Goal: Task Accomplishment & Management: Use online tool/utility

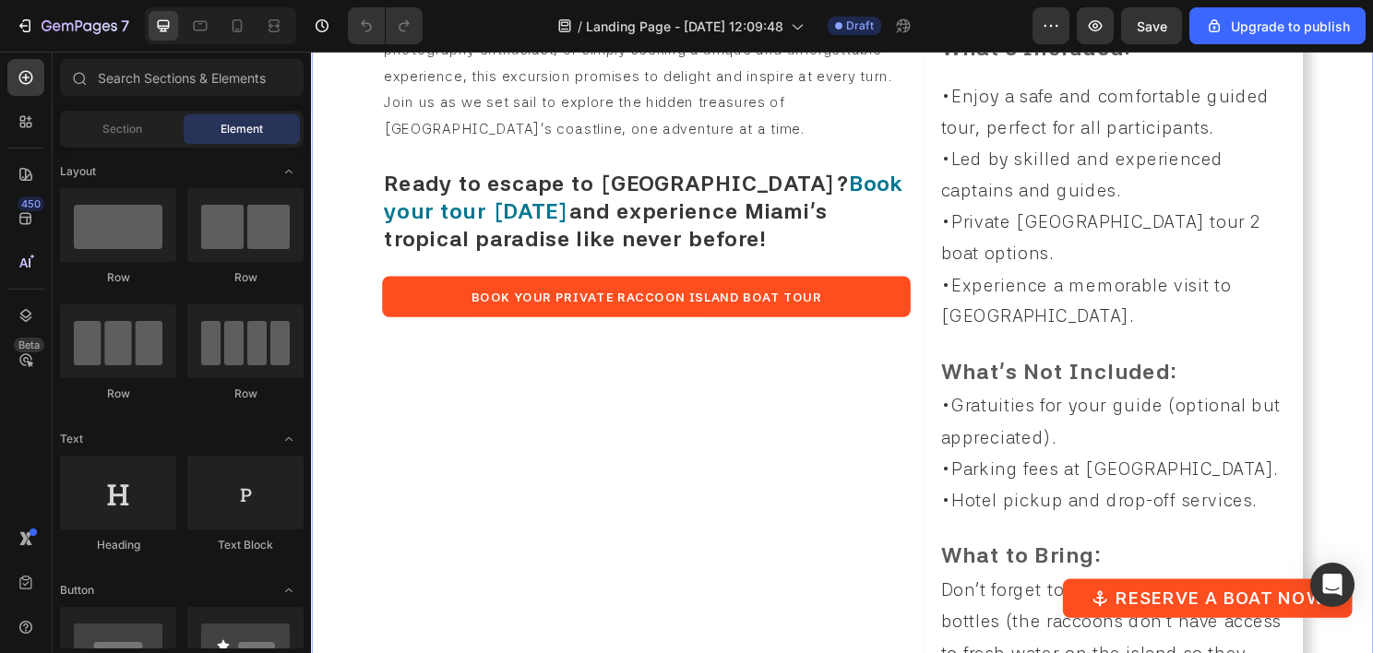
scroll to position [1569, 0]
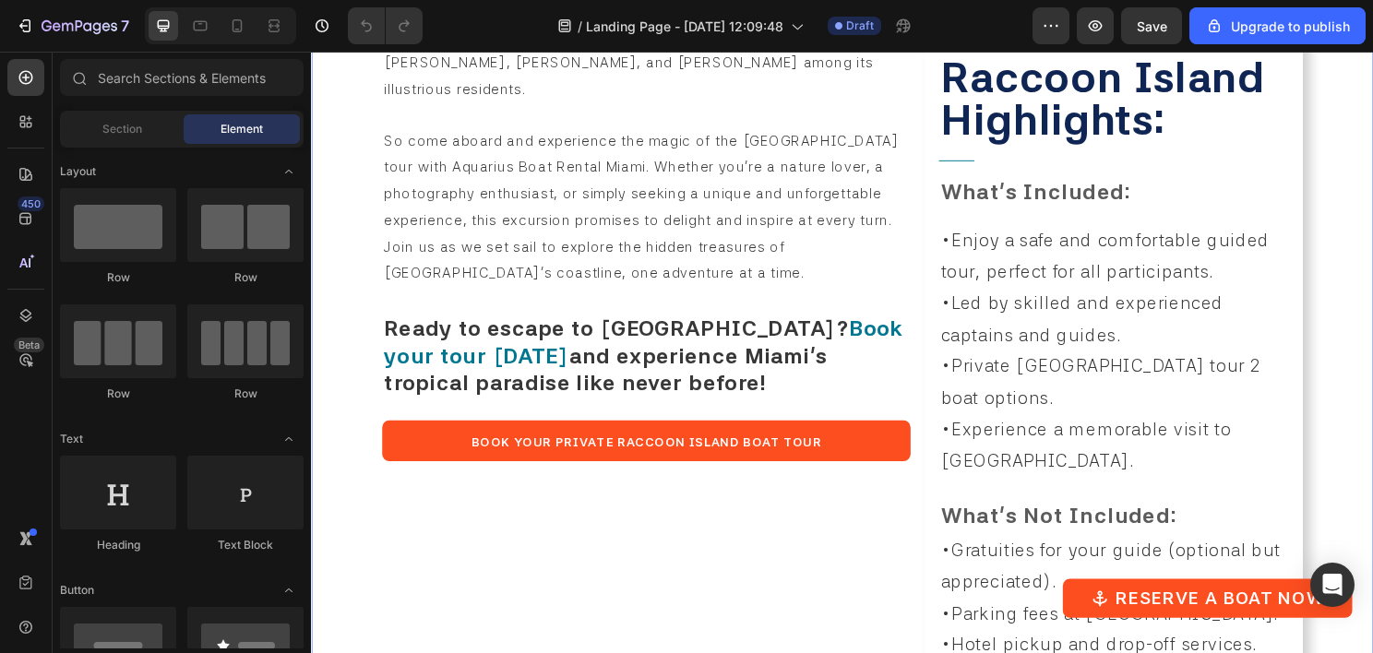
click at [532, 460] on div "RACCOON ISLAND WITH AQUARIUS Heading Welcome to the World famous Raccoon Island…" at bounding box center [660, 139] width 551 height 1871
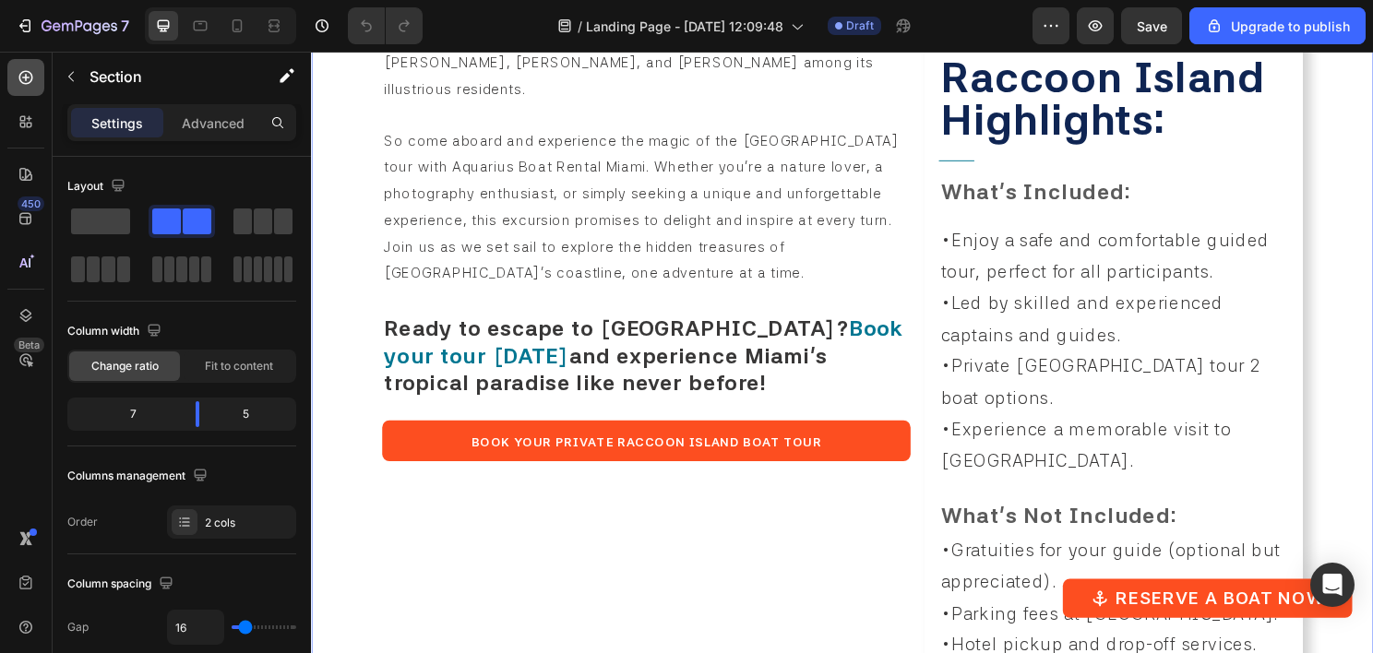
click at [17, 75] on icon at bounding box center [26, 77] width 18 height 18
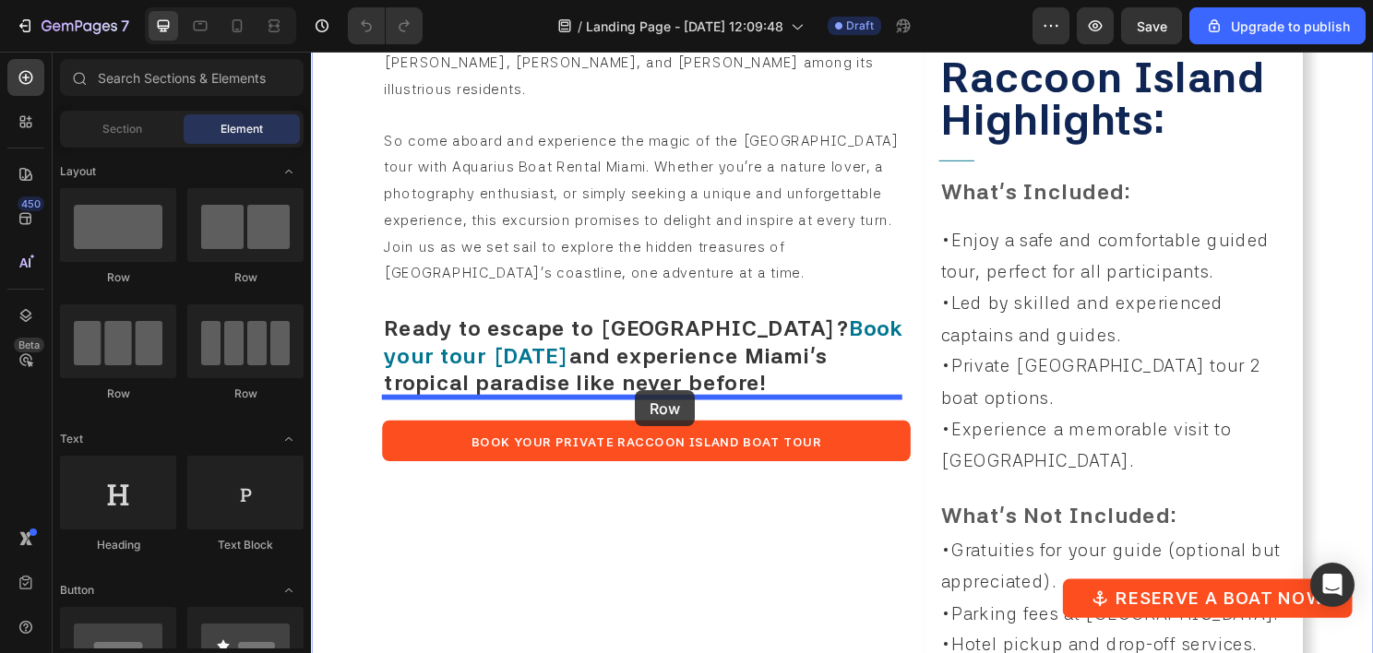
drag, startPoint x: 573, startPoint y: 417, endPoint x: 649, endPoint y: 405, distance: 76.6
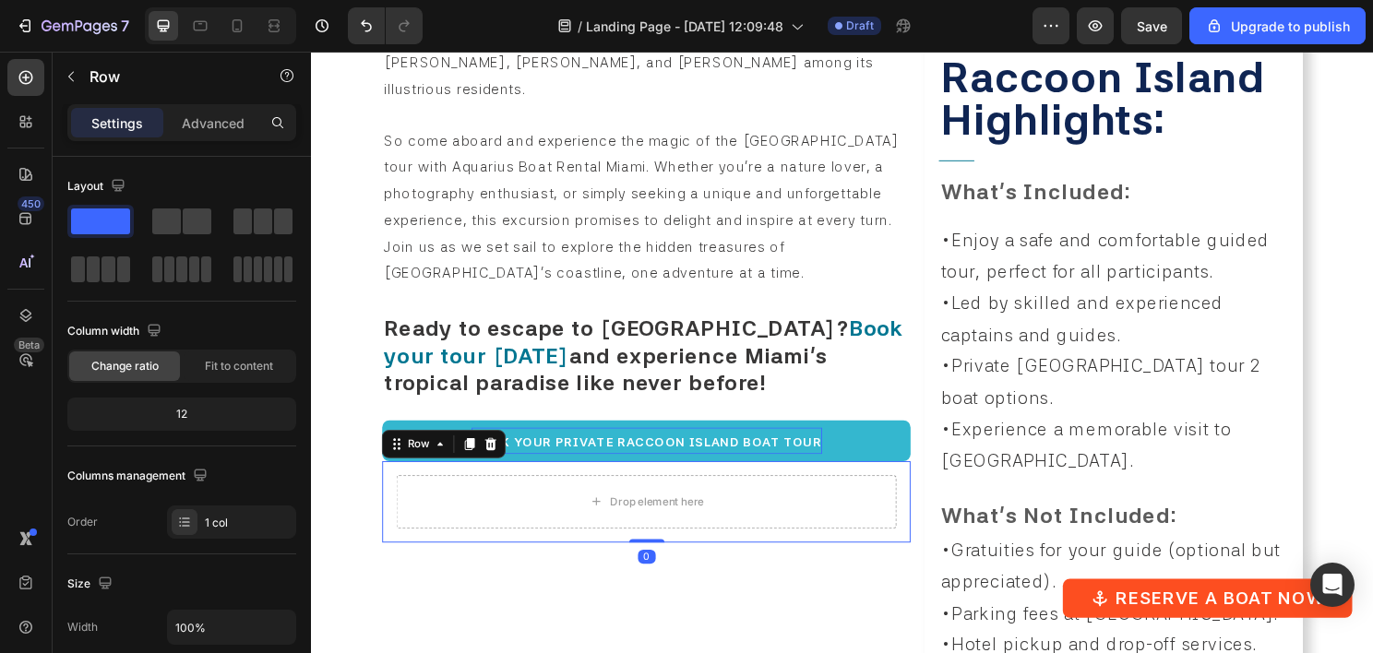
scroll to position [1845, 0]
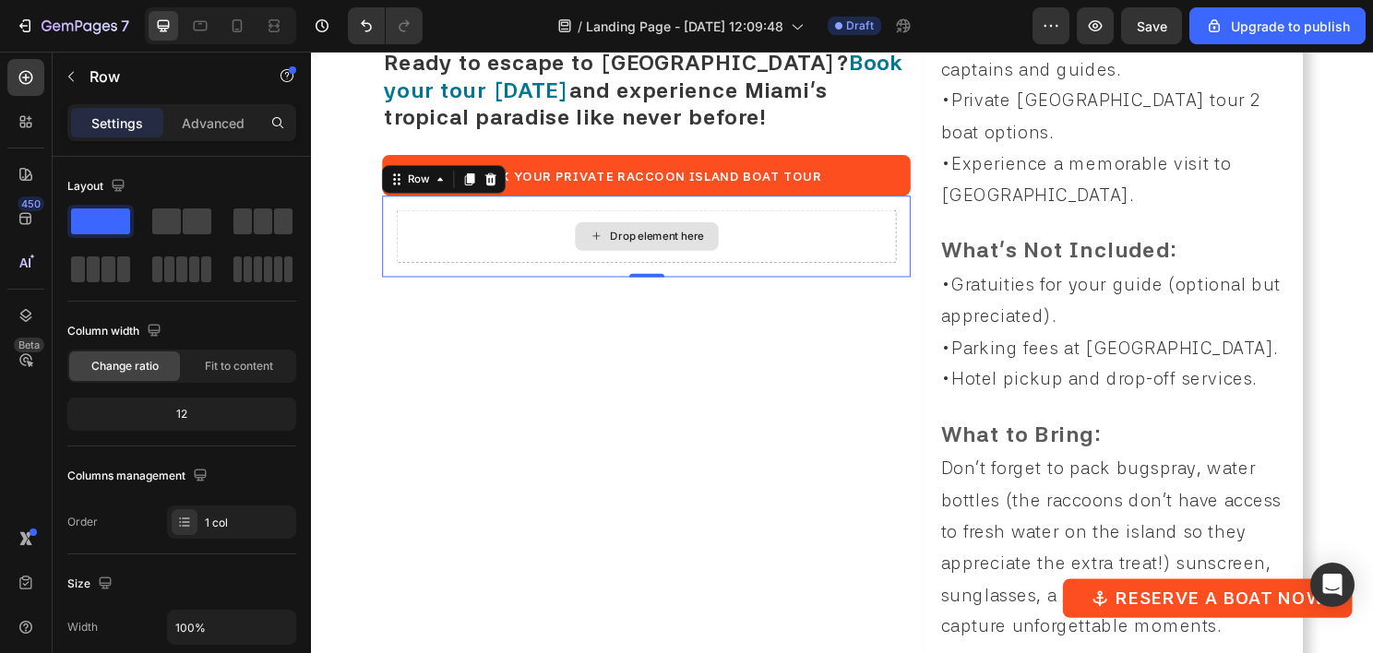
click at [483, 217] on div "Drop element here" at bounding box center [660, 244] width 521 height 55
click at [36, 76] on div at bounding box center [25, 77] width 37 height 37
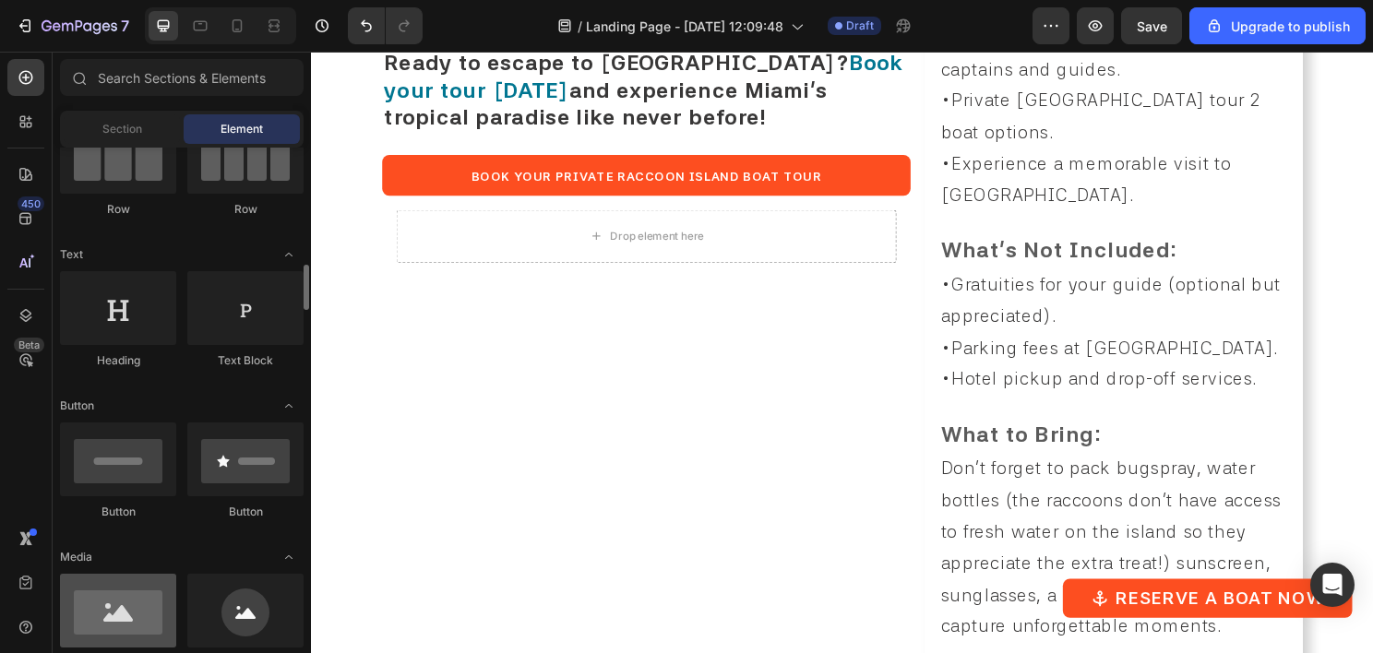
scroll to position [277, 0]
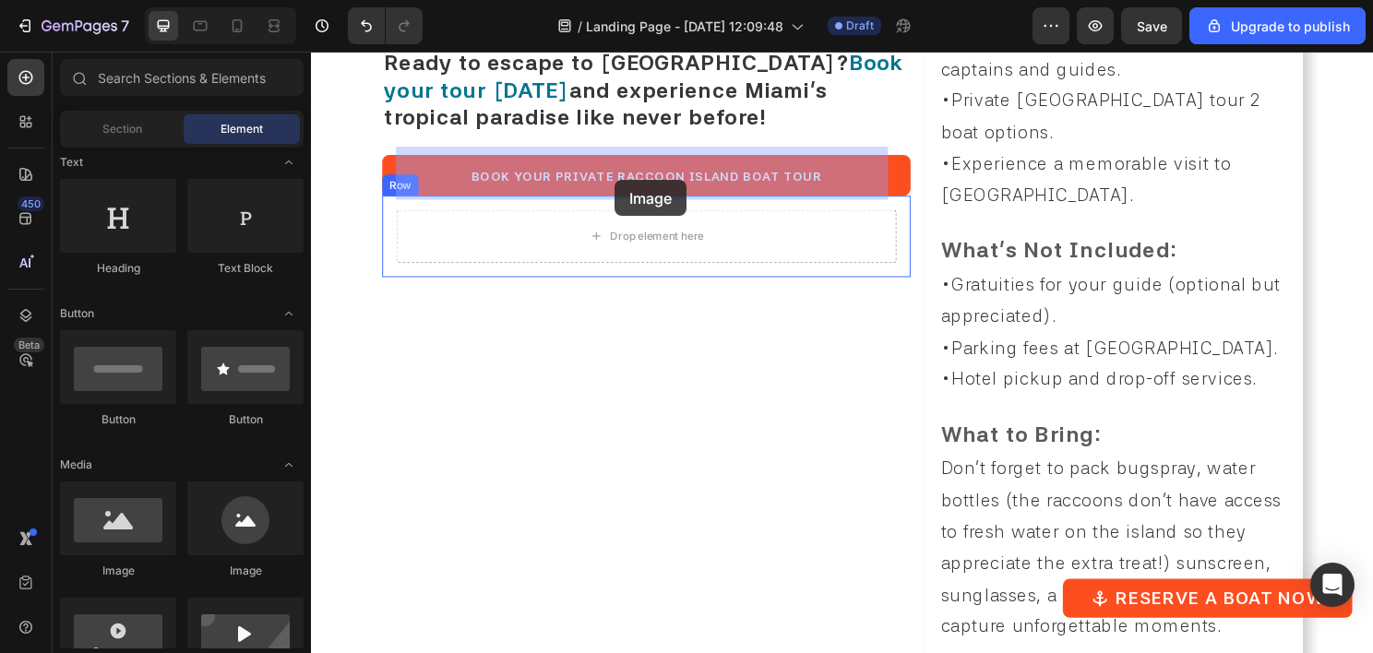
drag, startPoint x: 421, startPoint y: 583, endPoint x: 627, endPoint y: 185, distance: 448.2
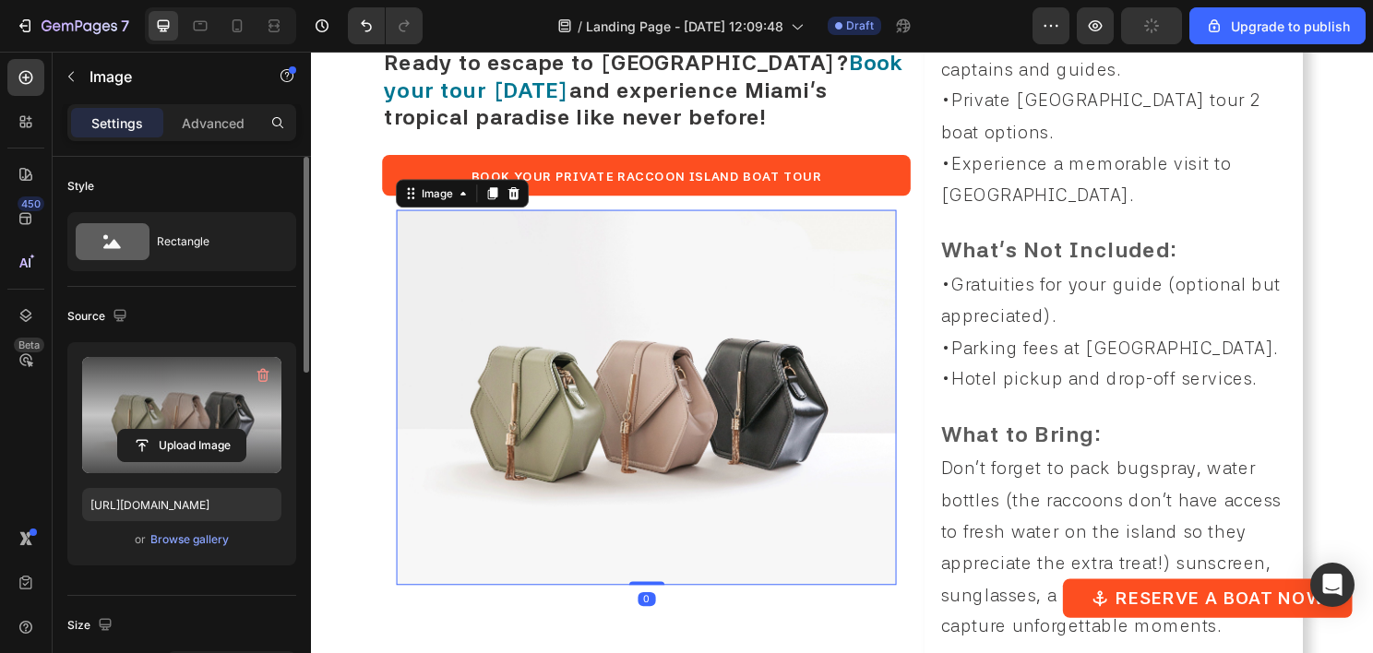
click at [188, 410] on label at bounding box center [181, 415] width 199 height 116
click at [188, 430] on input "file" at bounding box center [181, 445] width 127 height 31
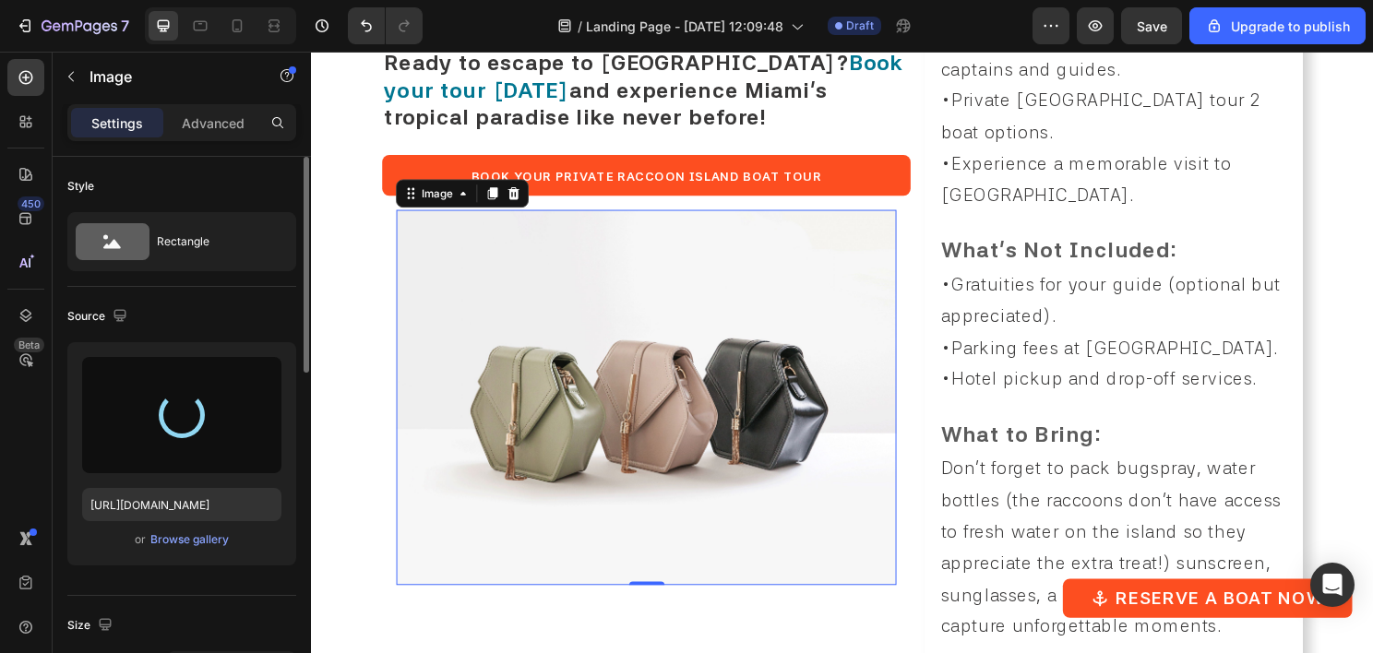
type input "https://cdn.shopify.com/s/files/1/0832/9566/6456/files/gempages_579523487257854…"
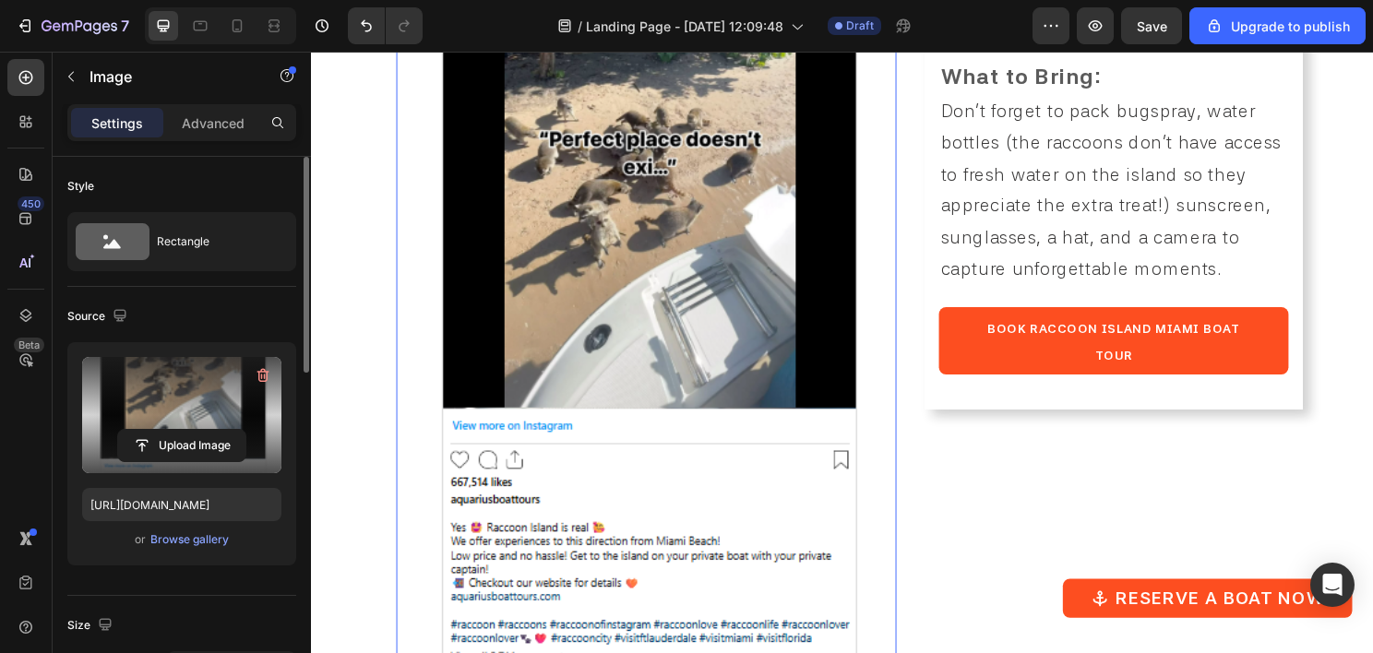
scroll to position [2307, 0]
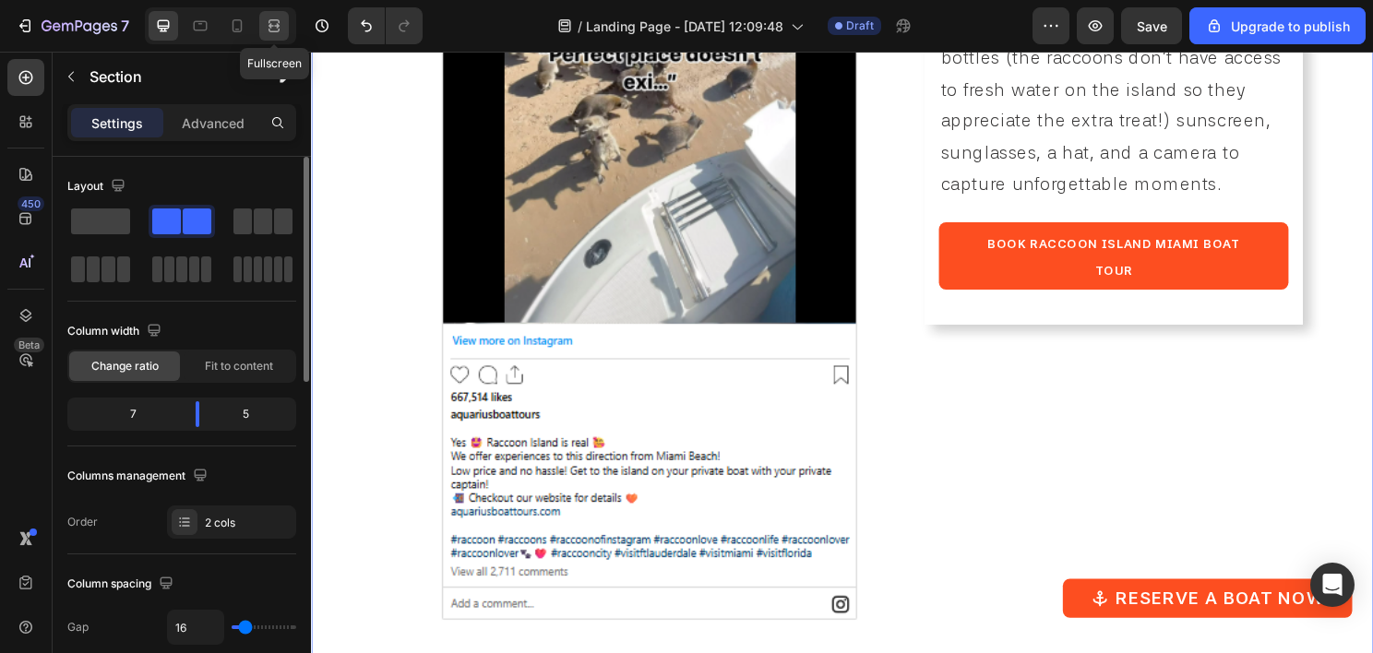
click at [284, 36] on div at bounding box center [274, 26] width 30 height 30
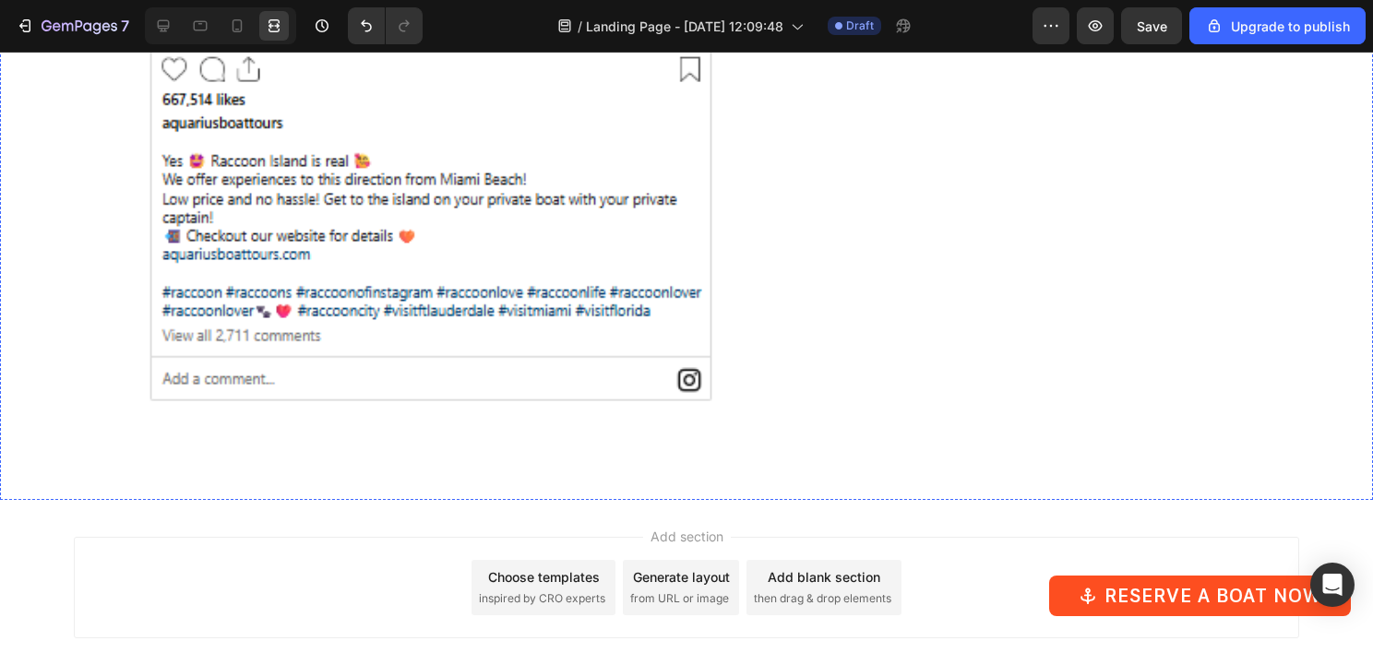
scroll to position [2768, 0]
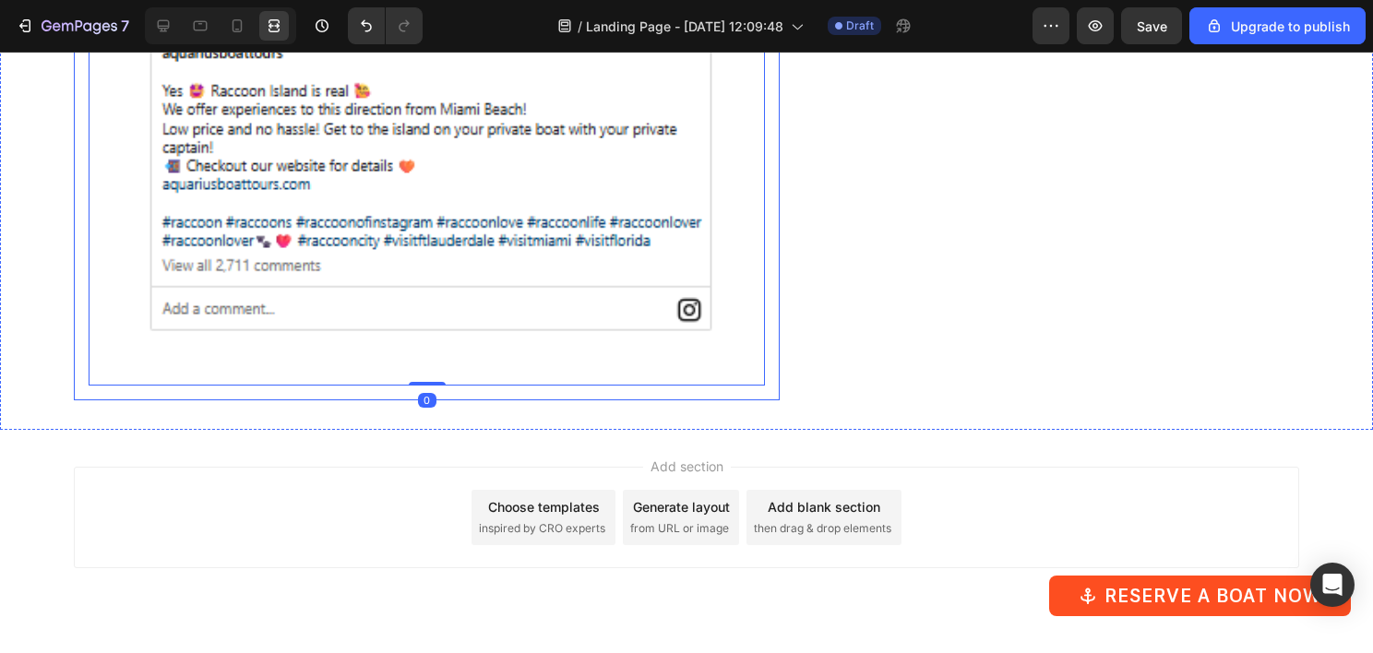
scroll to position [2584, 0]
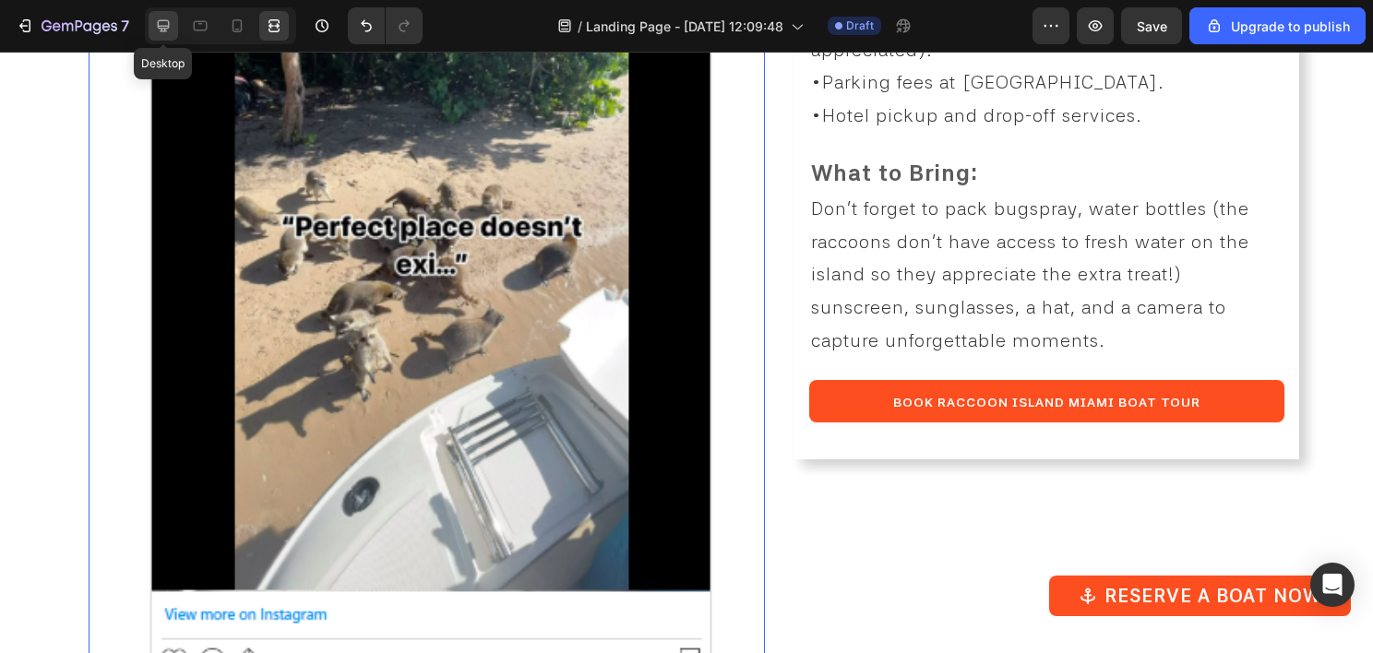
click at [156, 37] on div at bounding box center [164, 26] width 30 height 30
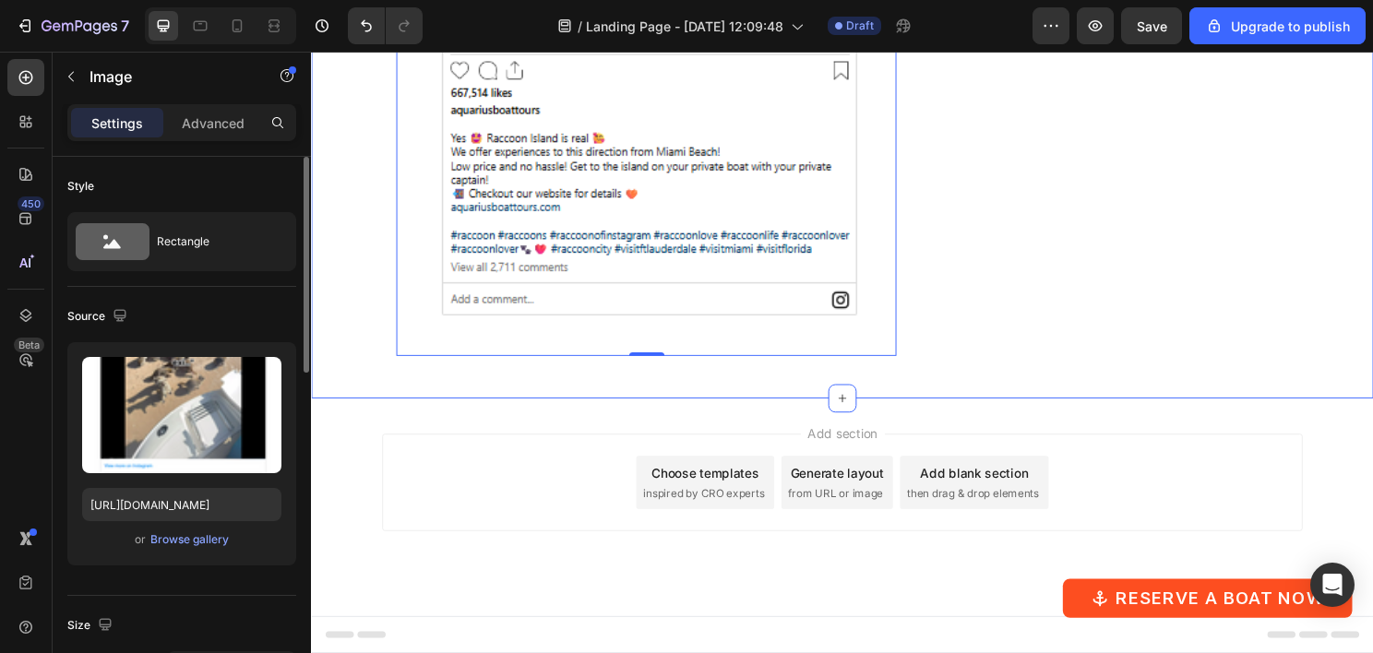
scroll to position [2868, 0]
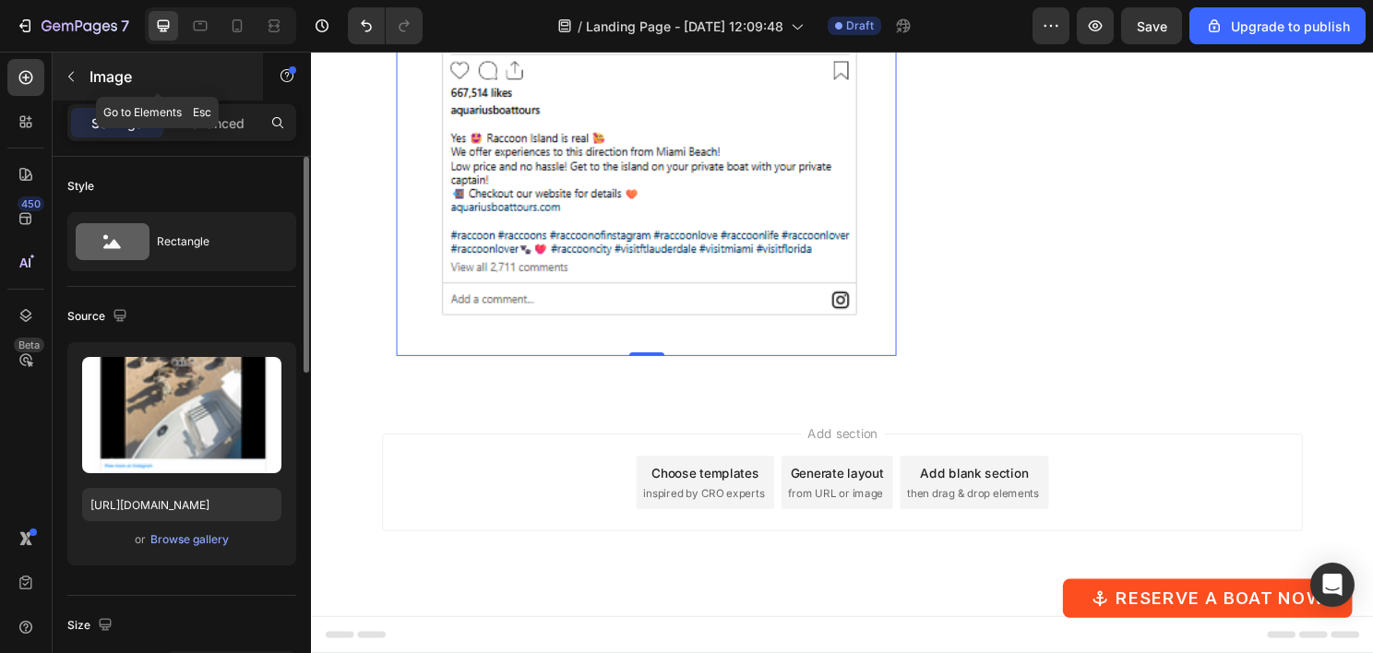
click at [74, 73] on icon "button" at bounding box center [71, 76] width 15 height 15
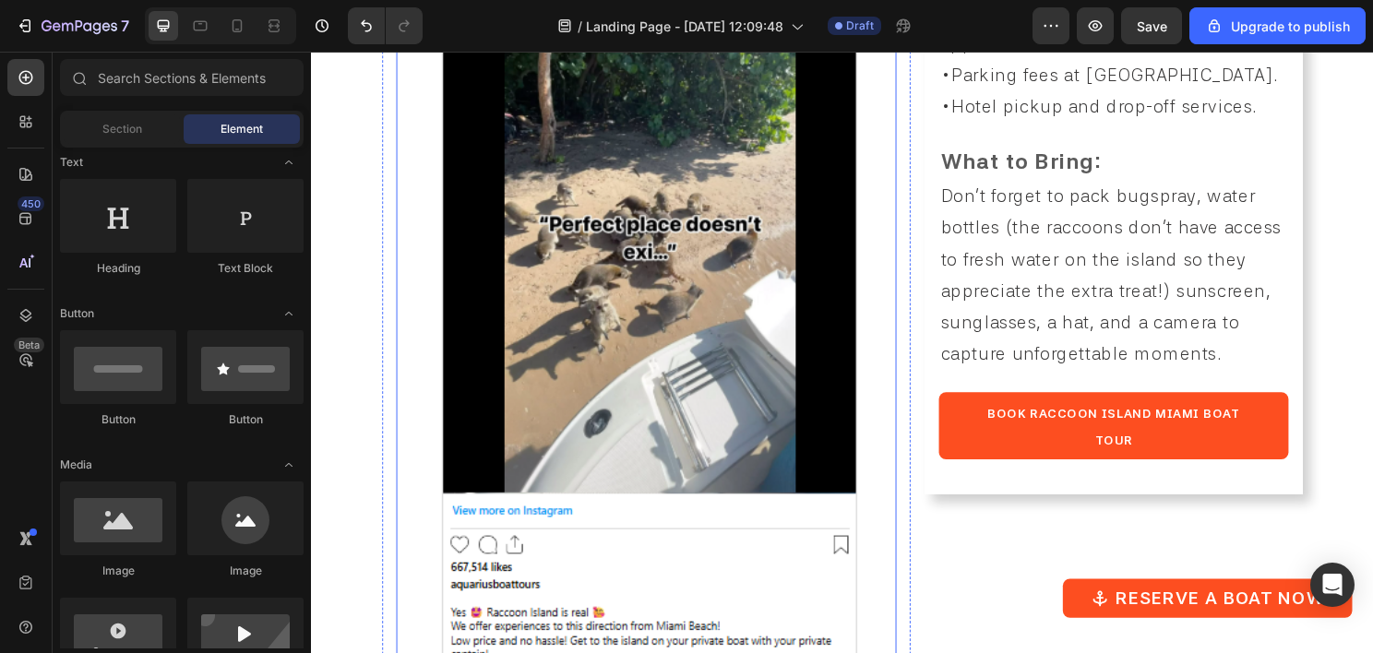
click at [629, 190] on img at bounding box center [660, 399] width 521 height 932
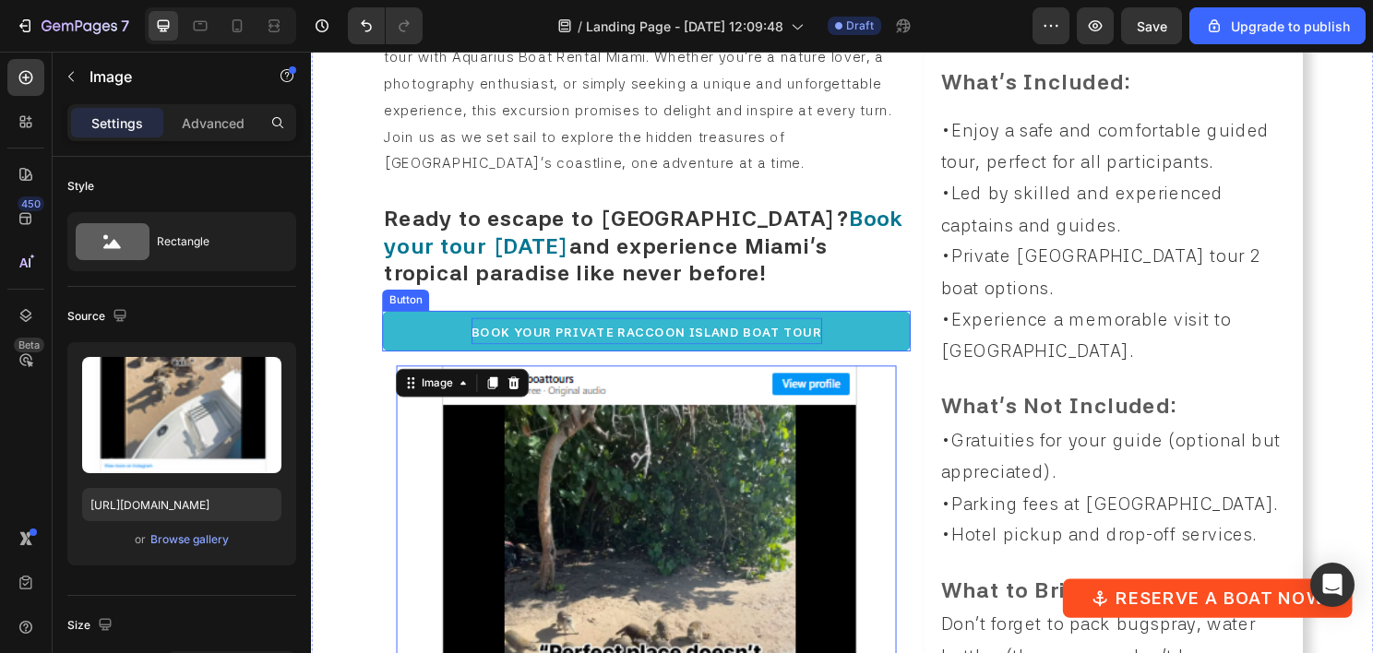
scroll to position [1576, 0]
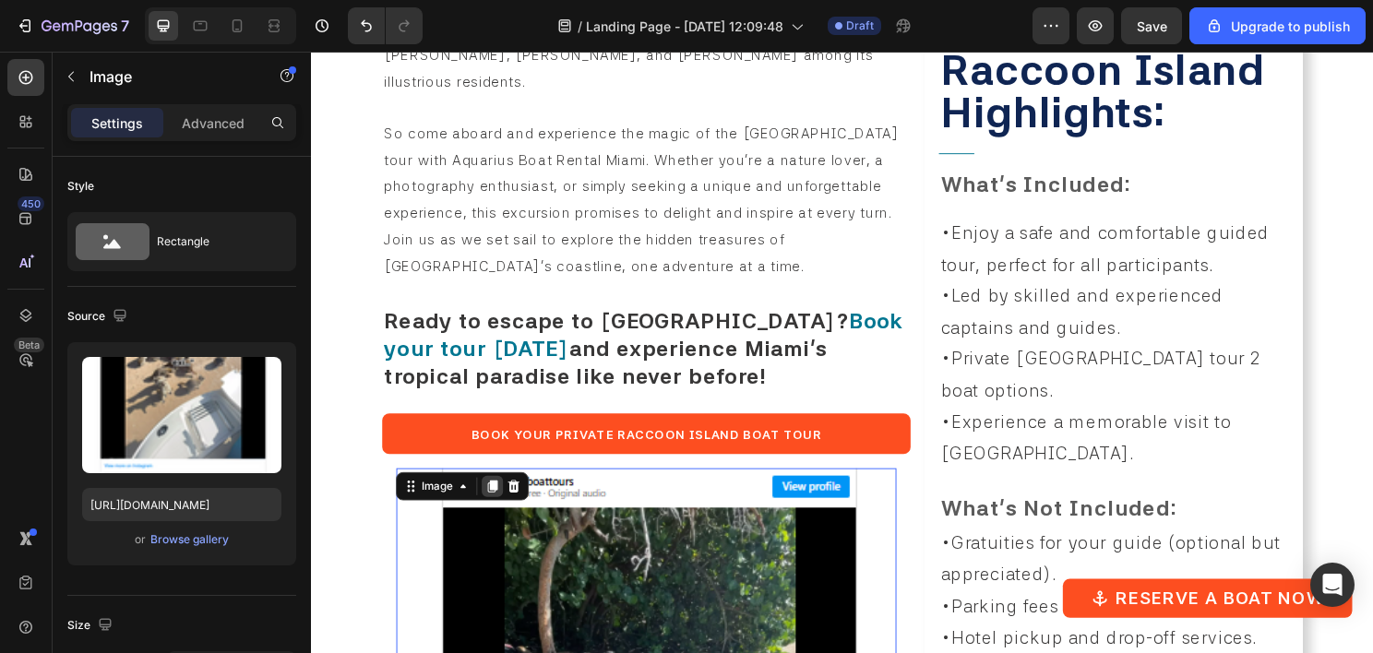
click at [499, 498] on icon at bounding box center [501, 504] width 10 height 13
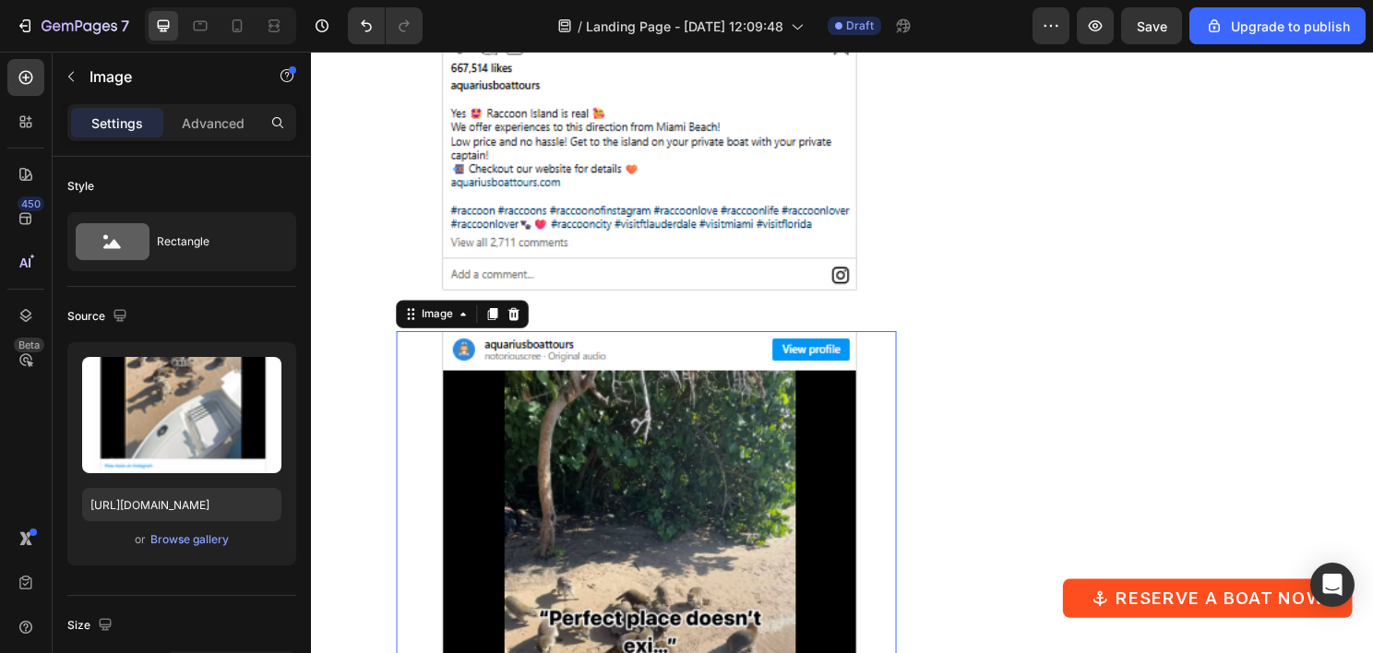
scroll to position [2612, 0]
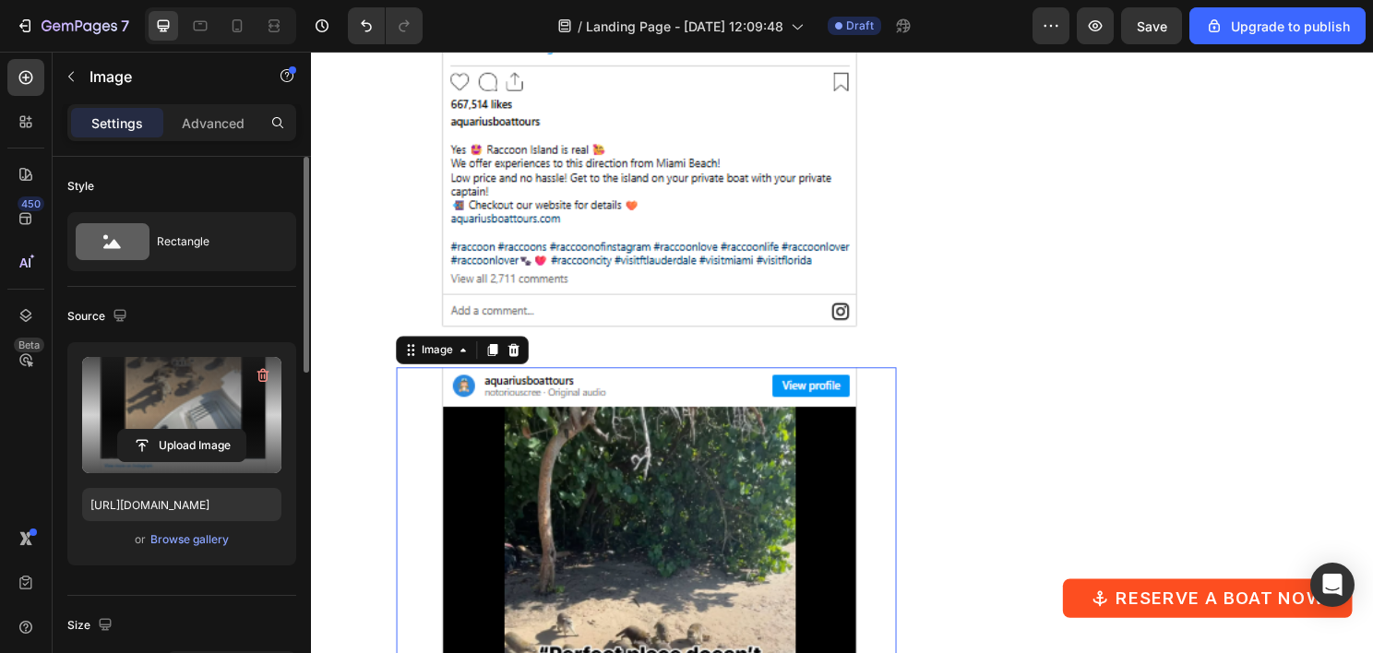
click at [156, 420] on label at bounding box center [181, 415] width 199 height 116
click at [156, 430] on input "file" at bounding box center [181, 445] width 127 height 31
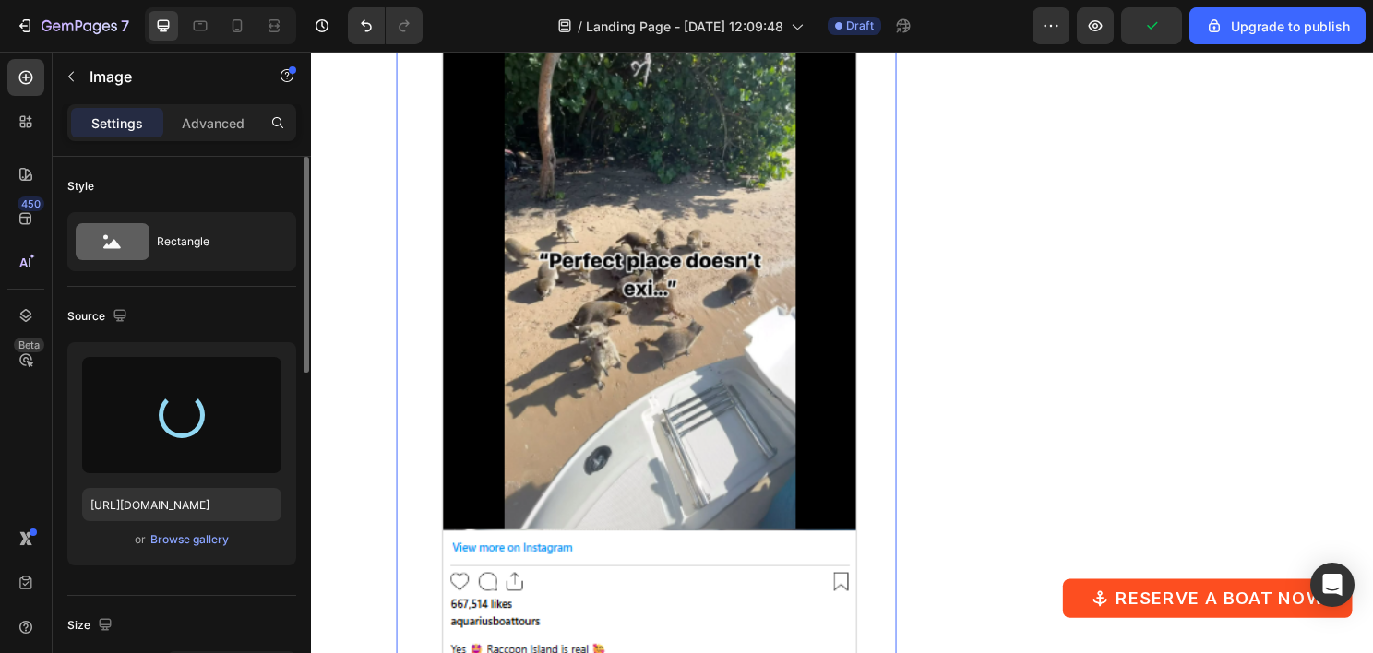
scroll to position [3166, 0]
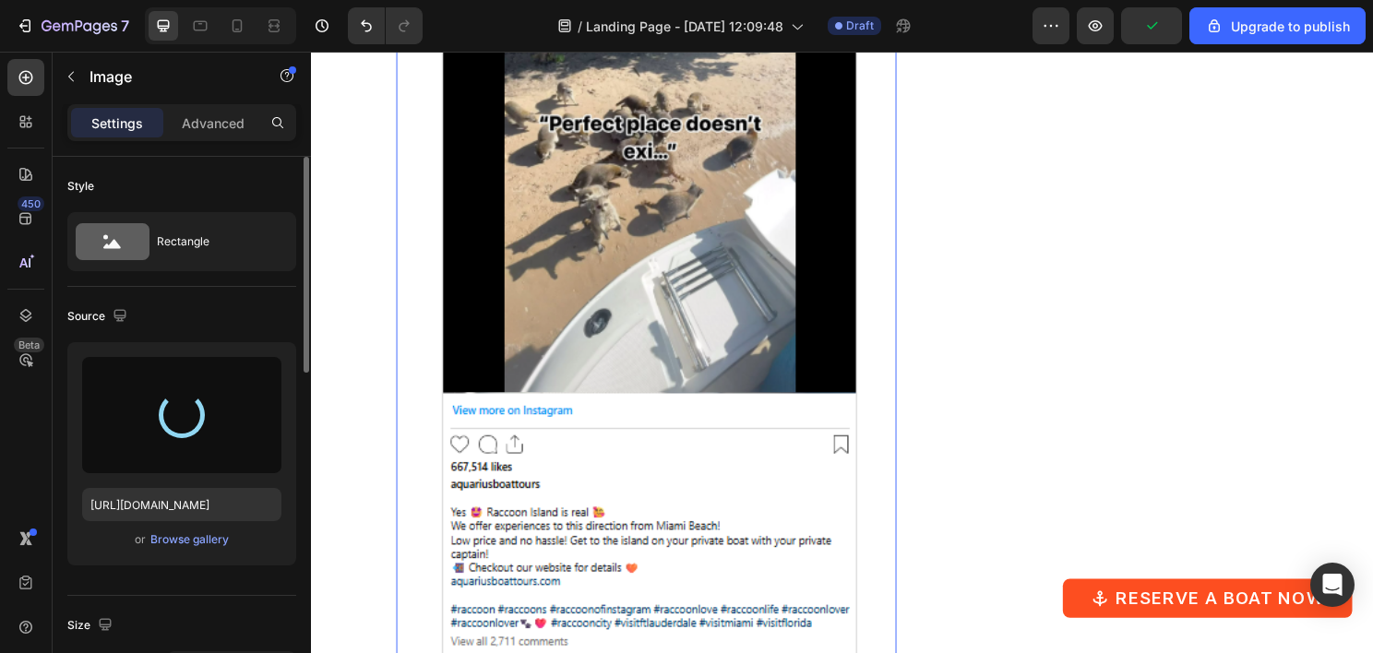
type input "https://cdn.shopify.com/s/files/1/0832/9566/6456/files/gempages_579523487257854…"
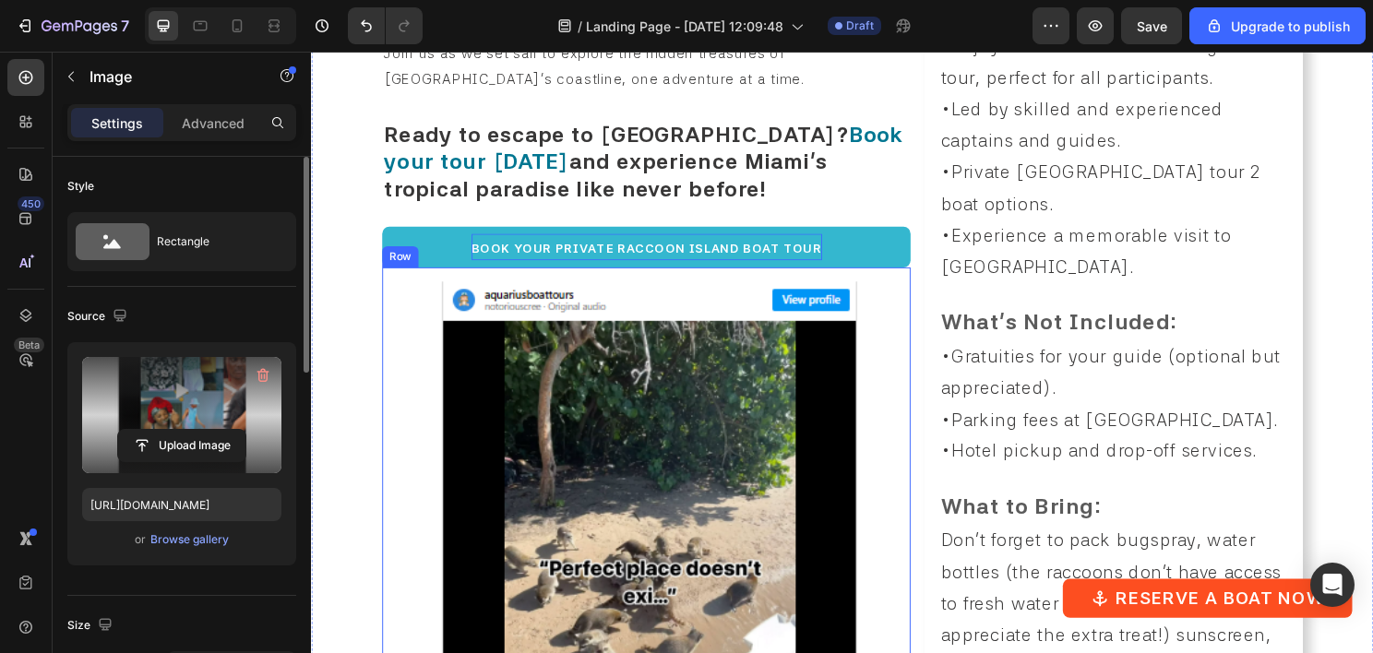
scroll to position [1750, 0]
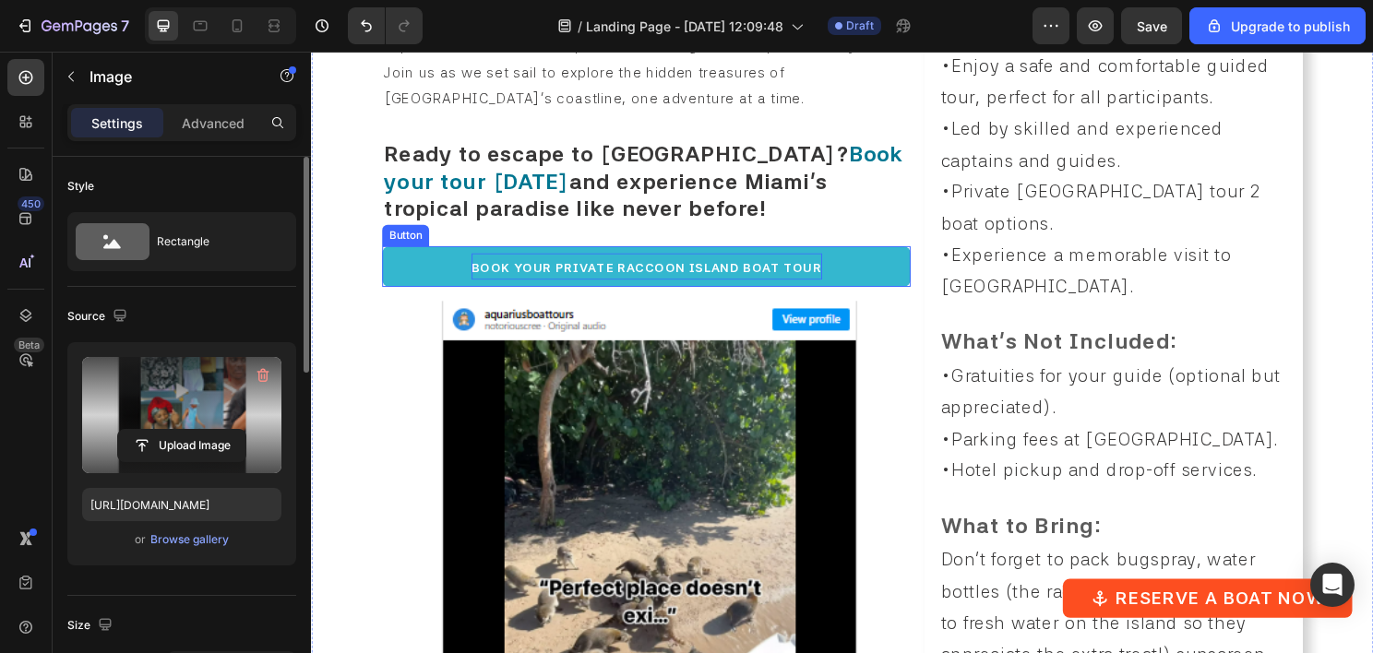
click at [694, 262] on p "Book Your Private Raccoon Island Boat Tour" at bounding box center [660, 276] width 365 height 28
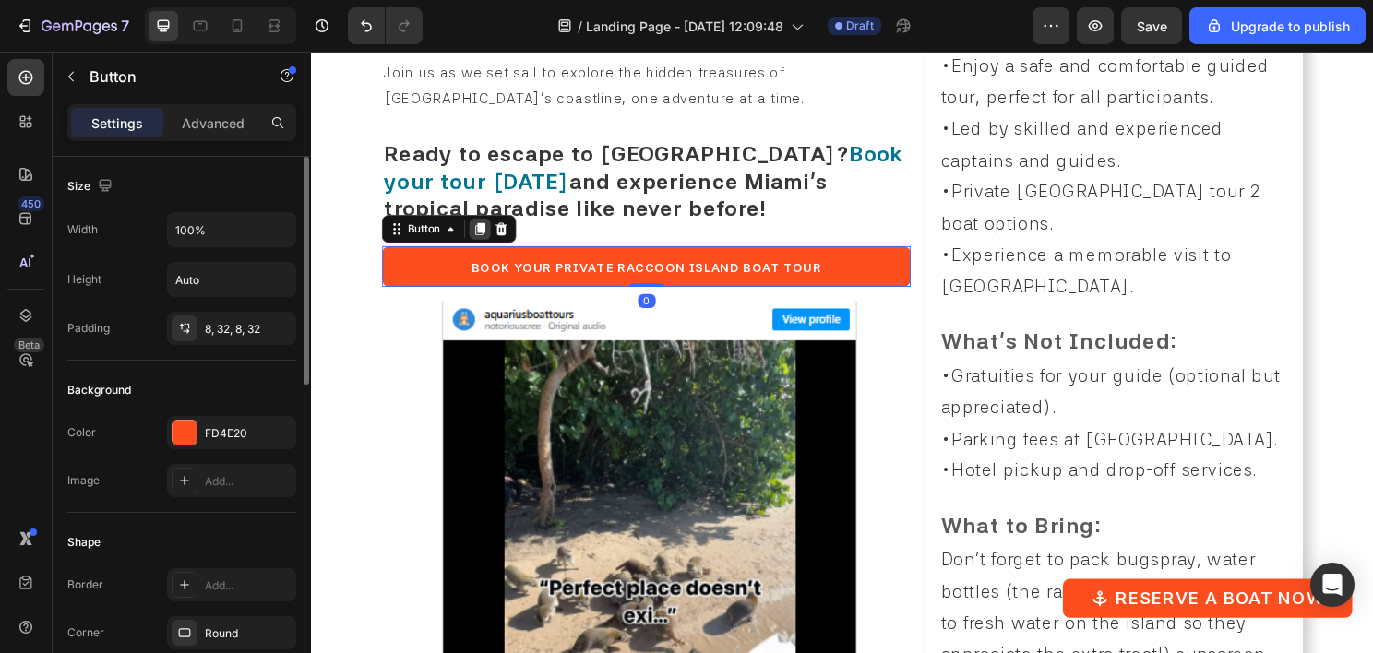
click at [484, 230] on icon at bounding box center [487, 237] width 15 height 15
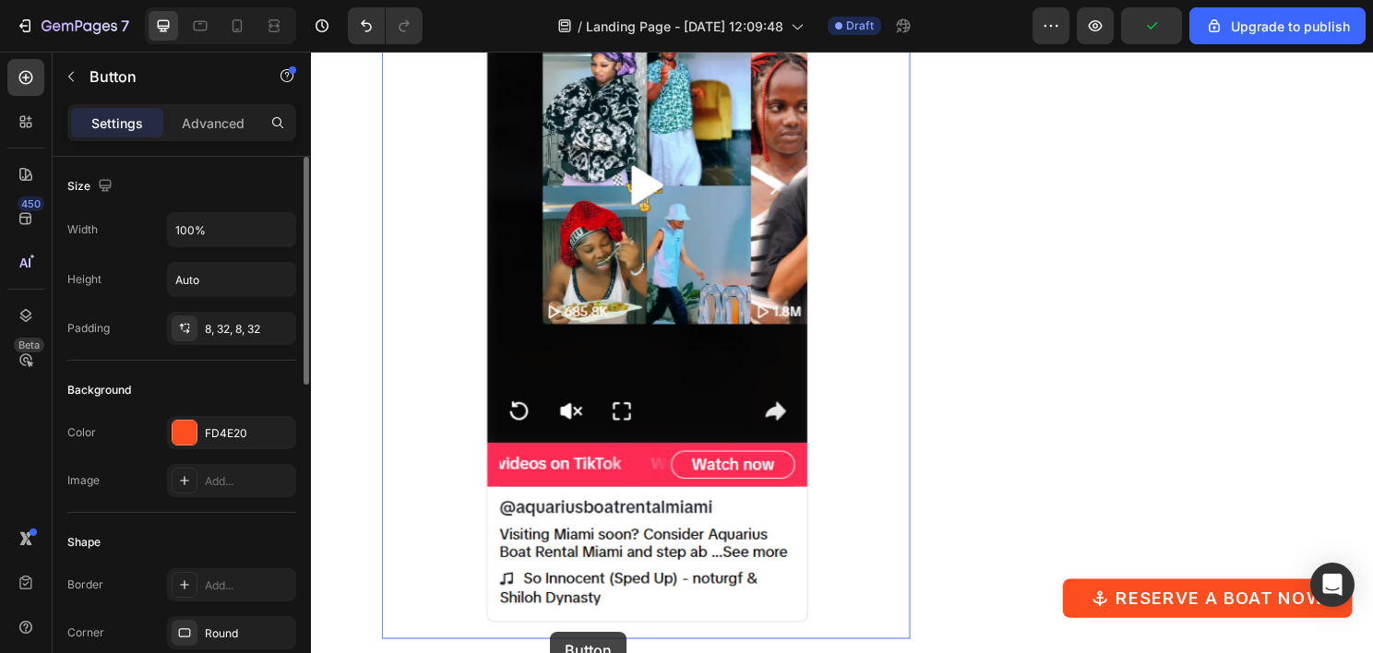
scroll to position [3289, 0]
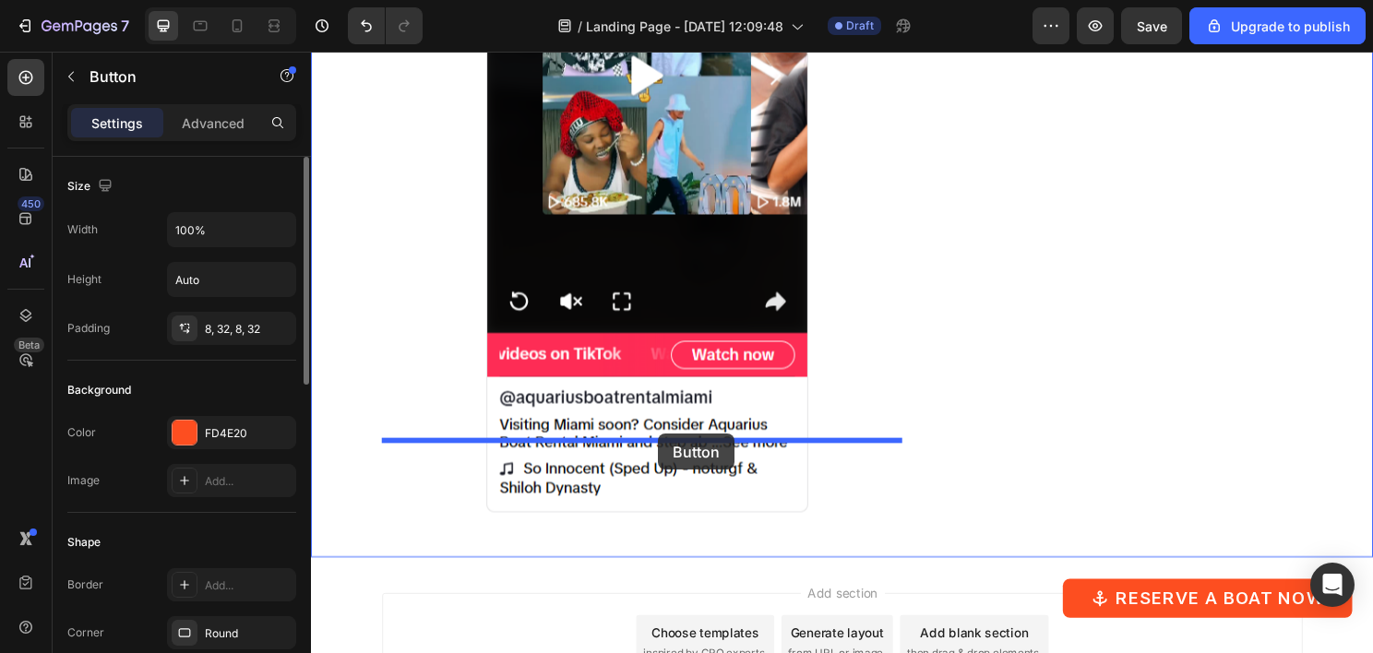
drag, startPoint x: 412, startPoint y: 215, endPoint x: 673, endPoint y: 450, distance: 351.5
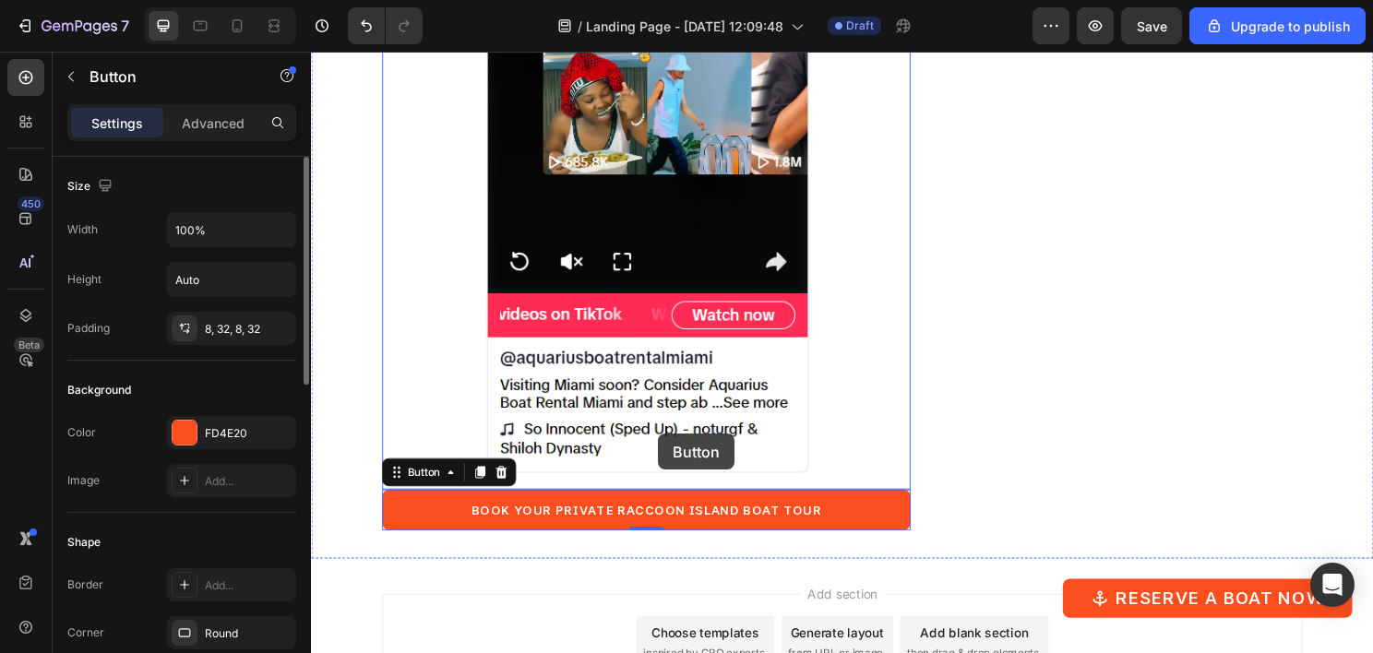
scroll to position [3247, 0]
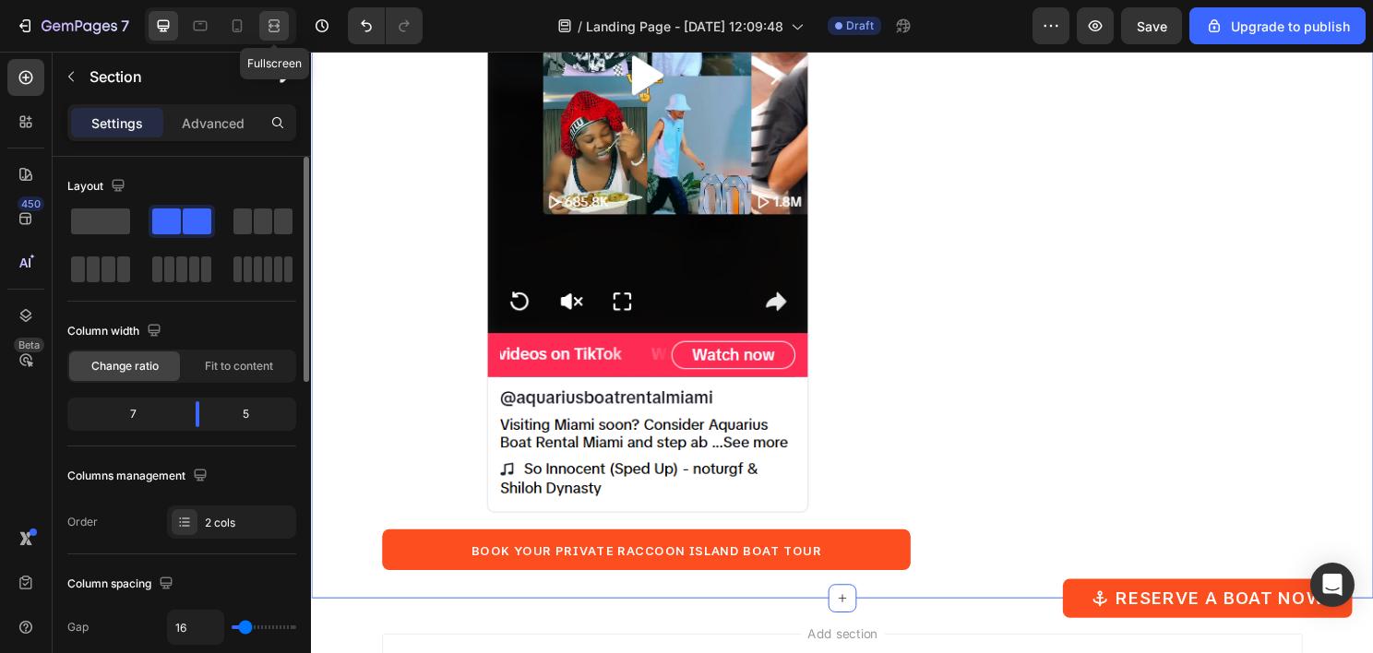
click at [281, 20] on icon at bounding box center [274, 26] width 18 height 18
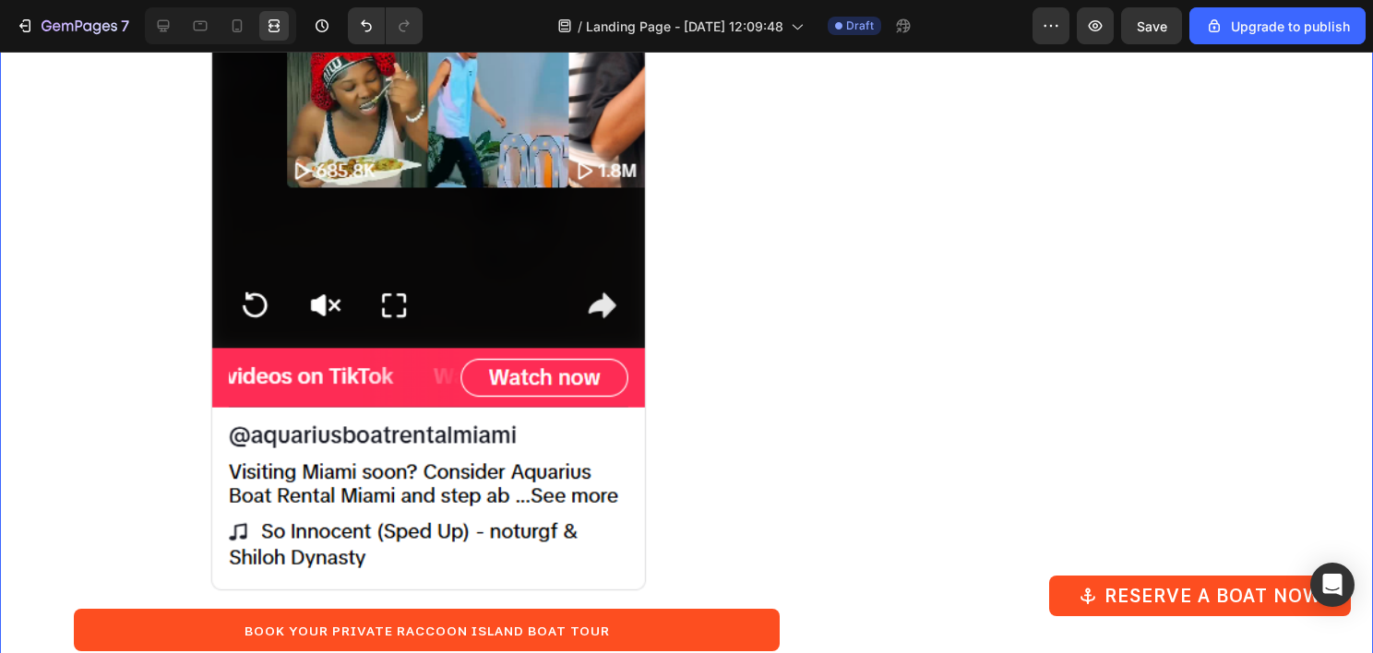
scroll to position [3613, 0]
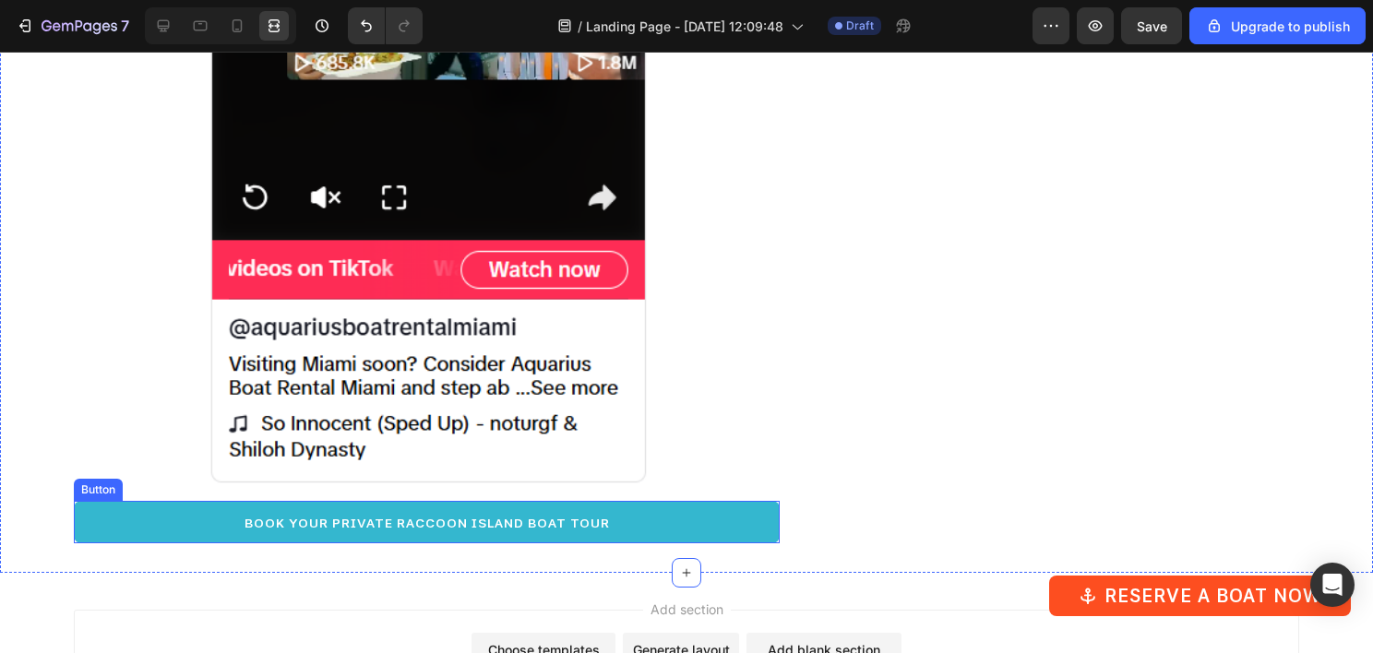
click at [693, 501] on button "Book Your Private Raccoon Island Boat Tour" at bounding box center [427, 522] width 706 height 42
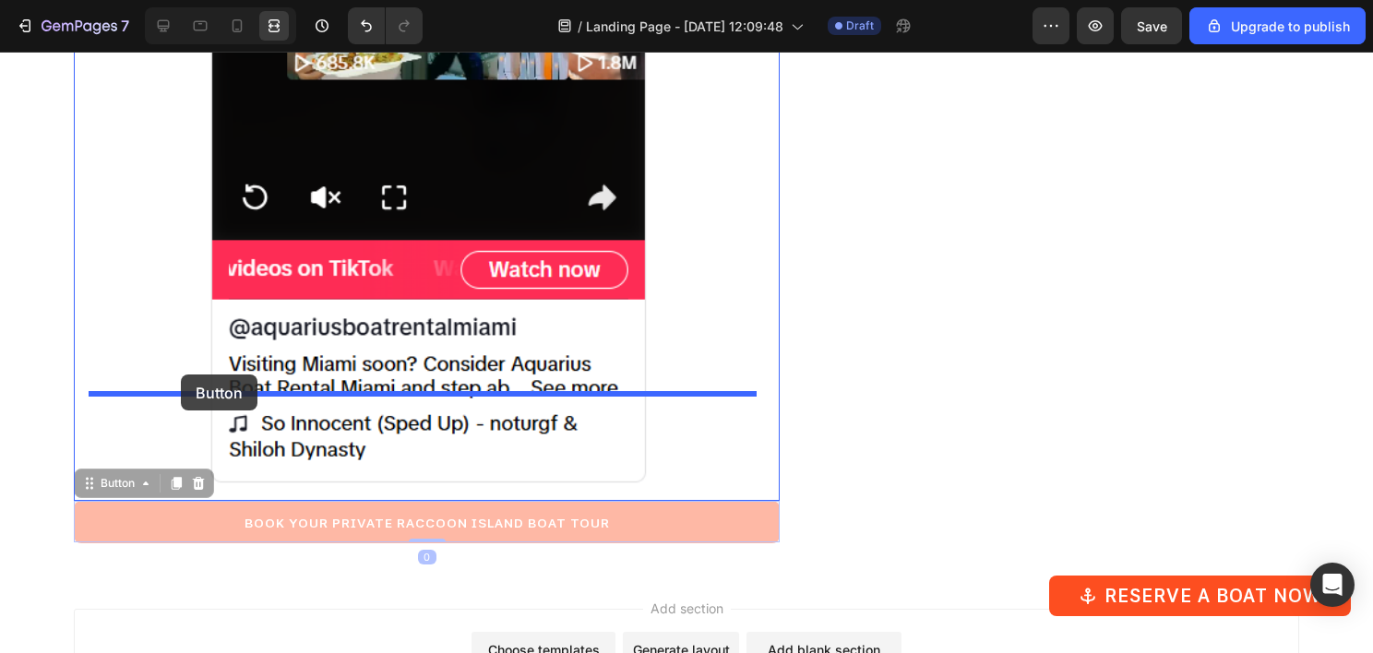
drag, startPoint x: 120, startPoint y: 388, endPoint x: 181, endPoint y: 375, distance: 62.3
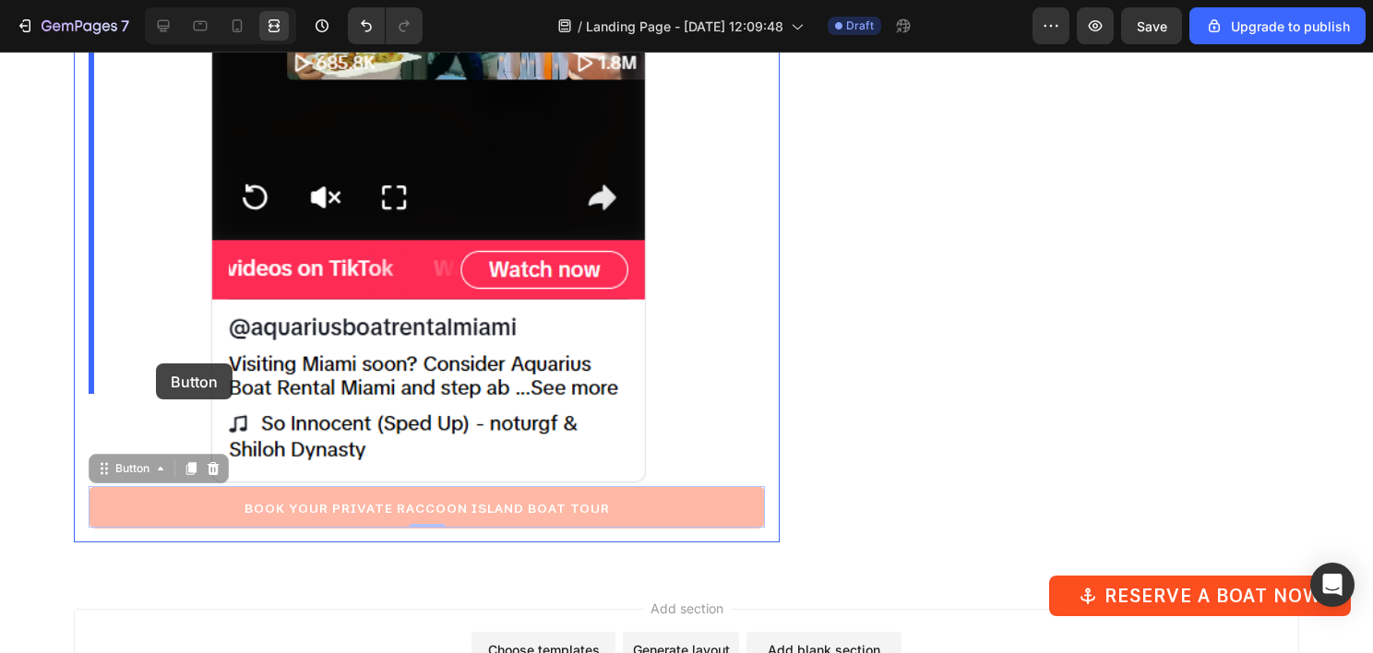
drag, startPoint x: 140, startPoint y: 378, endPoint x: 156, endPoint y: 364, distance: 21.5
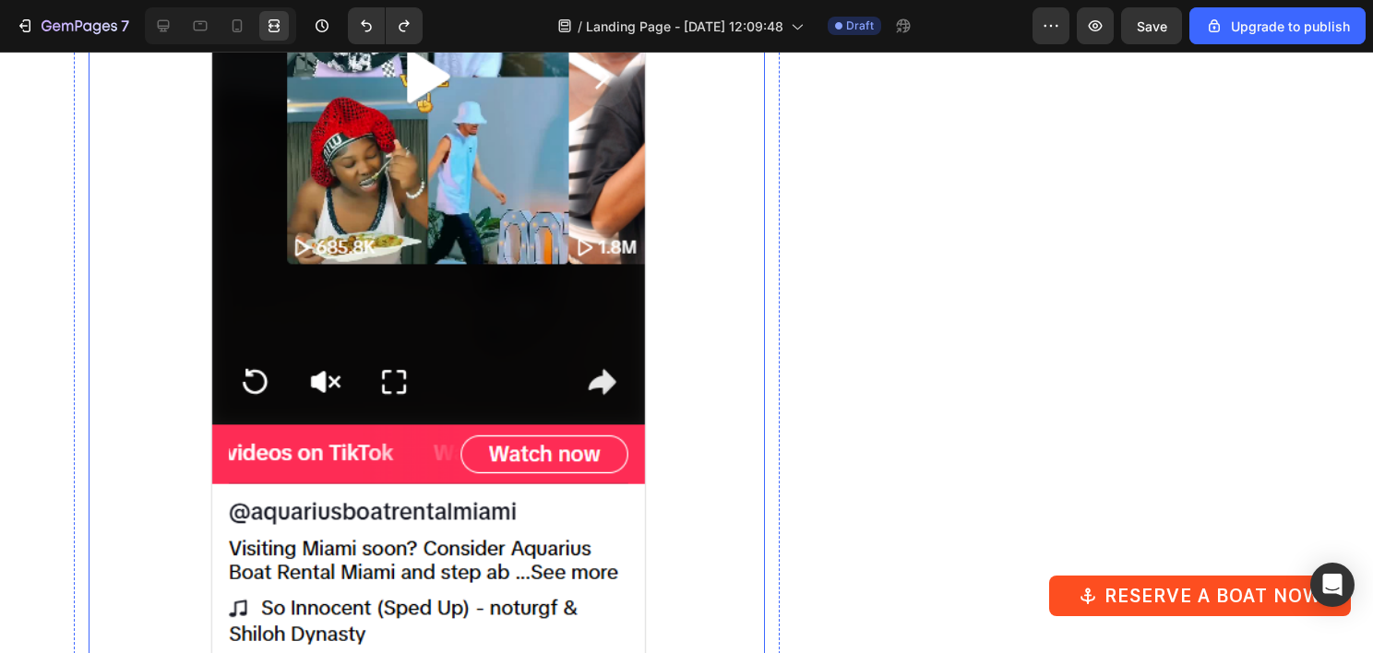
scroll to position [3706, 0]
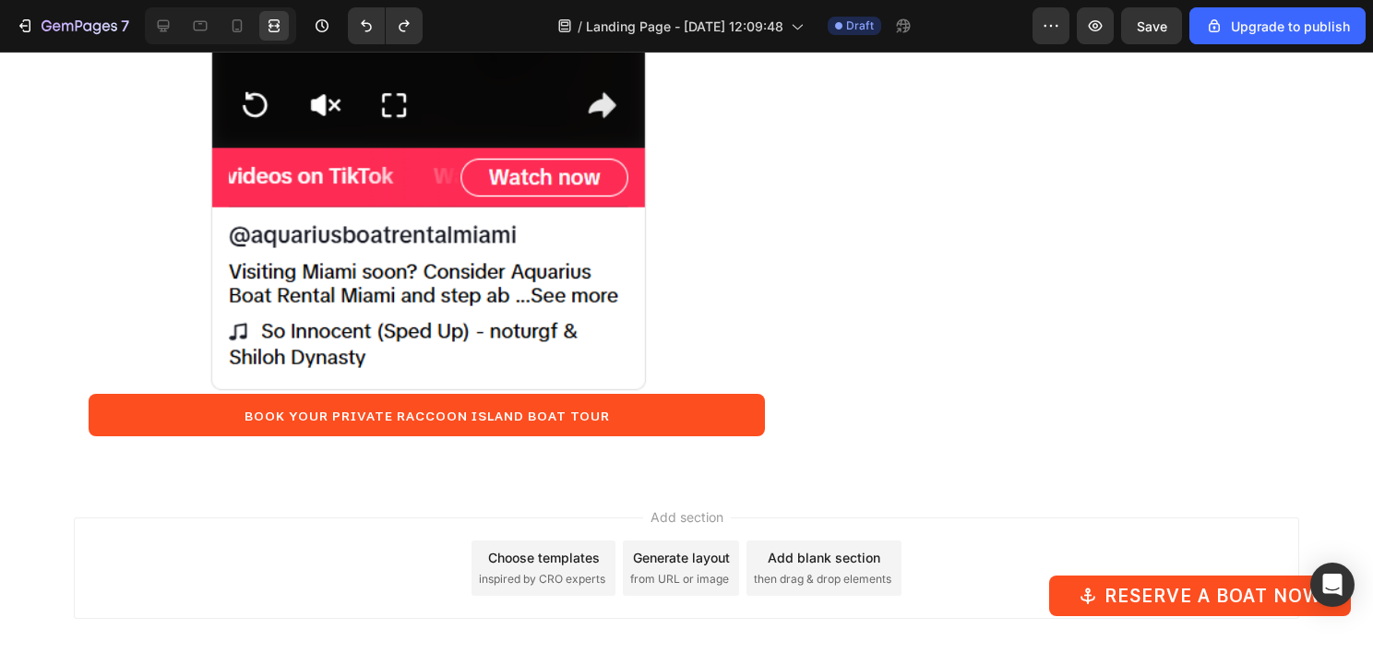
click at [830, 548] on div "Add blank section" at bounding box center [824, 557] width 113 height 19
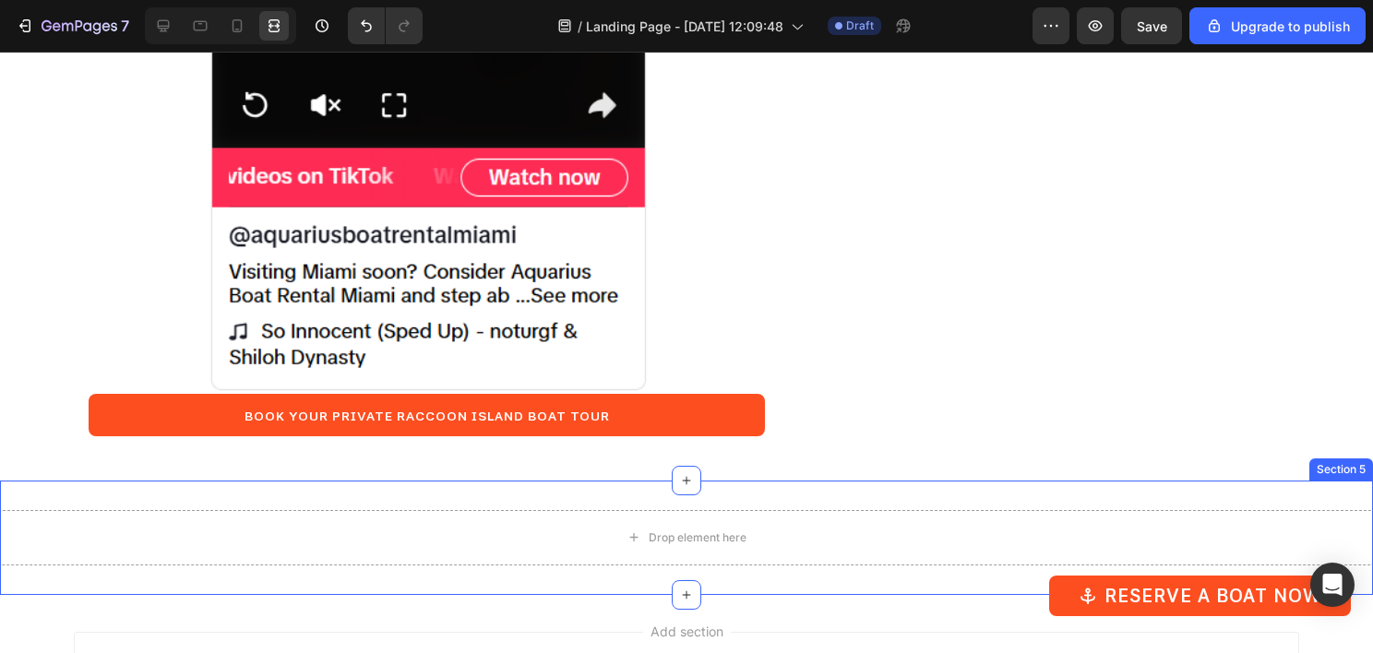
click at [871, 481] on div "Drop element here Section 5" at bounding box center [686, 538] width 1373 height 114
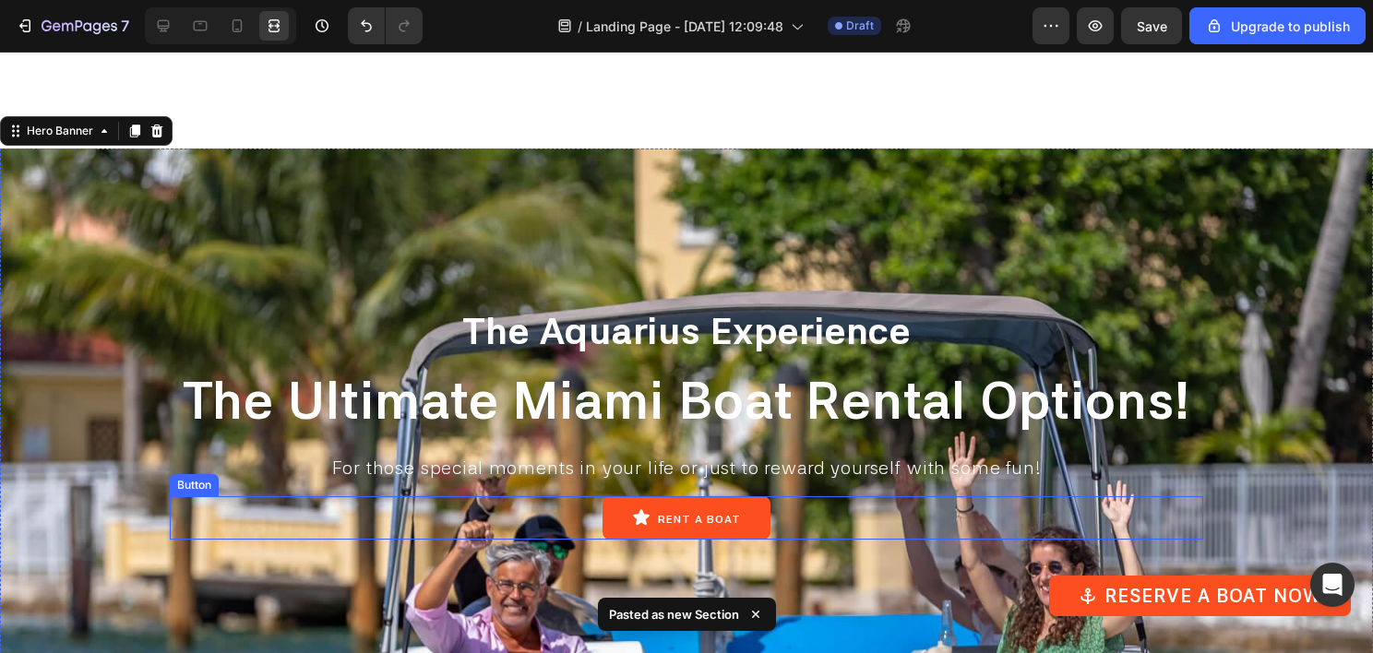
scroll to position [3930, 0]
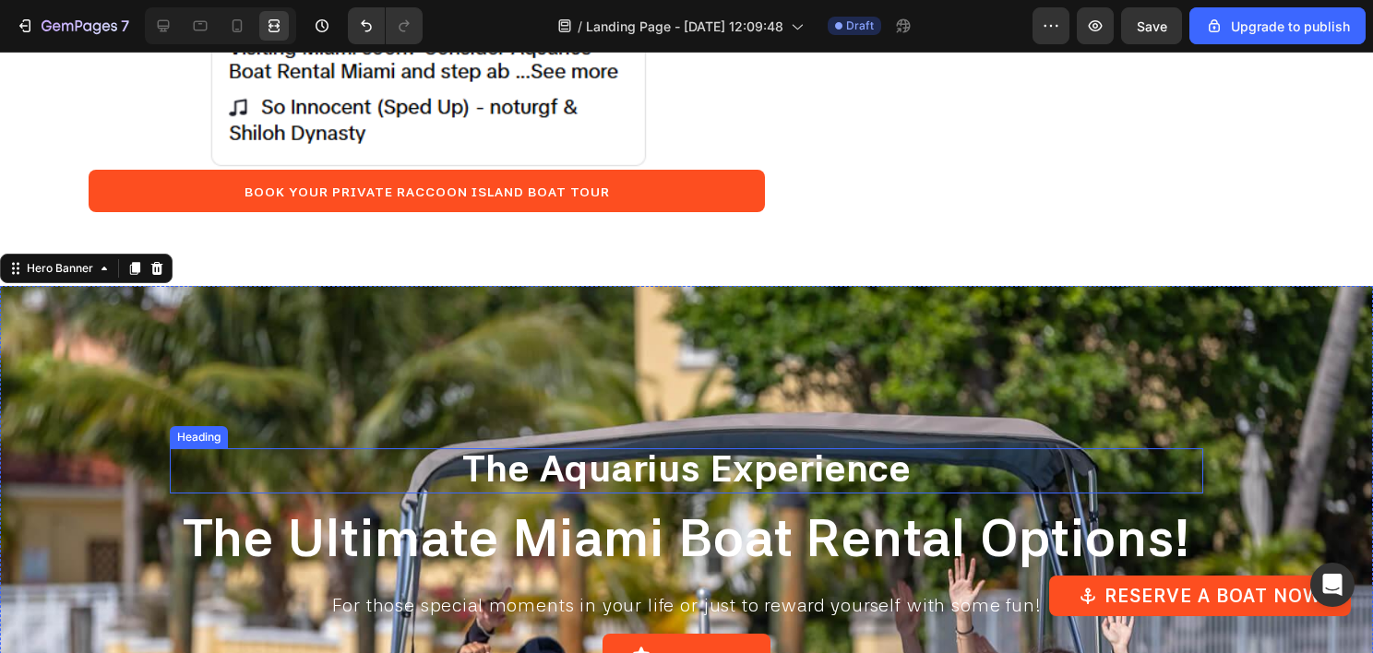
click at [765, 447] on span "The Aquarius Experience" at bounding box center [686, 469] width 448 height 44
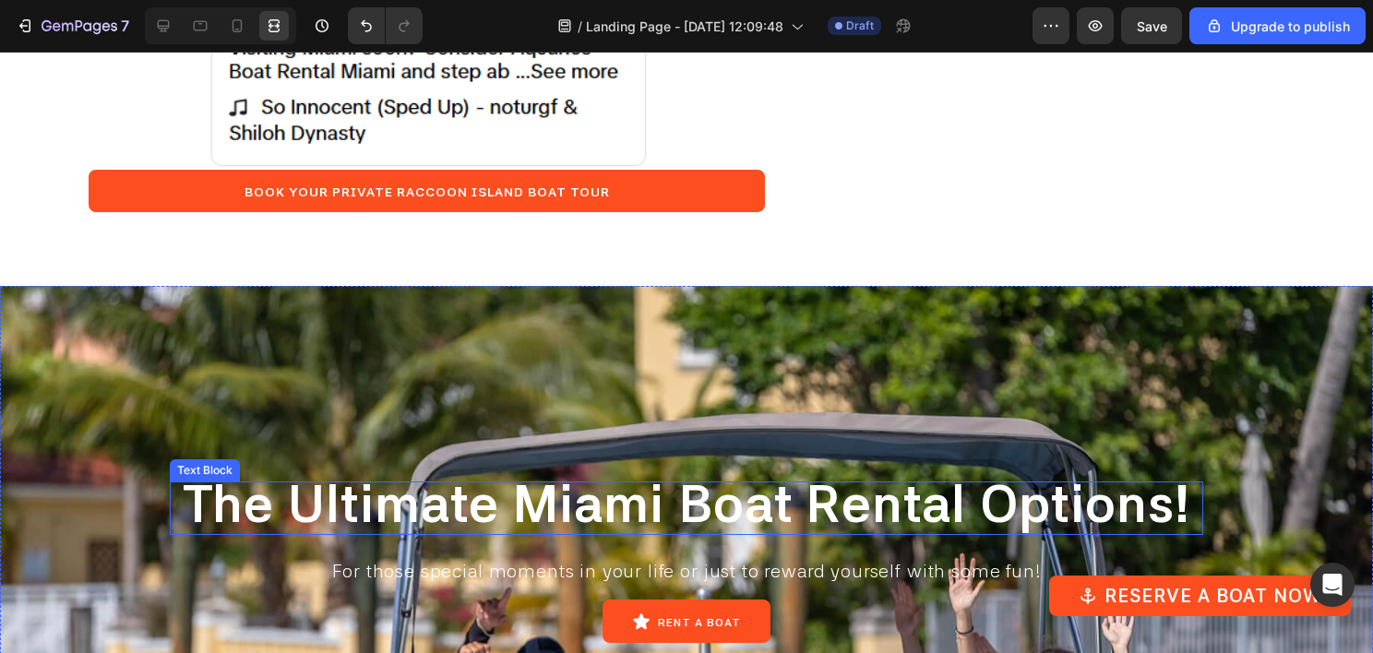
click at [750, 473] on strong "The Ultimate Miami Boat Rental Options!" at bounding box center [687, 503] width 1008 height 61
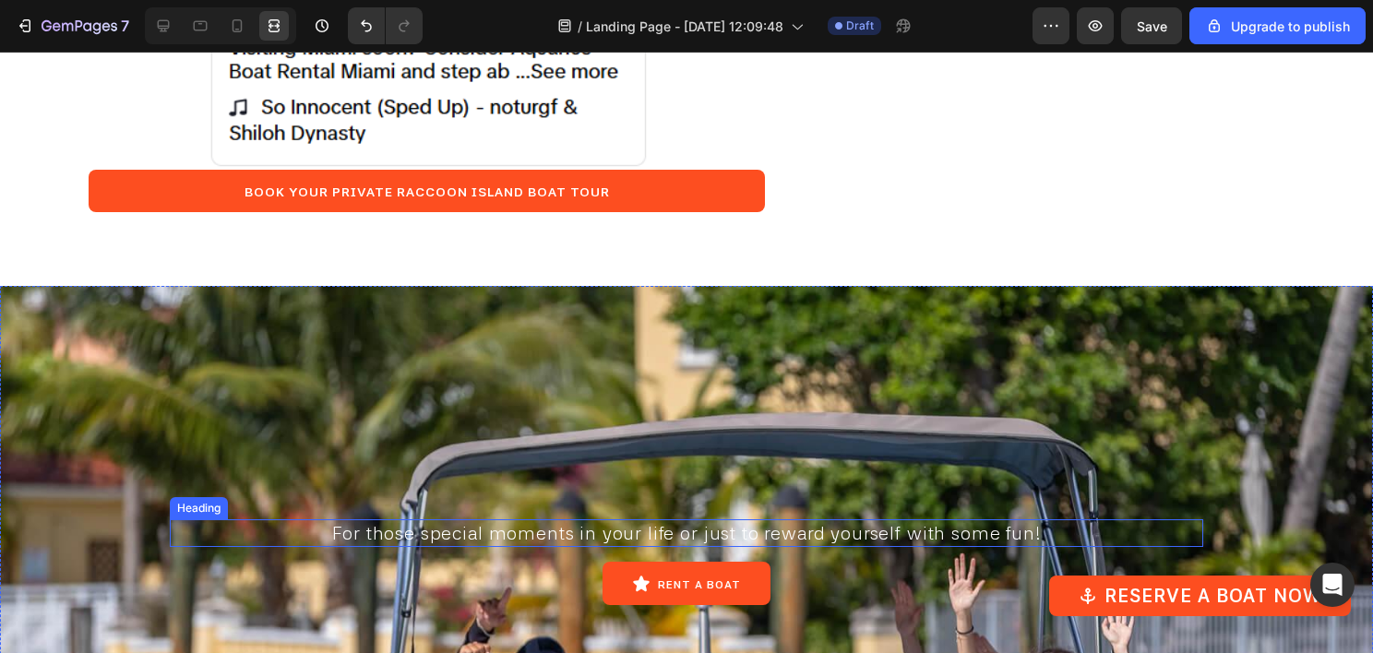
click at [753, 522] on span "For those special moments in your life or just to reward yourself with some fun!" at bounding box center [686, 533] width 708 height 22
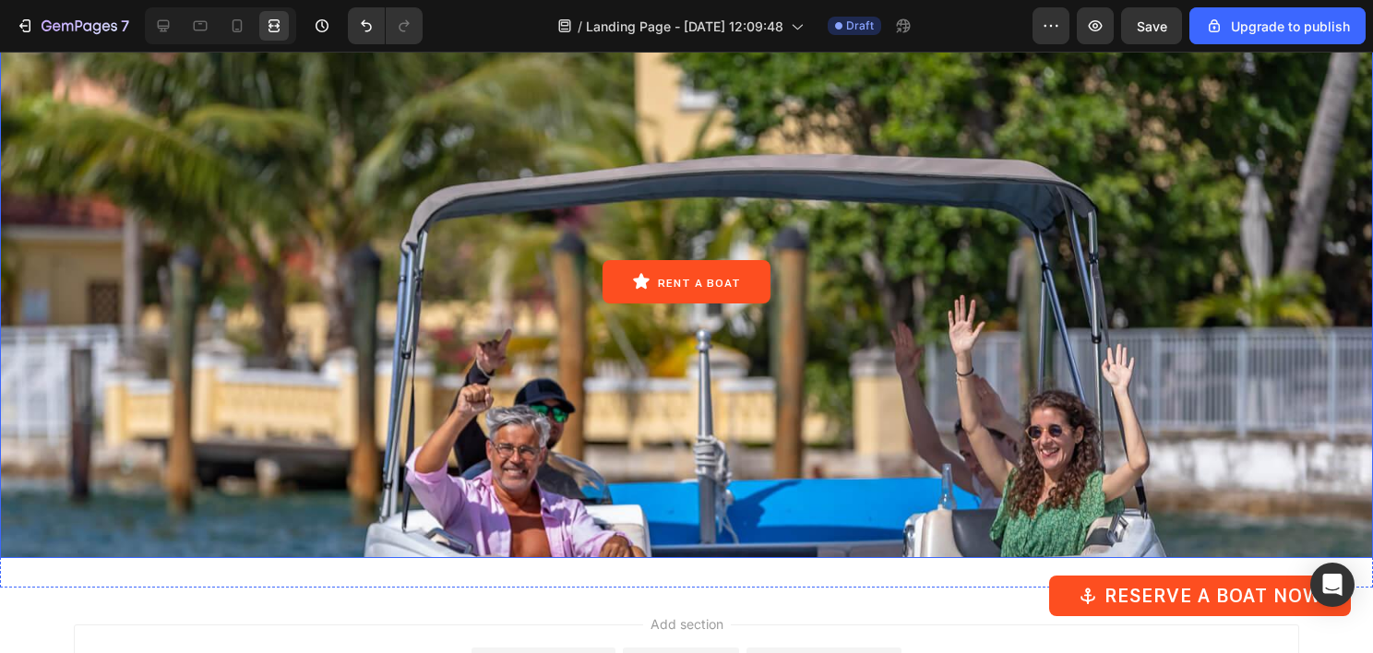
scroll to position [4115, 0]
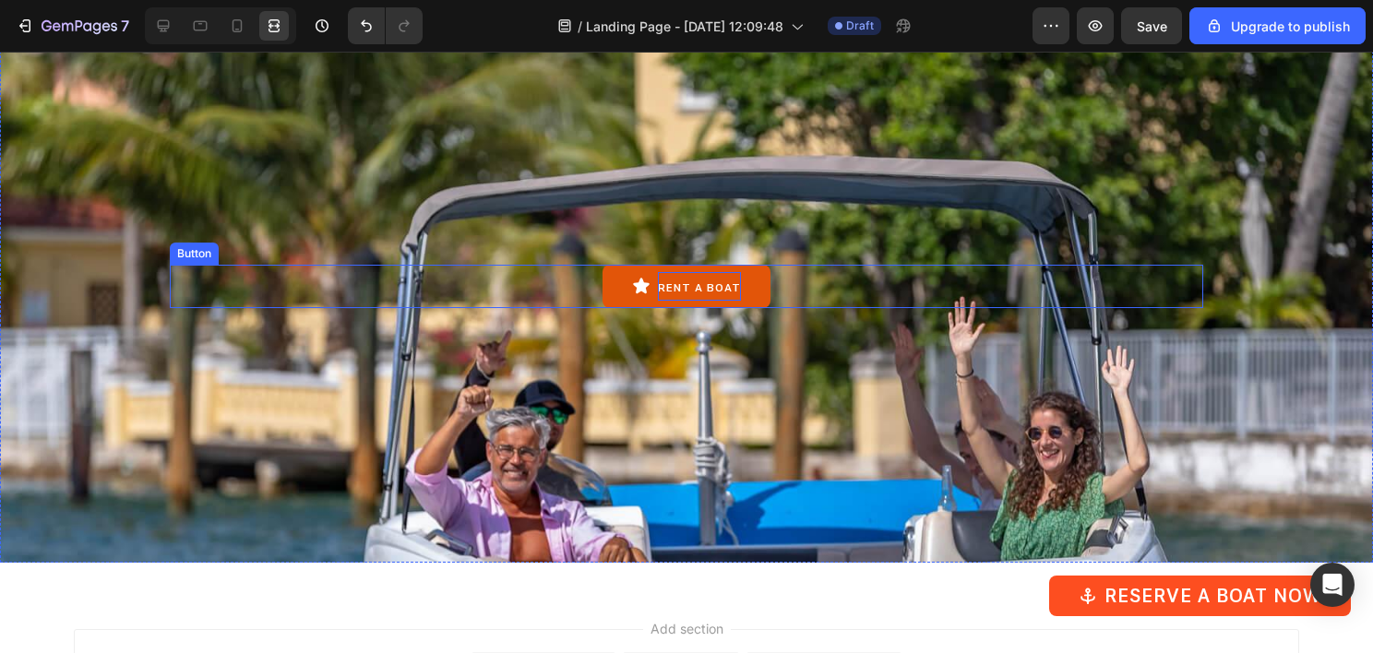
click at [687, 284] on span "RENT A BOAT" at bounding box center [699, 287] width 83 height 13
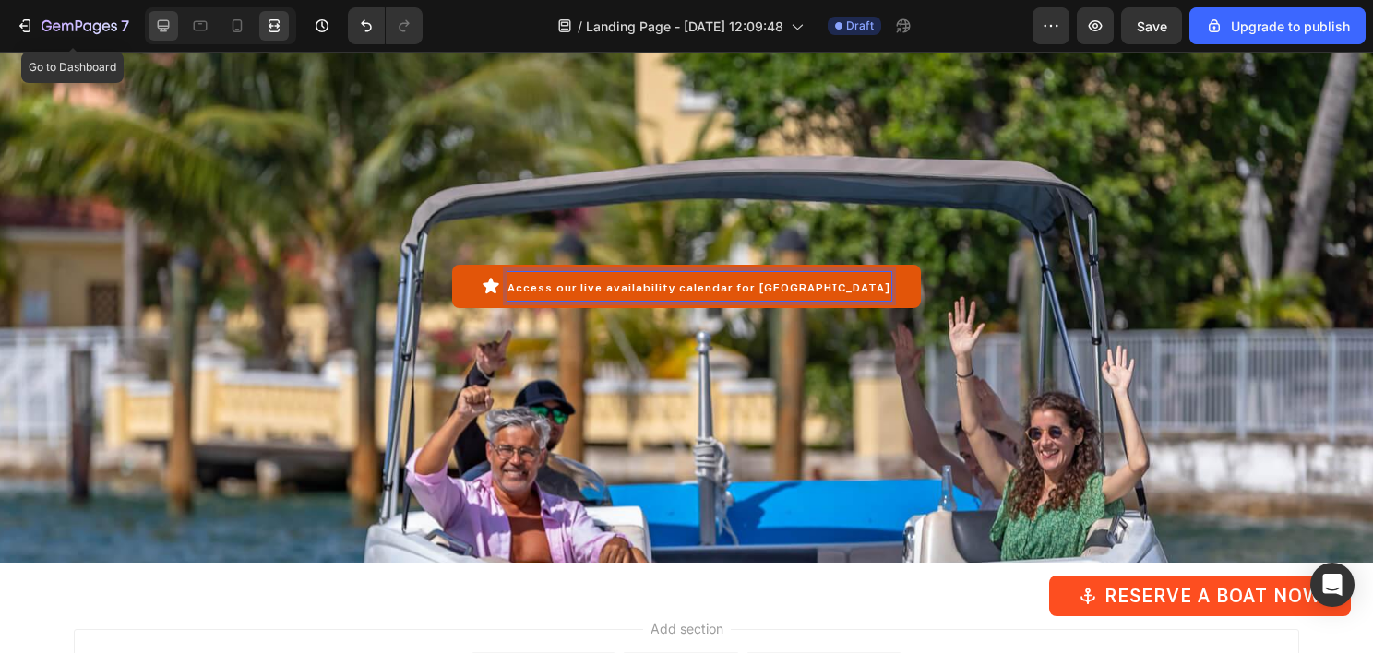
click at [150, 26] on div at bounding box center [164, 26] width 30 height 30
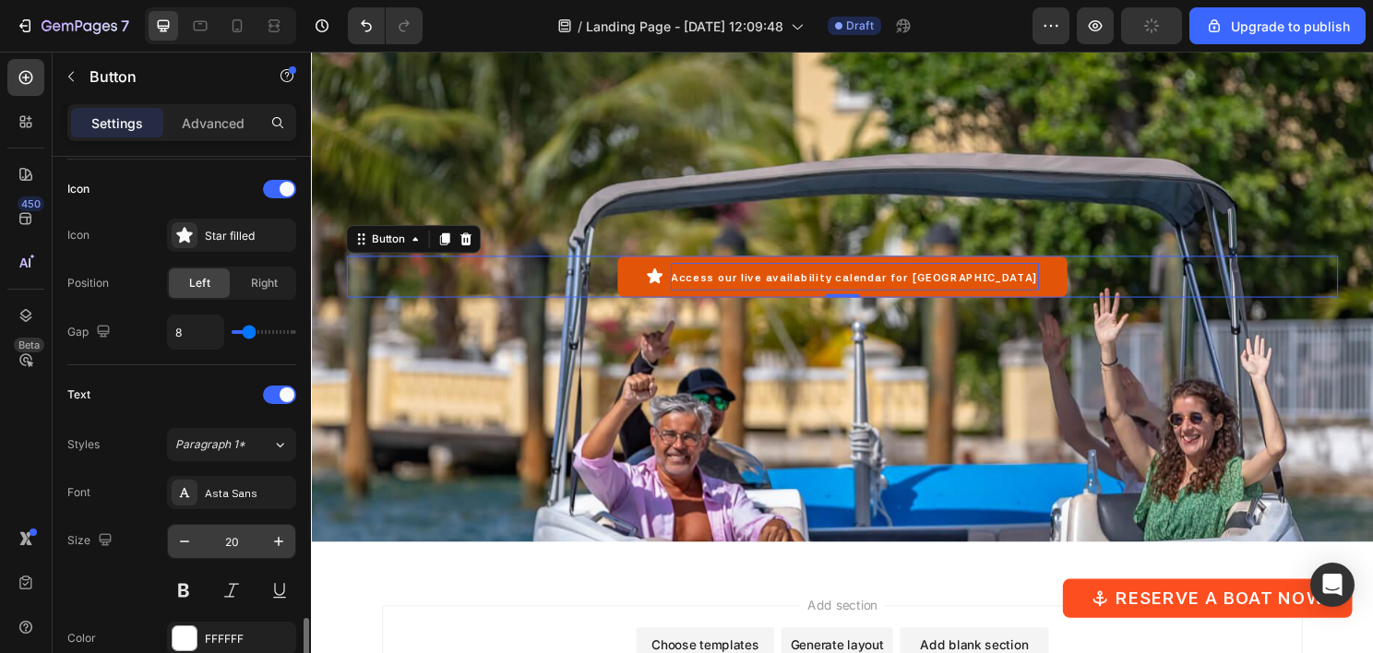
scroll to position [738, 0]
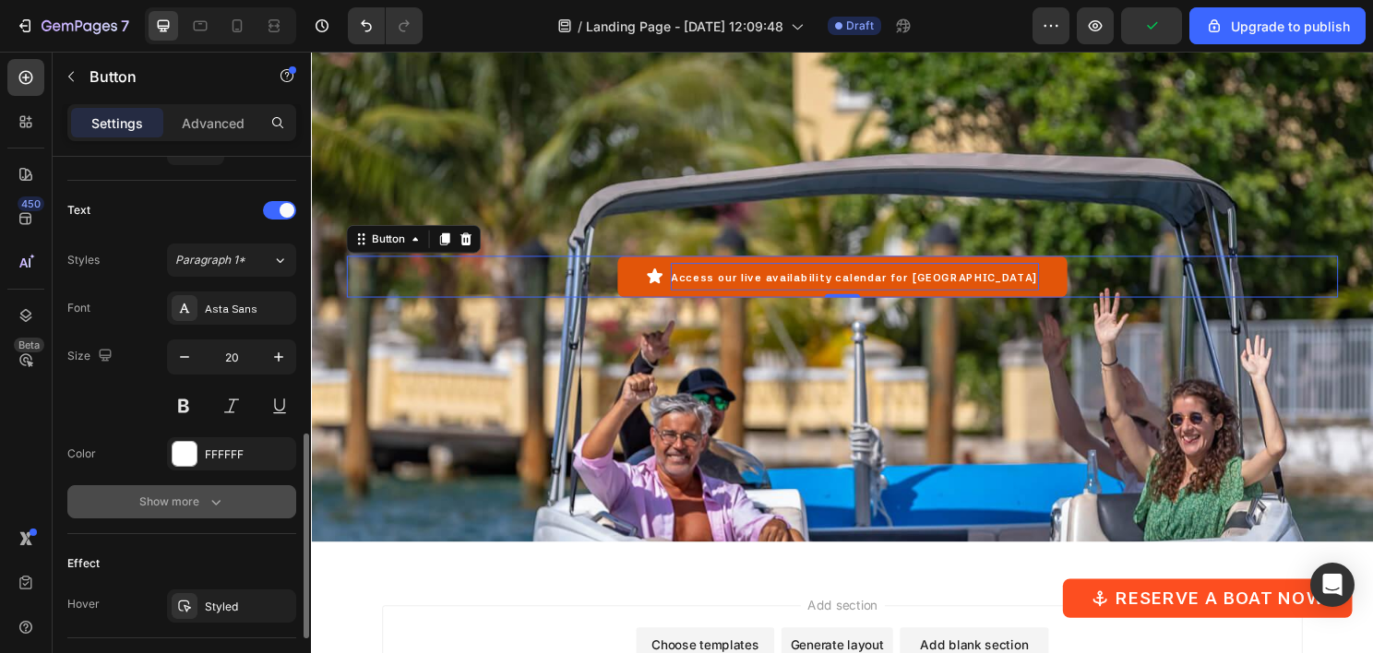
click at [203, 495] on div "Show more" at bounding box center [182, 502] width 86 height 18
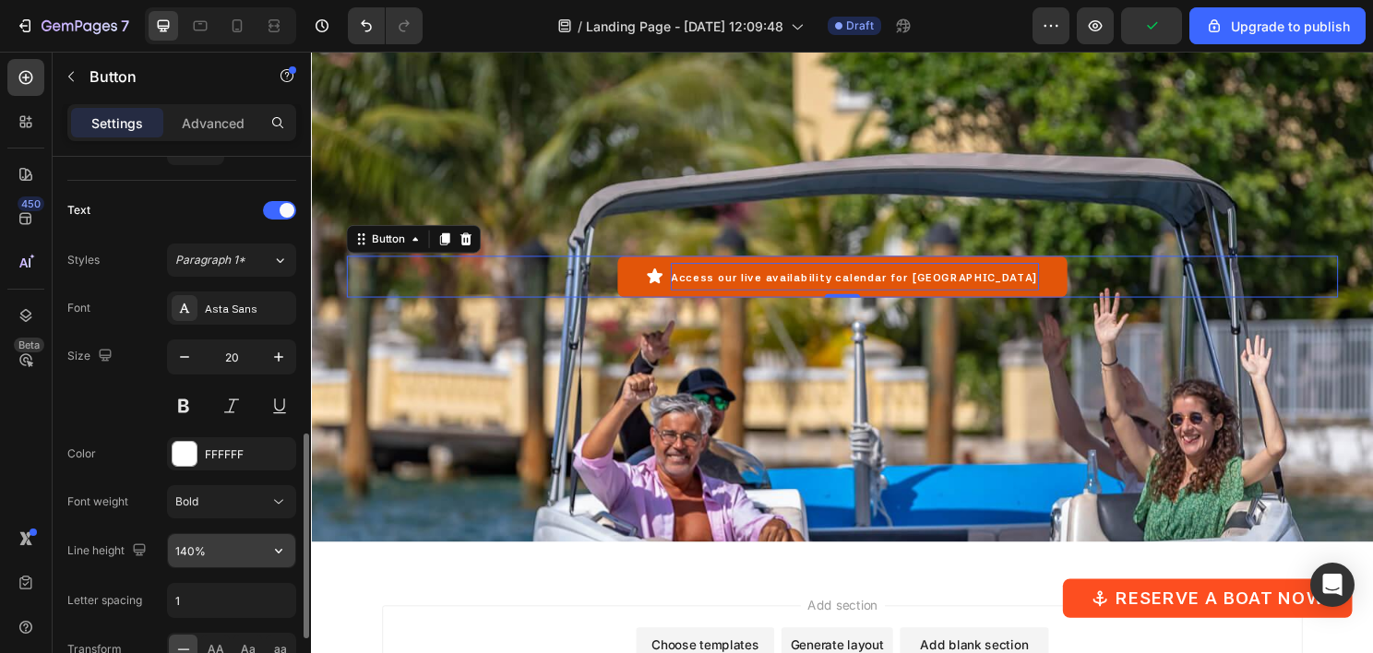
scroll to position [923, 0]
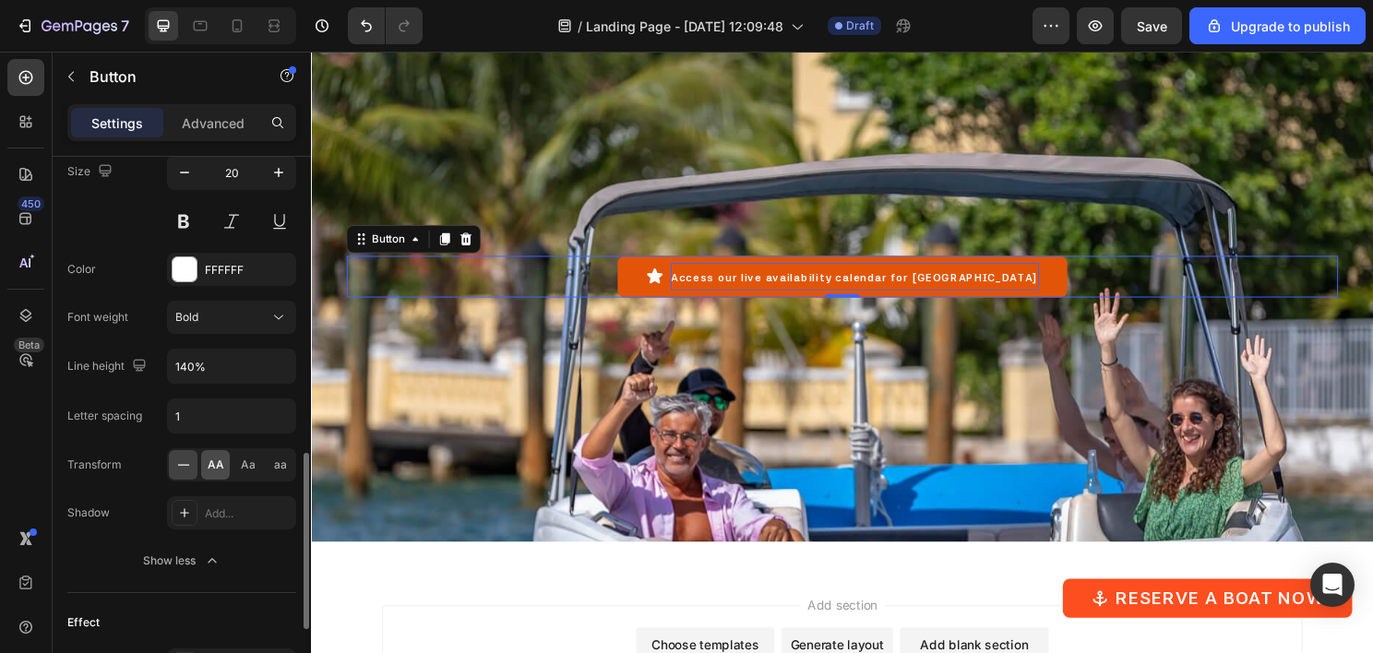
click at [218, 461] on span "AA" at bounding box center [216, 465] width 17 height 17
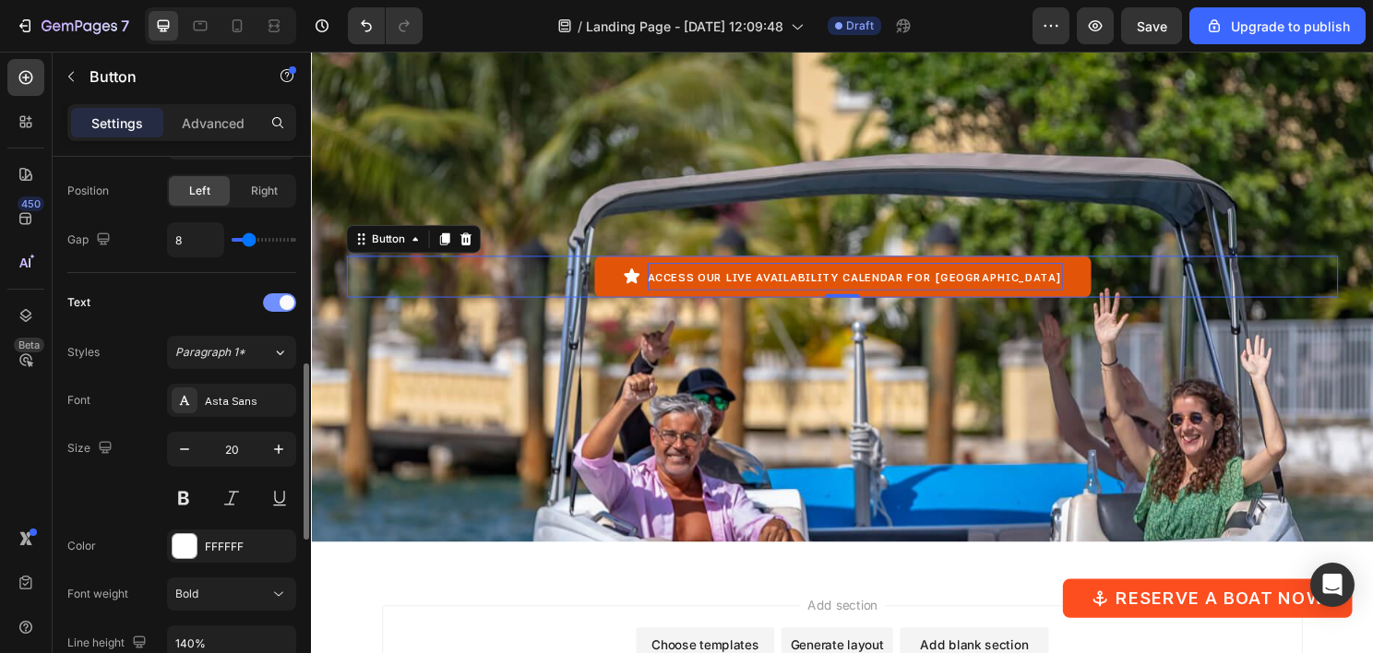
click at [281, 293] on div at bounding box center [279, 302] width 33 height 18
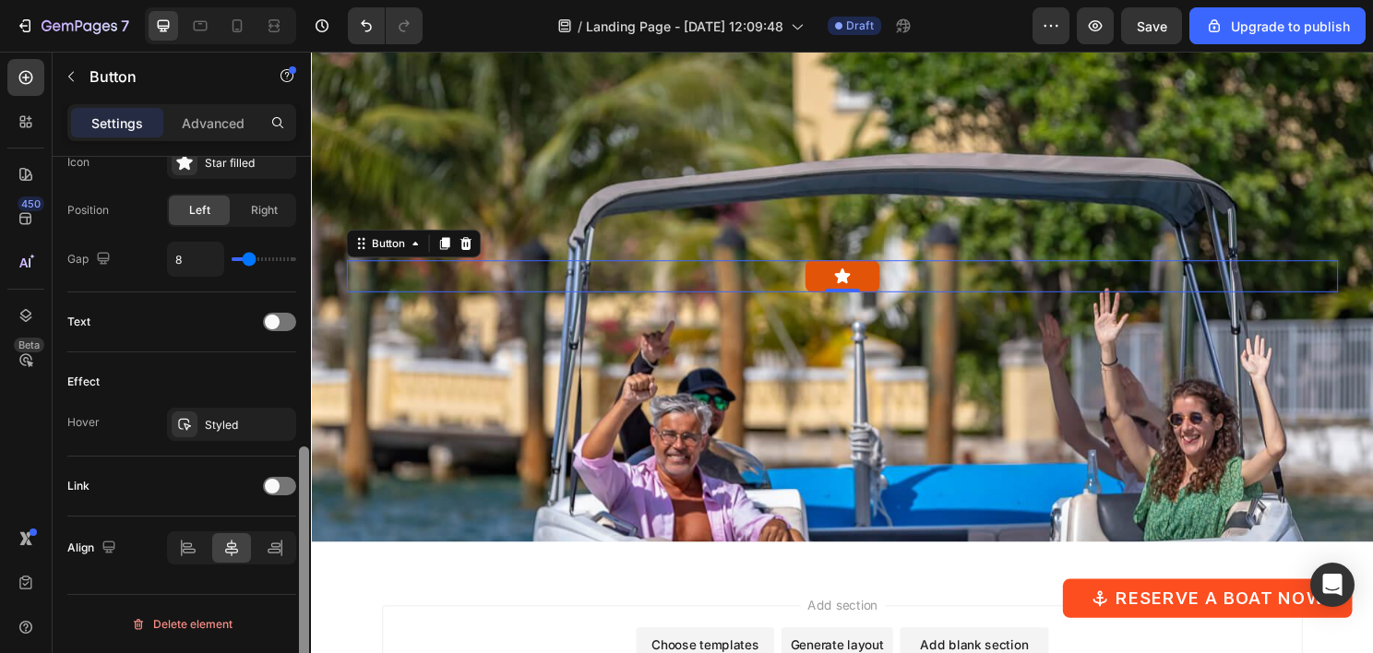
scroll to position [624, 0]
click at [284, 321] on div at bounding box center [279, 325] width 33 height 18
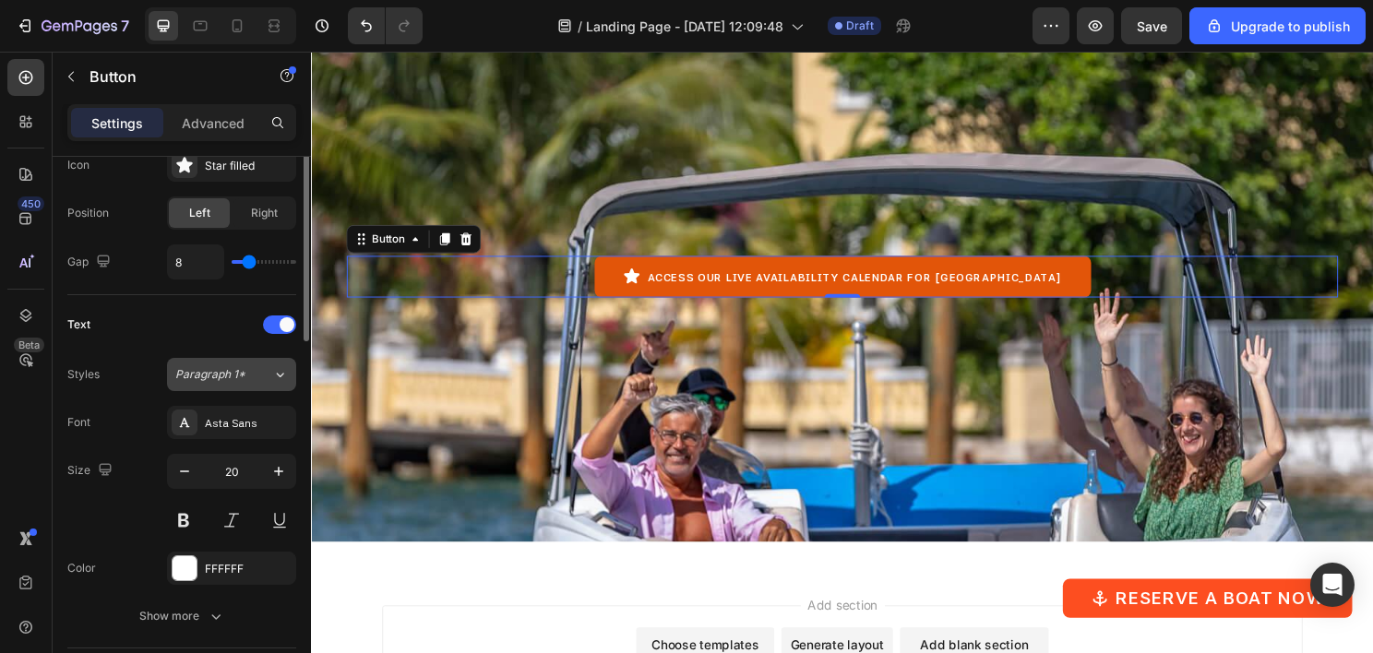
scroll to position [439, 0]
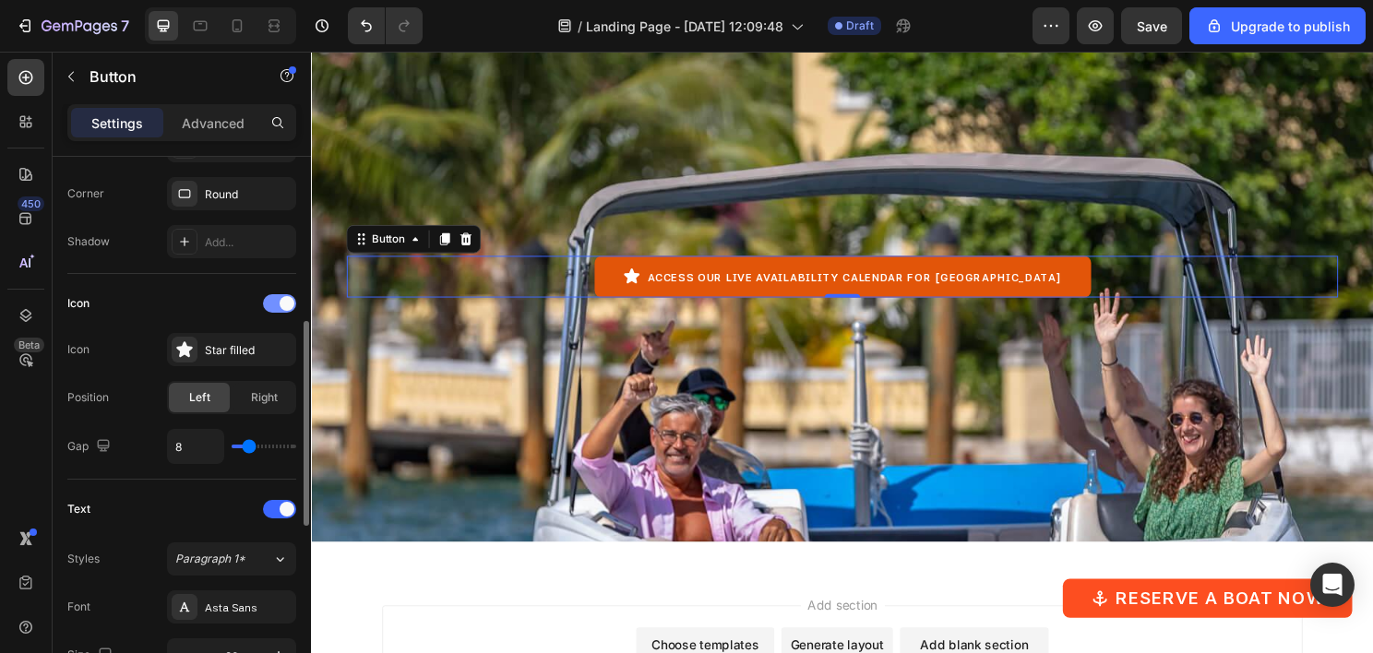
click at [274, 299] on div at bounding box center [279, 303] width 33 height 18
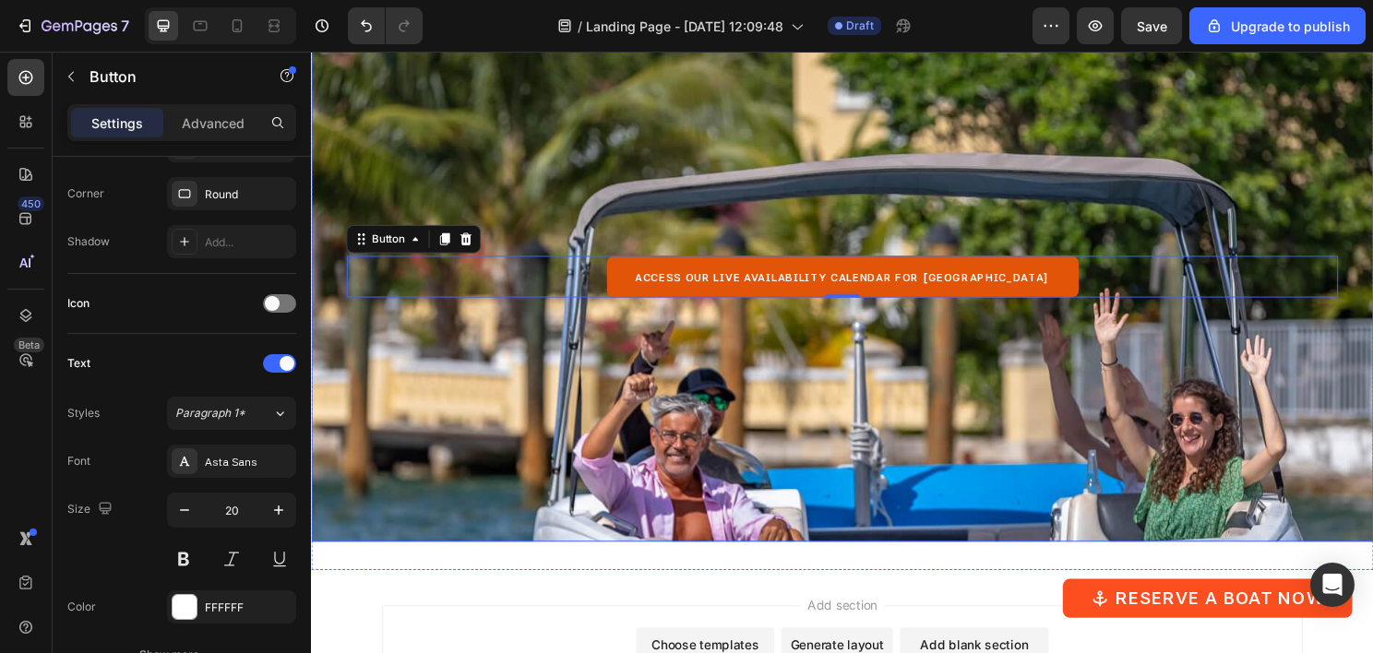
click at [592, 424] on div "Background Image" at bounding box center [864, 419] width 1107 height 830
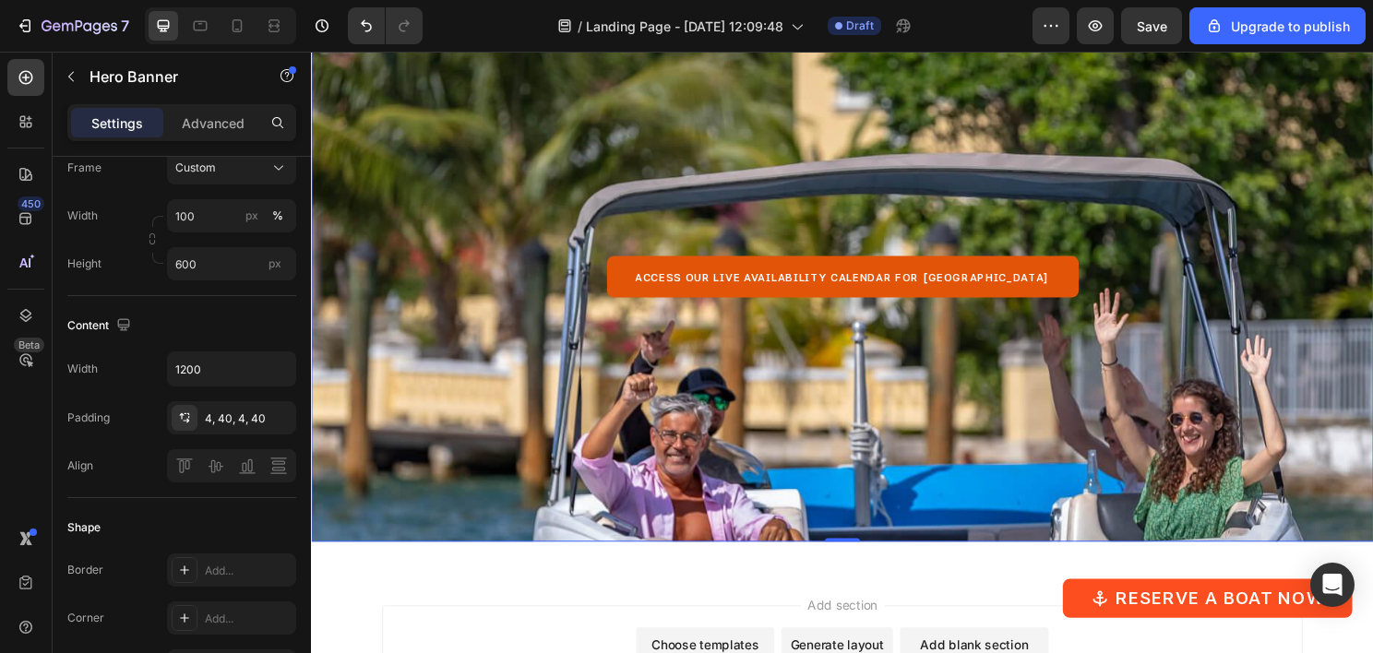
scroll to position [0, 0]
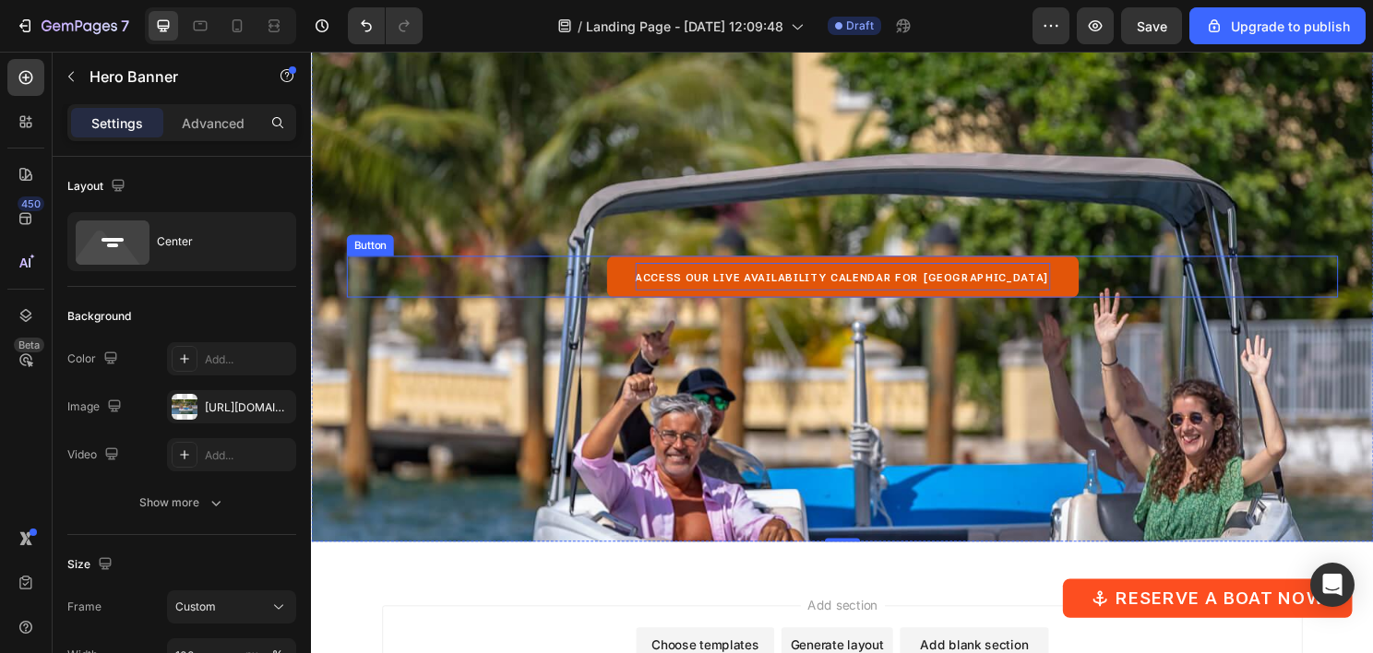
click at [670, 279] on p "Access our live availability calendar for [GEOGRAPHIC_DATA]" at bounding box center [865, 286] width 433 height 29
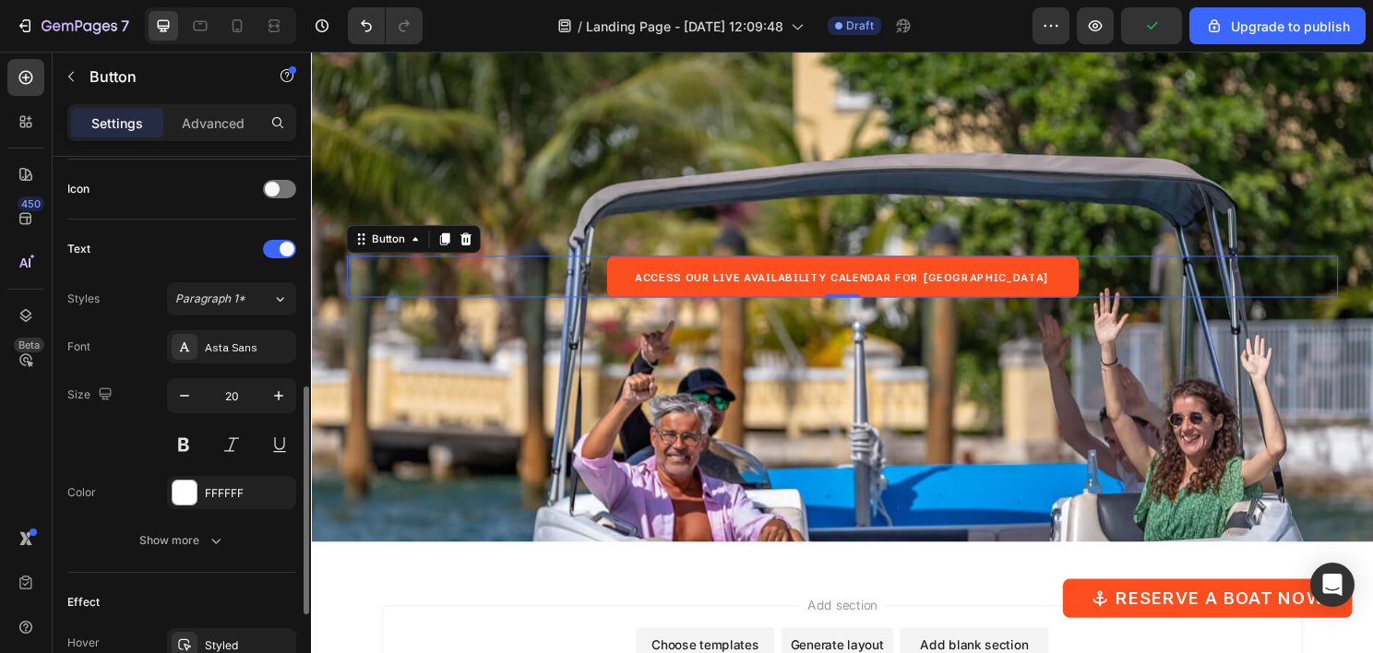
scroll to position [738, 0]
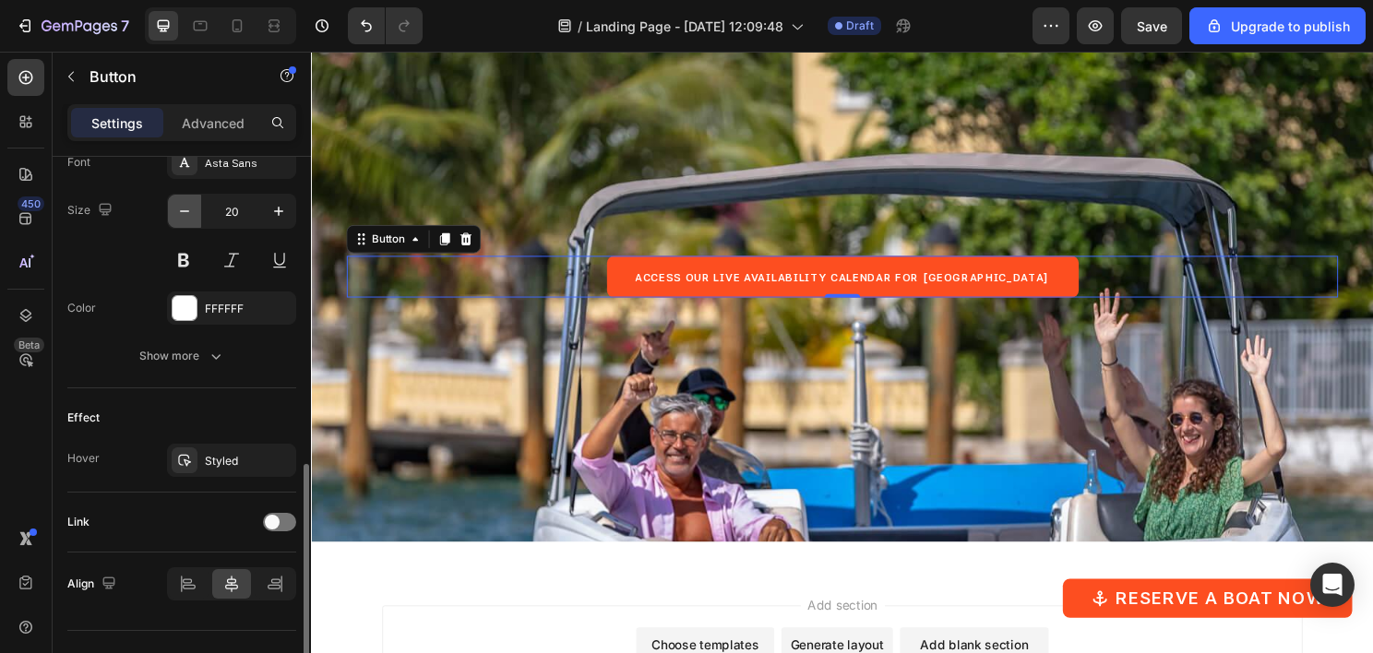
click at [183, 212] on icon "button" at bounding box center [184, 211] width 18 height 18
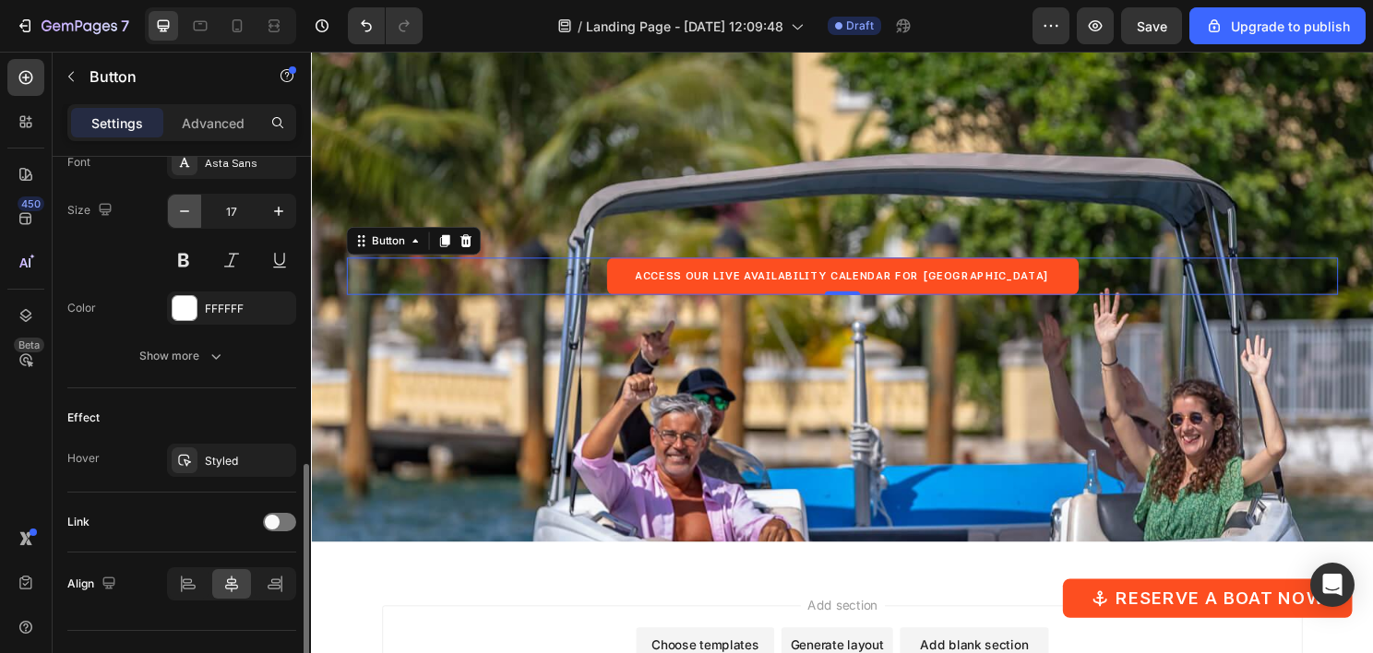
click at [183, 212] on icon "button" at bounding box center [184, 211] width 18 height 18
type input "14"
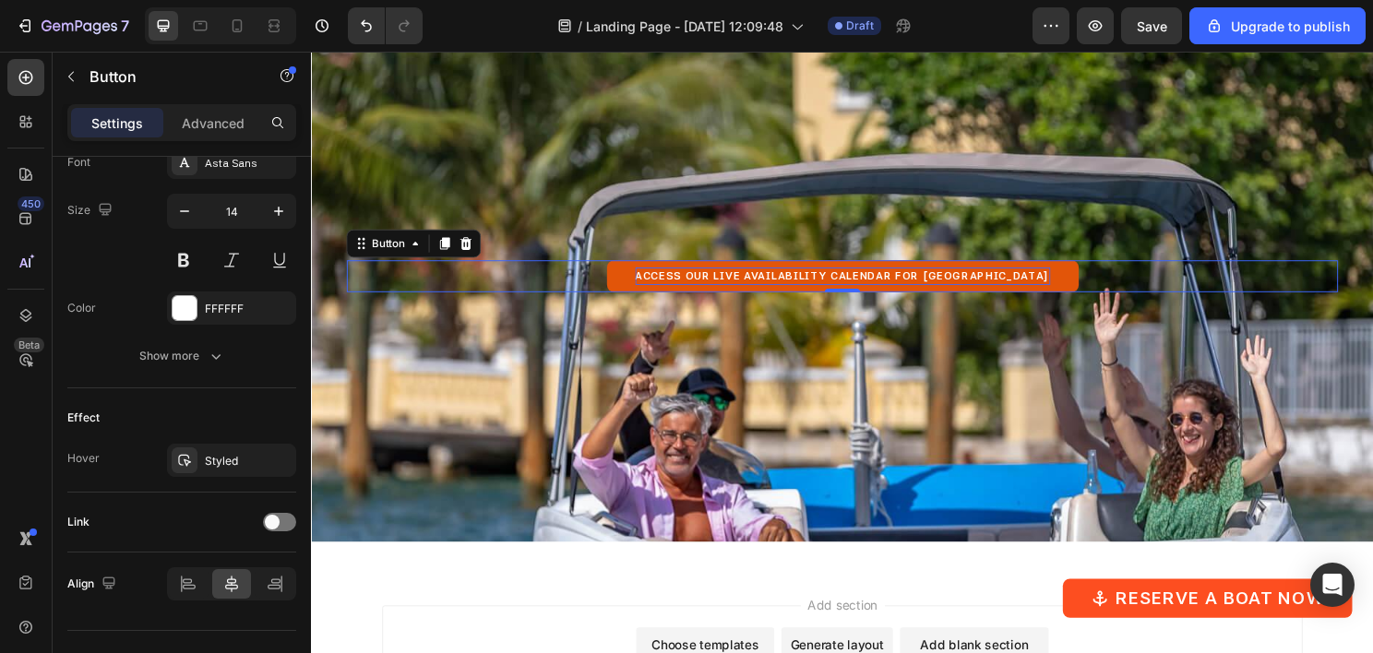
click at [711, 283] on span "Access our live availability calendar for [GEOGRAPHIC_DATA]" at bounding box center [865, 286] width 433 height 13
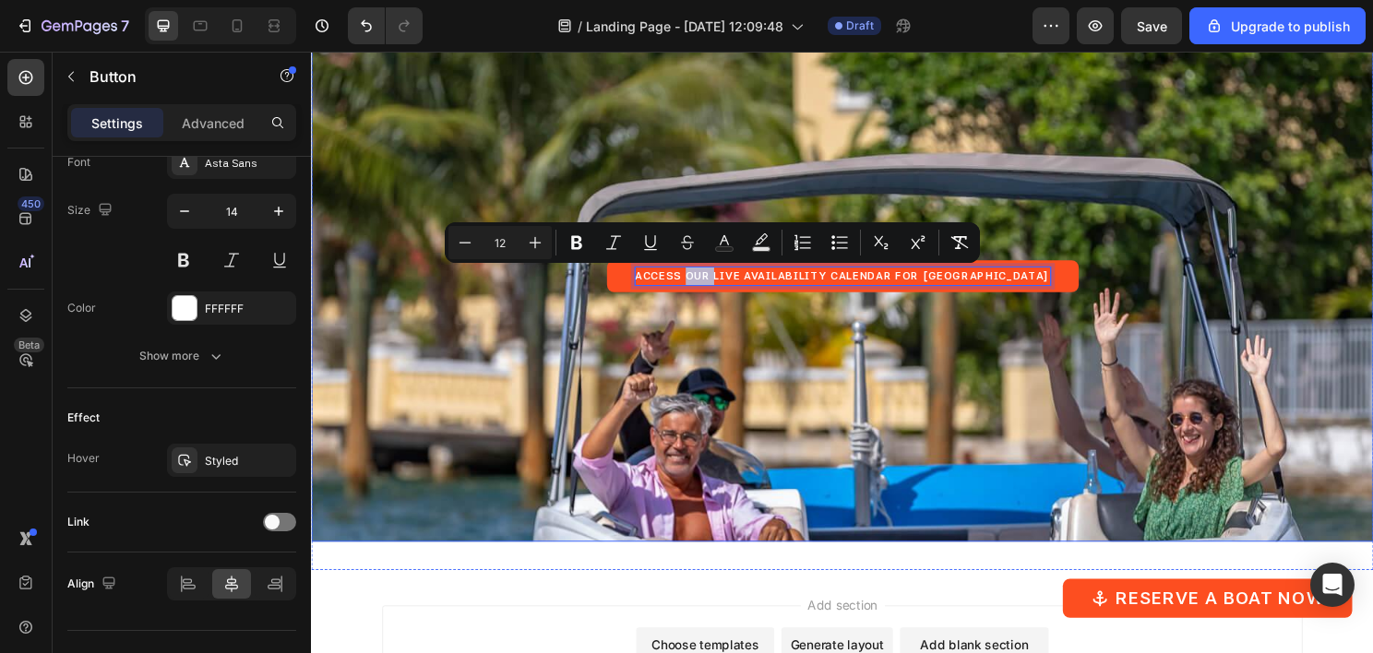
click at [677, 373] on div "Background Image" at bounding box center [864, 419] width 1107 height 830
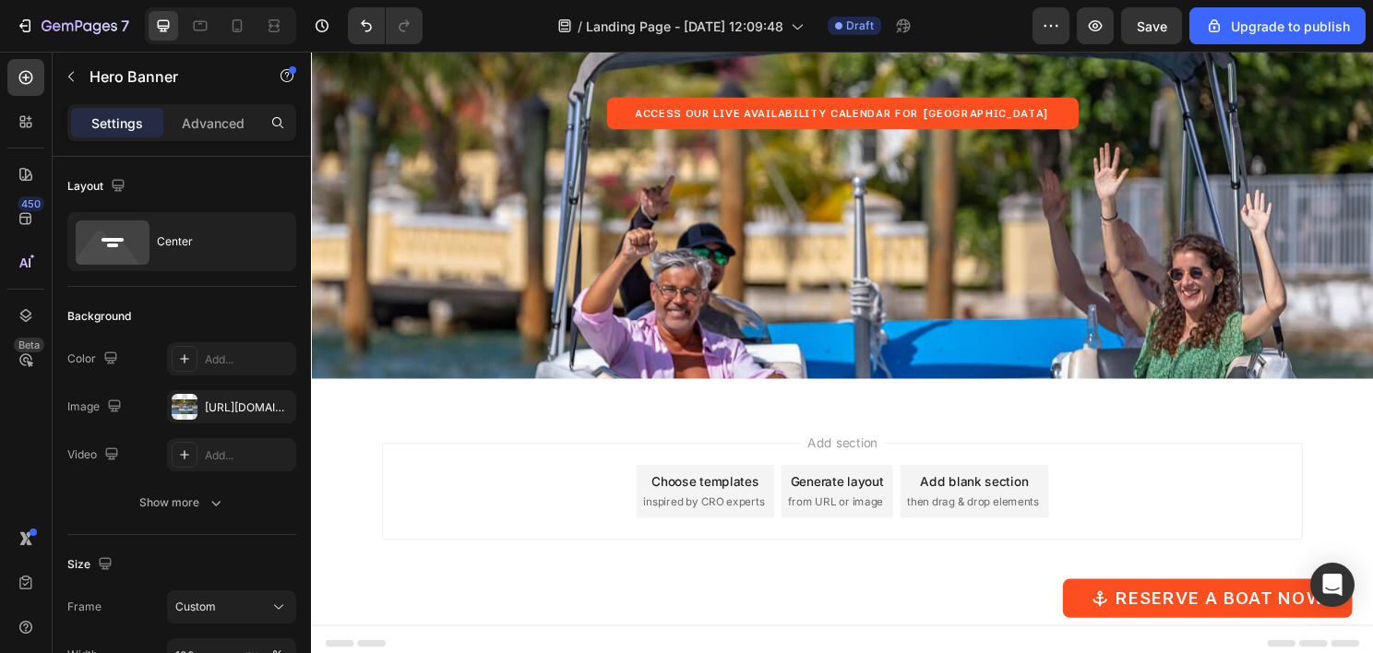
scroll to position [3974, 0]
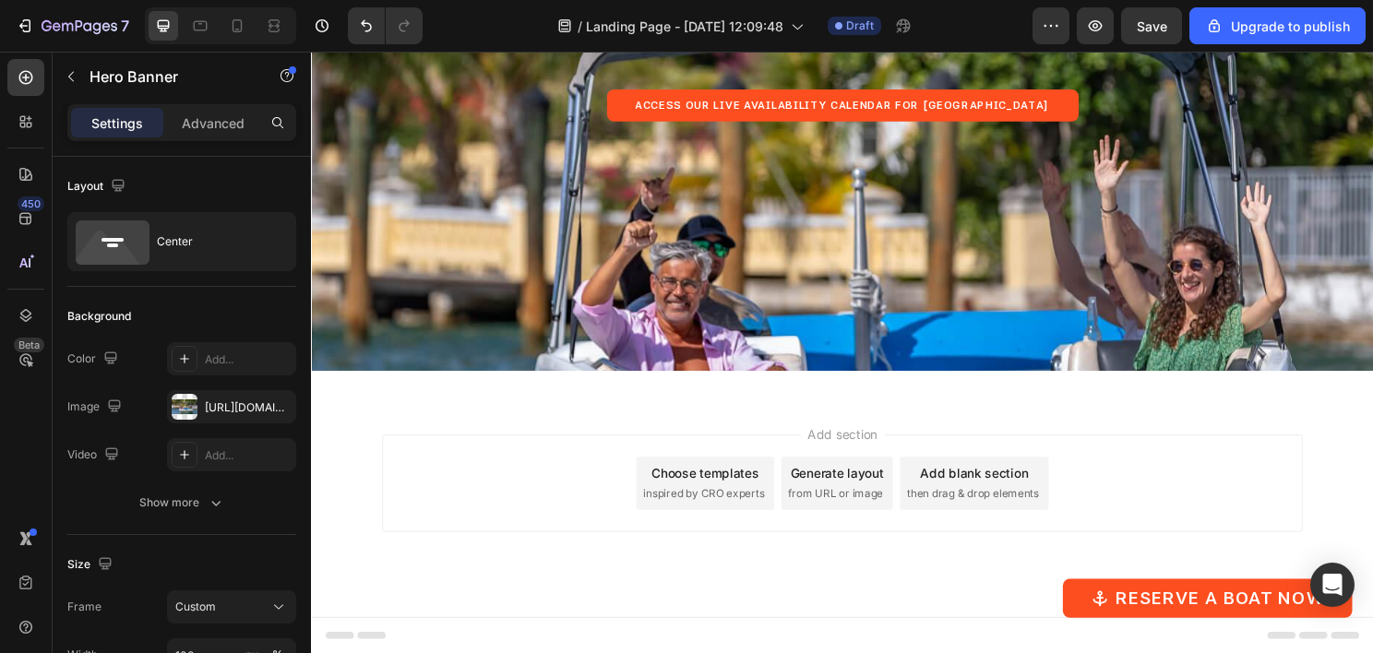
click at [648, 273] on div "Background Image" at bounding box center [864, 258] width 1107 height 830
click at [225, 405] on div "https://cdn.shopify.com/s/files/1/0832/9566/6456/files/gempages_579523487257854…" at bounding box center [232, 408] width 54 height 17
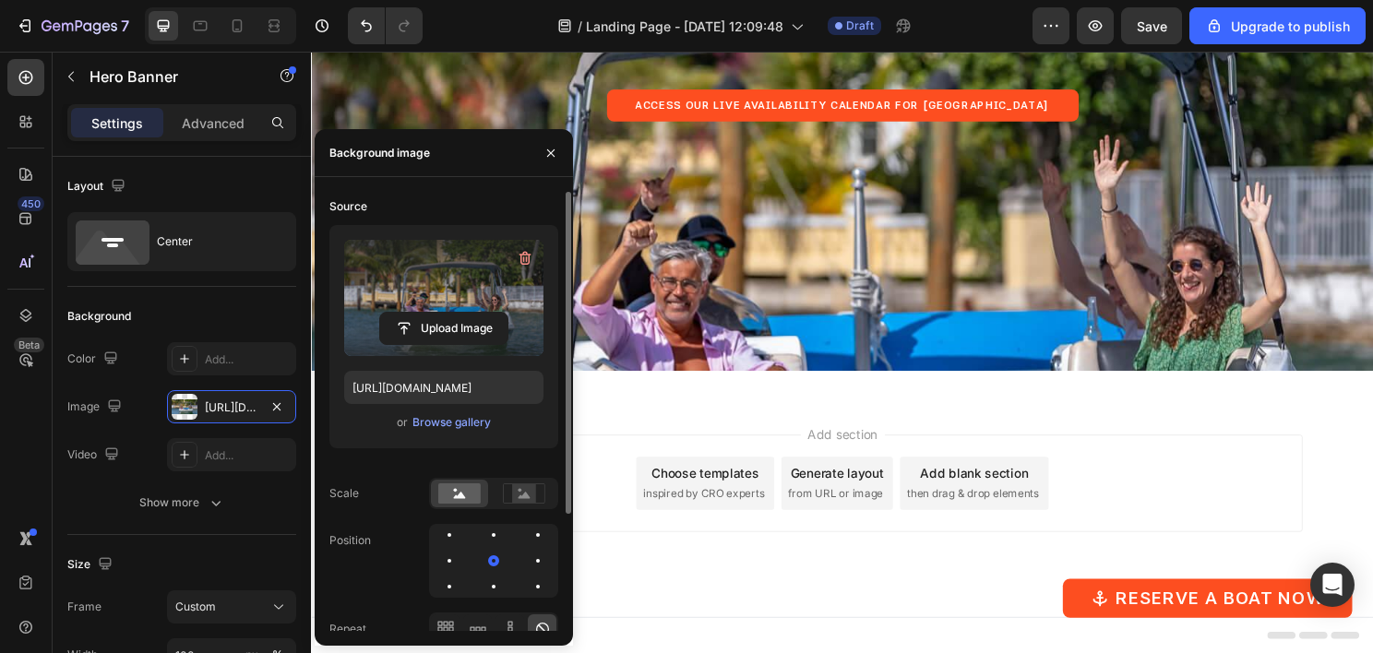
click at [436, 309] on label at bounding box center [443, 298] width 199 height 116
click at [436, 313] on input "file" at bounding box center [443, 328] width 127 height 31
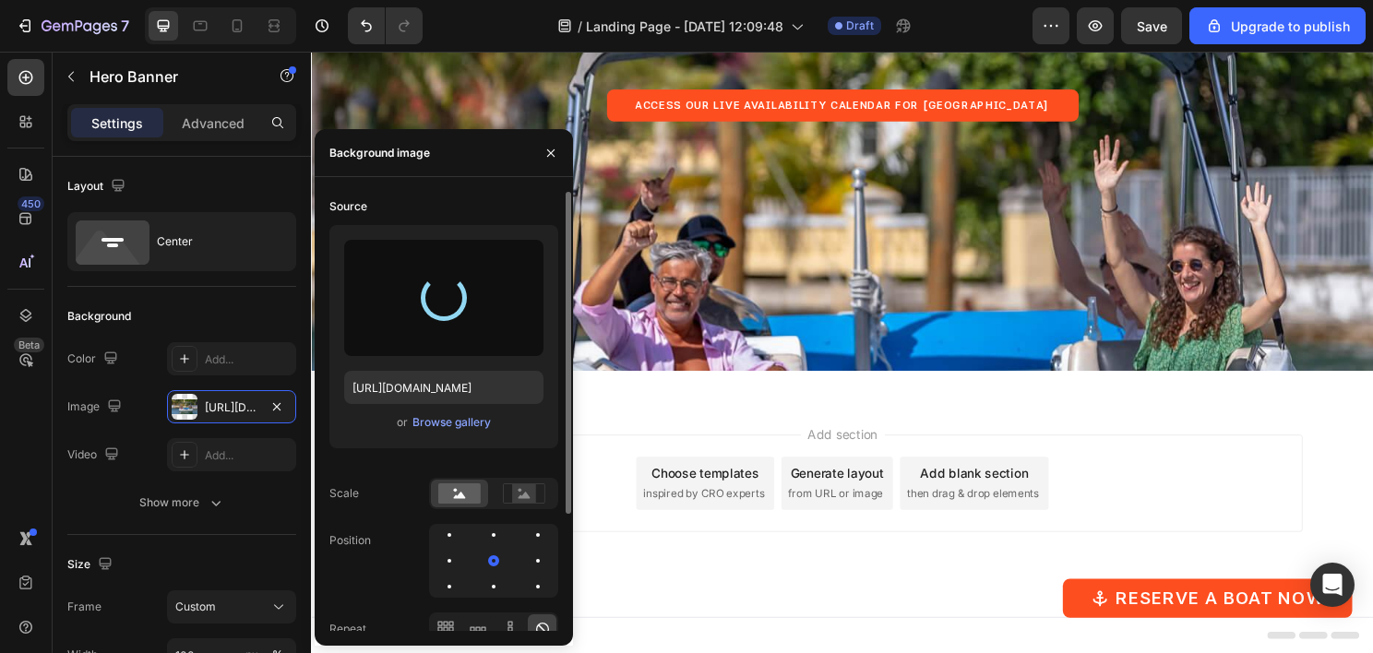
type input "[URL][DOMAIN_NAME]"
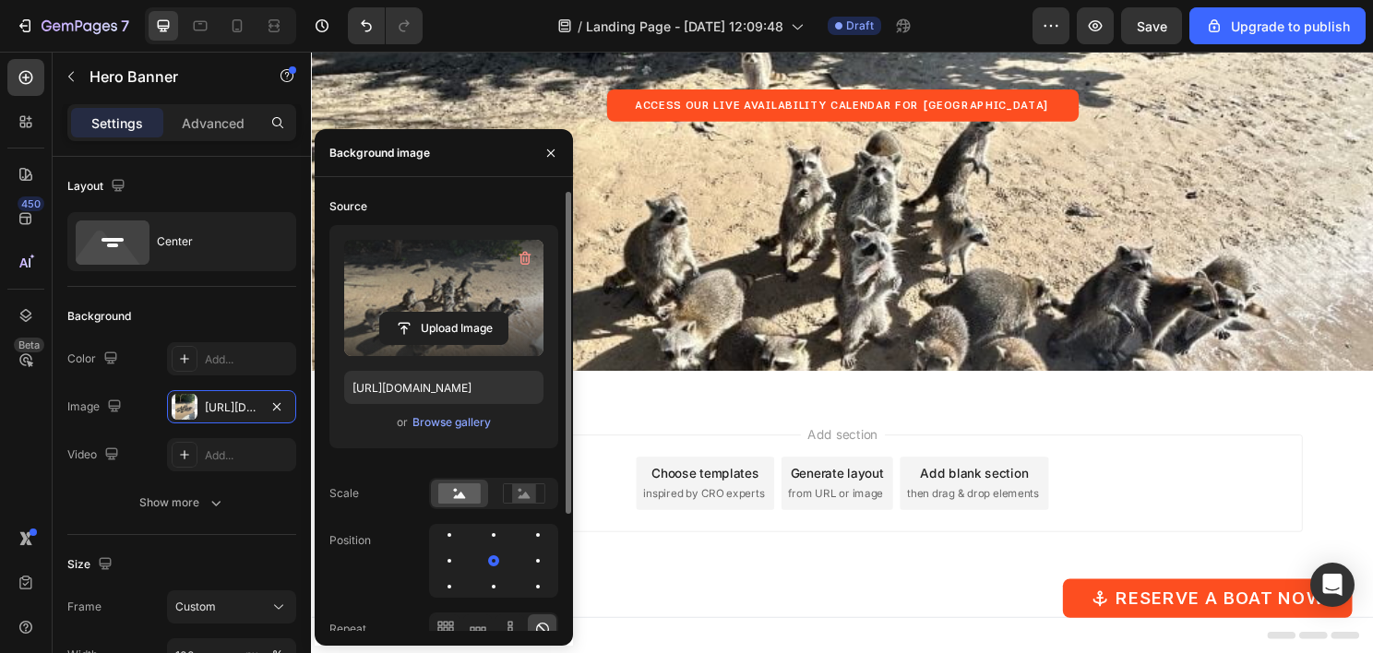
click at [748, 442] on div "Add section Choose templates inspired by CRO experts Generate layout from URL o…" at bounding box center [864, 527] width 1107 height 227
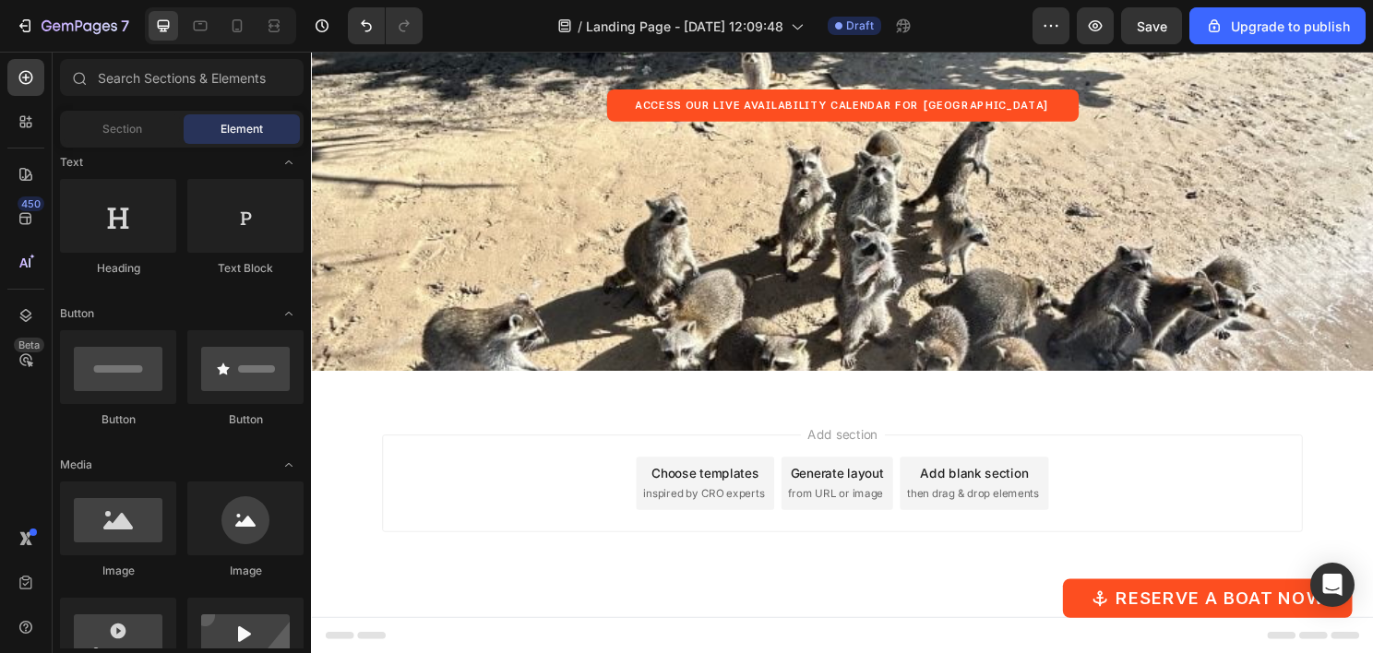
click at [983, 487] on div "Add blank section" at bounding box center [1002, 491] width 113 height 19
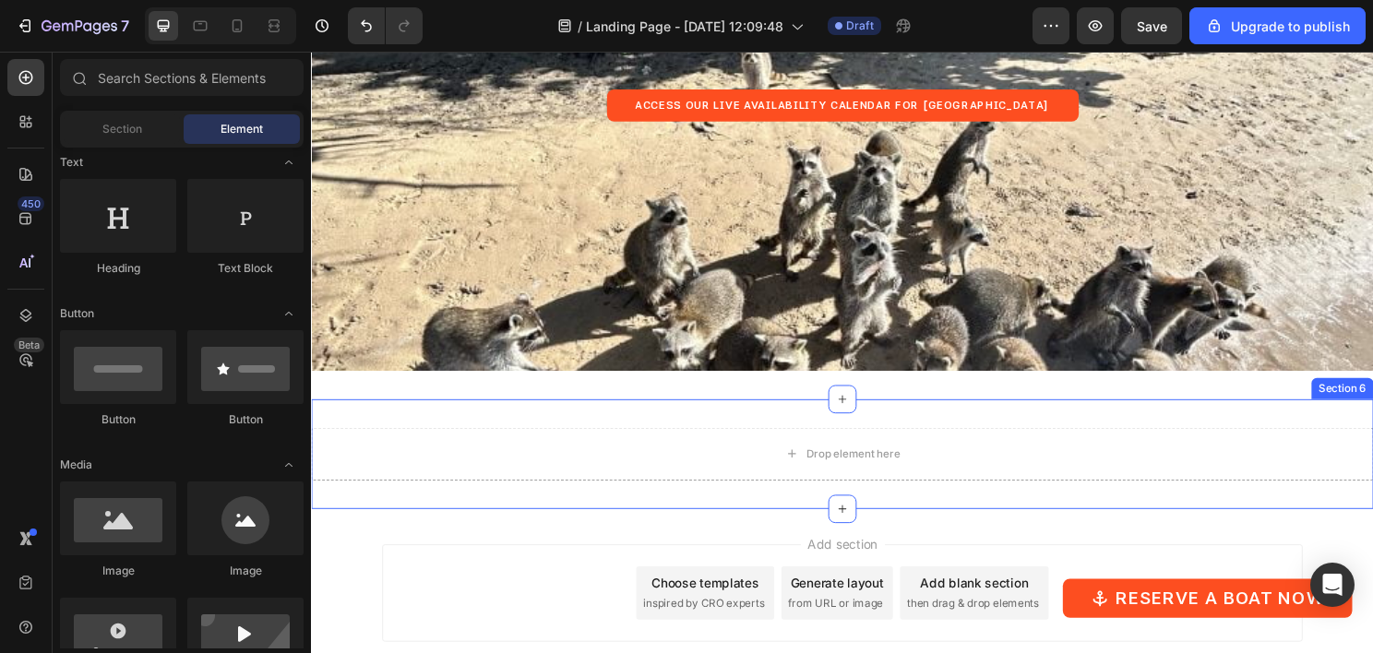
click at [728, 423] on div "Drop element here Section 6" at bounding box center [864, 471] width 1107 height 114
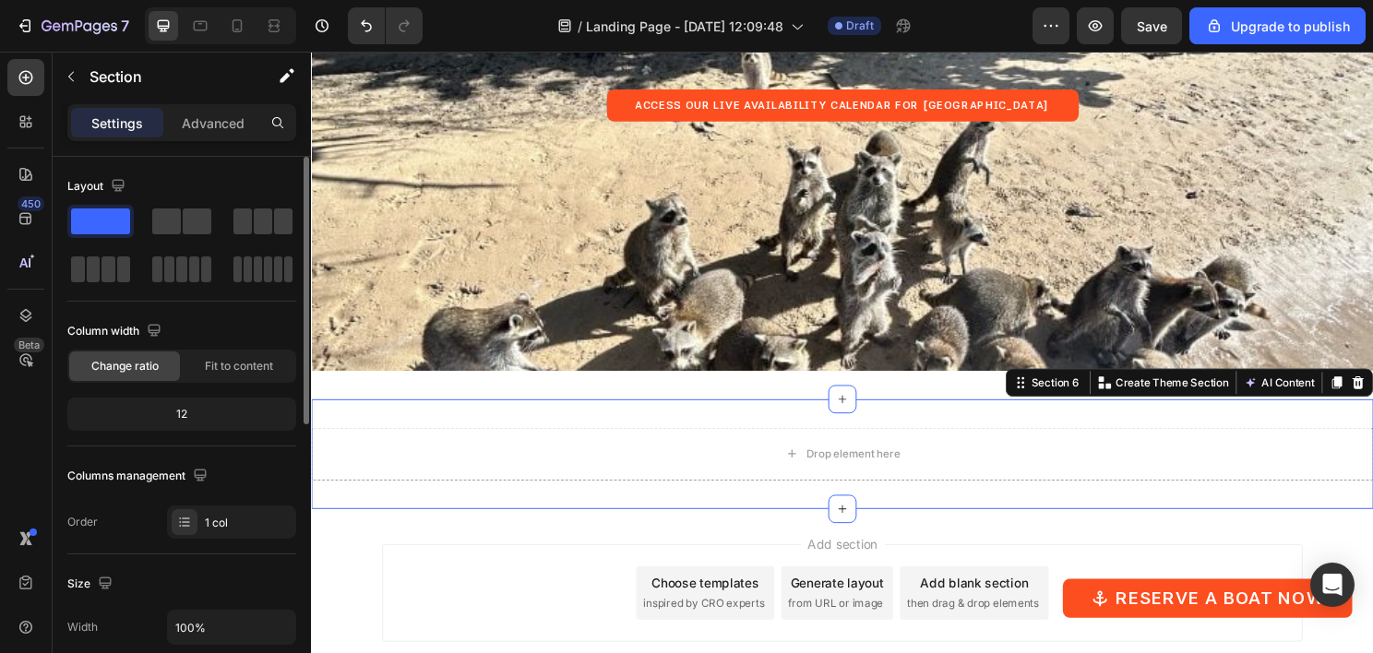
scroll to position [277, 0]
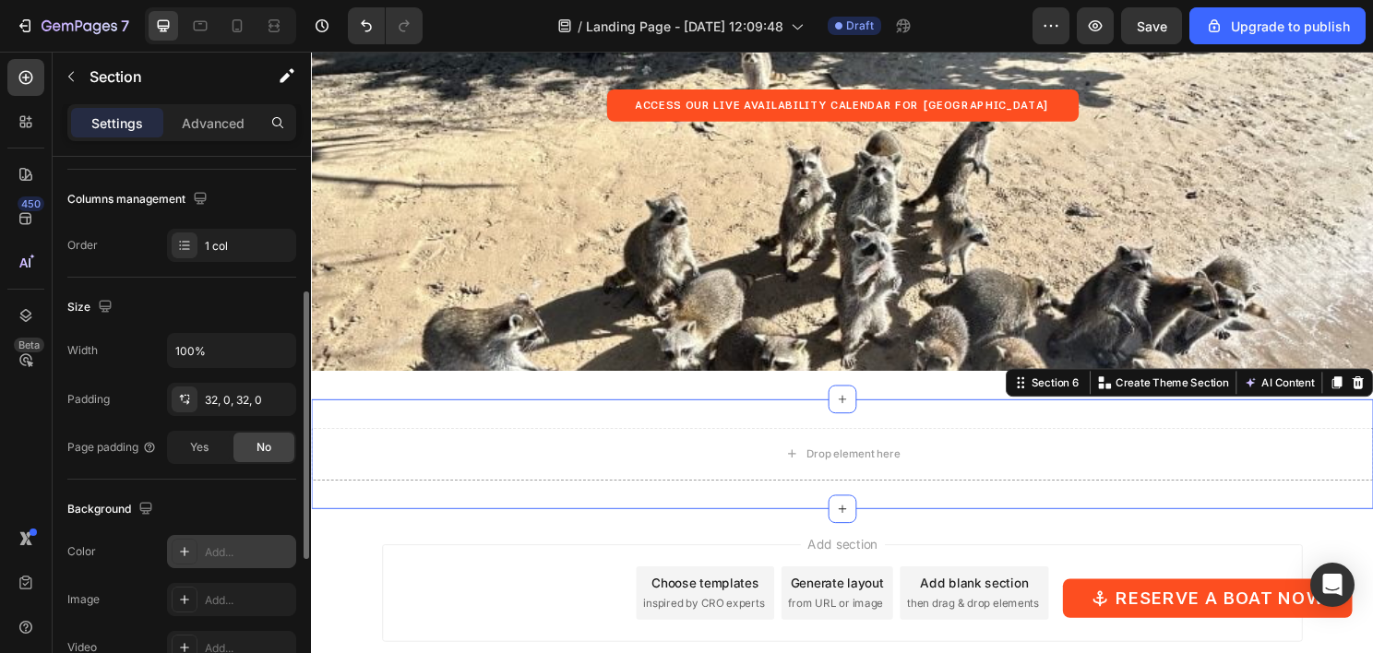
click at [233, 551] on div "Add..." at bounding box center [248, 552] width 87 height 17
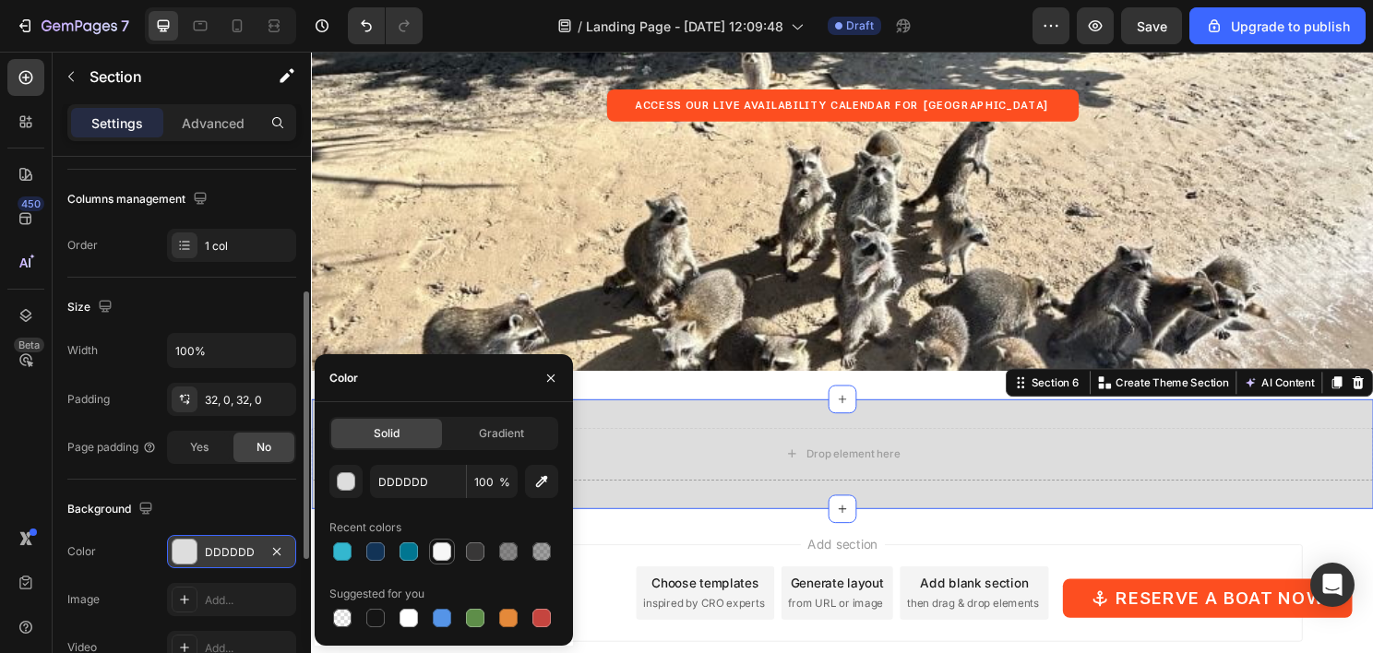
click at [436, 550] on div at bounding box center [442, 552] width 18 height 18
type input "F7F7F7"
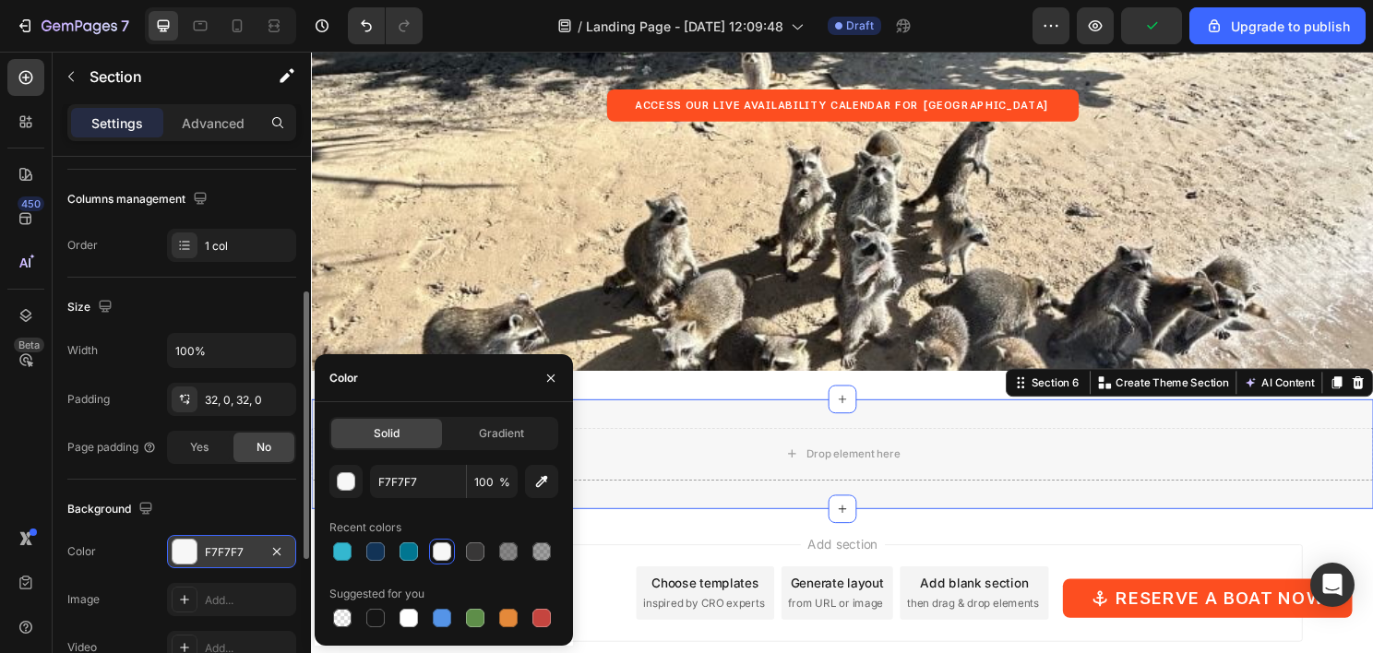
click at [984, 436] on div "Drop element here Section 6 You can create reusable sections Create Theme Secti…" at bounding box center [864, 471] width 1107 height 114
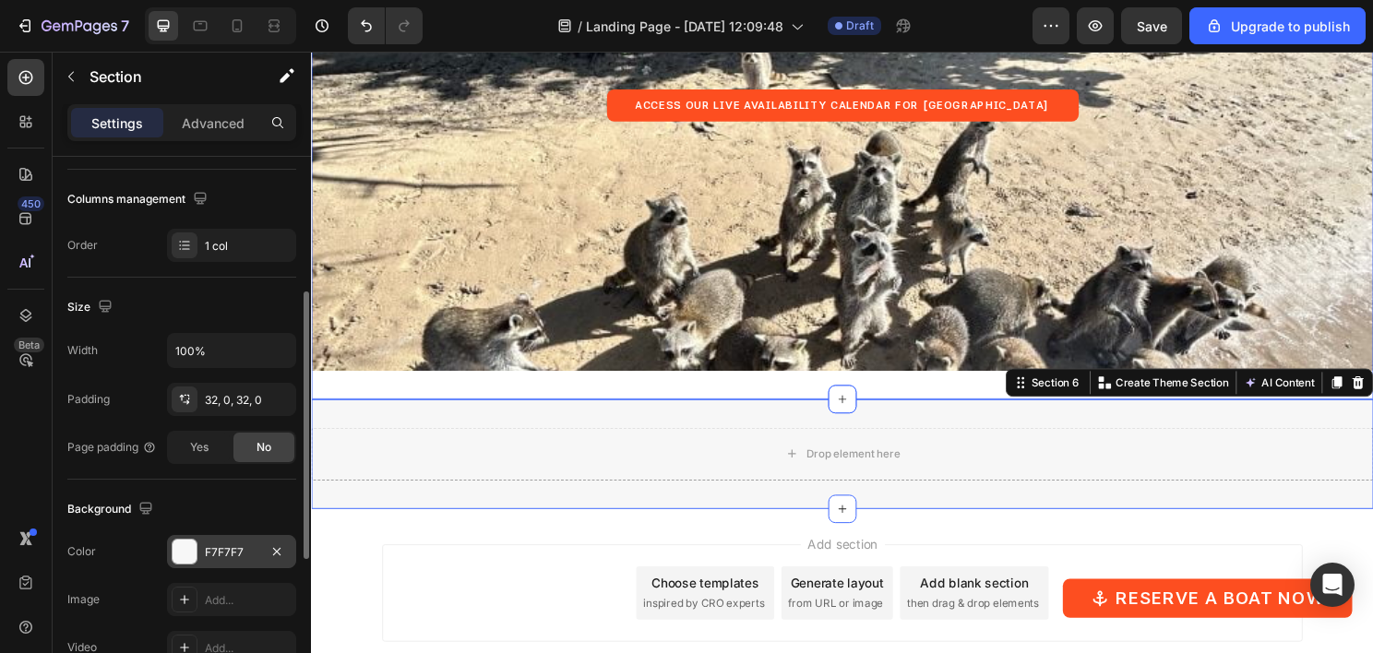
click at [739, 399] on div "Access our live availability calendar for Raccoon Island Button Hero Banner Sec…" at bounding box center [864, 108] width 1107 height 613
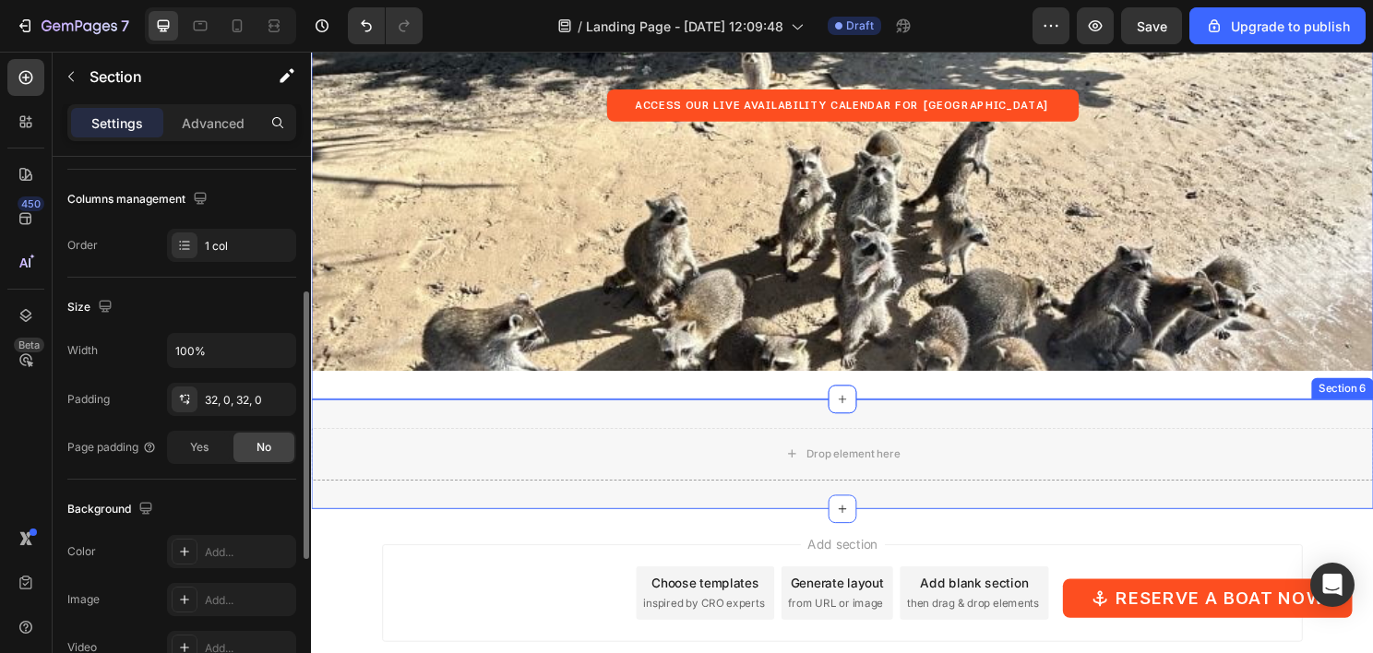
click at [721, 433] on div "Drop element here Section 6" at bounding box center [864, 471] width 1107 height 114
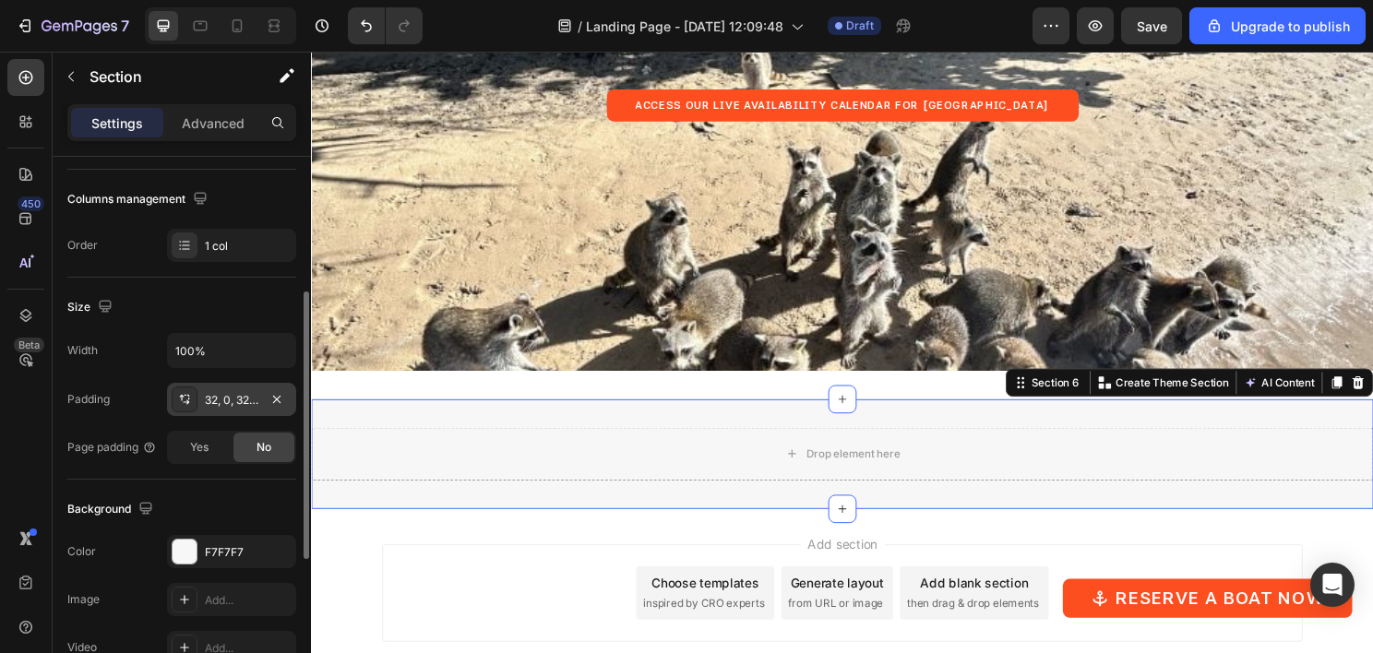
click at [240, 398] on div "32, 0, 32, 0" at bounding box center [232, 400] width 54 height 17
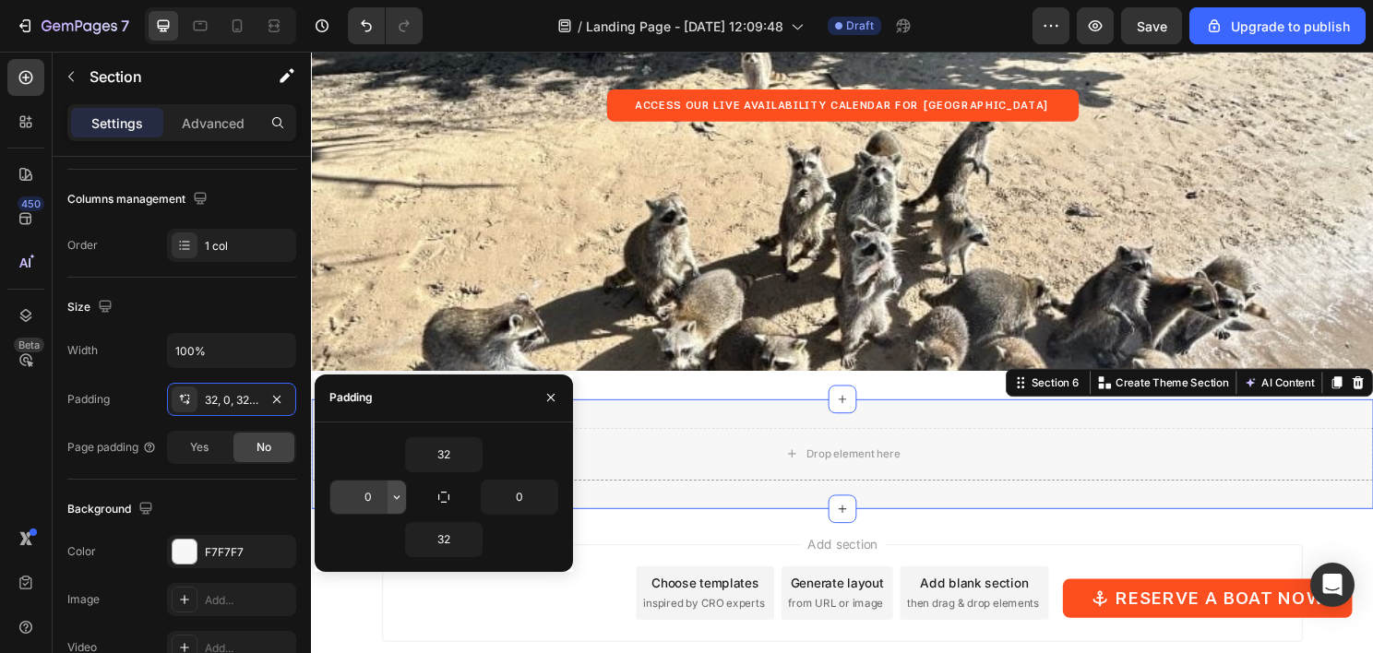
click at [388, 496] on button "button" at bounding box center [397, 497] width 18 height 33
click at [376, 503] on input "0" at bounding box center [368, 497] width 76 height 33
type input "120"
click at [772, 475] on div "Drop element here" at bounding box center [865, 471] width 886 height 55
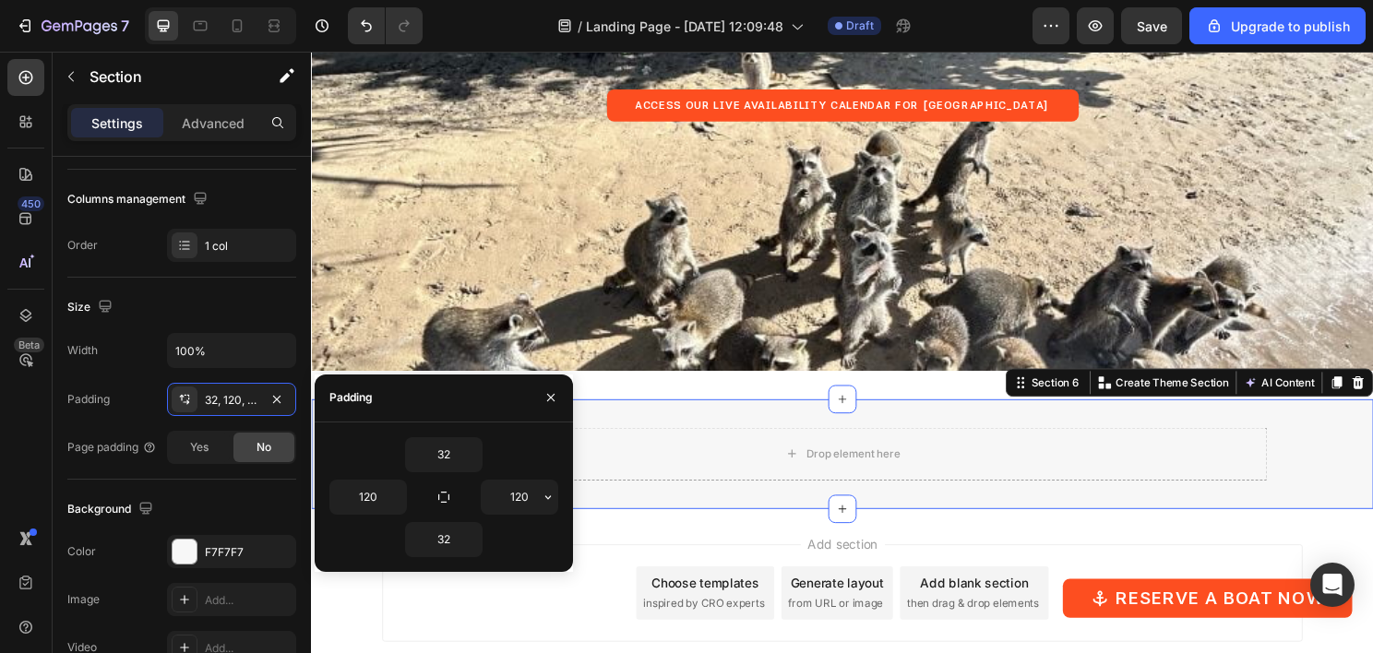
click at [713, 414] on div "Drop element here Section 6 You can create reusable sections Create Theme Secti…" at bounding box center [864, 471] width 1107 height 114
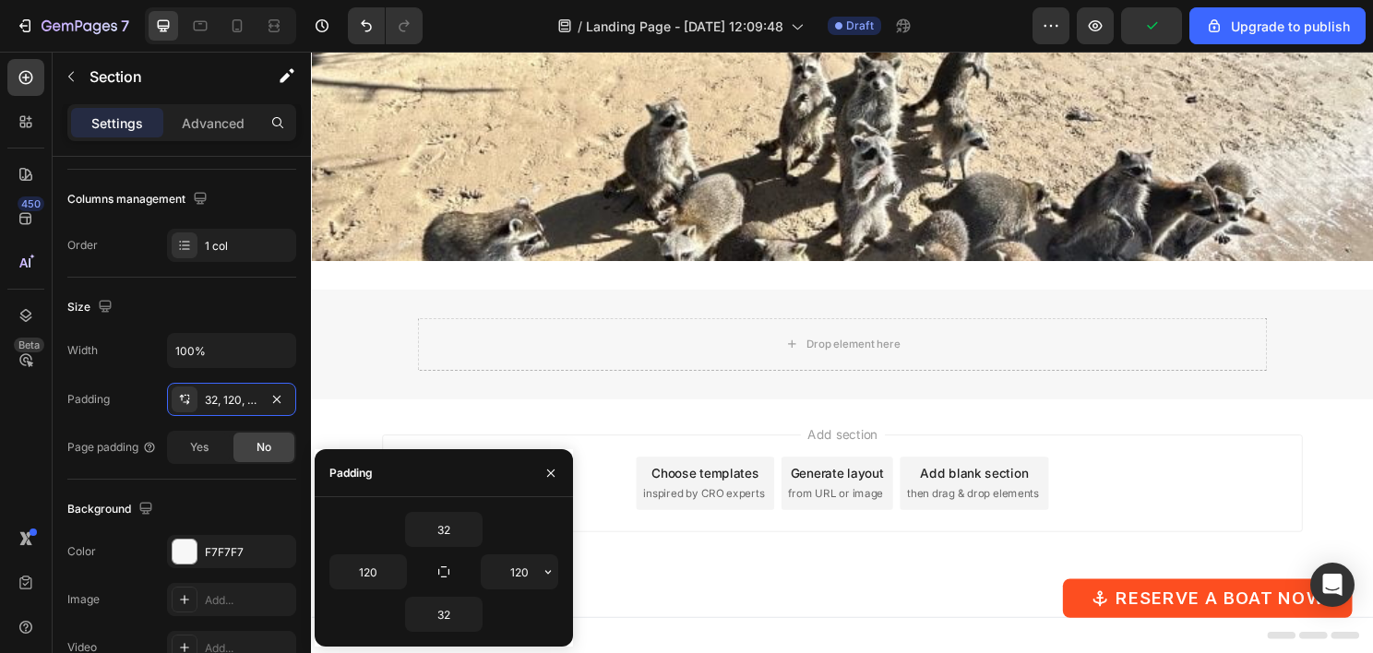
scroll to position [0, 0]
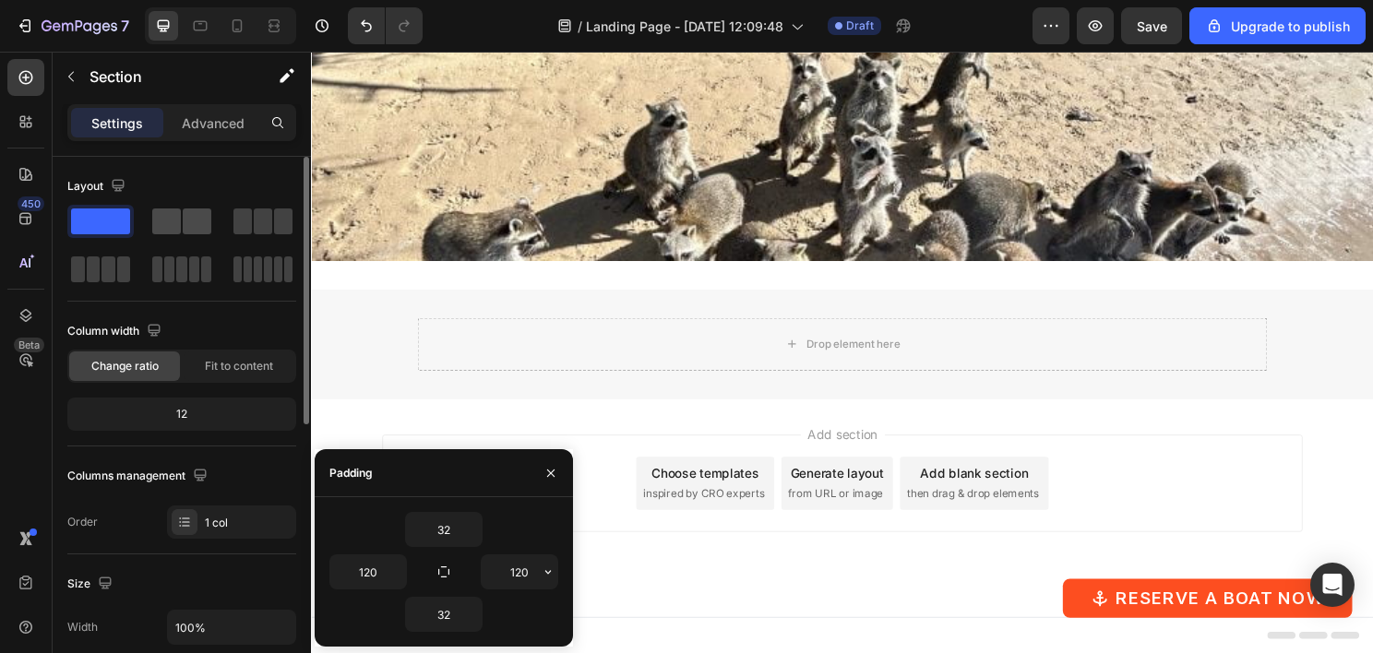
click at [195, 219] on span at bounding box center [197, 222] width 29 height 26
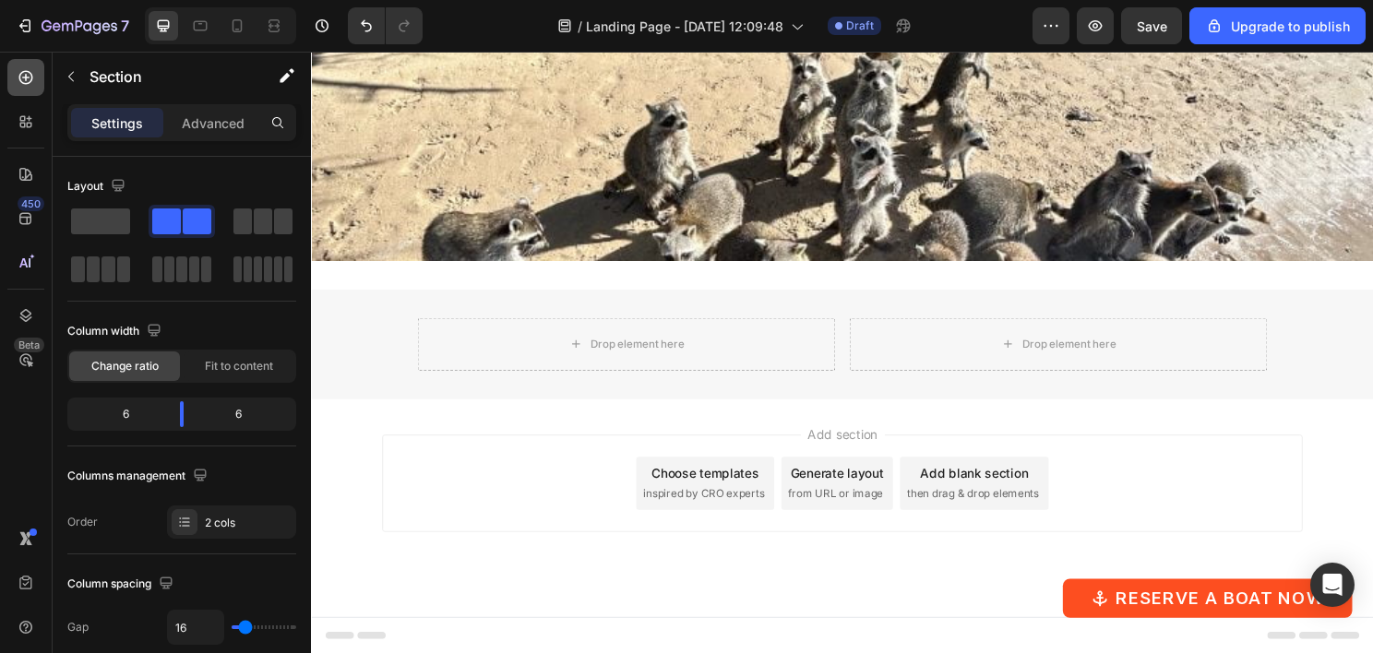
click at [30, 80] on icon at bounding box center [26, 77] width 18 height 18
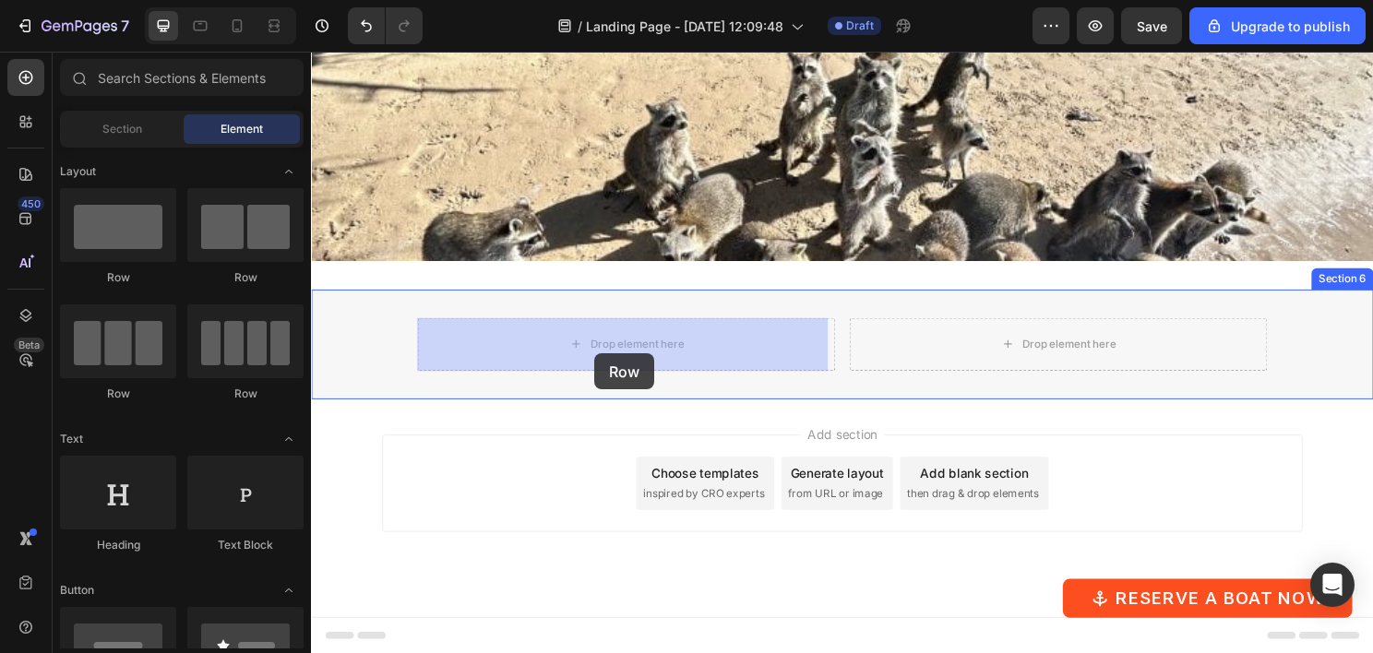
drag, startPoint x: 440, startPoint y: 292, endPoint x: 610, endPoint y: 363, distance: 184.1
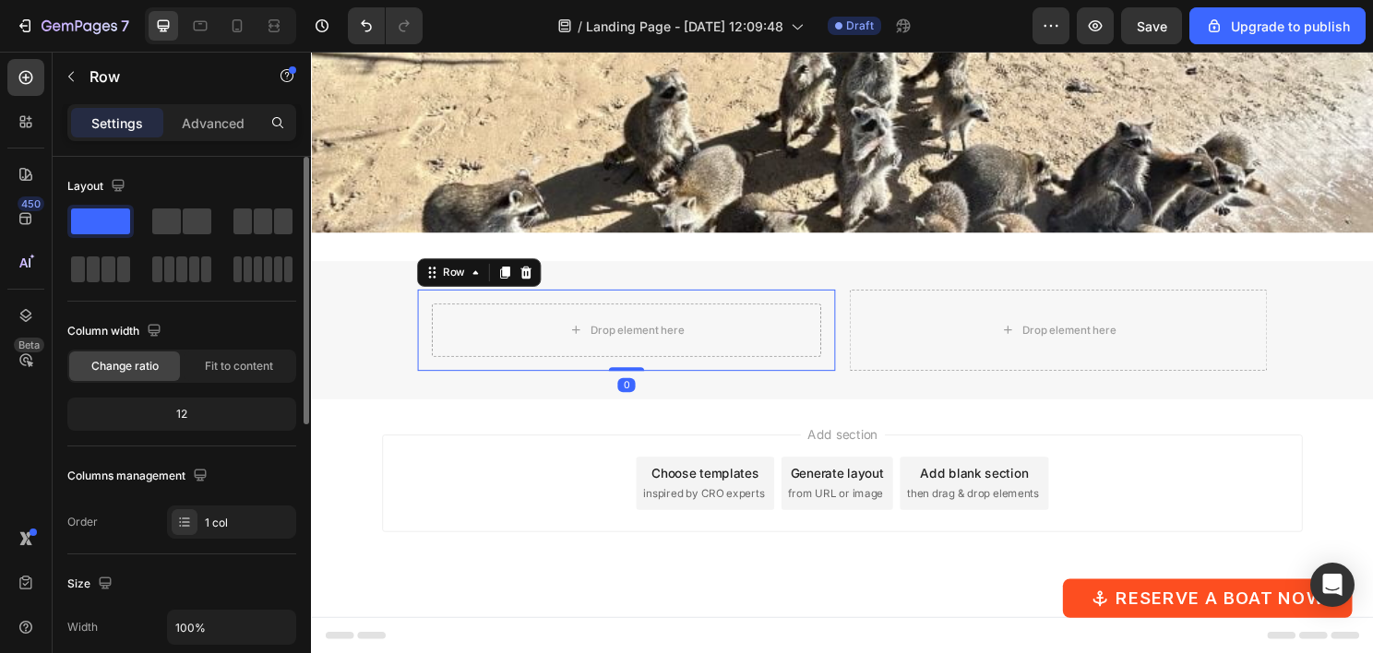
scroll to position [369, 0]
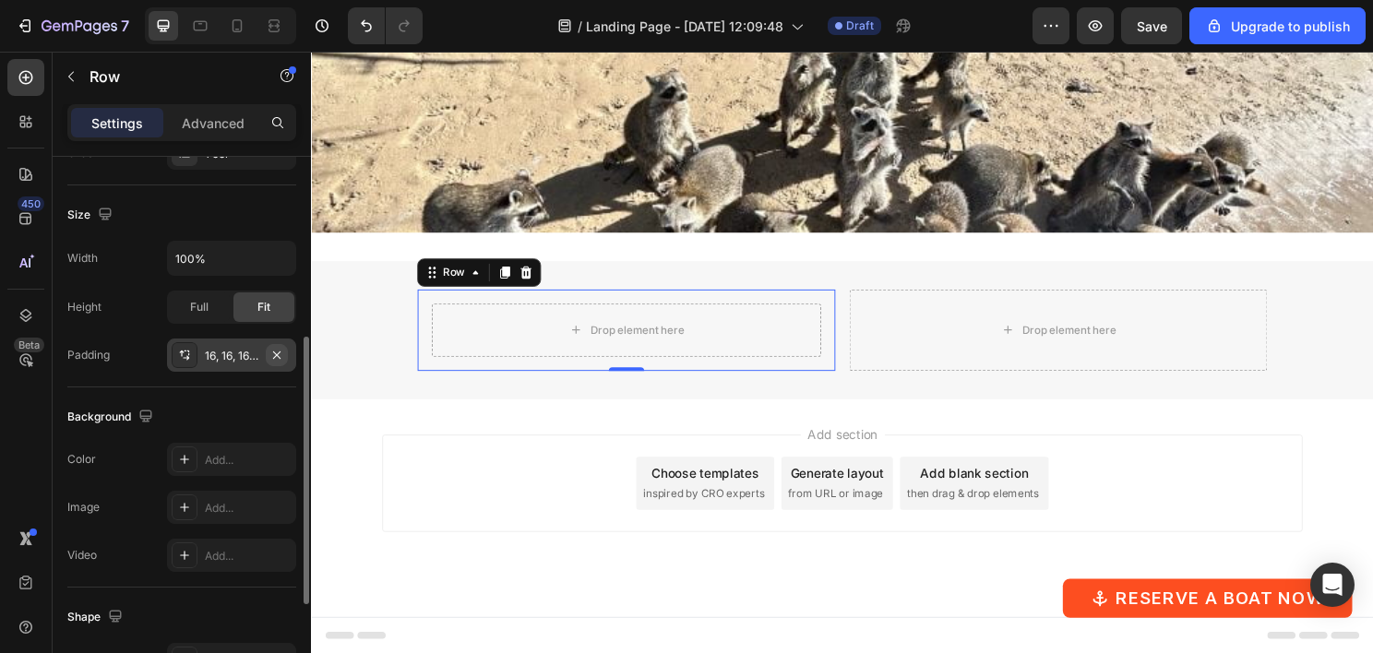
click at [275, 354] on icon "button" at bounding box center [276, 354] width 7 height 7
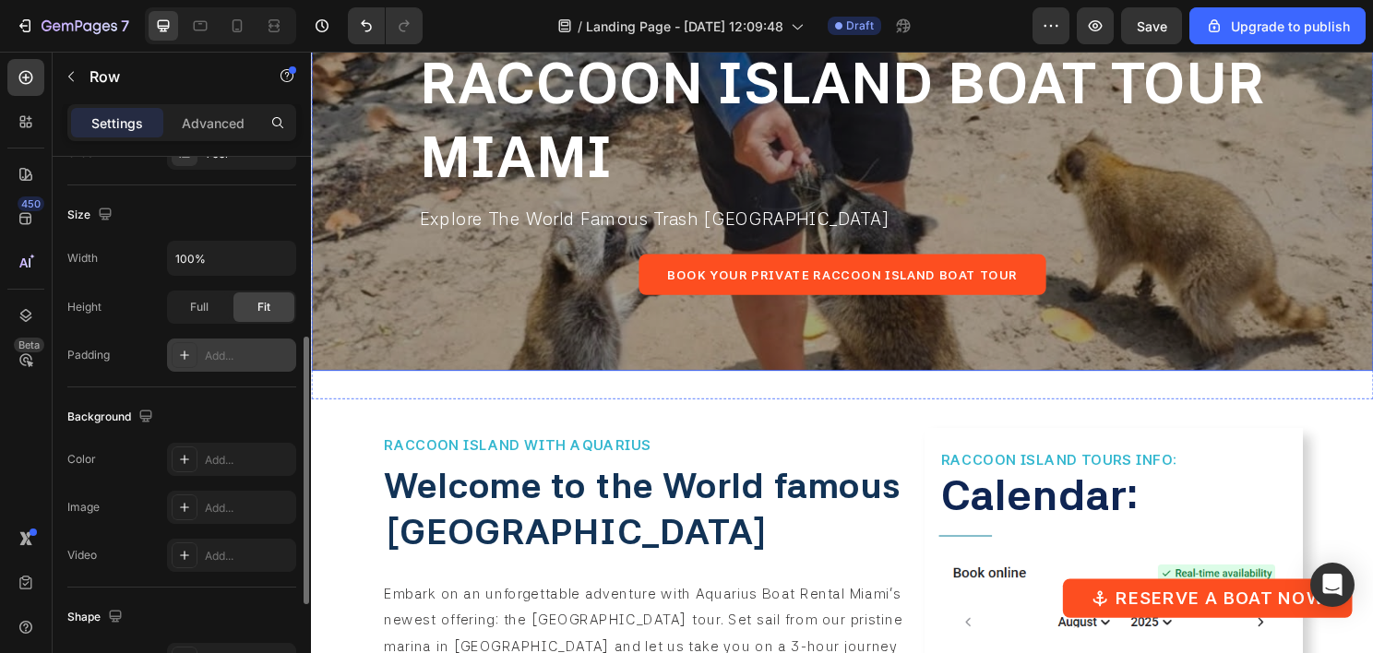
scroll to position [513, 0]
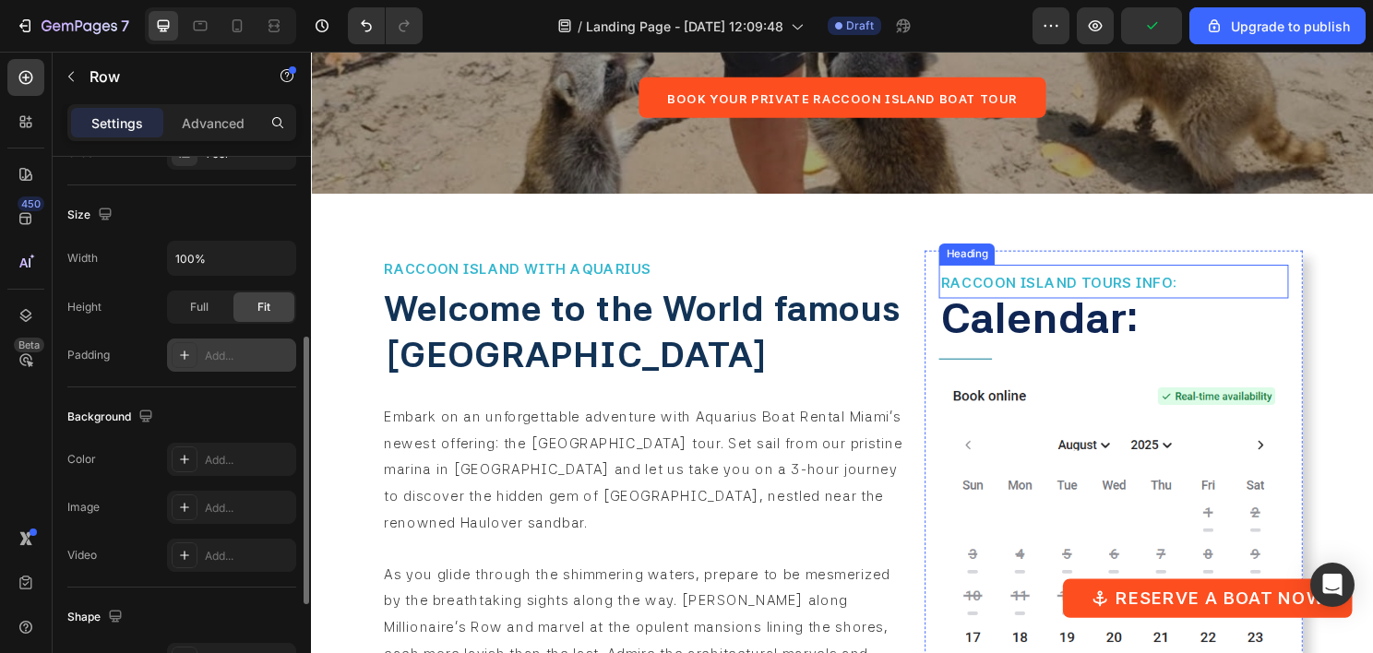
click at [1045, 299] on span "RACCOON ISLAND TOURS INFO:" at bounding box center [1090, 293] width 246 height 18
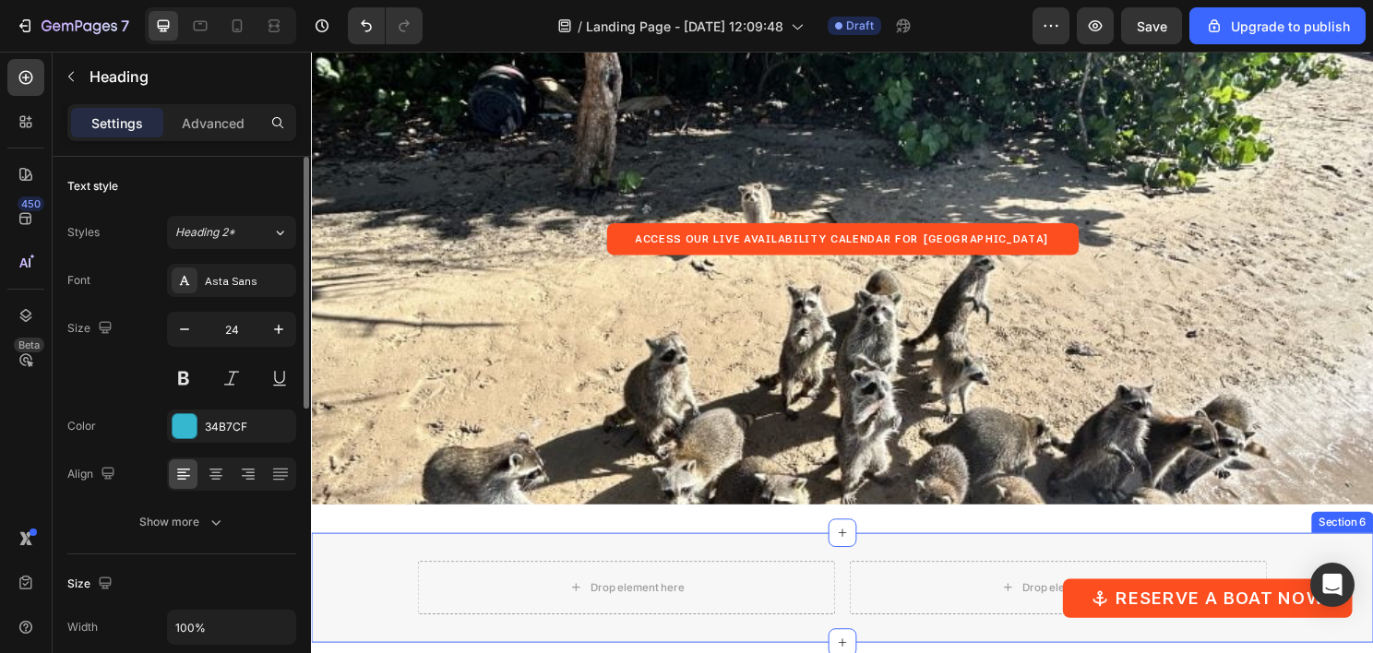
scroll to position [4089, 0]
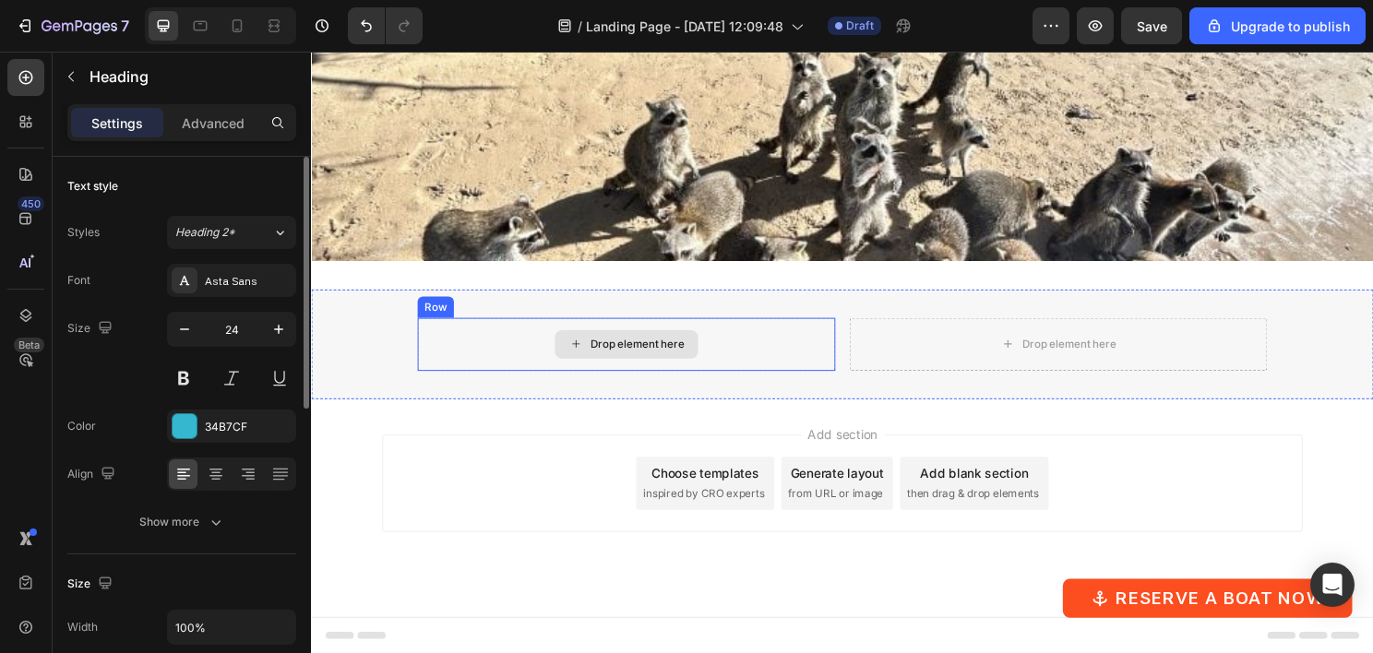
click at [542, 355] on div "Drop element here" at bounding box center [640, 356] width 436 height 55
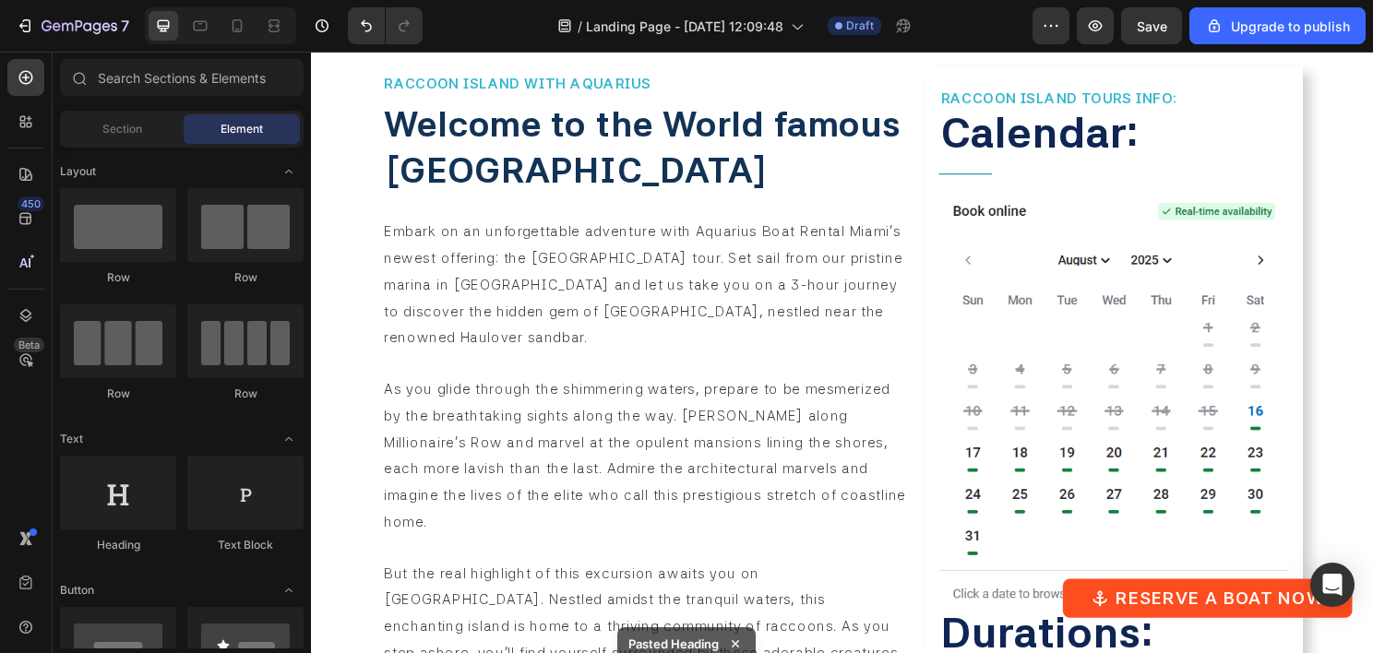
scroll to position [687, 0]
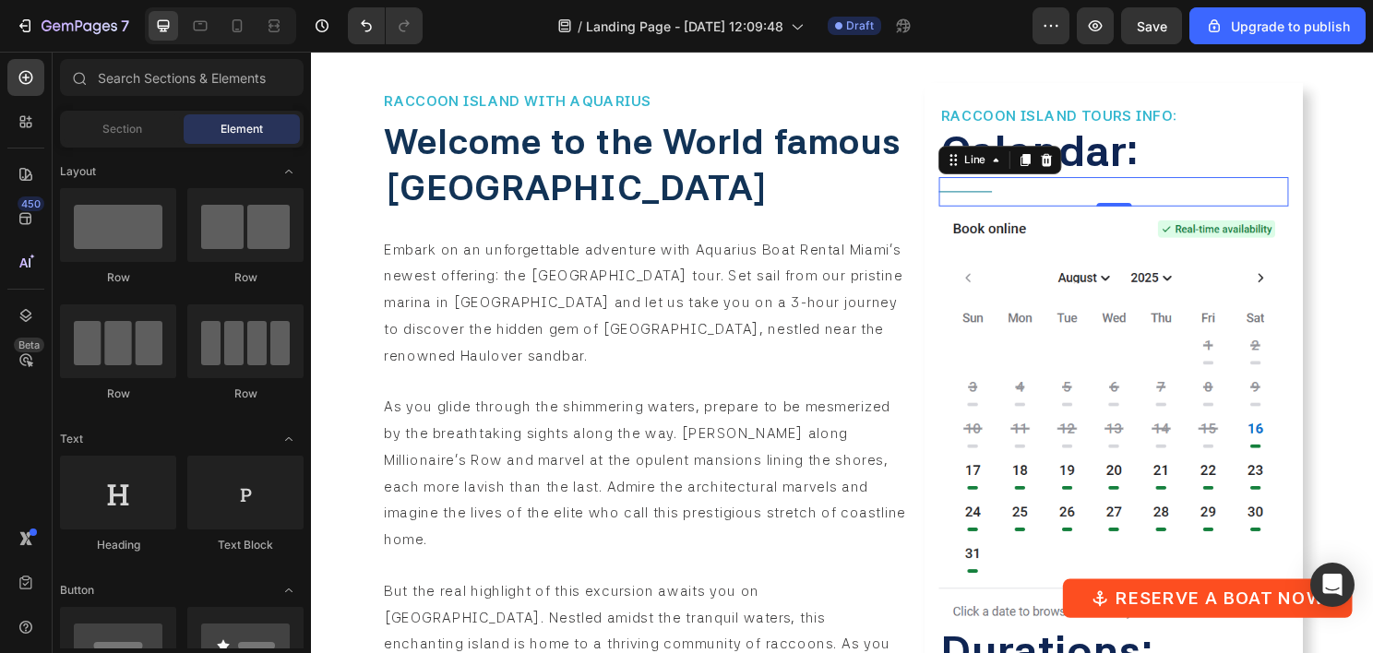
click at [1053, 190] on div "Title Line 0" at bounding box center [1147, 198] width 364 height 30
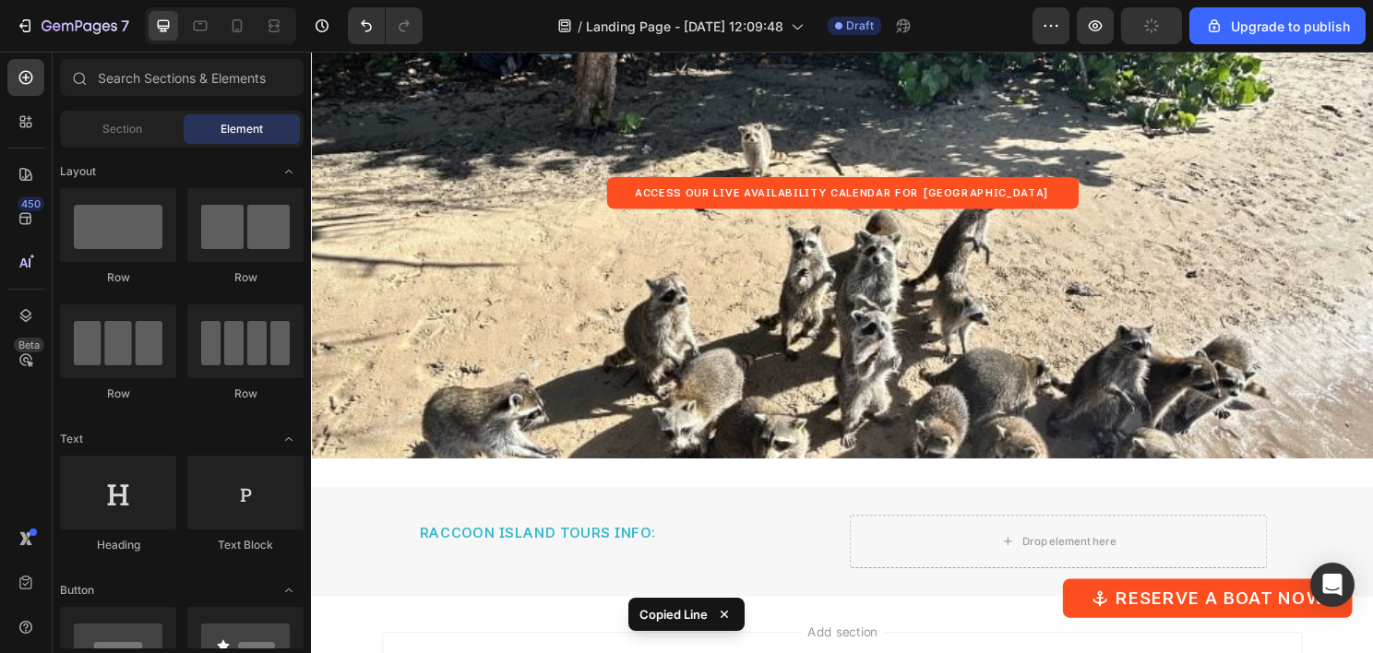
scroll to position [3976, 0]
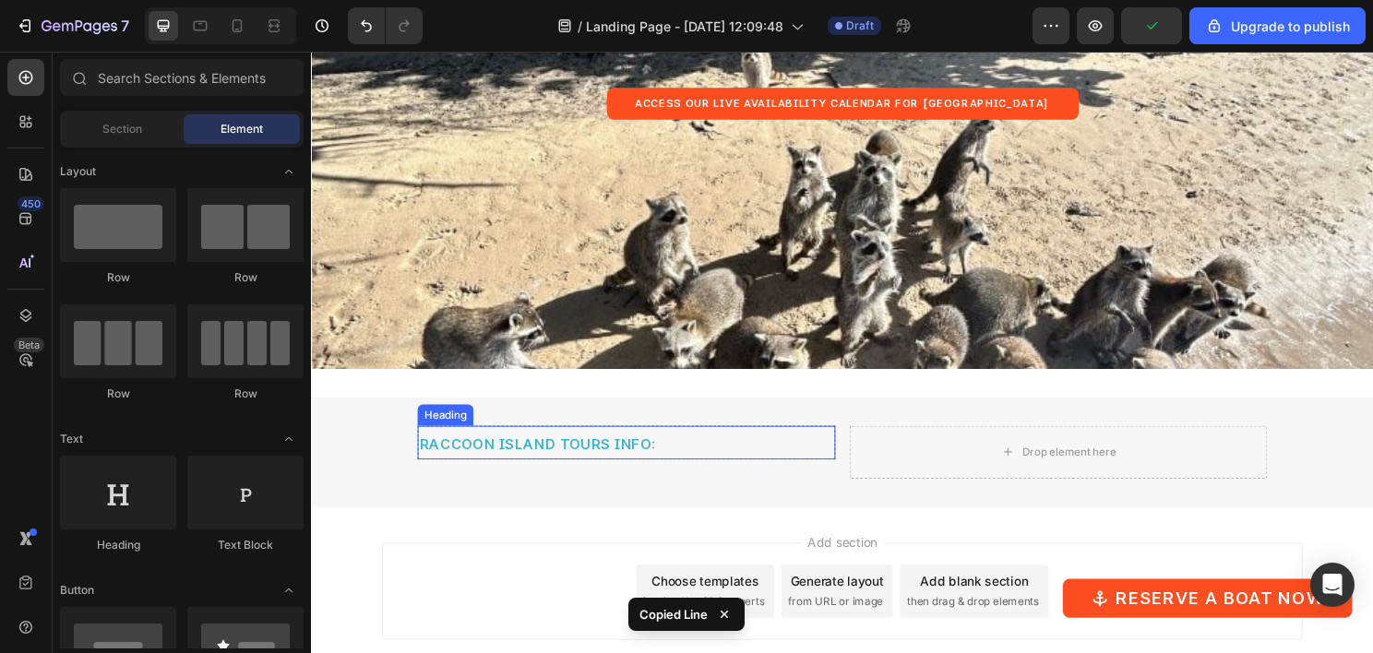
click at [615, 446] on h2 "RACCOON ISLAND TOURS INFO:" at bounding box center [640, 459] width 436 height 35
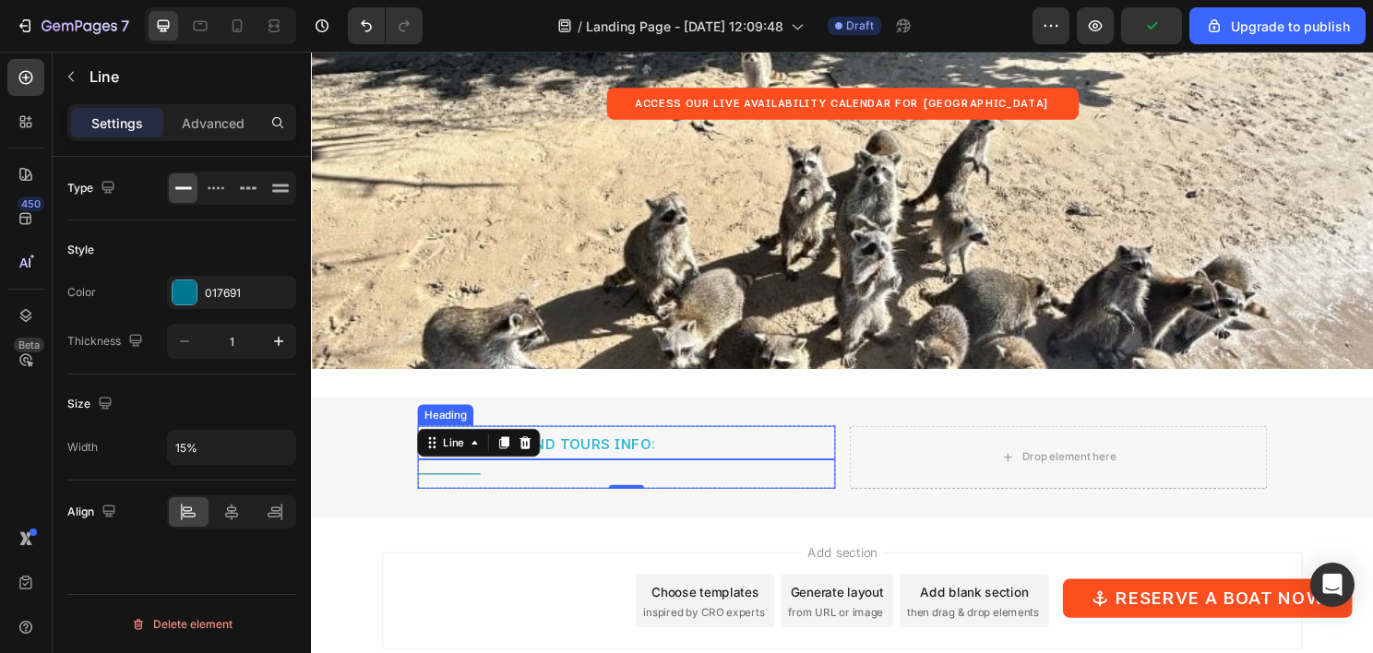
click at [610, 458] on span "RACCOON ISLAND TOURS INFO:" at bounding box center [547, 461] width 246 height 18
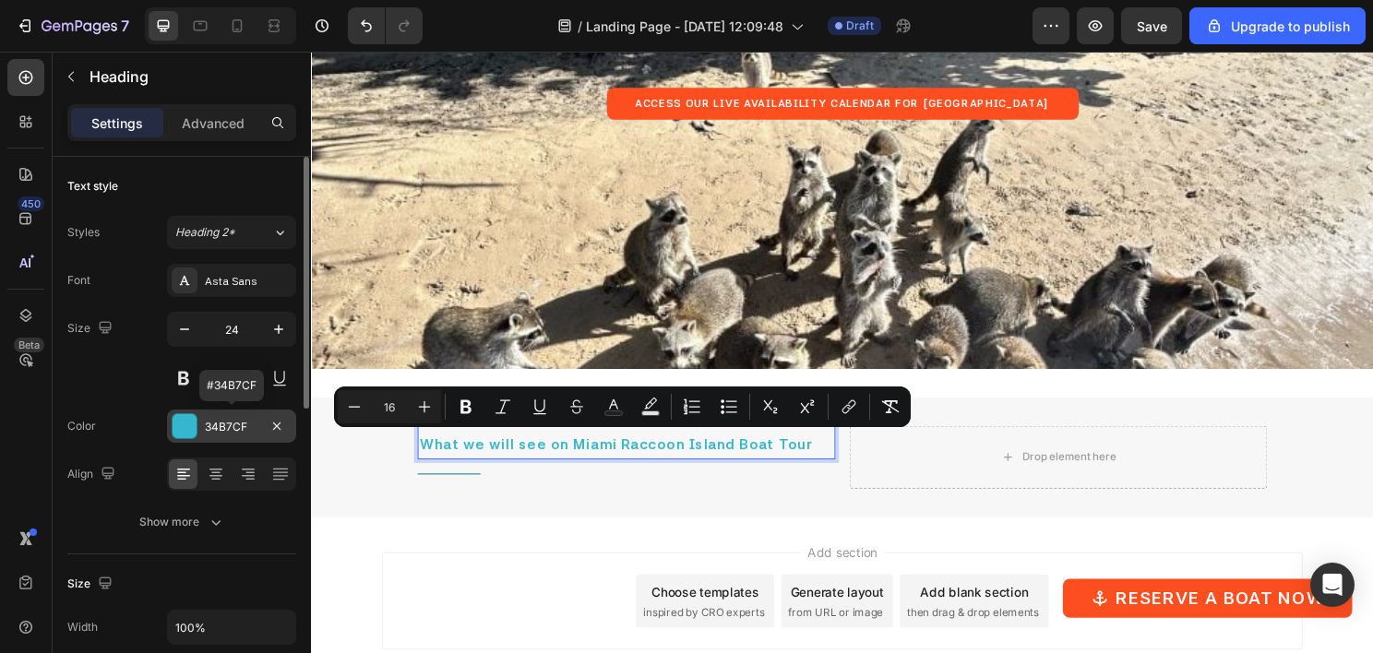
click at [225, 424] on div "34B7CF" at bounding box center [232, 427] width 54 height 17
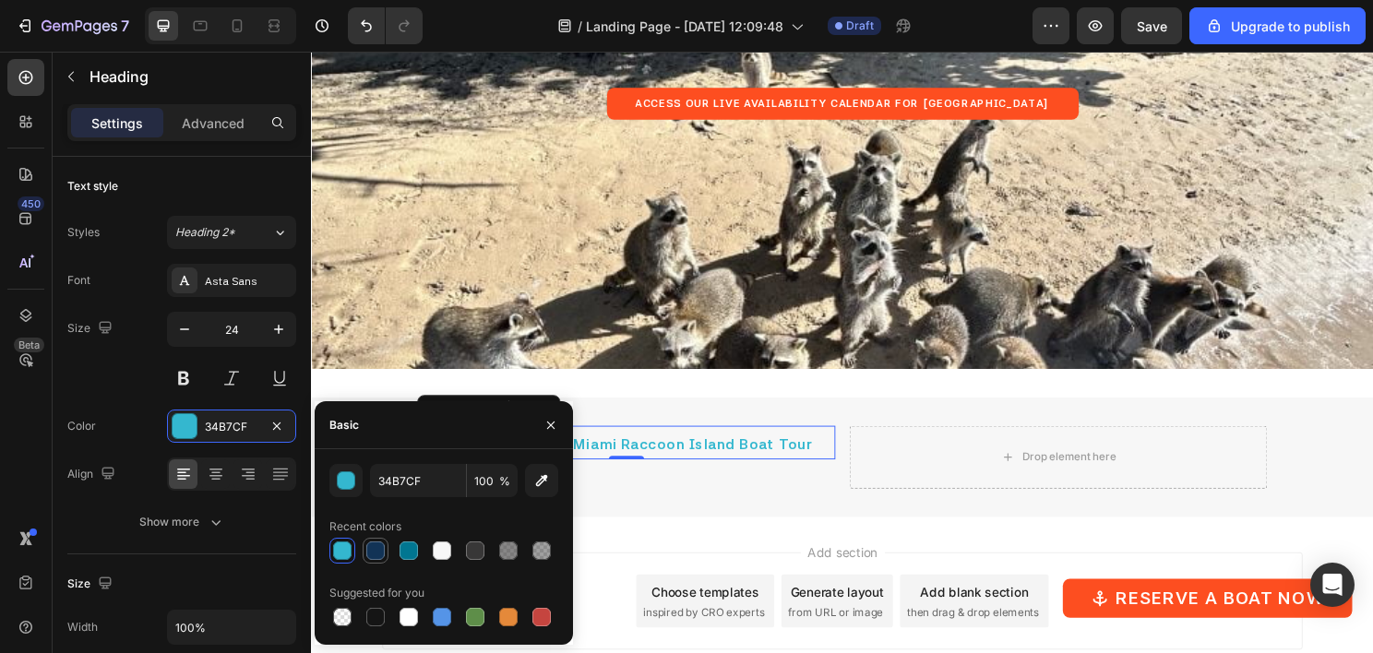
click at [383, 549] on div at bounding box center [375, 551] width 18 height 18
click at [403, 550] on div at bounding box center [409, 551] width 18 height 18
type input "017691"
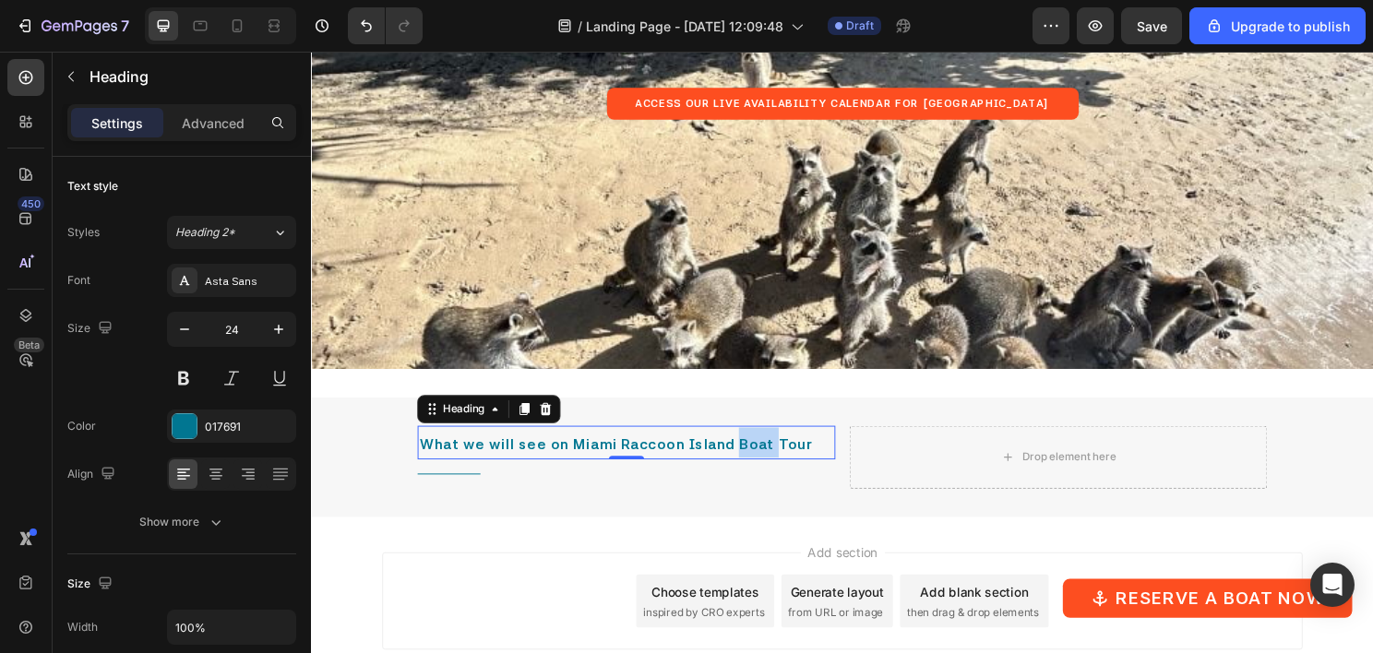
click at [767, 464] on span "What we will see on Miami Raccoon Island Boat Tour" at bounding box center [629, 461] width 410 height 18
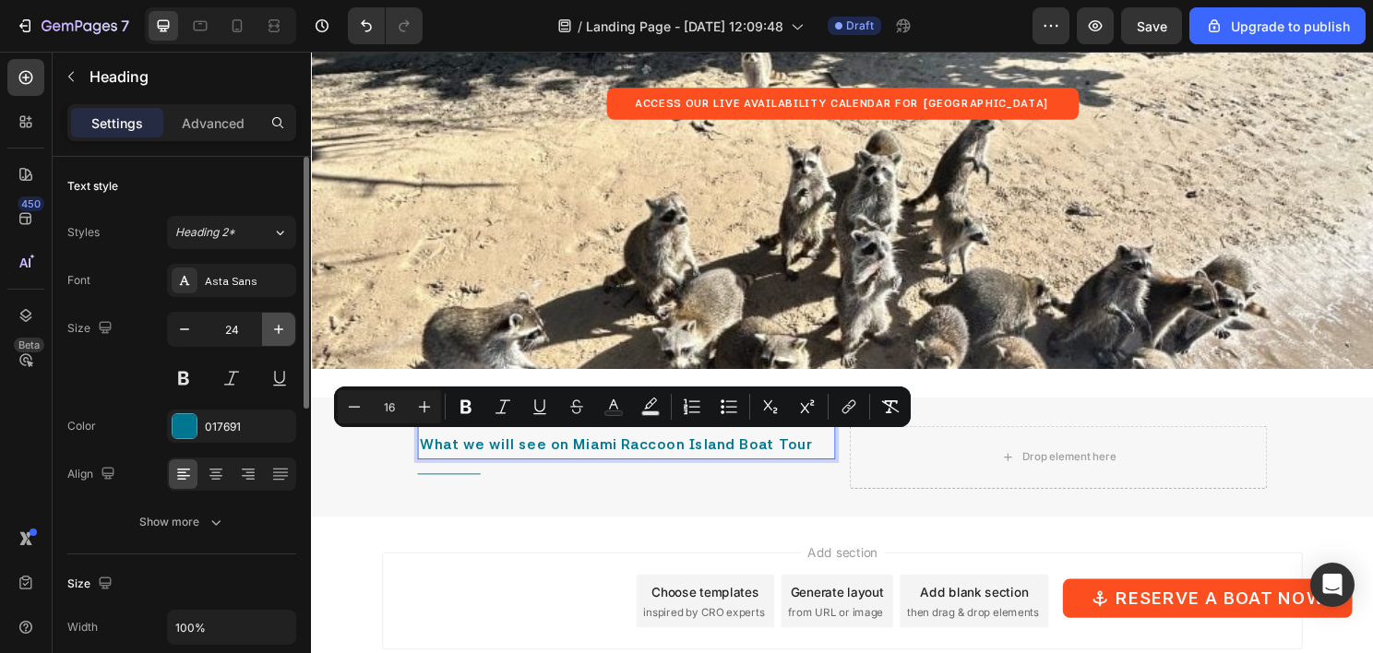
click at [284, 329] on icon "button" at bounding box center [278, 329] width 18 height 18
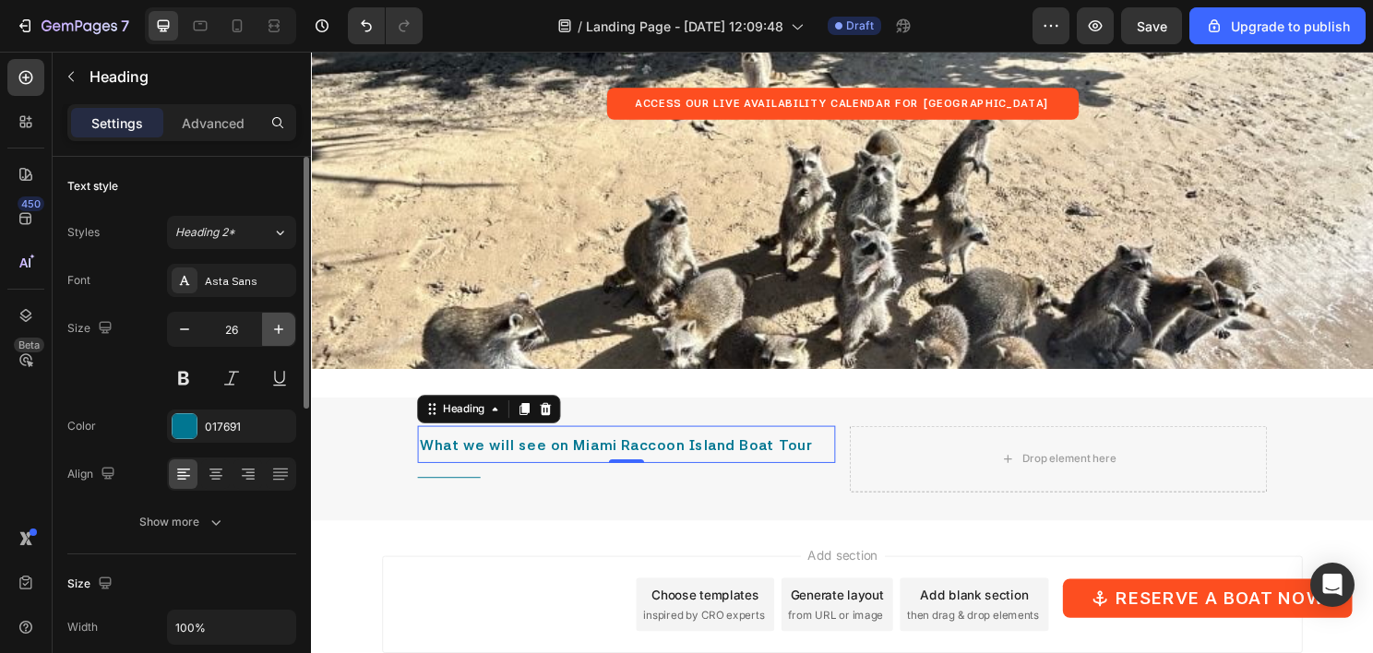
click at [284, 329] on icon "button" at bounding box center [278, 329] width 18 height 18
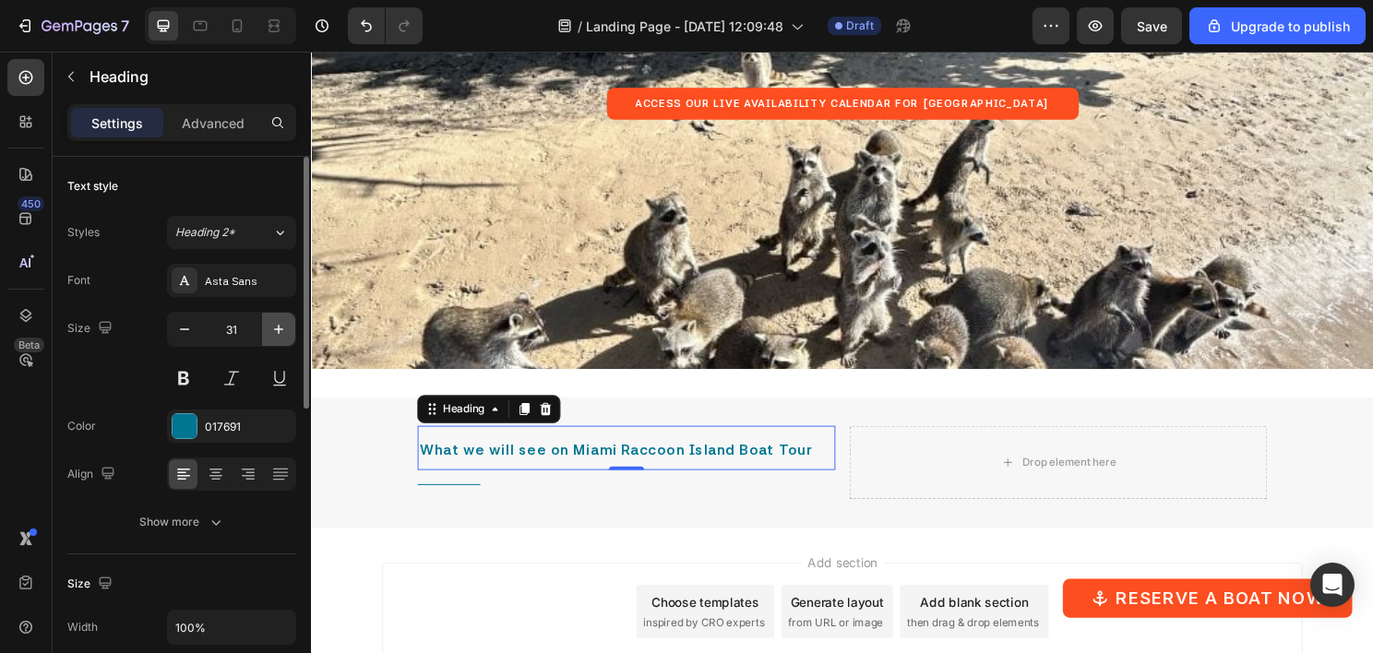
click at [284, 329] on icon "button" at bounding box center [278, 329] width 18 height 18
type input "32"
click at [207, 515] on icon "button" at bounding box center [216, 522] width 18 height 18
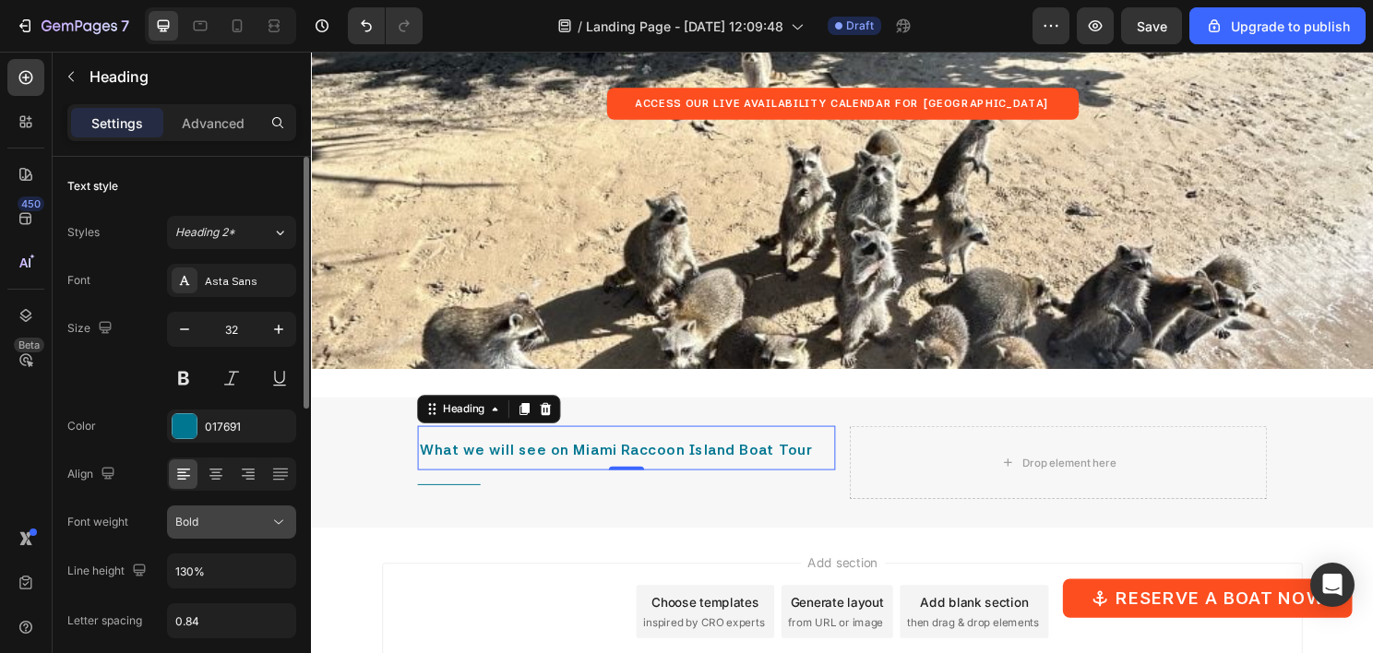
click at [209, 523] on div "Bold" at bounding box center [222, 522] width 94 height 17
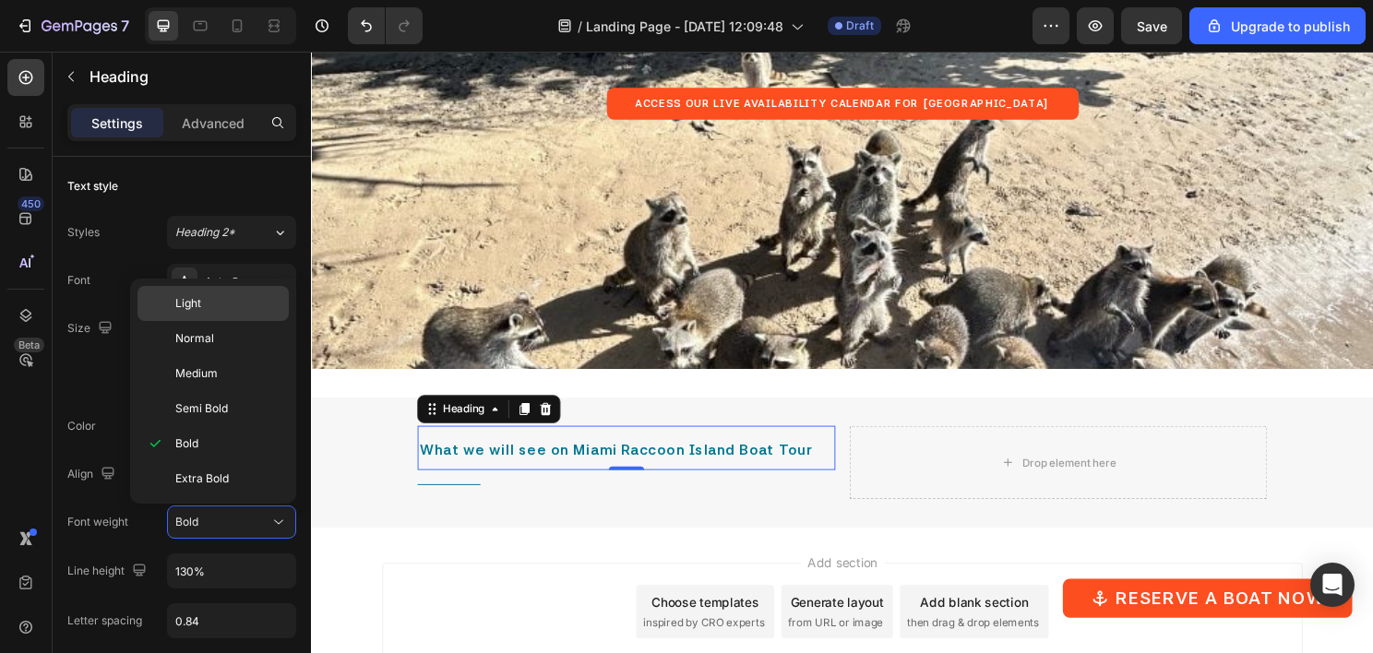
click at [256, 306] on p "Light" at bounding box center [227, 303] width 105 height 17
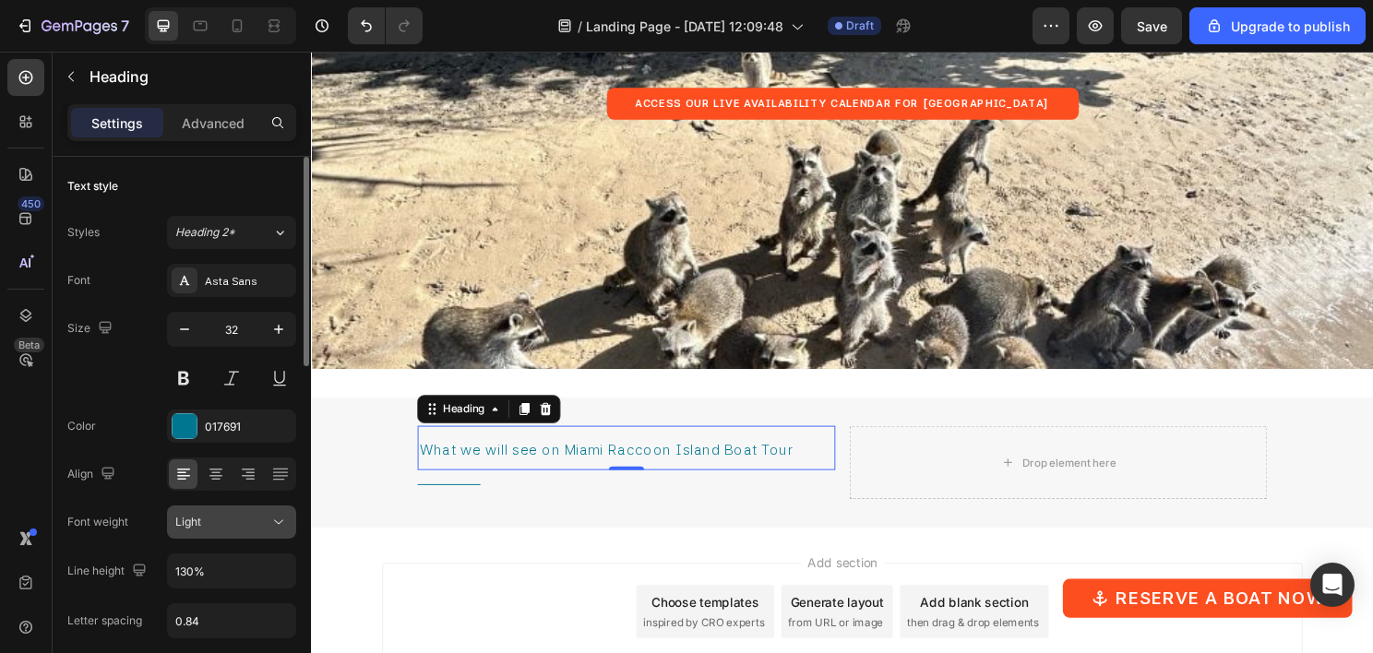
click at [226, 530] on div "Light" at bounding box center [231, 522] width 113 height 18
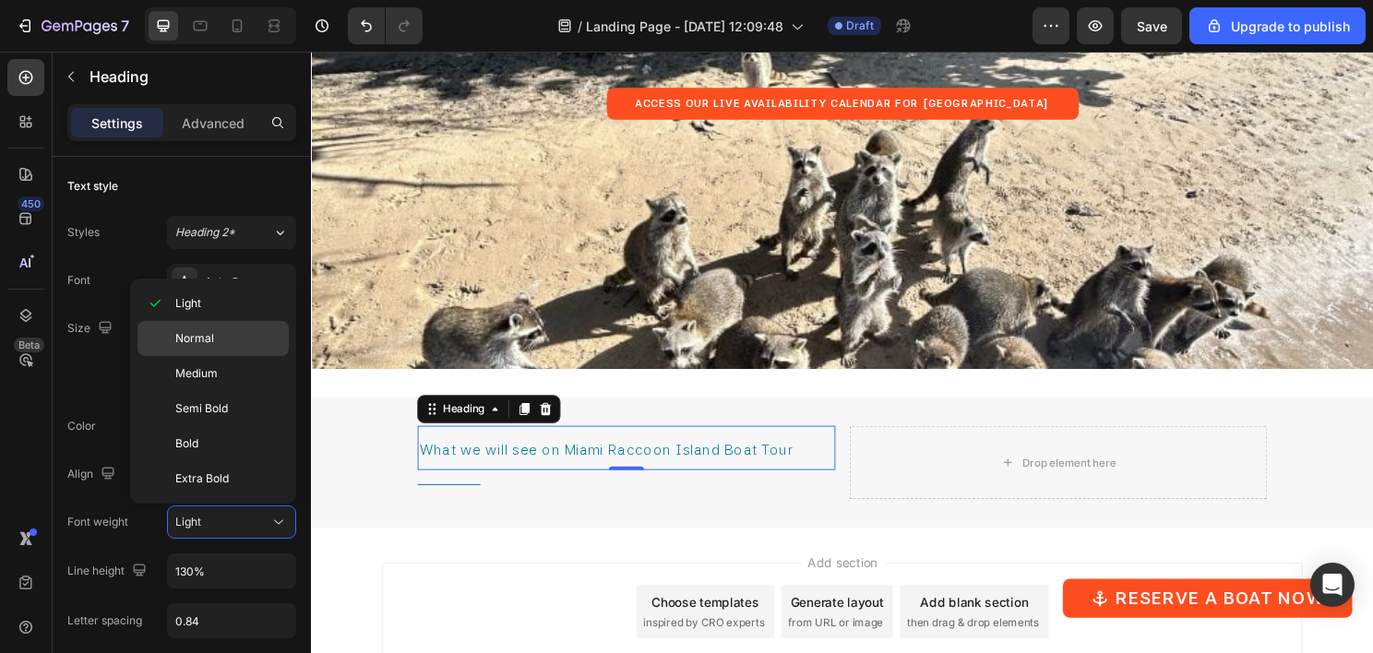
click at [244, 331] on p "Normal" at bounding box center [227, 338] width 105 height 17
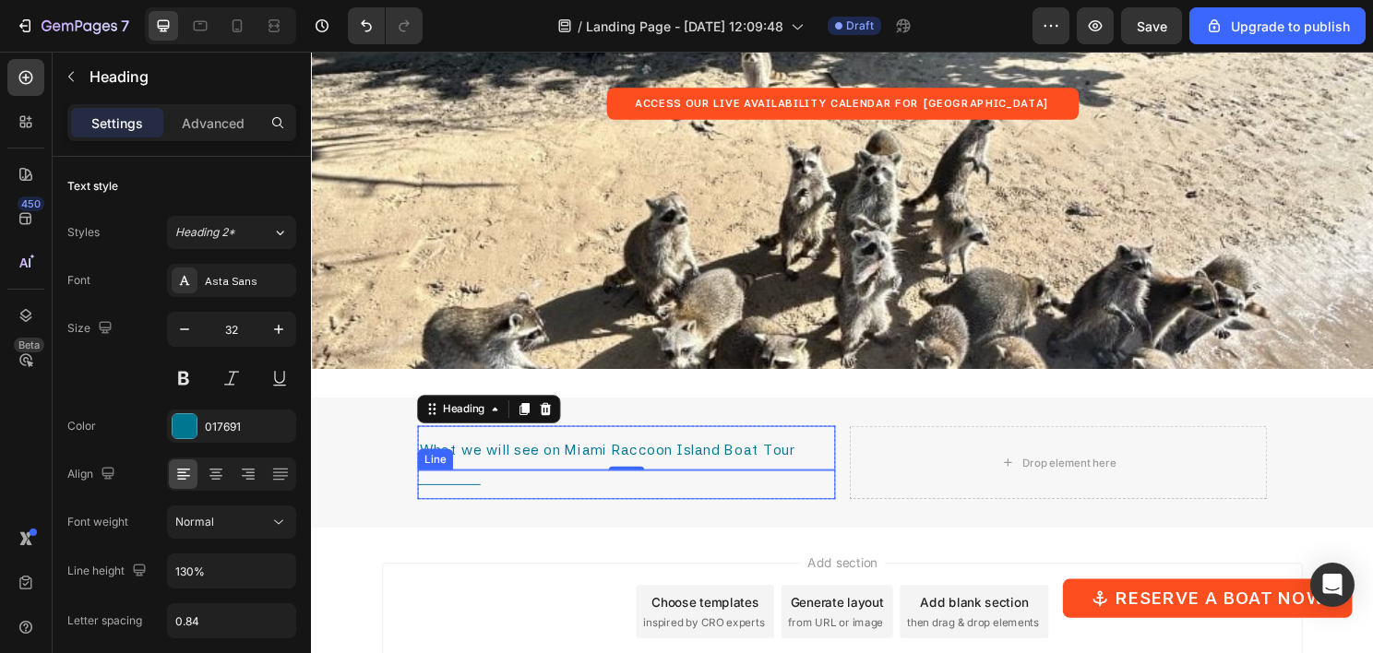
click at [555, 507] on div "Title Line" at bounding box center [640, 503] width 436 height 30
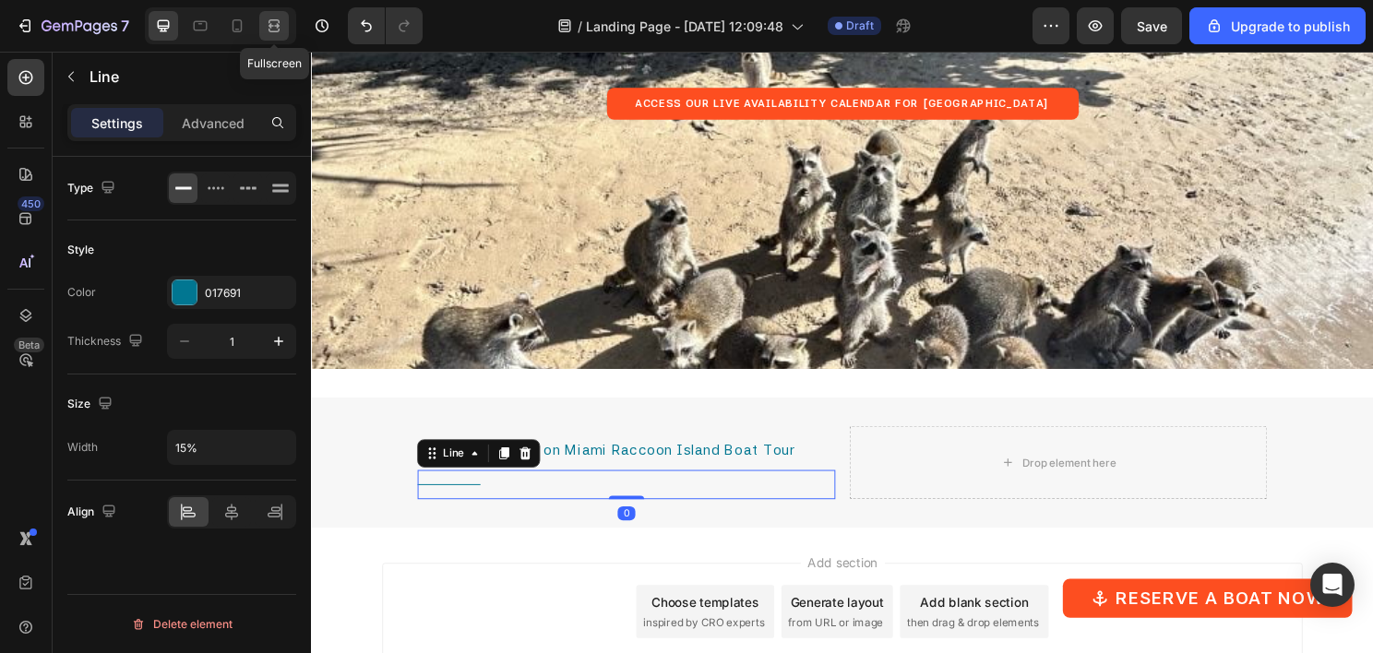
click at [281, 28] on icon at bounding box center [274, 26] width 18 height 18
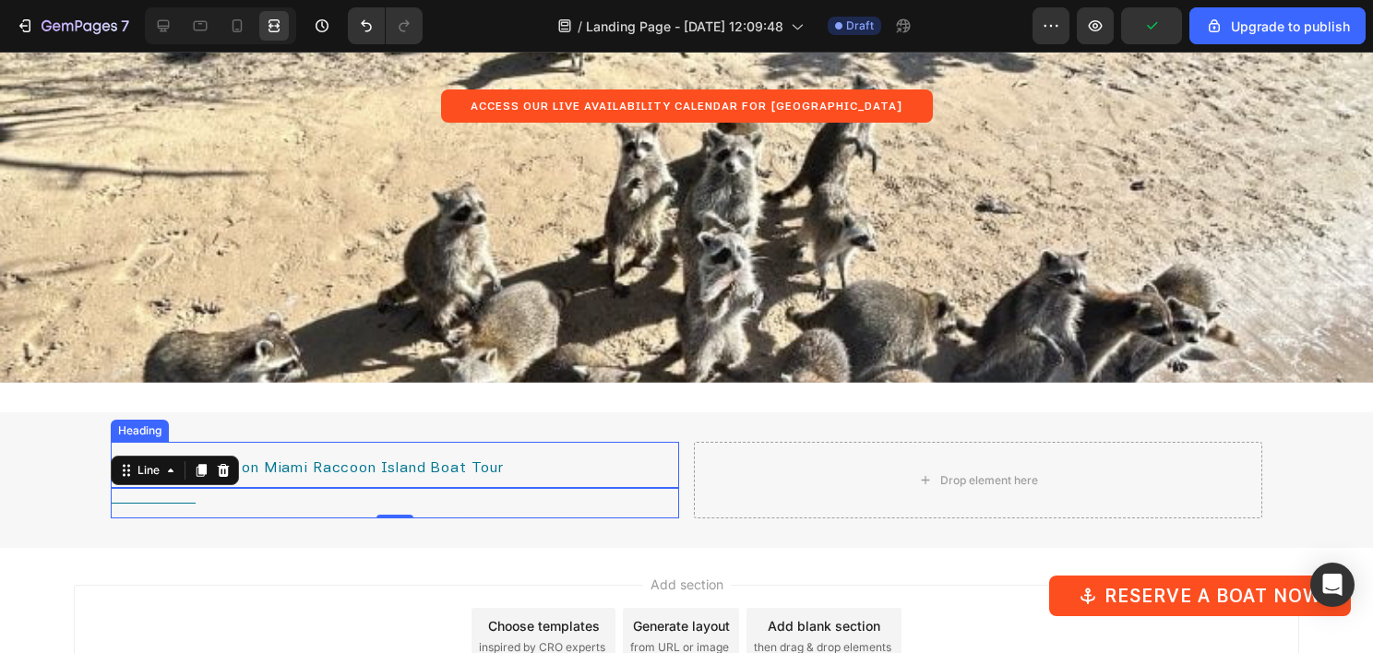
click at [416, 467] on span "What we will see on Miami Raccoon Island Boat Tour" at bounding box center [308, 468] width 391 height 18
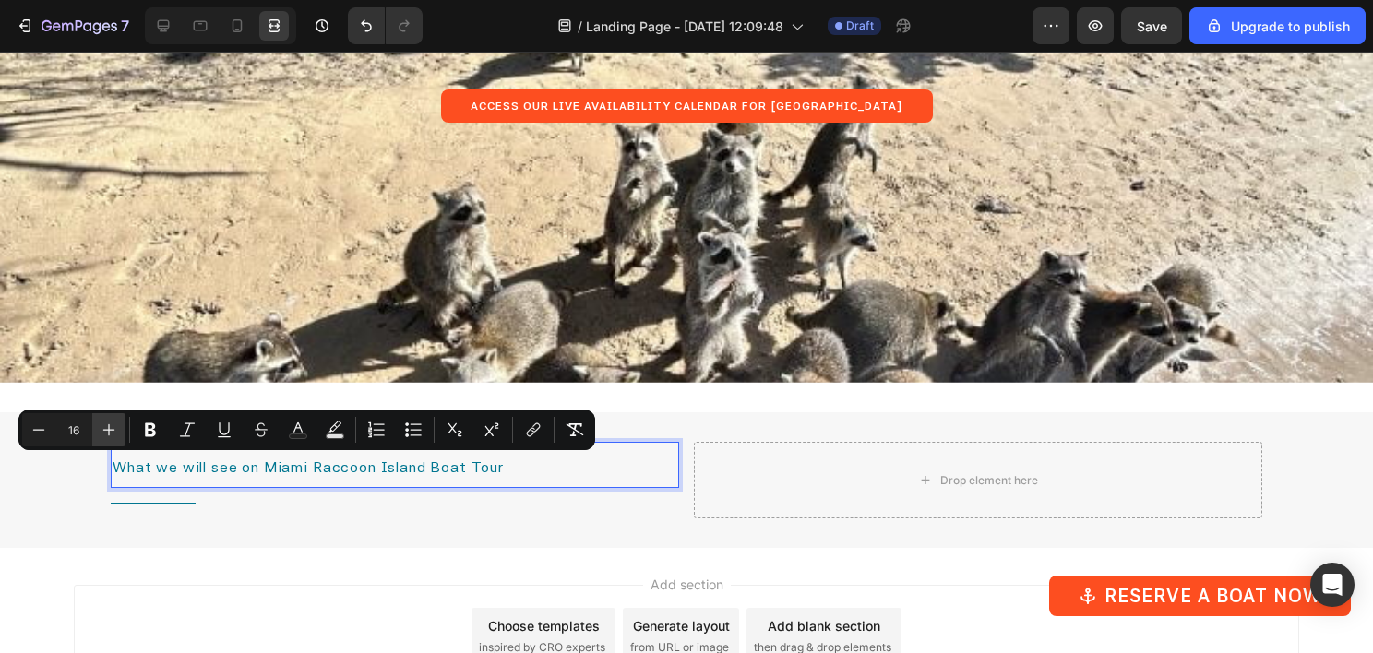
click at [104, 428] on icon "Editor contextual toolbar" at bounding box center [109, 430] width 18 height 18
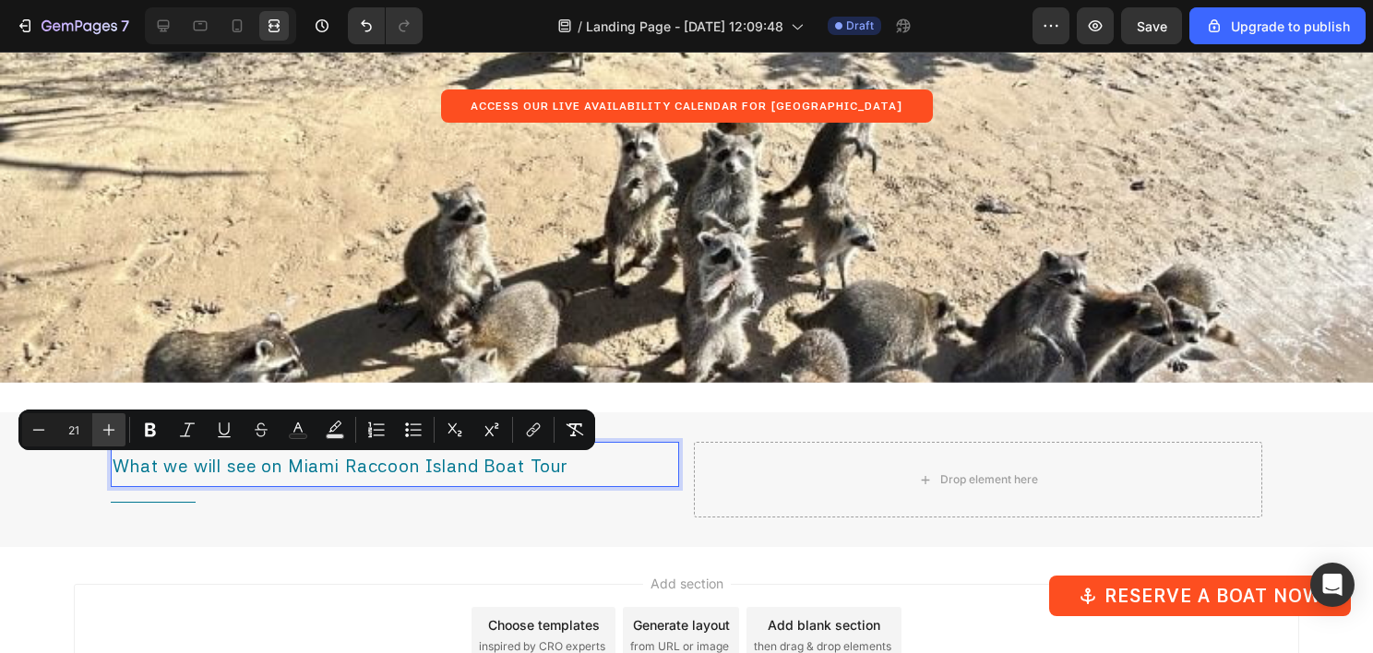
click at [104, 428] on icon "Editor contextual toolbar" at bounding box center [109, 430] width 18 height 18
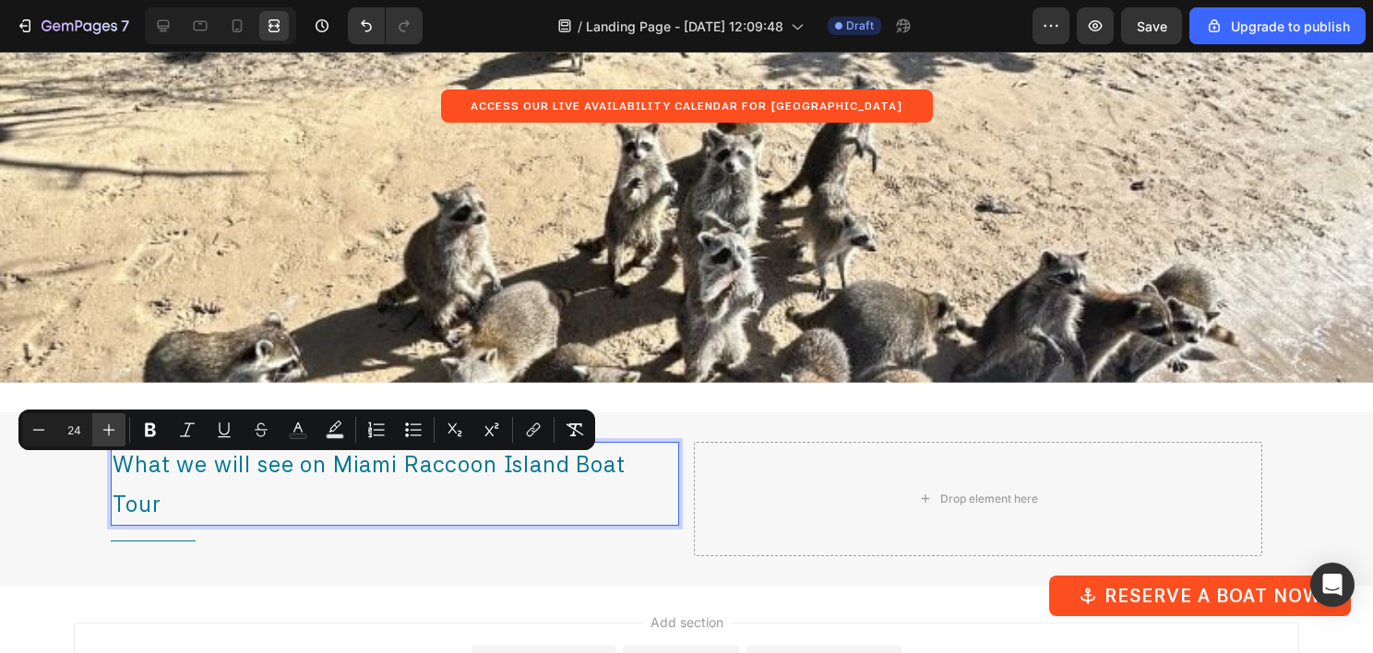
click at [106, 429] on icon "Editor contextual toolbar" at bounding box center [109, 430] width 12 height 12
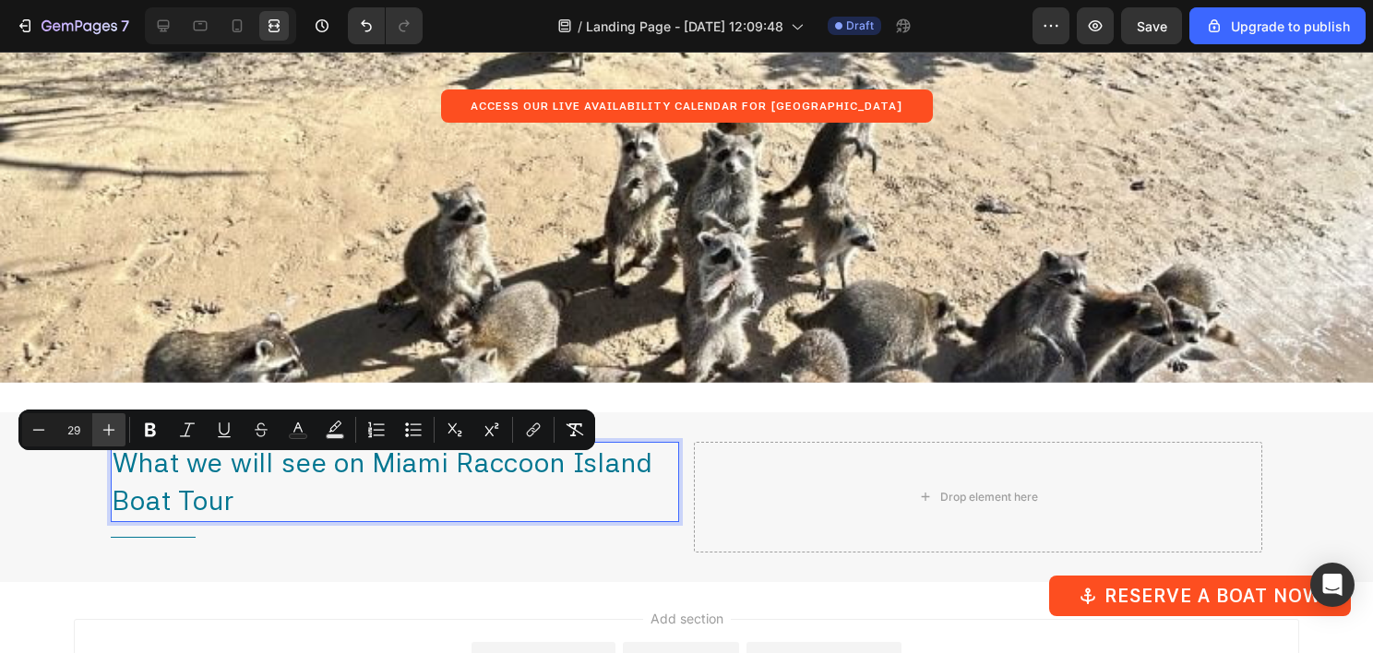
click at [106, 429] on icon "Editor contextual toolbar" at bounding box center [109, 430] width 12 height 12
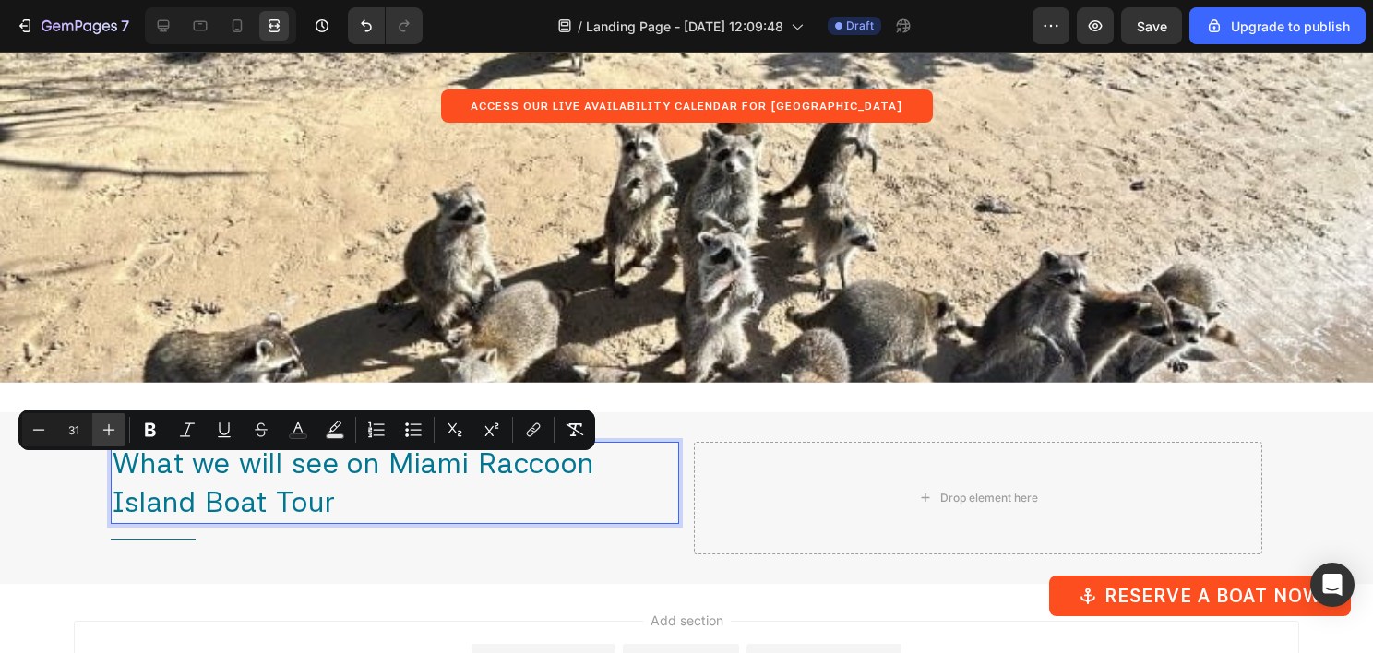
click at [106, 429] on icon "Editor contextual toolbar" at bounding box center [109, 430] width 12 height 12
type input "32"
click at [286, 488] on span "What we will see on Miami Raccoon Island Boat Tour" at bounding box center [361, 482] width 496 height 74
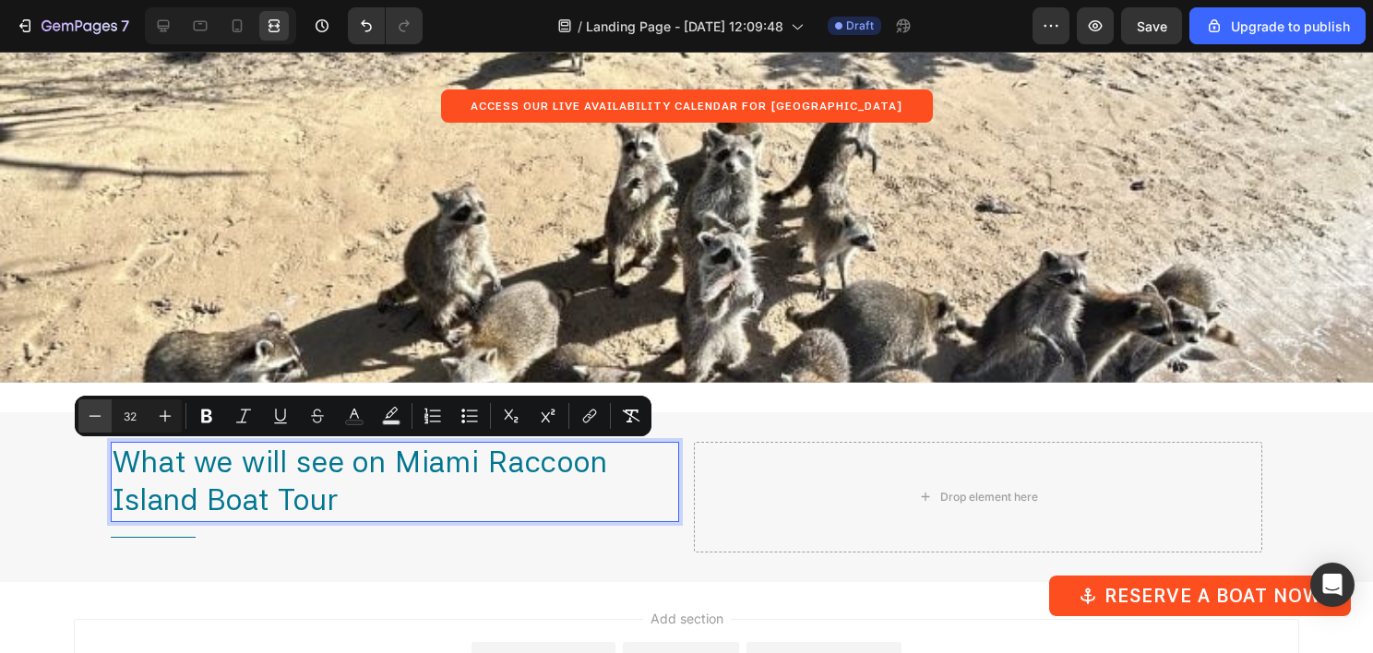
click at [103, 409] on button "Minus" at bounding box center [94, 416] width 33 height 33
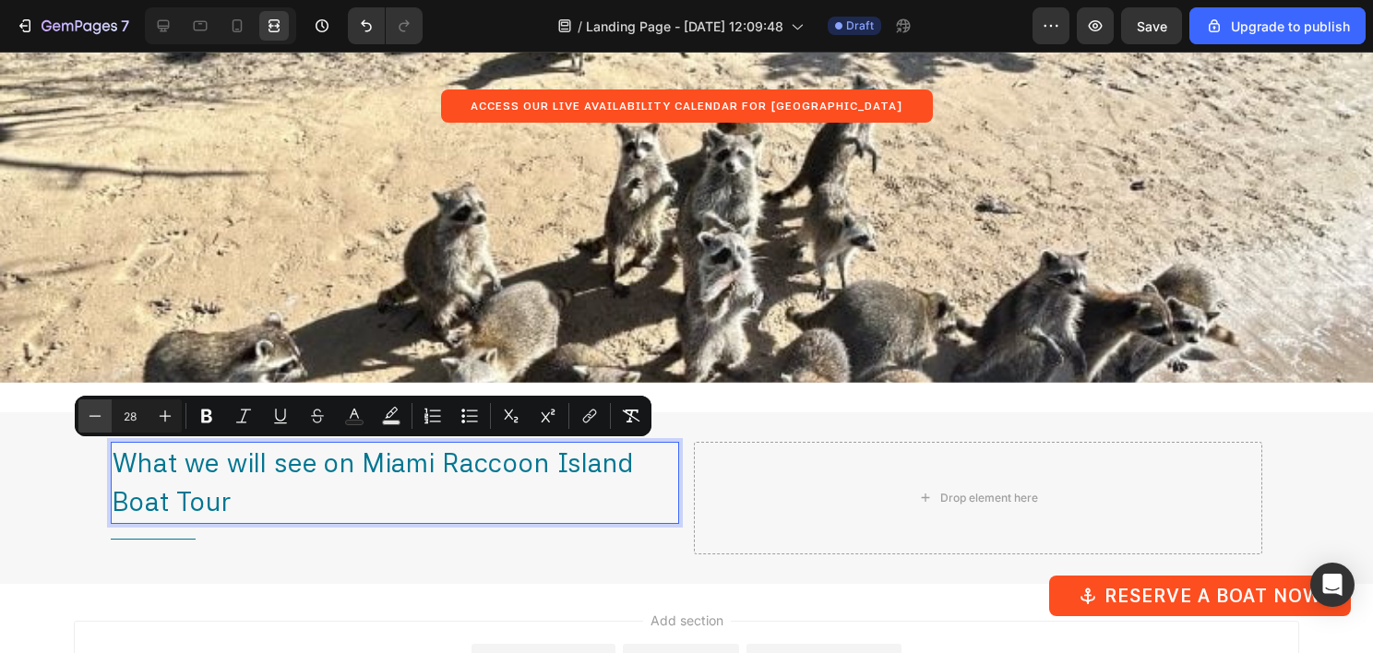
click at [103, 409] on button "Minus" at bounding box center [94, 416] width 33 height 33
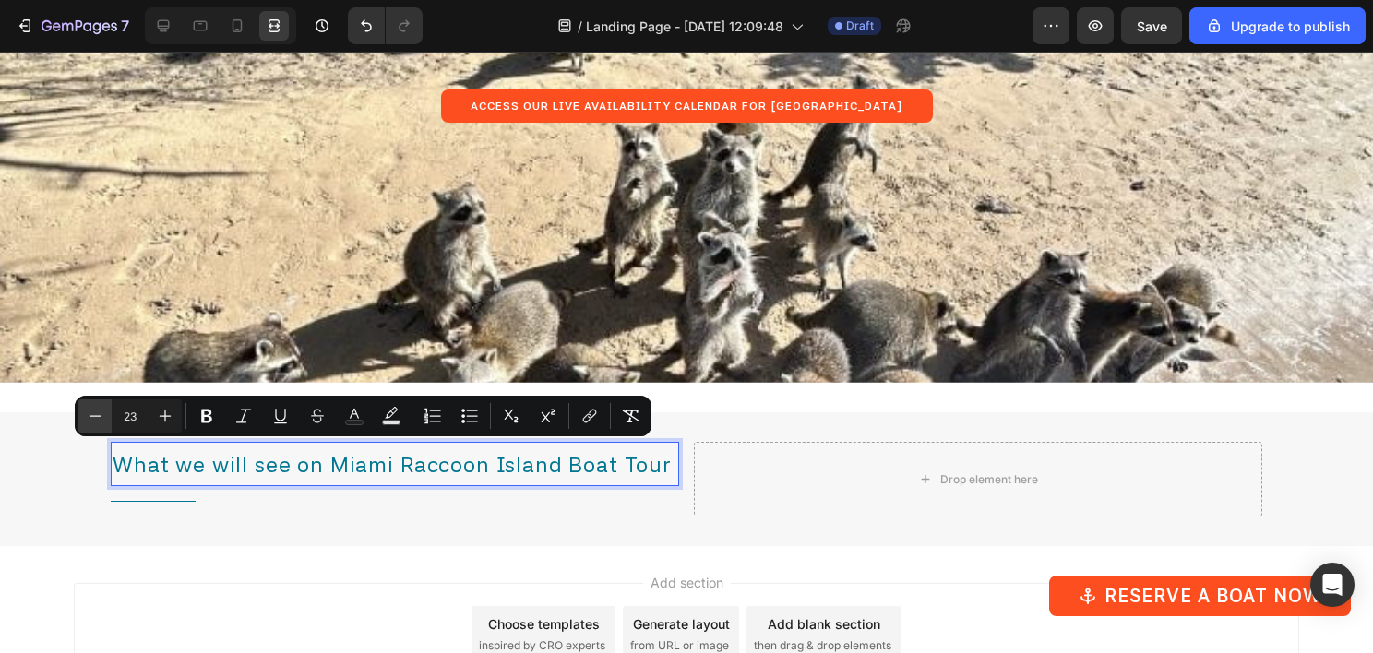
click at [103, 409] on button "Minus" at bounding box center [94, 416] width 33 height 33
click at [171, 422] on icon "Editor contextual toolbar" at bounding box center [165, 416] width 18 height 18
type input "24"
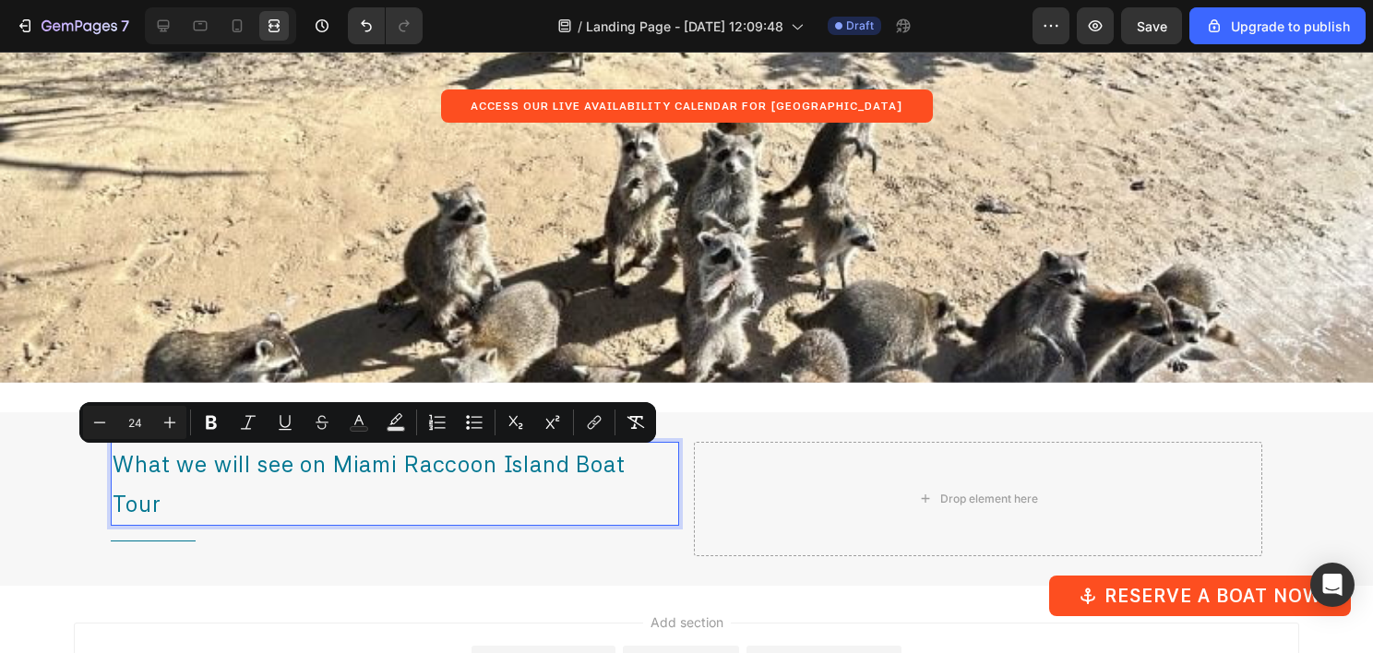
click at [438, 497] on p "What we will see on Miami Raccoon Island Boat Tour" at bounding box center [395, 484] width 565 height 80
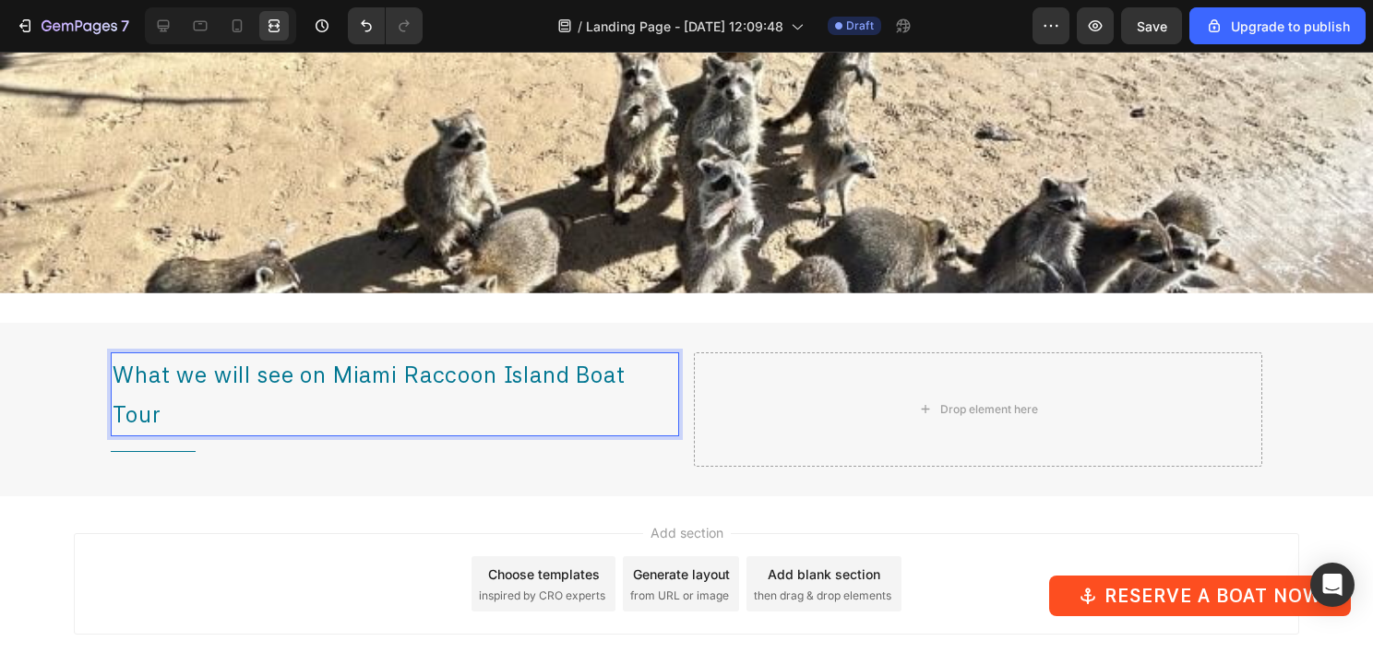
scroll to position [4161, 0]
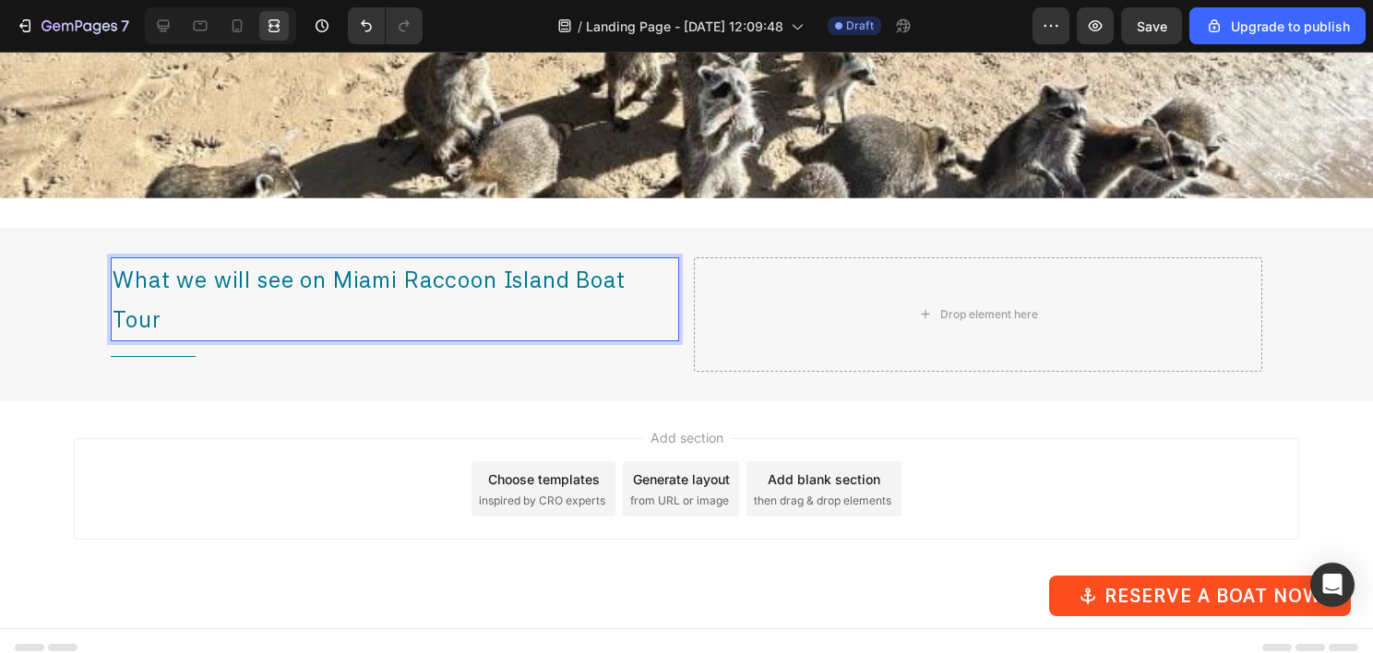
click at [194, 482] on div "Add section Choose templates inspired by CRO experts Generate layout from URL o…" at bounding box center [686, 489] width 1225 height 102
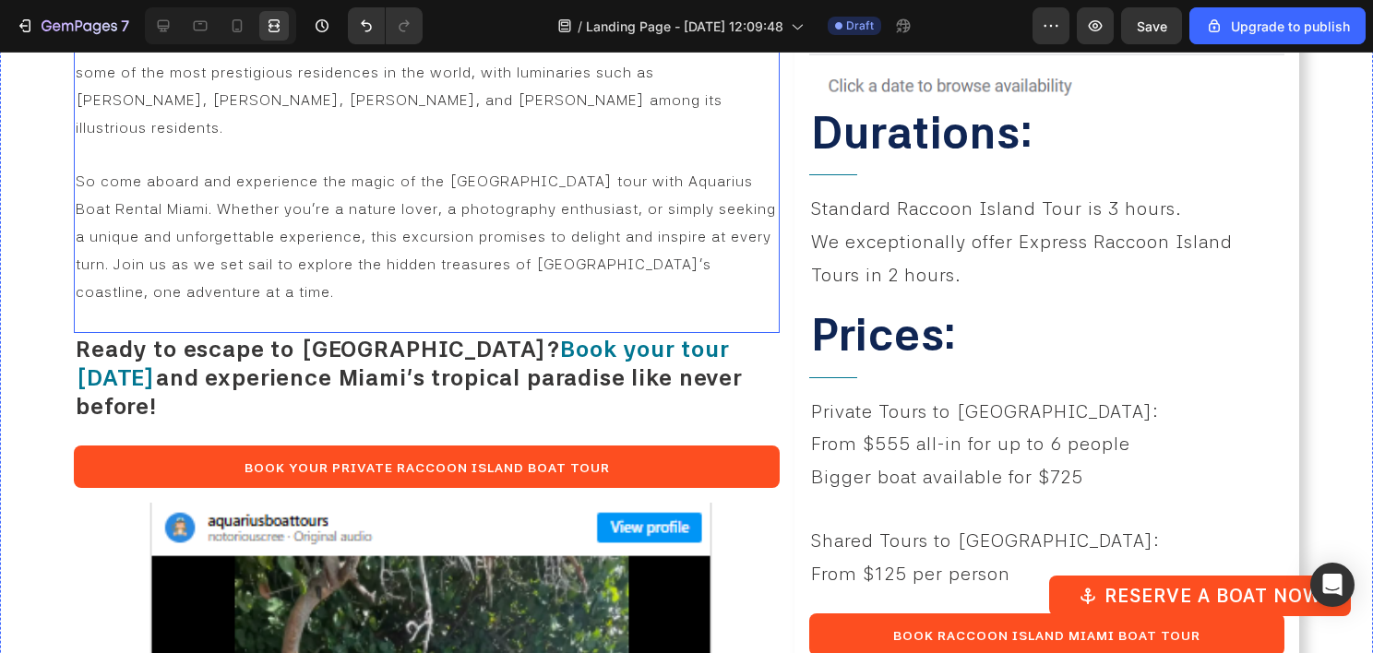
scroll to position [1346, 0]
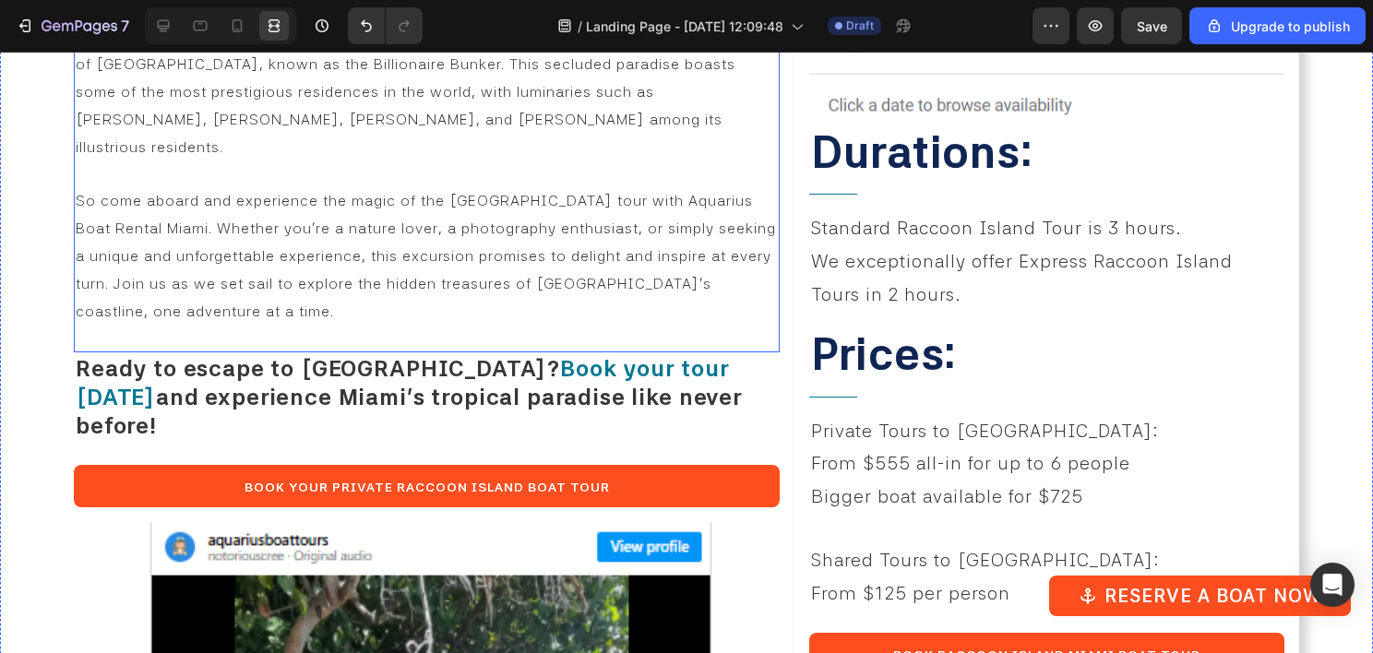
click at [477, 200] on span "So come aboard and experience the magic of the [GEOGRAPHIC_DATA] tour with Aqua…" at bounding box center [426, 256] width 700 height 128
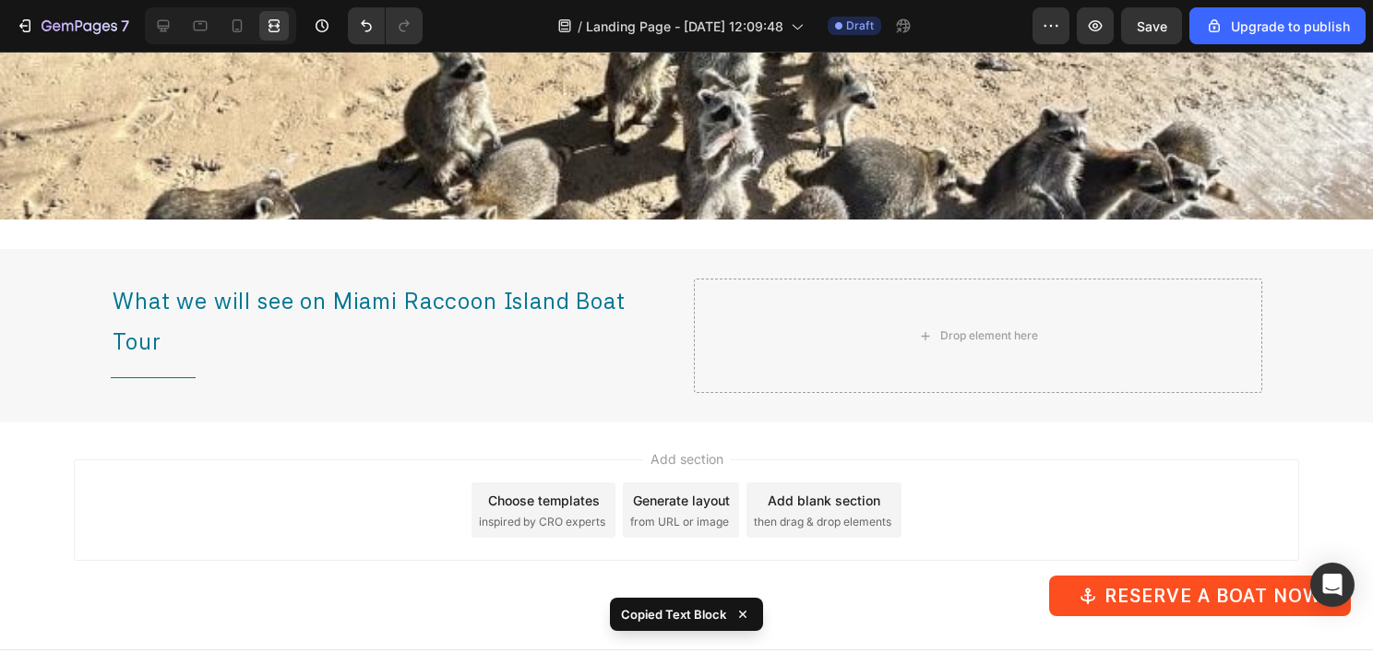
scroll to position [4492, 0]
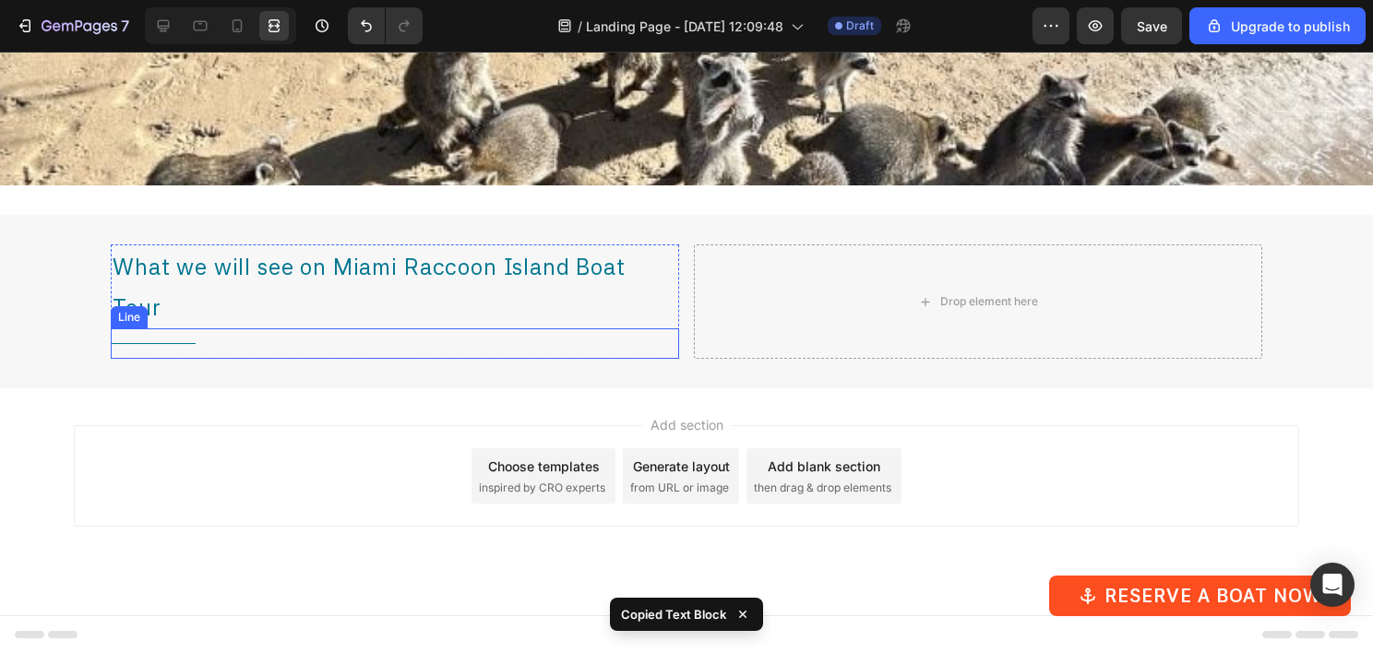
click at [232, 345] on div "Title Line" at bounding box center [395, 343] width 568 height 30
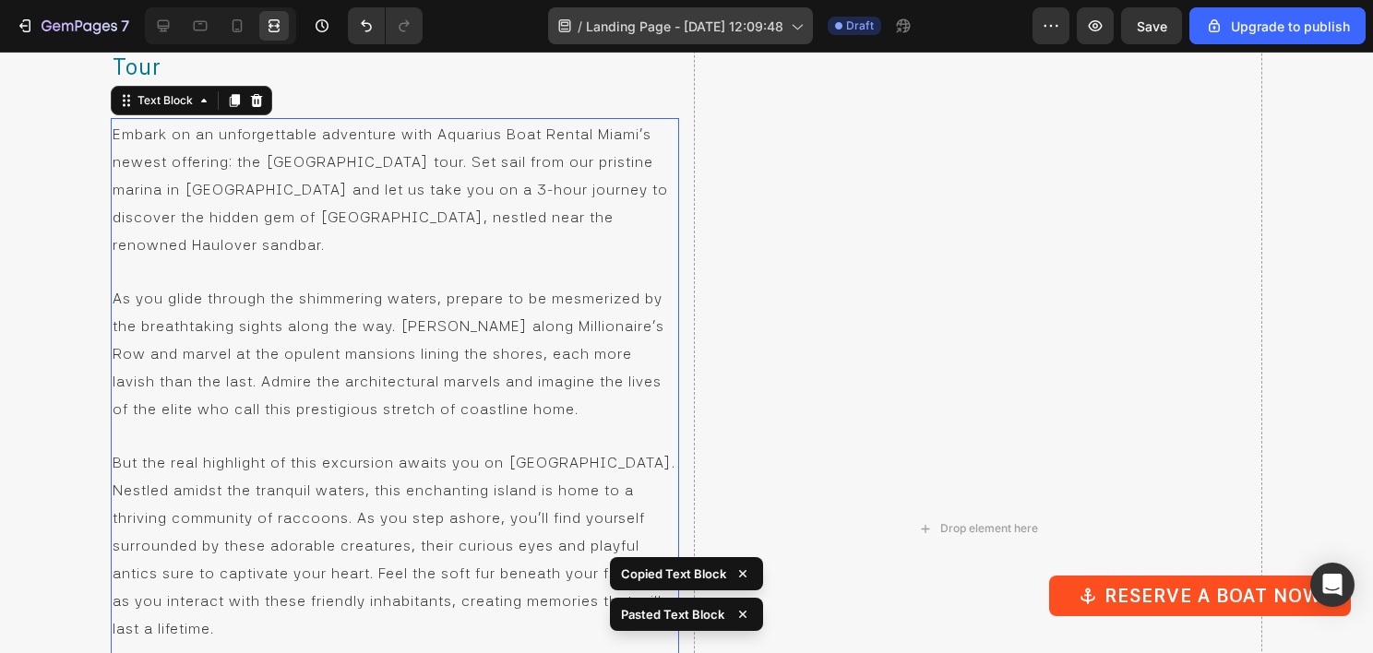
scroll to position [4736, 0]
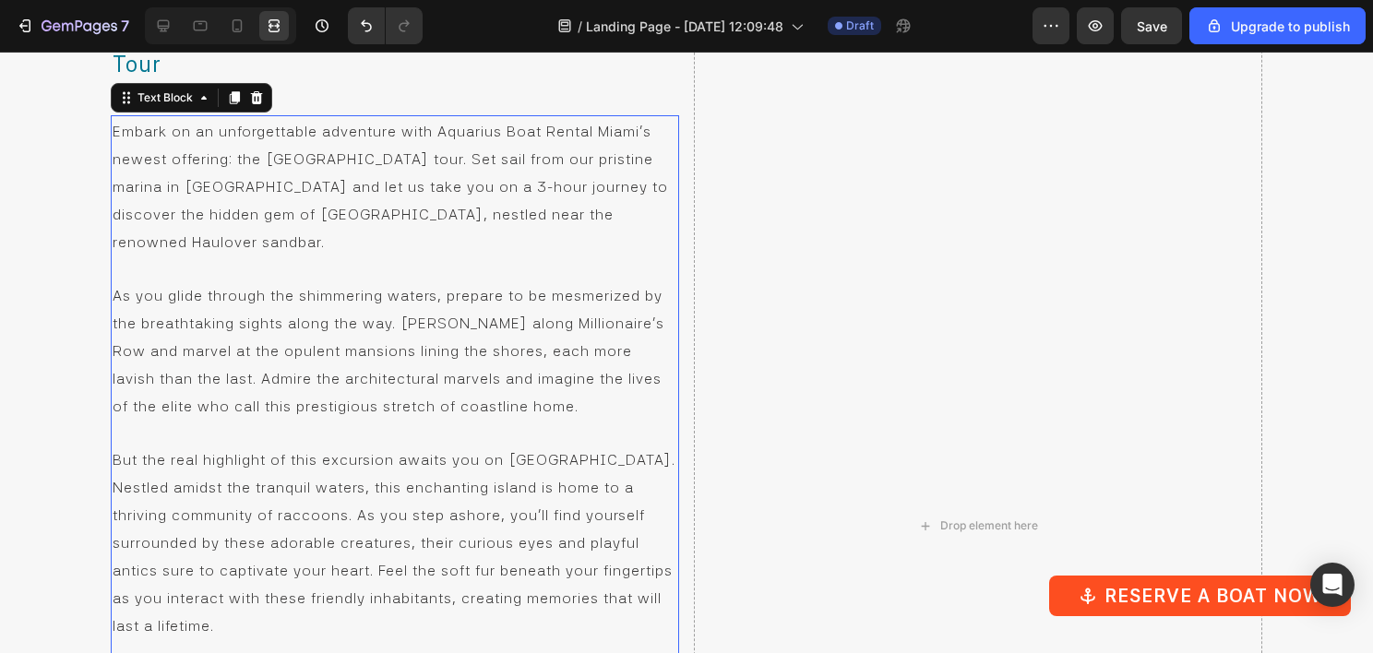
click at [299, 373] on span "As you glide through the shimmering waters, prepare to be mesmerized by the bre…" at bounding box center [389, 351] width 552 height 128
click at [298, 373] on span "As you glide through the shimmering waters, prepare to be mesmerized by the bre…" at bounding box center [389, 351] width 552 height 128
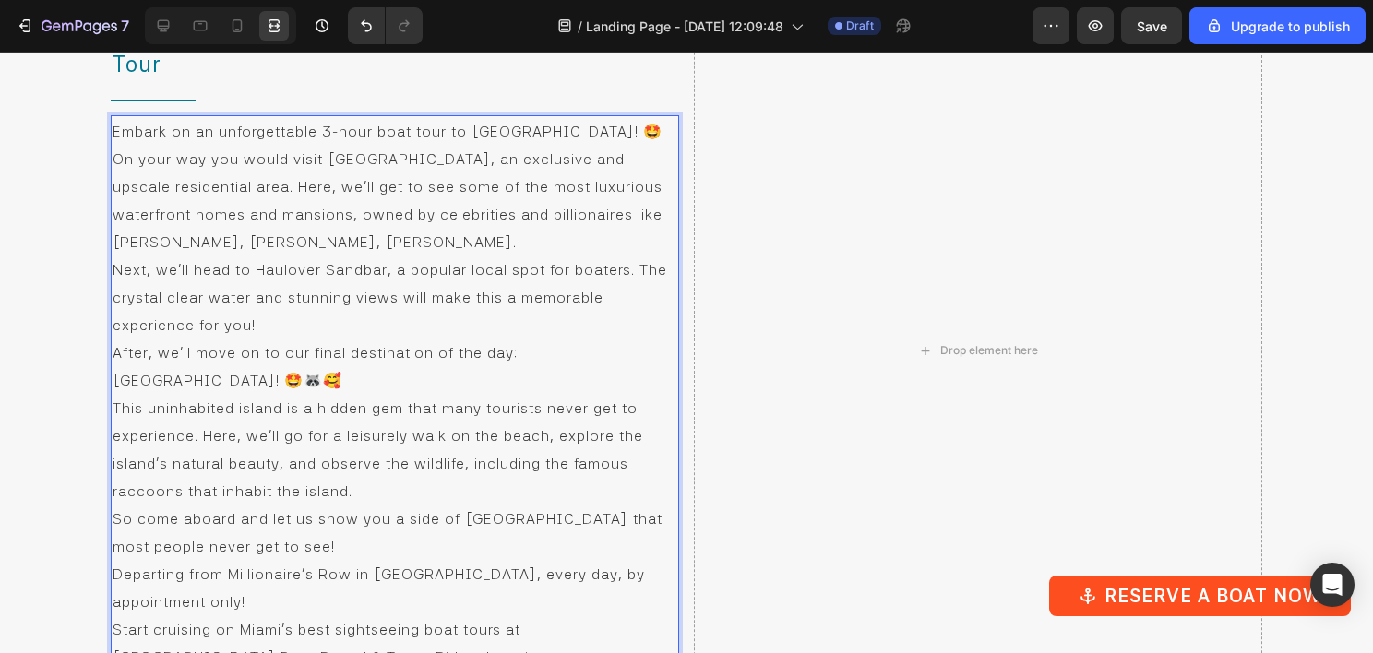
scroll to position [4760, 0]
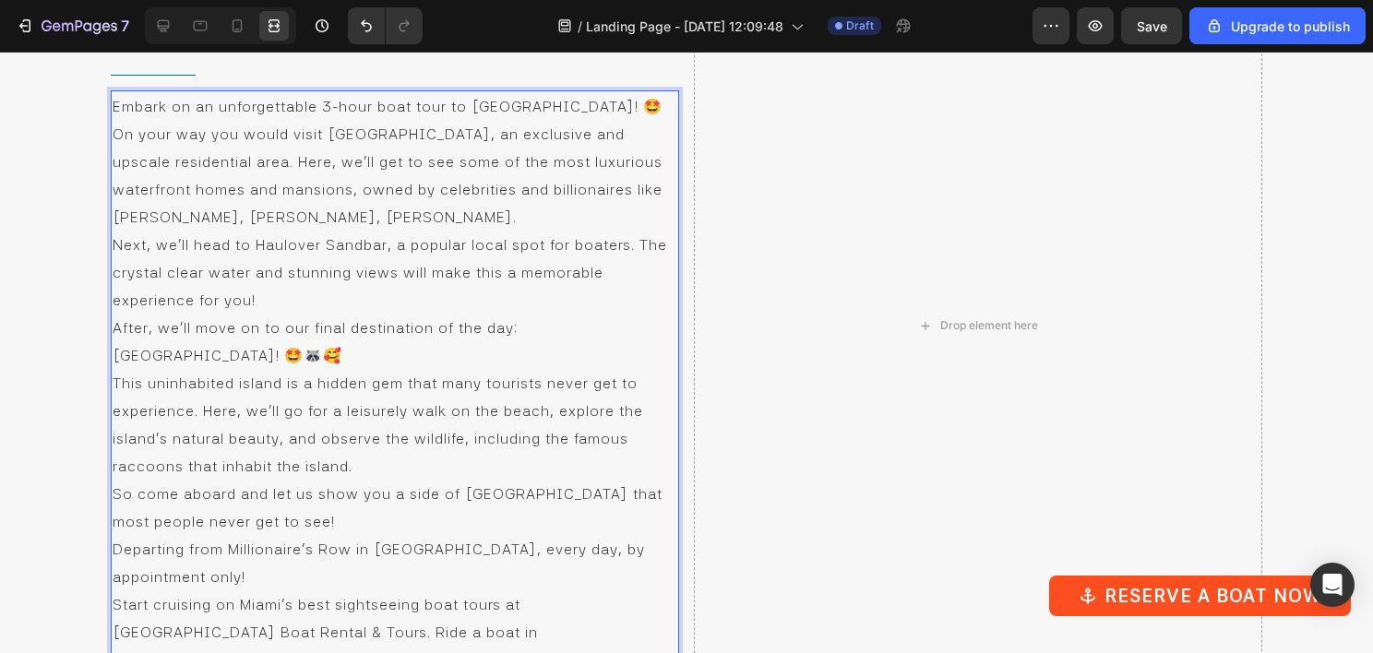
click at [446, 220] on p "On your way you would visit [GEOGRAPHIC_DATA], an exclusive and upscale residen…" at bounding box center [395, 175] width 565 height 111
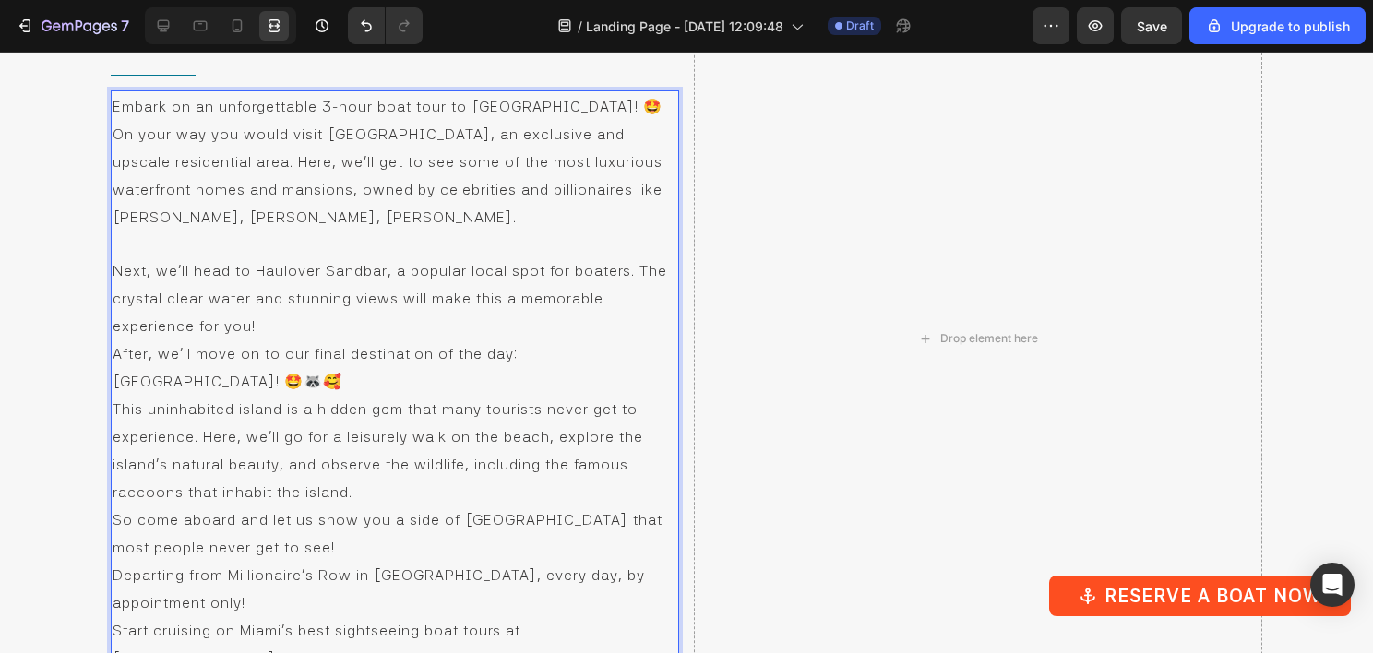
click at [344, 395] on p "This uninhabited island is a hidden gem that many tourists never get to experie…" at bounding box center [395, 450] width 565 height 111
click at [353, 382] on p "After, we'll move on to our final destination of the day: [GEOGRAPHIC_DATA]! 🤩🦝🥰" at bounding box center [395, 367] width 565 height 55
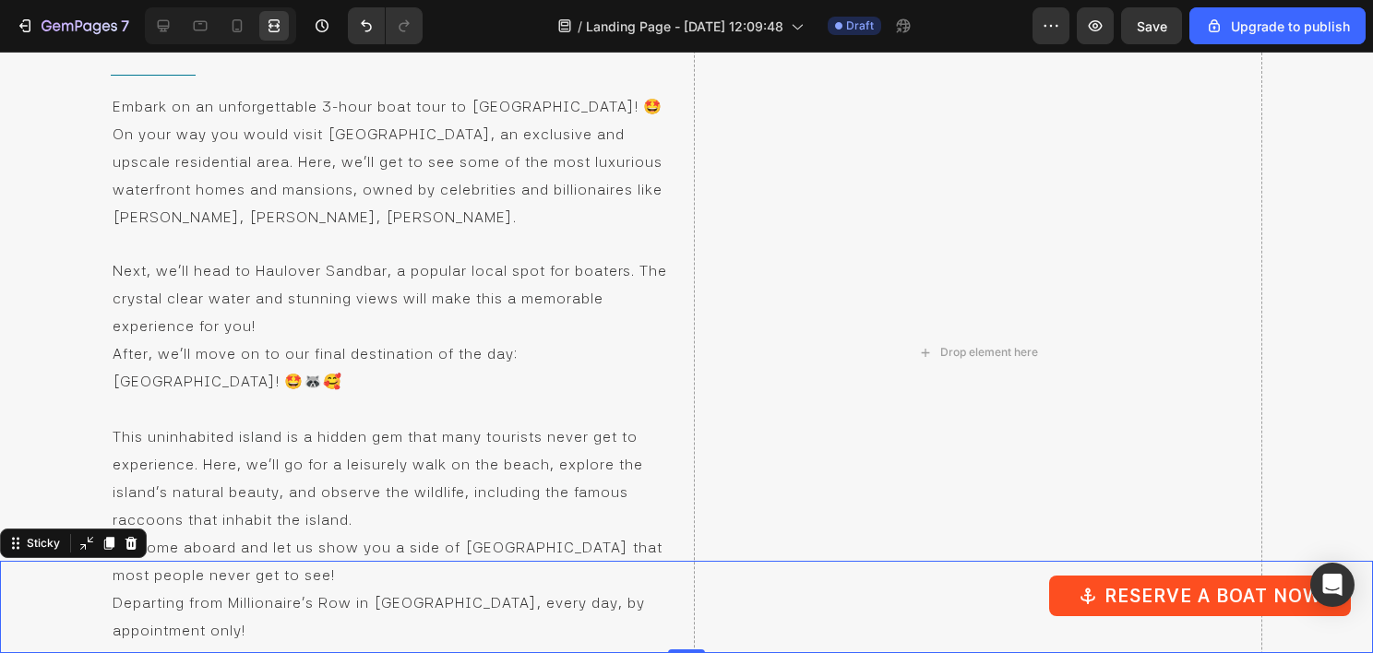
click at [291, 568] on div "Reserve a Boat Now Button Sticky 0" at bounding box center [686, 607] width 1373 height 92
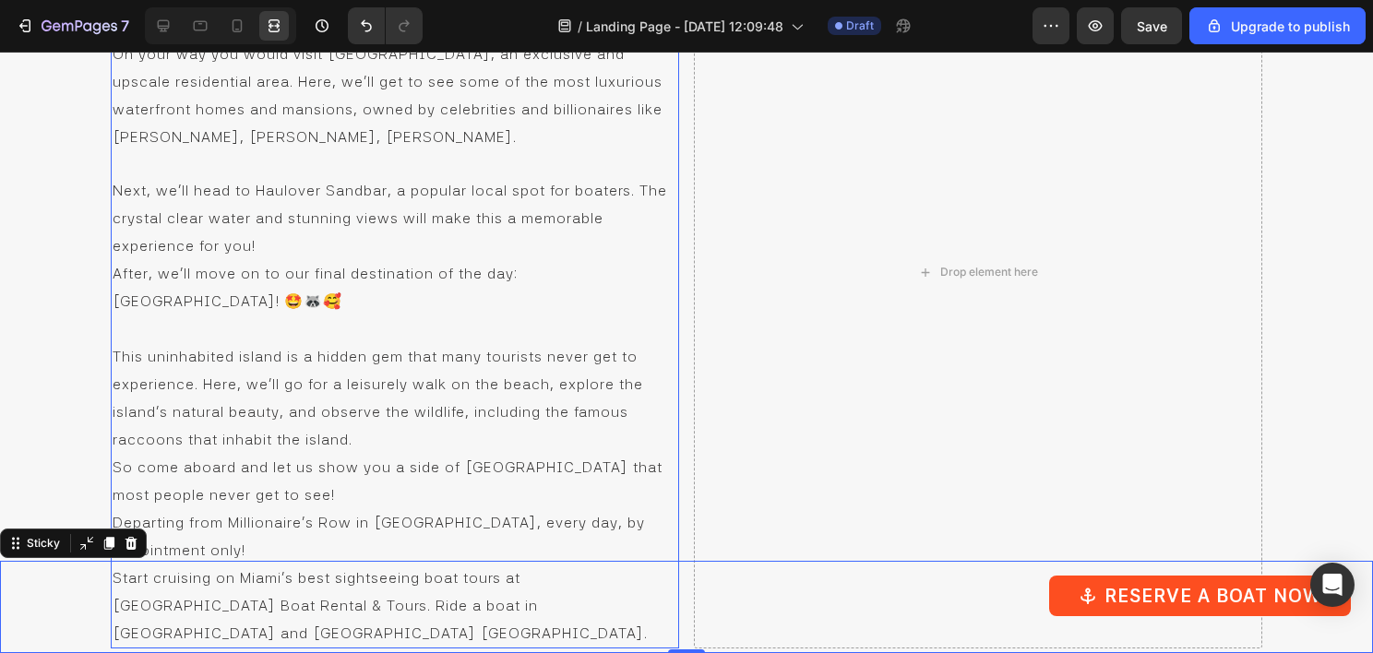
scroll to position [4945, 0]
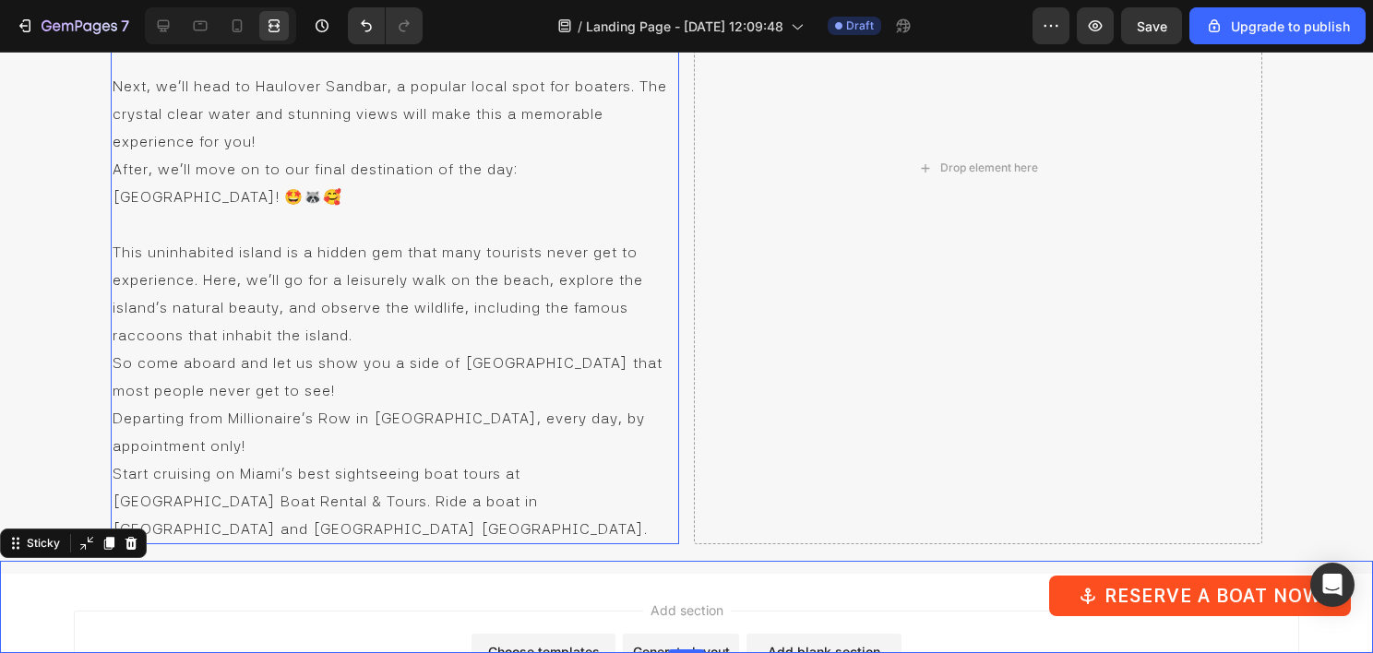
click at [338, 380] on p "So come aboard and let us show you a side of [GEOGRAPHIC_DATA] that most people…" at bounding box center [395, 376] width 565 height 55
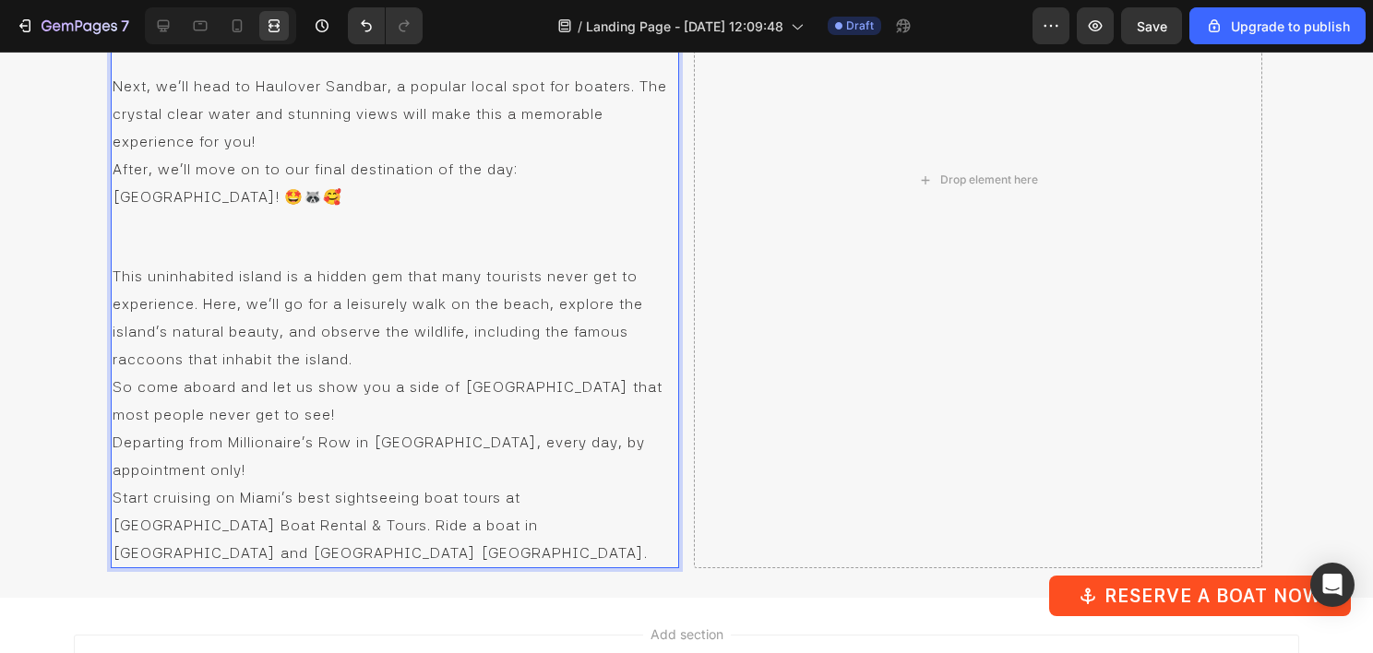
click at [261, 404] on p "So come aboard and let us show you a side of [GEOGRAPHIC_DATA] that most people…" at bounding box center [395, 400] width 565 height 55
click at [370, 356] on p "This uninhabited island is a hidden gem that many tourists never get to experie…" at bounding box center [395, 317] width 565 height 111
click at [294, 410] on p "So come aboard and let us show you a side of [GEOGRAPHIC_DATA] that most people…" at bounding box center [395, 400] width 565 height 55
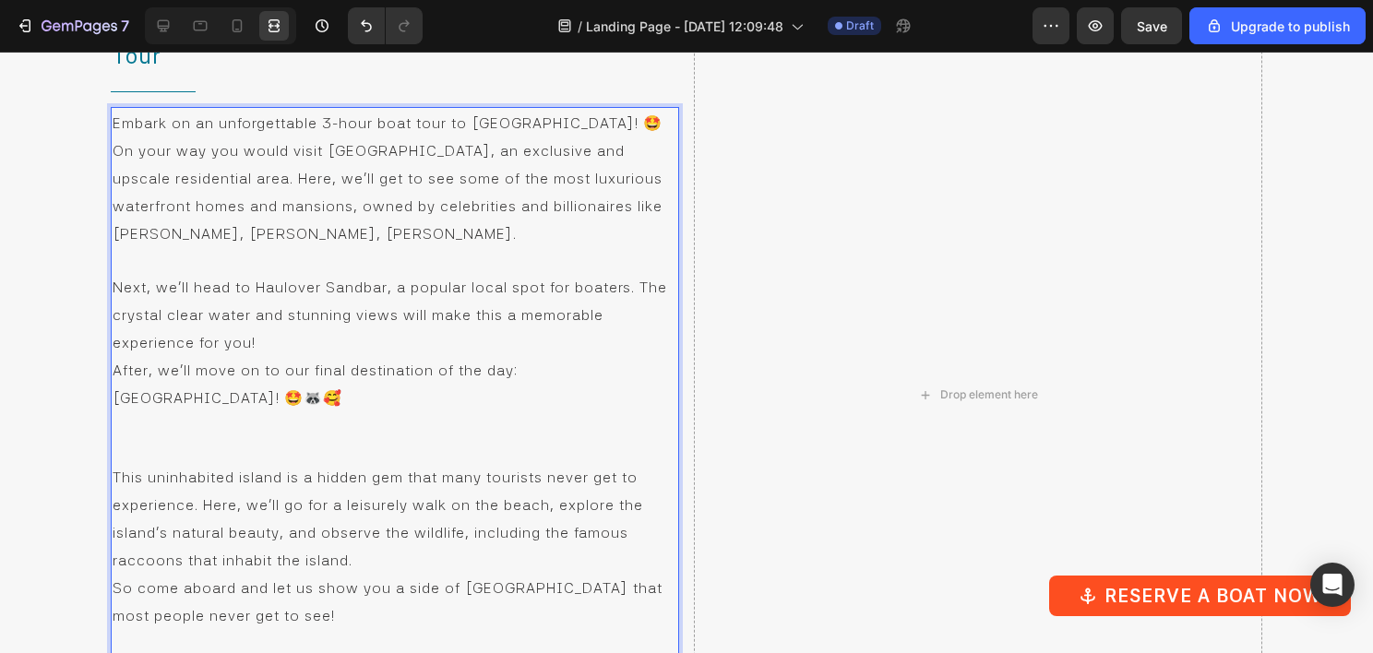
scroll to position [4760, 0]
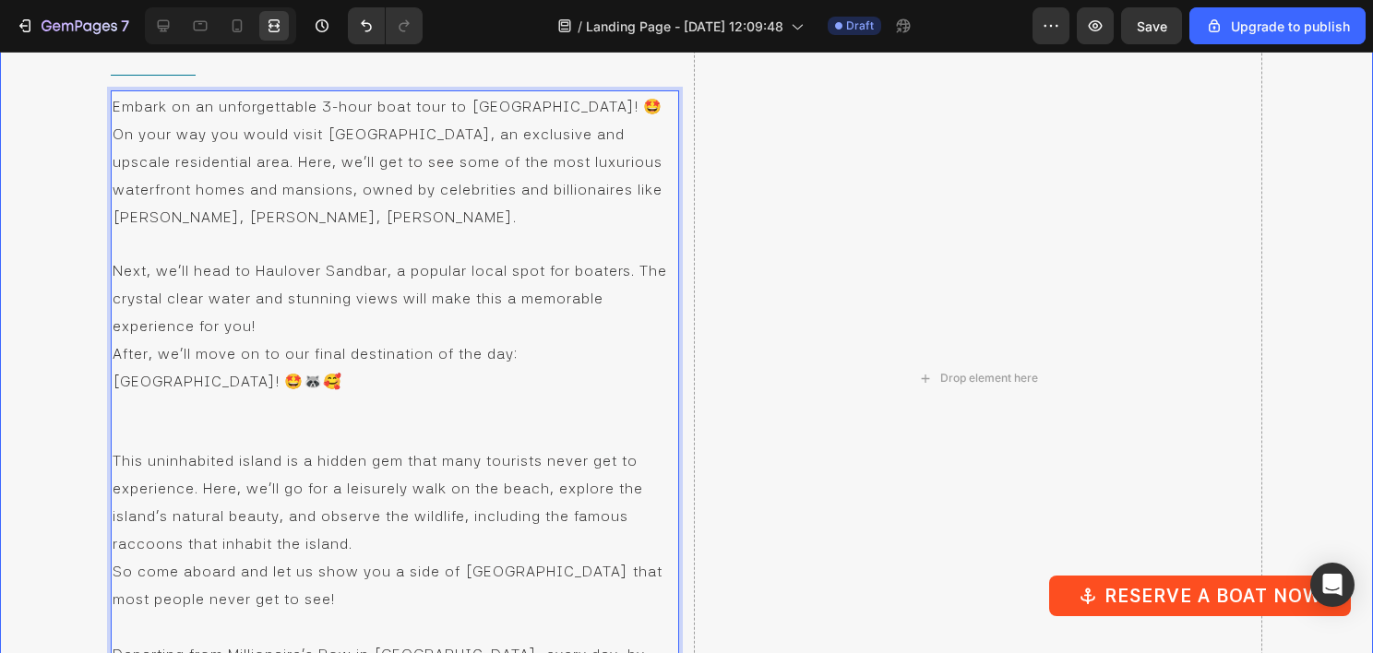
click at [43, 233] on div "What we will see on Miami Raccoon Island Boat Tour Heading Title Line Embark on…" at bounding box center [686, 378] width 1373 height 864
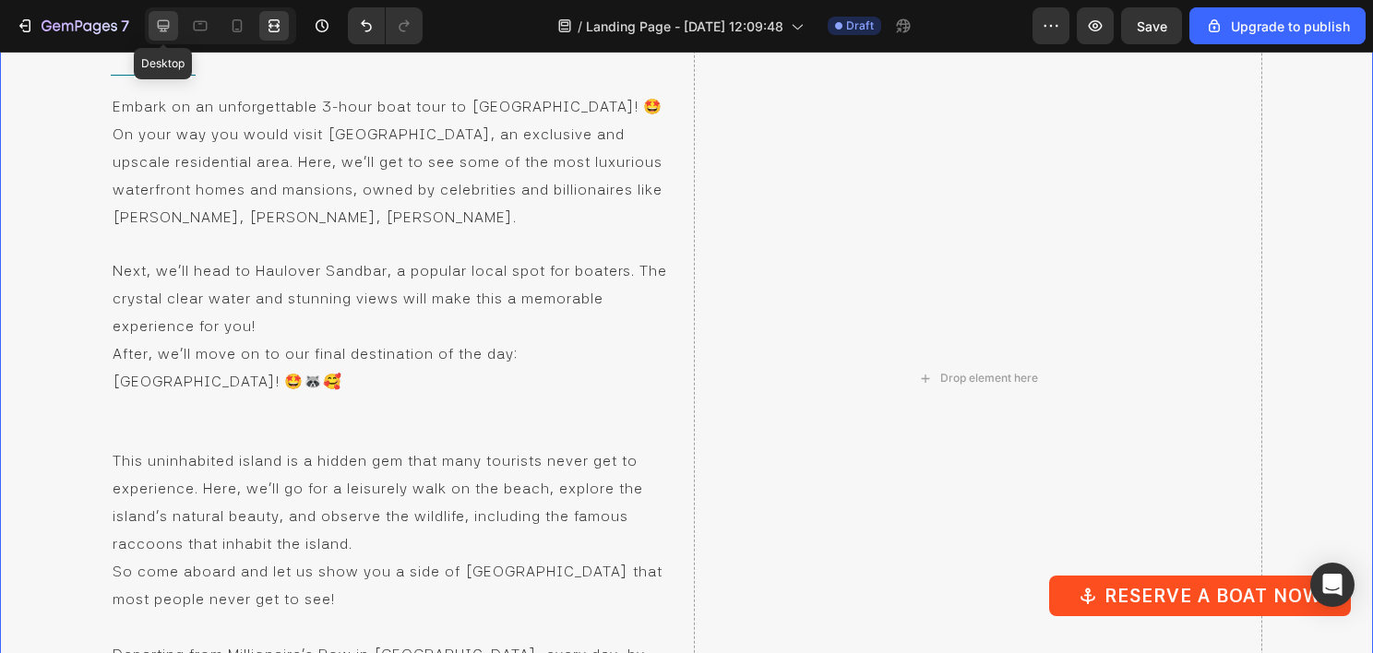
click at [167, 31] on icon at bounding box center [163, 26] width 18 height 18
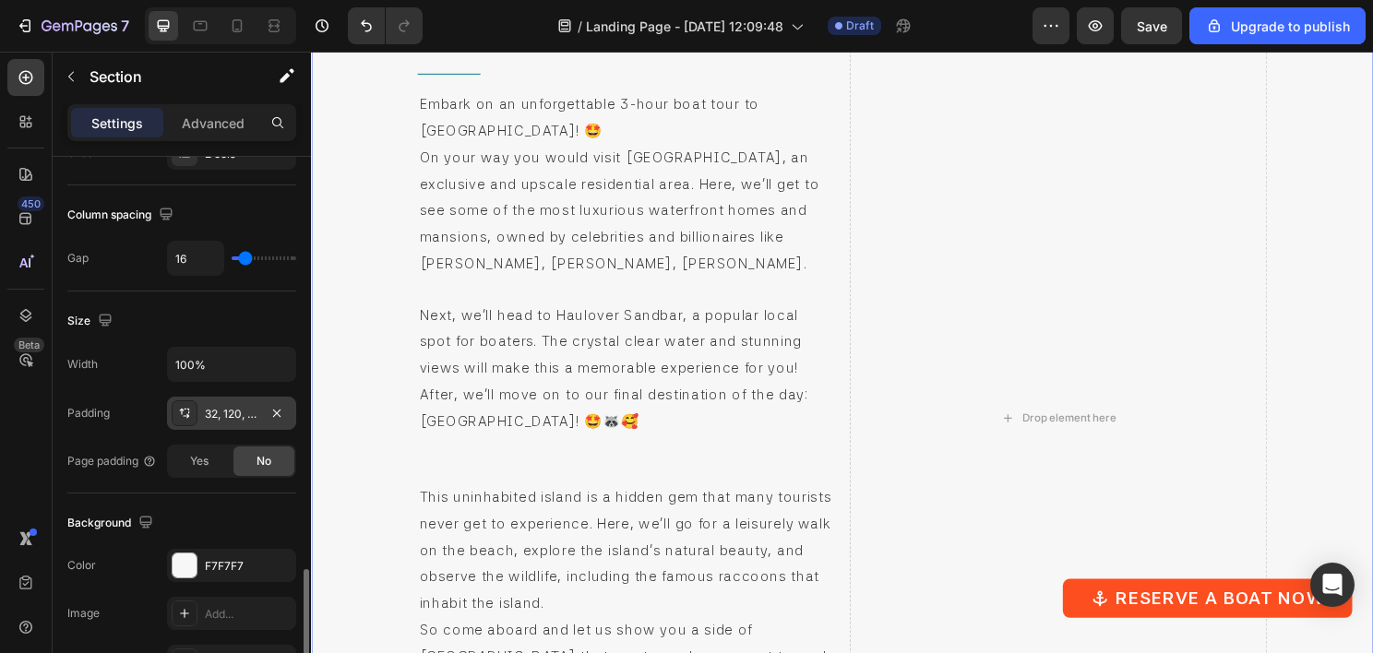
scroll to position [554, 0]
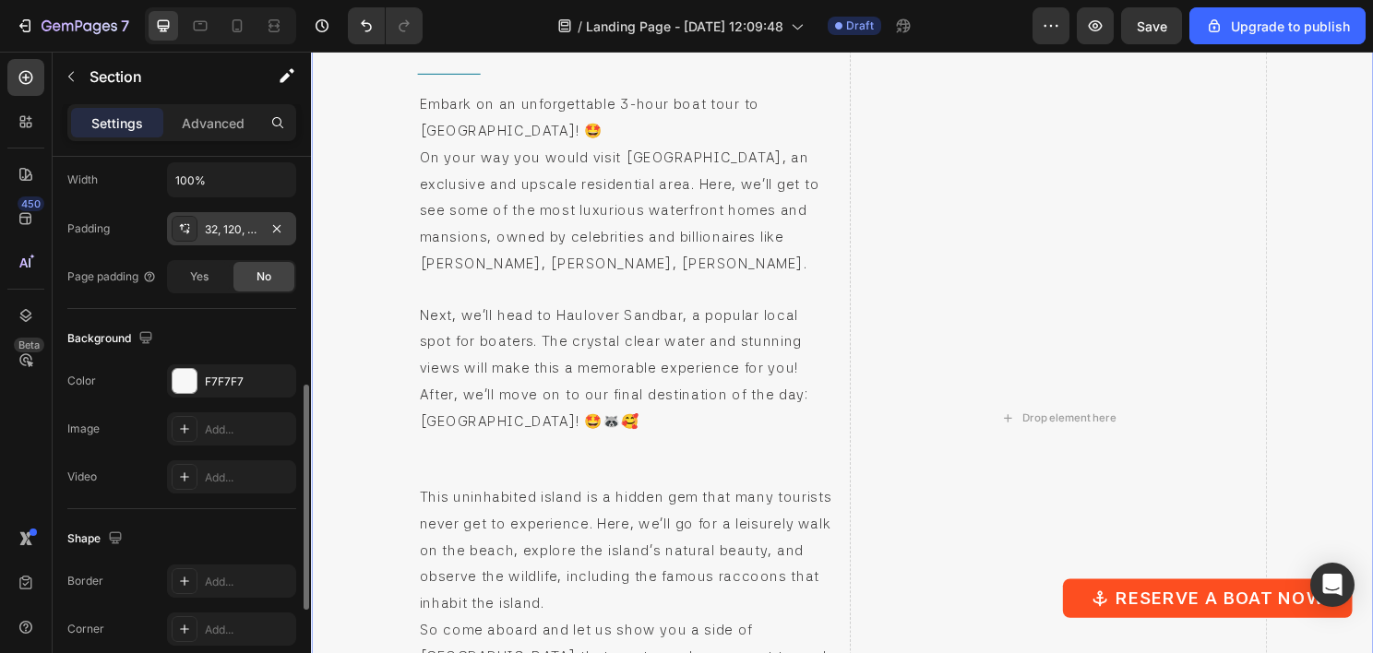
click at [239, 226] on div "32, 120, 32, 120" at bounding box center [232, 229] width 54 height 17
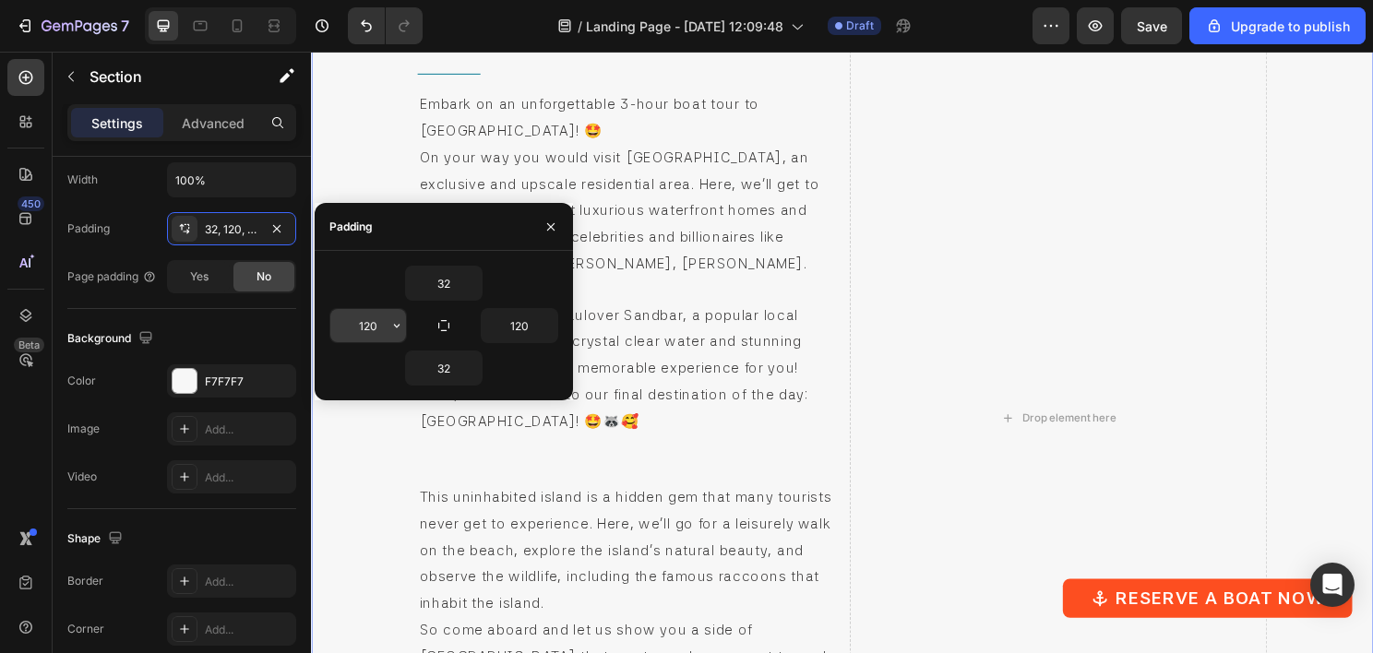
click at [380, 335] on input "120" at bounding box center [368, 325] width 76 height 33
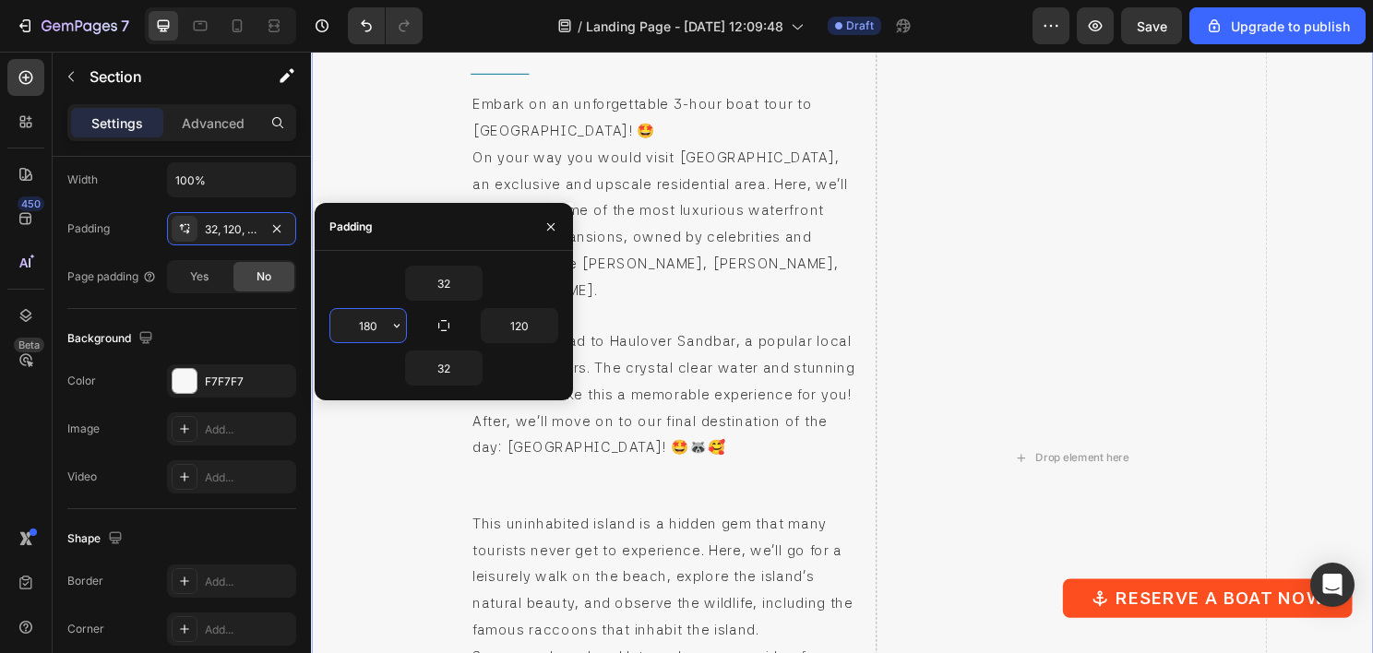
type input "180"
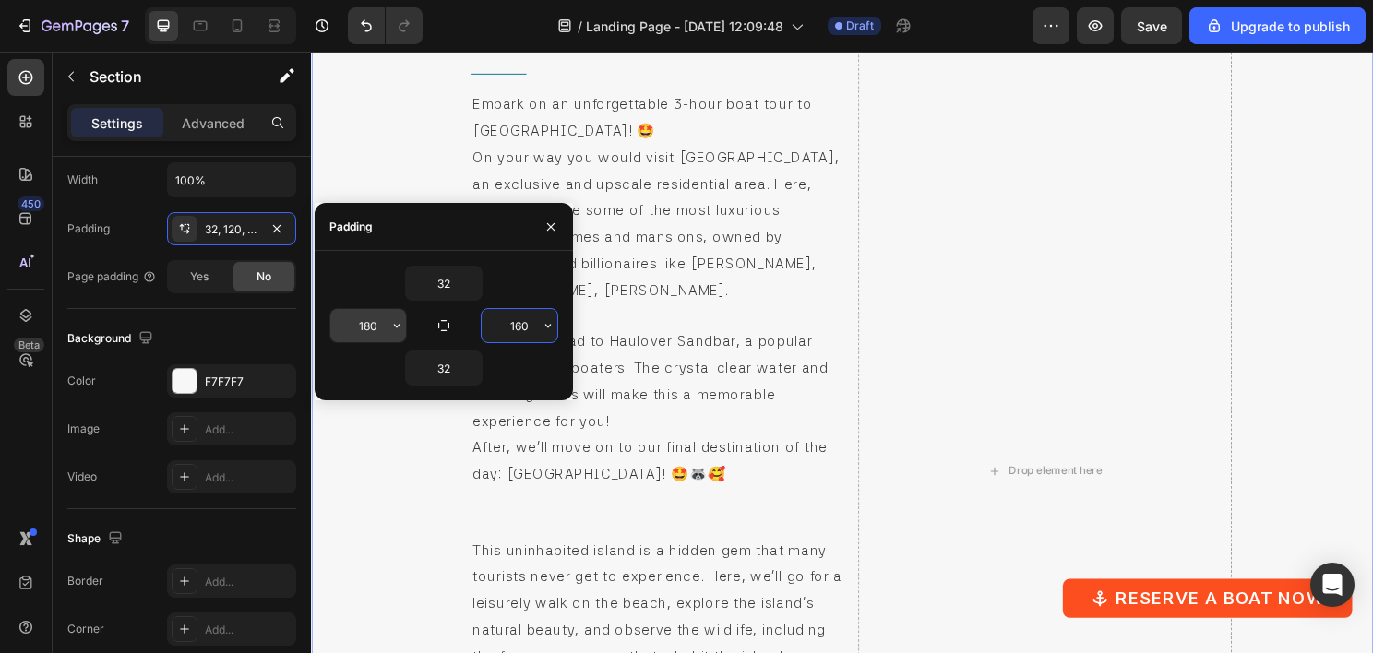
type input "160"
click at [373, 321] on input "180" at bounding box center [368, 325] width 76 height 33
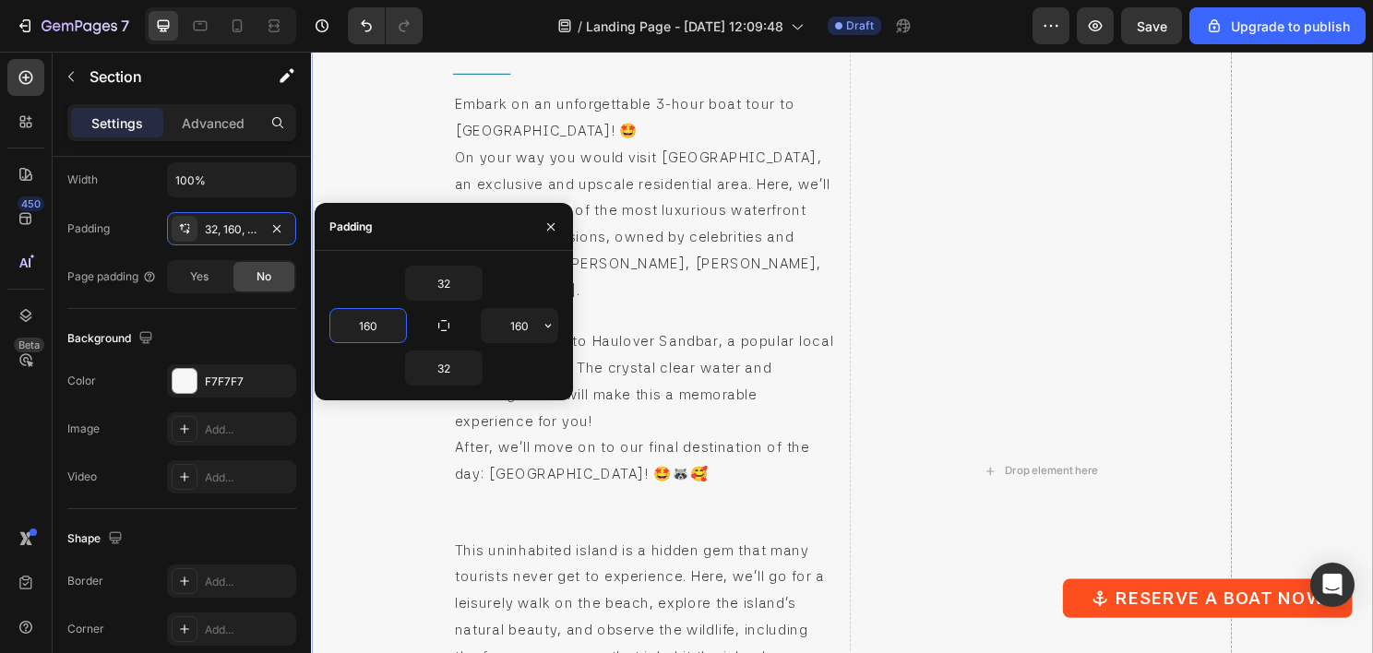
type input "160"
click at [376, 181] on div "What we will see on Miami Raccoon Island Boat Tour Heading Title Line Embark on…" at bounding box center [864, 488] width 1107 height 1085
click at [550, 229] on icon "button" at bounding box center [550, 227] width 15 height 15
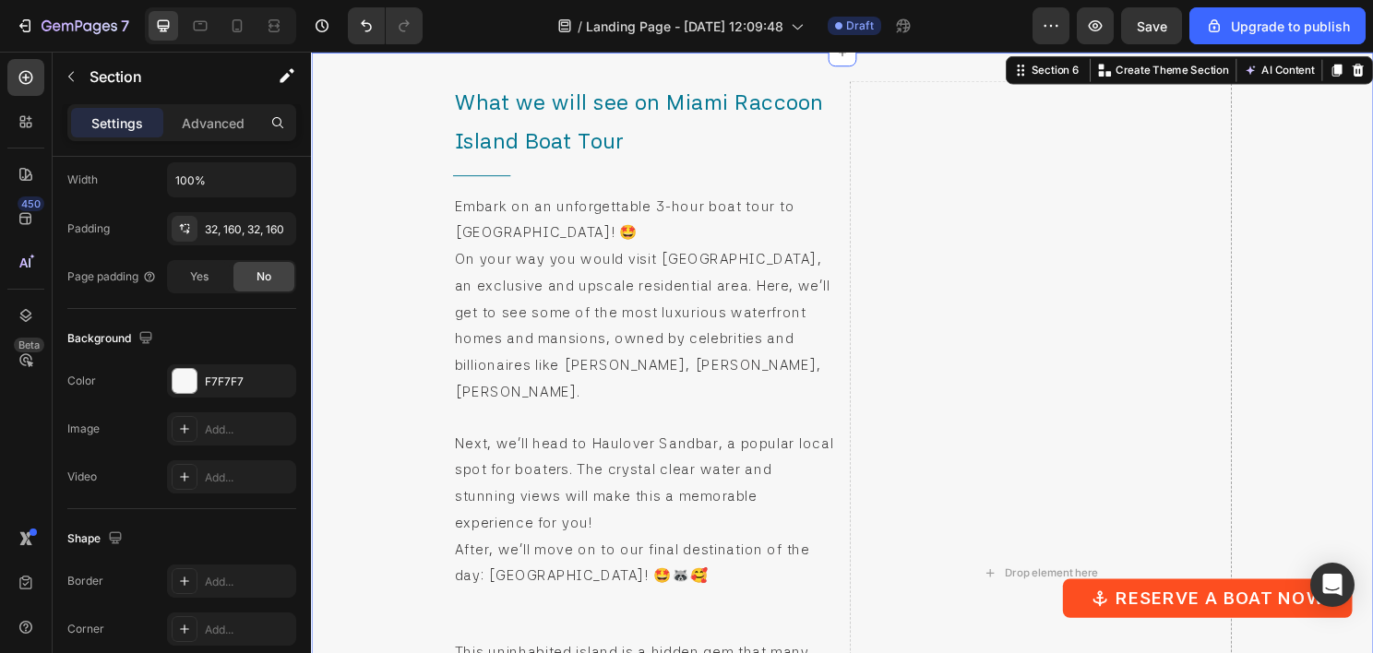
scroll to position [4853, 0]
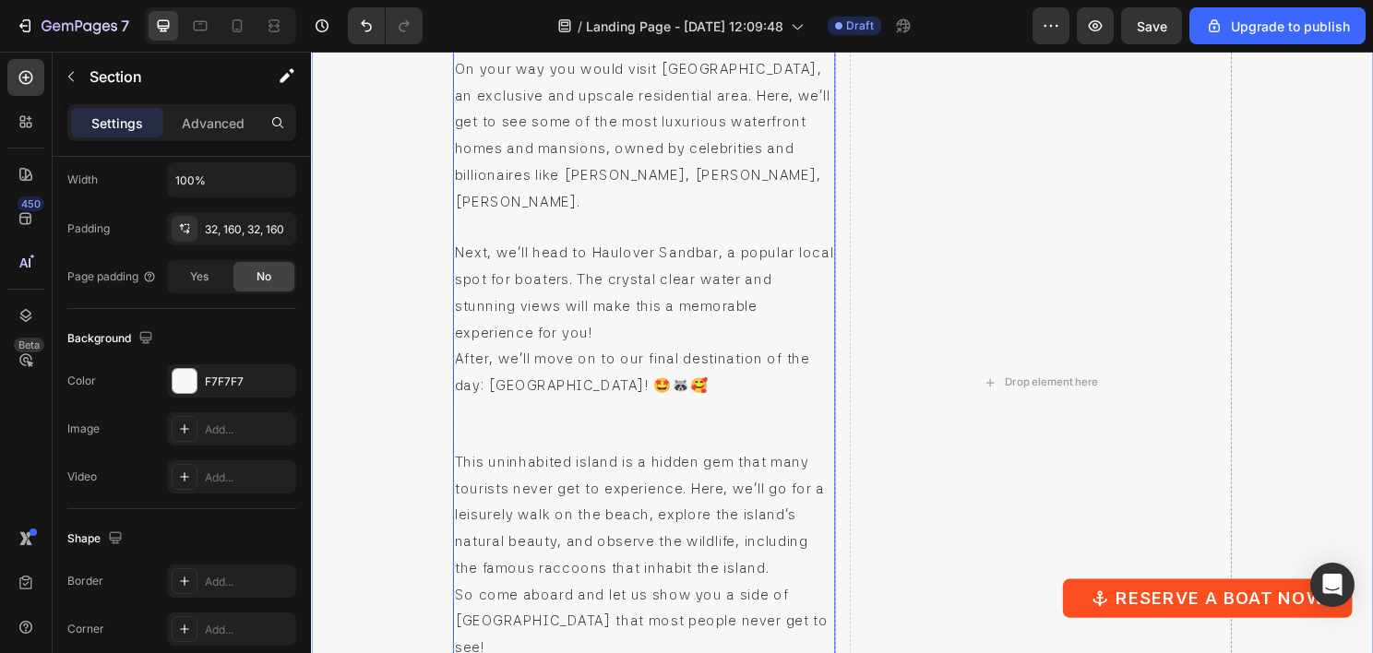
click at [620, 348] on p "Next, we'll head to Haulover Sandbar, a popular local spot for boaters. The cry…" at bounding box center [657, 302] width 395 height 111
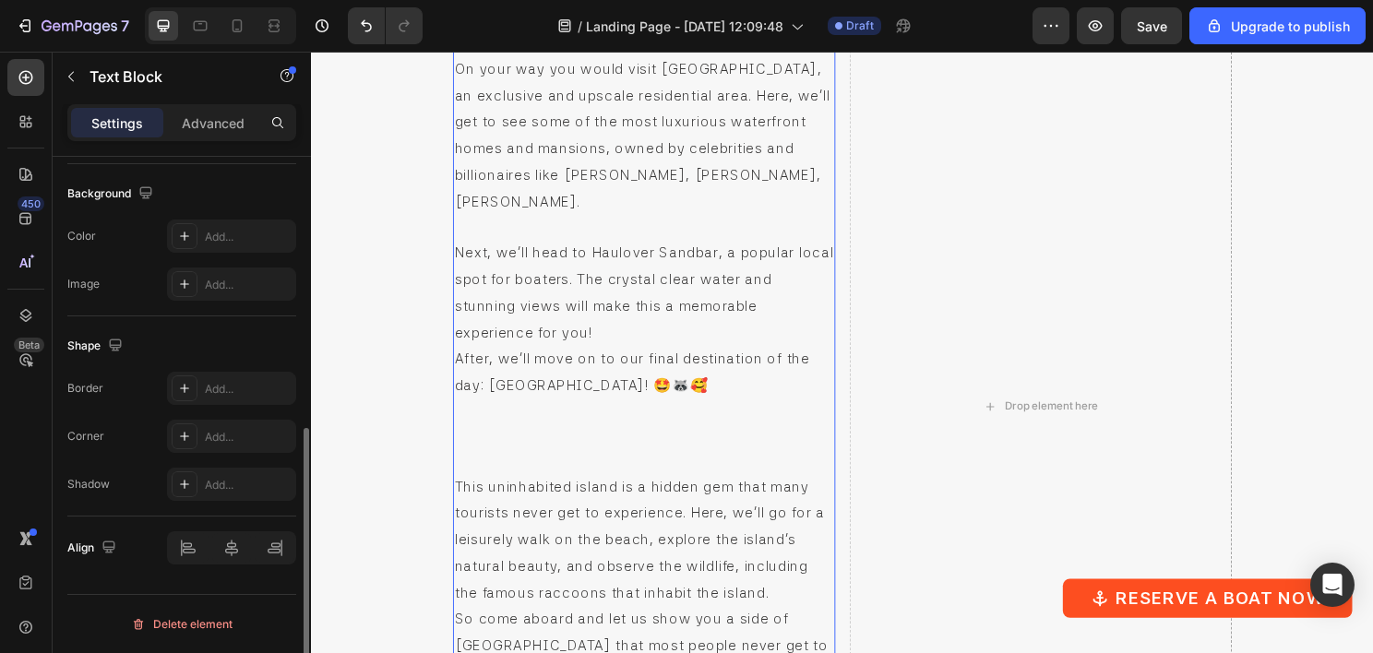
scroll to position [0, 0]
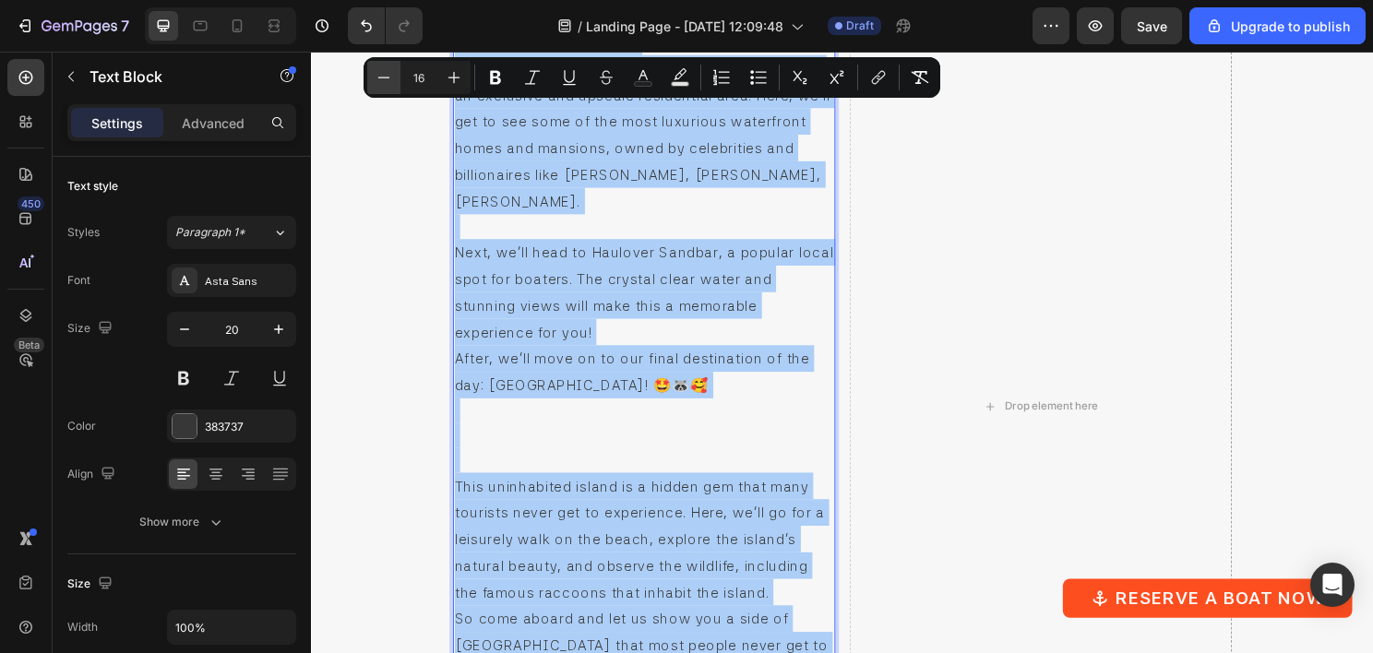
click at [391, 79] on icon "Editor contextual toolbar" at bounding box center [384, 77] width 18 height 18
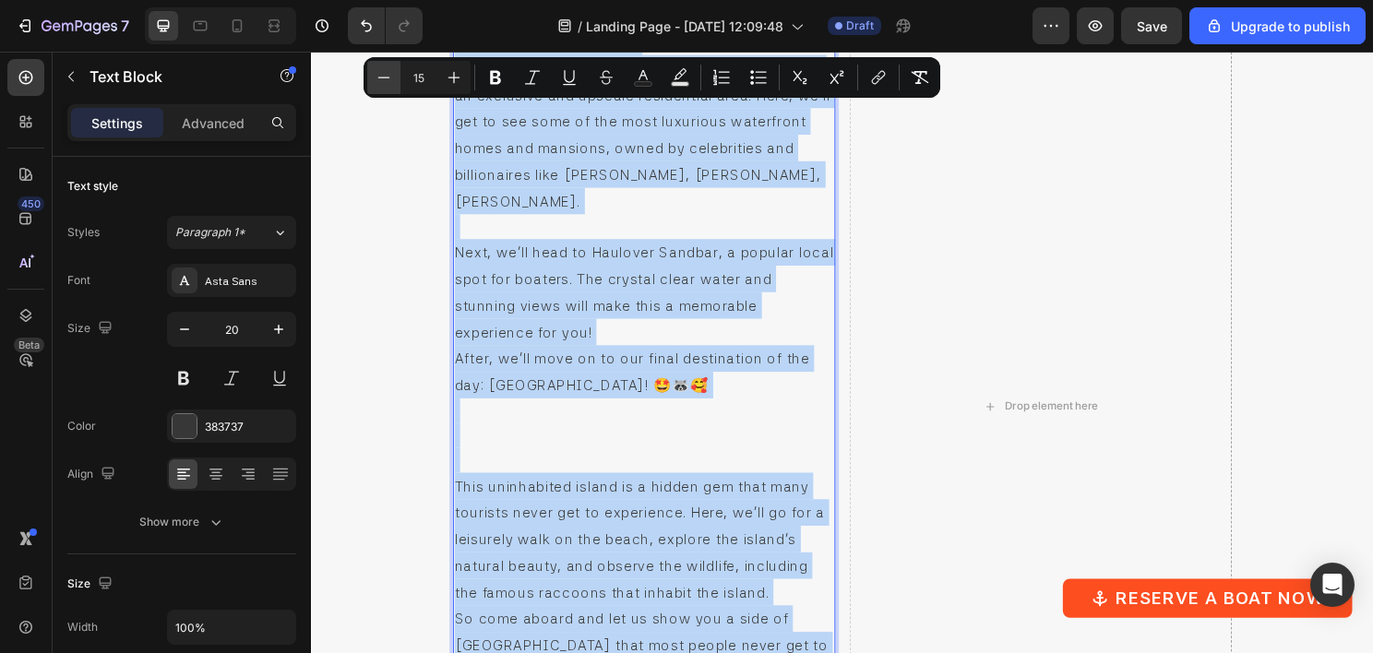
type input "14"
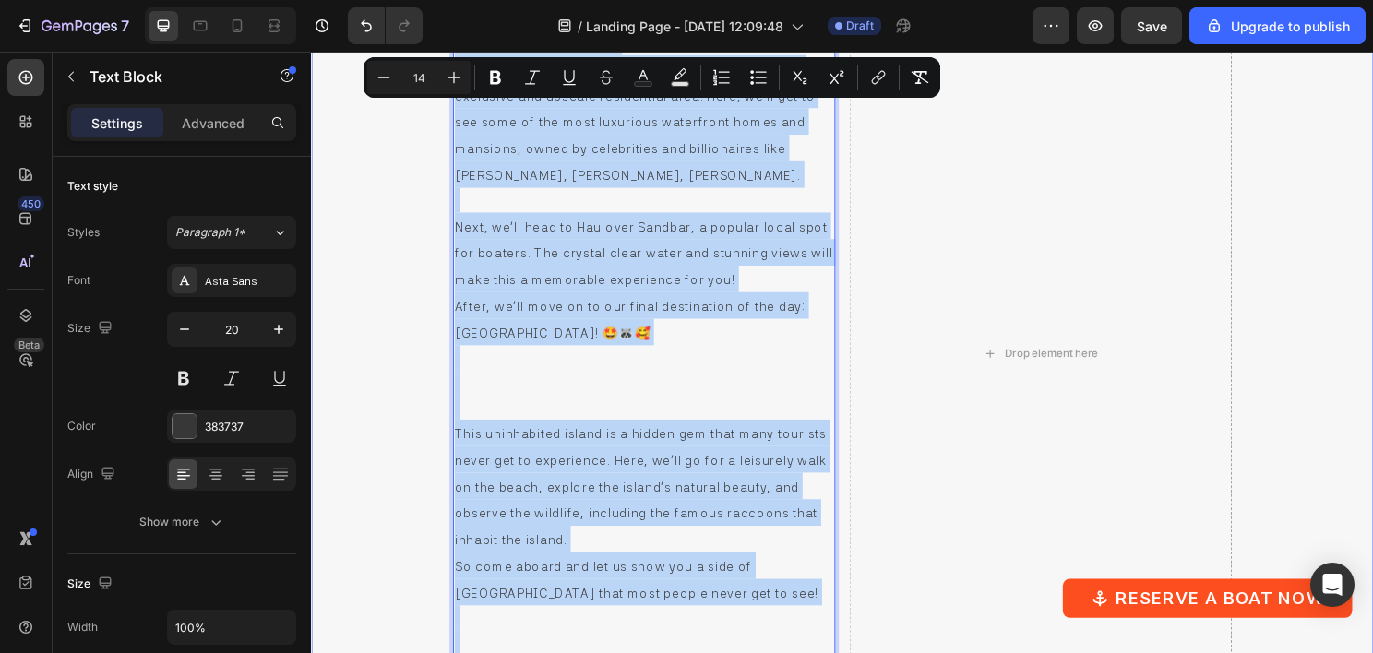
click at [412, 190] on div "What we will see on Miami Raccoon Island Boat Tour Heading Title Line Embark on…" at bounding box center [864, 366] width 1107 height 1024
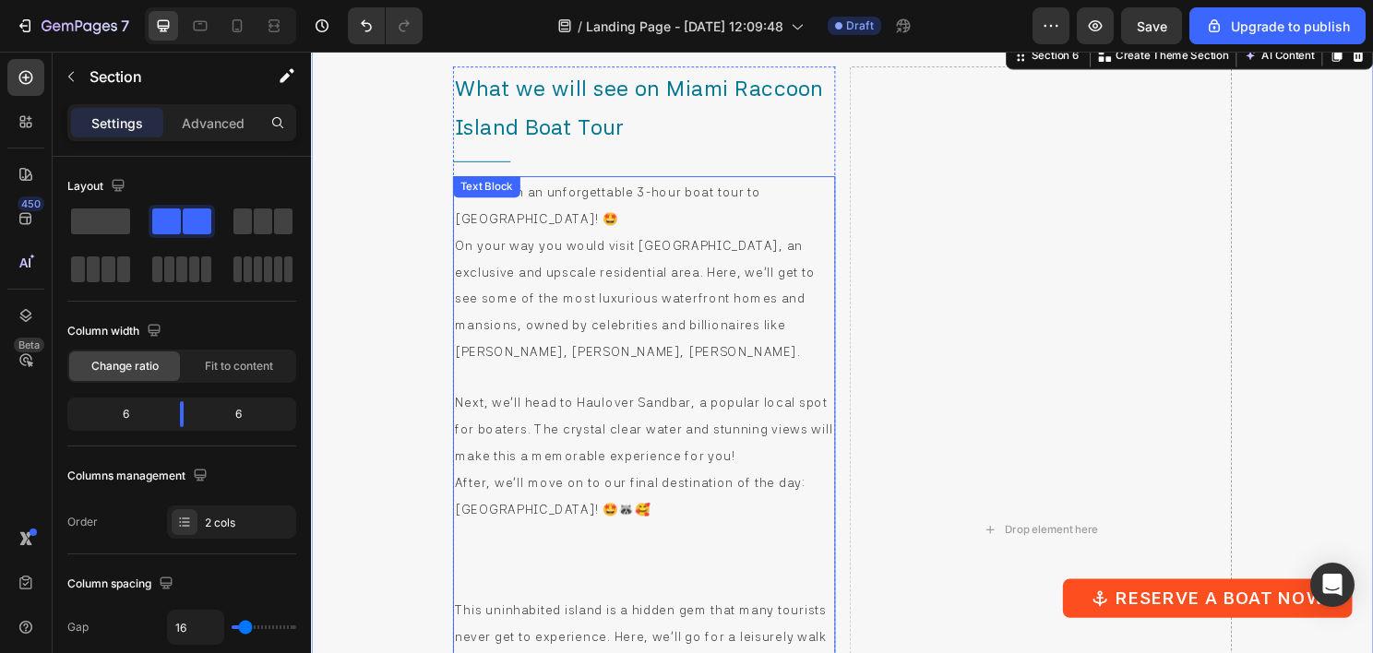
scroll to position [4668, 0]
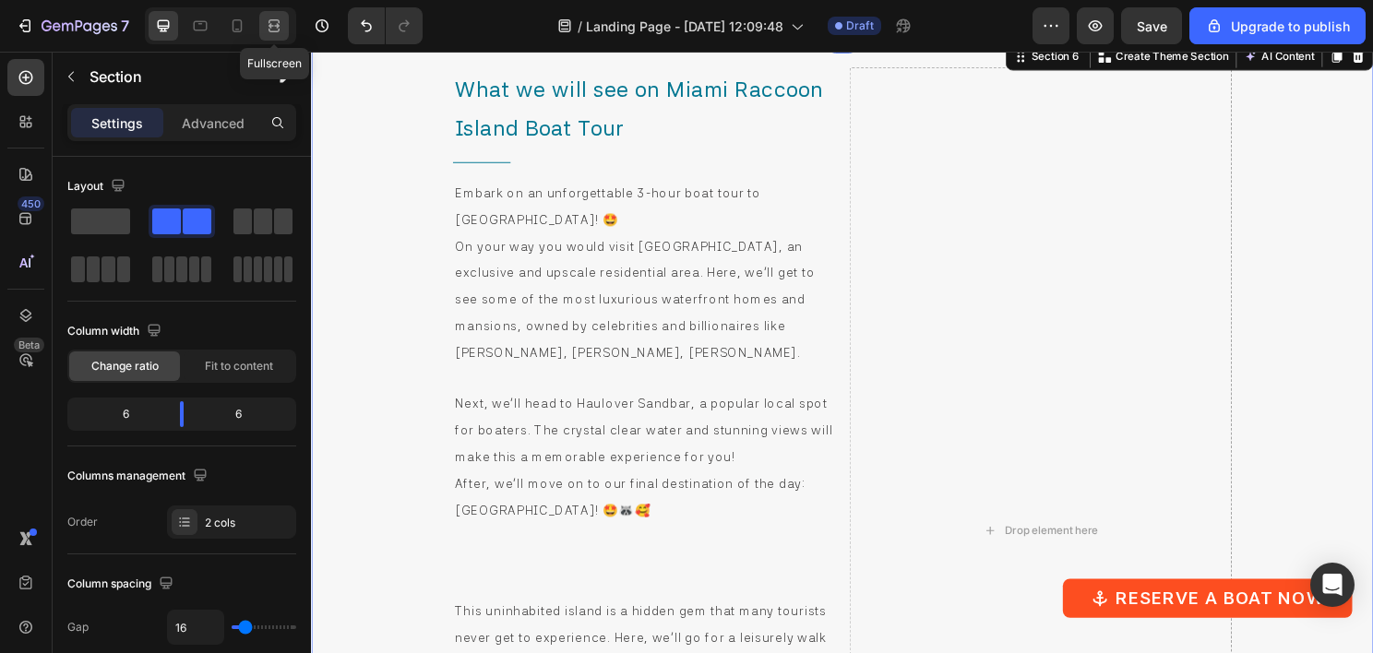
click at [276, 30] on icon at bounding box center [274, 26] width 18 height 18
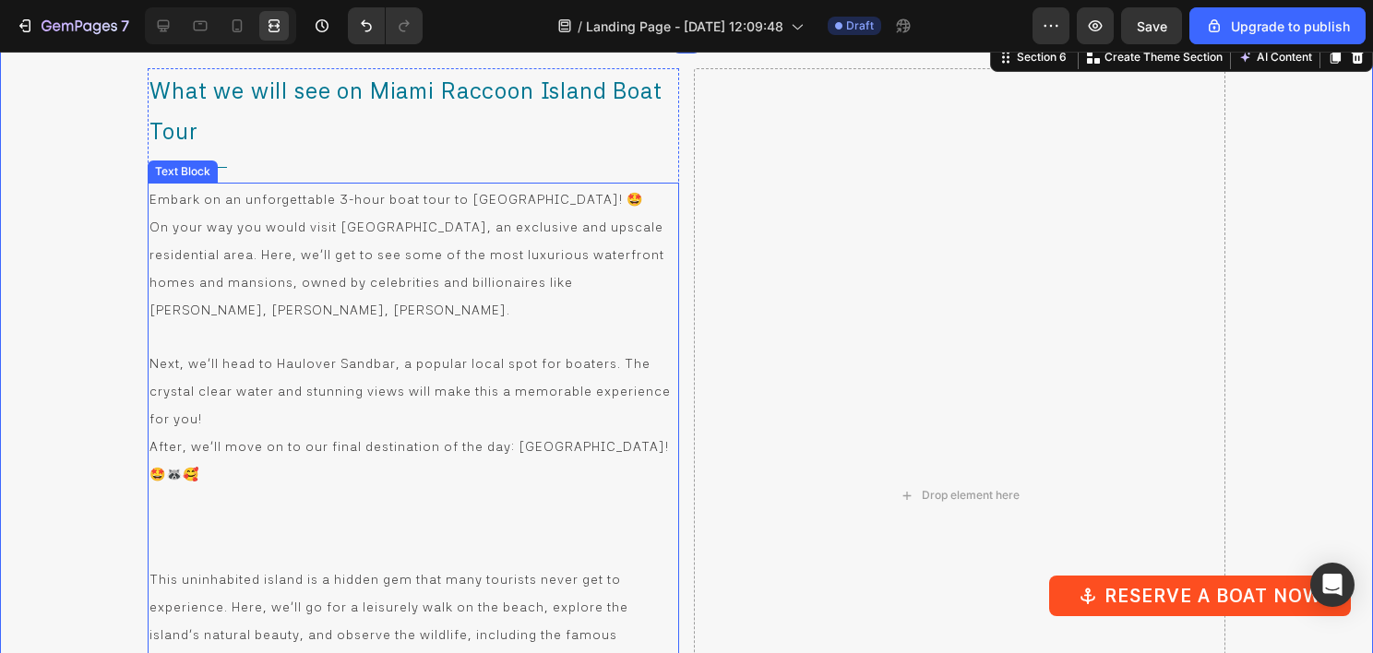
click at [545, 296] on p "On your way you would visit [GEOGRAPHIC_DATA], an exclusive and upscale residen…" at bounding box center [413, 267] width 528 height 111
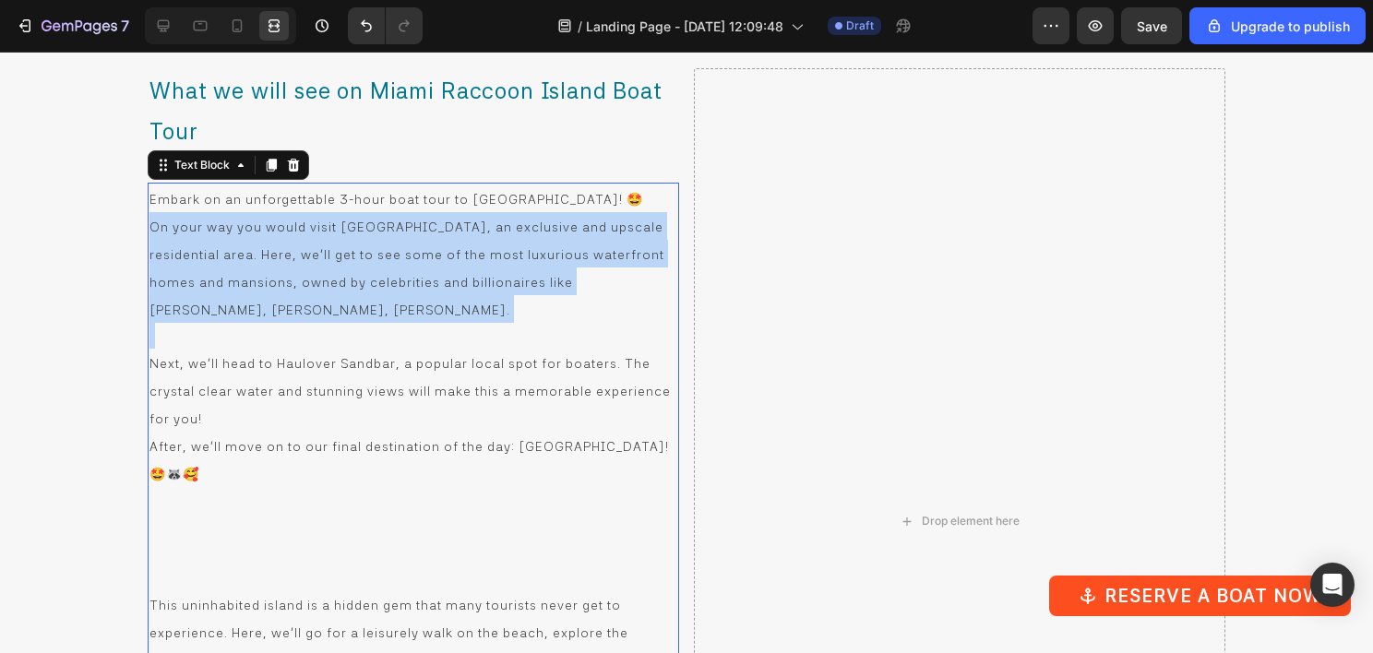
click at [545, 296] on p "On your way you would visit [GEOGRAPHIC_DATA], an exclusive and upscale residen…" at bounding box center [413, 267] width 528 height 111
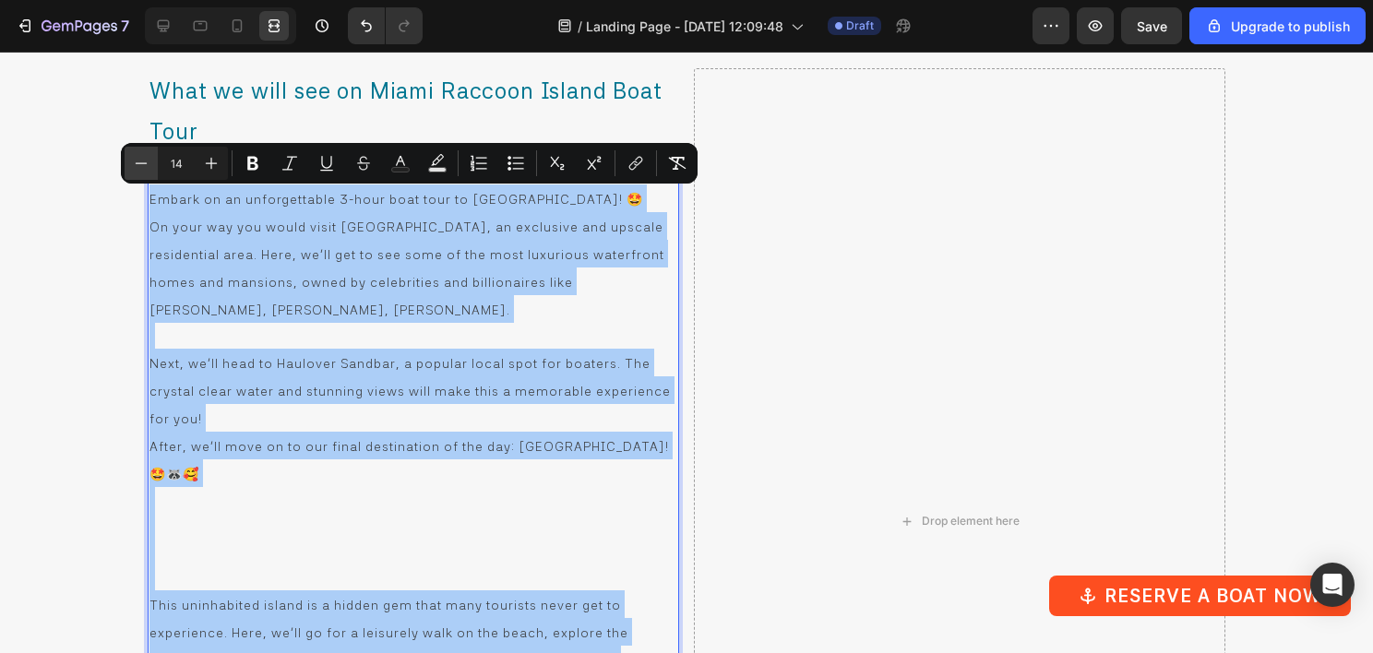
click at [148, 169] on icon "Editor contextual toolbar" at bounding box center [141, 163] width 18 height 18
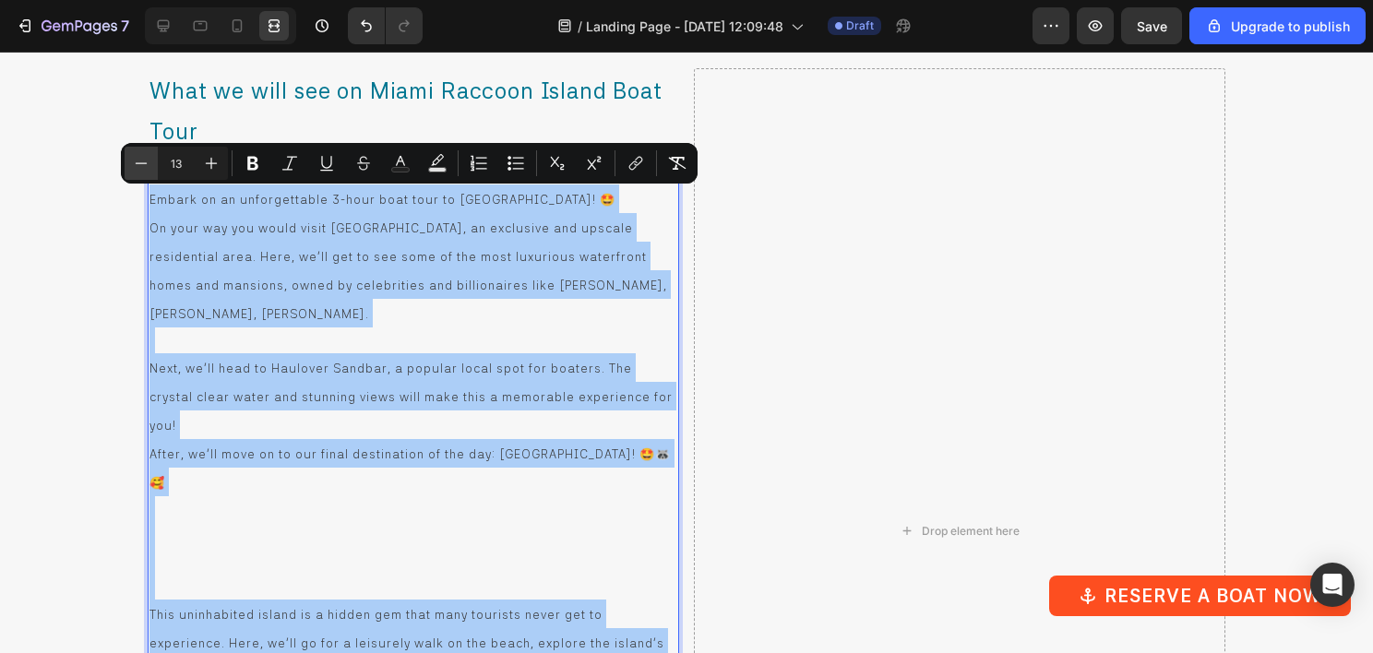
click at [148, 169] on icon "Editor contextual toolbar" at bounding box center [141, 163] width 18 height 18
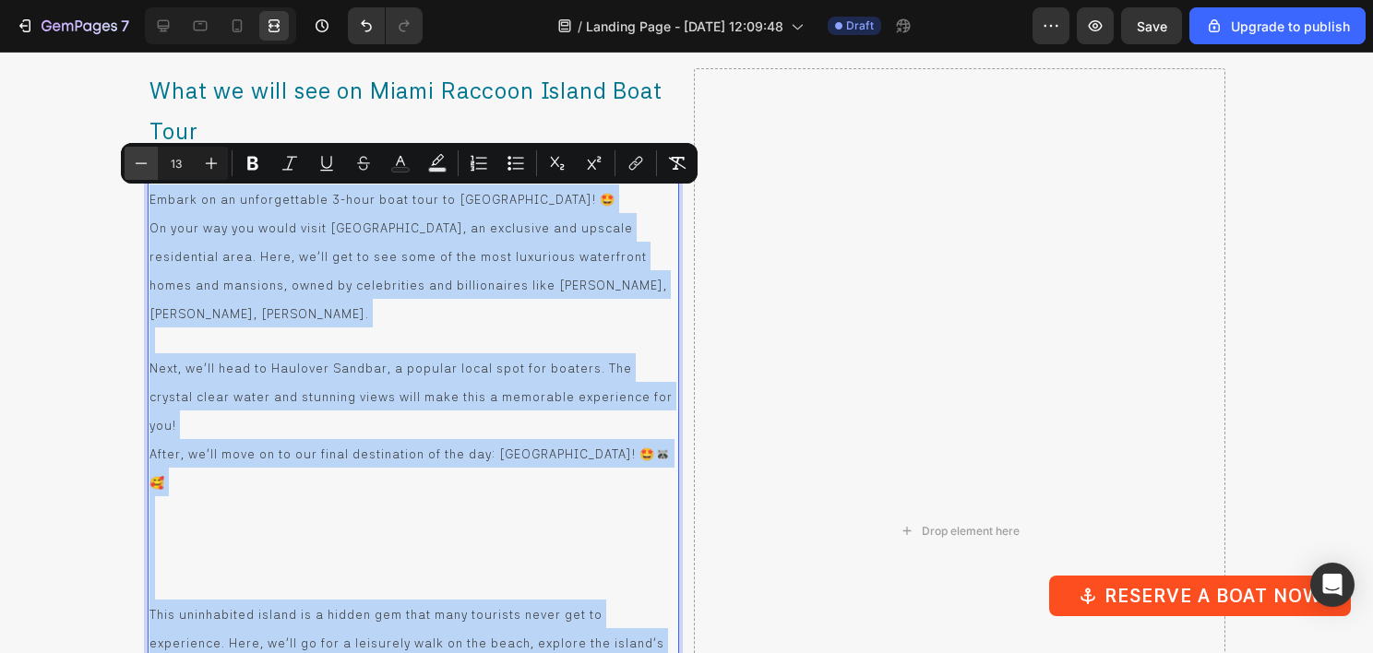
type input "12"
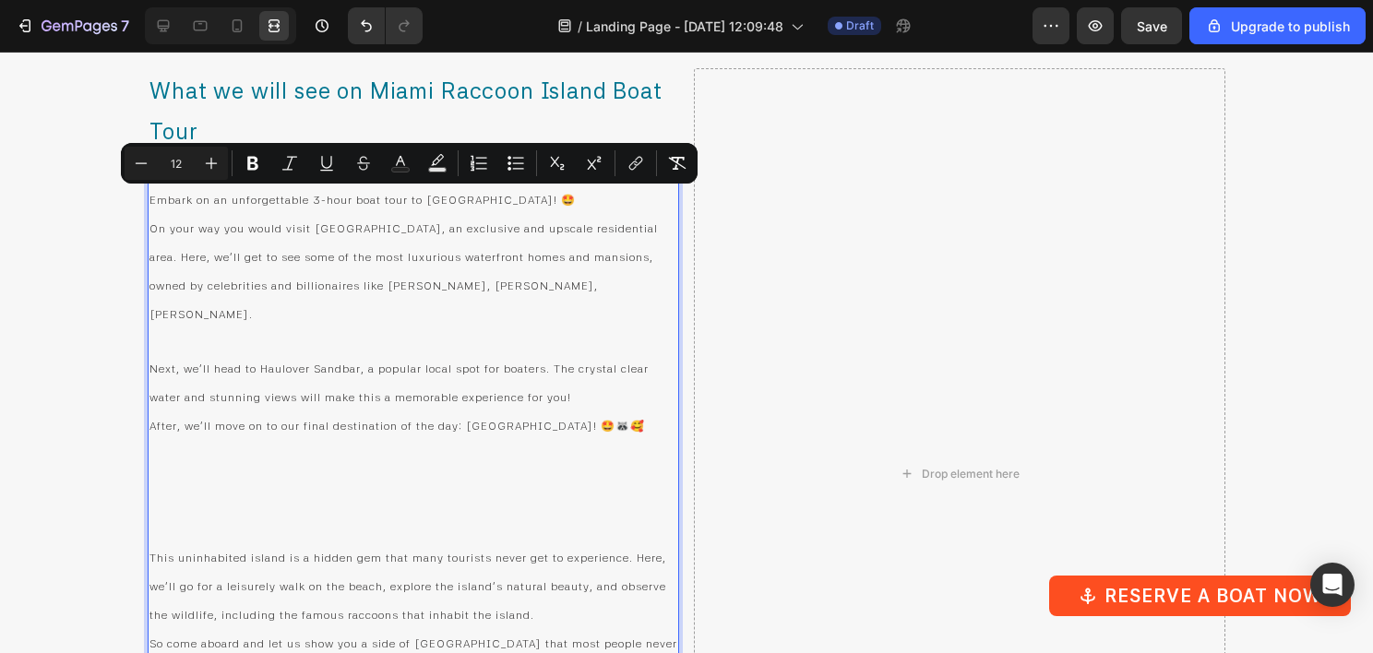
click at [105, 230] on div "What we will see on Miami Raccoon Island Boat Tour Heading Title Line Embark on…" at bounding box center [686, 474] width 1373 height 870
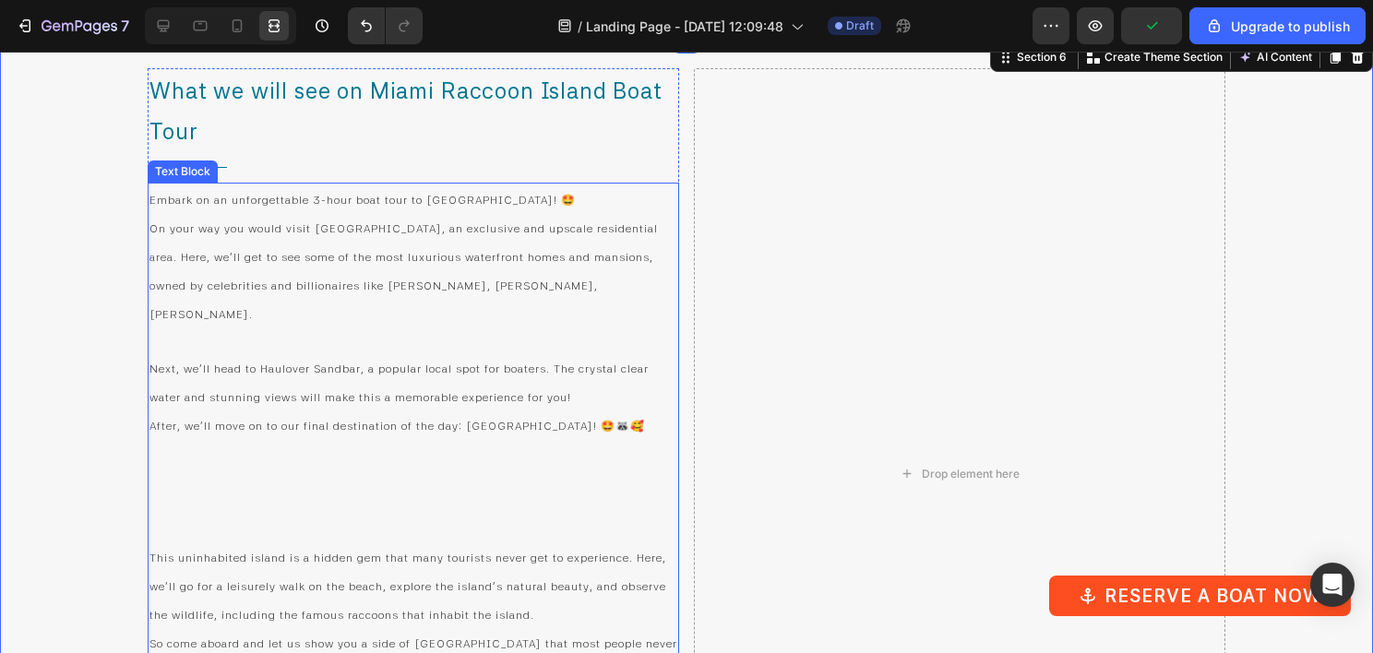
click at [412, 457] on p "Rich Text Editor. Editing area: main" at bounding box center [413, 490] width 528 height 103
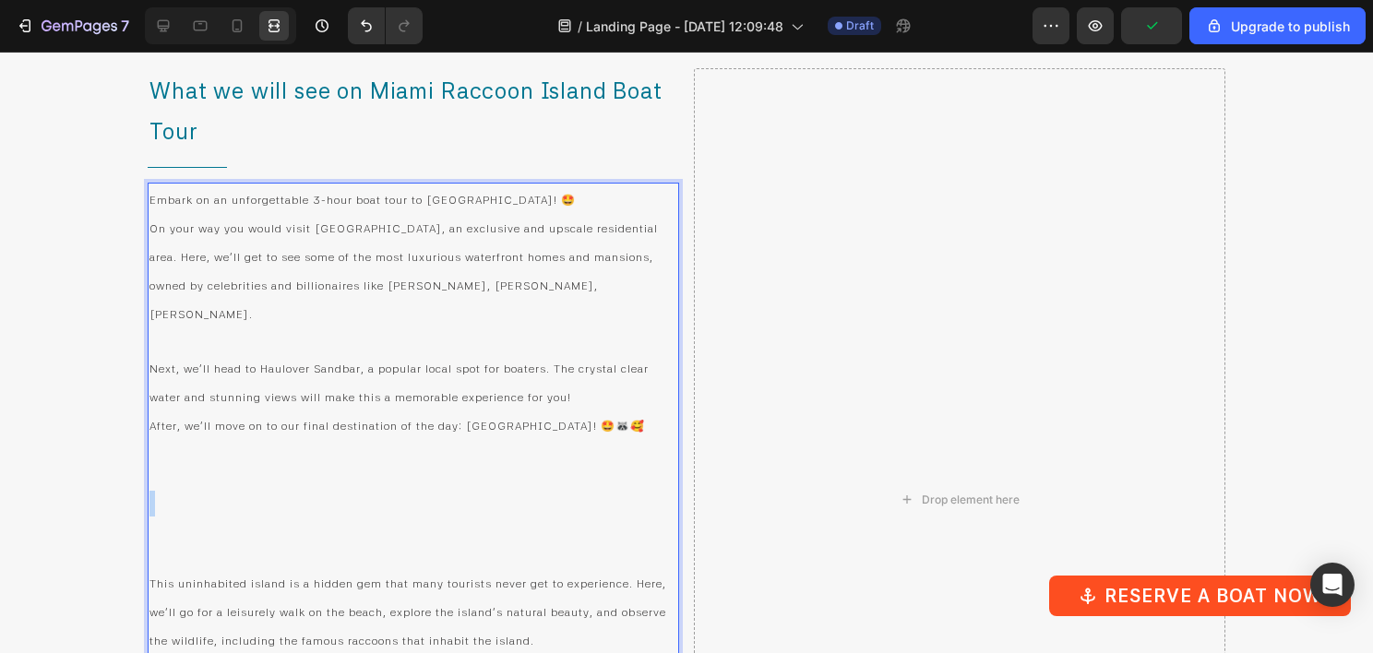
click at [350, 476] on p "⁠⁠⁠⁠⁠⁠⁠" at bounding box center [413, 503] width 528 height 129
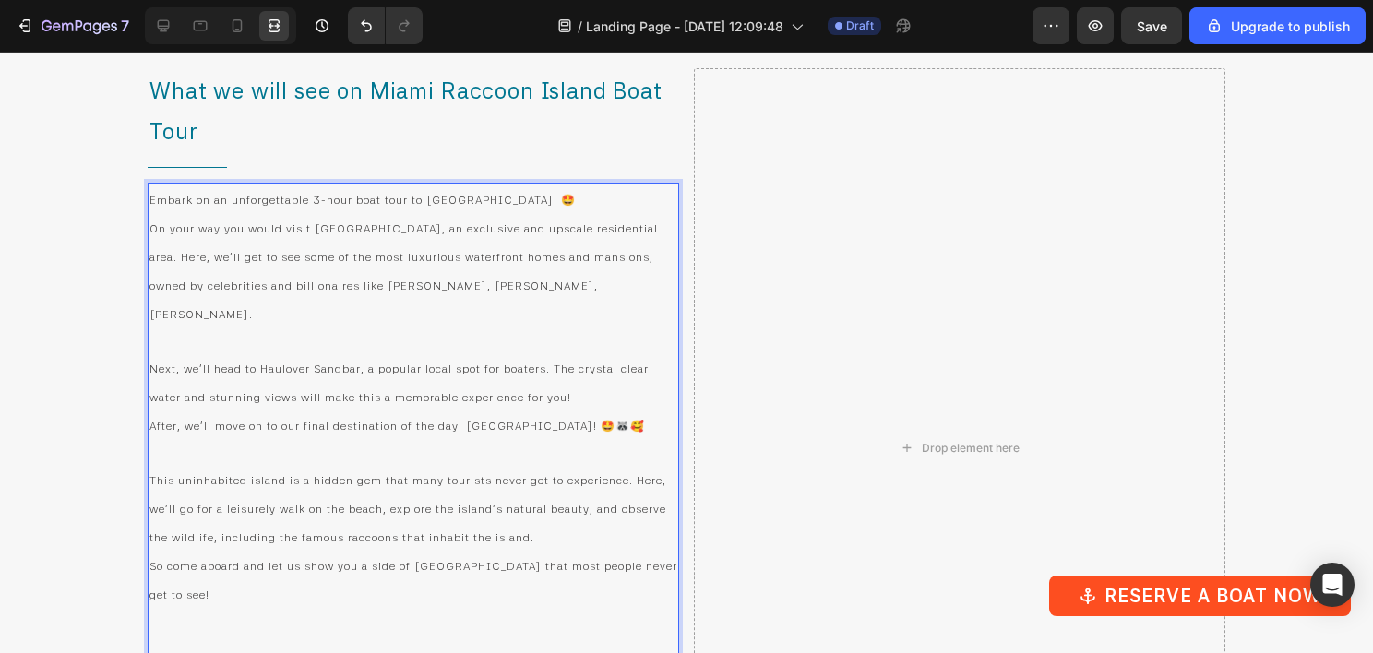
scroll to position [4853, 0]
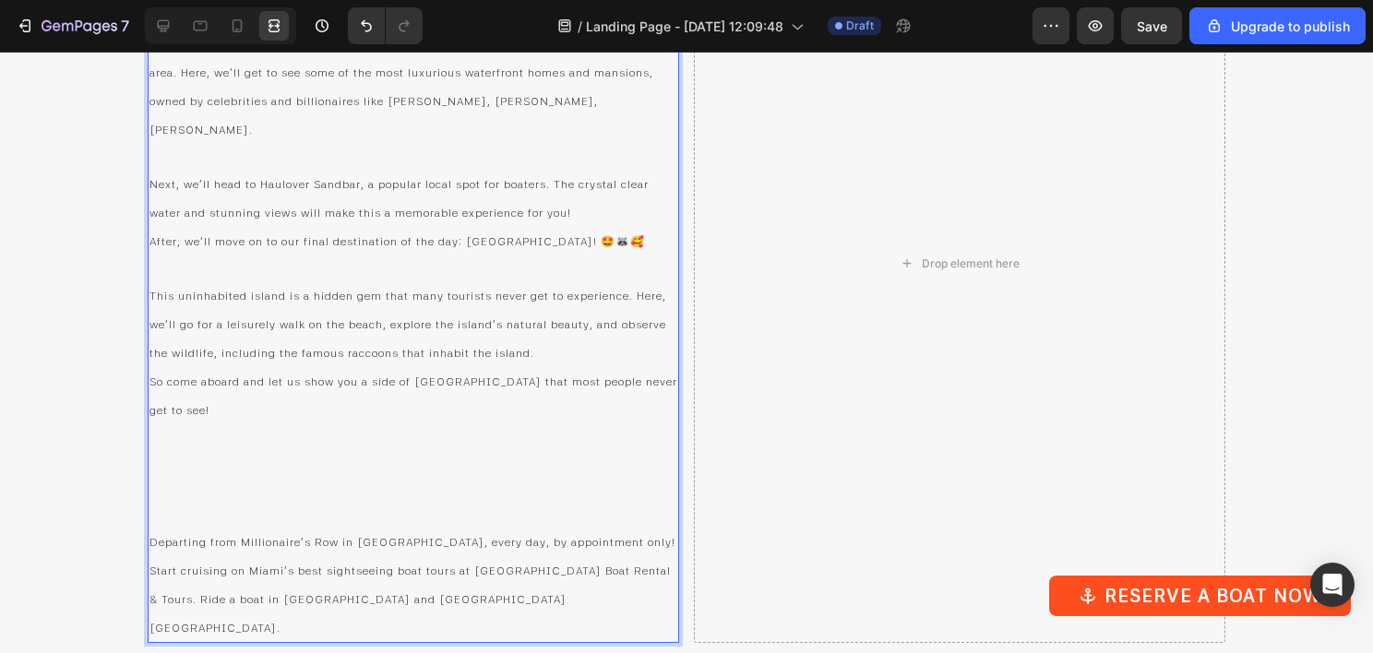
click at [307, 424] on p "Rich Text Editor. Editing area: main" at bounding box center [413, 475] width 528 height 103
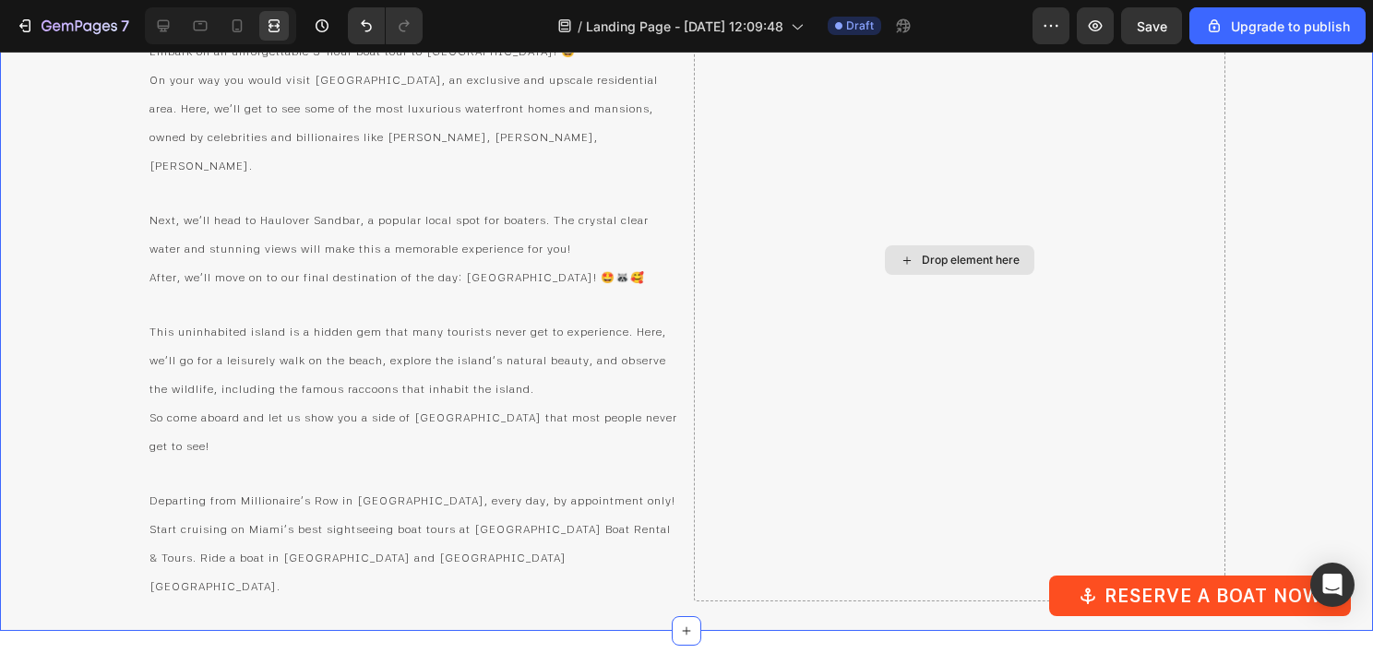
scroll to position [3013, 0]
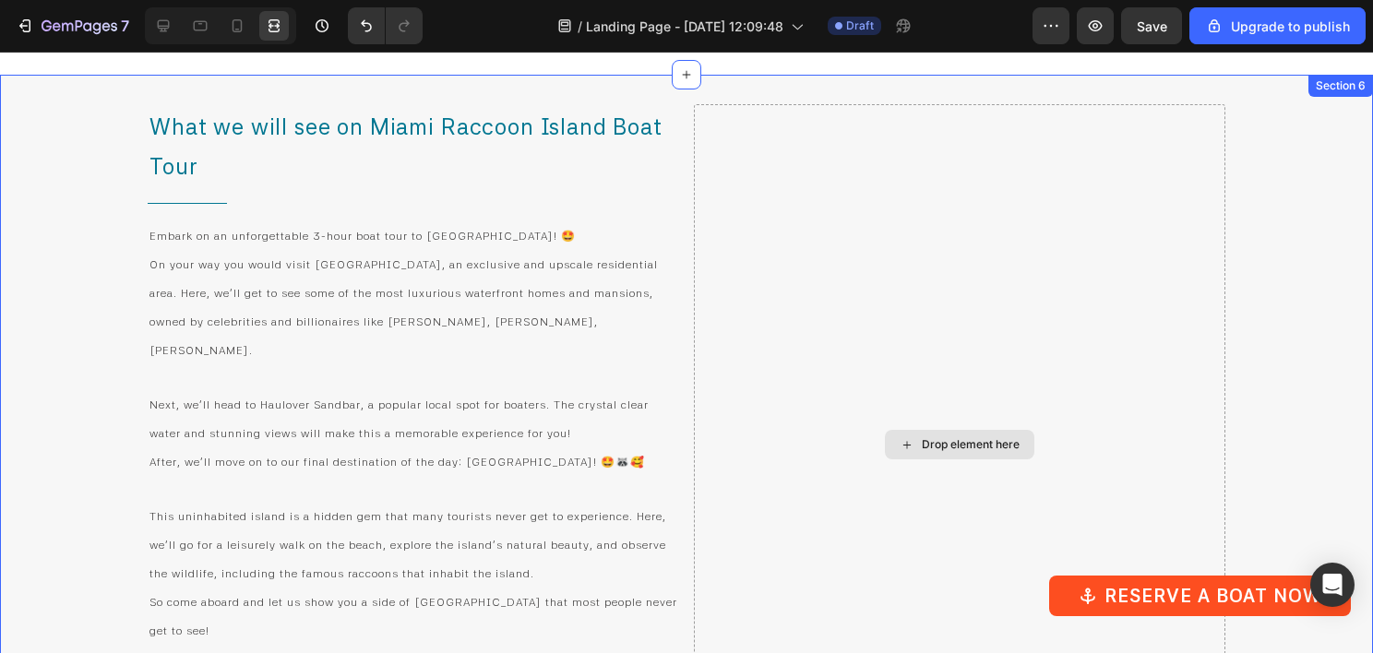
click at [842, 214] on div "Drop element here" at bounding box center [960, 445] width 532 height 682
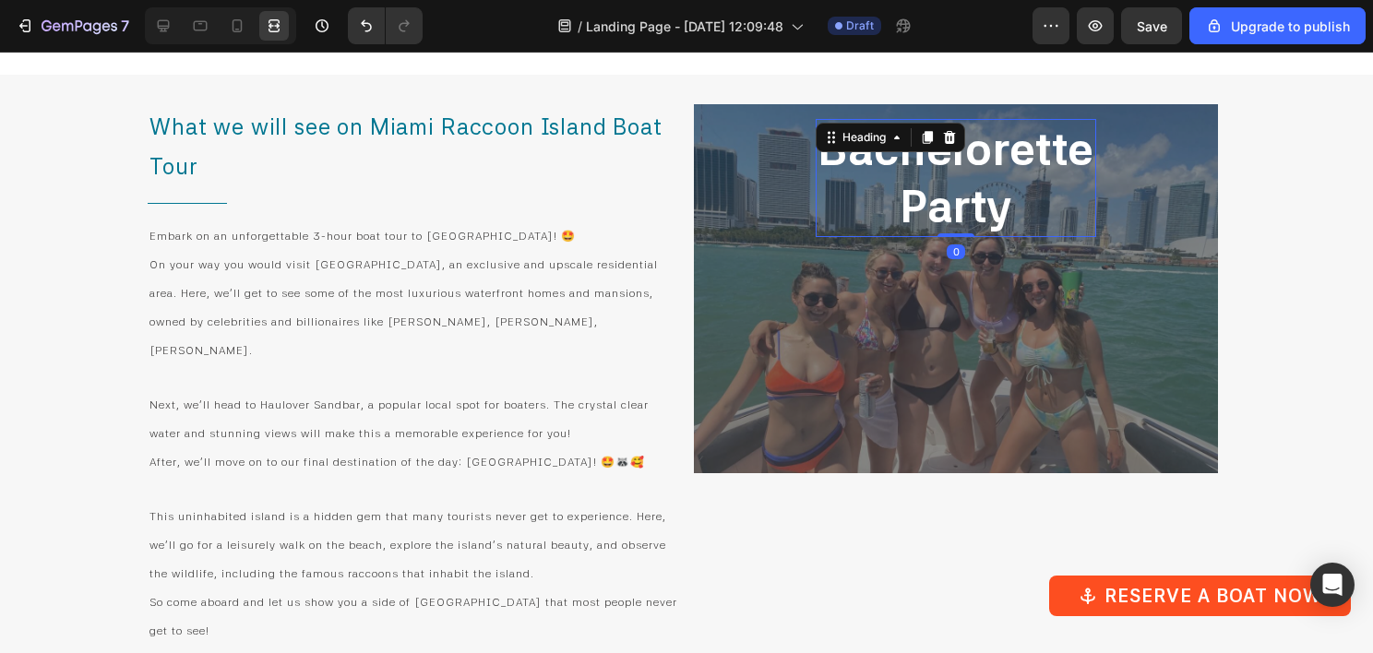
click at [977, 198] on h2 "Bachelorette Party" at bounding box center [956, 178] width 281 height 119
click at [977, 198] on p "Bachelorette Party" at bounding box center [956, 178] width 277 height 115
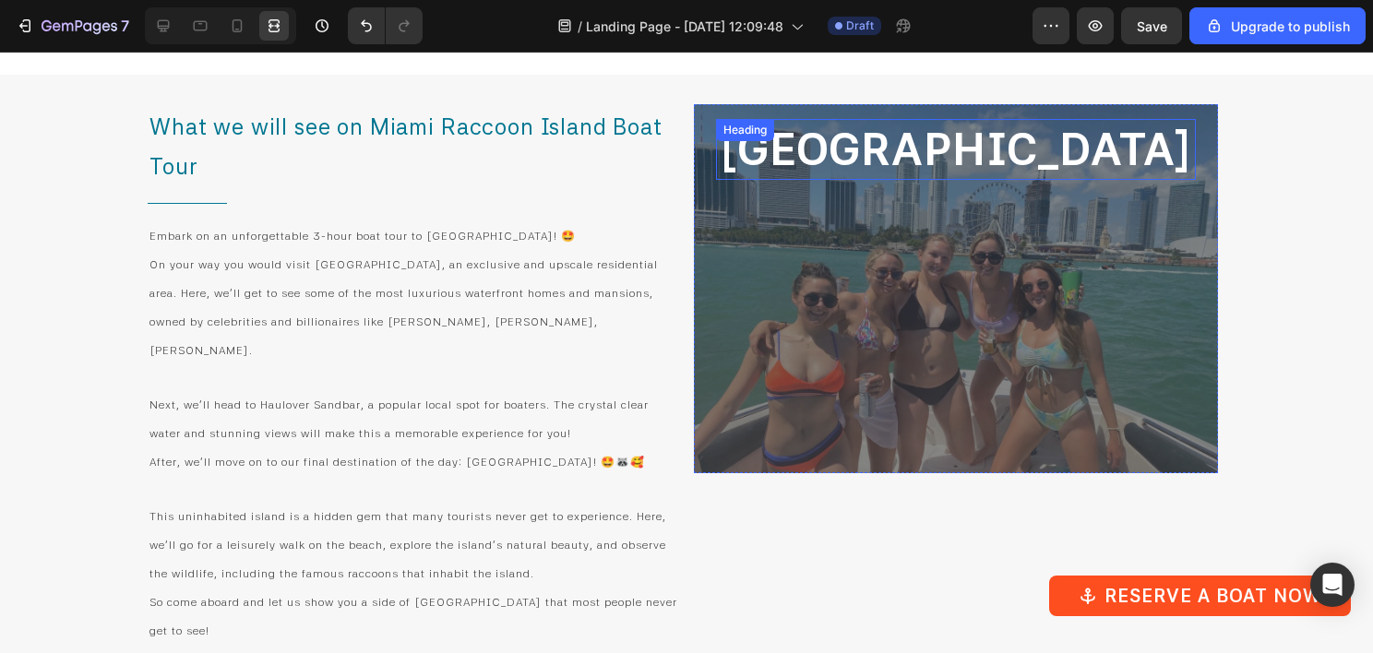
click at [849, 149] on div "Raccoon Island Heading" at bounding box center [956, 149] width 480 height 61
click at [724, 156] on div "Raccoon Island Heading 0 Row" at bounding box center [956, 288] width 524 height 369
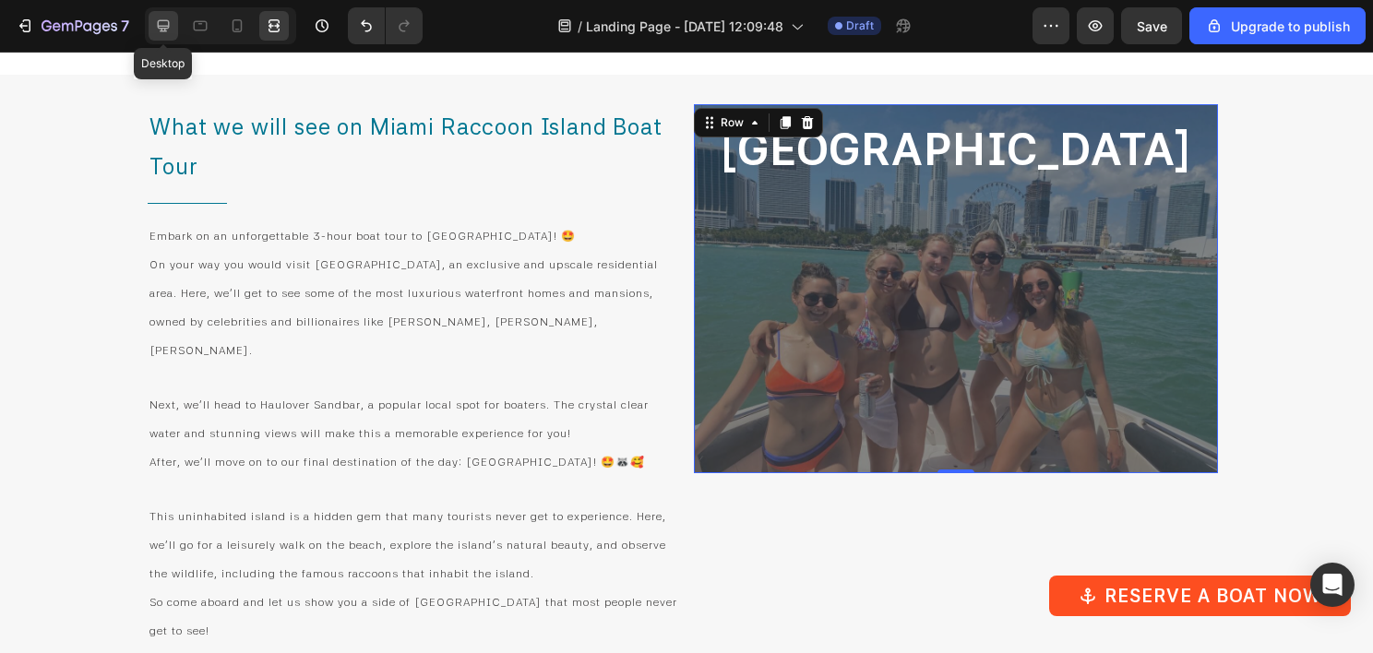
click at [159, 25] on icon at bounding box center [163, 26] width 18 height 18
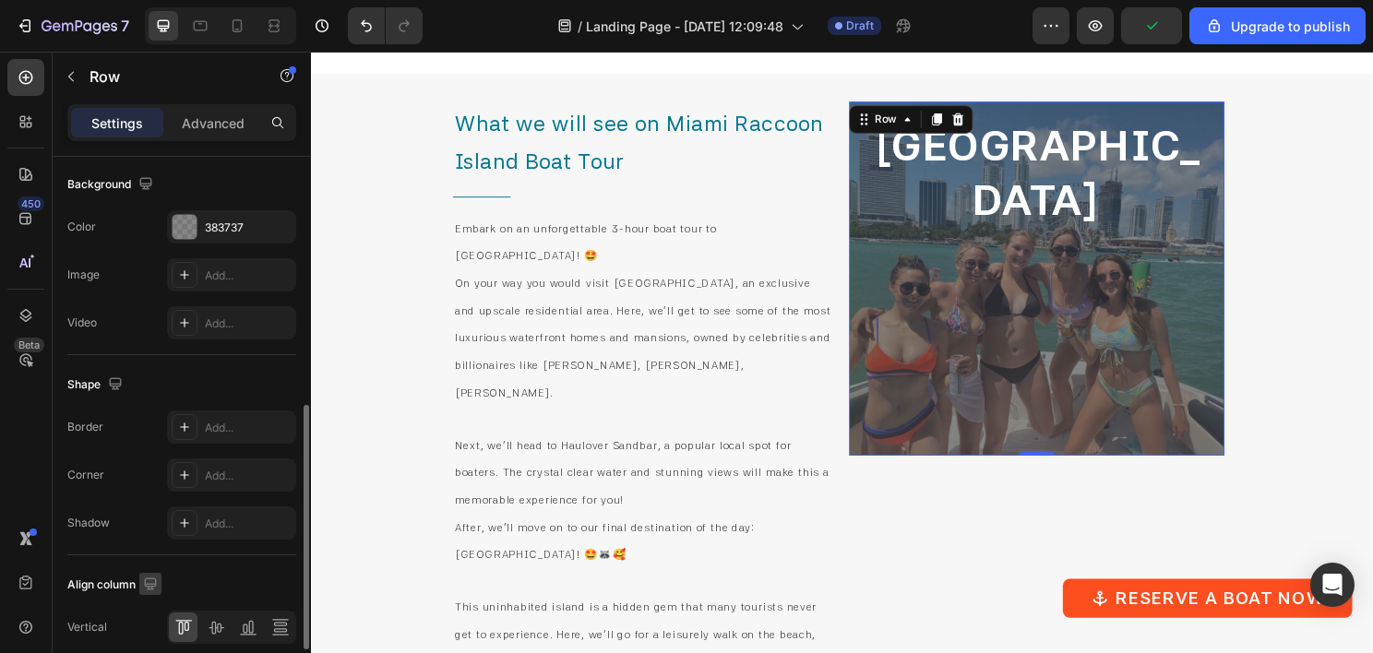
scroll to position [679, 0]
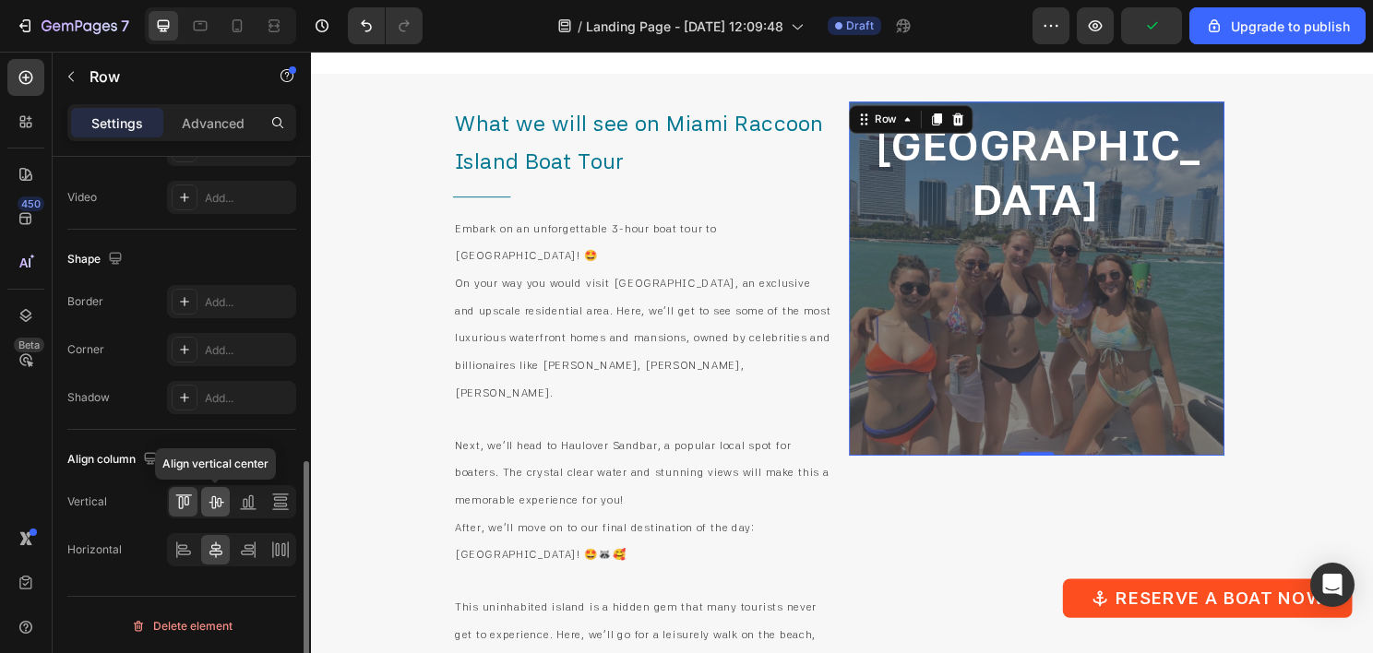
click at [217, 498] on icon at bounding box center [216, 502] width 15 height 13
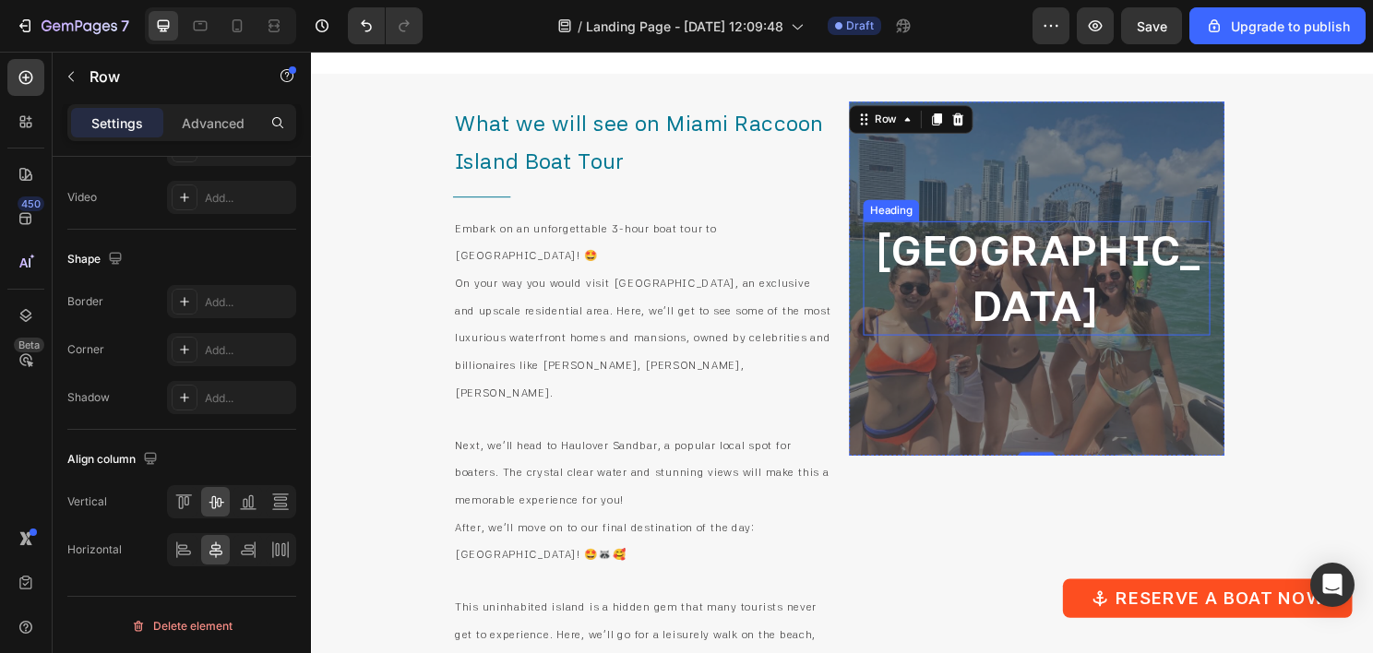
click at [1097, 288] on p "Raccoon Island" at bounding box center [1068, 288] width 358 height 115
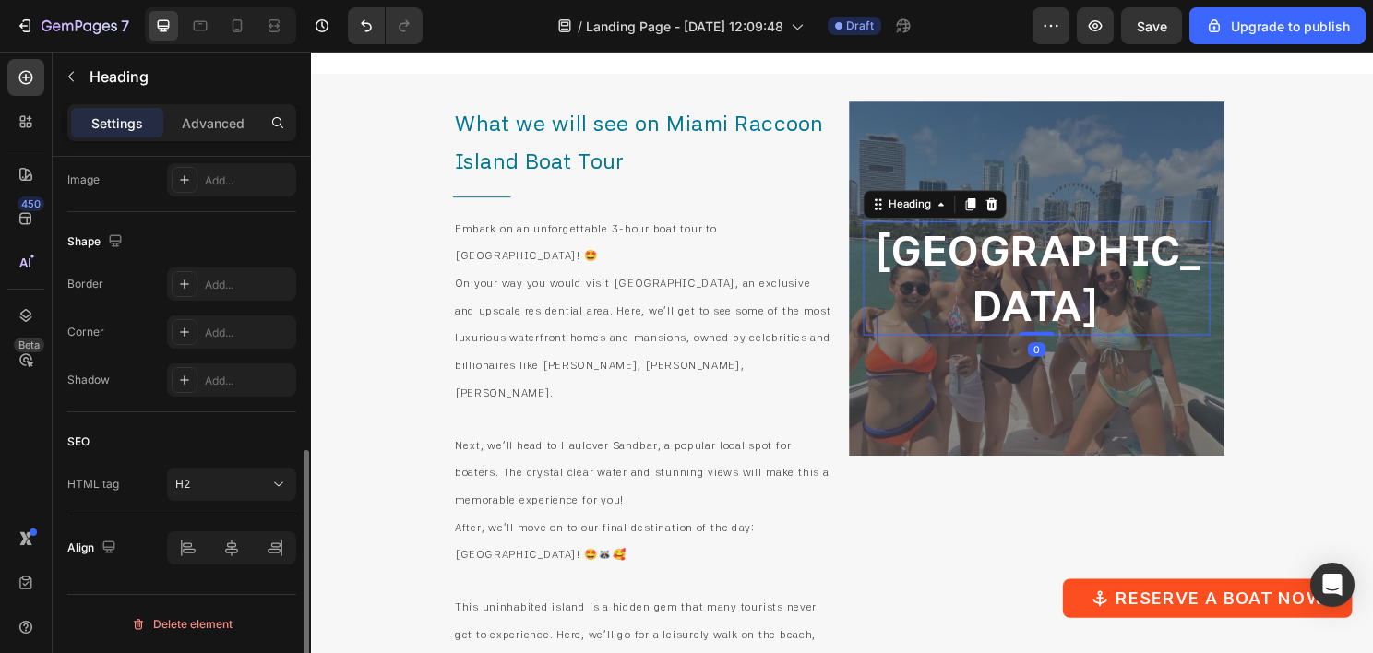
scroll to position [0, 0]
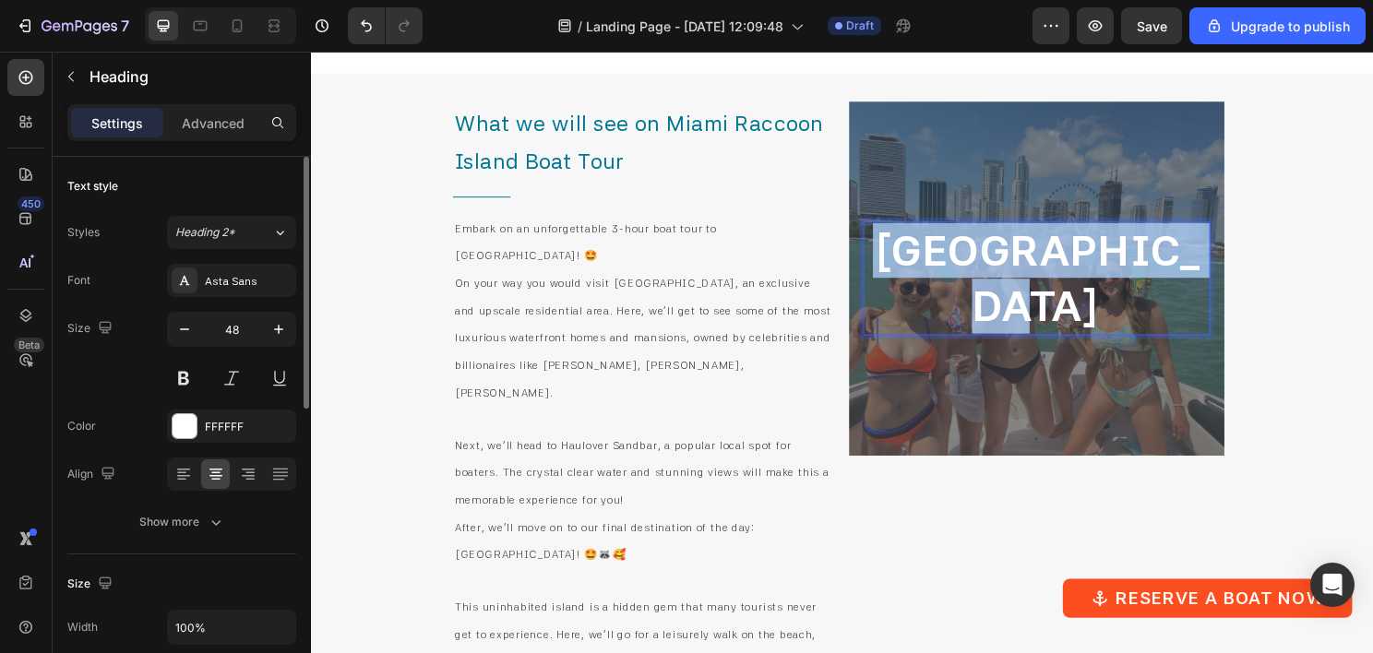
click at [1097, 288] on p "Raccoon Island" at bounding box center [1068, 288] width 358 height 115
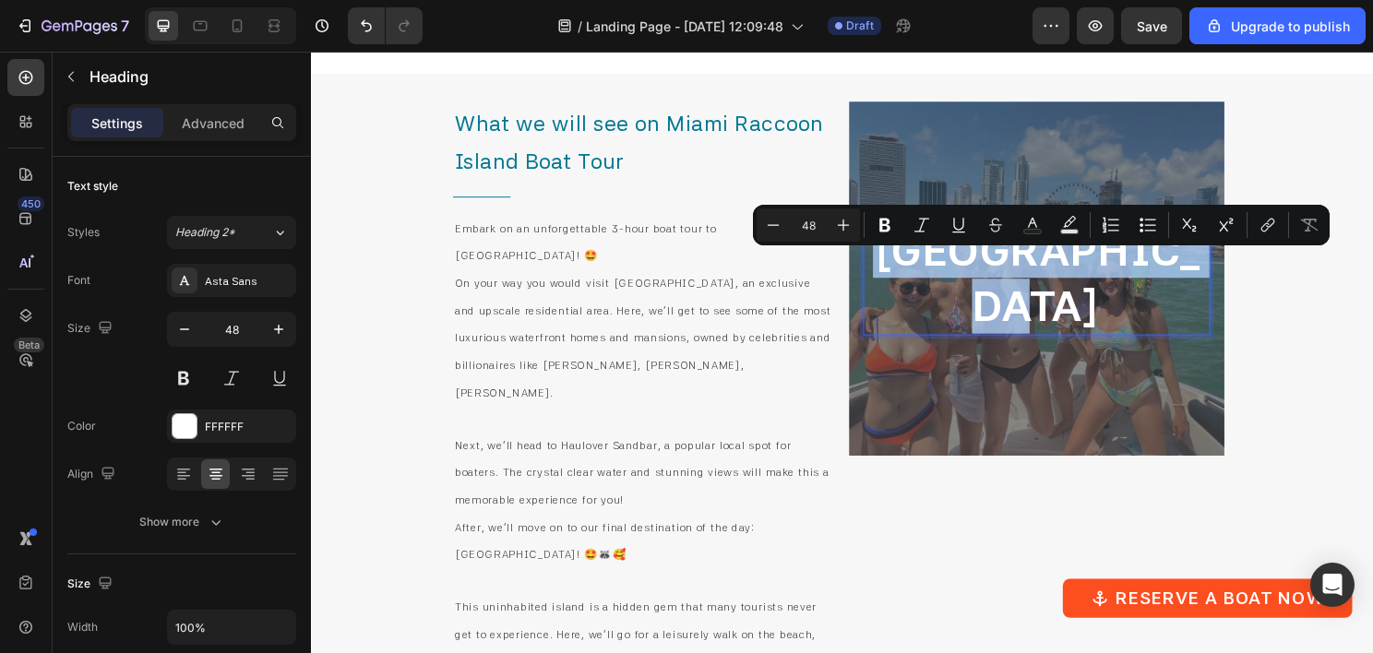
click at [1097, 288] on p "Raccoon Island" at bounding box center [1068, 288] width 358 height 115
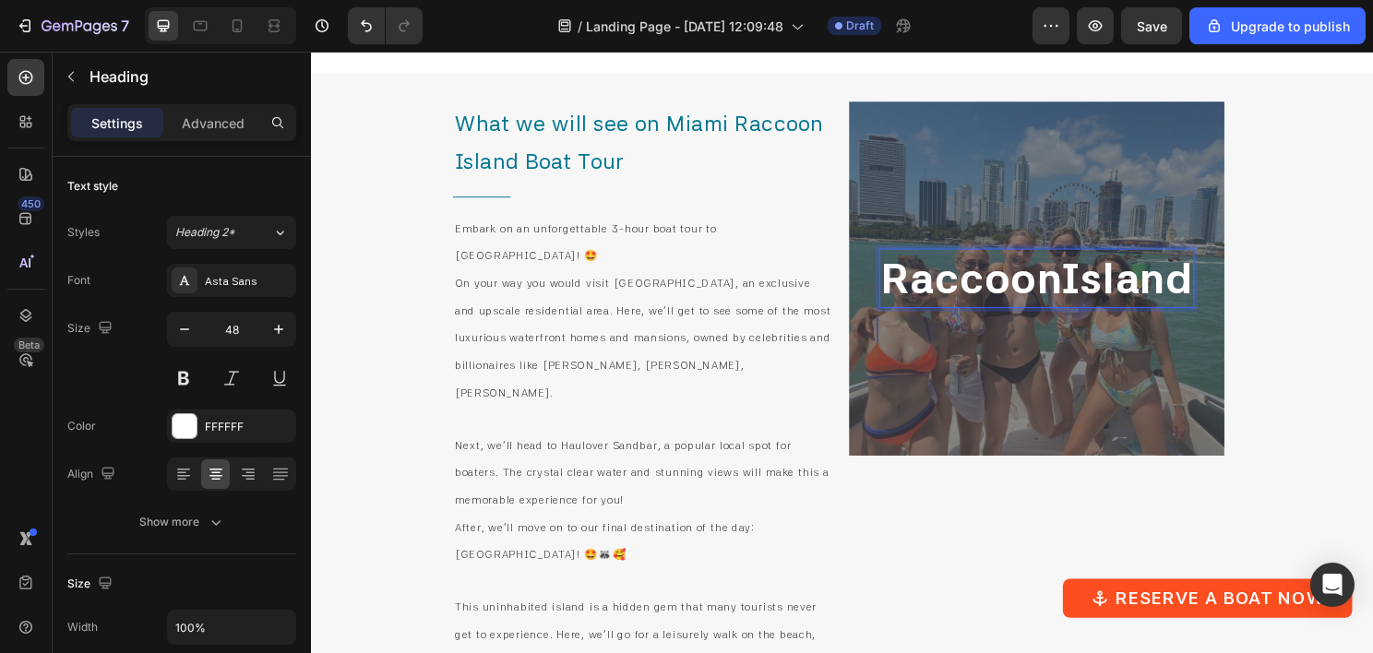
scroll to position [2984, 0]
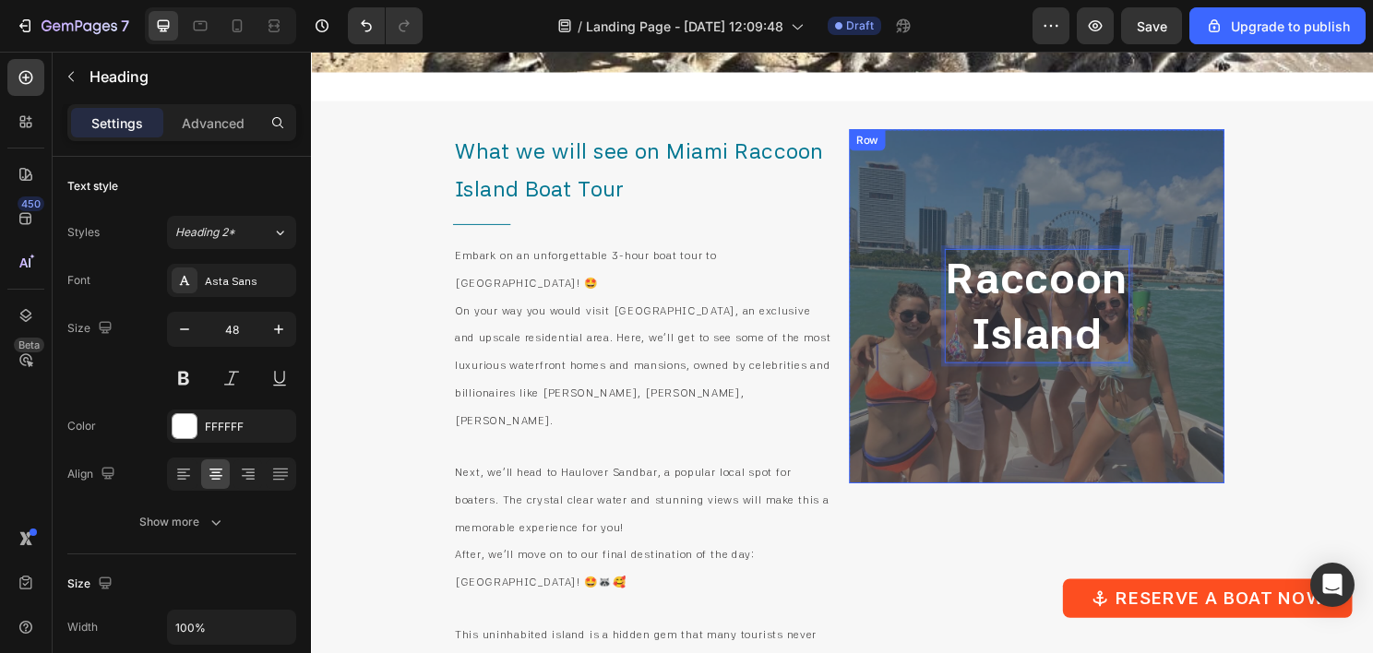
click at [1017, 429] on div "Raccoon Island Heading 0" at bounding box center [1068, 318] width 193 height 340
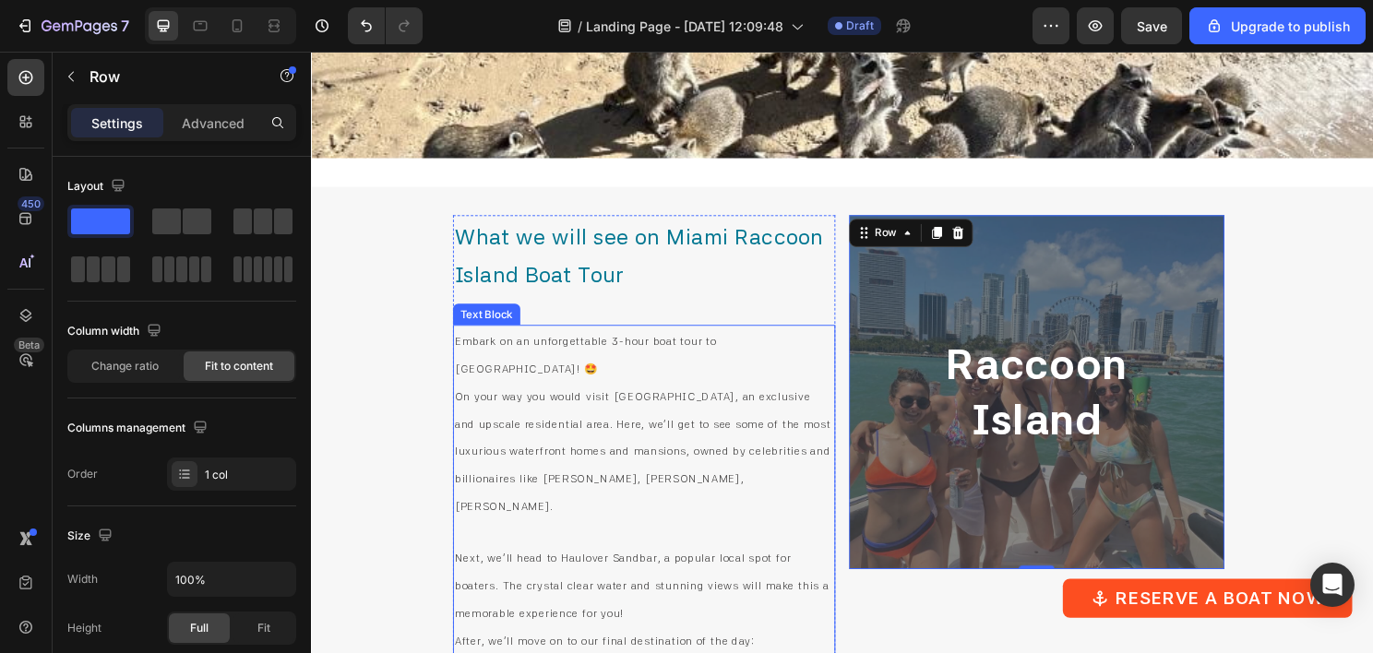
click at [666, 394] on p "Embark on an unforgettable 3-hour boat tour to [GEOGRAPHIC_DATA]! 🤩" at bounding box center [657, 367] width 395 height 57
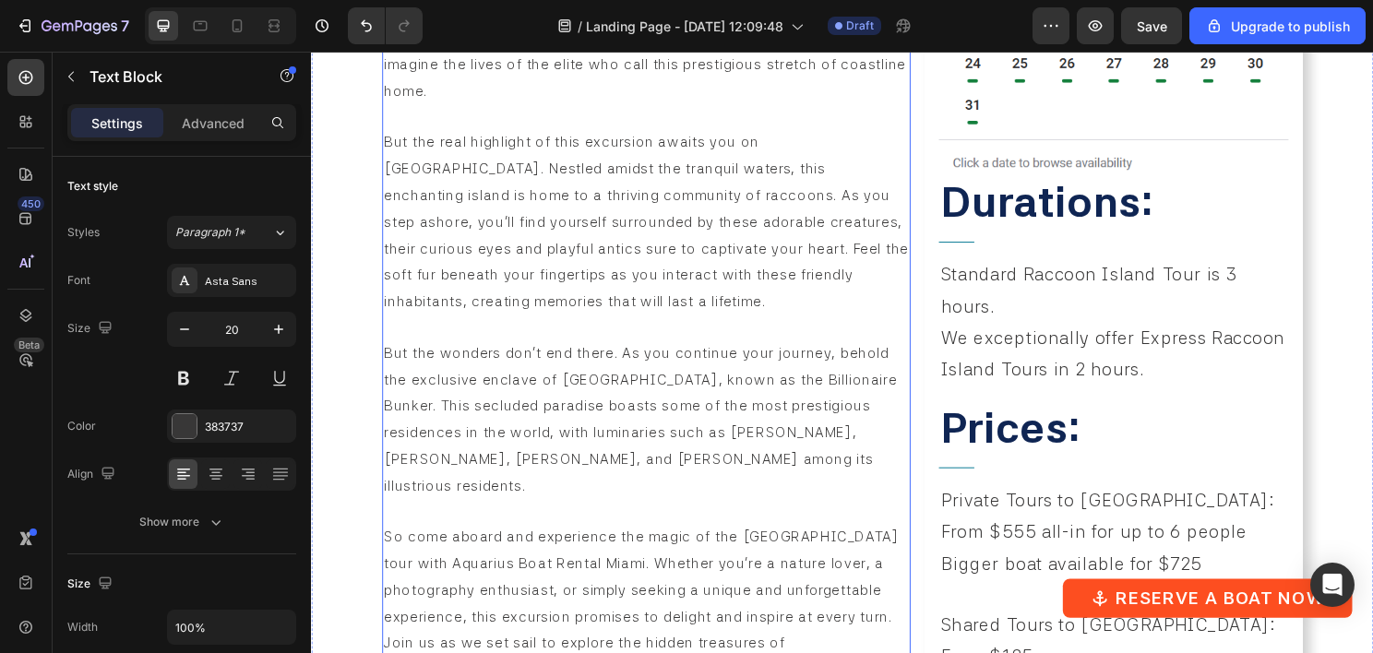
scroll to position [1323, 0]
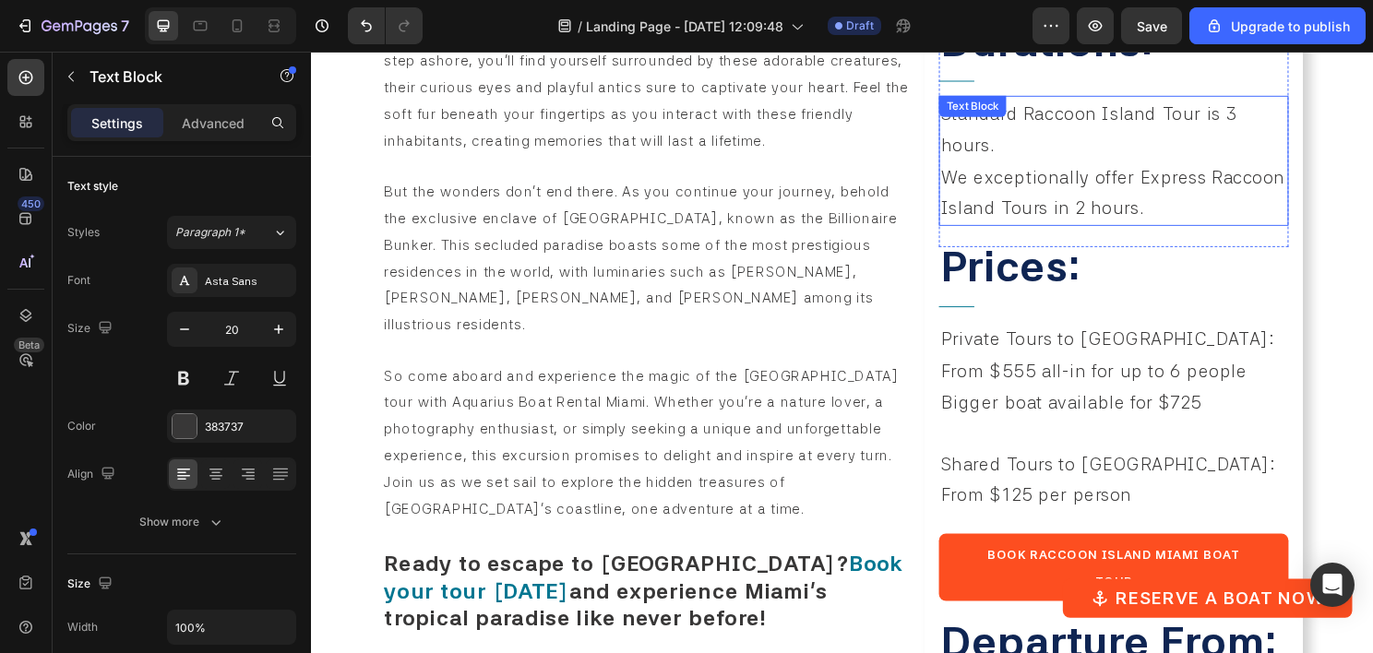
click at [1035, 192] on p "We exceptionally offer Express Raccoon Island Tours in 2 hours." at bounding box center [1147, 199] width 361 height 66
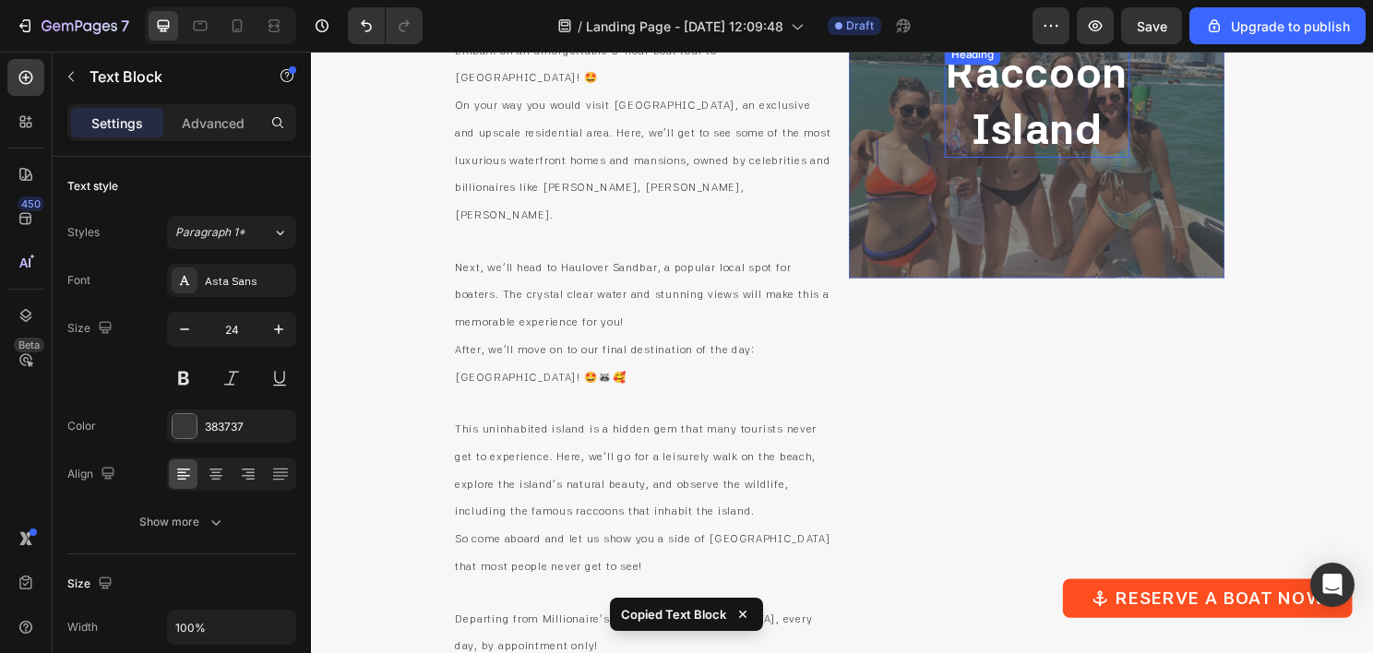
scroll to position [4461, 0]
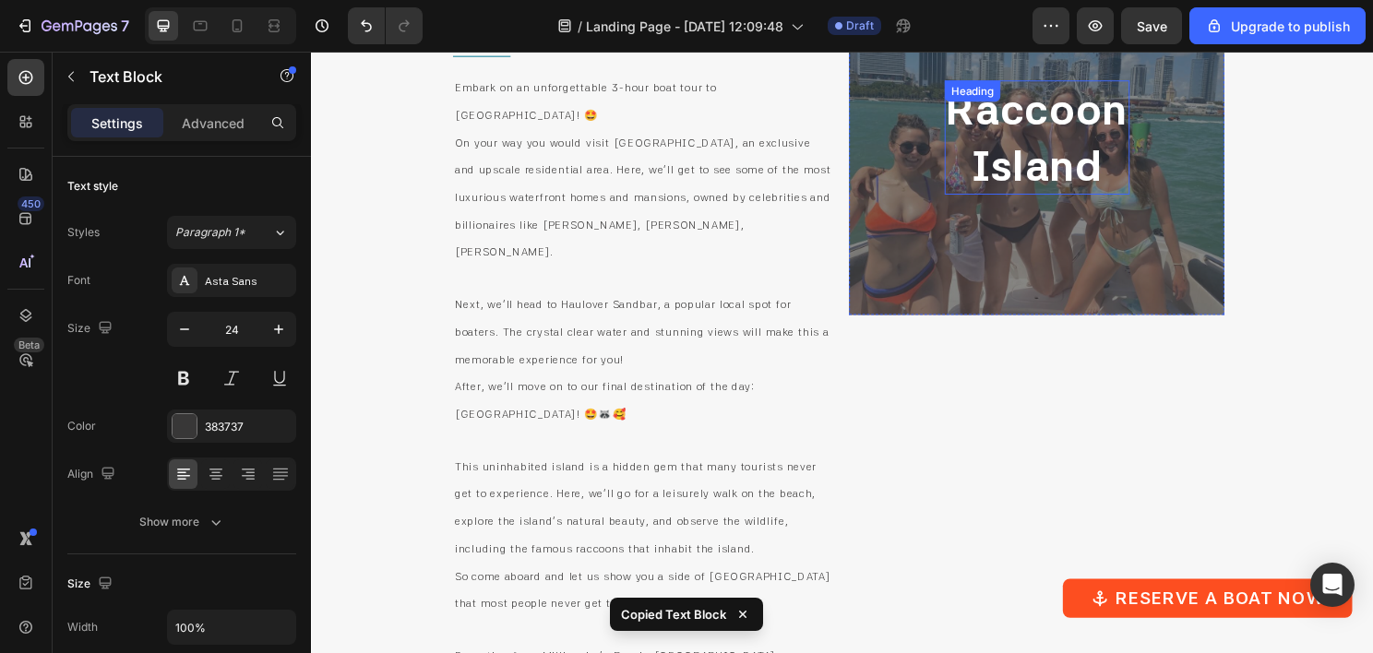
click at [1045, 164] on h2 "Raccoon Island" at bounding box center [1068, 141] width 193 height 119
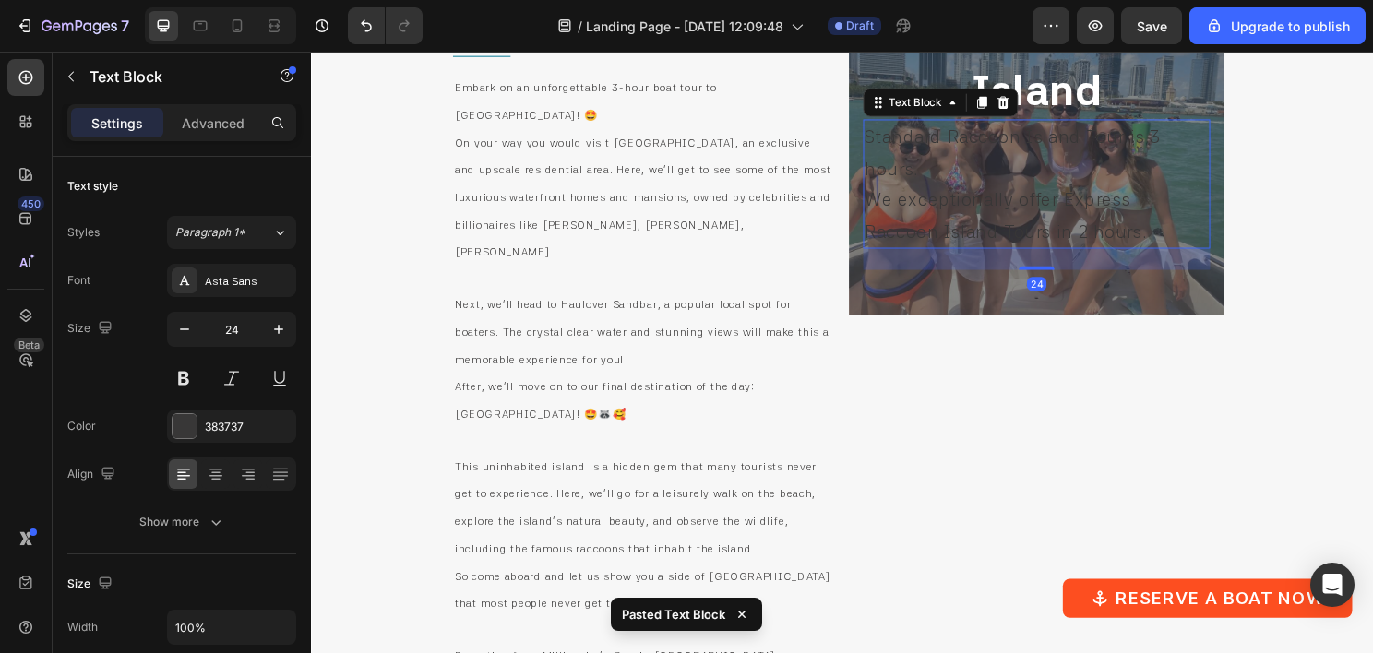
click at [1067, 211] on span "We exceptionally offer Express Raccoon Island Tours in 2 hours." at bounding box center [1036, 223] width 294 height 55
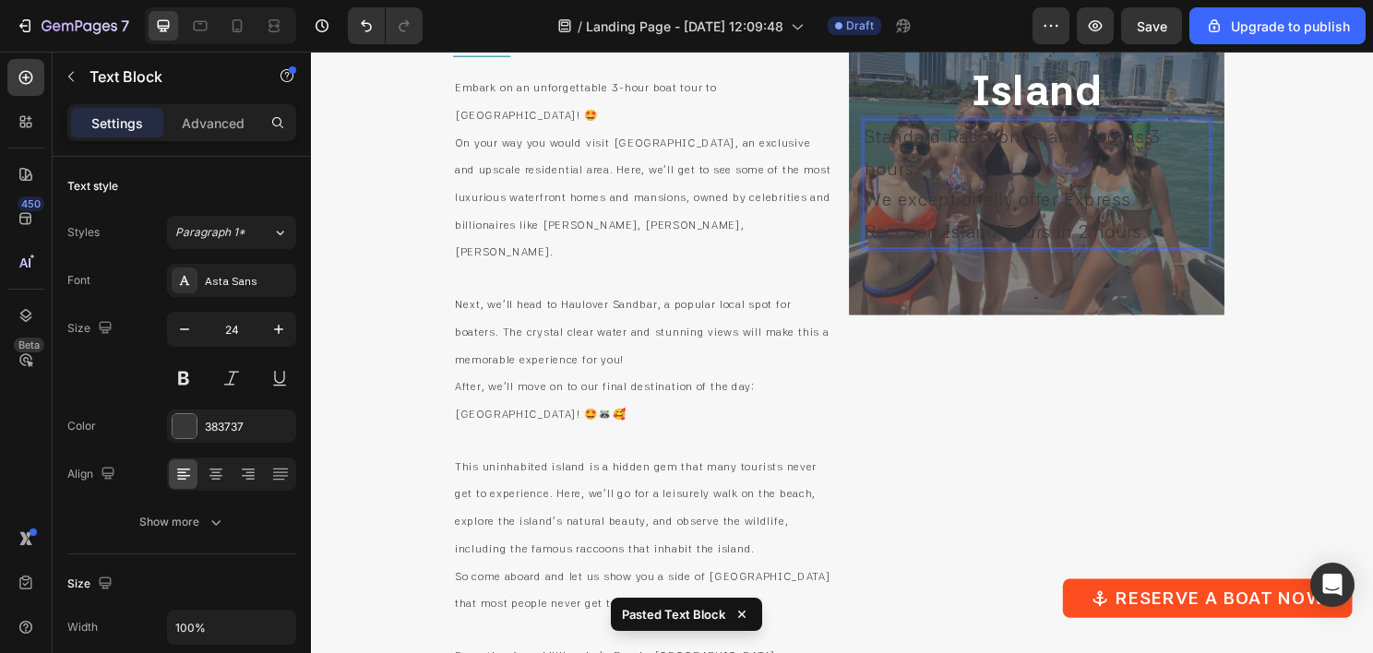
scroll to position [4509, 0]
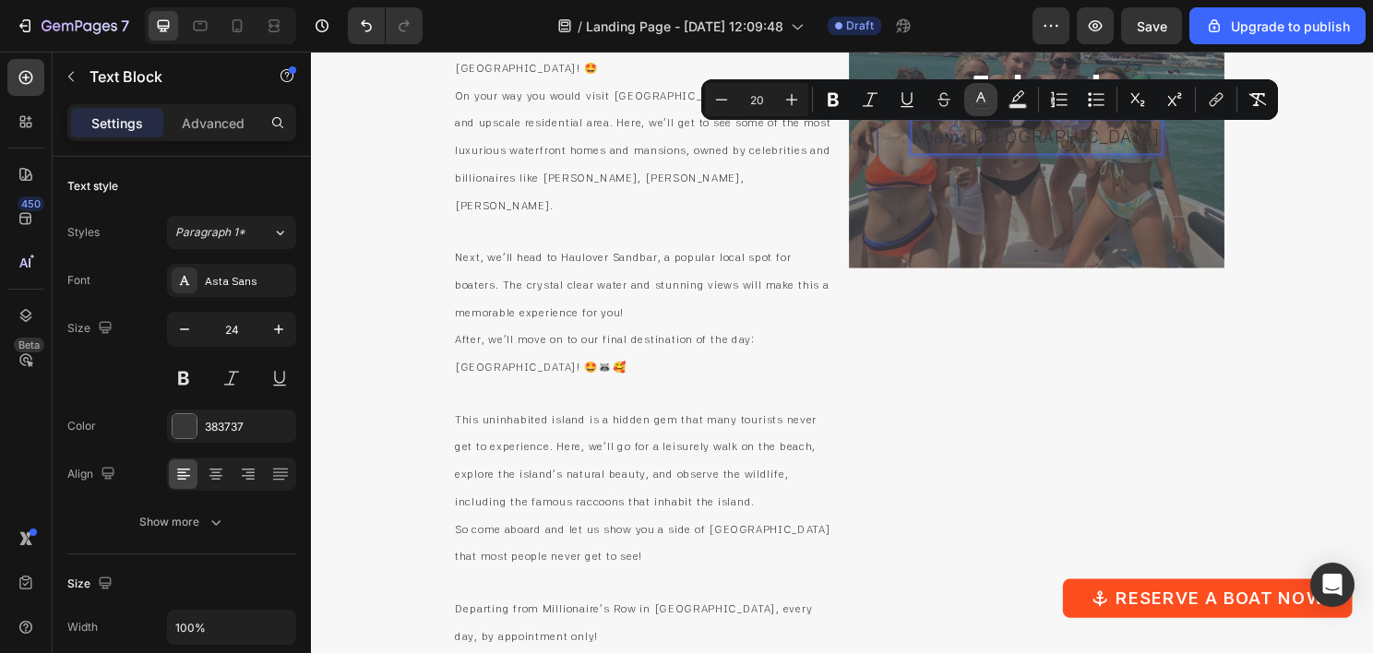
click at [966, 97] on button "color" at bounding box center [980, 99] width 33 height 33
type input "383737"
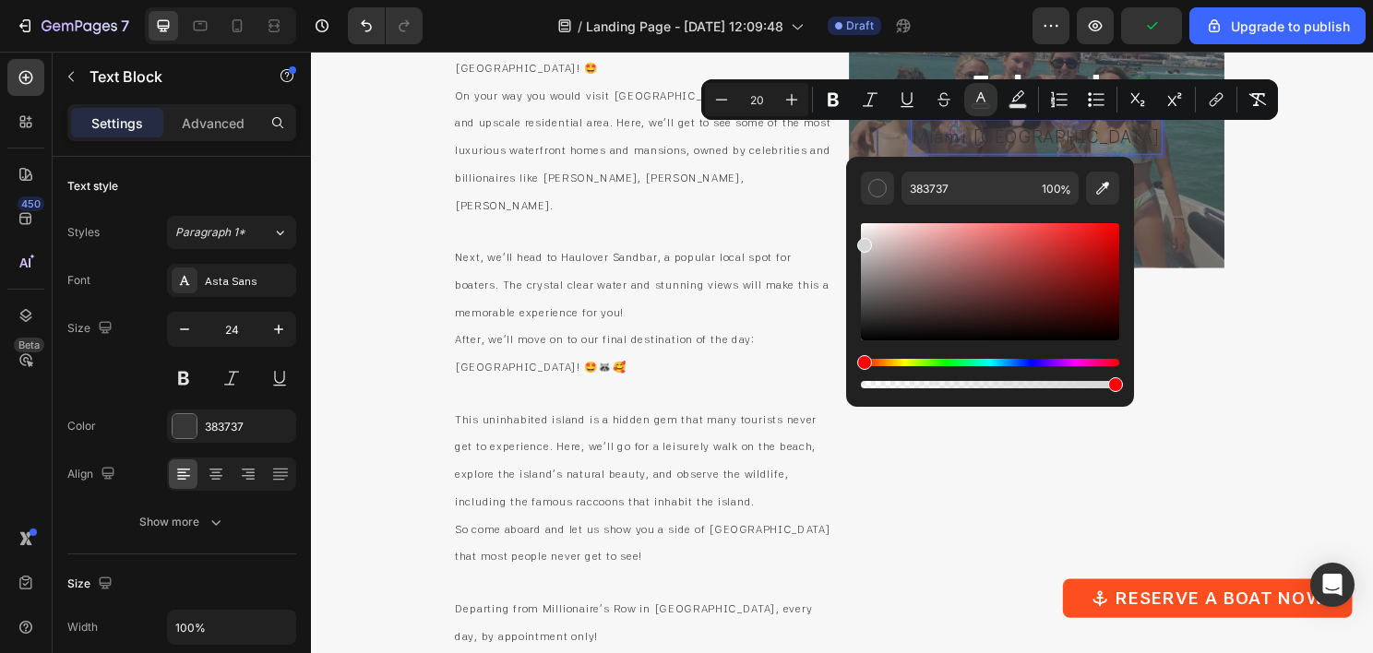
drag, startPoint x: 871, startPoint y: 264, endPoint x: 849, endPoint y: 209, distance: 58.8
click at [849, 209] on div "383737 100 %" at bounding box center [990, 274] width 288 height 235
type input "FFFFFF"
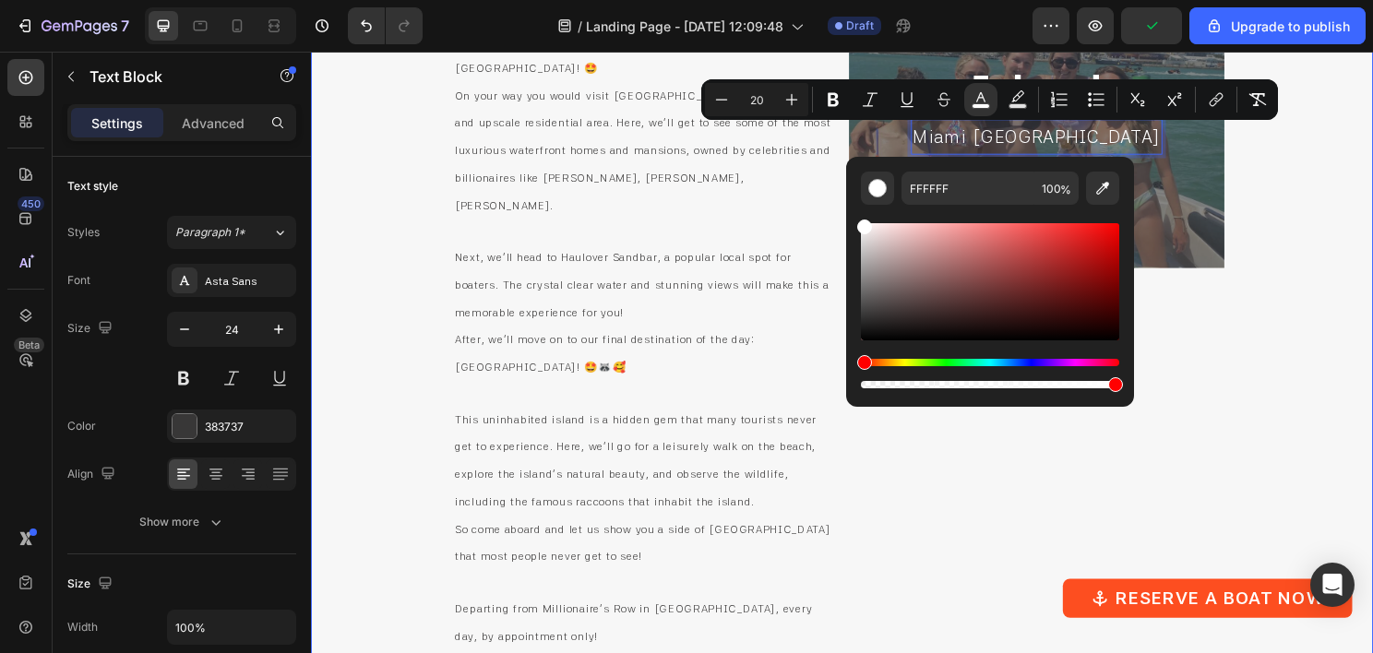
click at [1372, 301] on div "What we will see on Miami Raccoon Island Boat Tour Heading Title Line Embark on…" at bounding box center [864, 349] width 1107 height 941
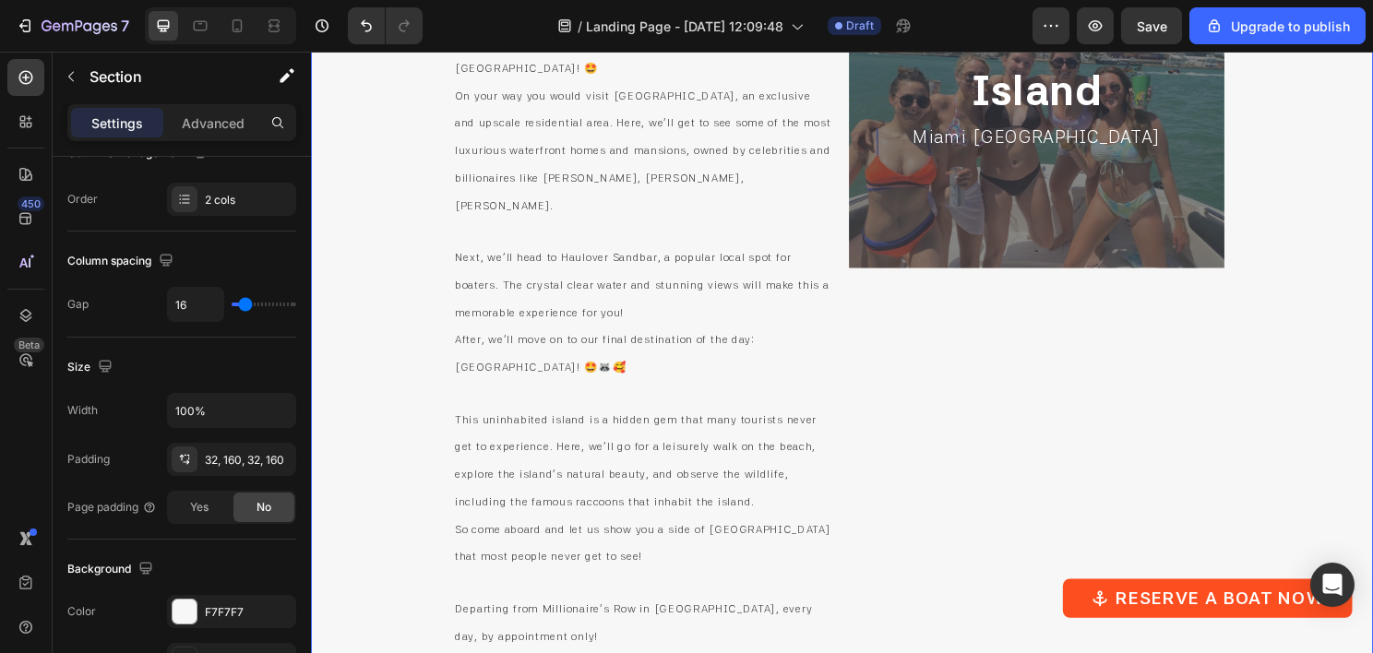
scroll to position [0, 0]
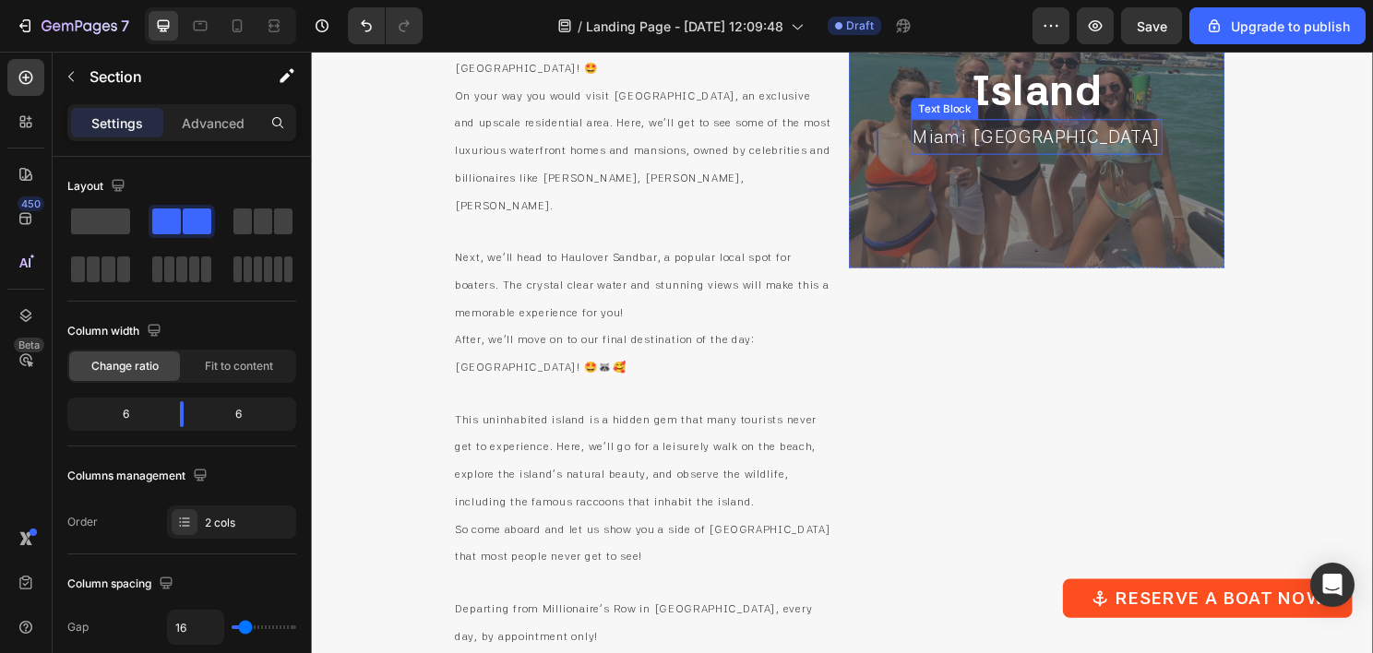
click at [1028, 146] on span "Miami FL" at bounding box center [1067, 141] width 258 height 22
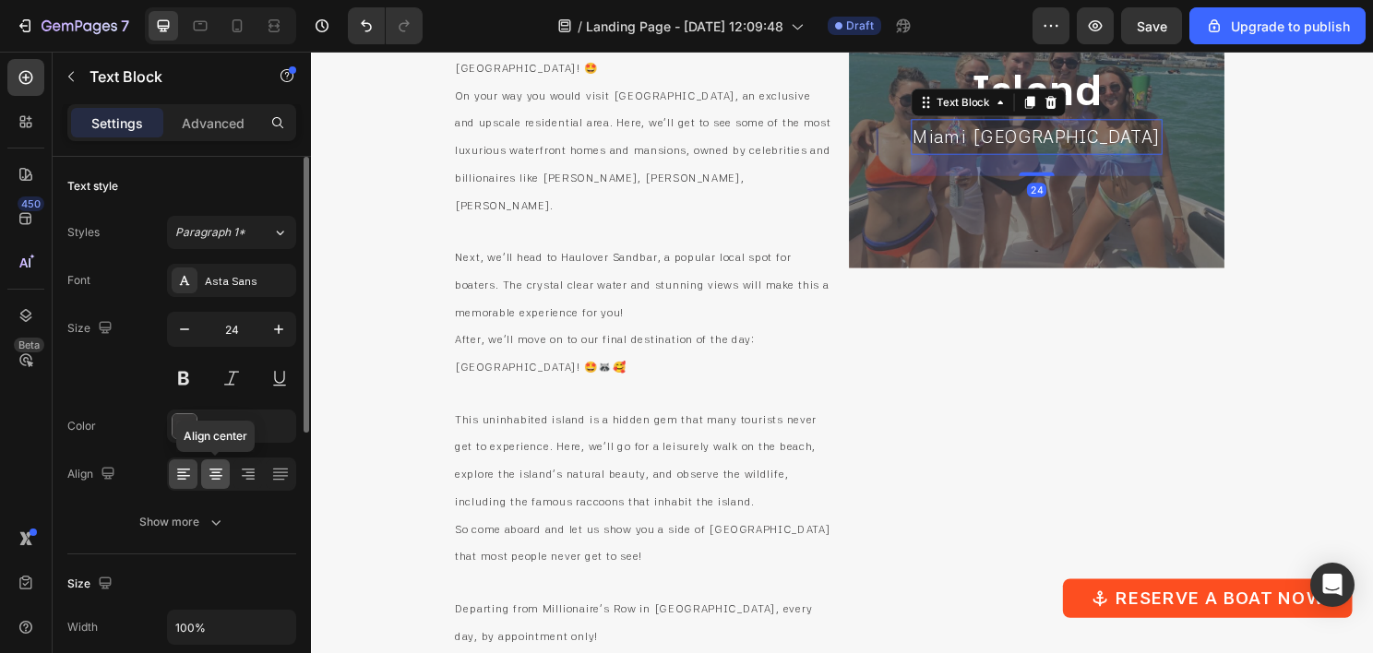
click at [205, 465] on div at bounding box center [215, 475] width 29 height 30
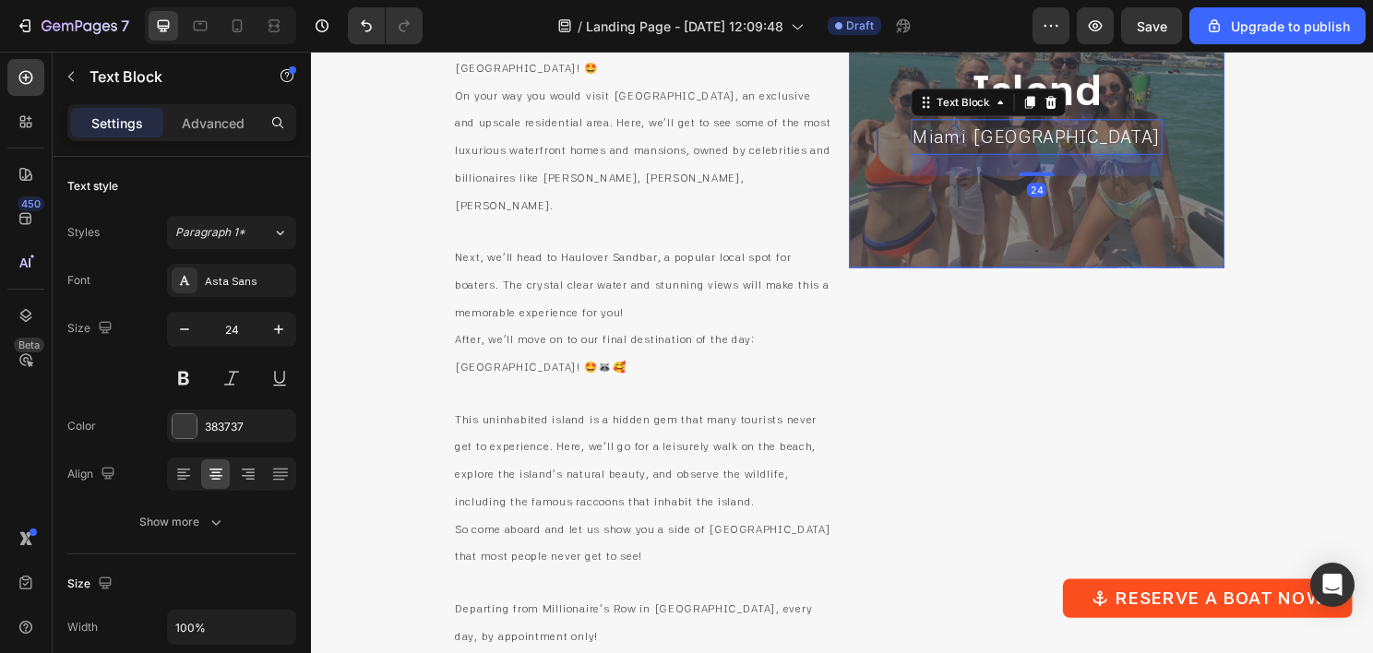
click at [1117, 272] on div "Raccoon Island Heading Miami FL Text Block 24 Row" at bounding box center [1067, 93] width 391 height 369
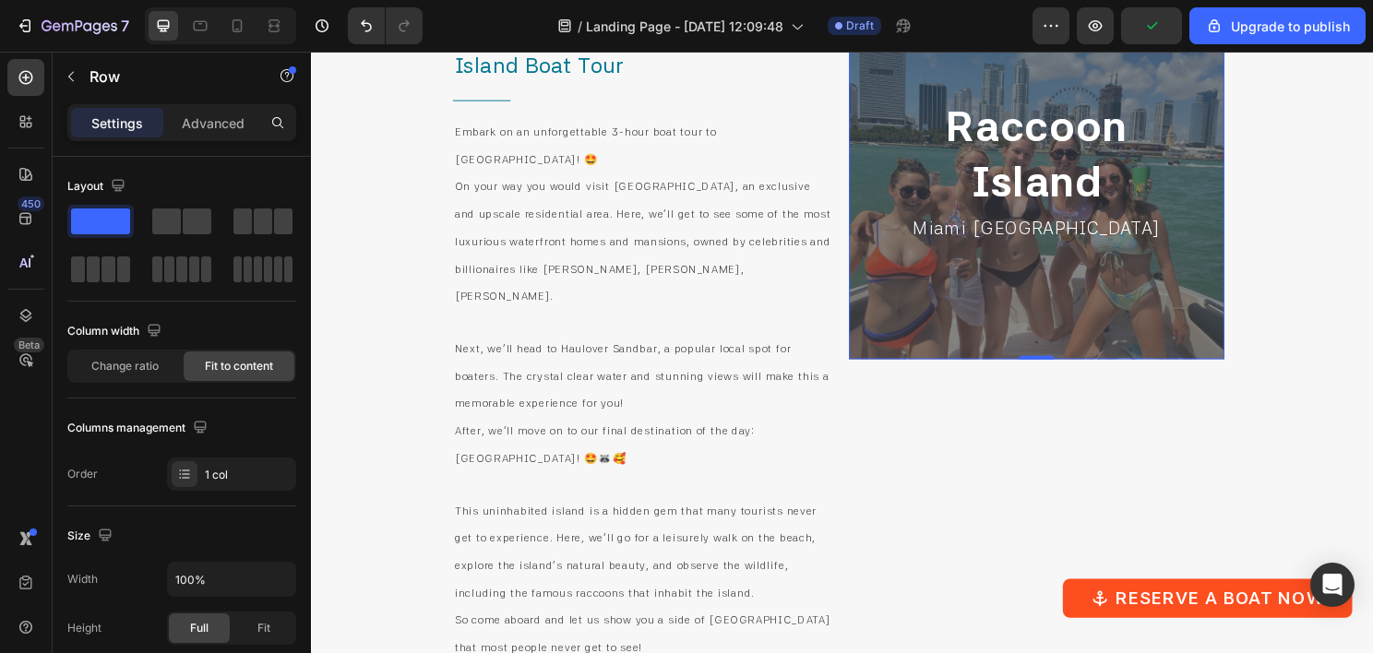
scroll to position [4325, 0]
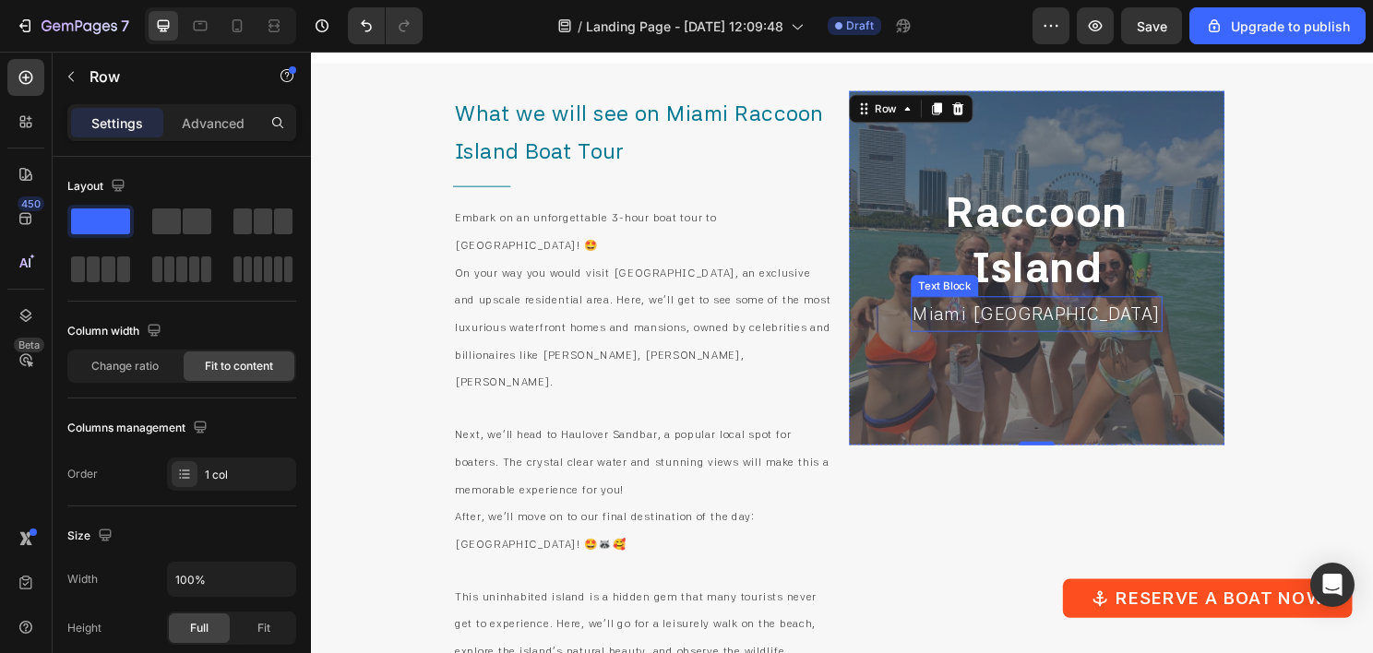
click at [1082, 315] on span "Miami FL" at bounding box center [1067, 326] width 258 height 22
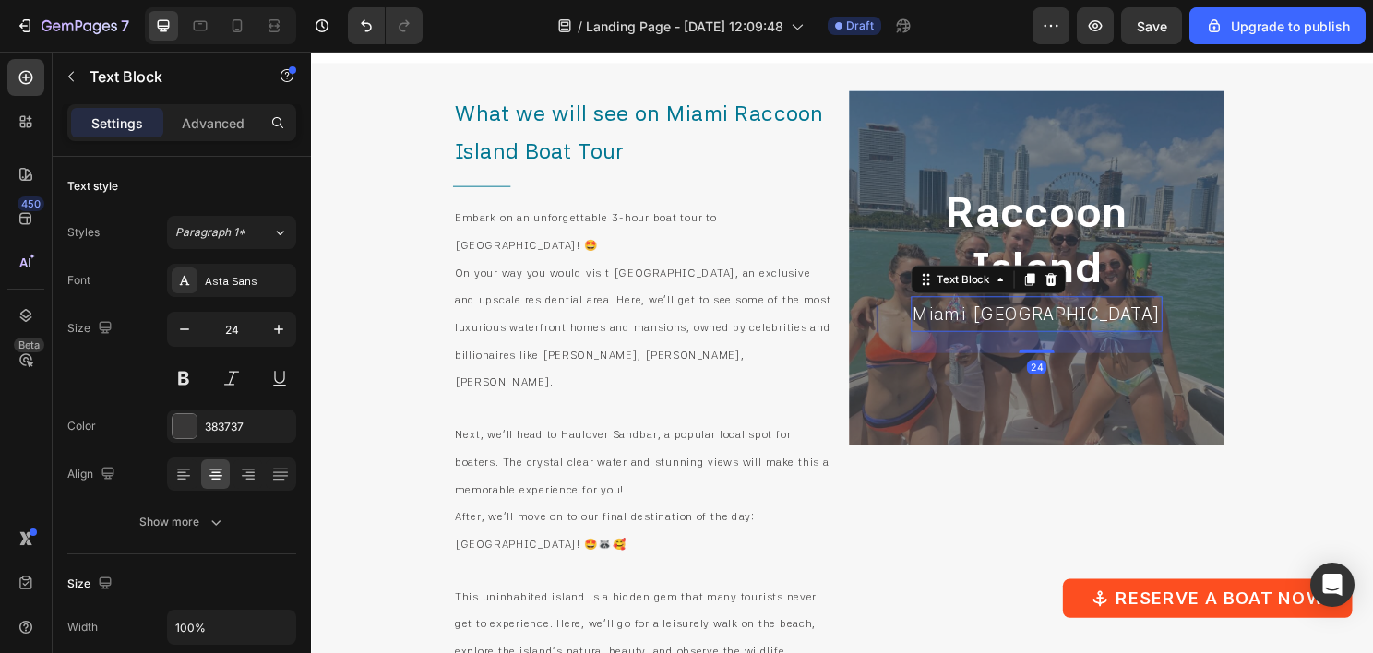
click at [1080, 320] on span "Miami FL" at bounding box center [1067, 326] width 258 height 22
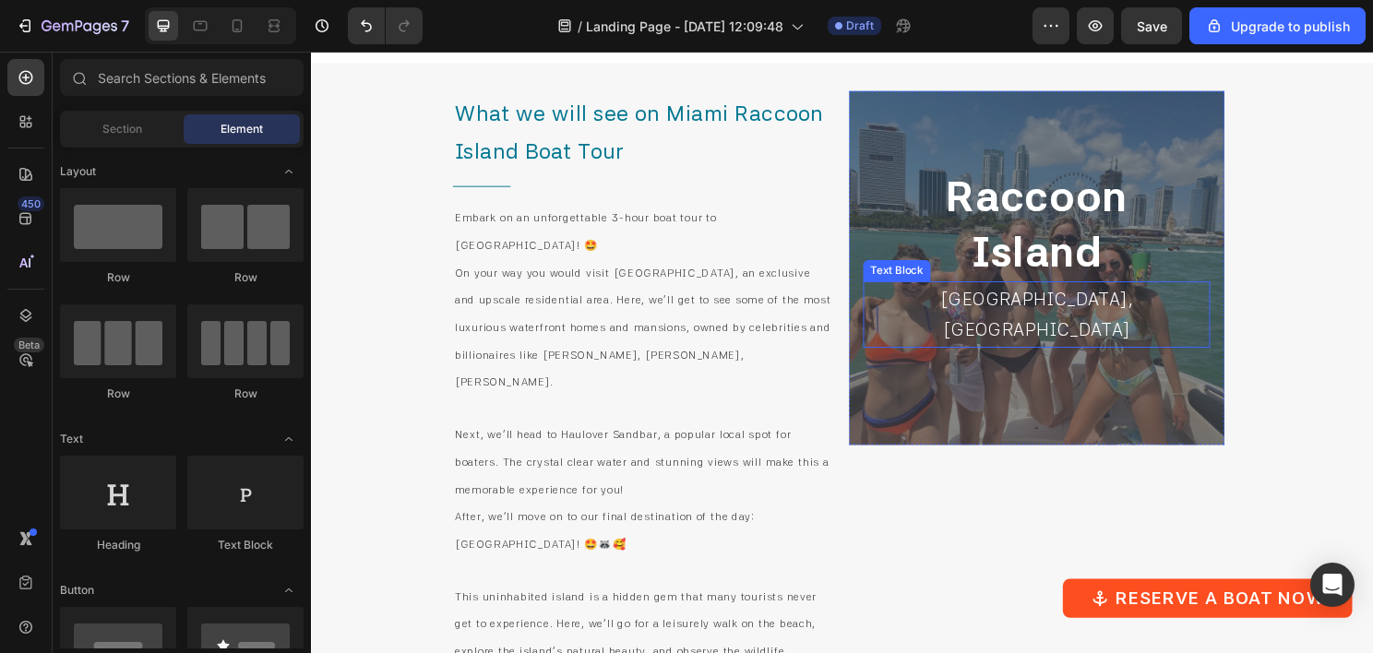
click at [1105, 321] on span "[GEOGRAPHIC_DATA], [GEOGRAPHIC_DATA]" at bounding box center [1068, 326] width 202 height 55
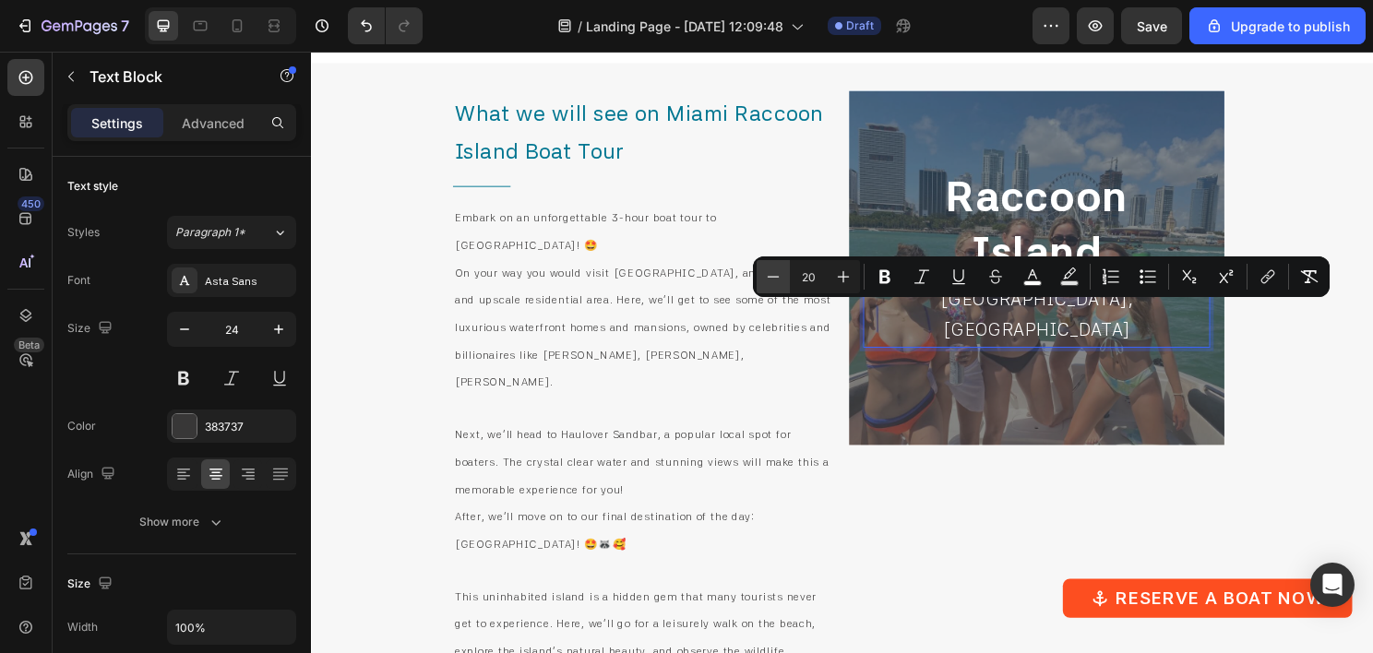
click at [788, 280] on button "Minus" at bounding box center [773, 276] width 33 height 33
click at [786, 280] on button "Minus" at bounding box center [773, 276] width 33 height 33
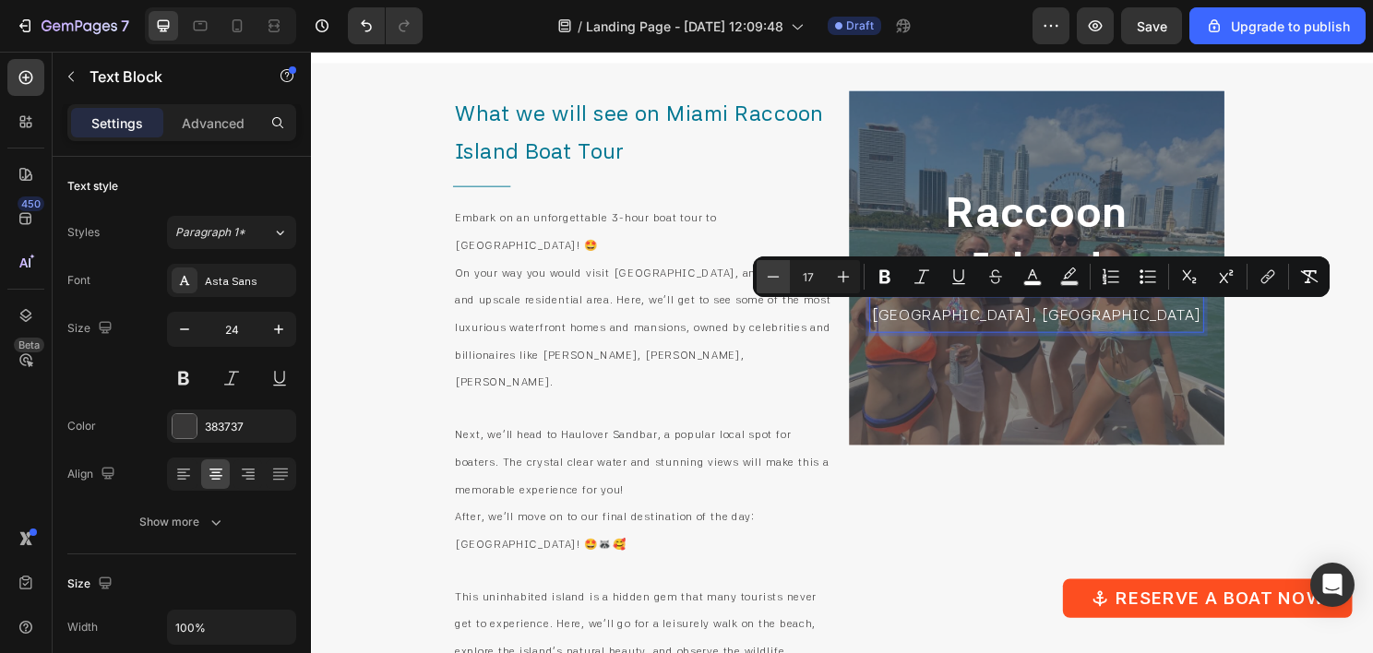
click at [785, 279] on button "Minus" at bounding box center [773, 276] width 33 height 33
click at [782, 277] on button "Minus" at bounding box center [773, 276] width 33 height 33
type input "14"
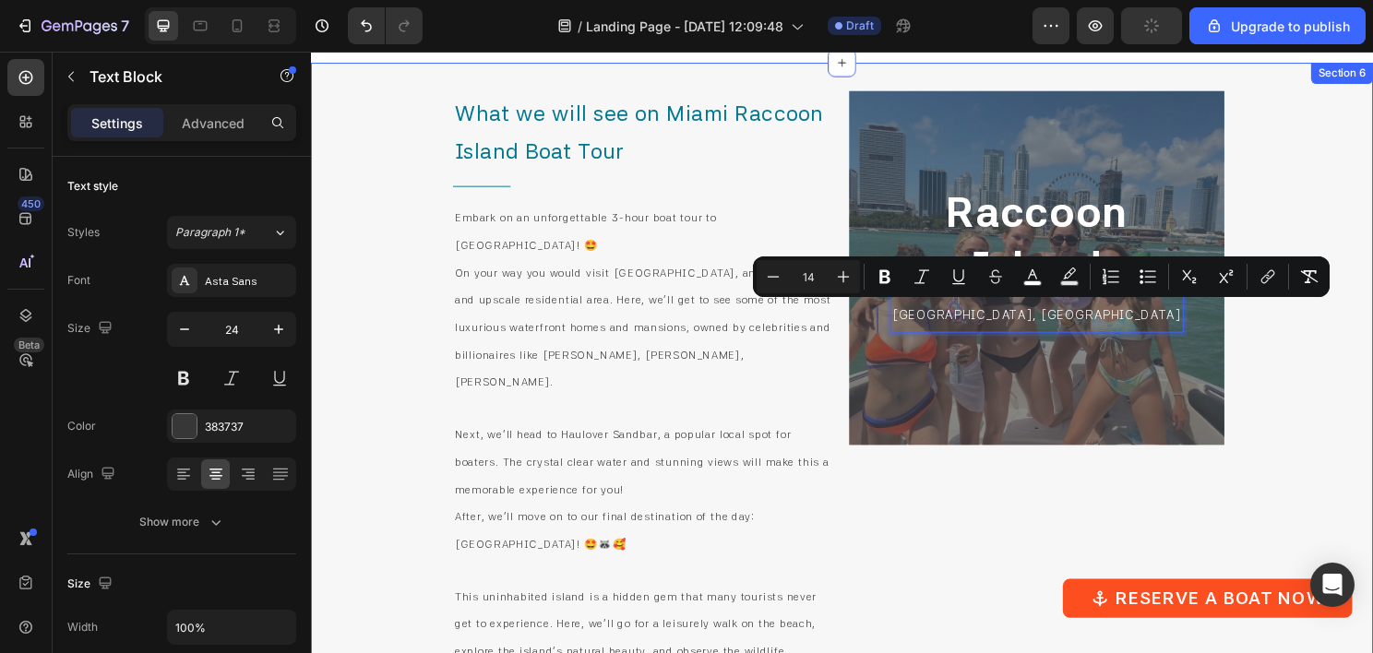
click at [1372, 415] on div "What we will see on Miami Raccoon Island Boat Tour Heading Title Line Embark on…" at bounding box center [864, 534] width 1107 height 941
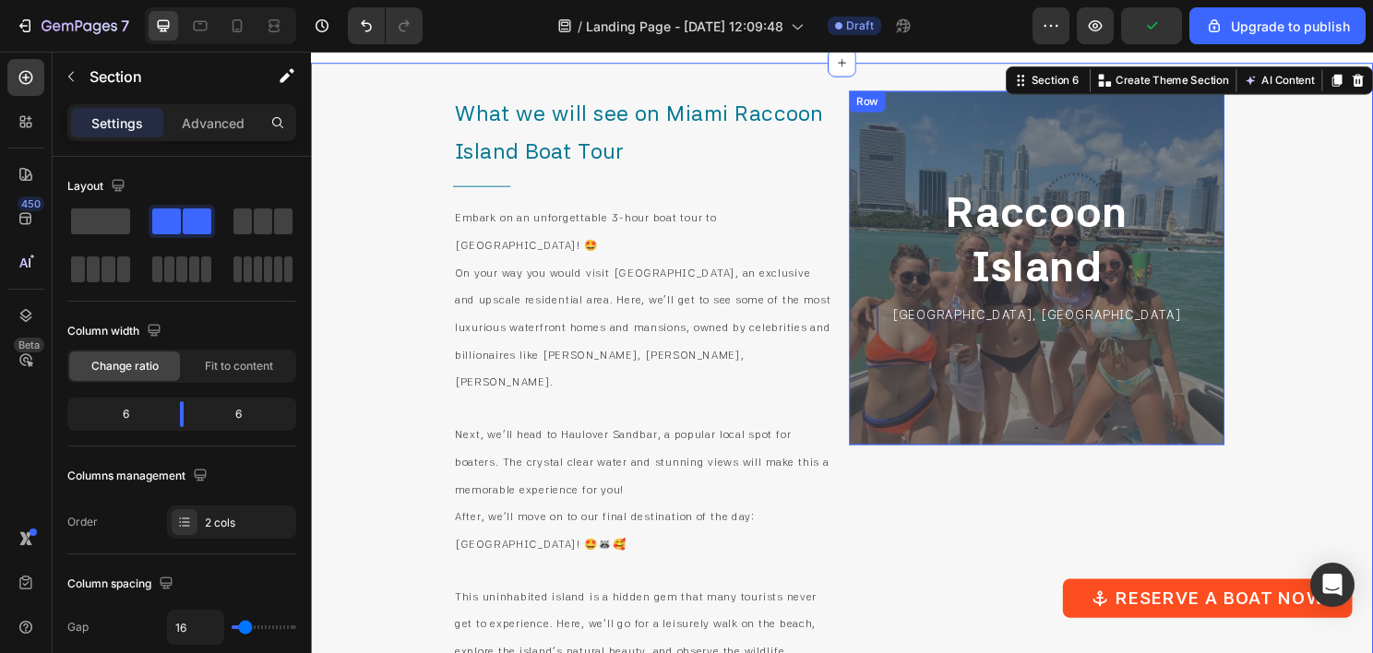
click at [1236, 317] on div "[GEOGRAPHIC_DATA] [GEOGRAPHIC_DATA], [GEOGRAPHIC_DATA] Text [GEOGRAPHIC_DATA]" at bounding box center [1067, 277] width 391 height 369
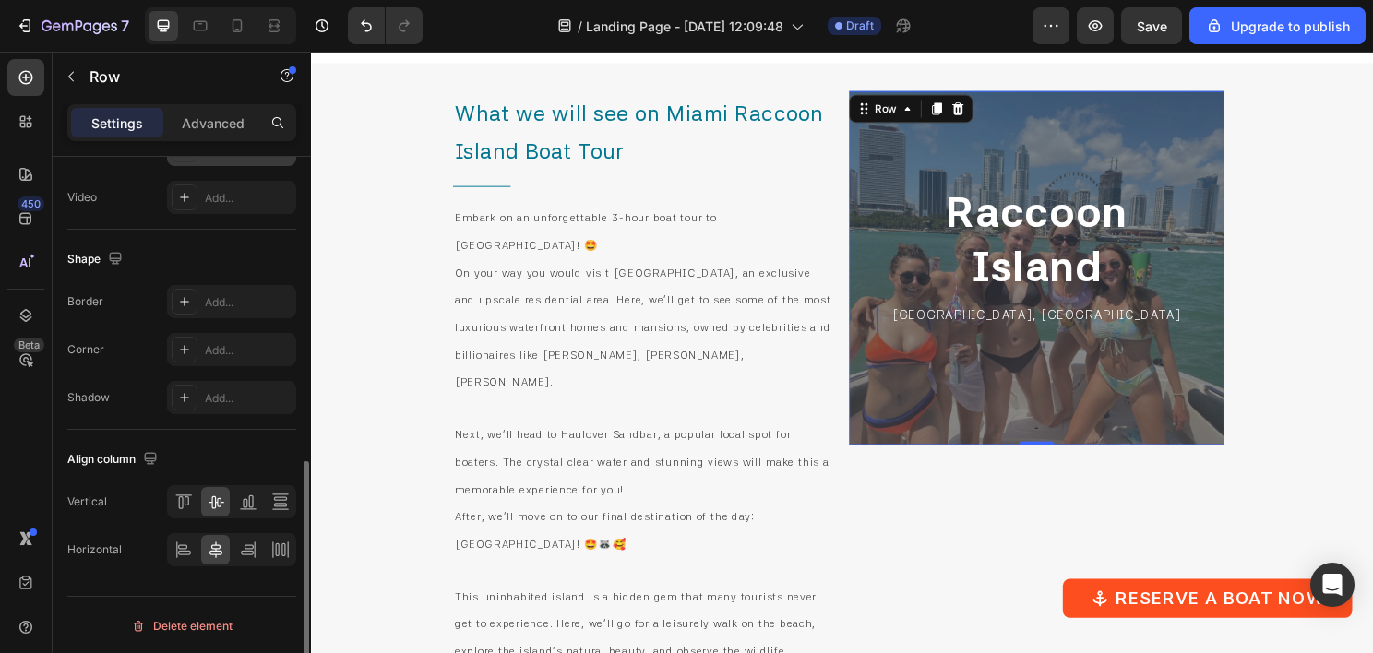
scroll to position [402, 0]
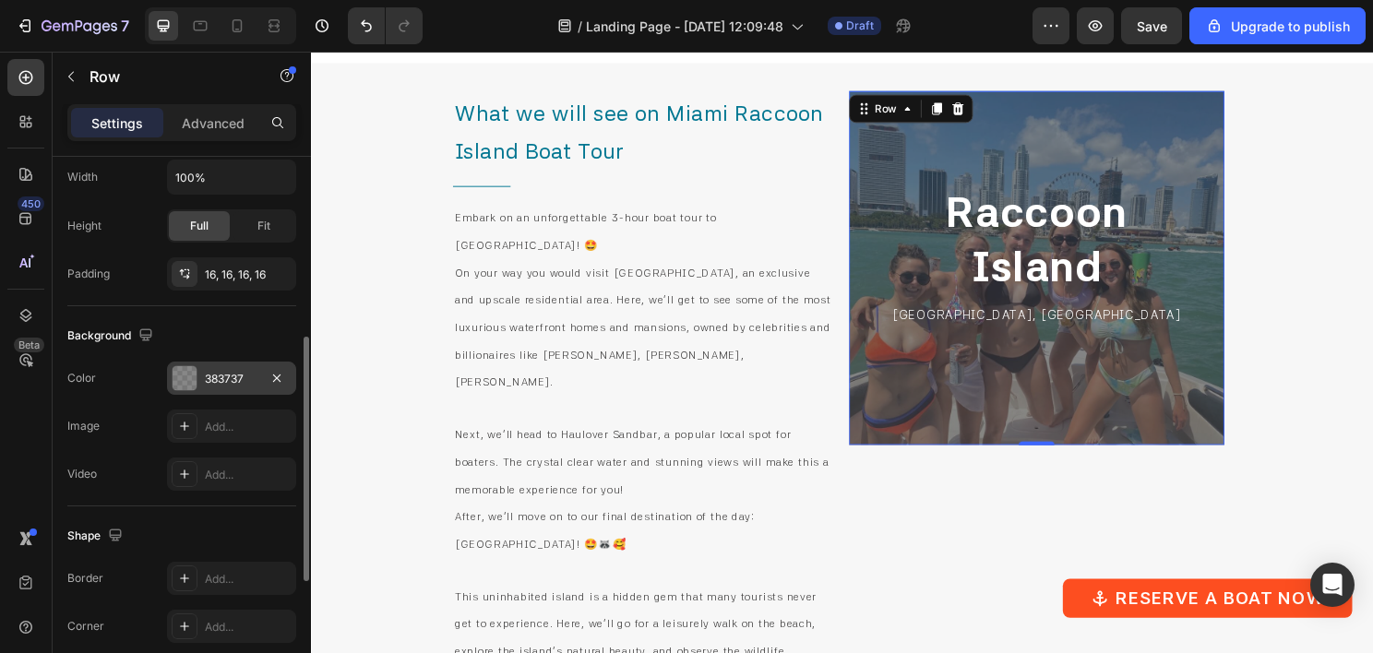
click at [220, 371] on div "383737" at bounding box center [232, 379] width 54 height 17
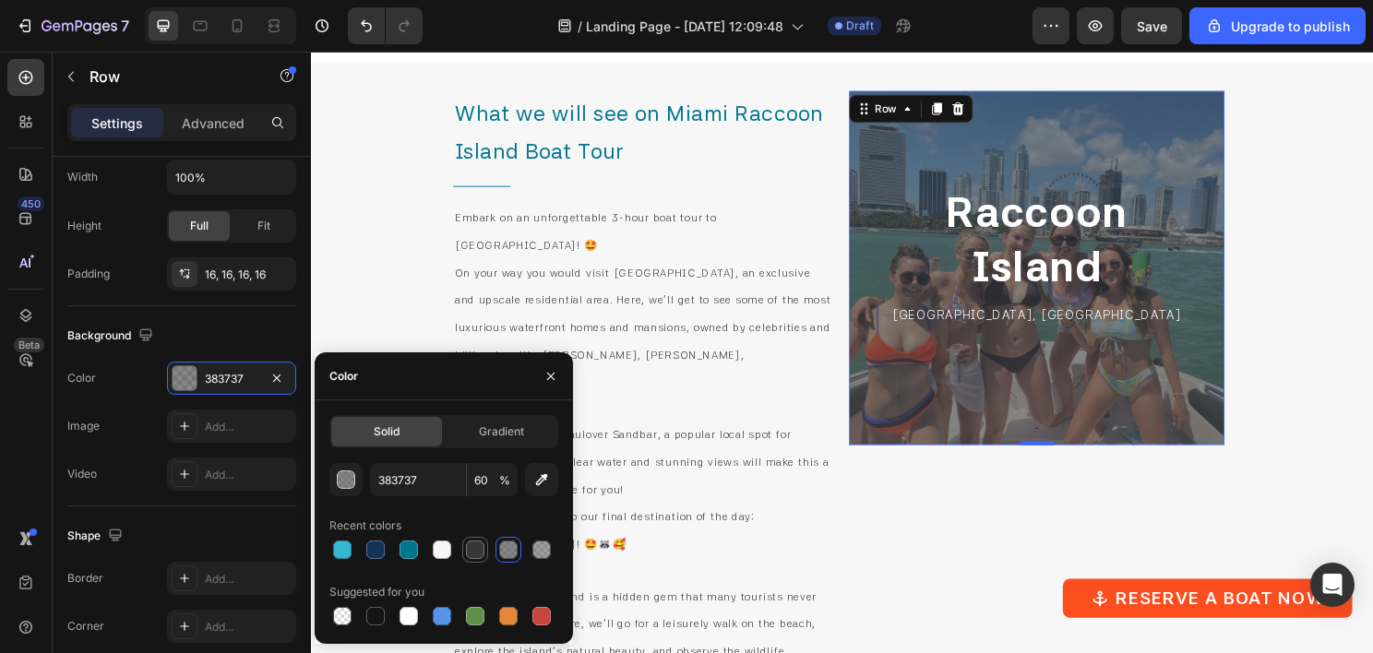
click at [469, 549] on div at bounding box center [475, 550] width 18 height 18
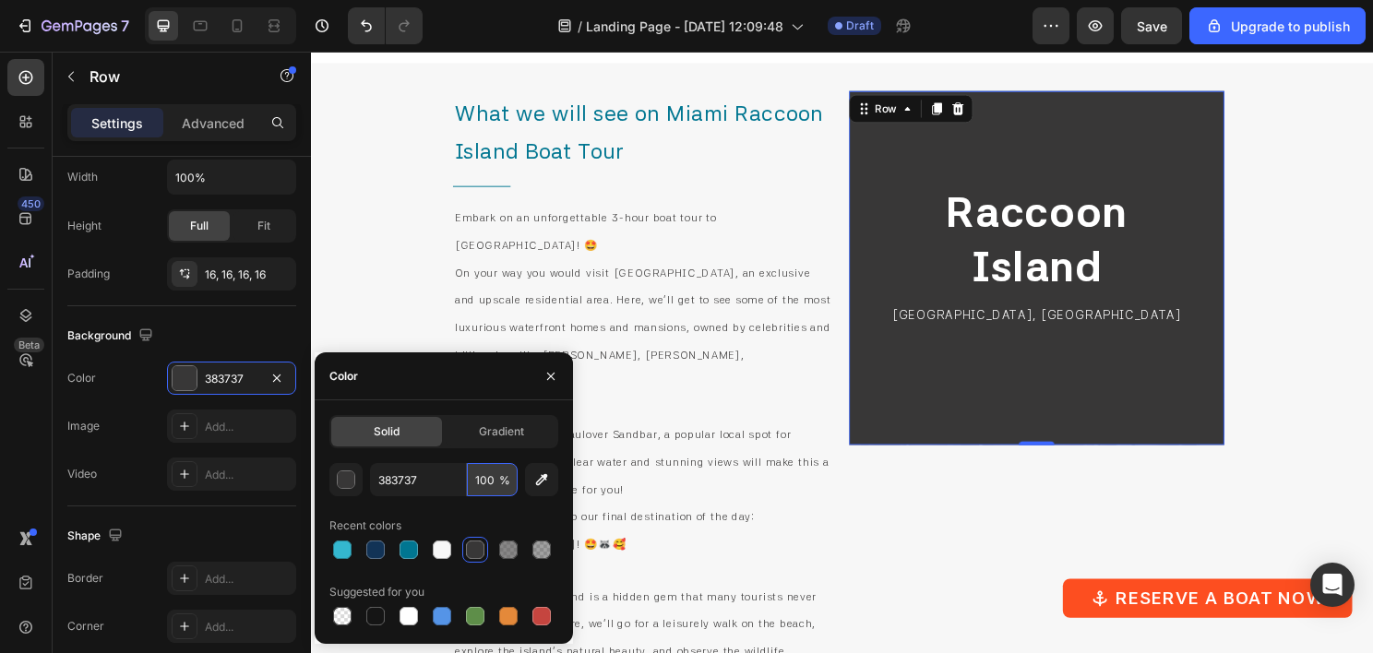
click at [484, 485] on input "100" at bounding box center [492, 479] width 51 height 33
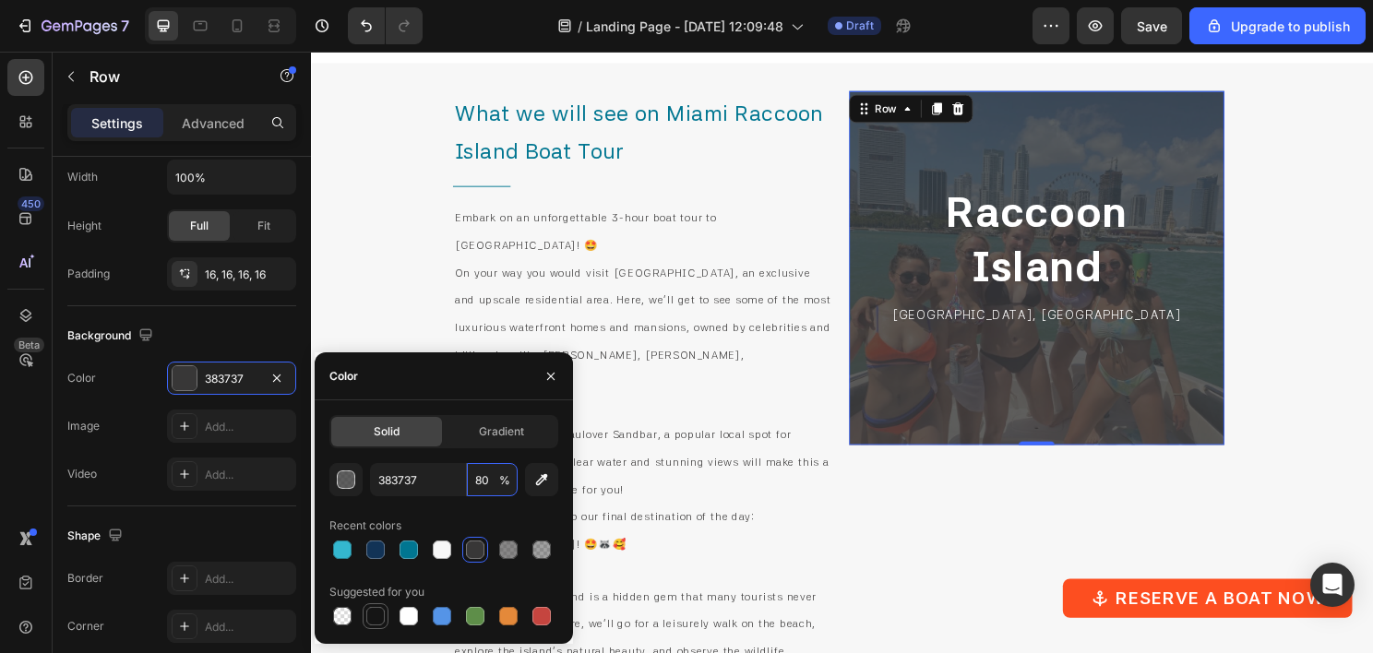
type input "80"
click at [381, 614] on div at bounding box center [375, 616] width 18 height 18
type input "151515"
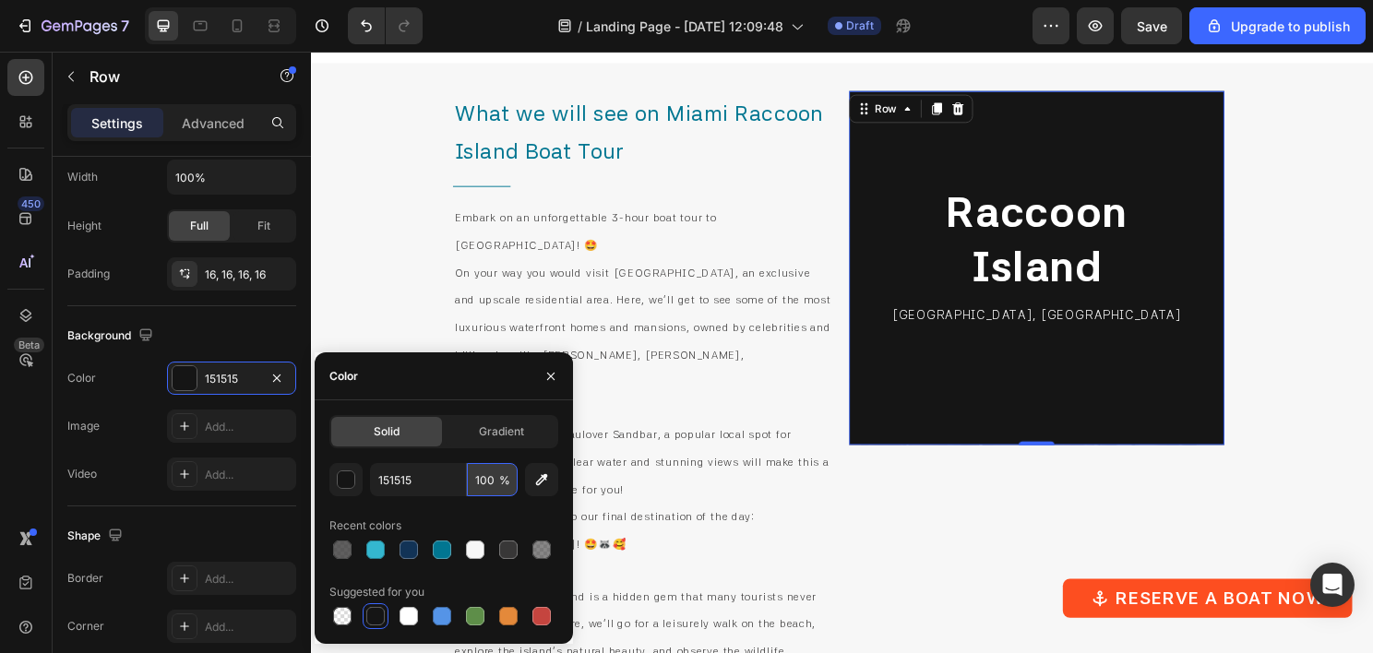
click at [486, 478] on input "100" at bounding box center [492, 479] width 51 height 33
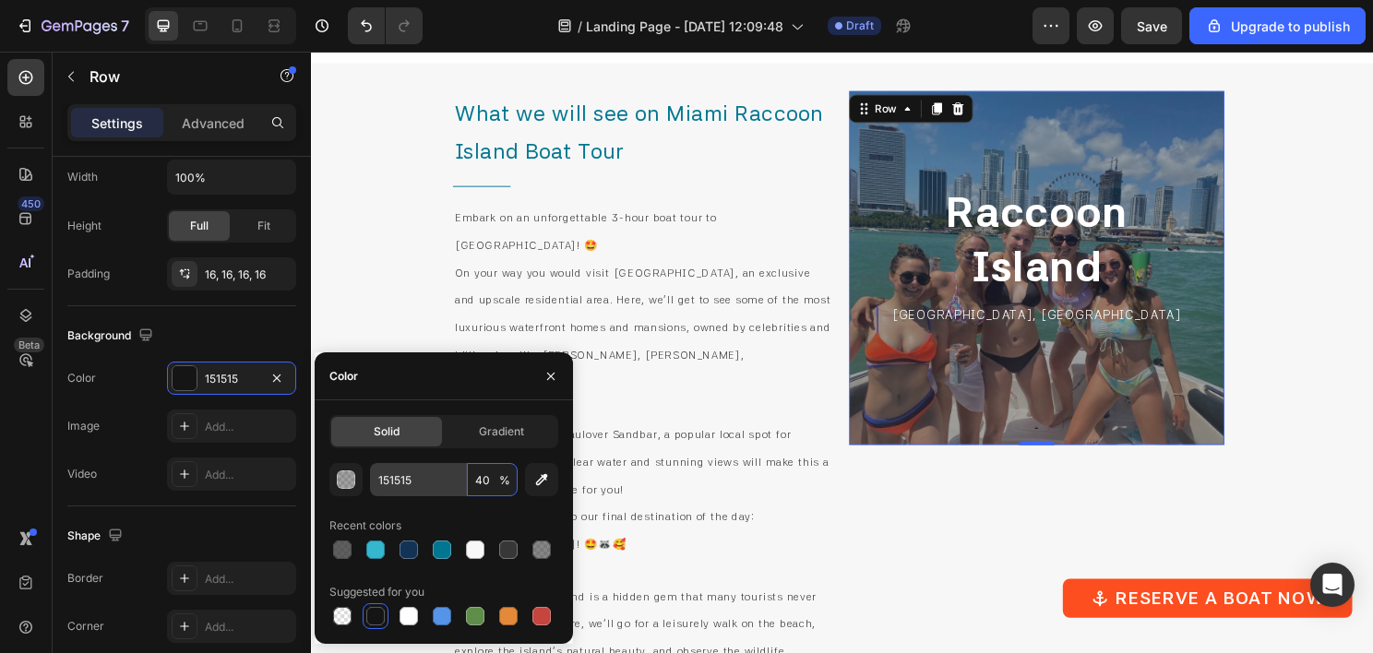
type input "40"
click at [408, 487] on input "151515" at bounding box center [418, 479] width 96 height 33
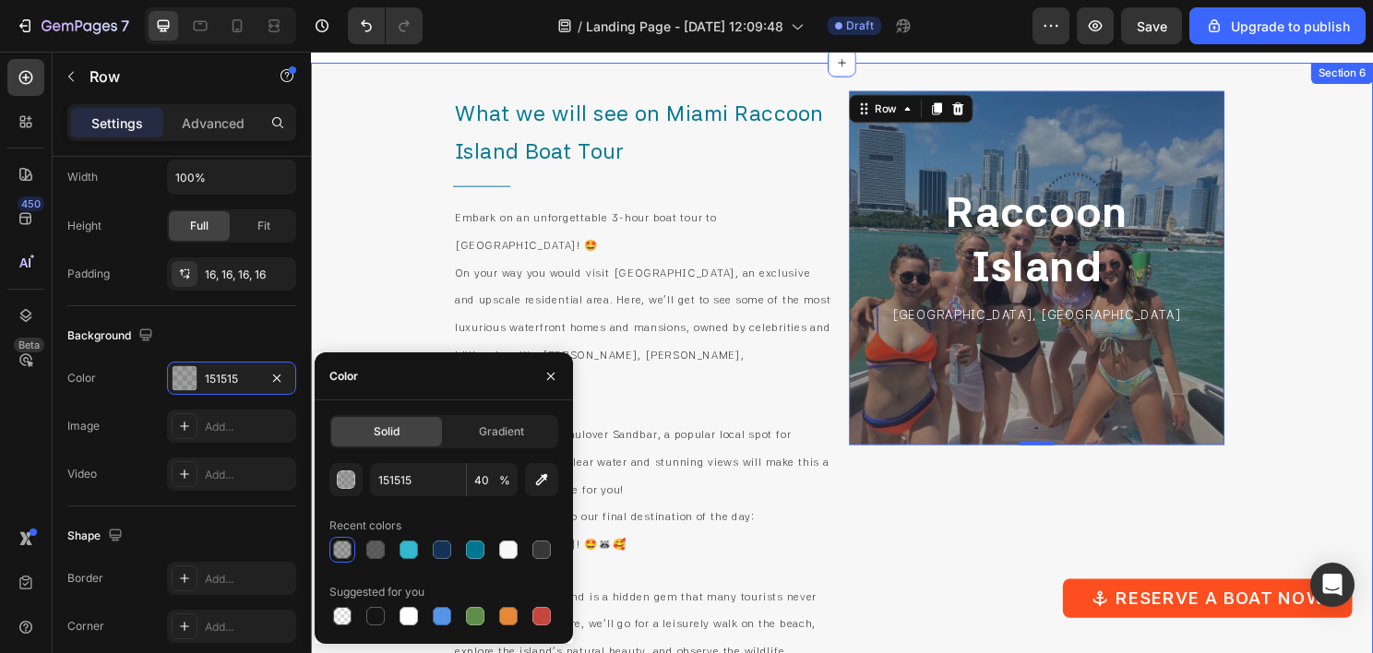
click at [1342, 284] on div "What we will see on Miami Raccoon Island Boat Tour Heading Title Line Embark on…" at bounding box center [864, 534] width 1107 height 941
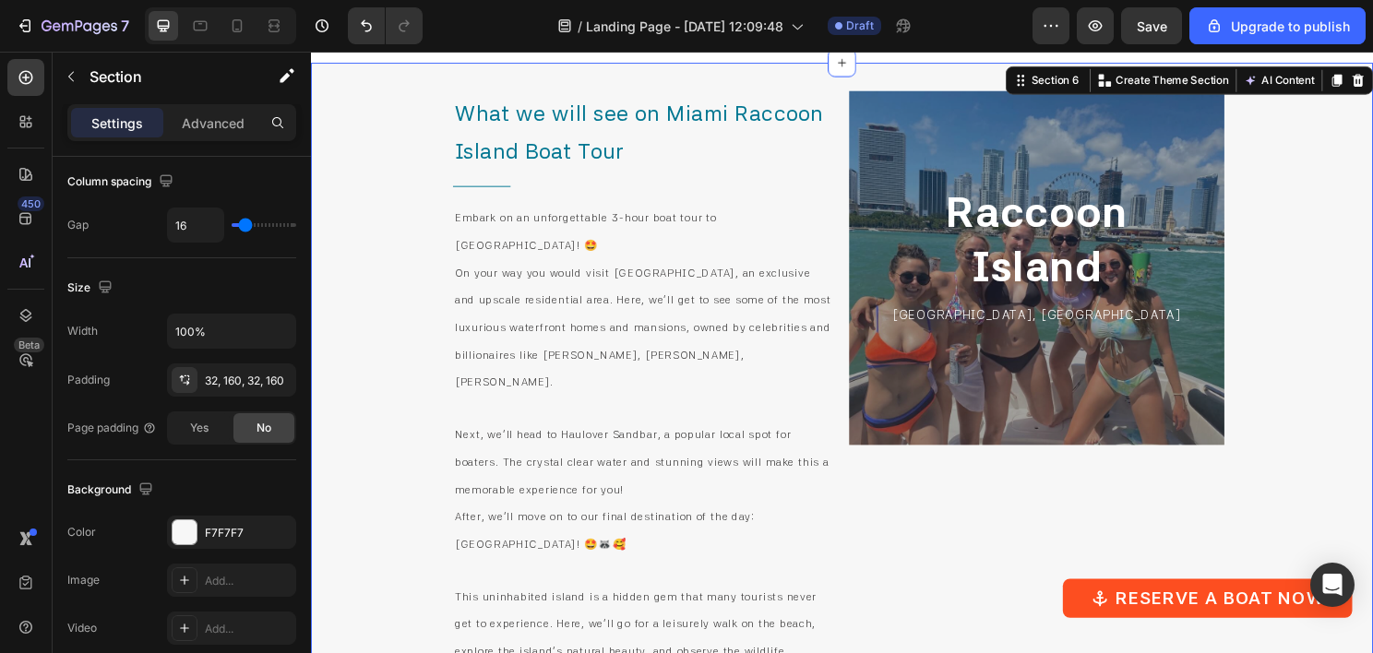
scroll to position [0, 0]
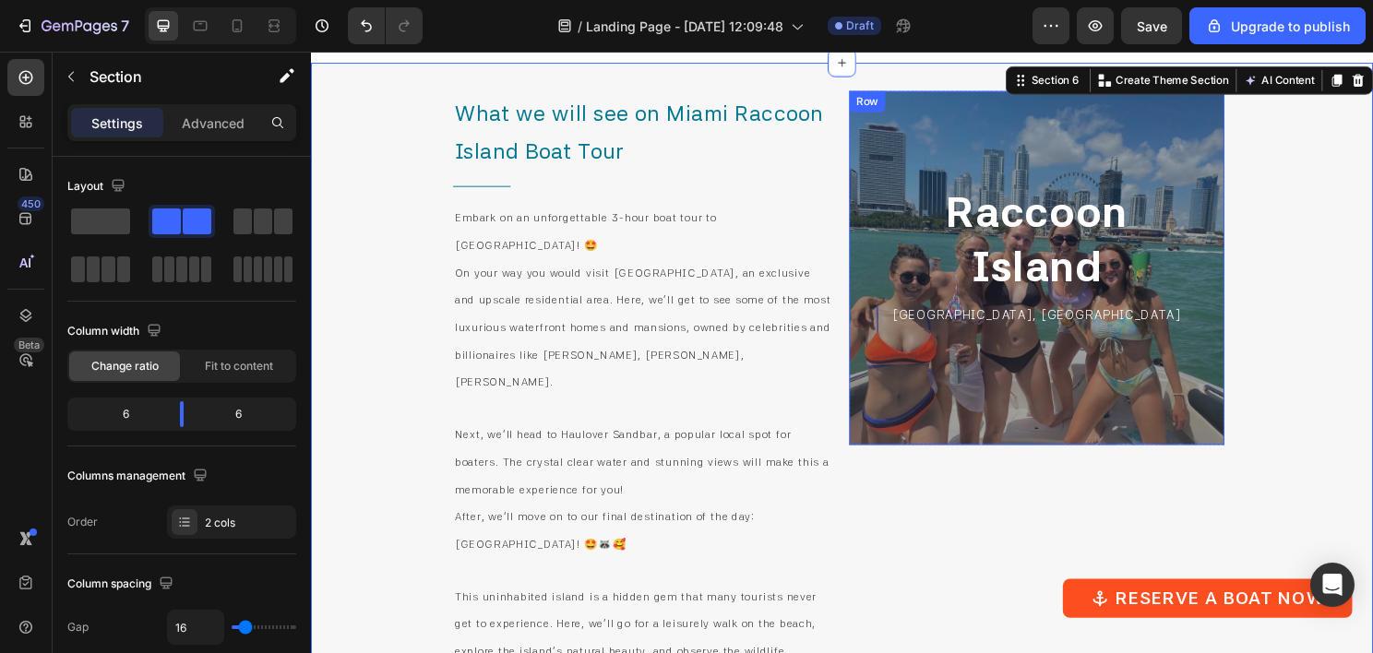
click at [925, 340] on div "[GEOGRAPHIC_DATA] [GEOGRAPHIC_DATA], [GEOGRAPHIC_DATA] Text [GEOGRAPHIC_DATA]" at bounding box center [1067, 277] width 391 height 369
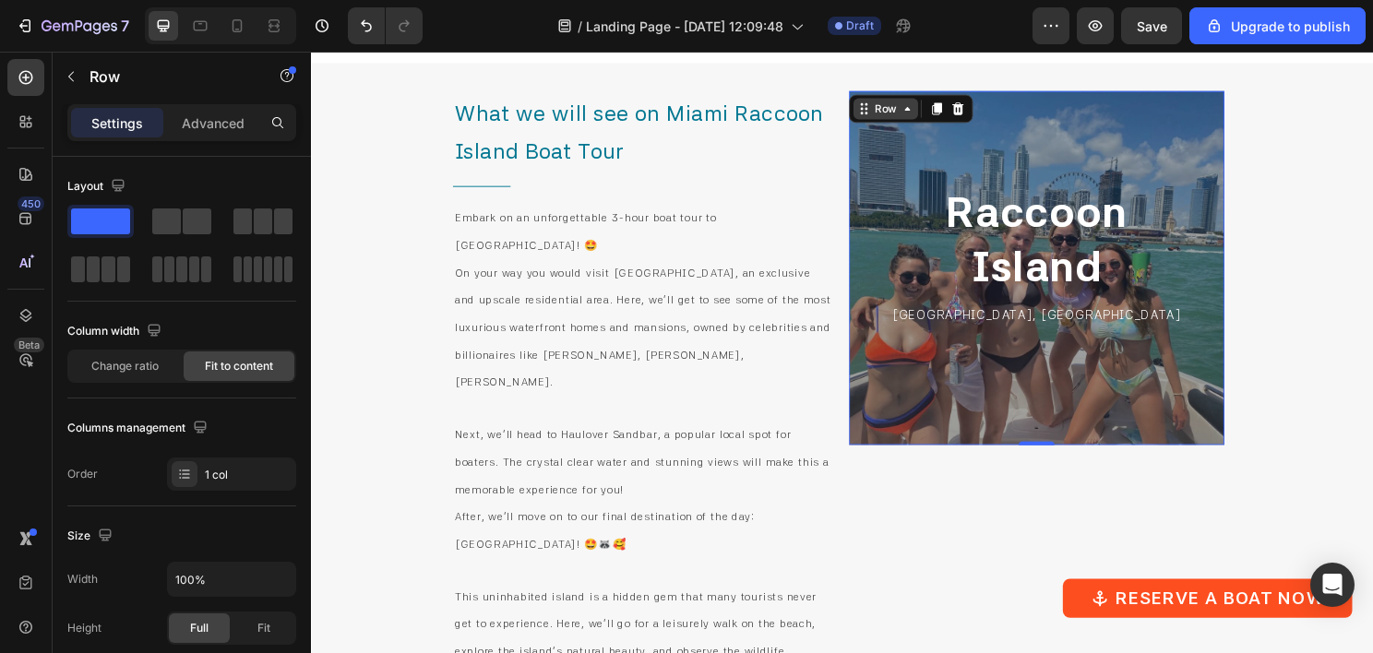
click at [914, 113] on div "Row" at bounding box center [910, 111] width 30 height 17
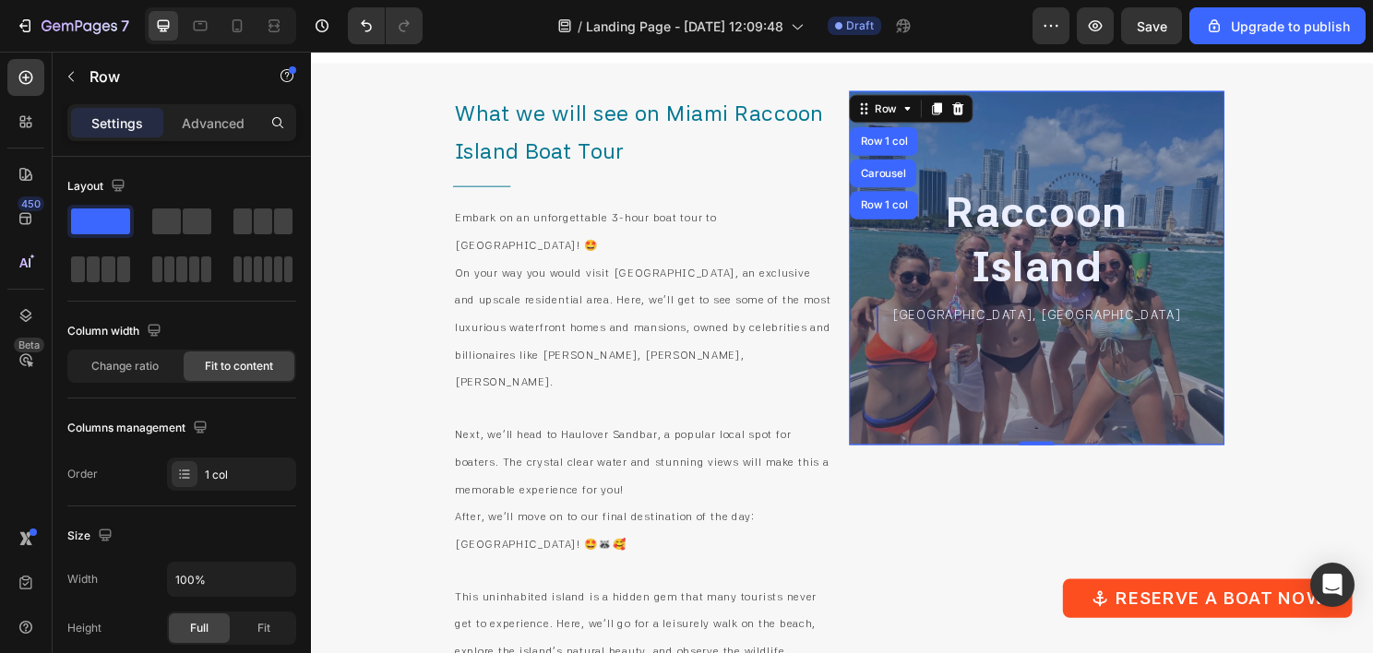
click at [906, 152] on div "Row 1 col" at bounding box center [908, 146] width 71 height 30
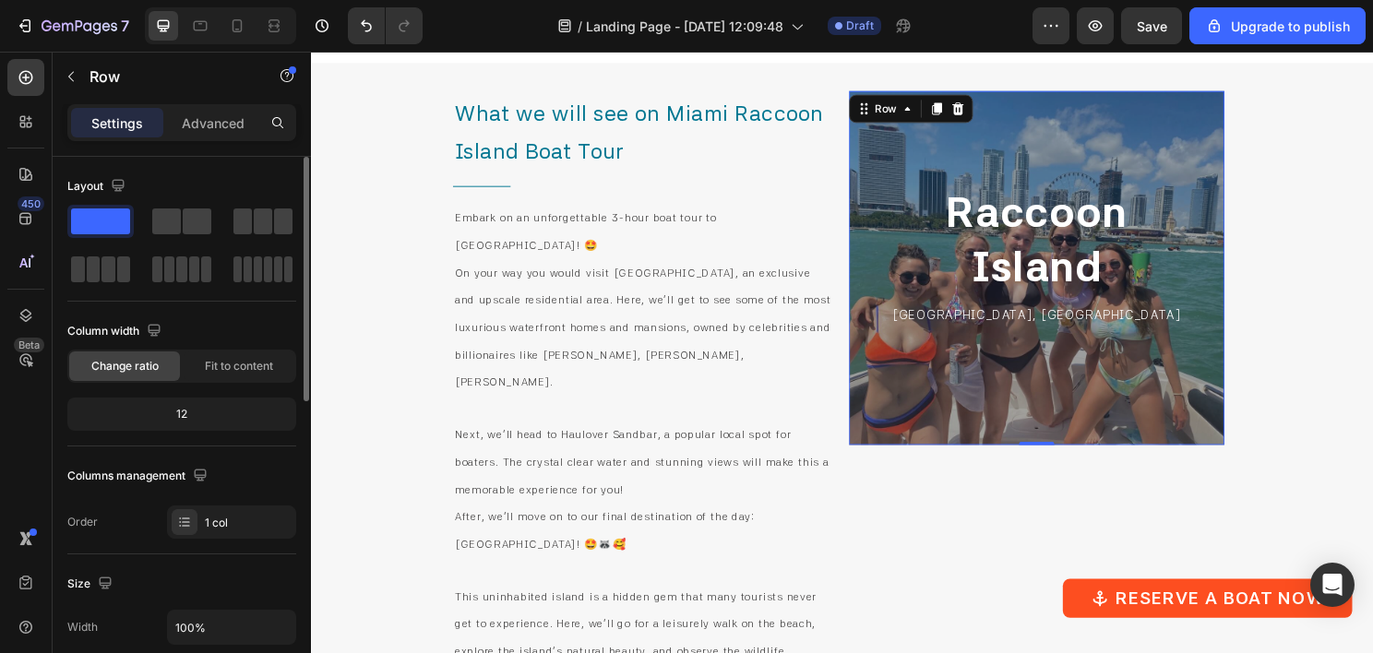
scroll to position [461, 0]
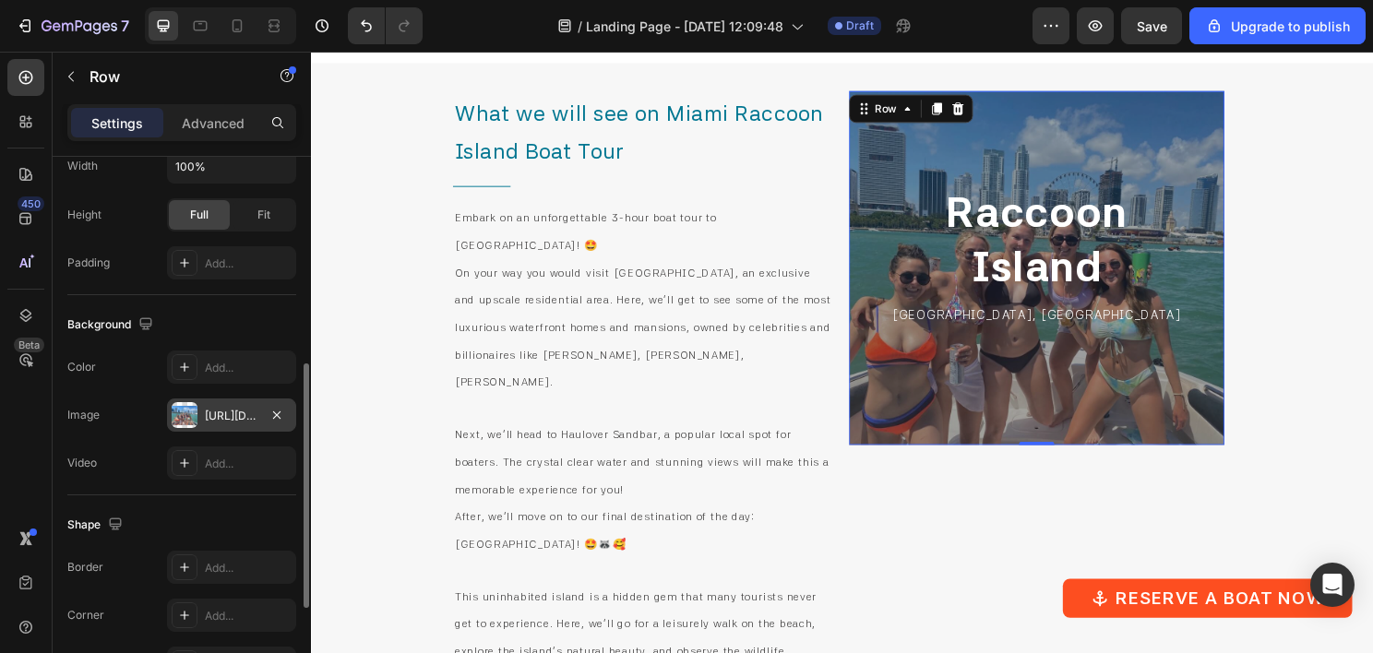
click at [214, 409] on div "https://cdn.shopify.com/s/files/1/0832/9566/6456/files/gempages_579523487257854…" at bounding box center [232, 416] width 54 height 17
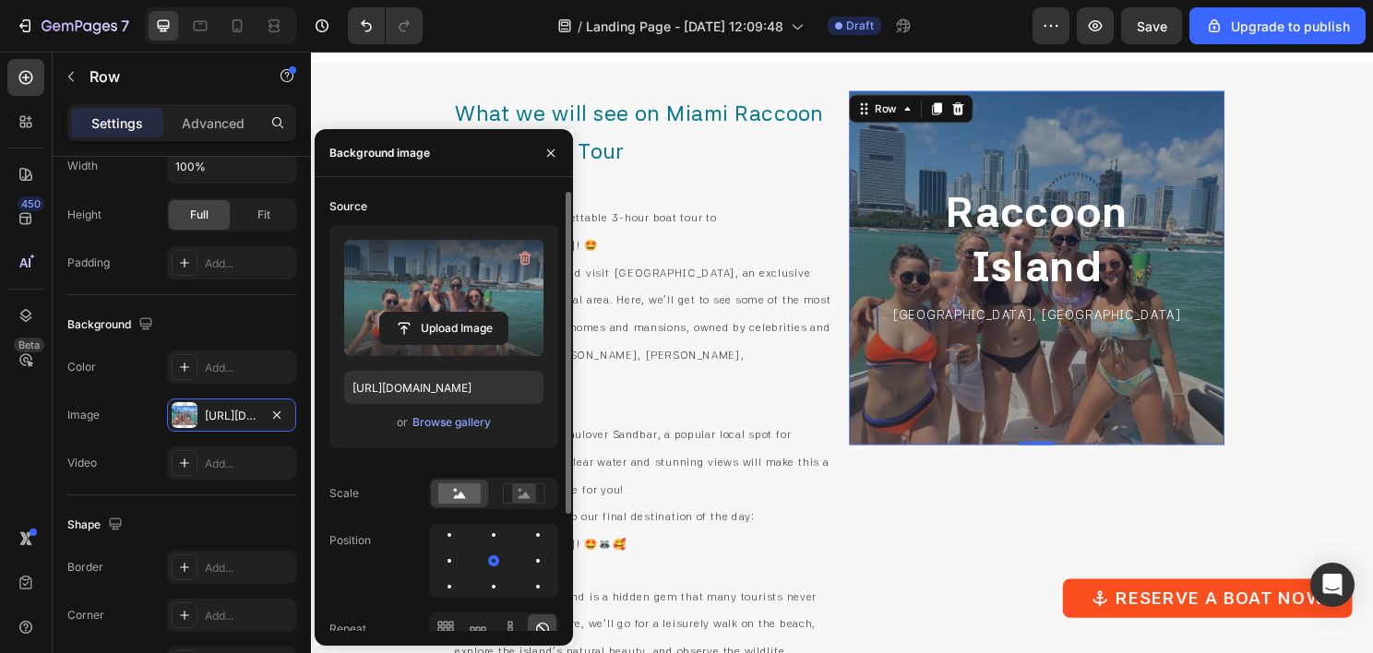
click at [452, 294] on label at bounding box center [443, 298] width 199 height 116
click at [452, 313] on input "file" at bounding box center [443, 328] width 127 height 31
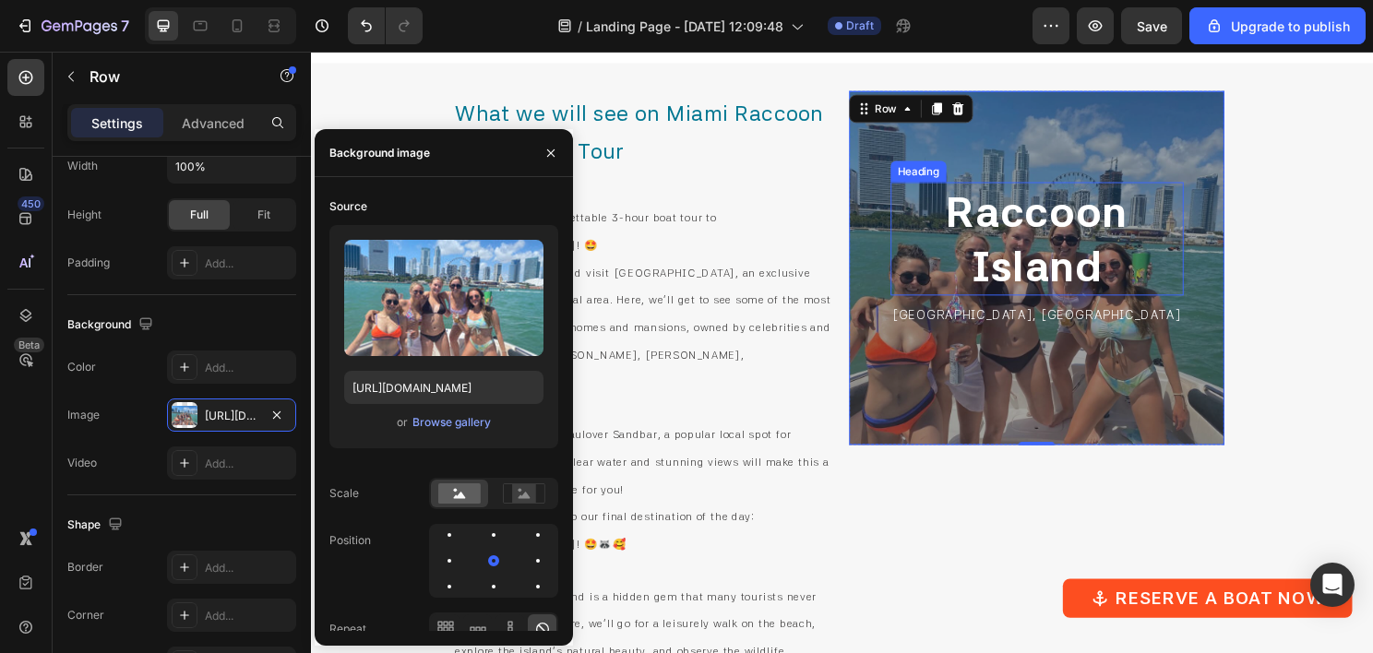
click at [982, 257] on h2 "Raccoon Island" at bounding box center [1067, 247] width 305 height 119
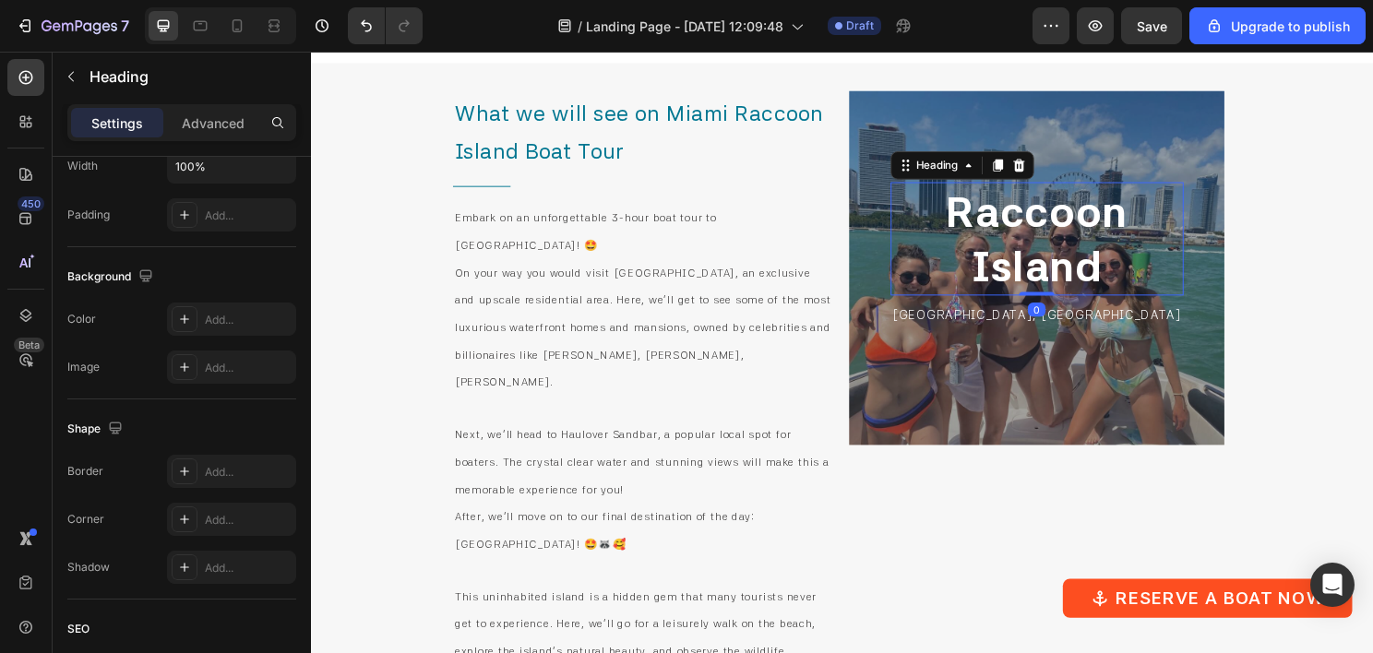
scroll to position [0, 0]
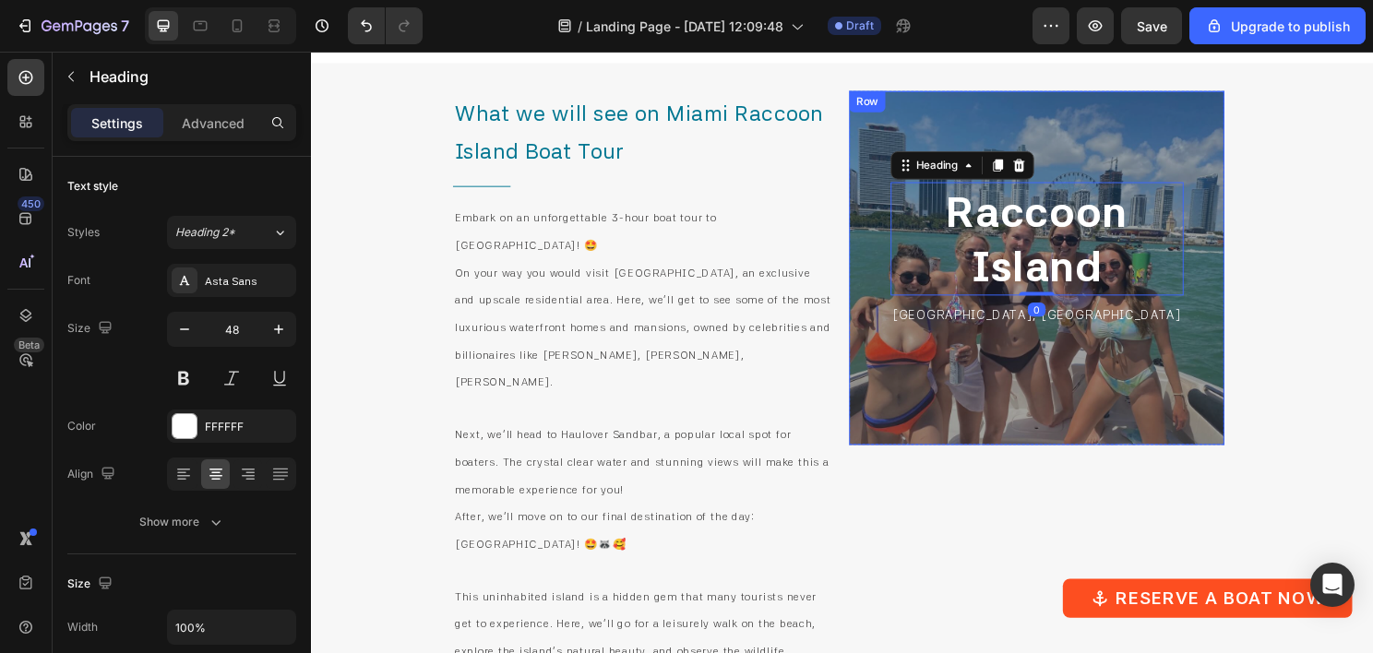
click at [908, 236] on div "Raccoon Island Heading 0 Miami Beach, FL Text Block Row" at bounding box center [1067, 277] width 391 height 369
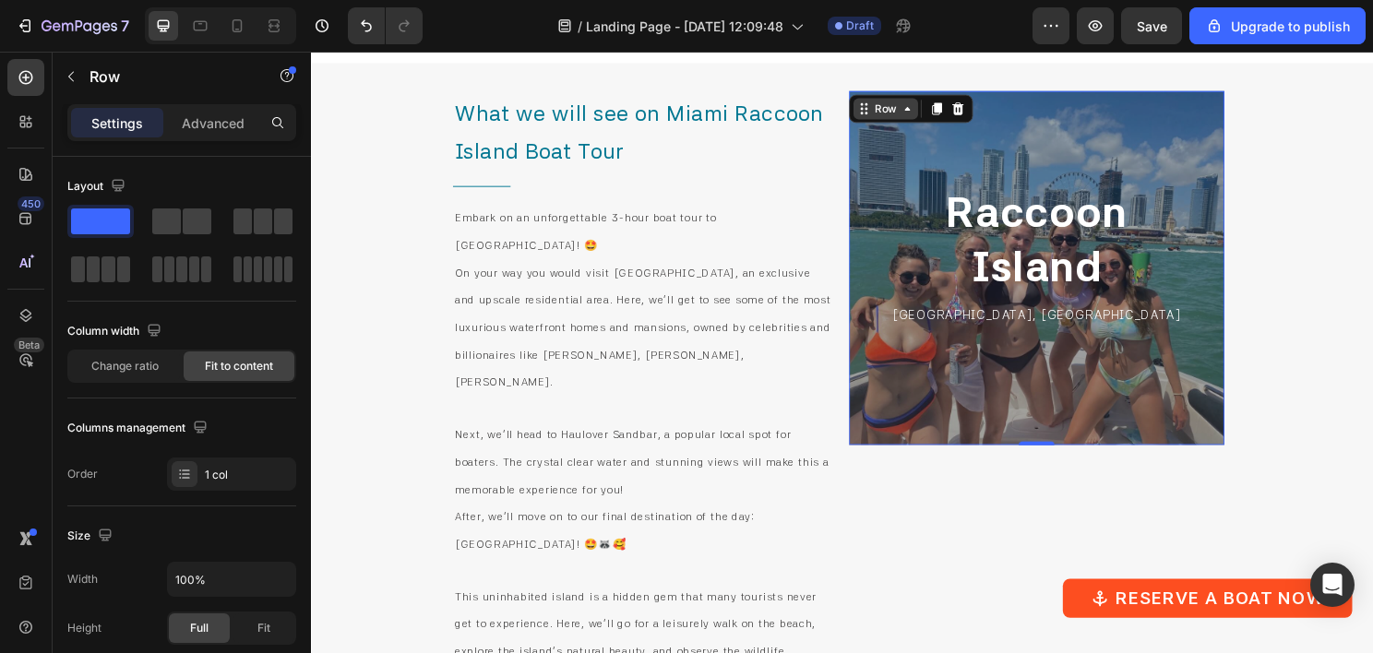
click at [895, 114] on div "Row" at bounding box center [910, 111] width 30 height 17
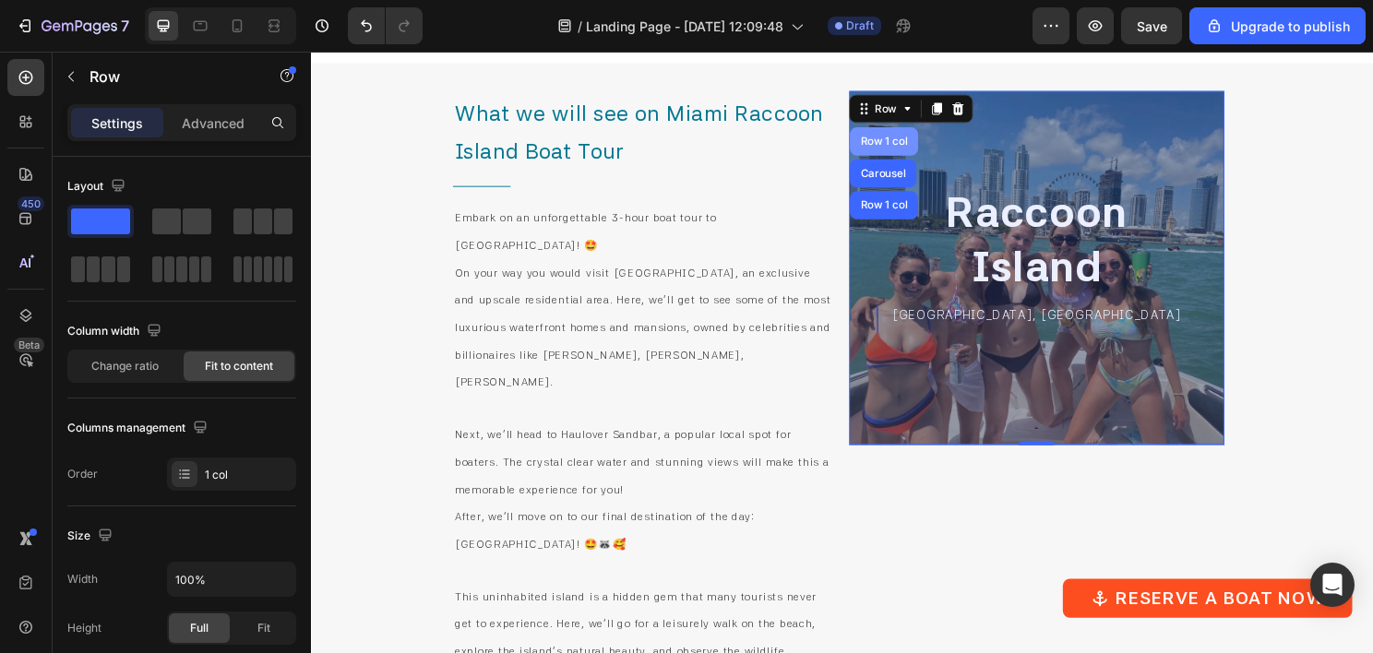
click at [911, 144] on div "Row 1 col" at bounding box center [908, 145] width 56 height 11
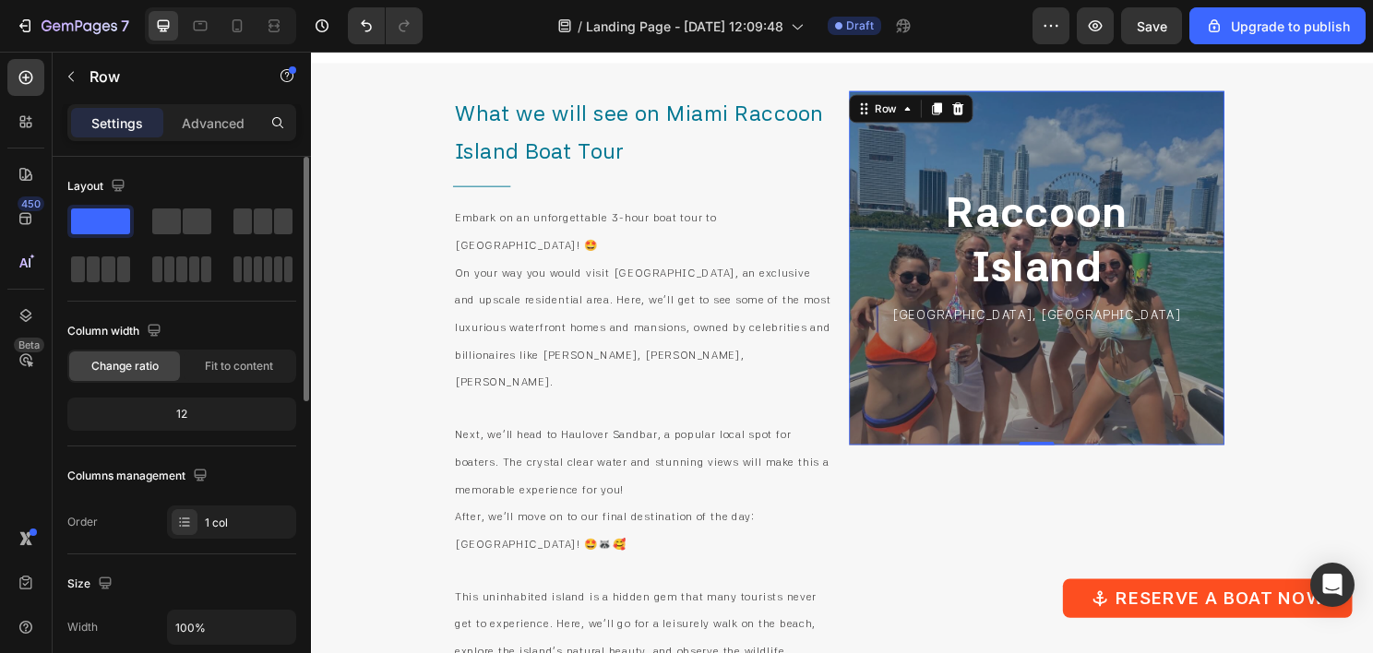
scroll to position [369, 0]
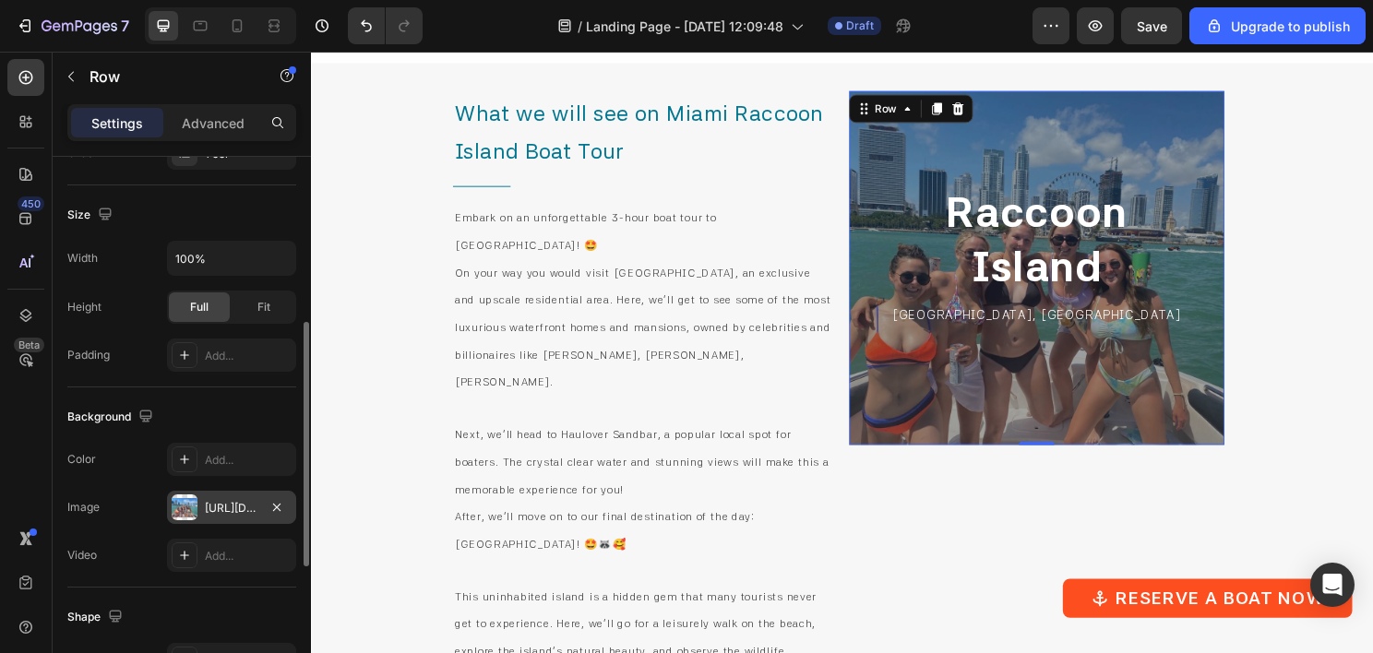
click at [225, 493] on div "https://cdn.shopify.com/s/files/1/0832/9566/6456/files/gempages_579523487257854…" at bounding box center [231, 507] width 129 height 33
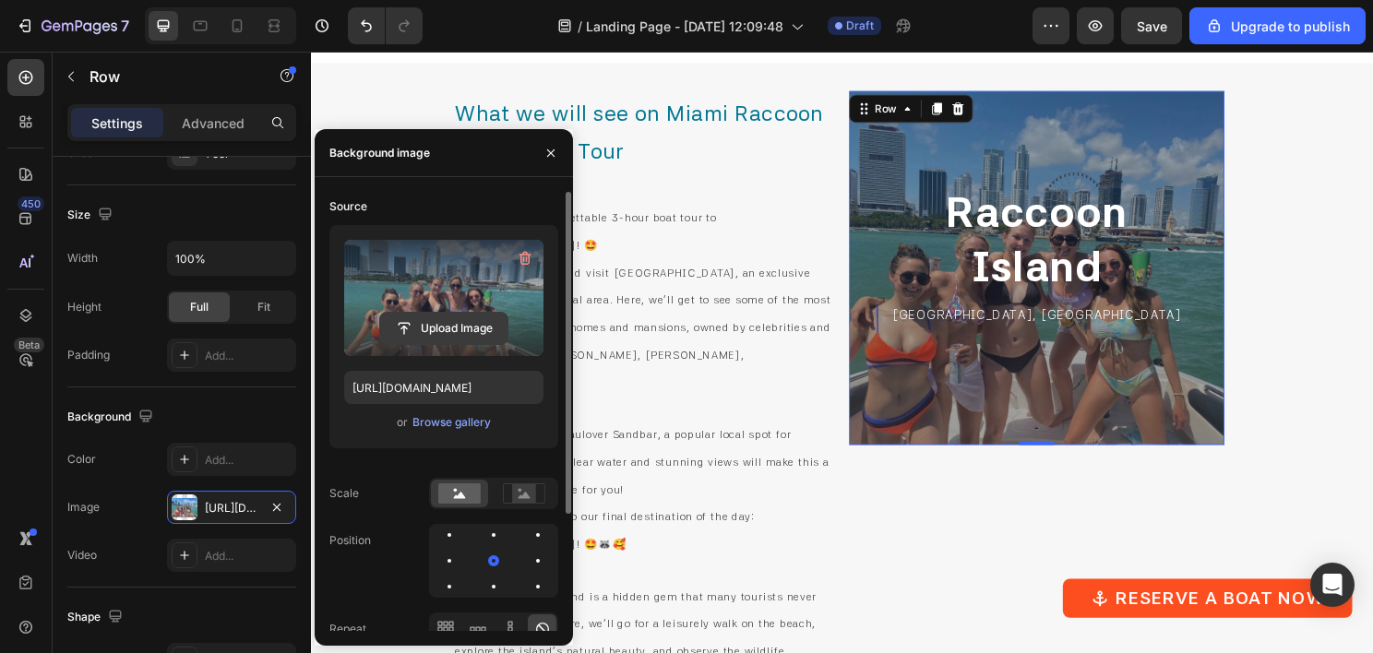
click at [421, 317] on input "file" at bounding box center [443, 328] width 127 height 31
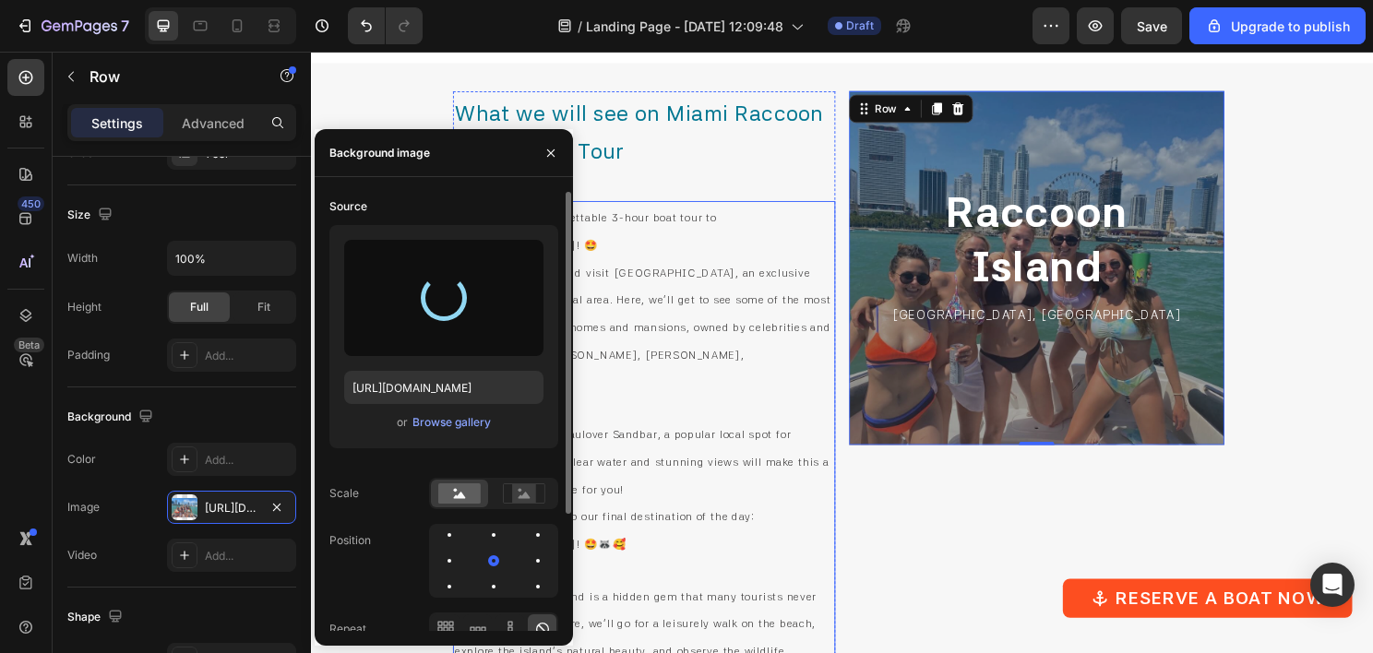
type input "[URL][DOMAIN_NAME]"
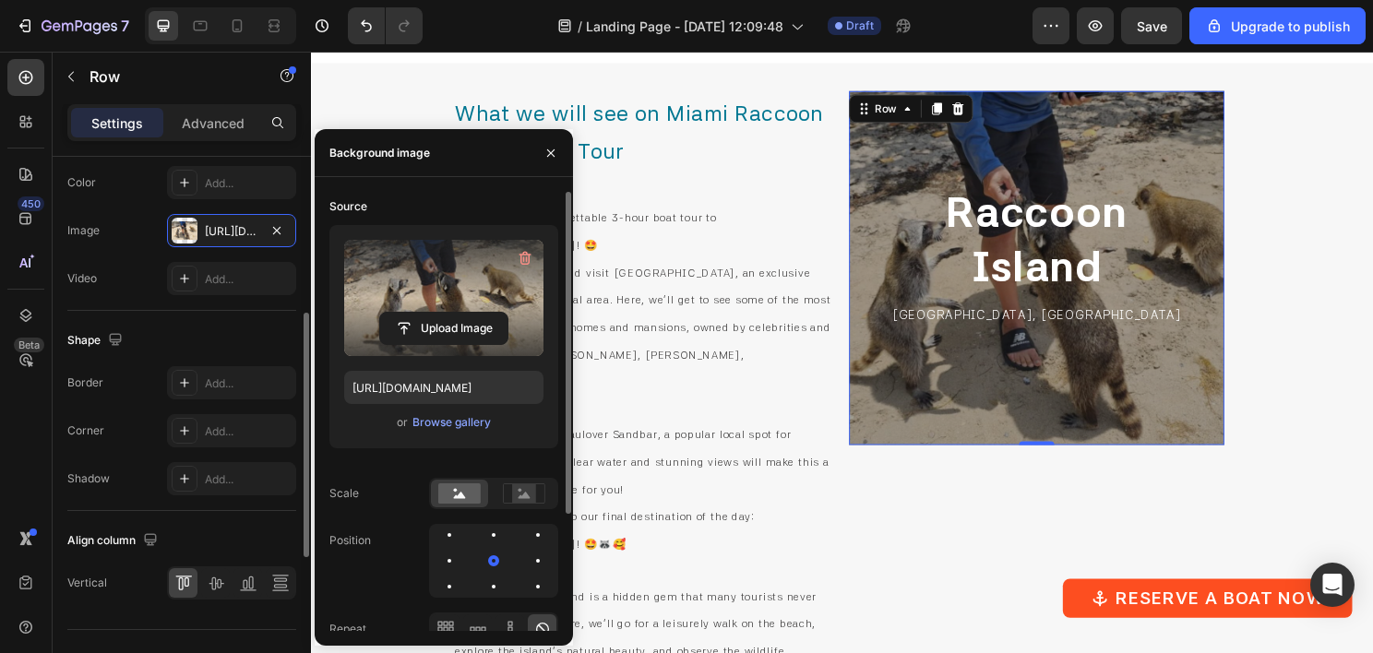
scroll to position [461, 0]
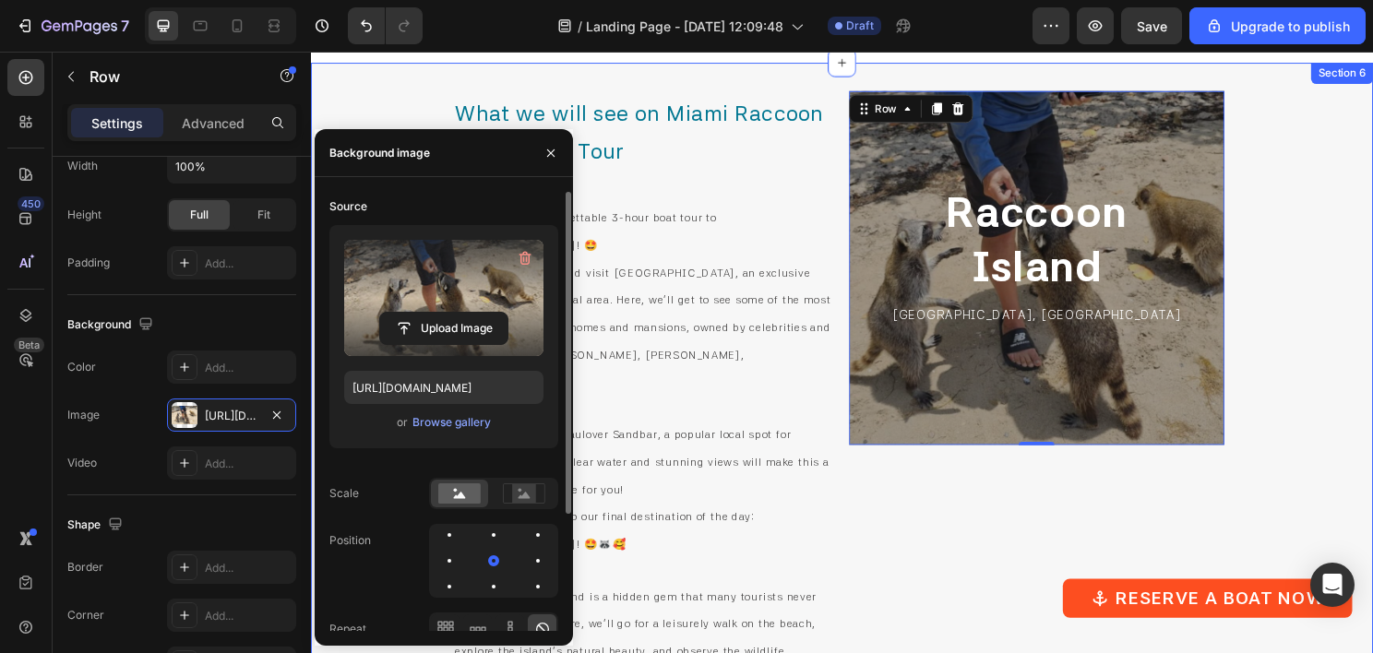
click at [1320, 310] on div "What we will see on Miami Raccoon Island Boat Tour Heading Title Line Embark on…" at bounding box center [864, 534] width 1107 height 941
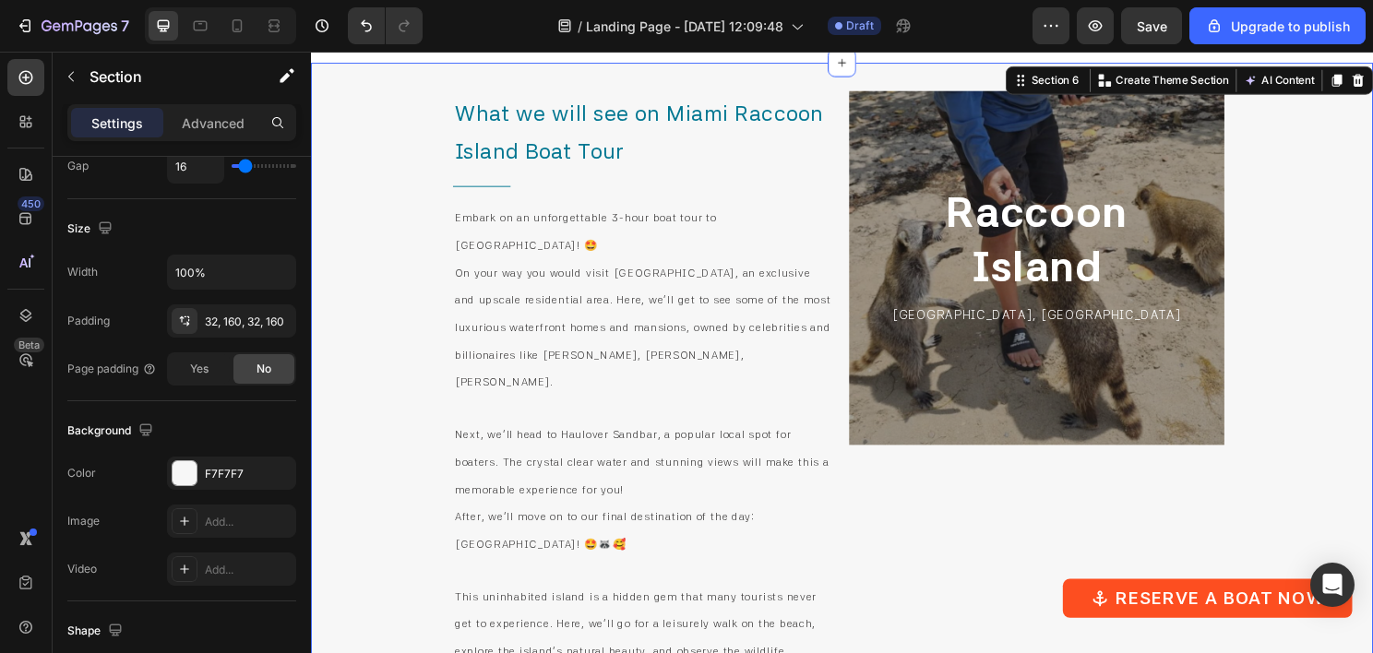
scroll to position [0, 0]
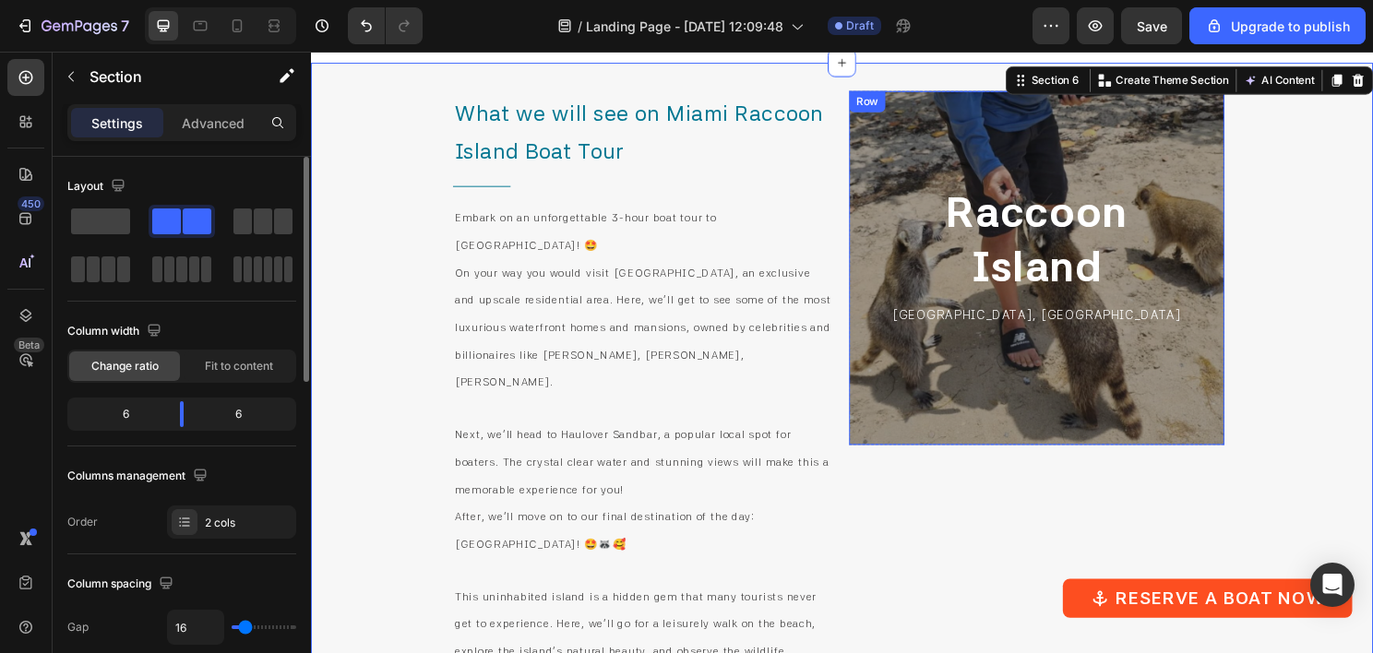
click at [872, 207] on div "[GEOGRAPHIC_DATA] [GEOGRAPHIC_DATA], [GEOGRAPHIC_DATA] Text [GEOGRAPHIC_DATA]" at bounding box center [1067, 277] width 391 height 369
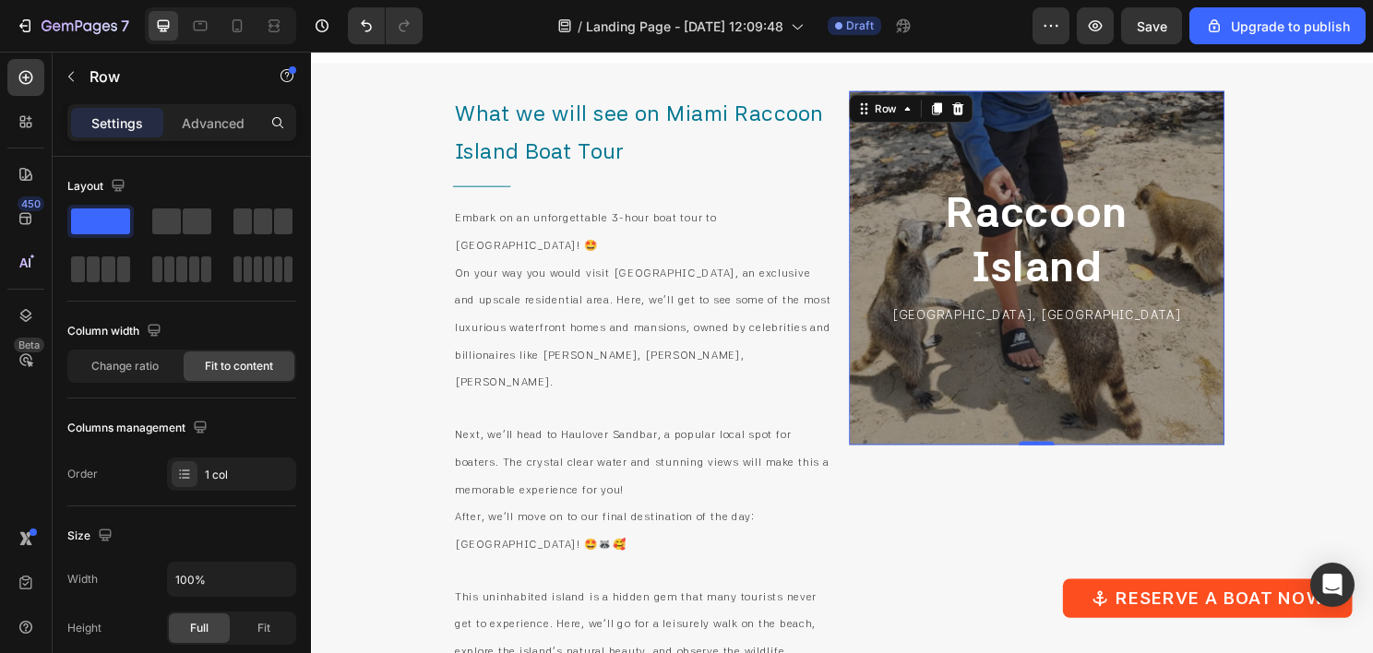
click at [894, 125] on div "[GEOGRAPHIC_DATA] Heading [GEOGRAPHIC_DATA], [GEOGRAPHIC_DATA] Text Block Row 0" at bounding box center [1067, 277] width 391 height 369
click at [907, 108] on div "Row" at bounding box center [910, 111] width 30 height 17
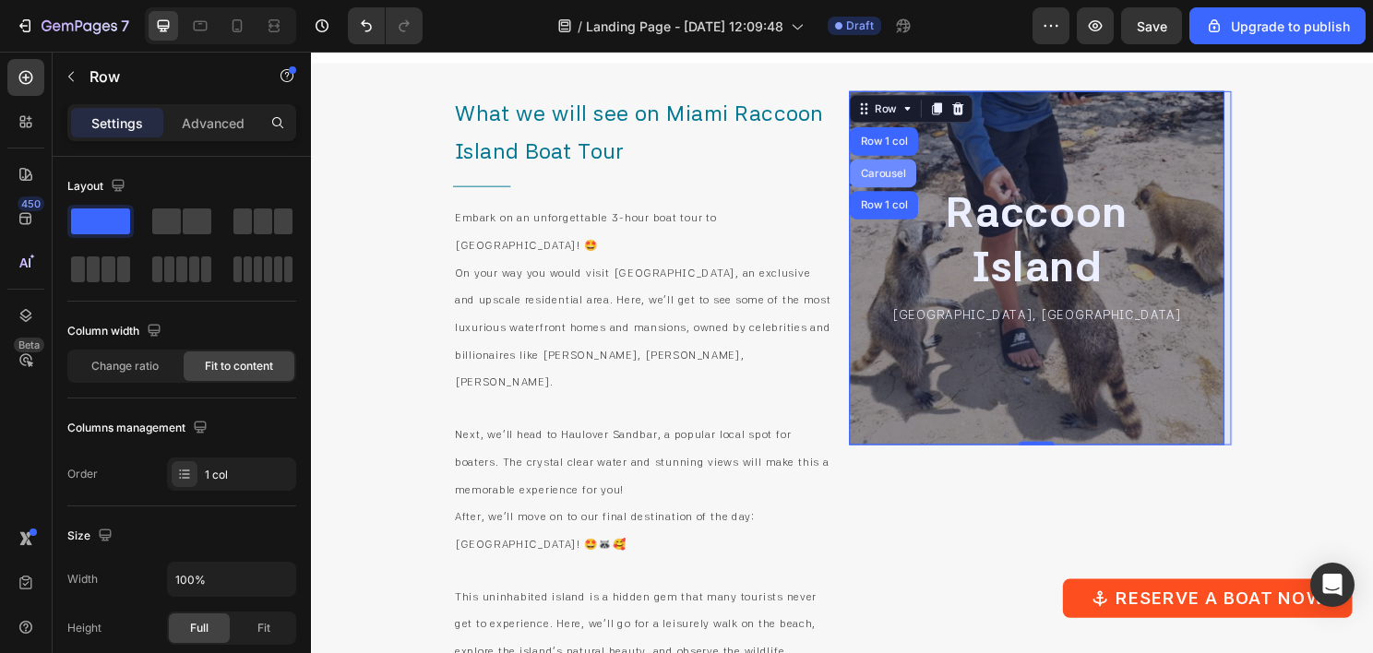
click at [897, 173] on div "Carousel" at bounding box center [907, 178] width 54 height 11
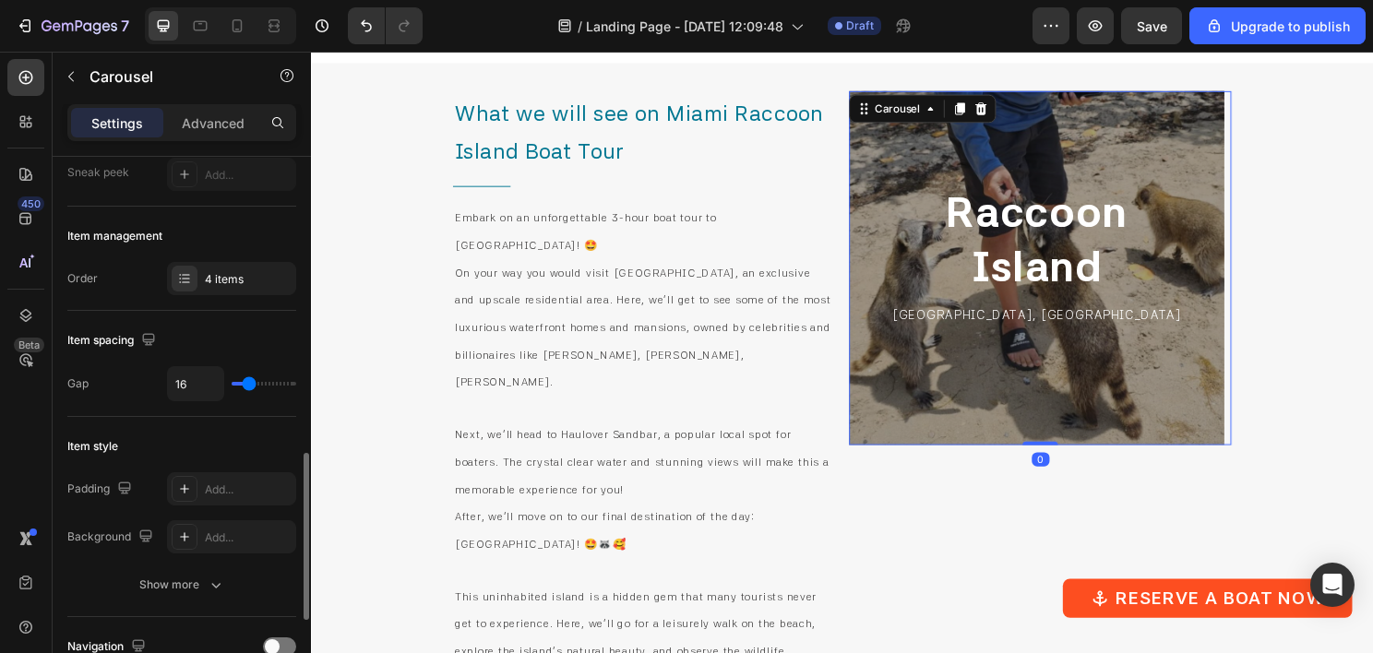
scroll to position [461, 0]
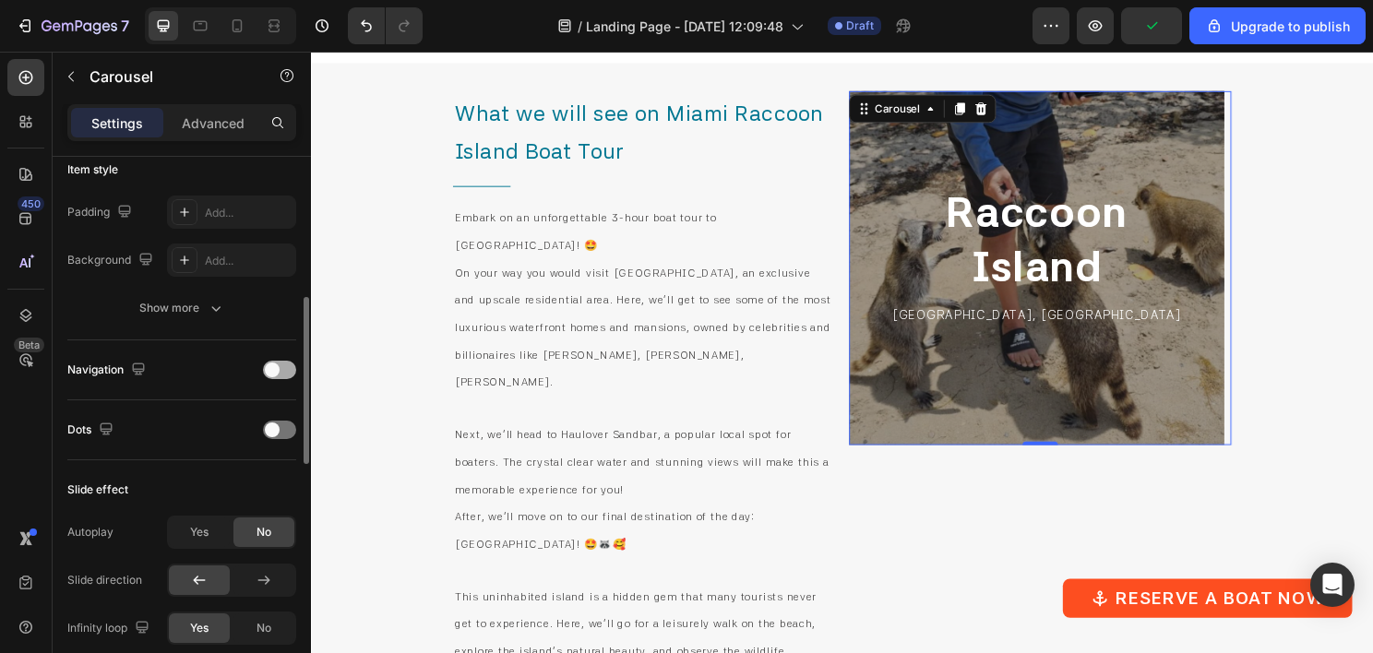
click at [282, 362] on div at bounding box center [279, 370] width 33 height 18
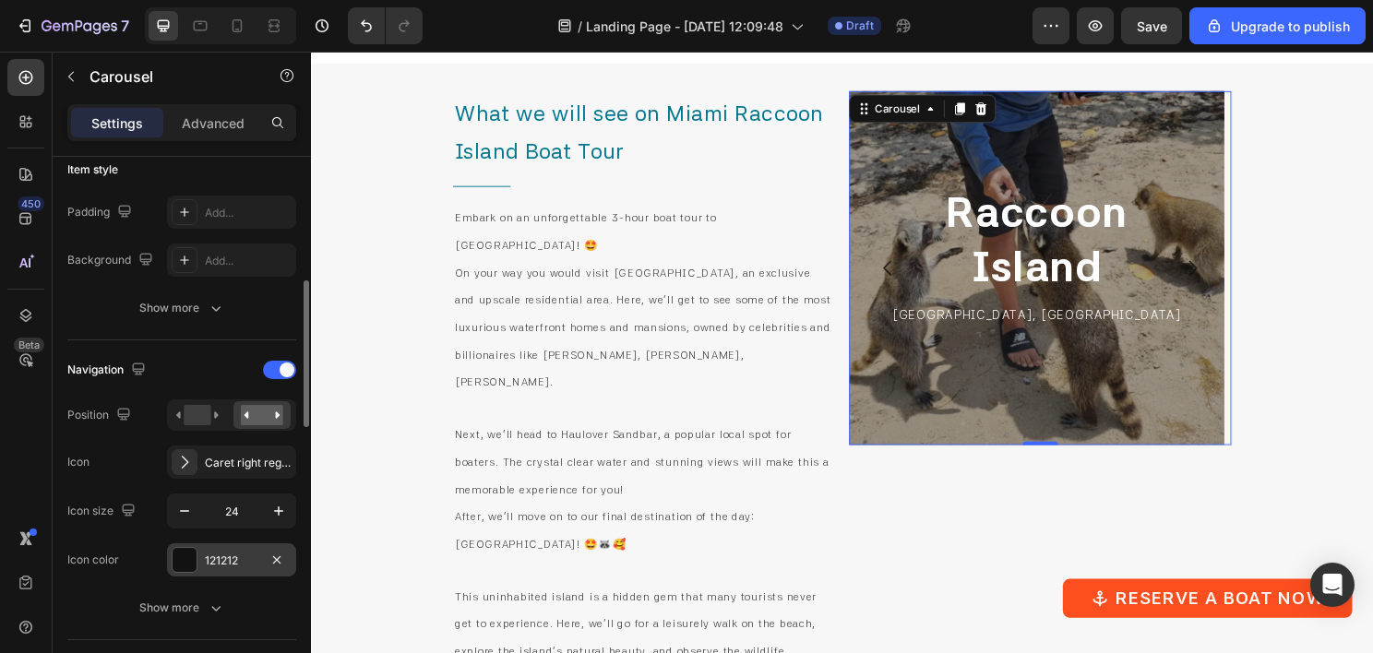
click at [197, 561] on div at bounding box center [185, 560] width 26 height 26
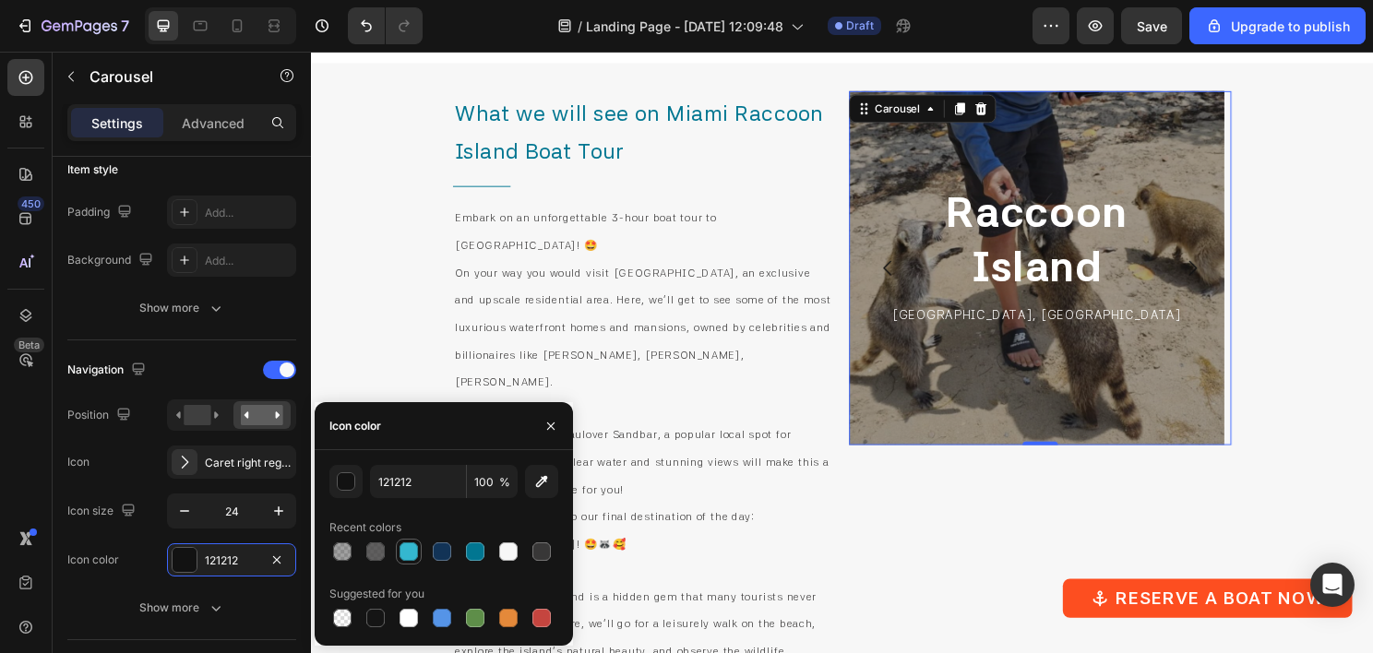
click at [410, 555] on div at bounding box center [409, 552] width 18 height 18
click at [510, 549] on div at bounding box center [508, 552] width 18 height 18
type input "F7F7F7"
click at [275, 506] on icon "button" at bounding box center [278, 511] width 18 height 18
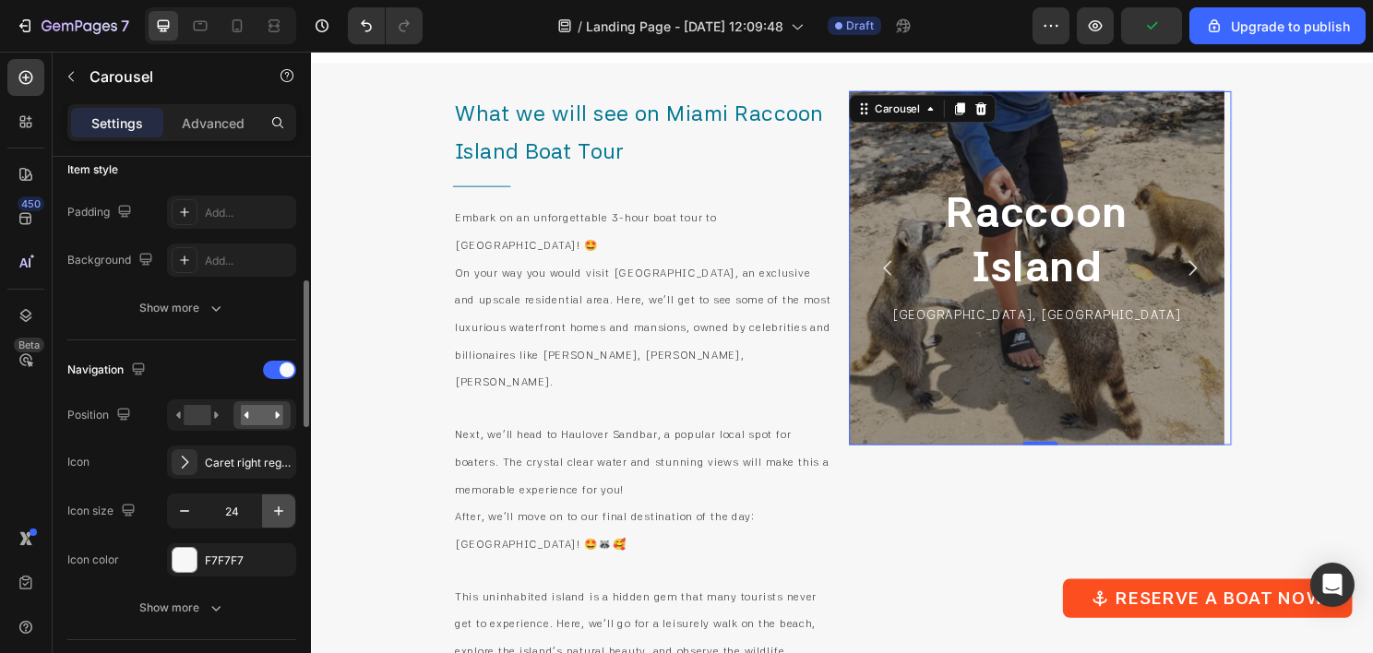
click at [275, 506] on icon "button" at bounding box center [278, 511] width 18 height 18
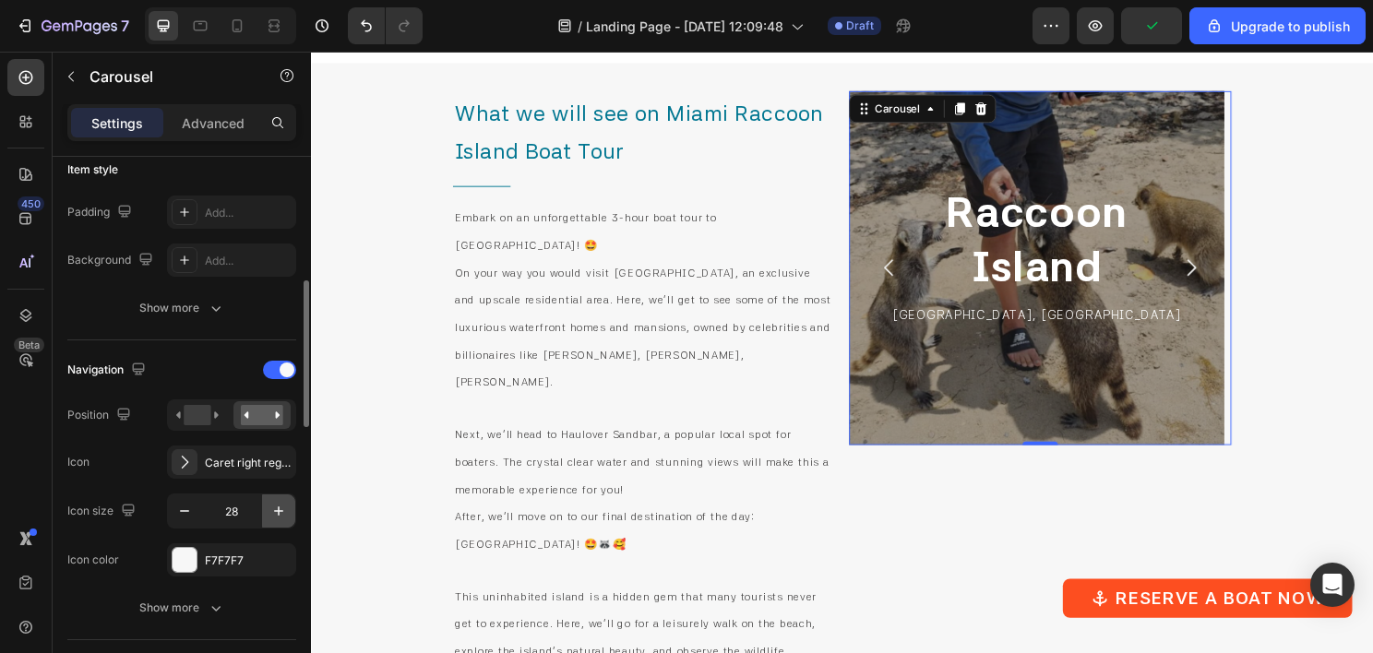
click at [275, 506] on icon "button" at bounding box center [278, 511] width 18 height 18
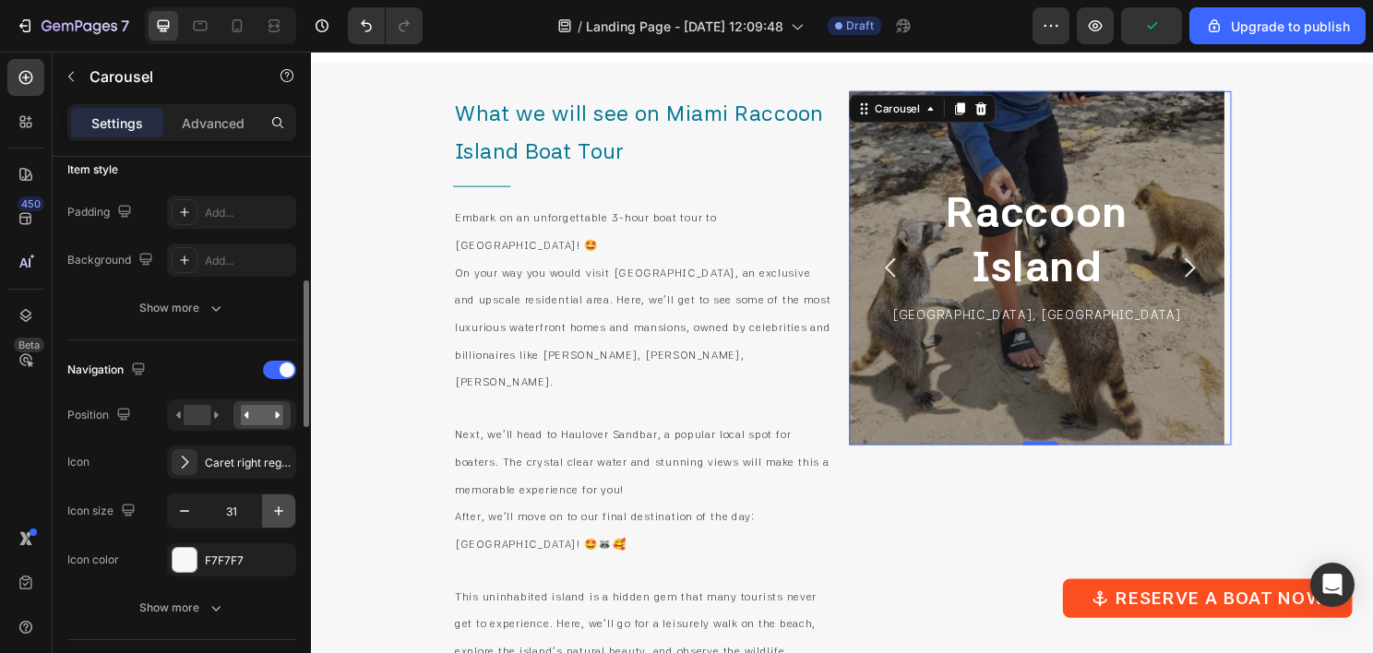
click at [275, 506] on icon "button" at bounding box center [278, 511] width 18 height 18
click at [274, 506] on icon "button" at bounding box center [278, 511] width 18 height 18
type input "35"
click at [251, 460] on div "Caret right regular" at bounding box center [248, 463] width 87 height 17
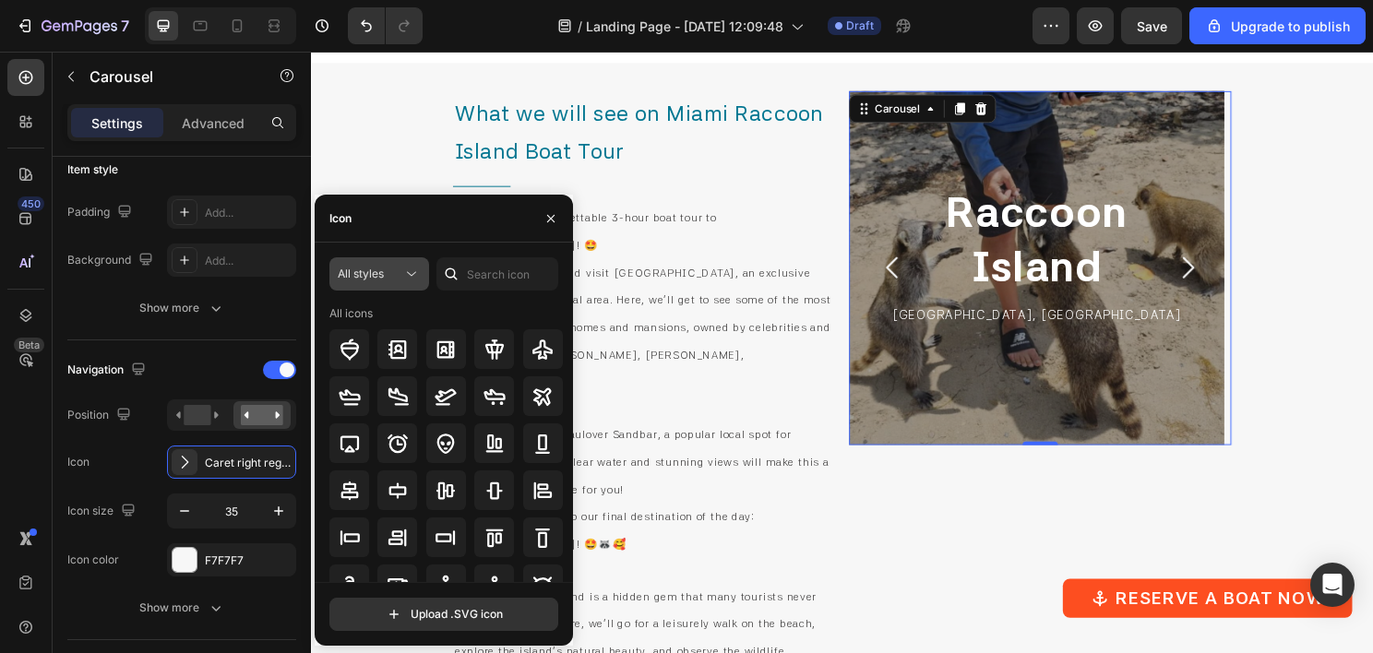
click at [410, 278] on icon at bounding box center [411, 274] width 18 height 18
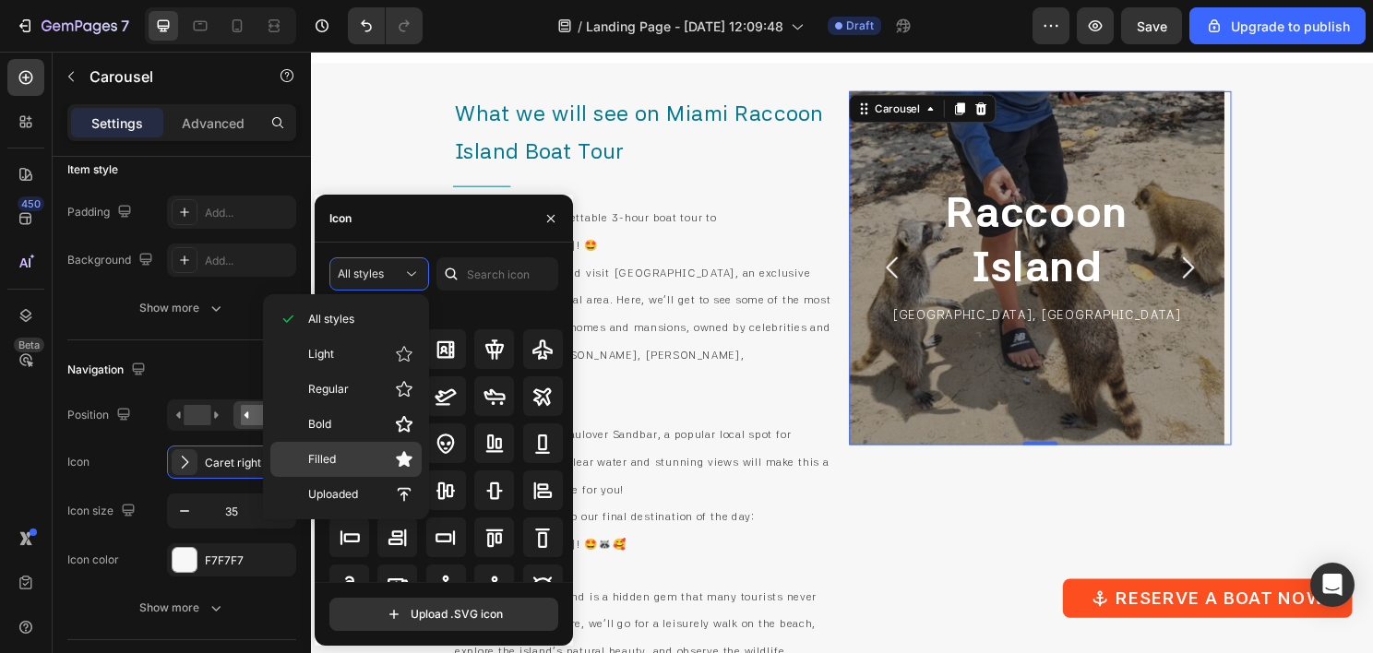
click at [365, 450] on p "Filled" at bounding box center [360, 459] width 105 height 18
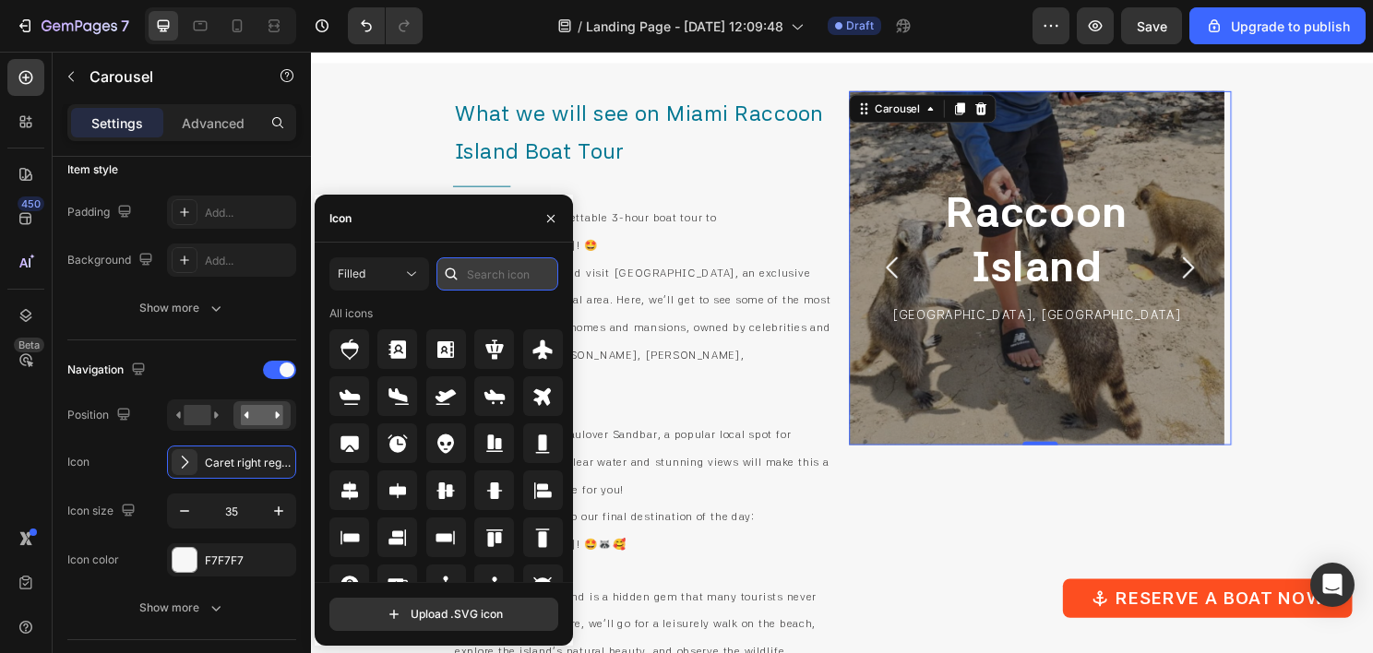
click at [504, 285] on input "text" at bounding box center [497, 273] width 122 height 33
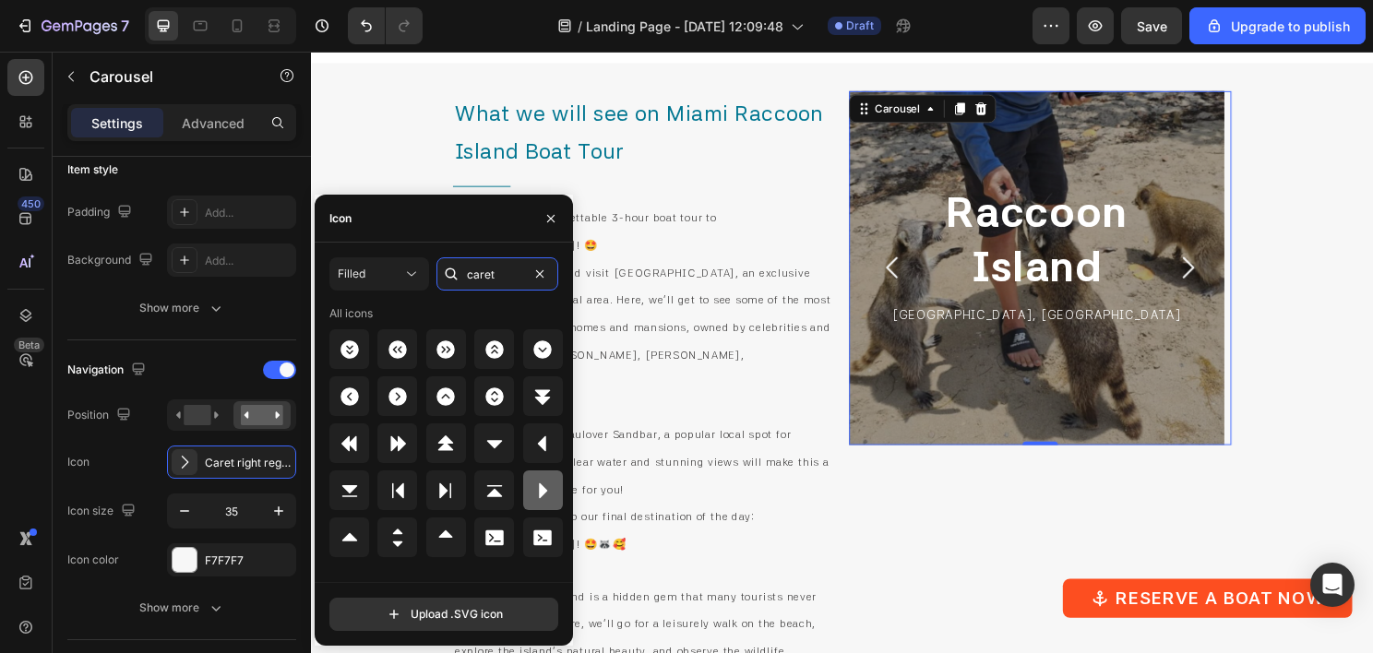
type input "caret"
click at [543, 480] on icon at bounding box center [543, 491] width 22 height 22
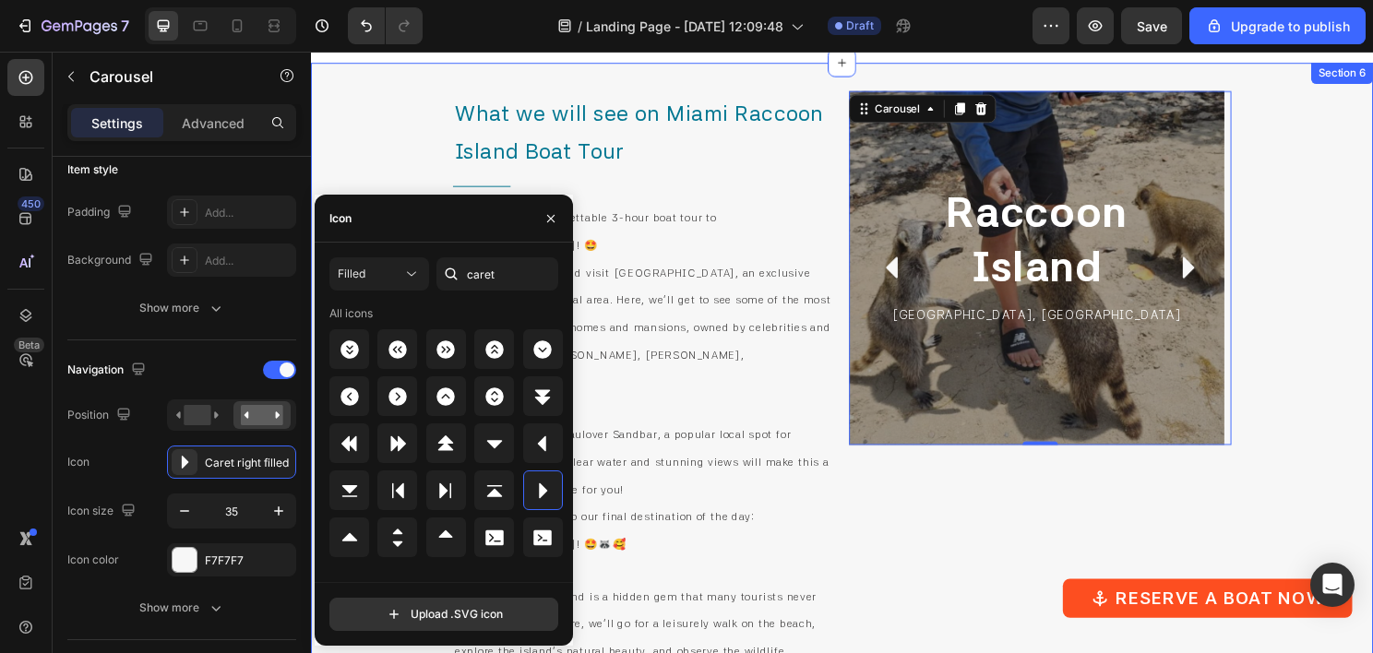
click at [1331, 273] on div "What we will see on Miami Raccoon Island Boat Tour Heading Title Line Embark on…" at bounding box center [864, 534] width 1107 height 941
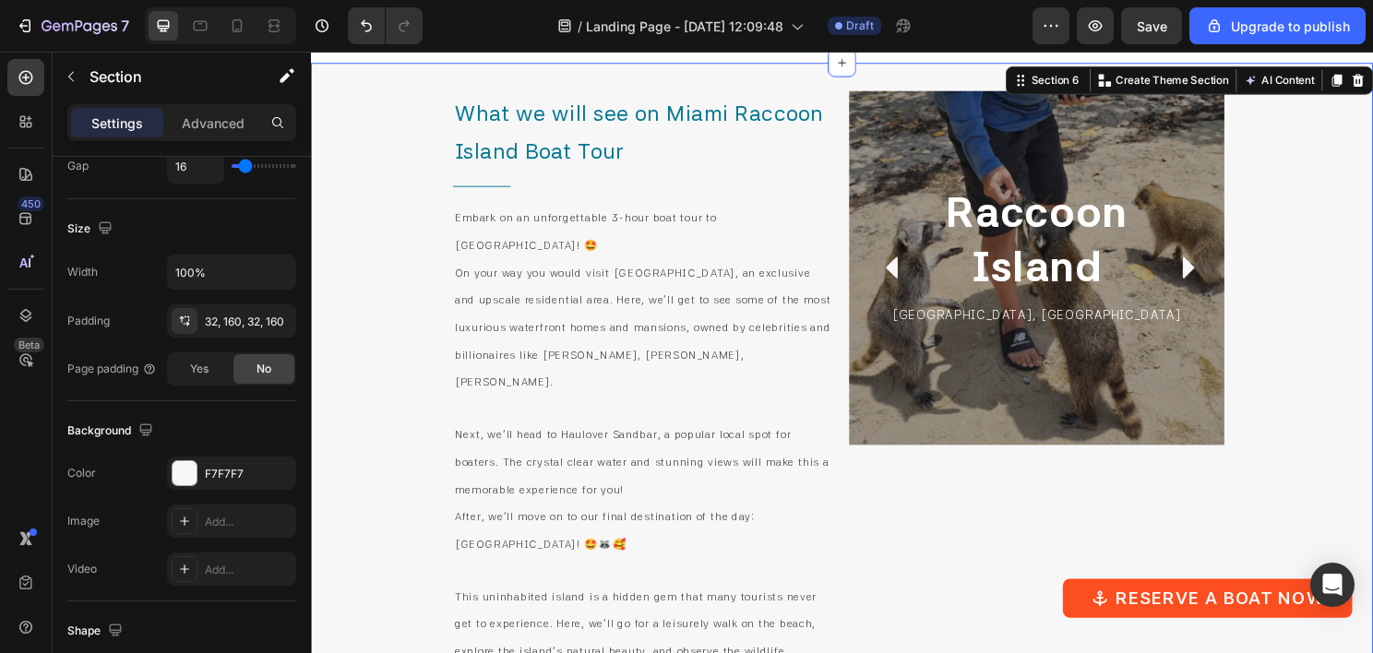
scroll to position [0, 0]
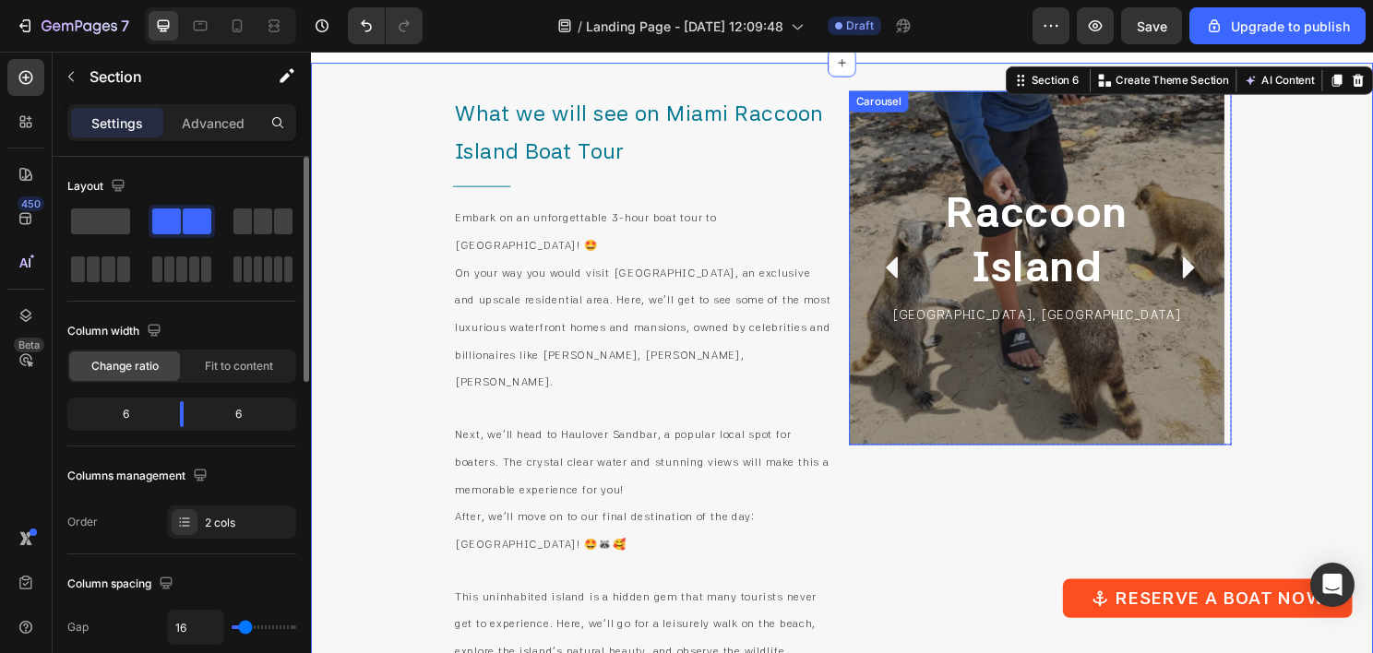
click at [1220, 275] on icon "Carousel Next Arrow" at bounding box center [1226, 278] width 12 height 22
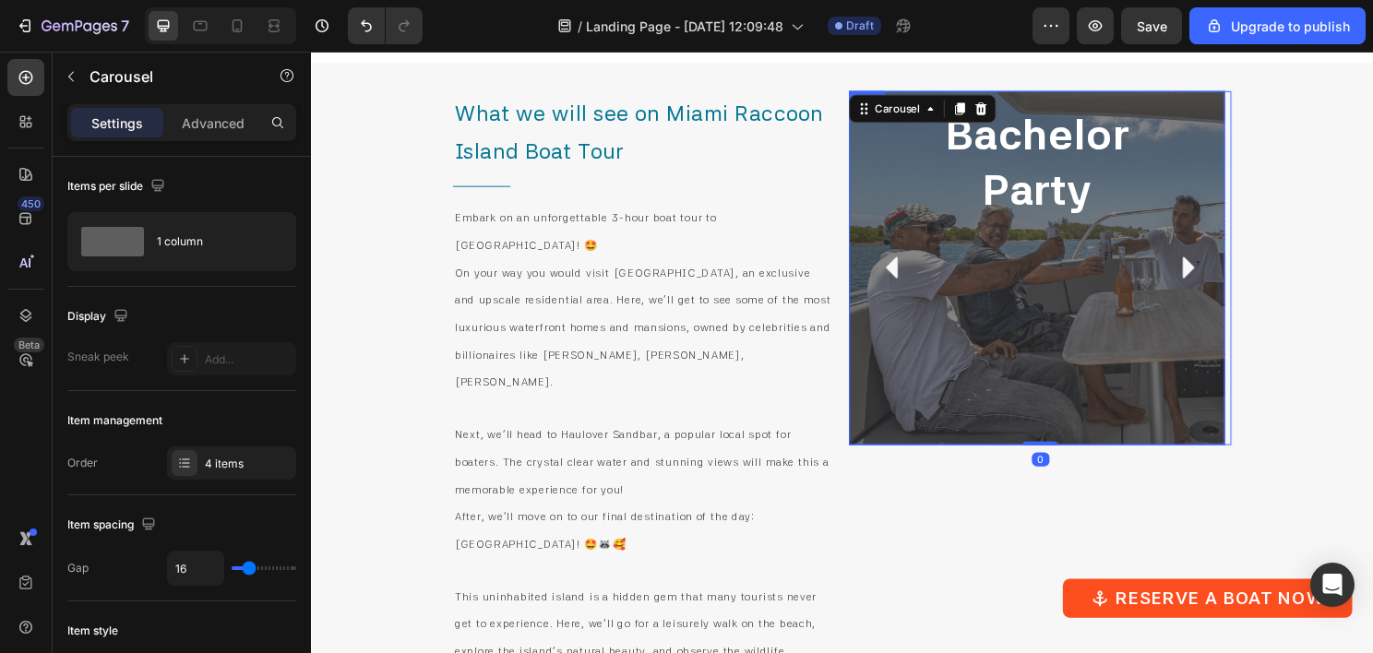
click at [1007, 353] on div "Bachelor Party Heading" at bounding box center [1068, 278] width 197 height 340
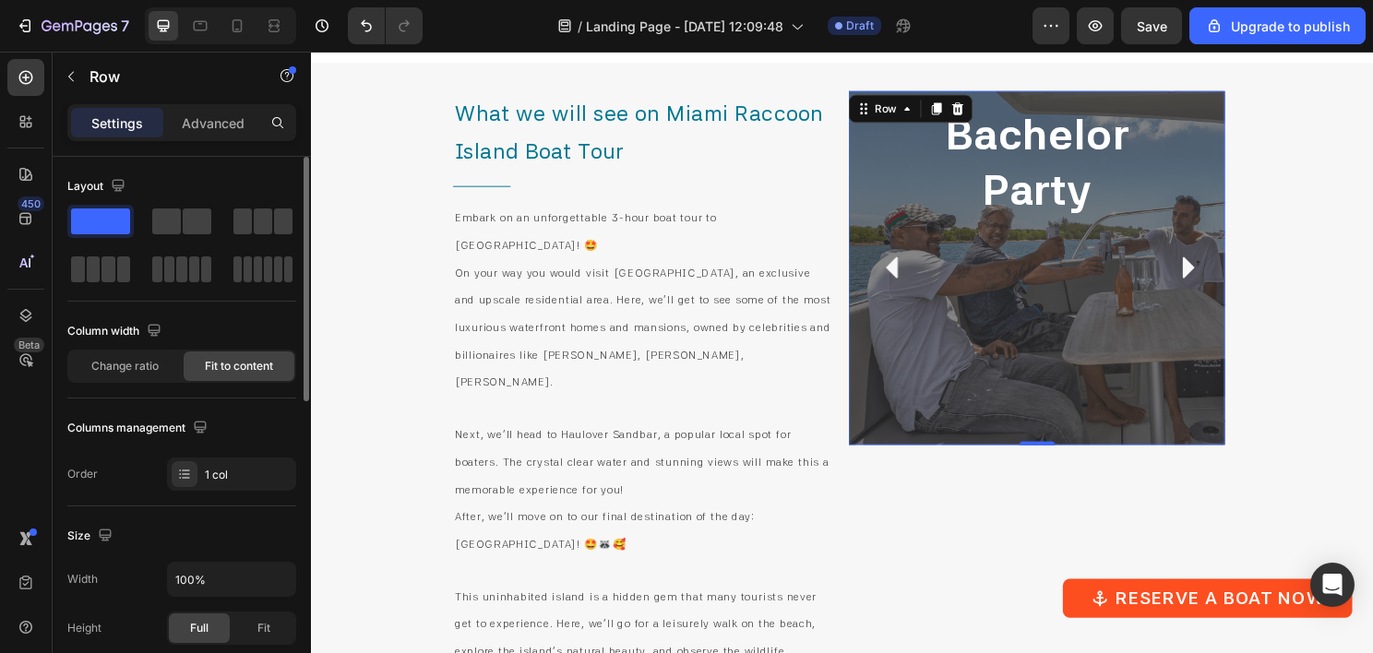
scroll to position [369, 0]
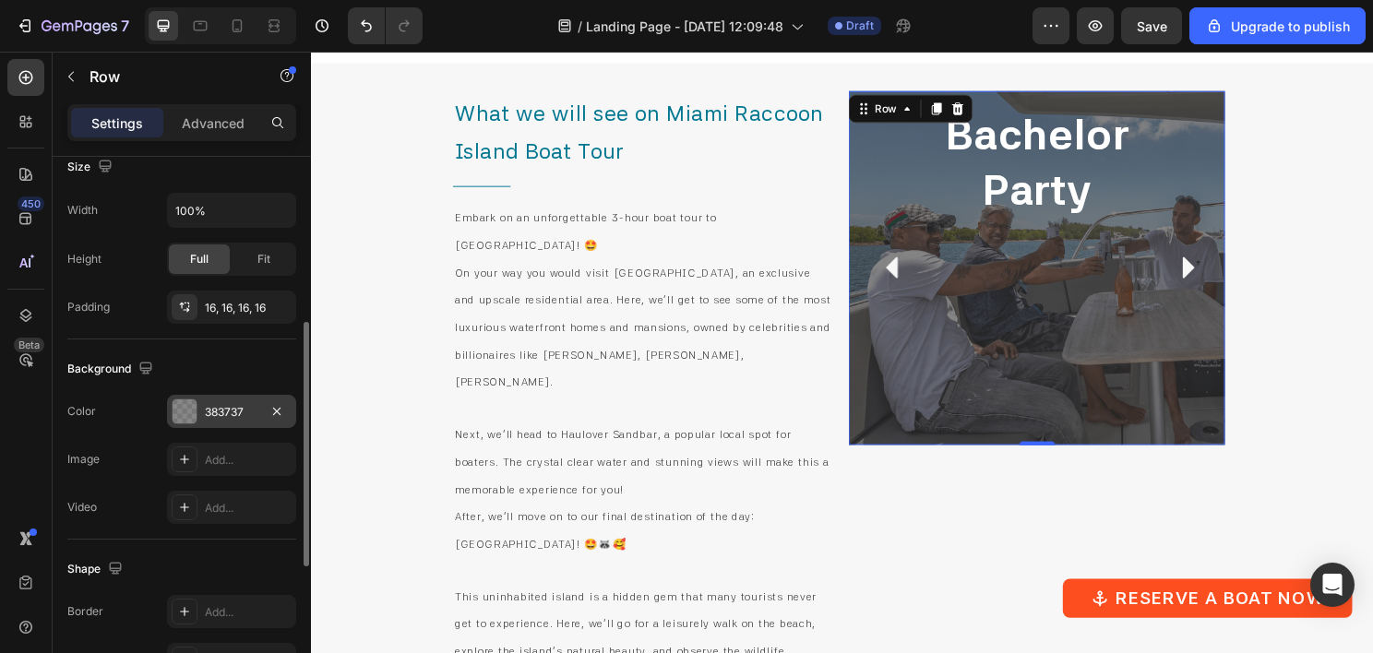
click at [237, 415] on div "383737" at bounding box center [232, 412] width 54 height 17
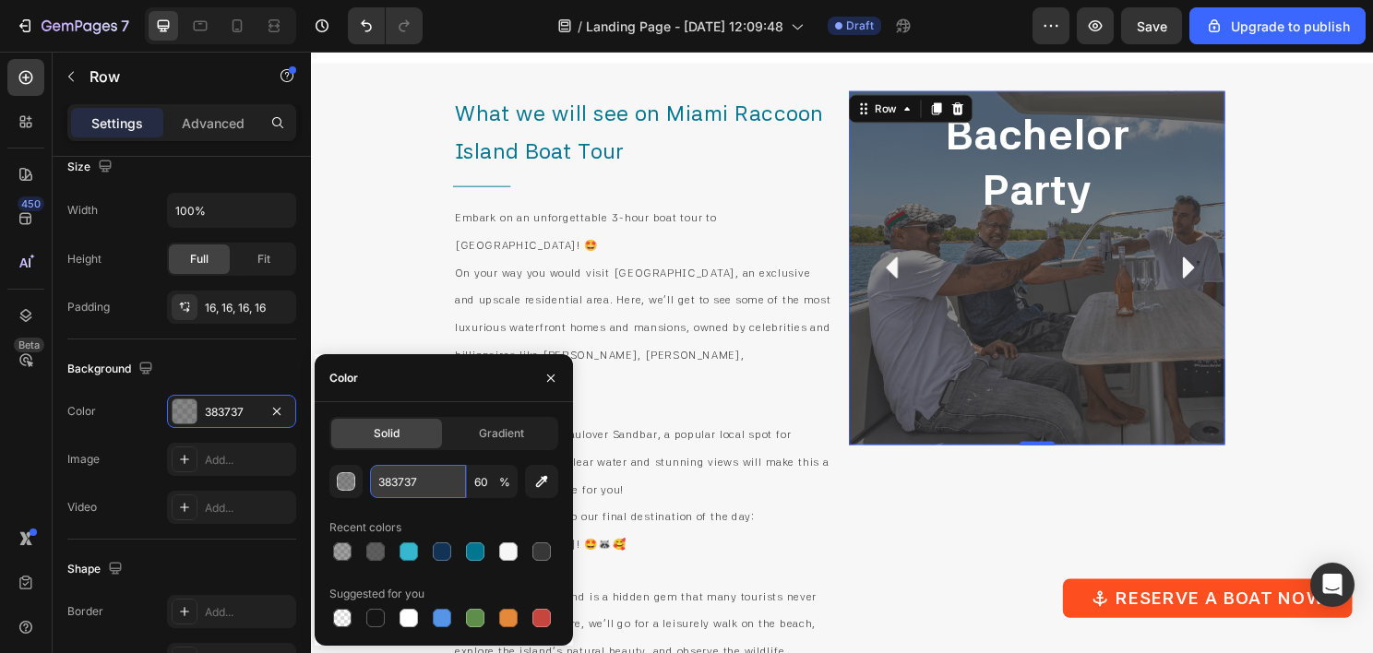
click at [418, 486] on input "383737" at bounding box center [418, 481] width 96 height 33
paste input "151515"
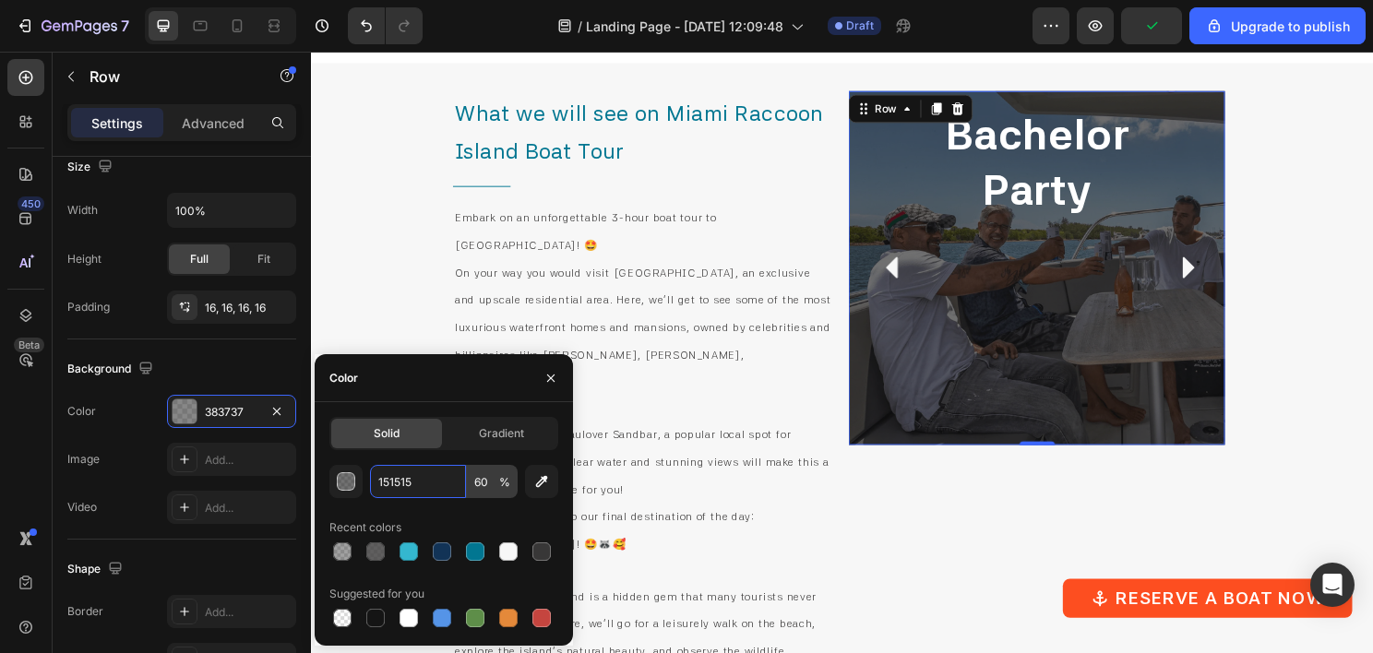
type input "151515"
click at [483, 482] on input "60" at bounding box center [492, 481] width 51 height 33
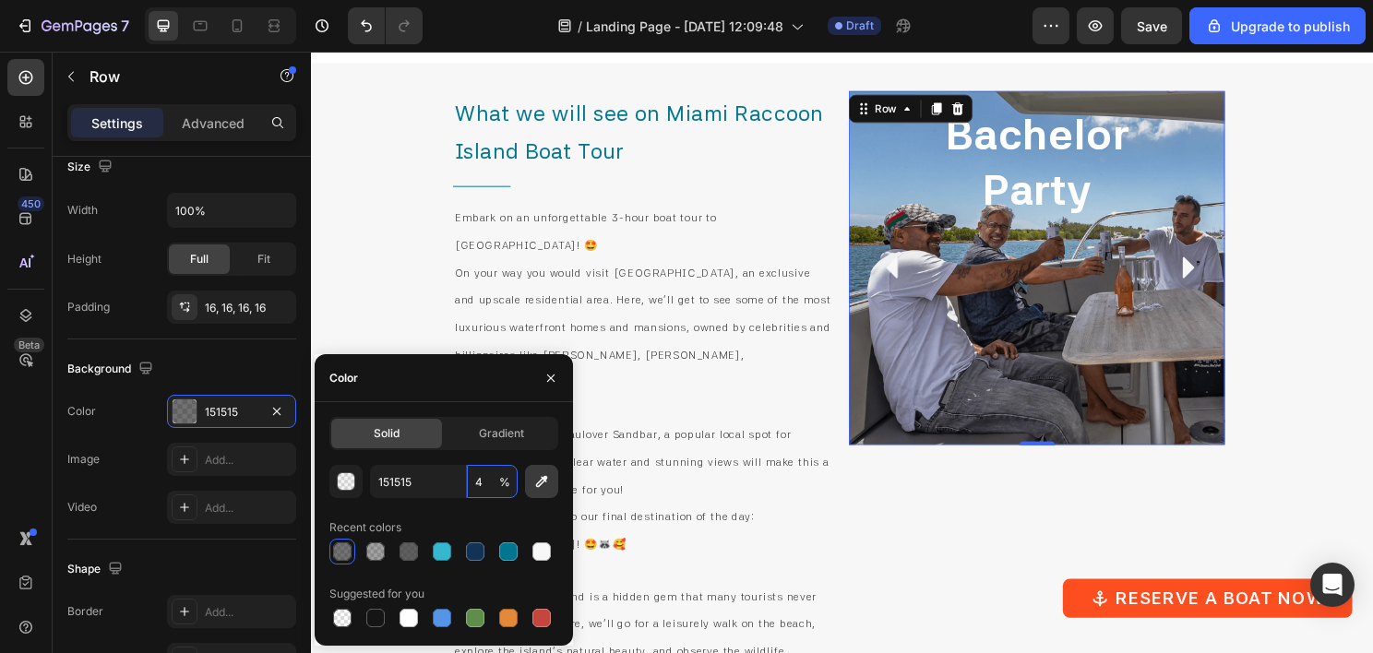
type input "40"
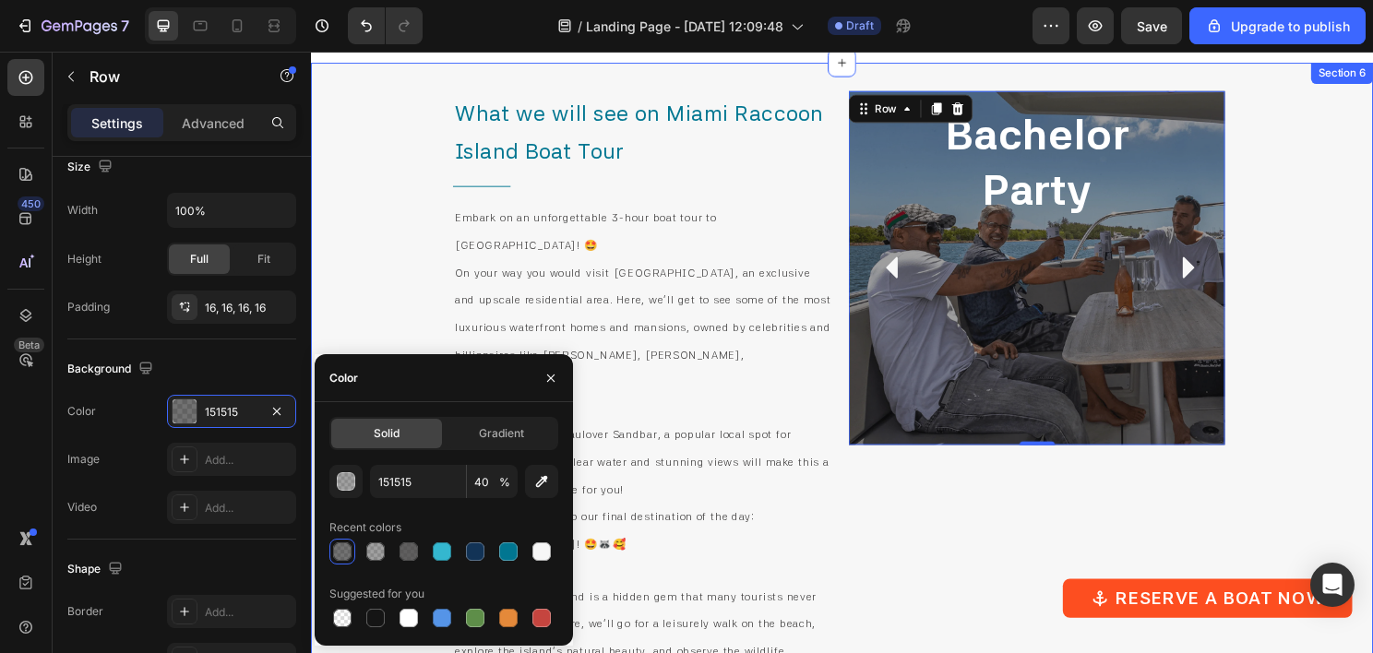
click at [998, 543] on div "Raccoon Island Heading Miami Beach, FL Text Block Row Row Bachelor Party Headin…" at bounding box center [1071, 534] width 399 height 882
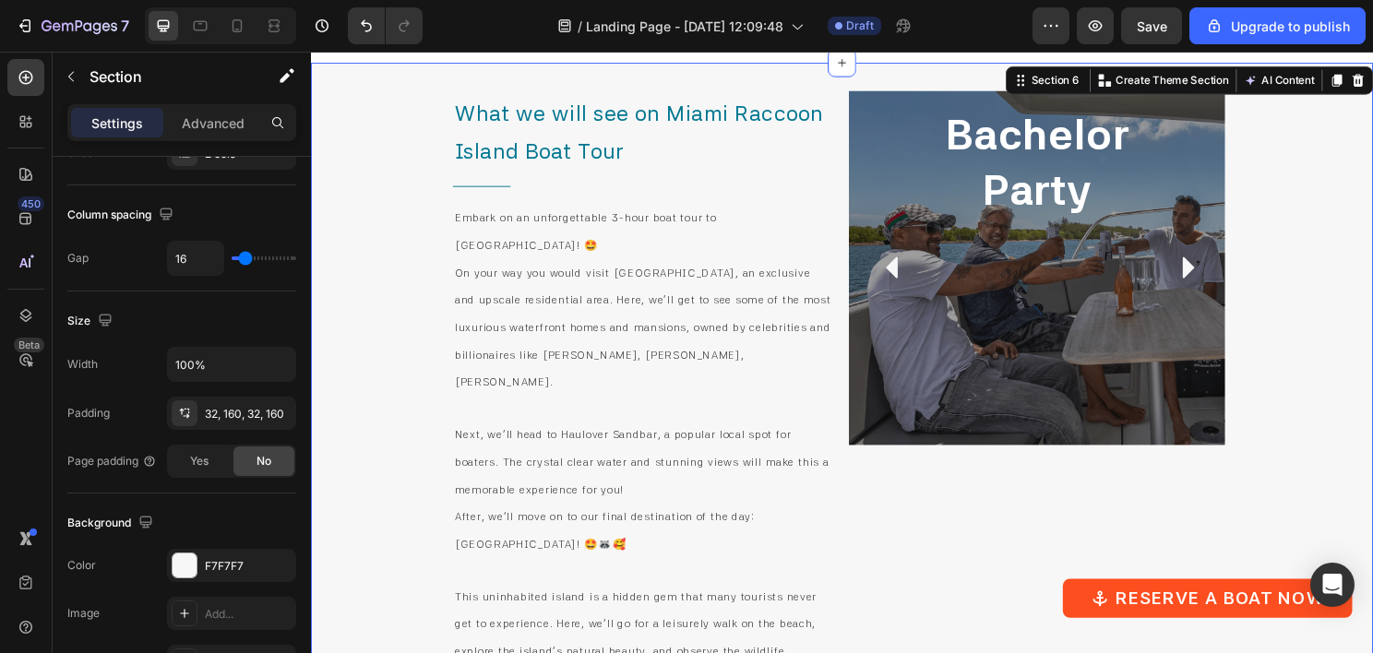
scroll to position [0, 0]
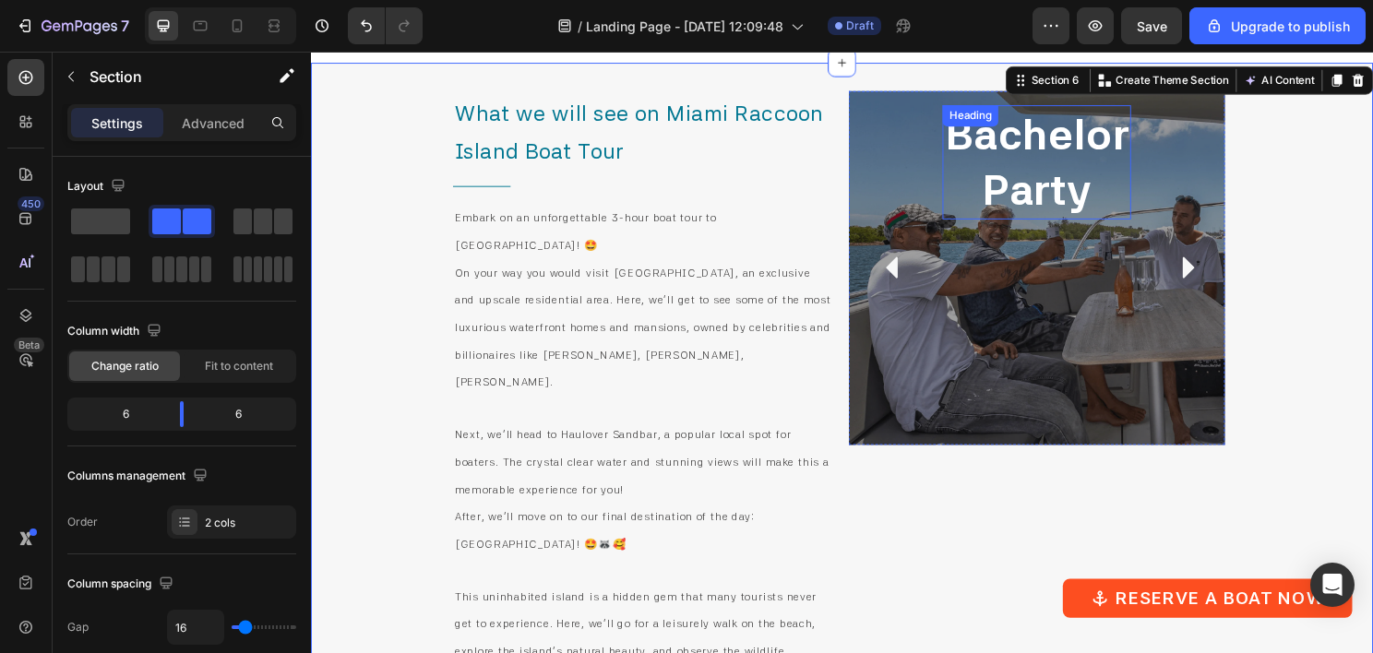
click at [1077, 185] on h2 "Bachelor Party" at bounding box center [1068, 167] width 197 height 119
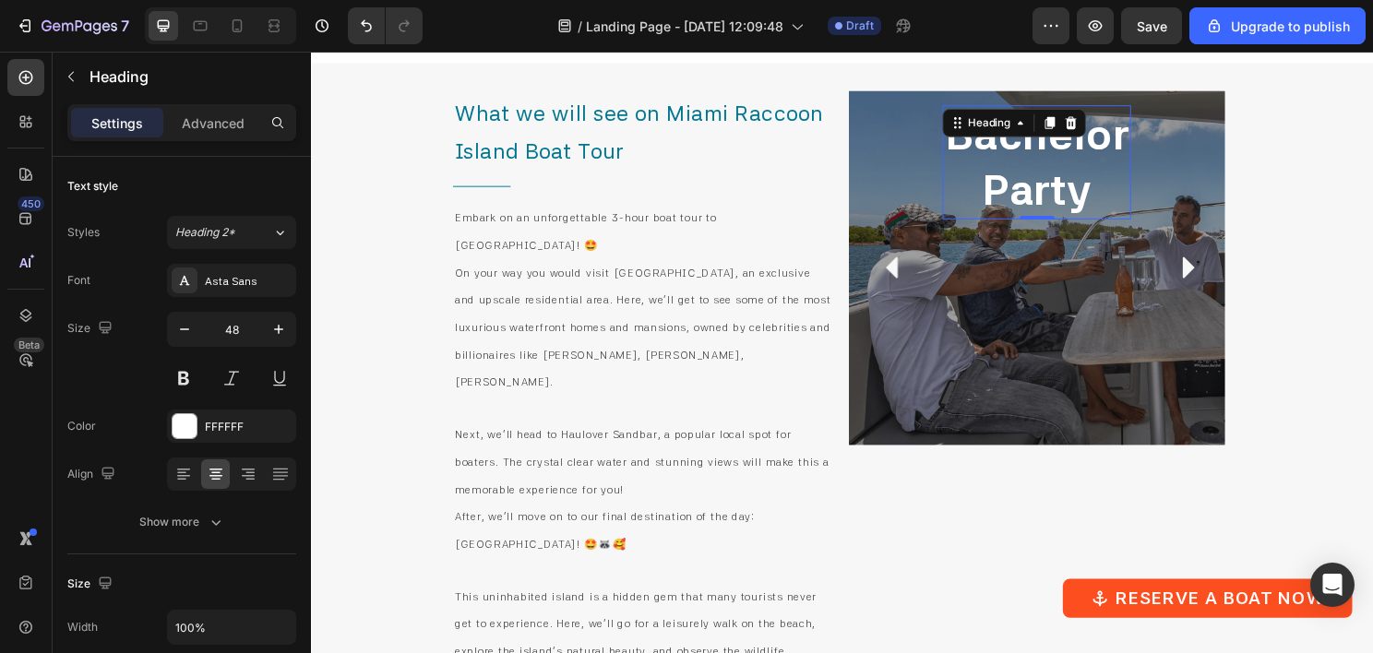
click at [1057, 185] on h2 "Bachelor Party" at bounding box center [1068, 167] width 197 height 119
click at [1057, 185] on p "Bachelor Party" at bounding box center [1068, 167] width 193 height 115
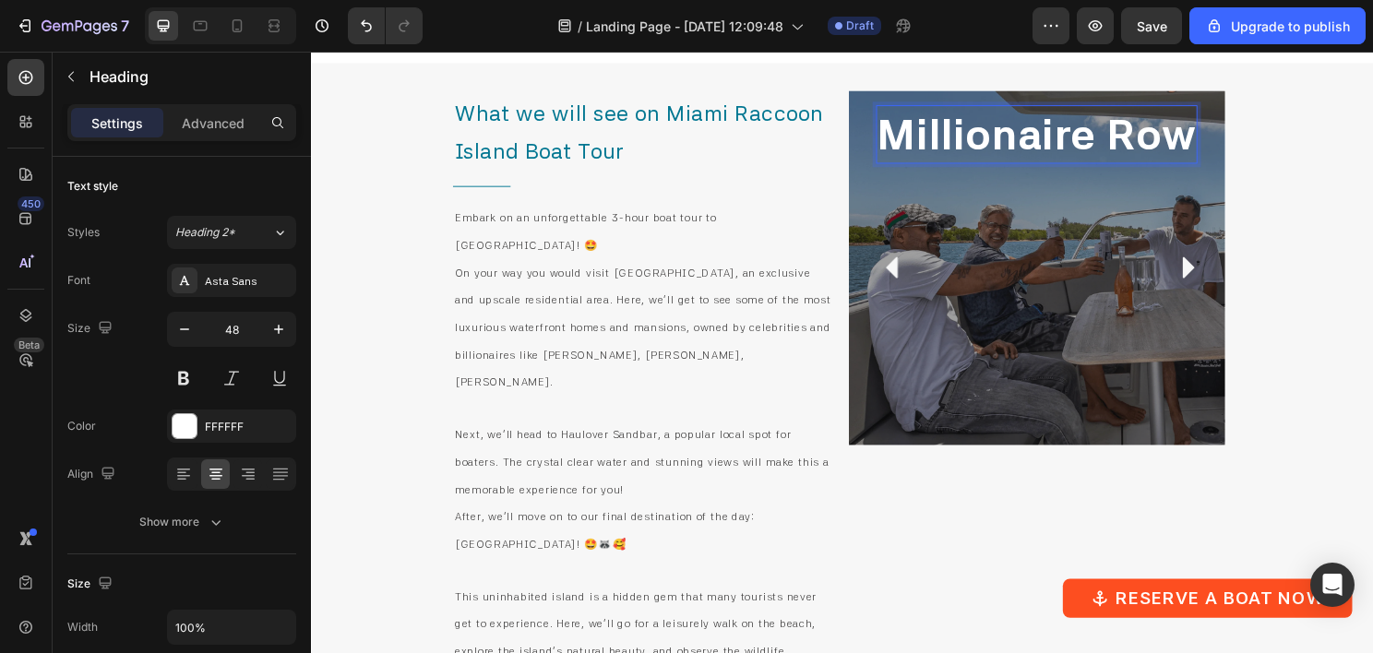
click at [1121, 136] on p "Millionaire Row" at bounding box center [1068, 138] width 332 height 57
click at [1133, 135] on p "Millionaire Row" at bounding box center [1068, 138] width 332 height 57
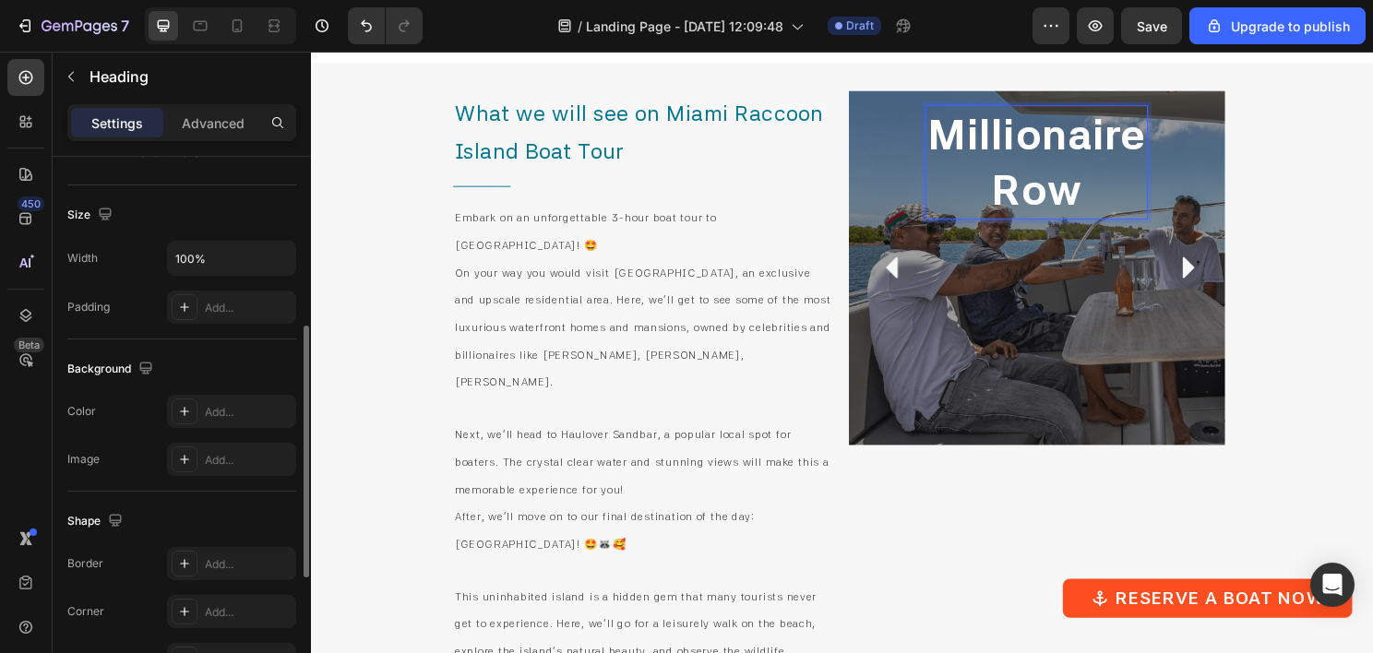
scroll to position [646, 0]
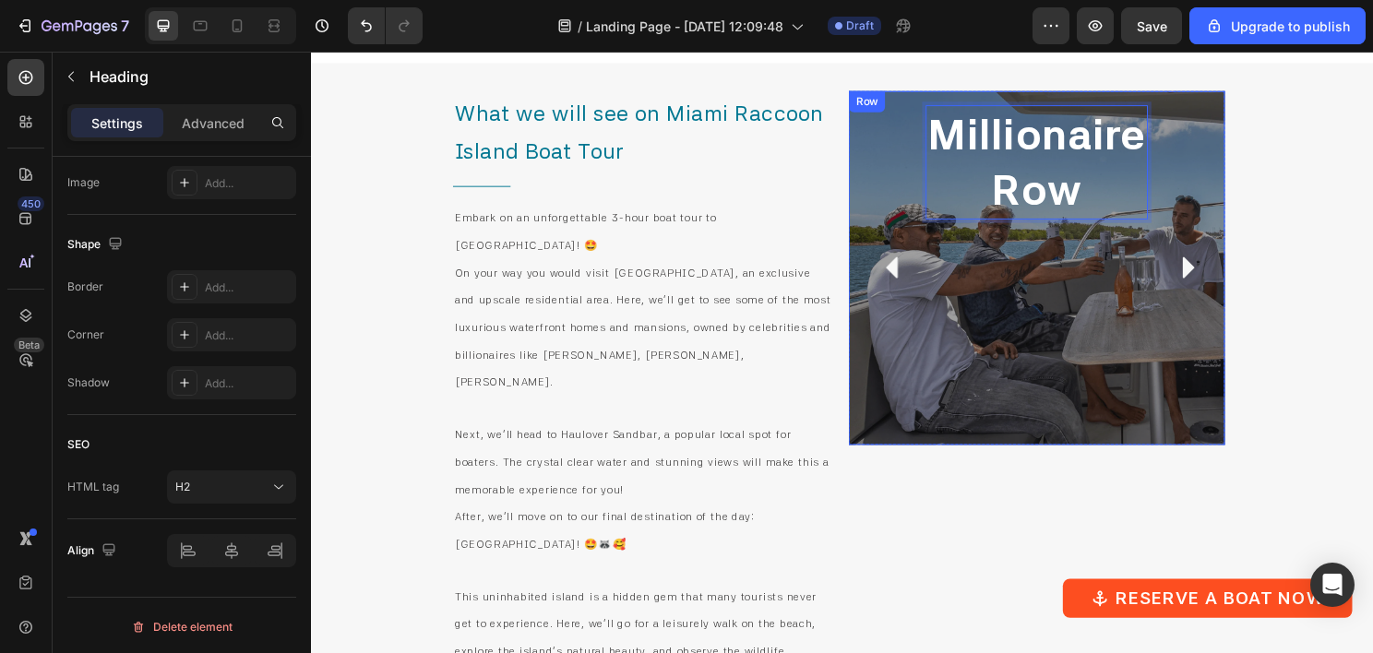
click at [1017, 329] on div "Millionaire Row Heading 0" at bounding box center [1067, 278] width 231 height 340
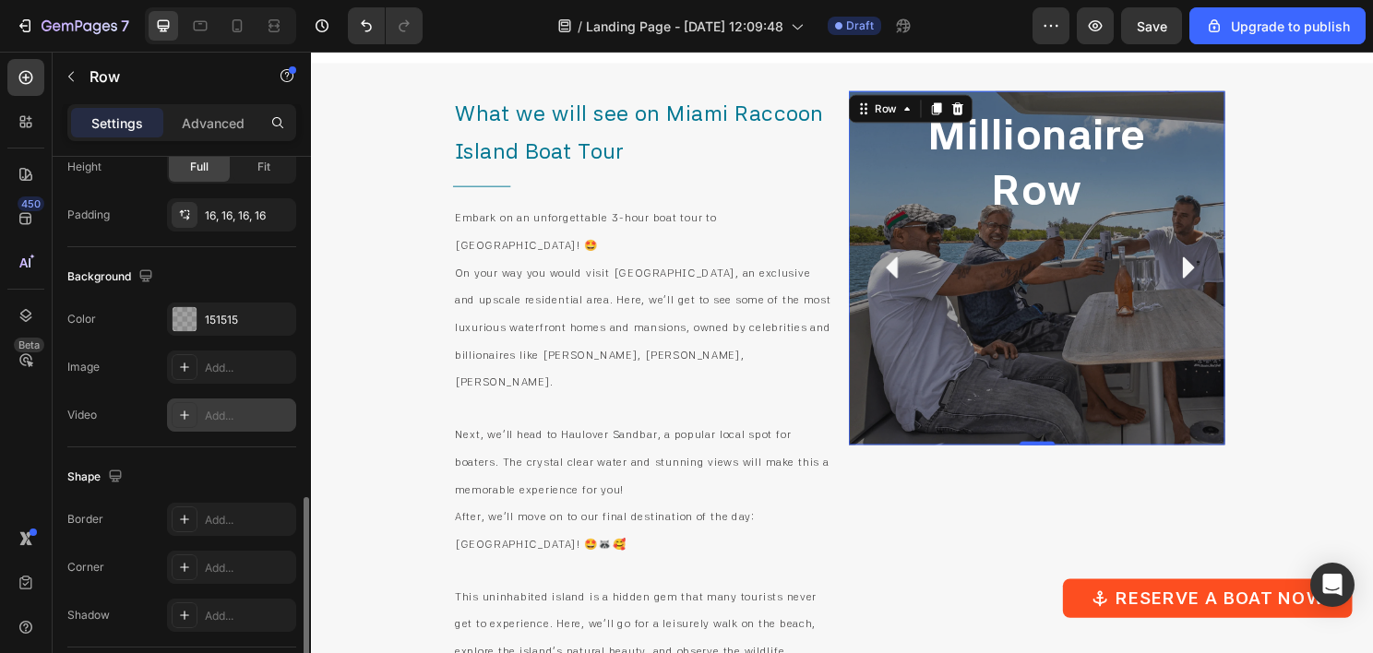
scroll to position [679, 0]
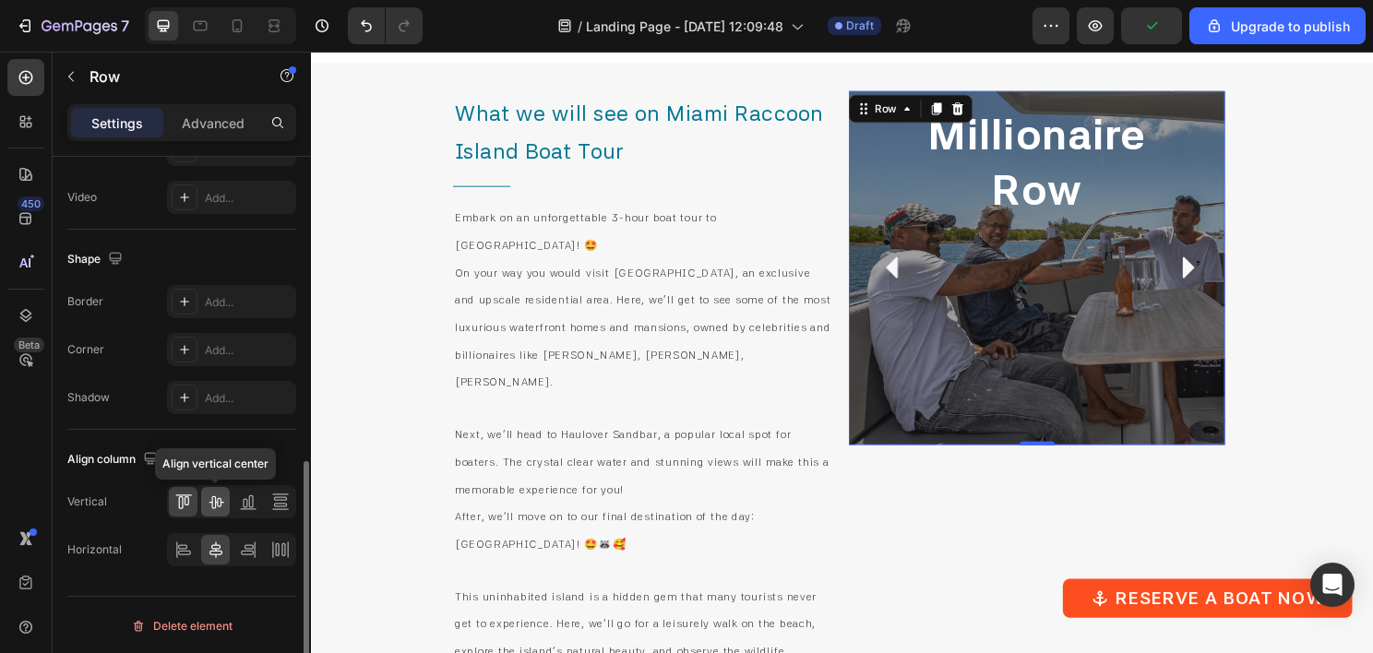
click at [217, 507] on icon at bounding box center [216, 502] width 18 height 18
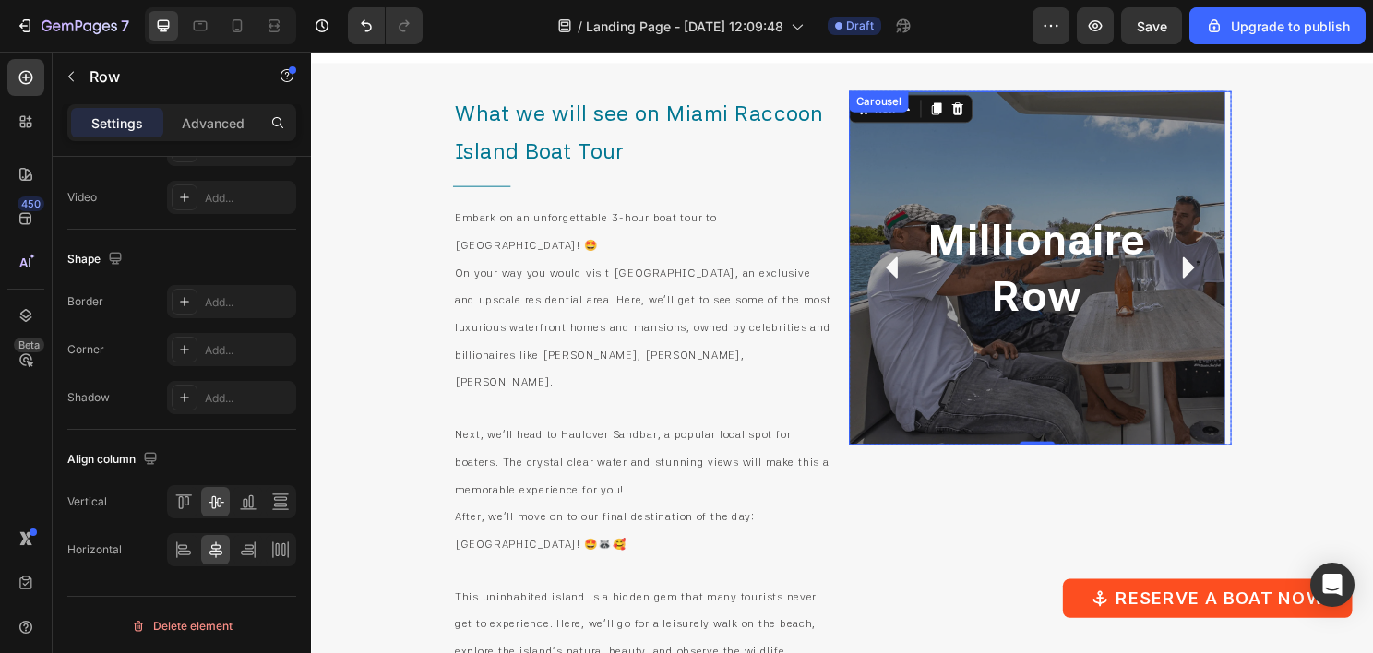
click at [904, 271] on icon "Carousel Back Arrow" at bounding box center [918, 277] width 32 height 32
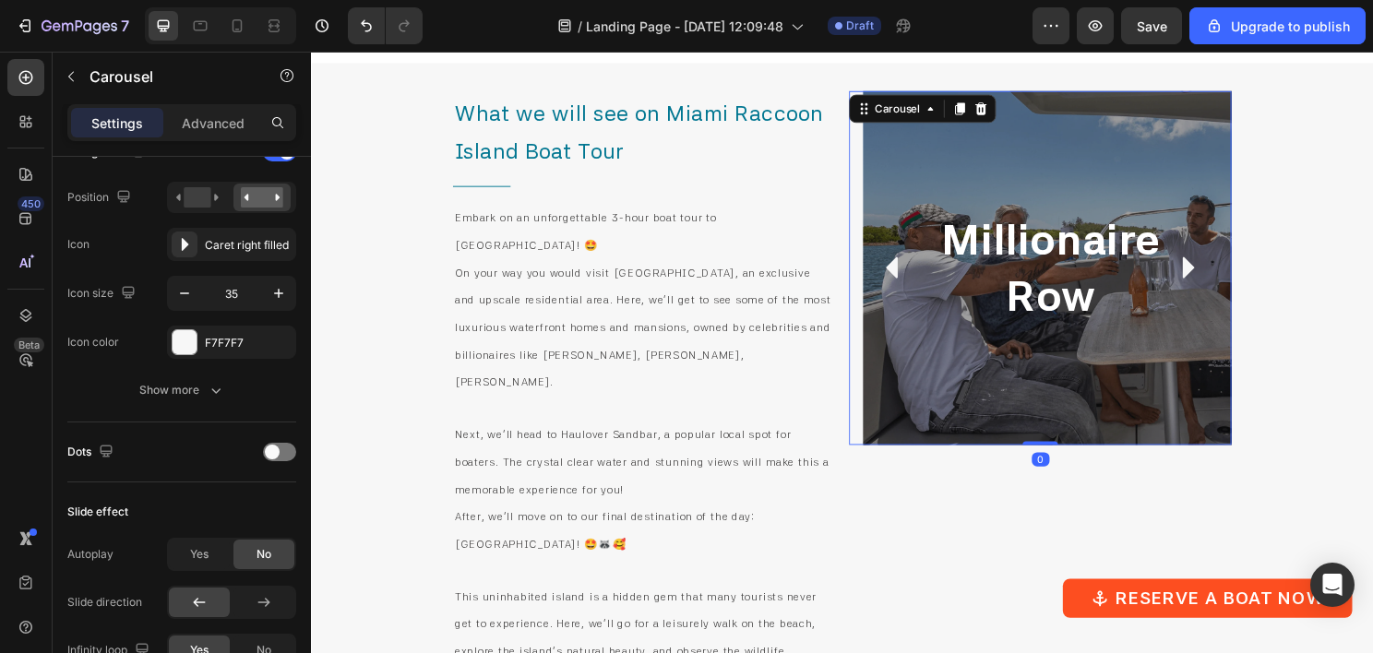
scroll to position [0, 0]
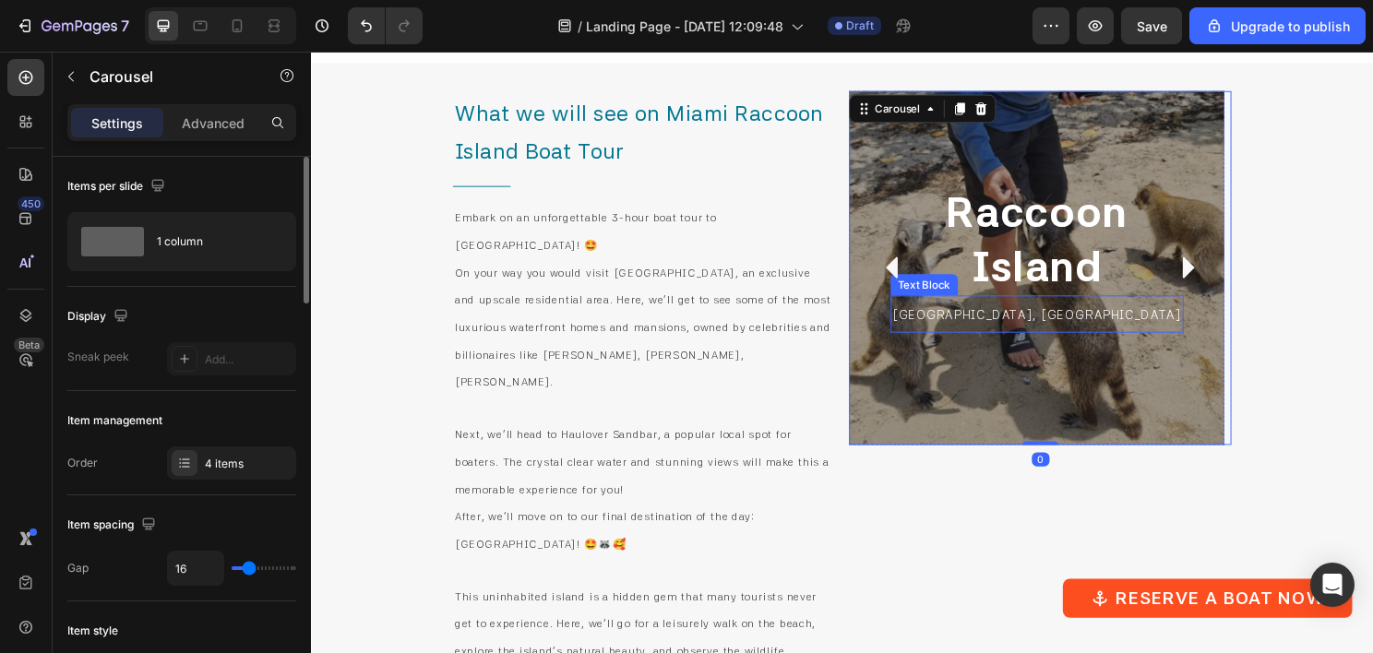
click at [1075, 328] on span "[GEOGRAPHIC_DATA], [GEOGRAPHIC_DATA]" at bounding box center [1068, 326] width 302 height 15
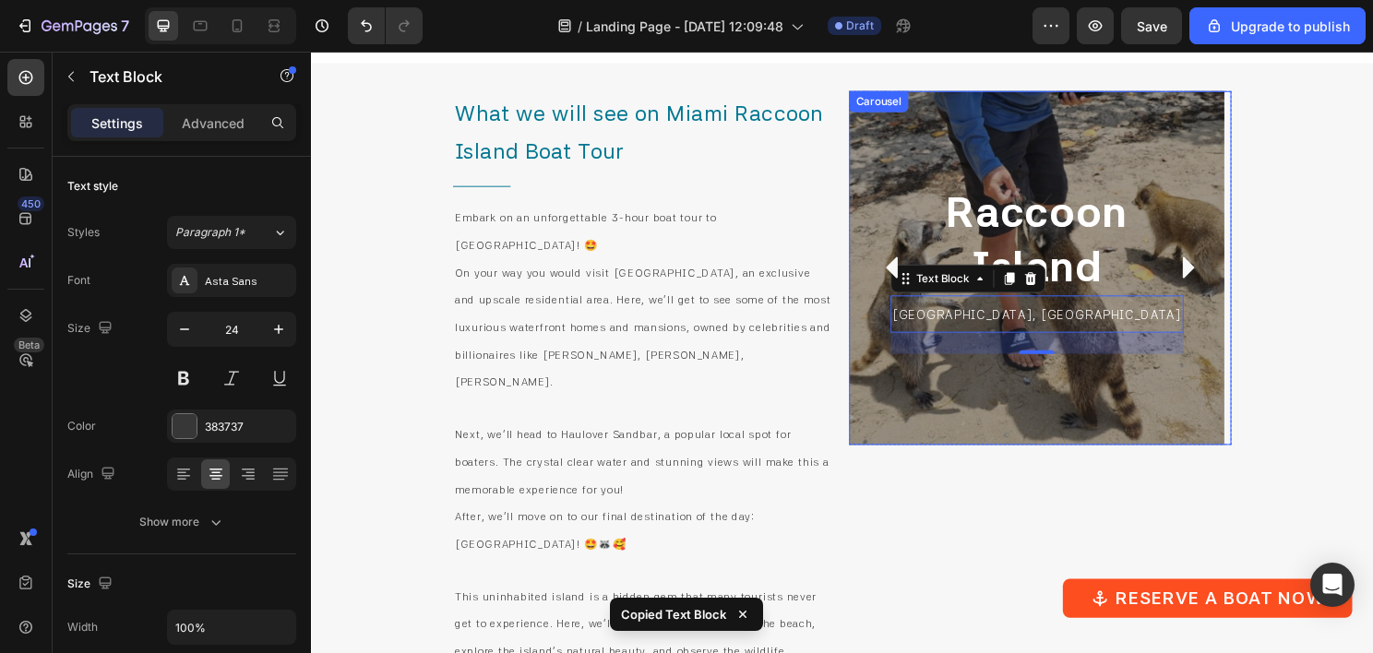
click at [1220, 274] on icon "Carousel Next Arrow" at bounding box center [1226, 278] width 12 height 22
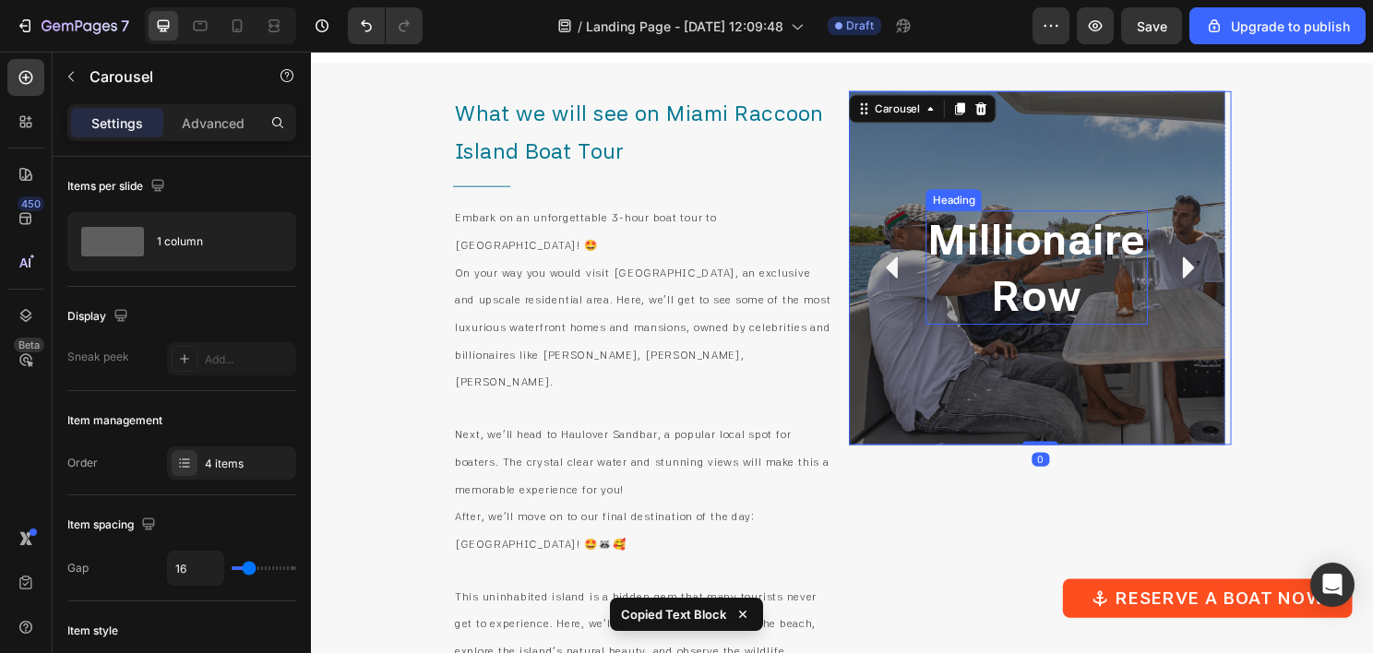
click at [1055, 316] on p "Millionaire Row" at bounding box center [1067, 277] width 227 height 115
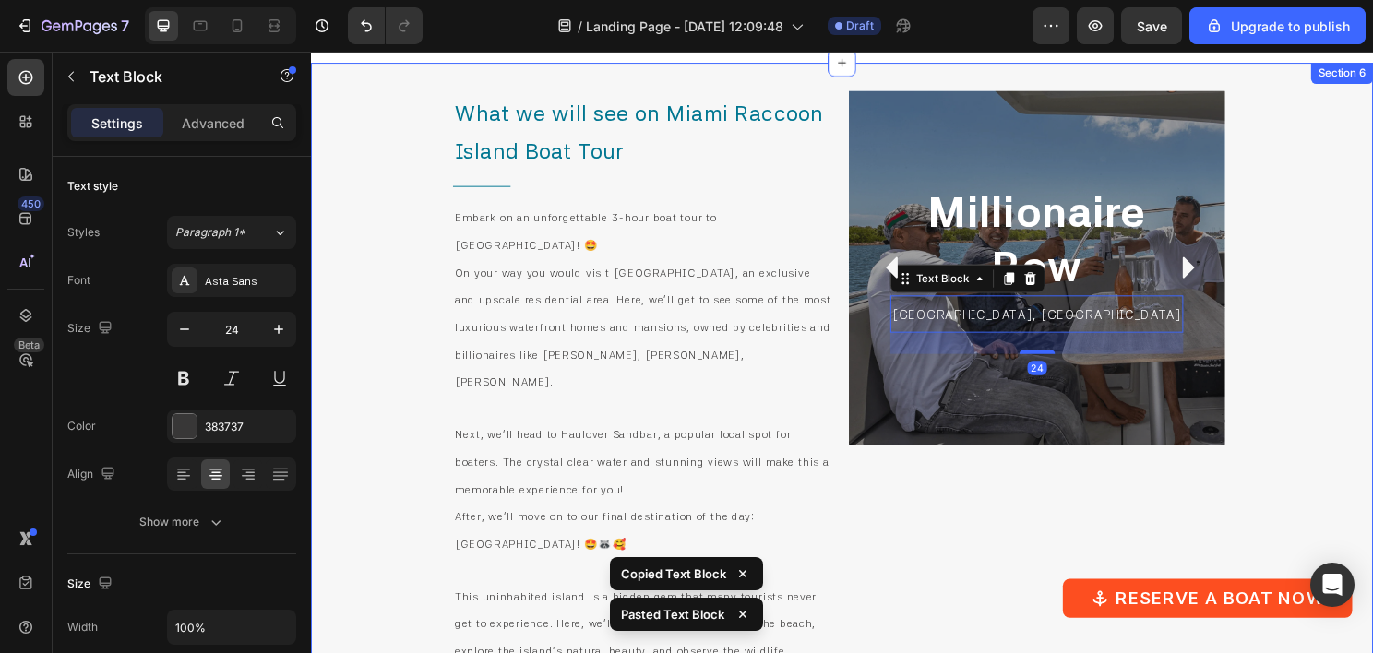
click at [1294, 302] on div "What we will see on Miami Raccoon Island Boat Tour Heading Title Line Embark on…" at bounding box center [864, 534] width 1107 height 941
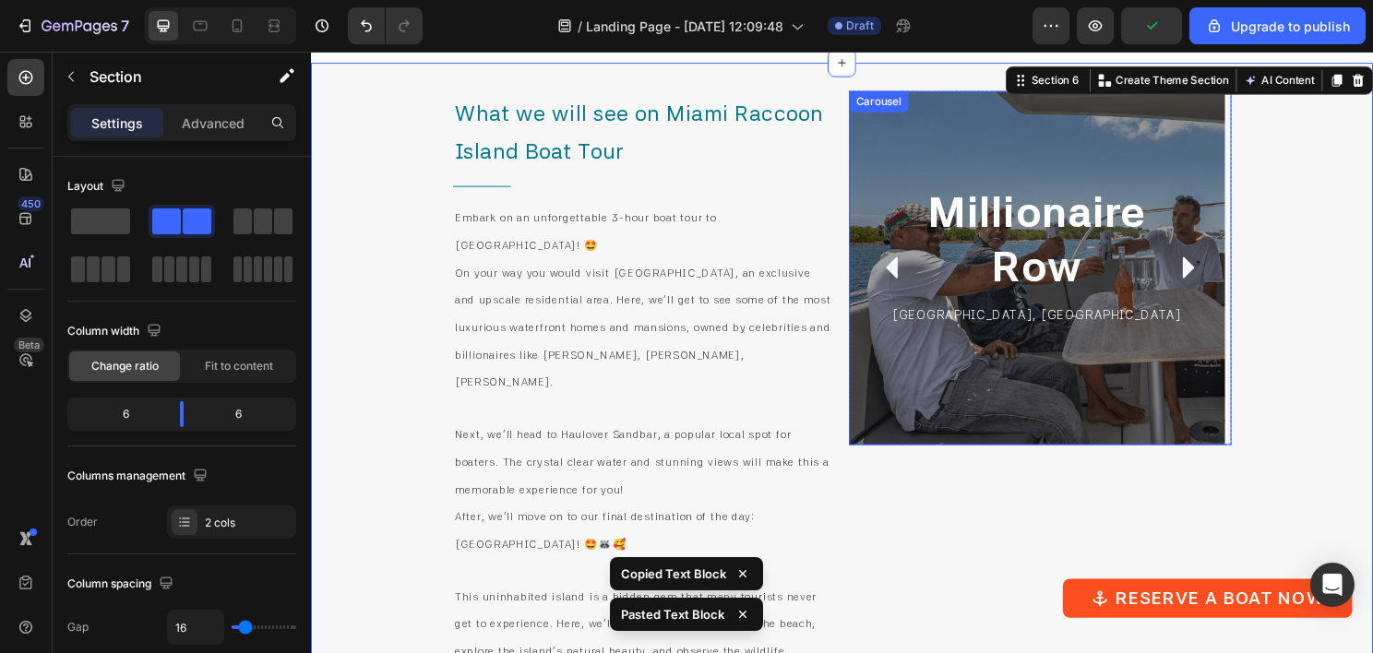
click at [1220, 279] on icon "Carousel Next Arrow" at bounding box center [1226, 278] width 12 height 22
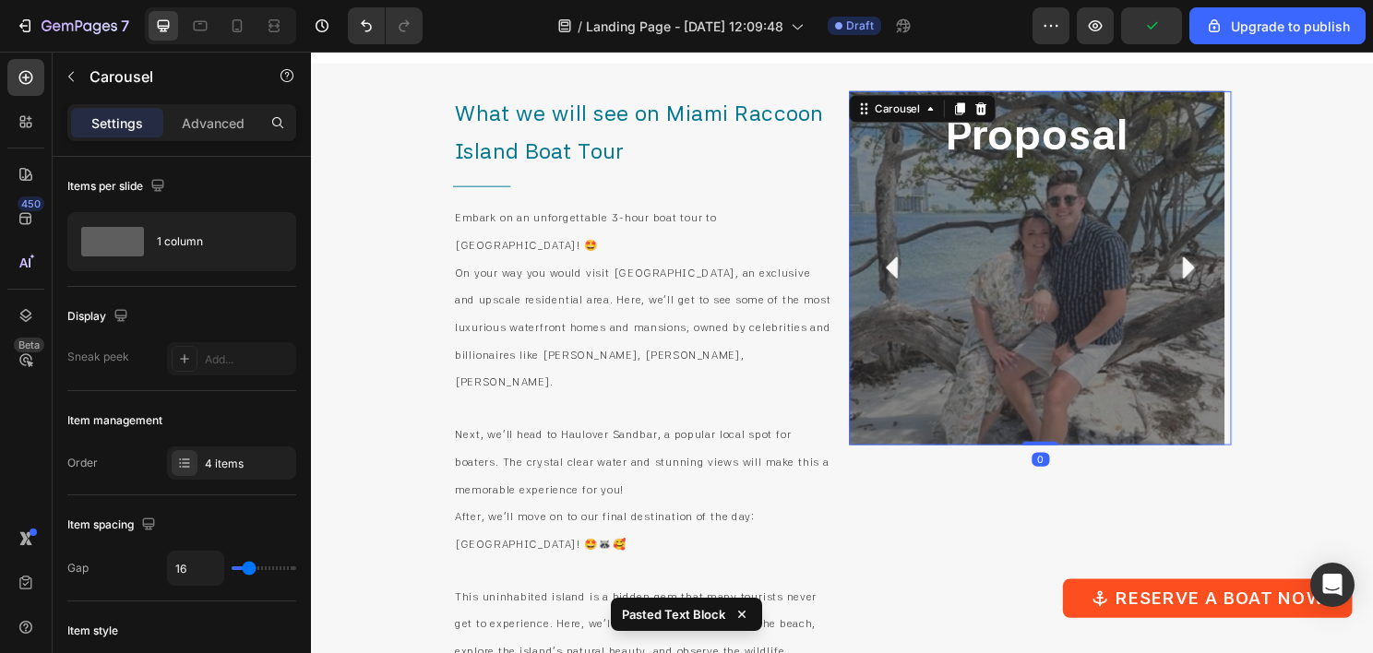
click at [917, 282] on icon "Carousel Back Arrow" at bounding box center [918, 277] width 32 height 32
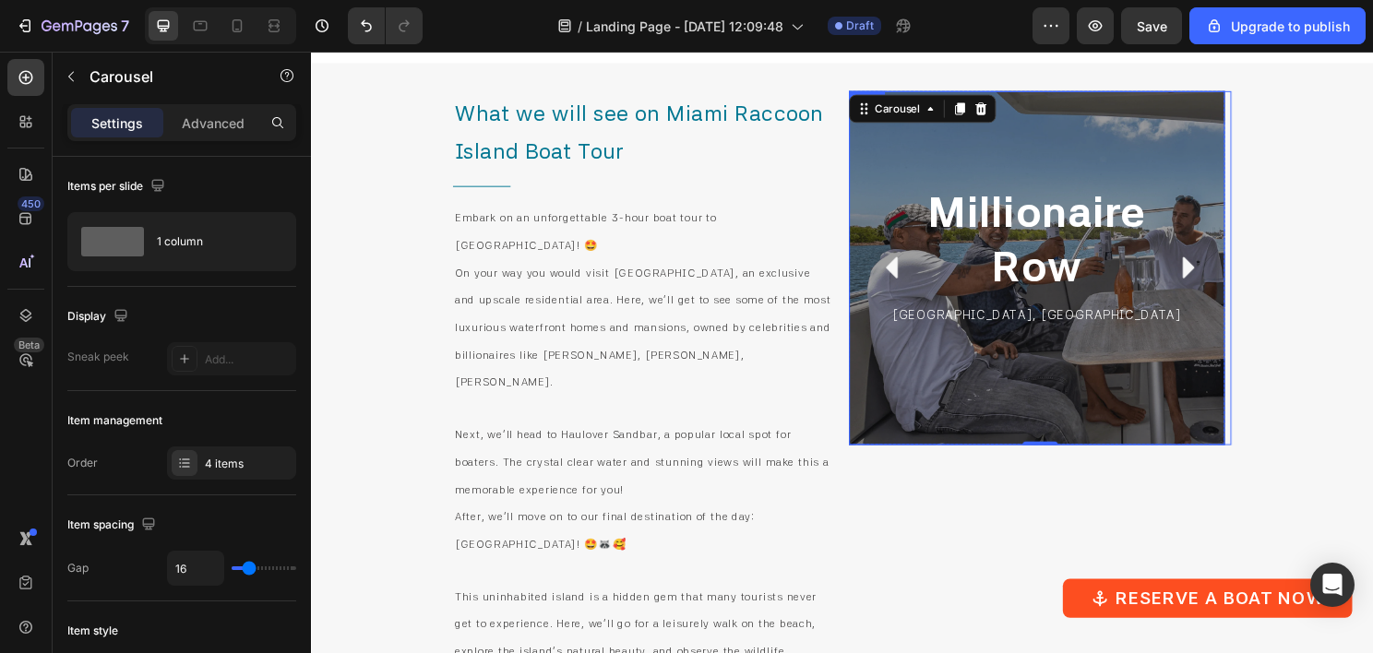
click at [911, 404] on div "Millionaire Row Heading Miami Beach, FL Text Block Row" at bounding box center [1067, 277] width 391 height 369
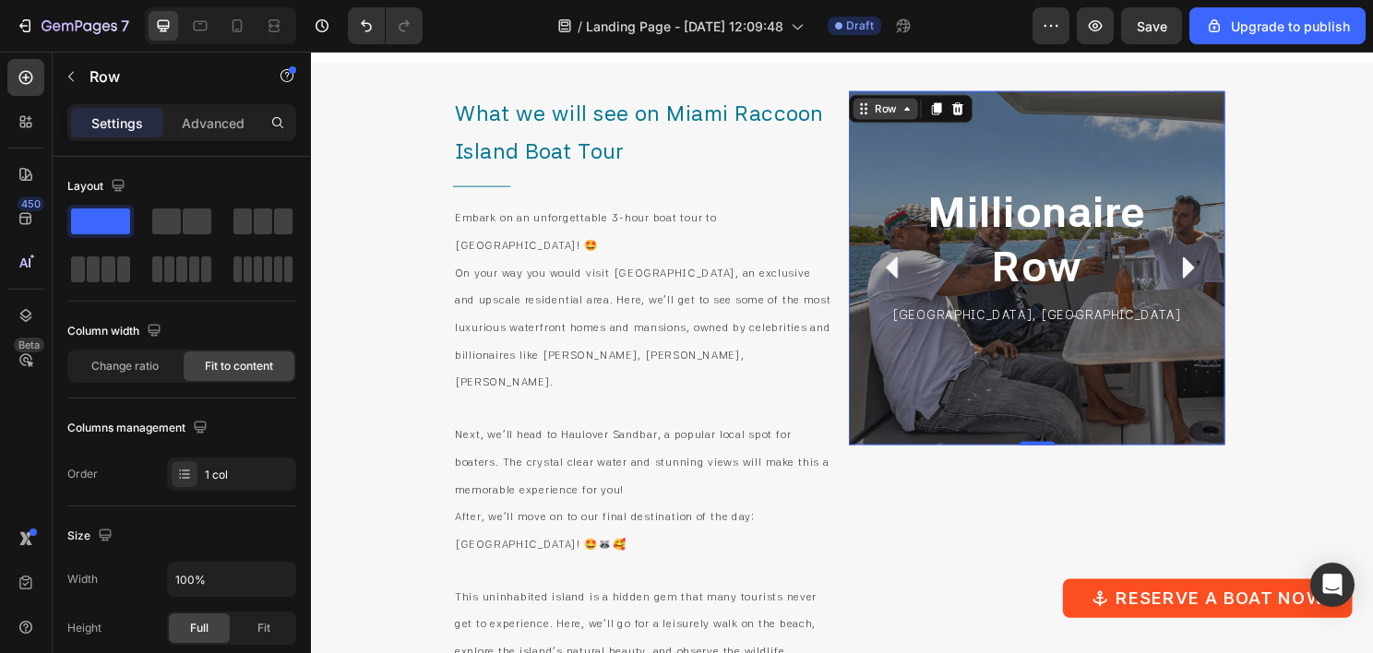
click at [914, 114] on div "Row" at bounding box center [910, 111] width 30 height 17
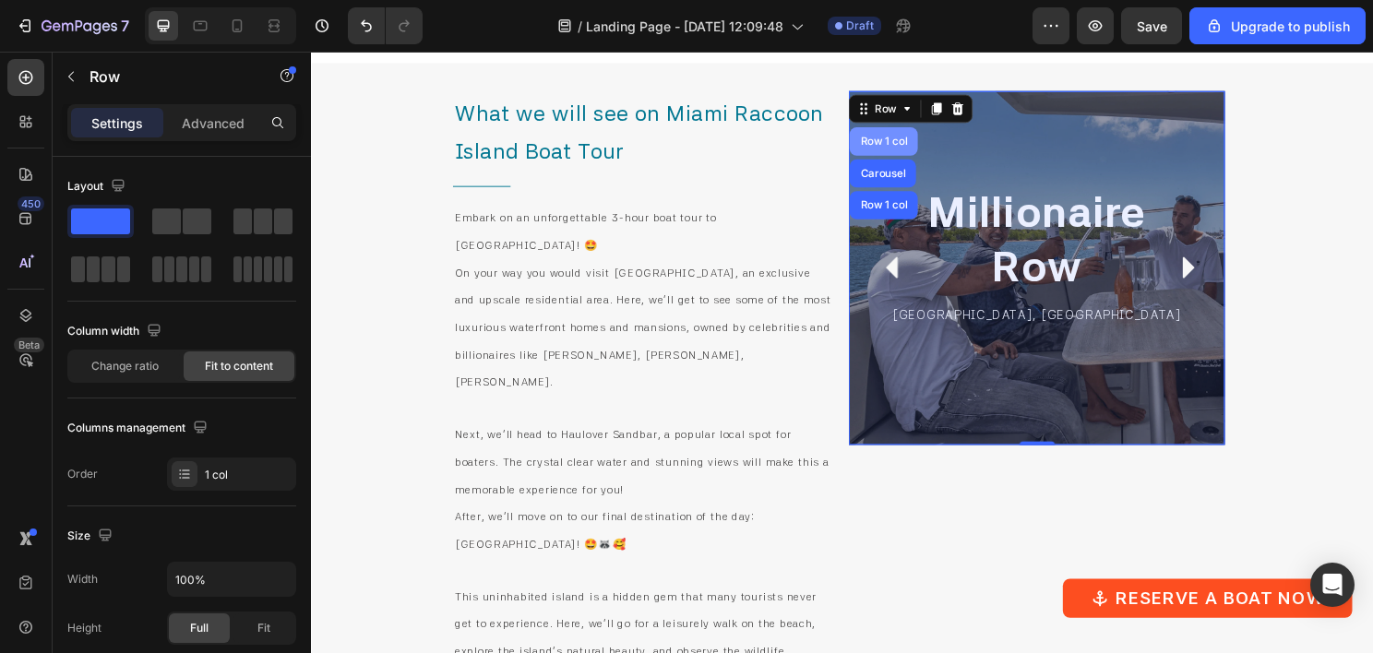
click at [908, 153] on div "Row 1 col" at bounding box center [908, 146] width 71 height 30
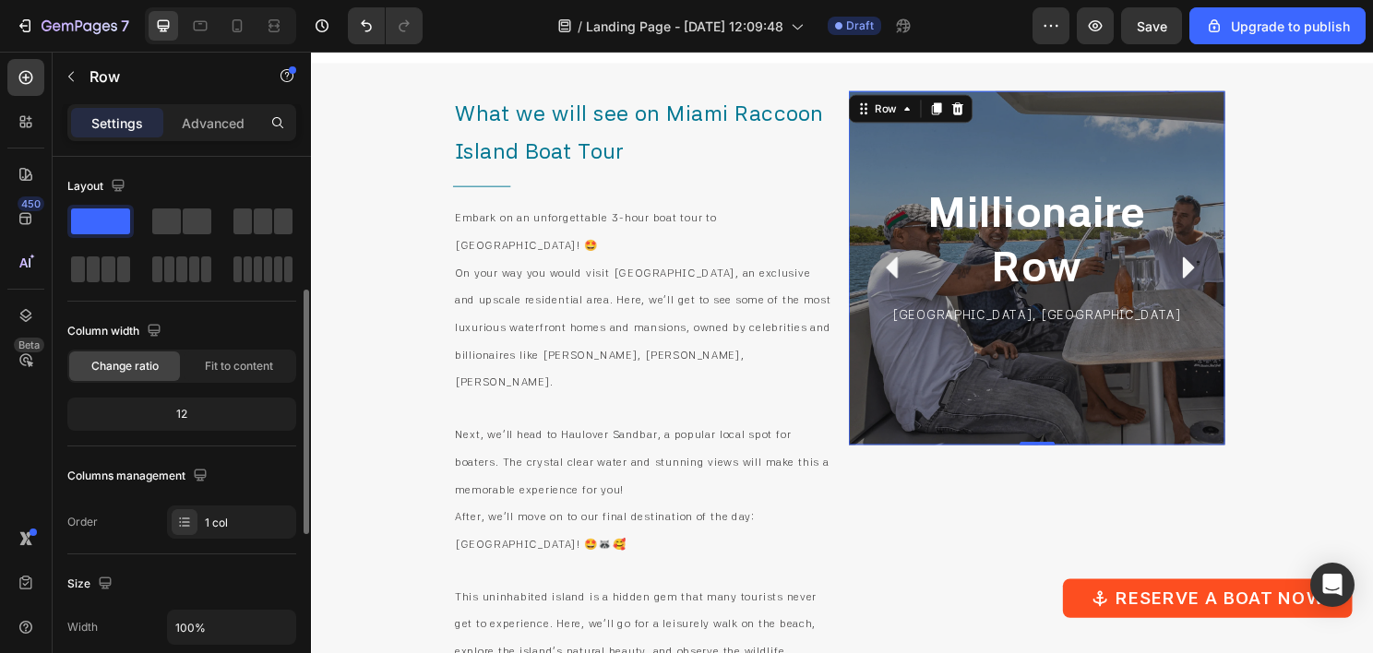
scroll to position [461, 0]
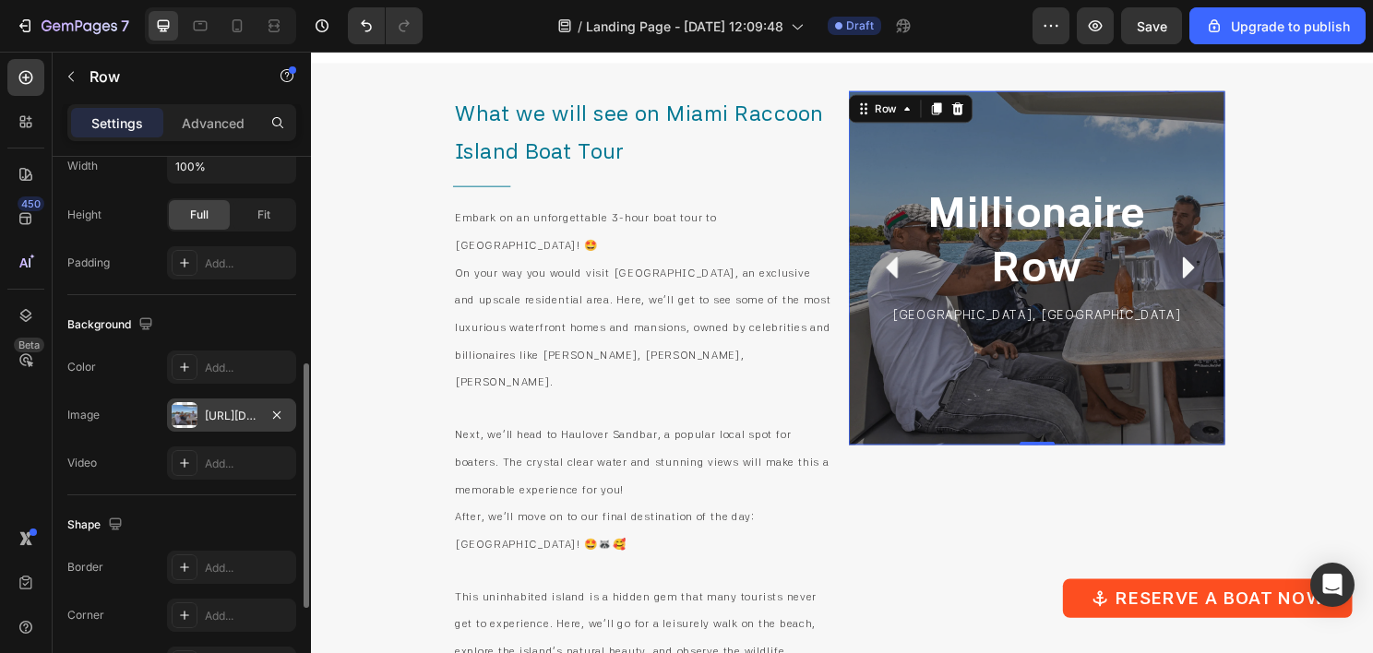
click at [232, 417] on div "https://cdn.shopify.com/s/files/1/0832/9566/6456/files/gempages_579523487257854…" at bounding box center [232, 416] width 54 height 17
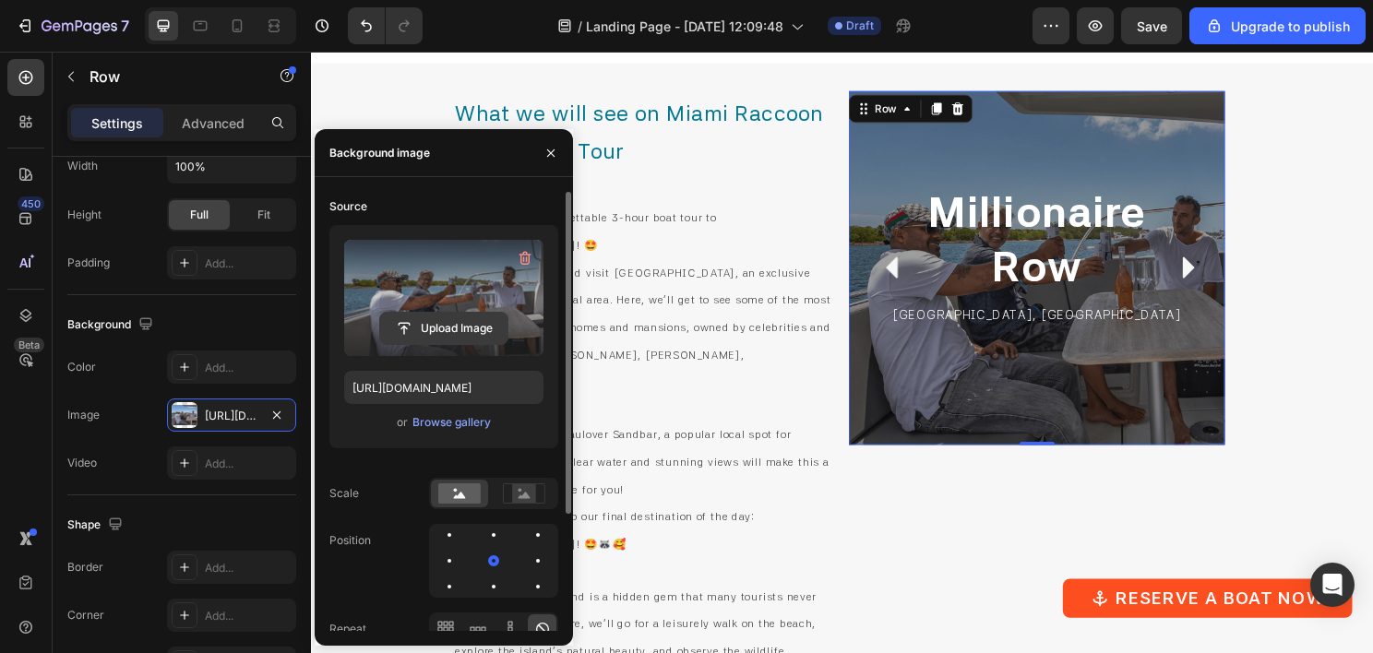
click at [461, 319] on input "file" at bounding box center [443, 328] width 127 height 31
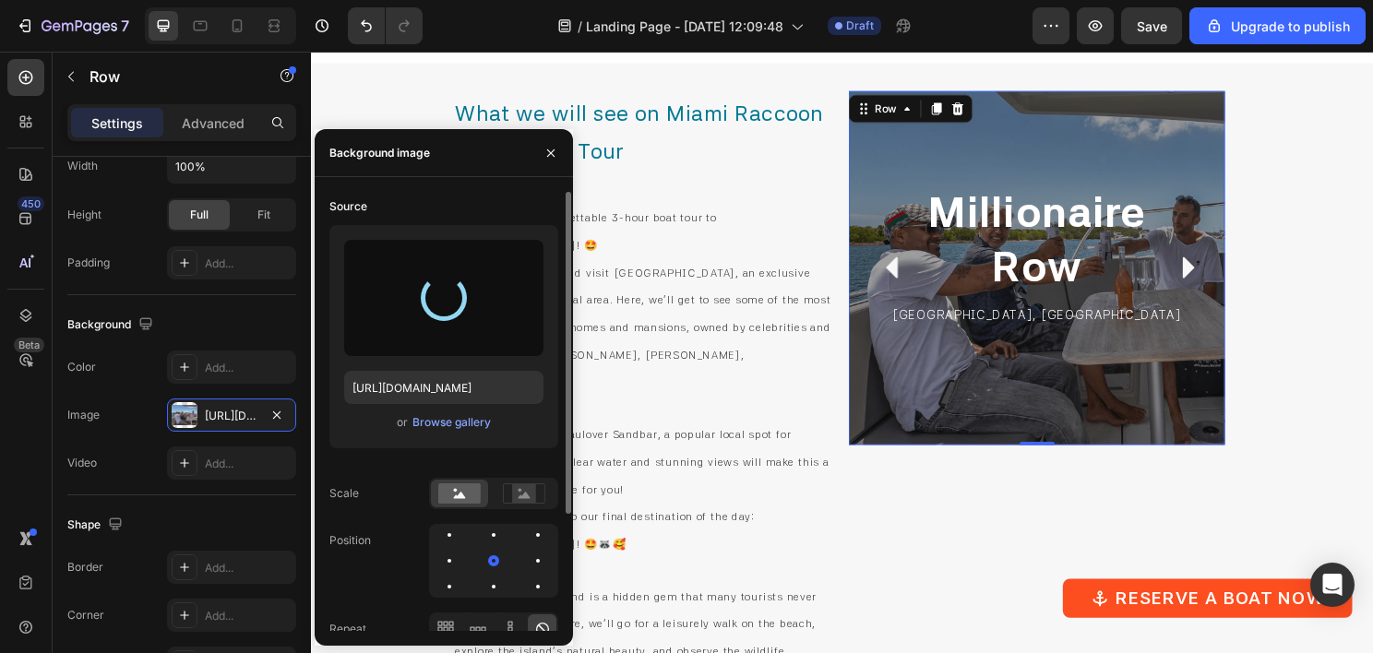
type input "https://cdn.shopify.com/s/files/1/0832/9566/6456/files/gempages_579523487257854…"
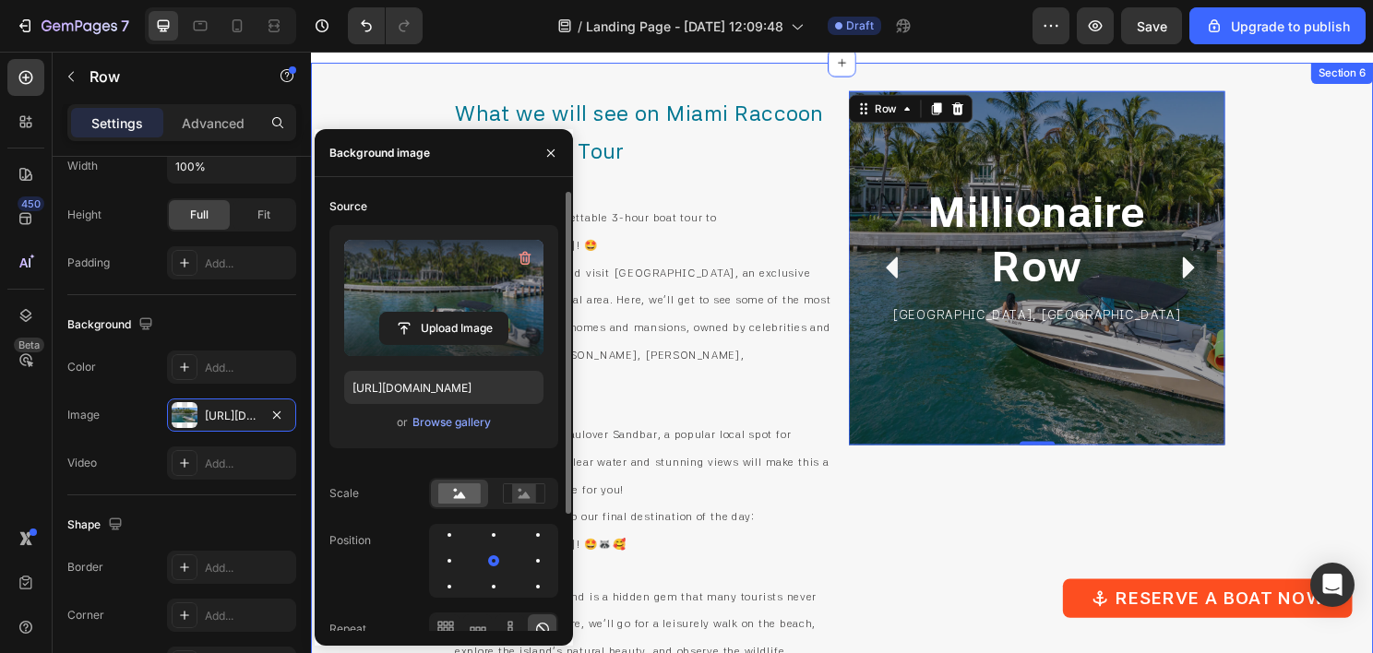
click at [1327, 279] on div "What we will see on Miami Raccoon Island Boat Tour Heading Title Line Embark on…" at bounding box center [864, 534] width 1107 height 941
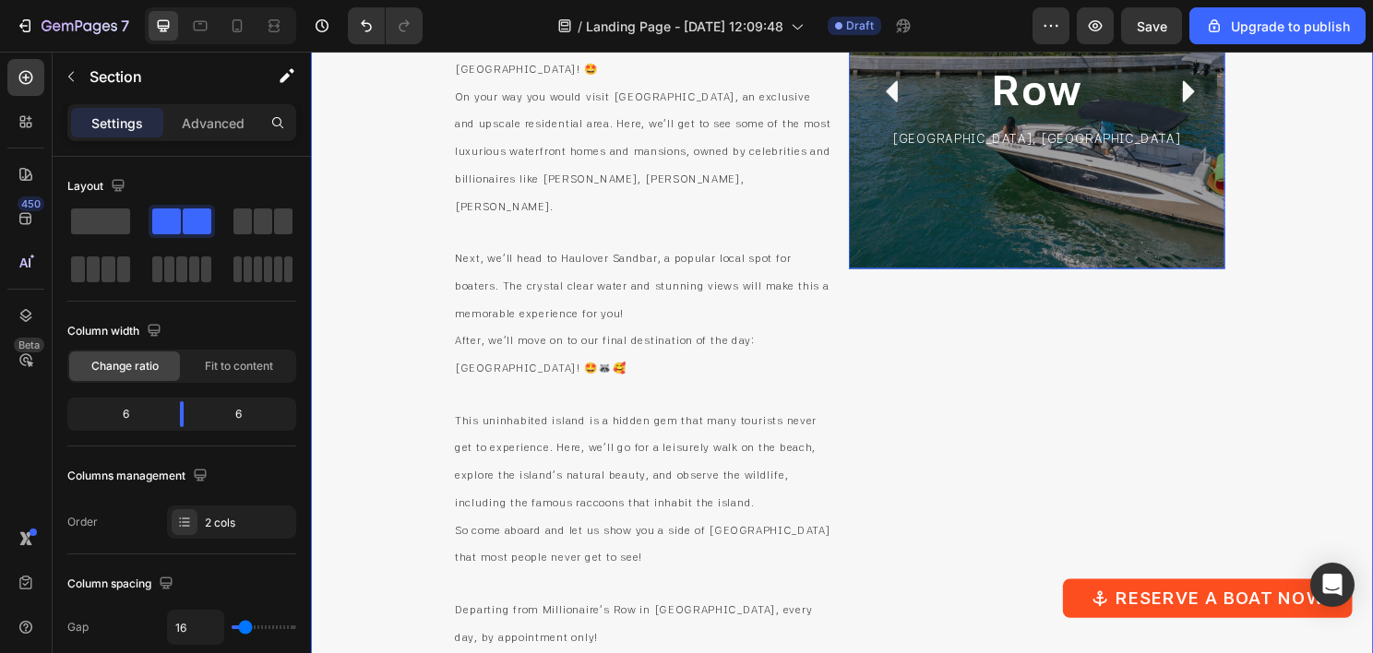
scroll to position [4509, 0]
click at [265, 30] on icon at bounding box center [274, 26] width 18 height 18
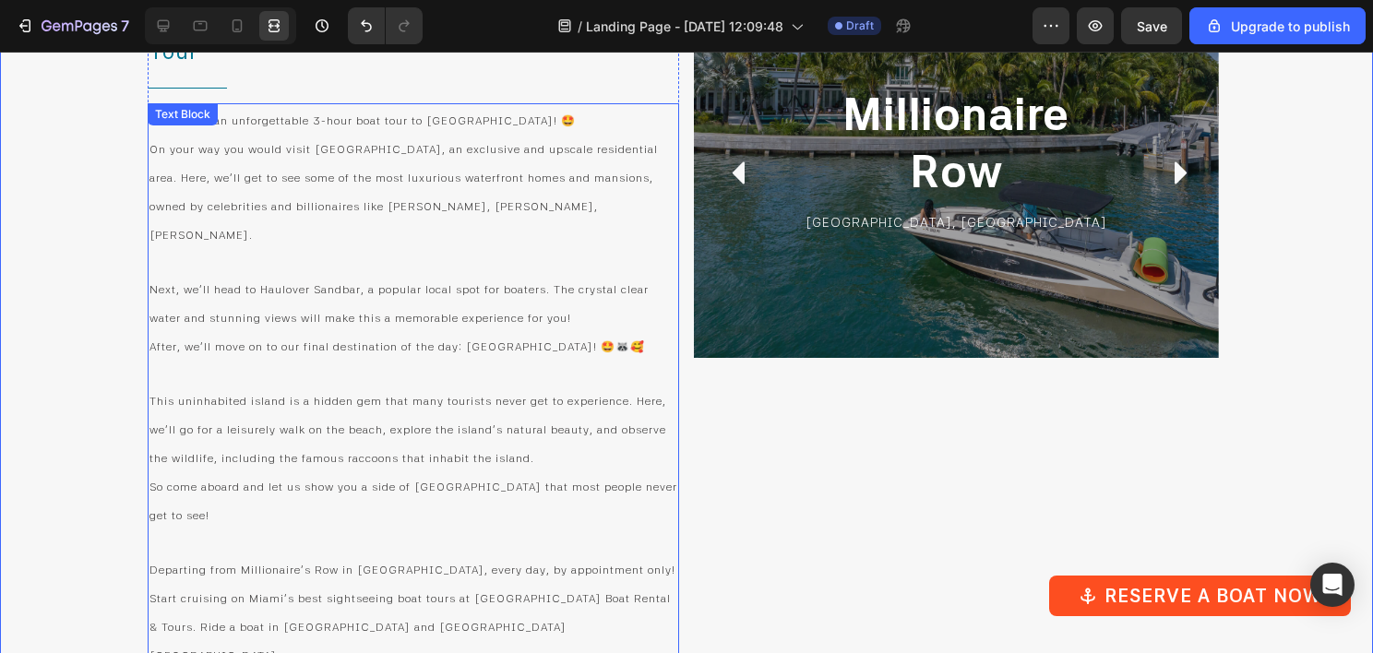
scroll to position [4325, 0]
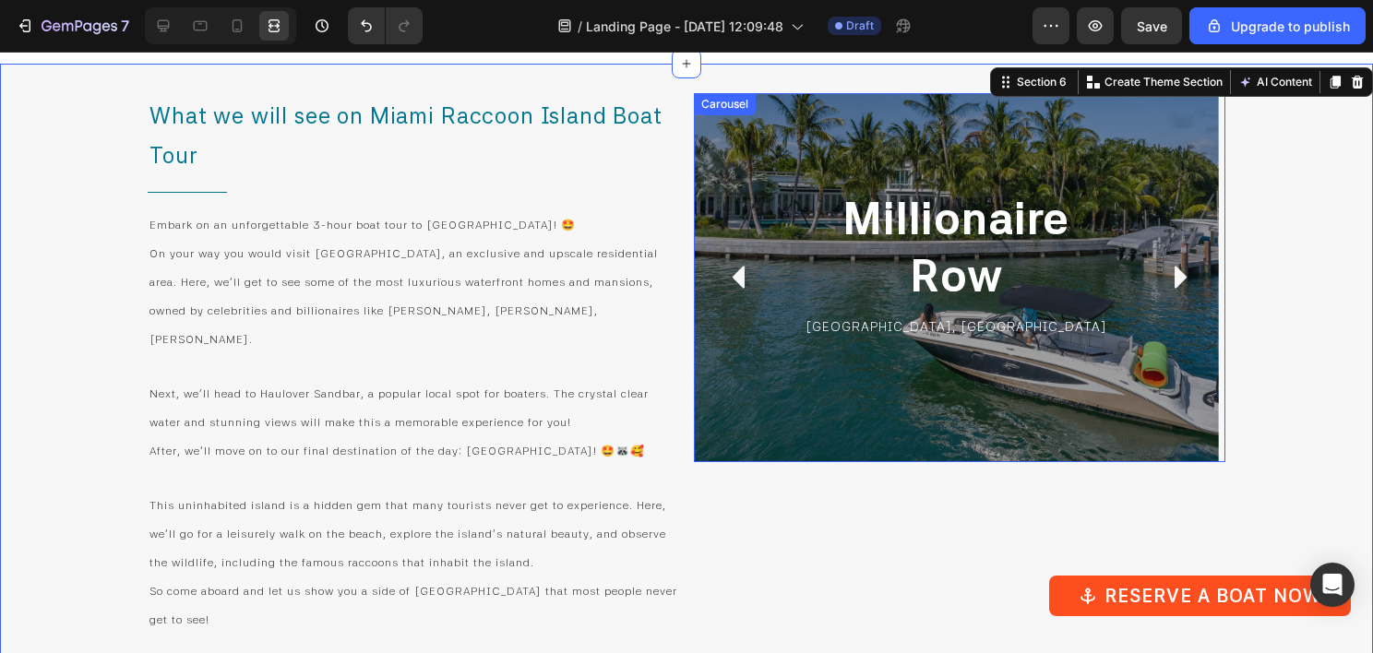
click at [1175, 274] on icon "Carousel Next Arrow" at bounding box center [1181, 278] width 12 height 22
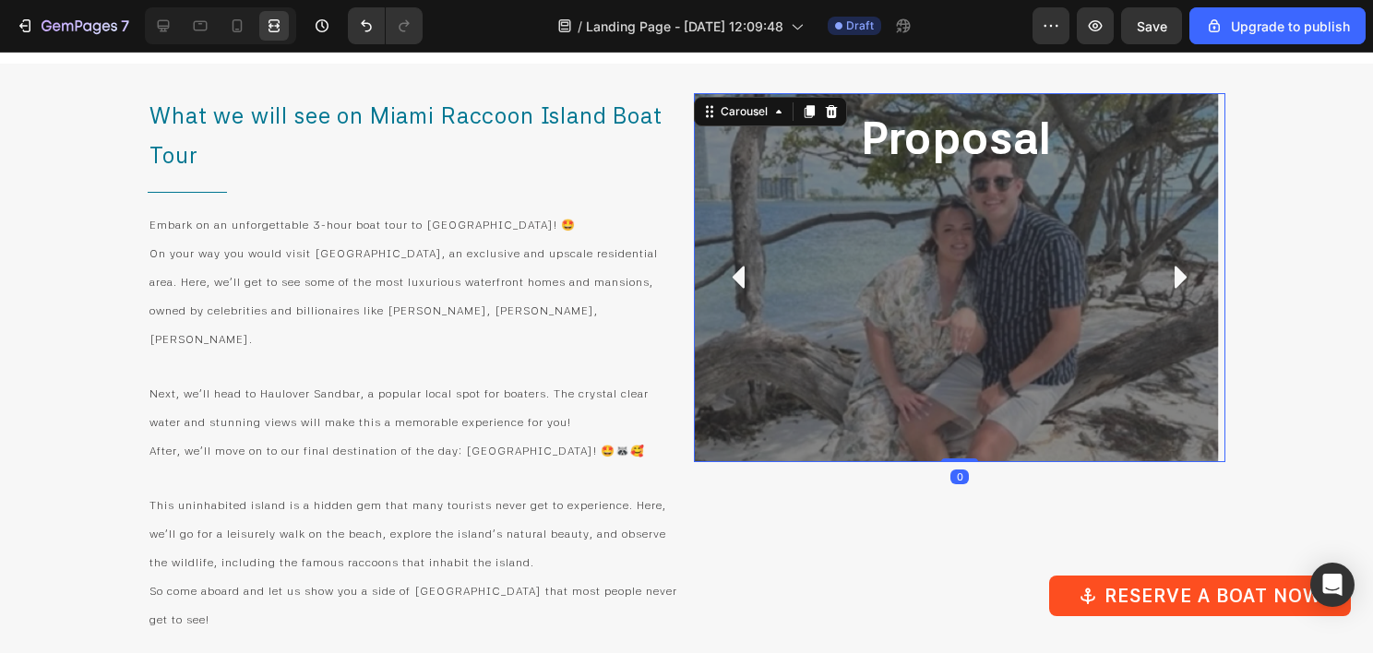
click at [738, 284] on icon "Carousel Back Arrow" at bounding box center [739, 277] width 32 height 32
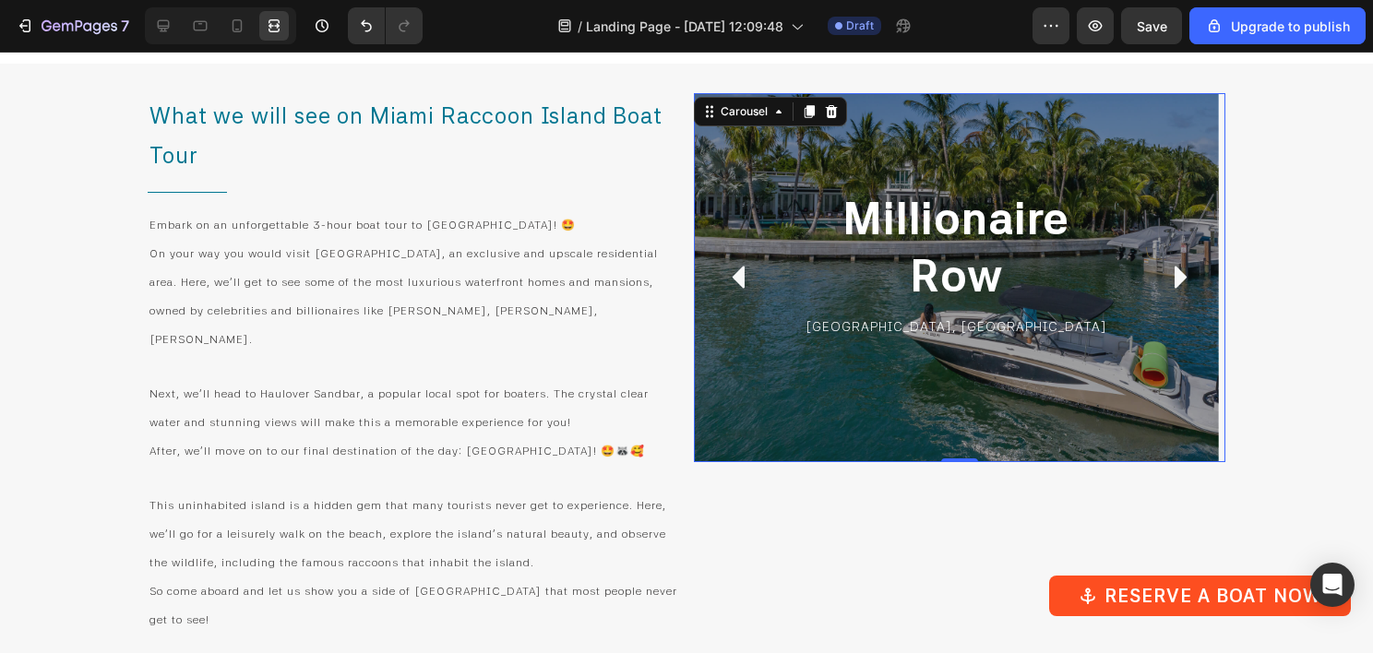
click at [1175, 281] on icon "Carousel Next Arrow" at bounding box center [1181, 278] width 12 height 22
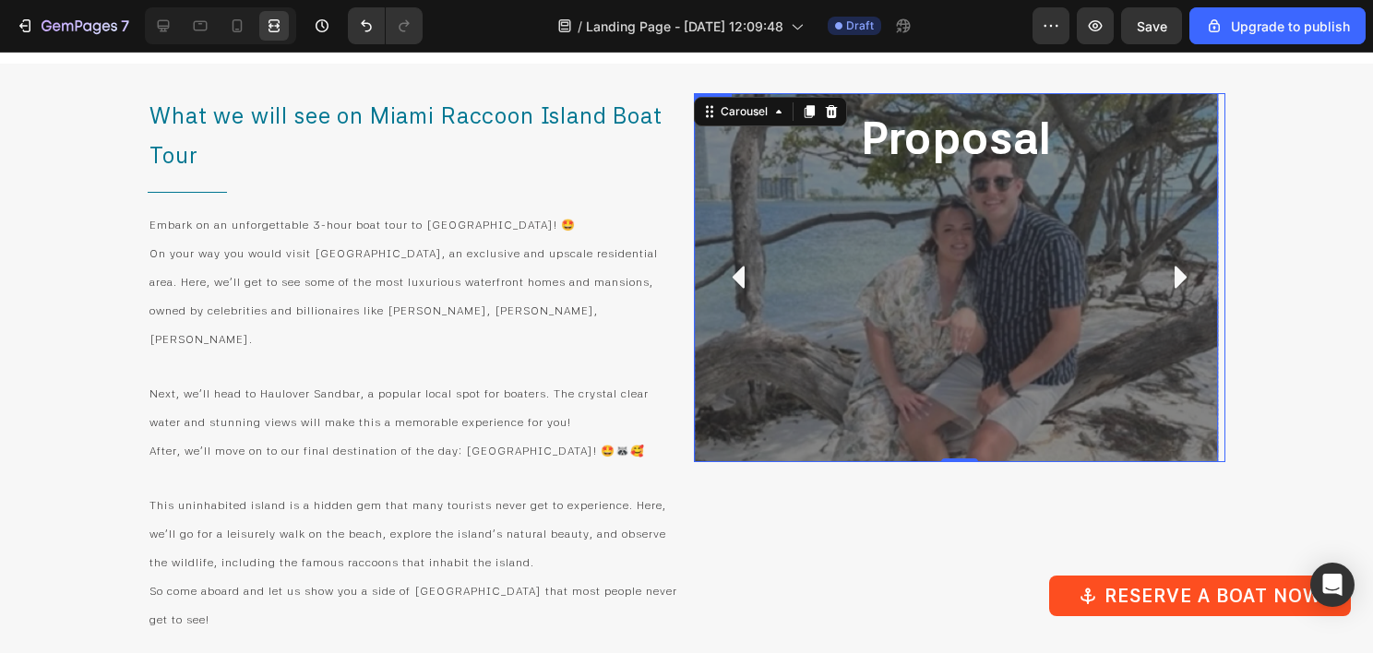
click at [786, 308] on div "Proposal Heading Row" at bounding box center [956, 277] width 524 height 369
click at [171, 23] on icon at bounding box center [163, 26] width 18 height 18
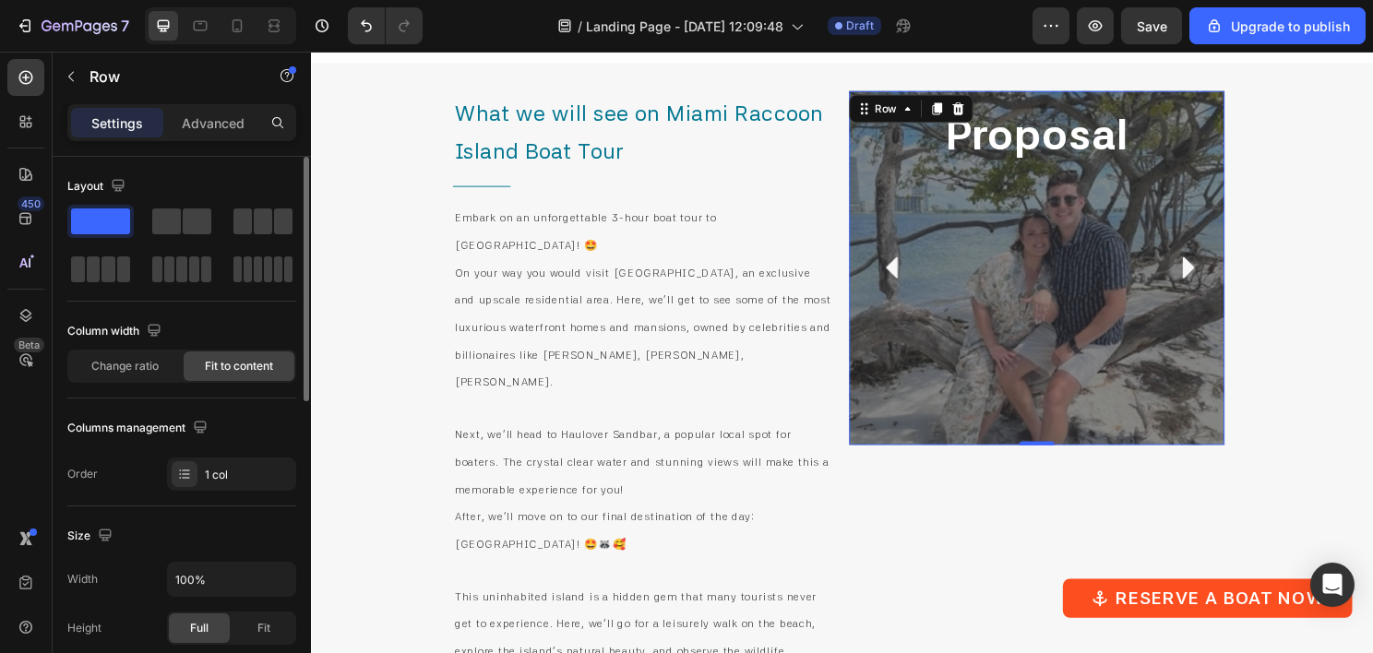
scroll to position [369, 0]
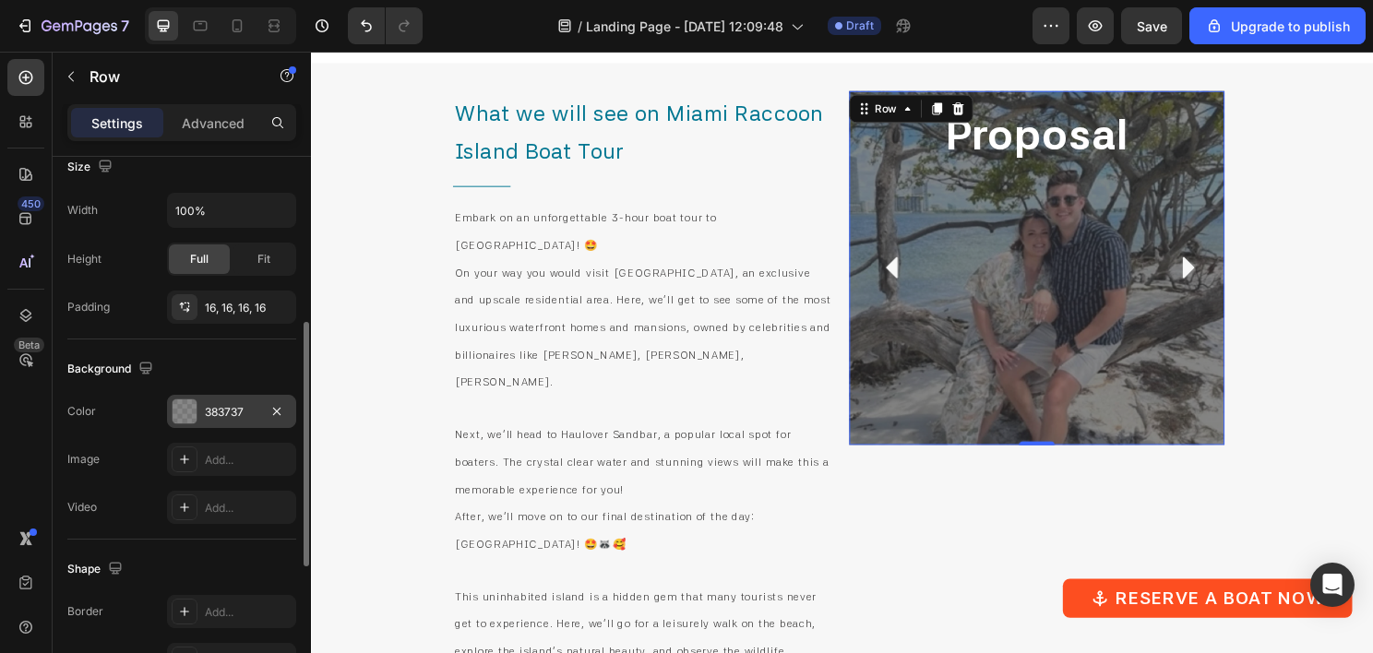
click at [202, 414] on div "383737" at bounding box center [231, 411] width 129 height 33
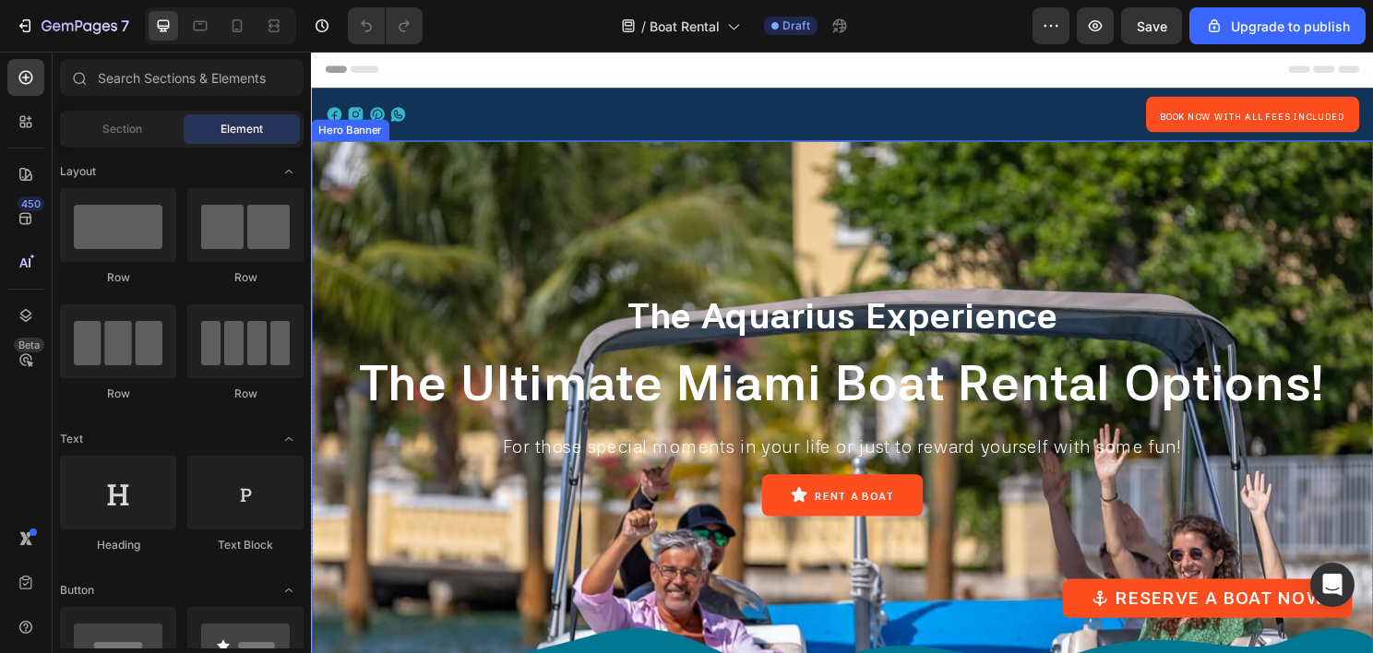
click at [445, 198] on div "Background Image" at bounding box center [864, 560] width 1107 height 830
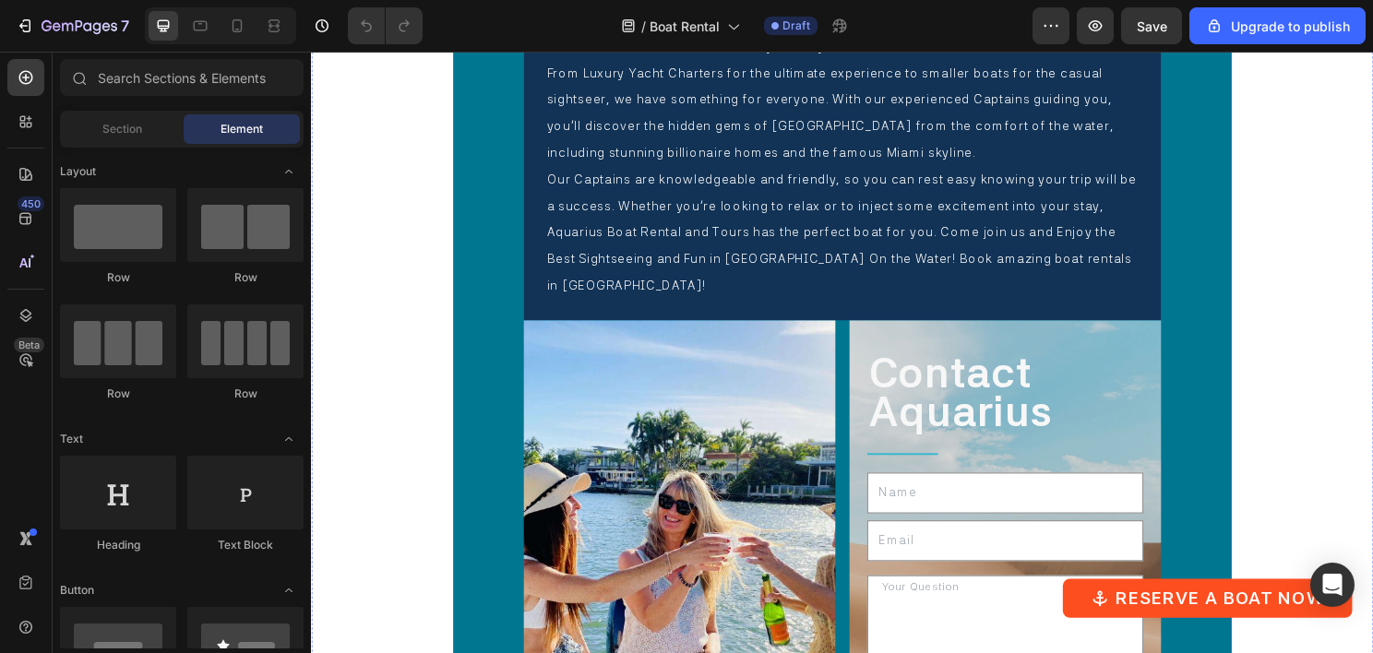
scroll to position [12331, 0]
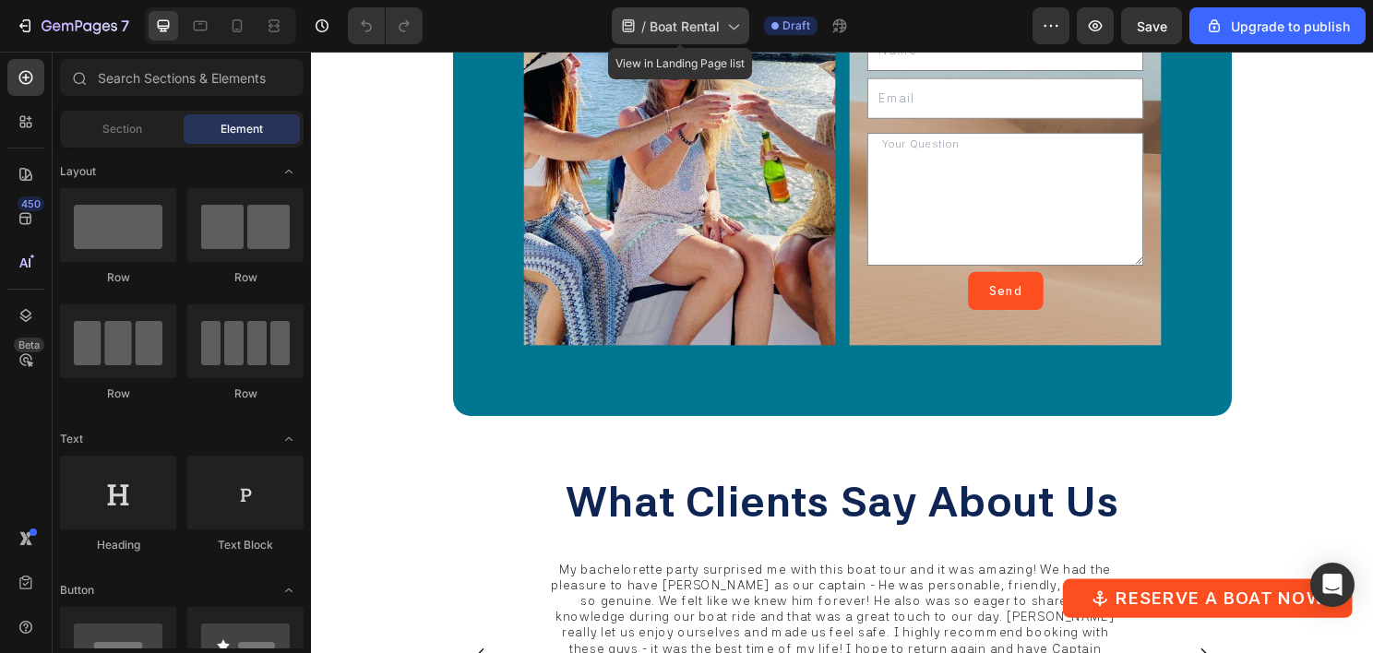
click at [687, 29] on span "Boat Rental" at bounding box center [685, 26] width 70 height 19
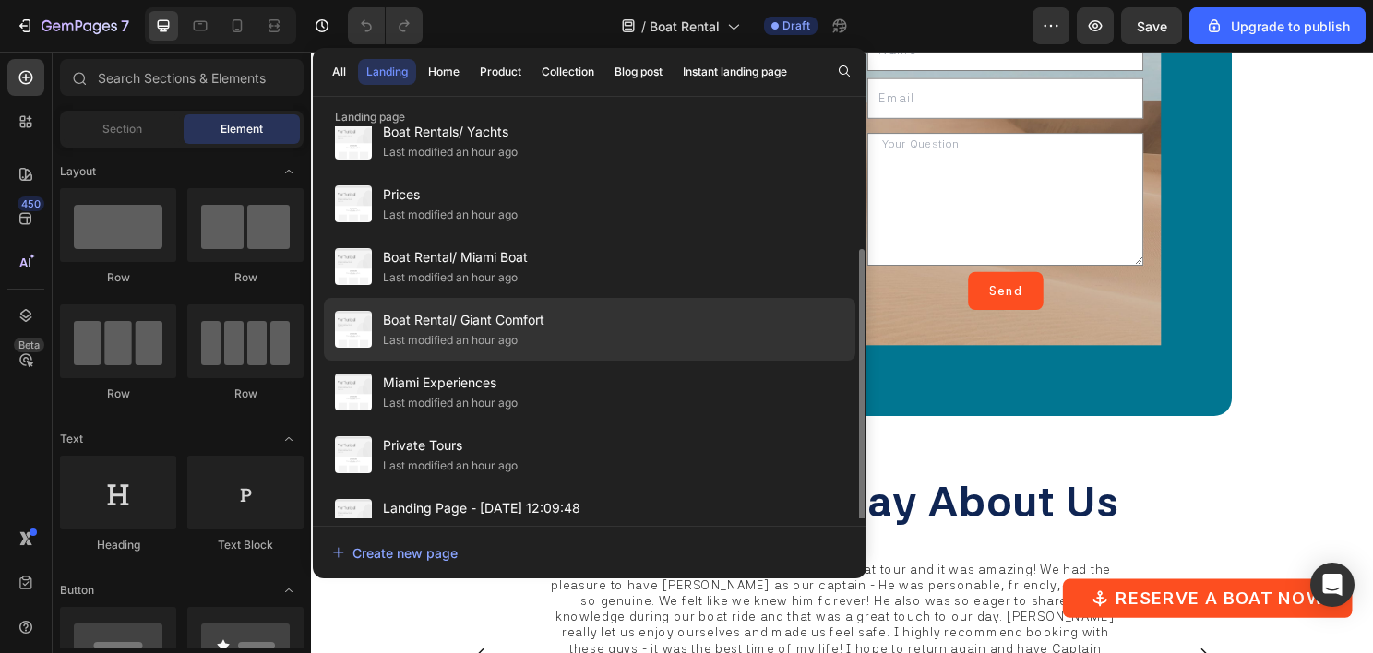
scroll to position [122, 0]
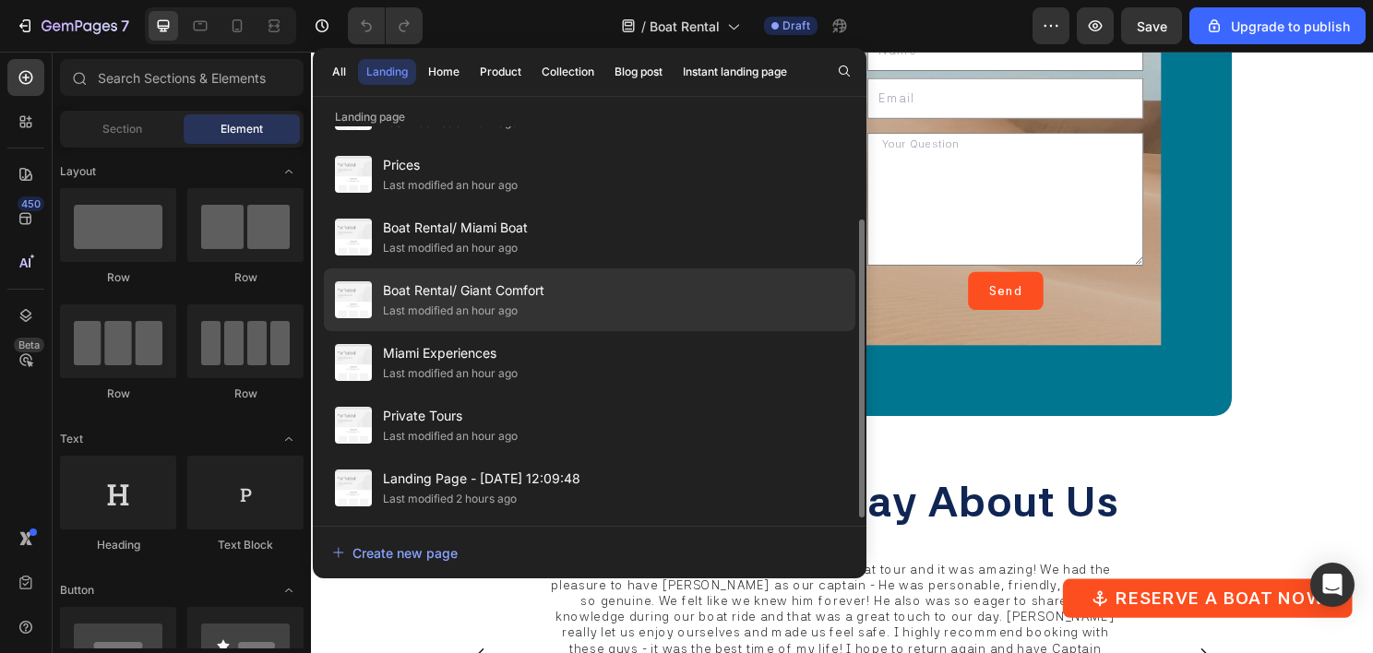
click at [564, 331] on div "Boat Rental/ Giant Comfort Last modified an hour ago" at bounding box center [590, 362] width 532 height 63
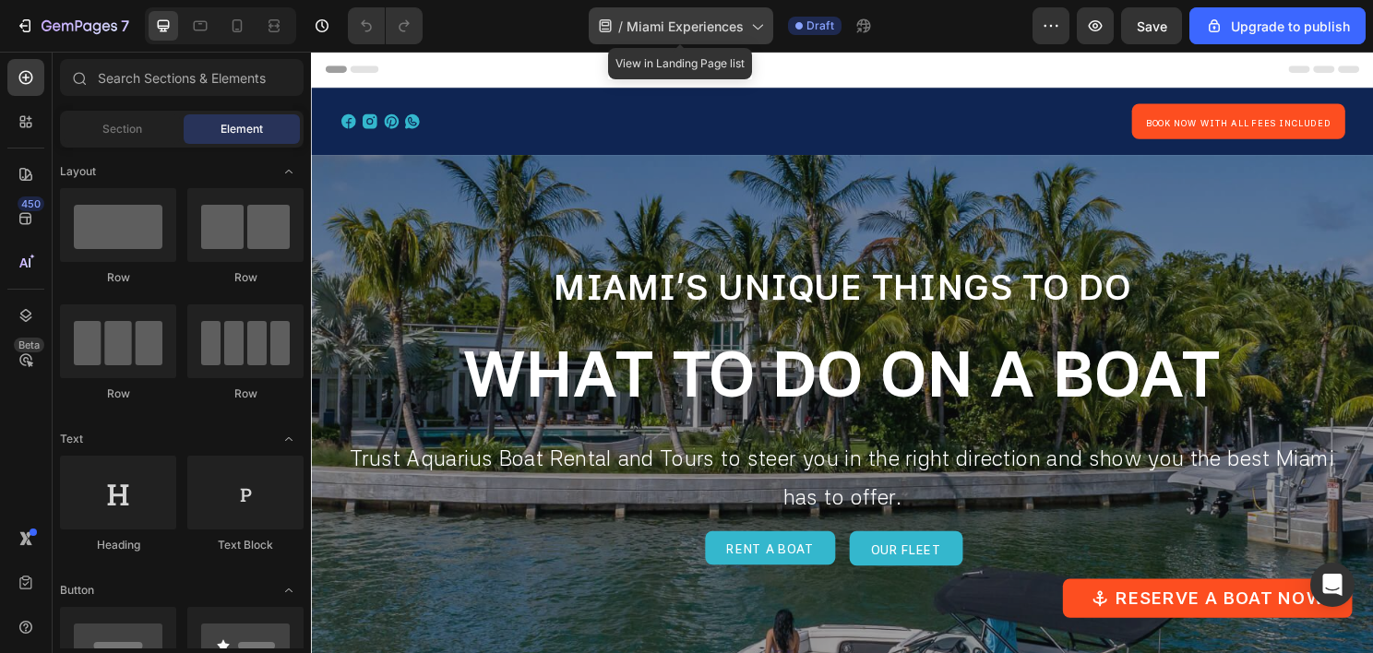
click at [654, 22] on span "Miami Experiences" at bounding box center [685, 26] width 117 height 19
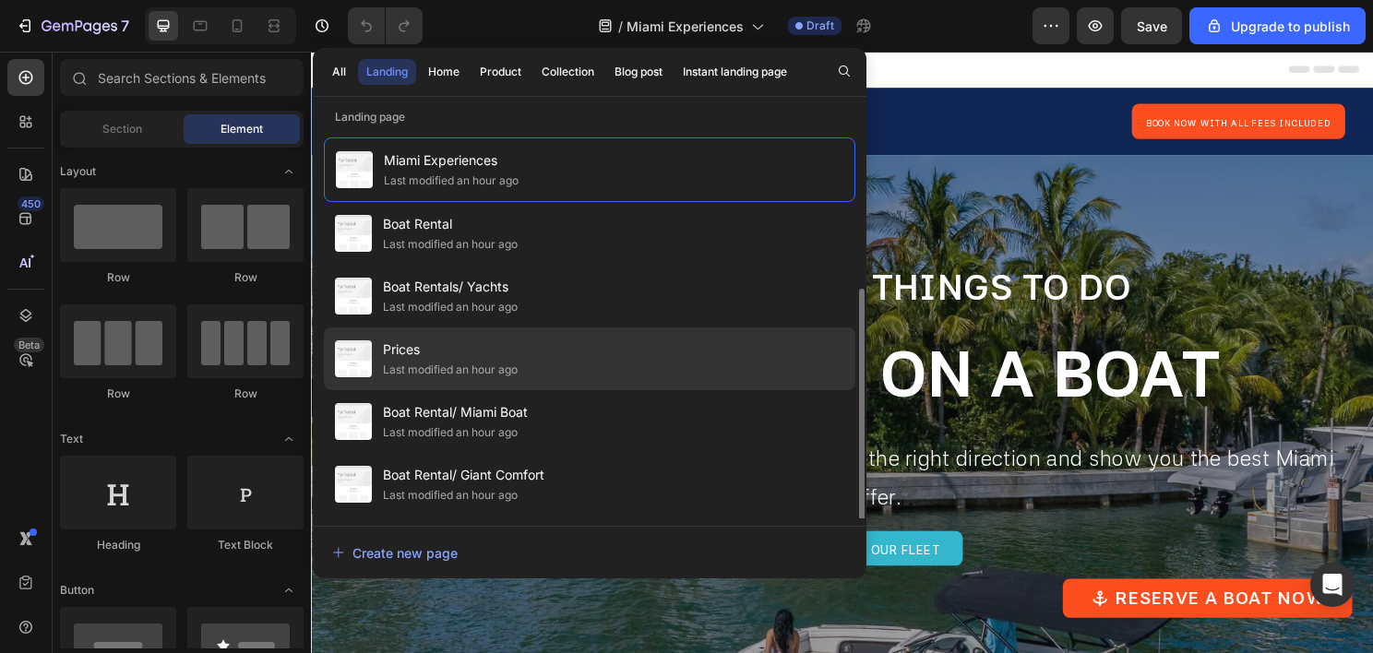
scroll to position [122, 0]
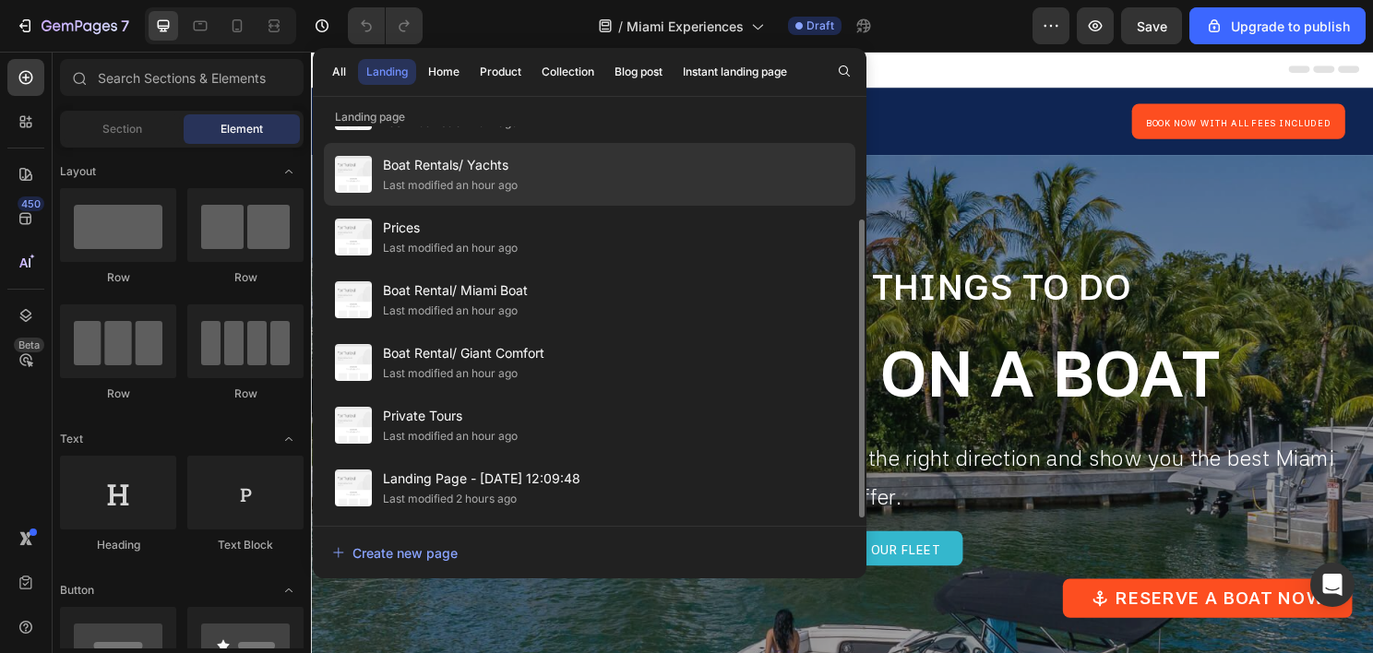
click at [579, 206] on div "Boat Rentals/ Yachts Last modified an hour ago" at bounding box center [590, 237] width 532 height 63
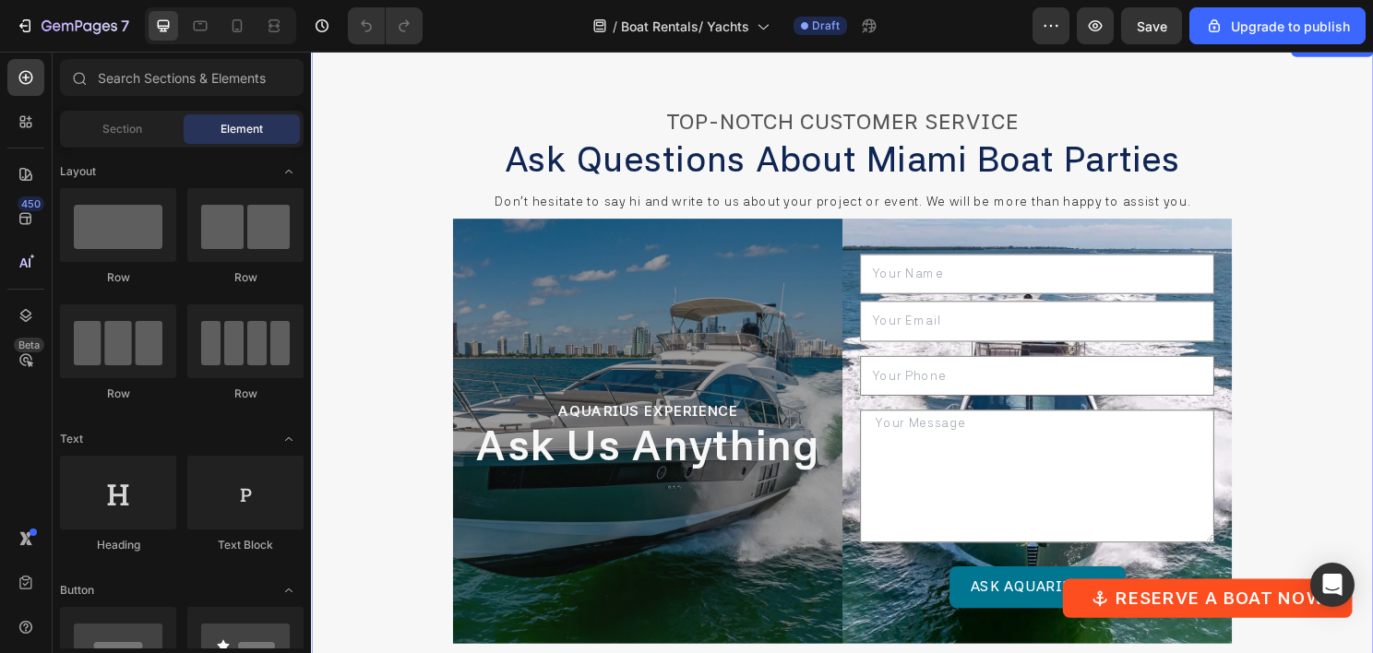
scroll to position [10704, 0]
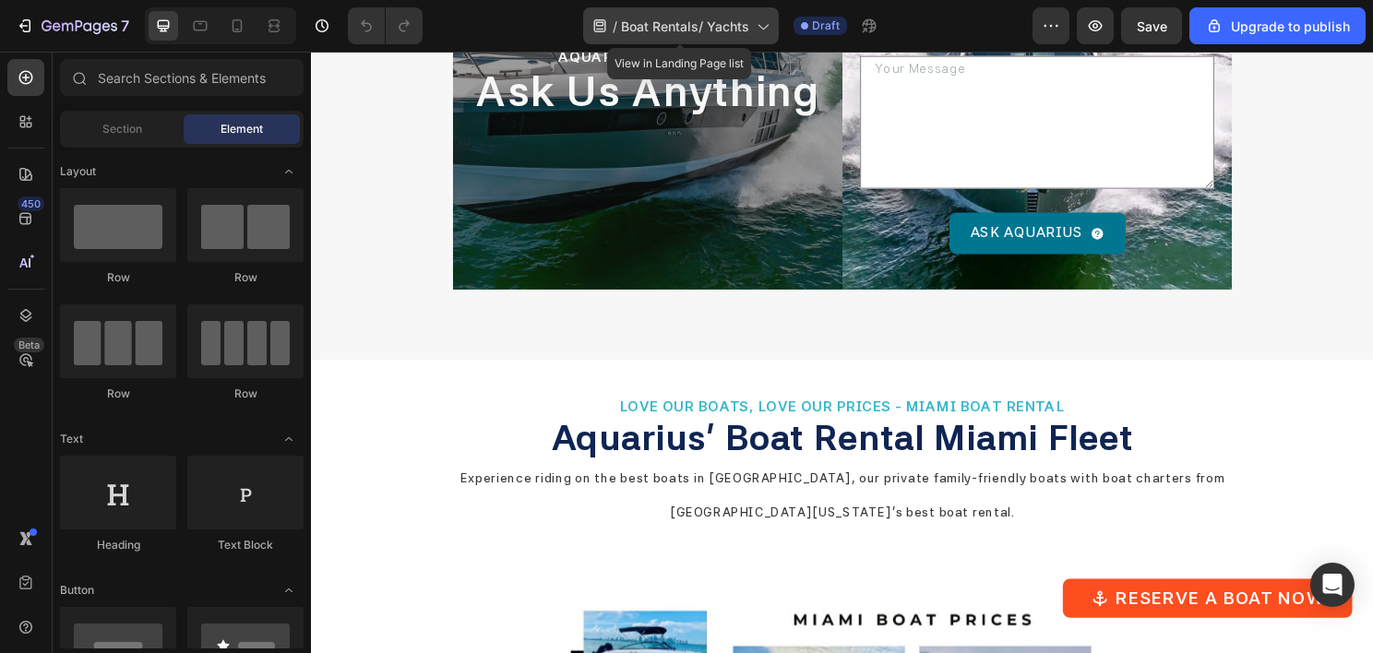
click at [690, 27] on span "Boat Rentals/ Yachts" at bounding box center [685, 26] width 128 height 19
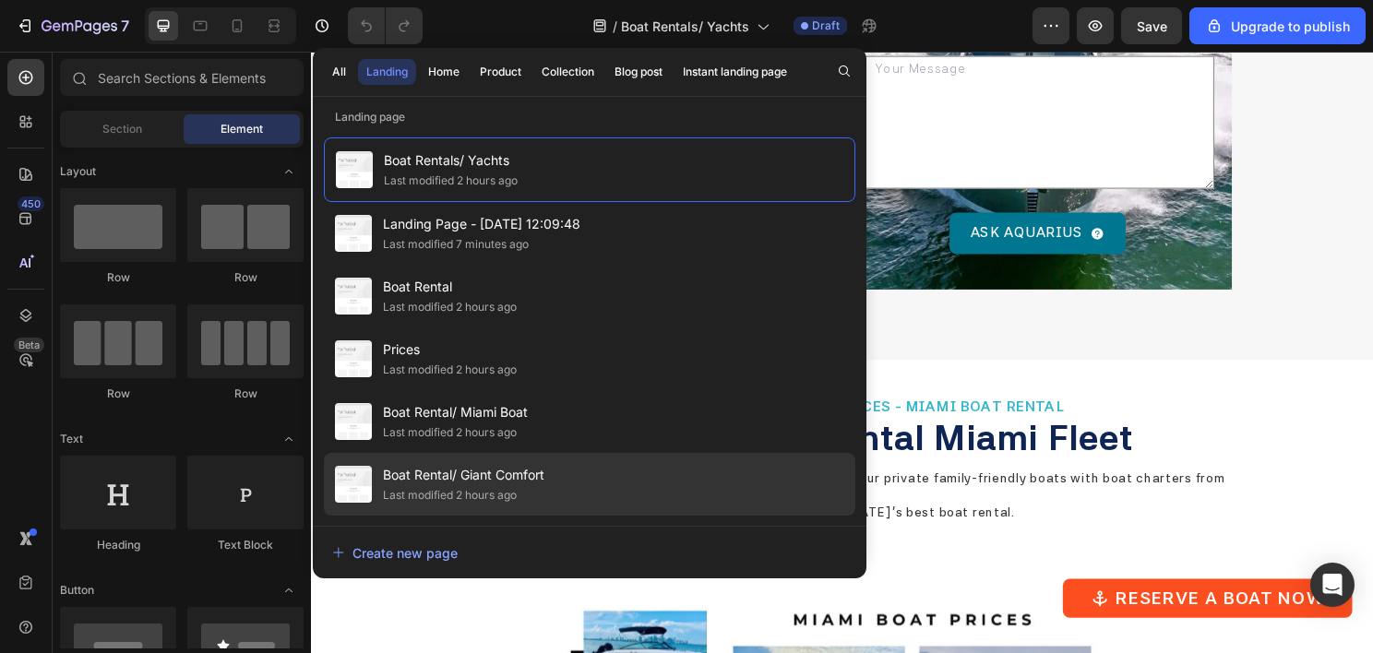
scroll to position [122, 0]
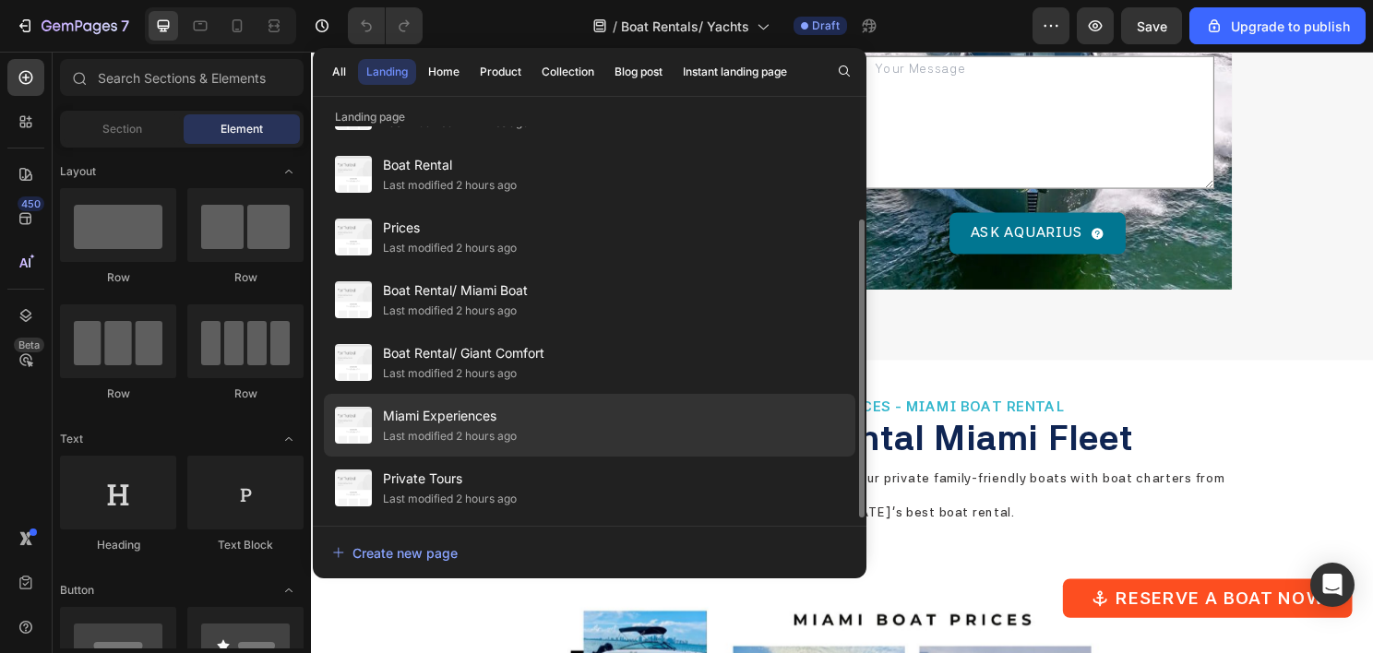
click at [514, 425] on span "Miami Experiences" at bounding box center [450, 416] width 134 height 22
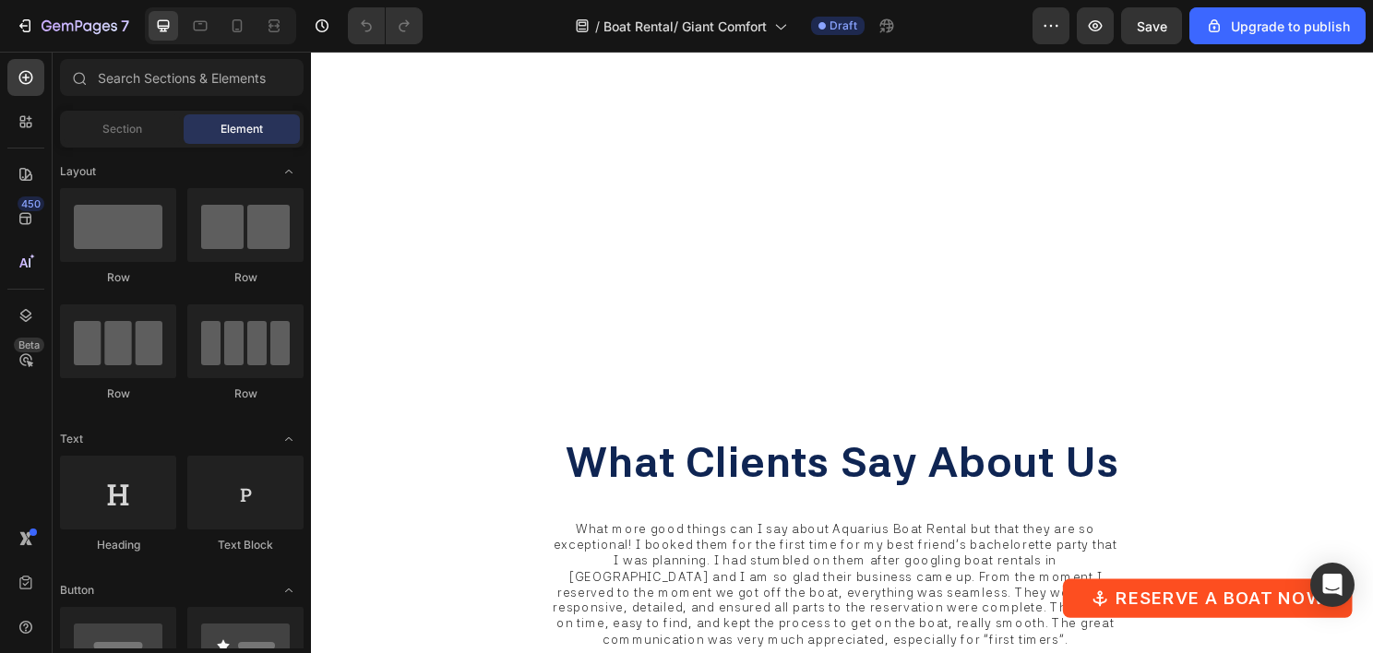
scroll to position [4891, 0]
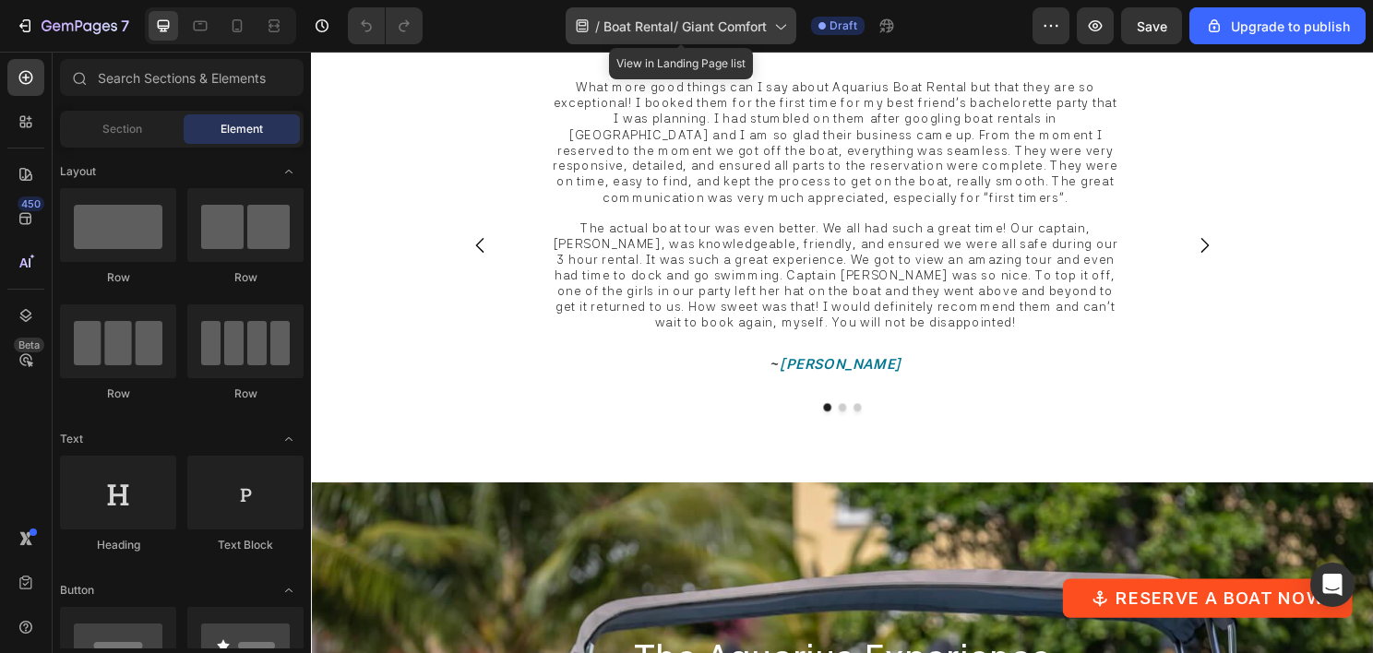
click at [627, 19] on span "Boat Rental/ Giant Comfort" at bounding box center [684, 26] width 163 height 19
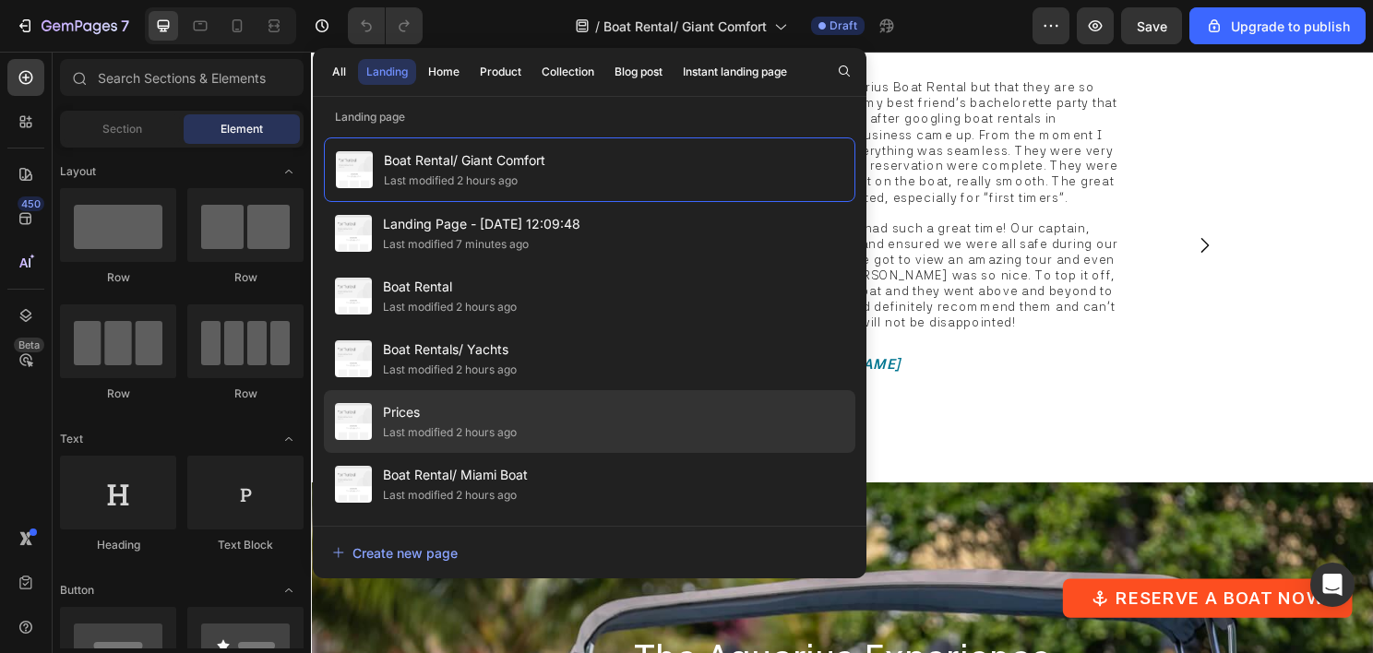
click at [472, 428] on div "Last modified 2 hours ago" at bounding box center [450, 433] width 134 height 18
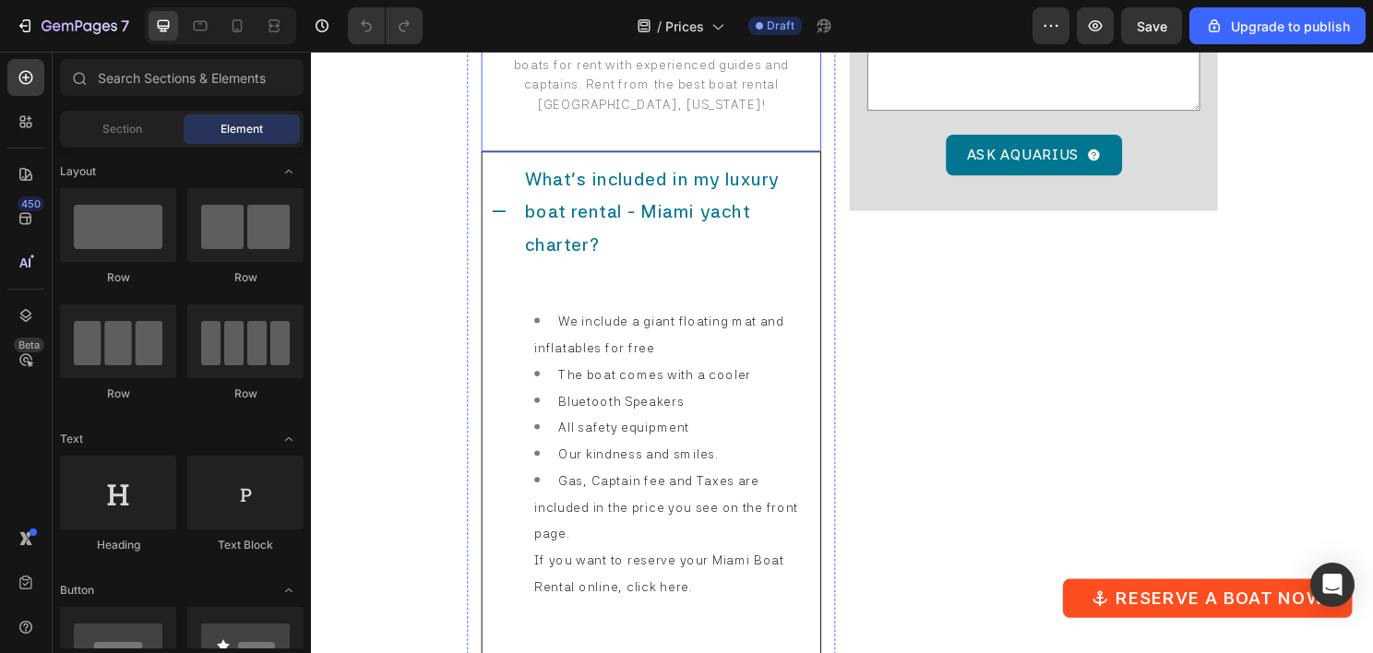
scroll to position [8582, 0]
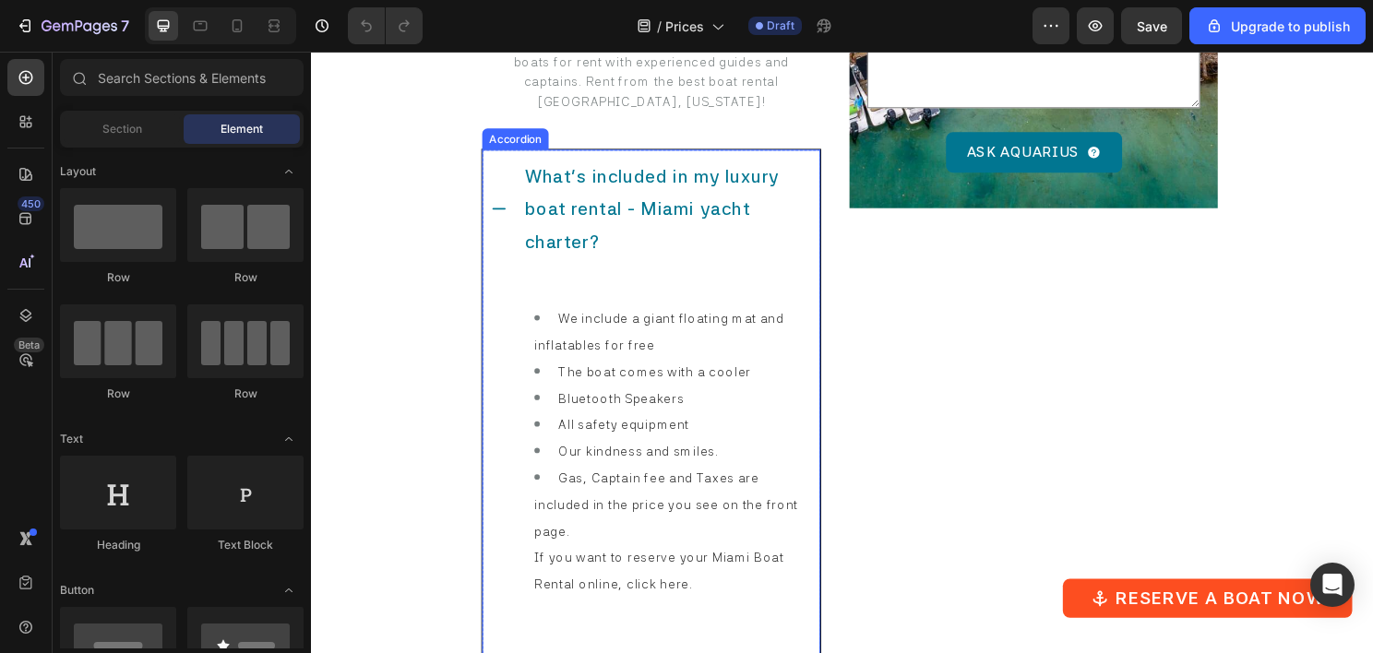
click at [511, 207] on icon at bounding box center [506, 216] width 18 height 18
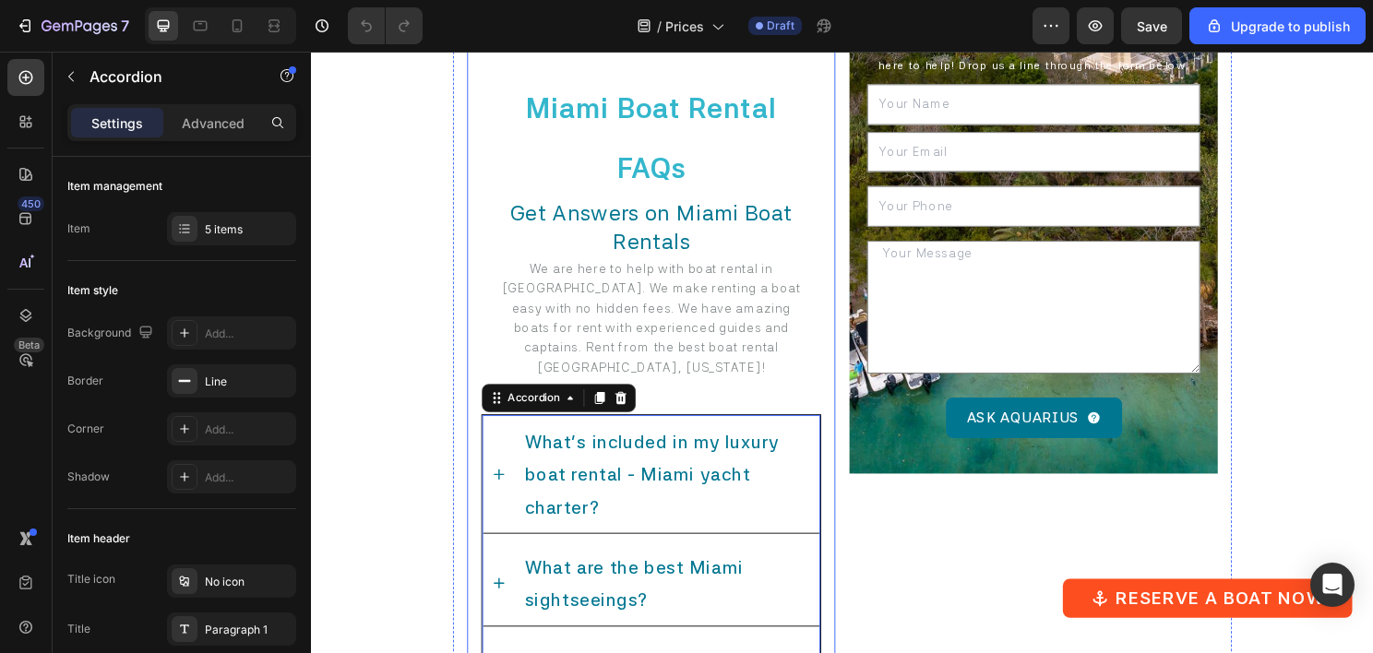
scroll to position [8028, 0]
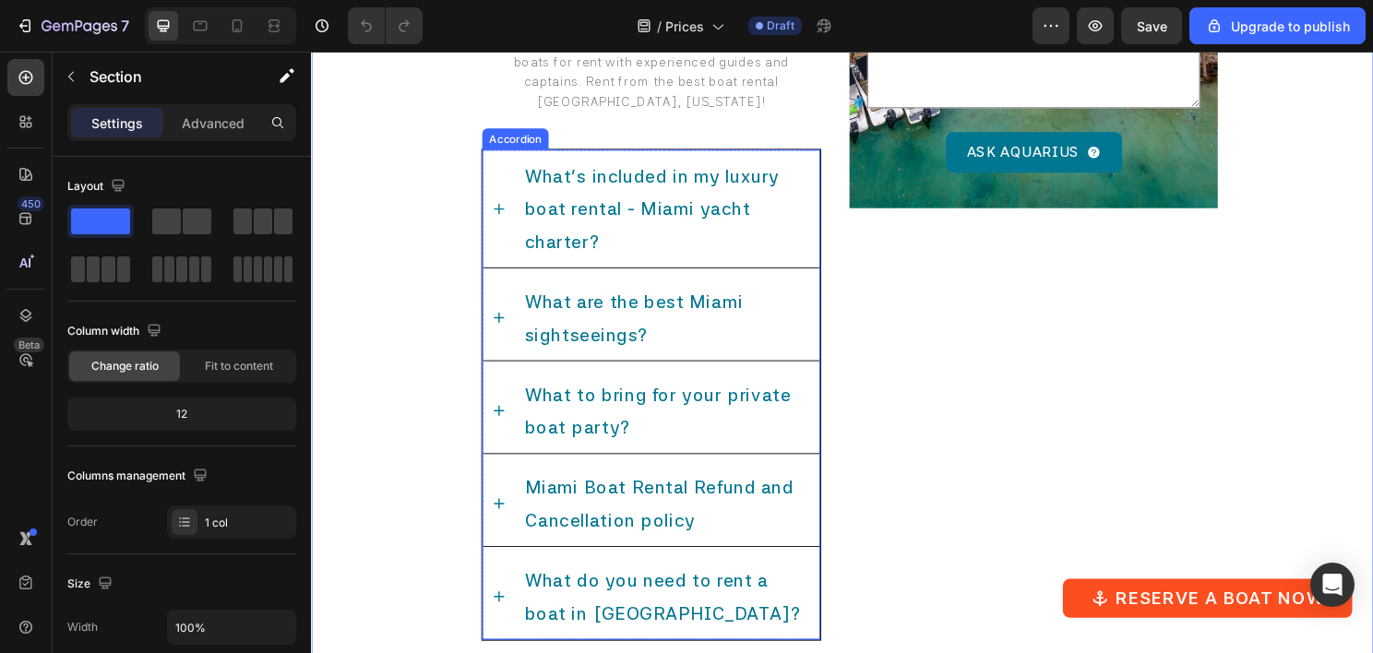
scroll to position [8858, 0]
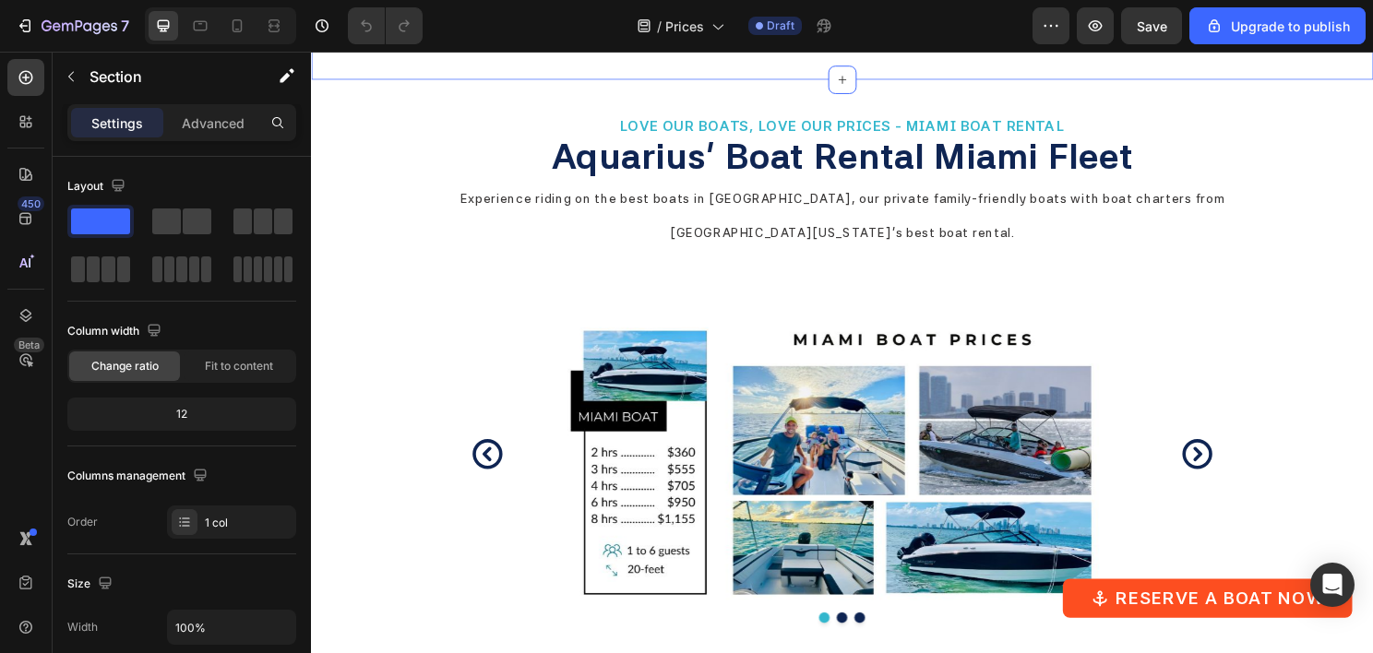
scroll to position [9227, 0]
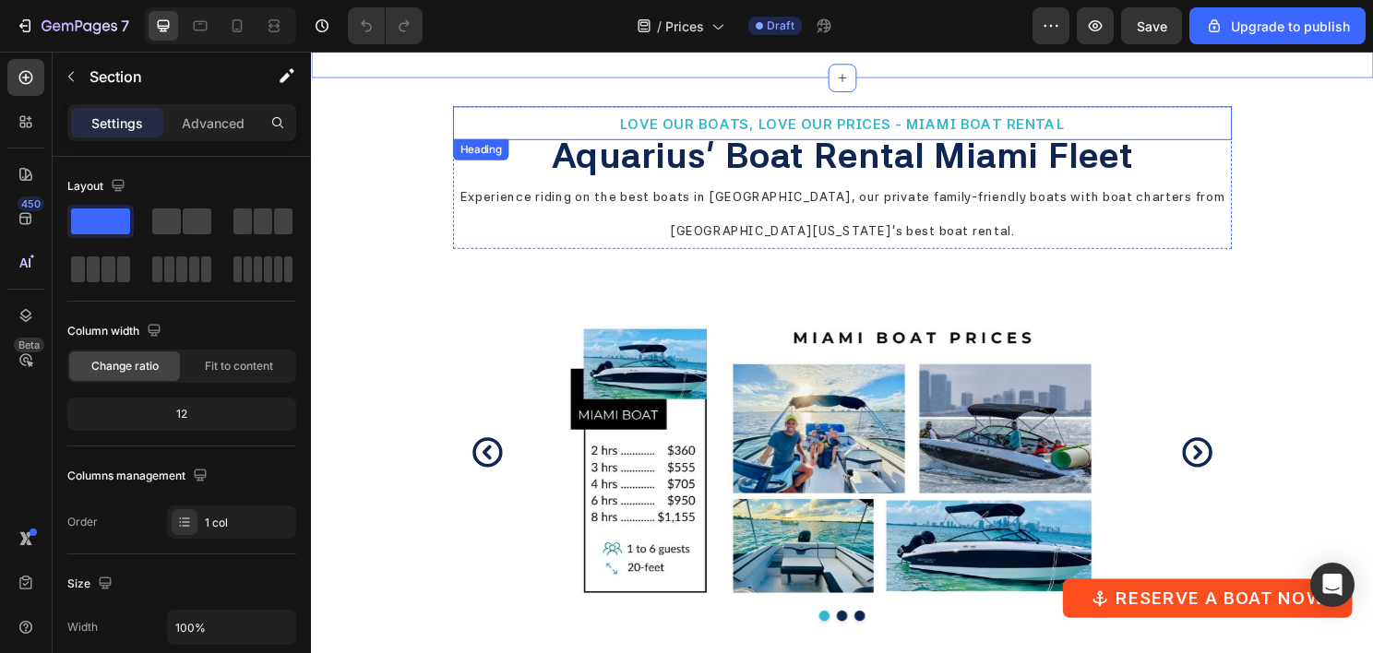
click at [562, 109] on h2 "LOVE OUR BOATS, LOVE OUR PRICES - MIAMI BOAT RENTAL" at bounding box center [865, 126] width 812 height 35
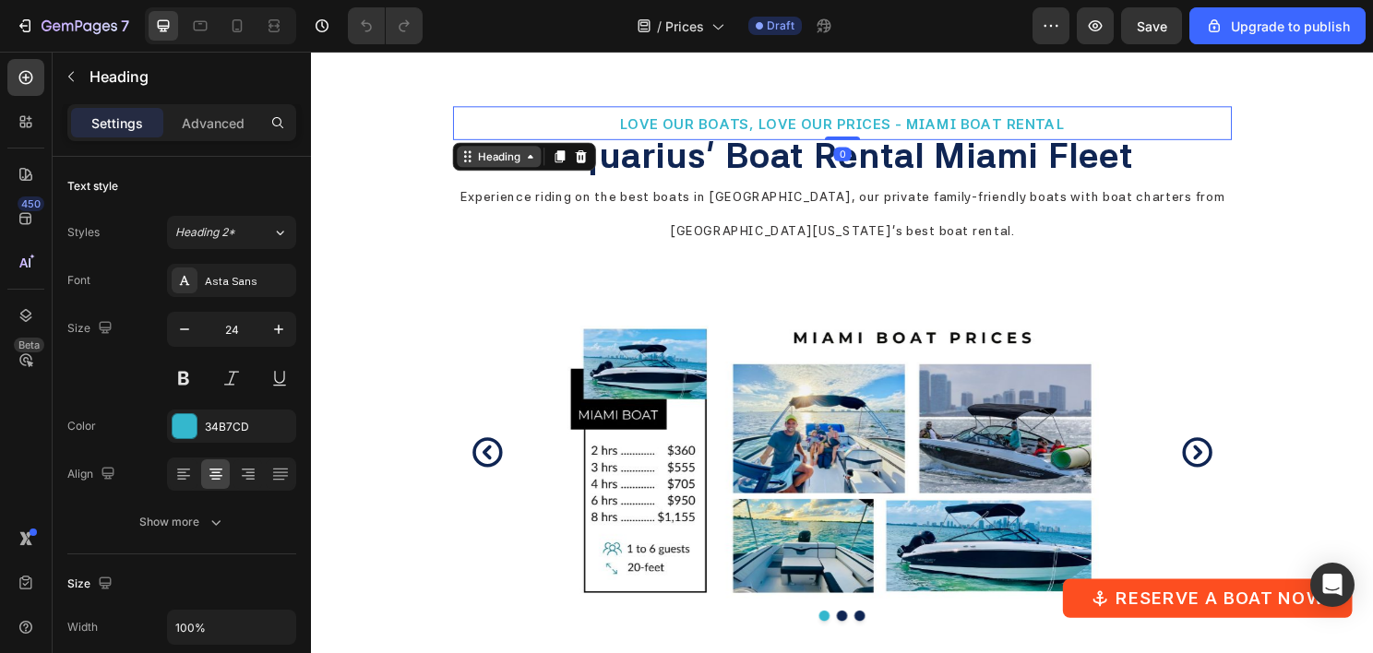
click at [509, 153] on div "Heading" at bounding box center [507, 161] width 51 height 17
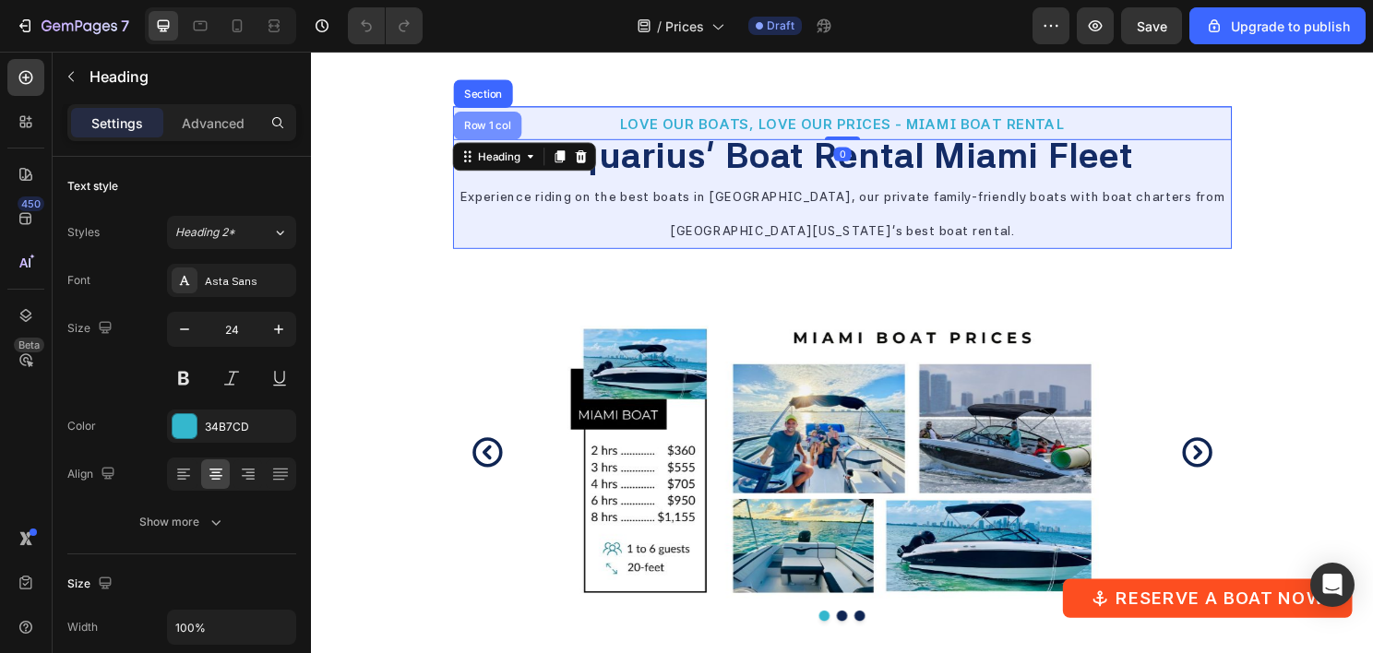
click at [504, 118] on div "Row 1 col" at bounding box center [495, 129] width 71 height 30
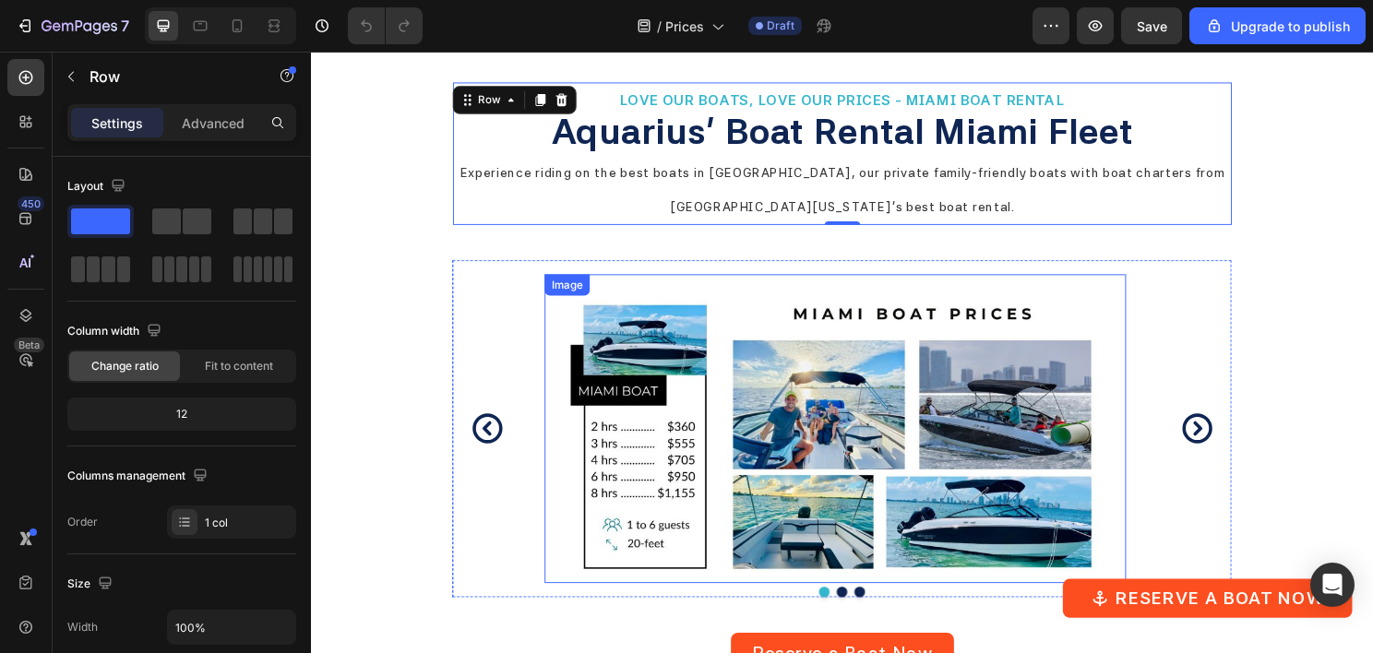
scroll to position [9597, 0]
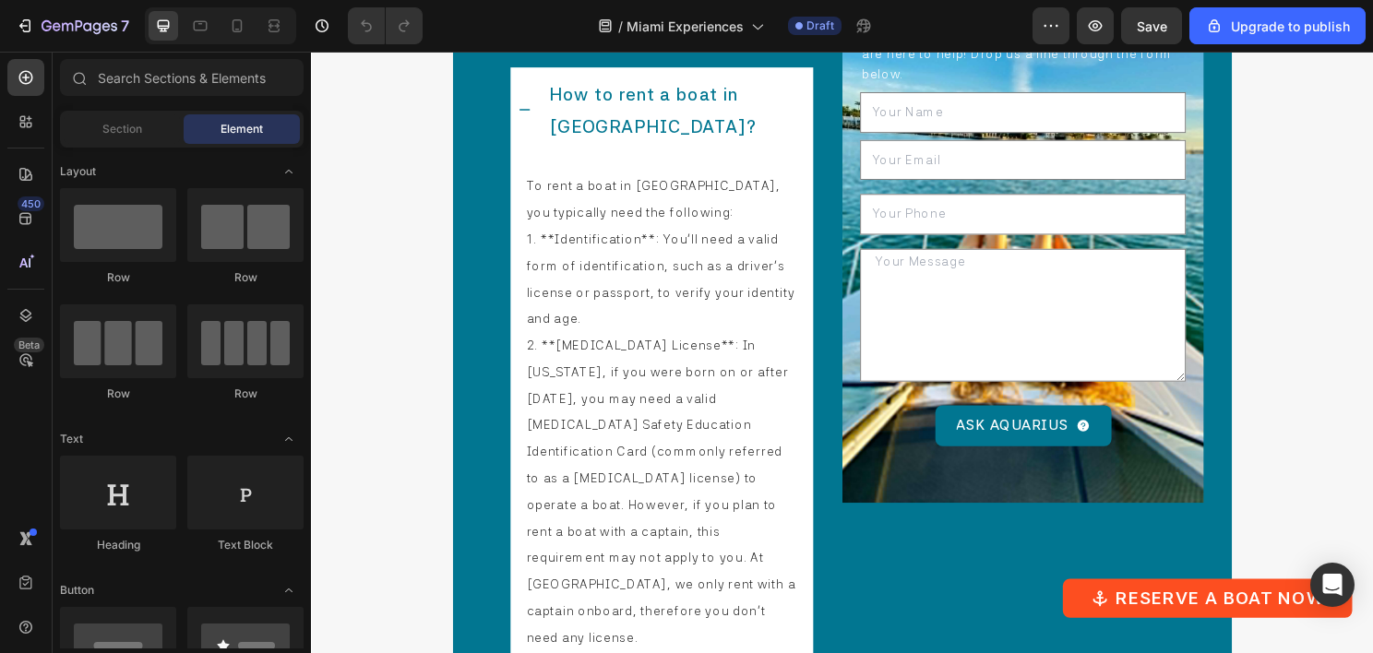
scroll to position [8870, 0]
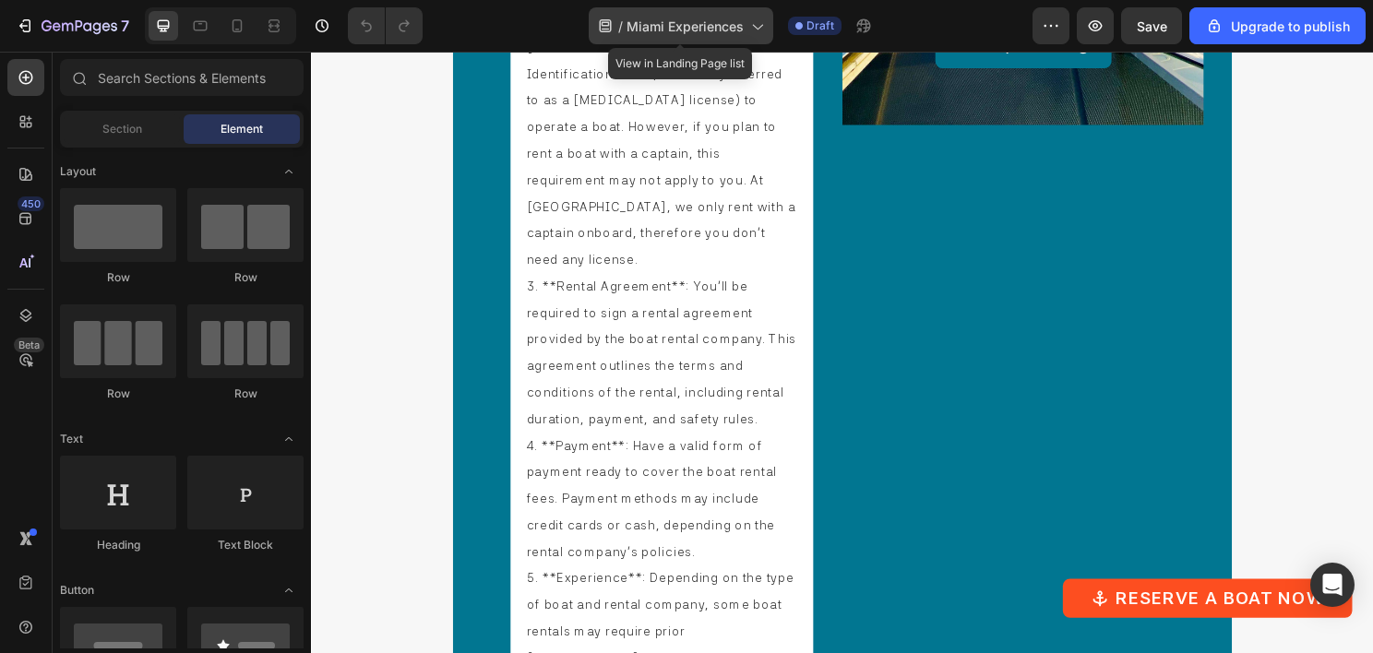
click at [734, 41] on div "/ Miami Experiences" at bounding box center [681, 25] width 185 height 37
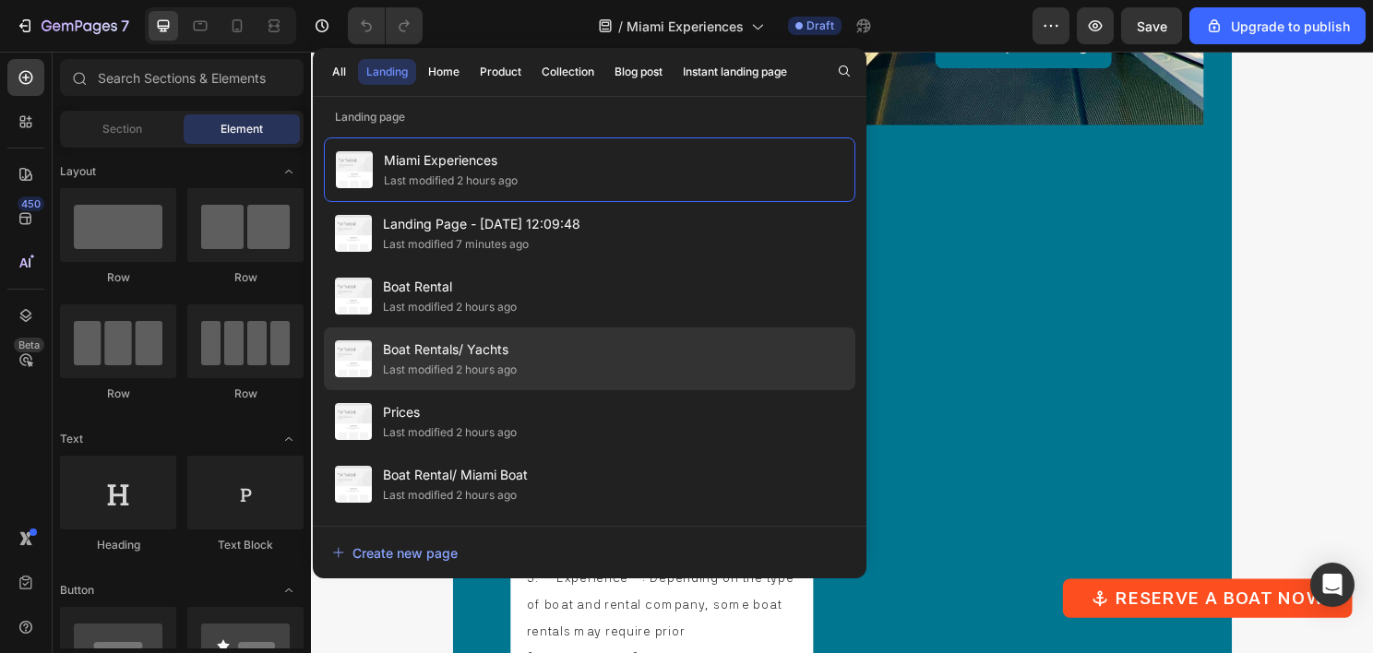
scroll to position [122, 0]
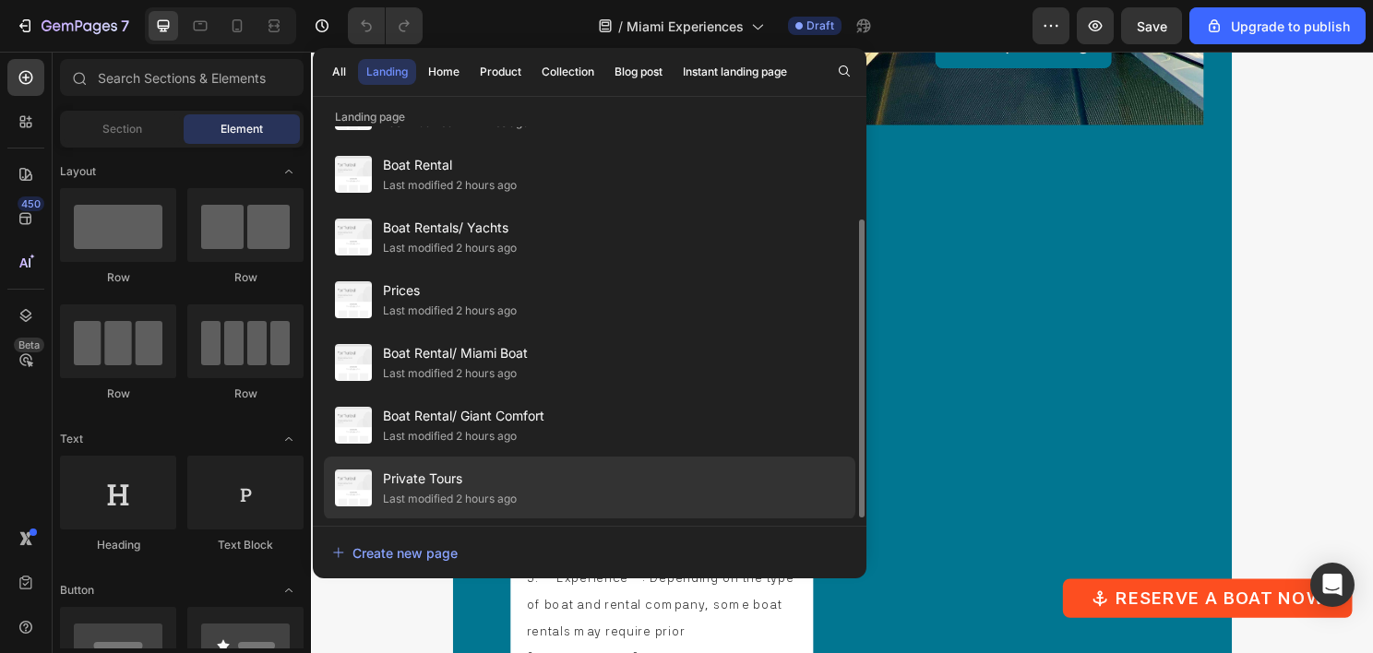
click at [475, 475] on span "Private Tours" at bounding box center [450, 479] width 134 height 22
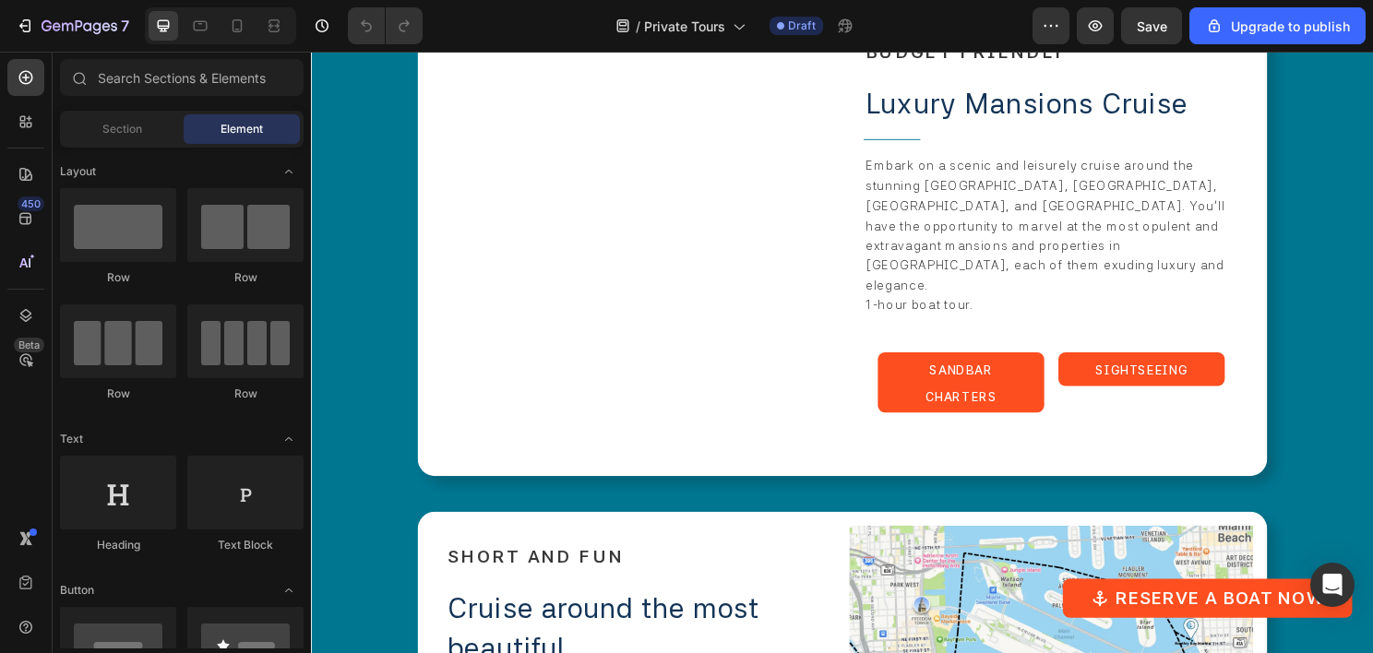
scroll to position [3458, 0]
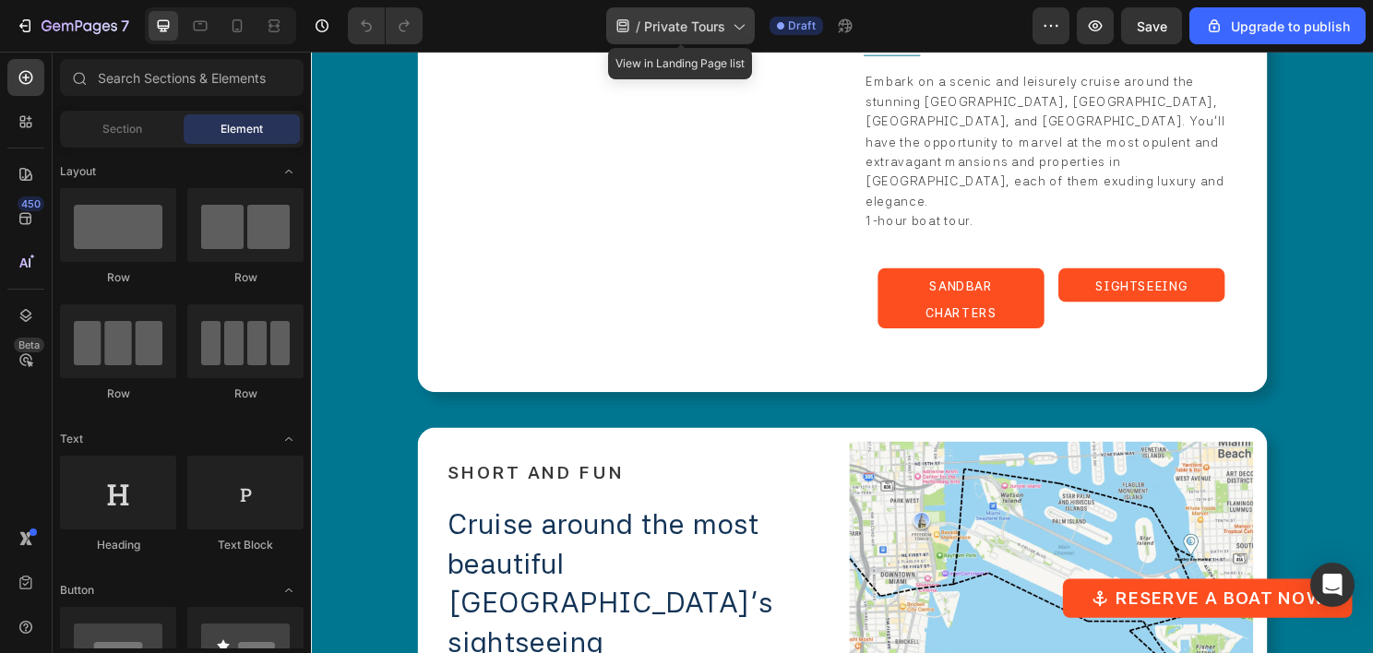
click at [687, 23] on span "Private Tours" at bounding box center [684, 26] width 81 height 19
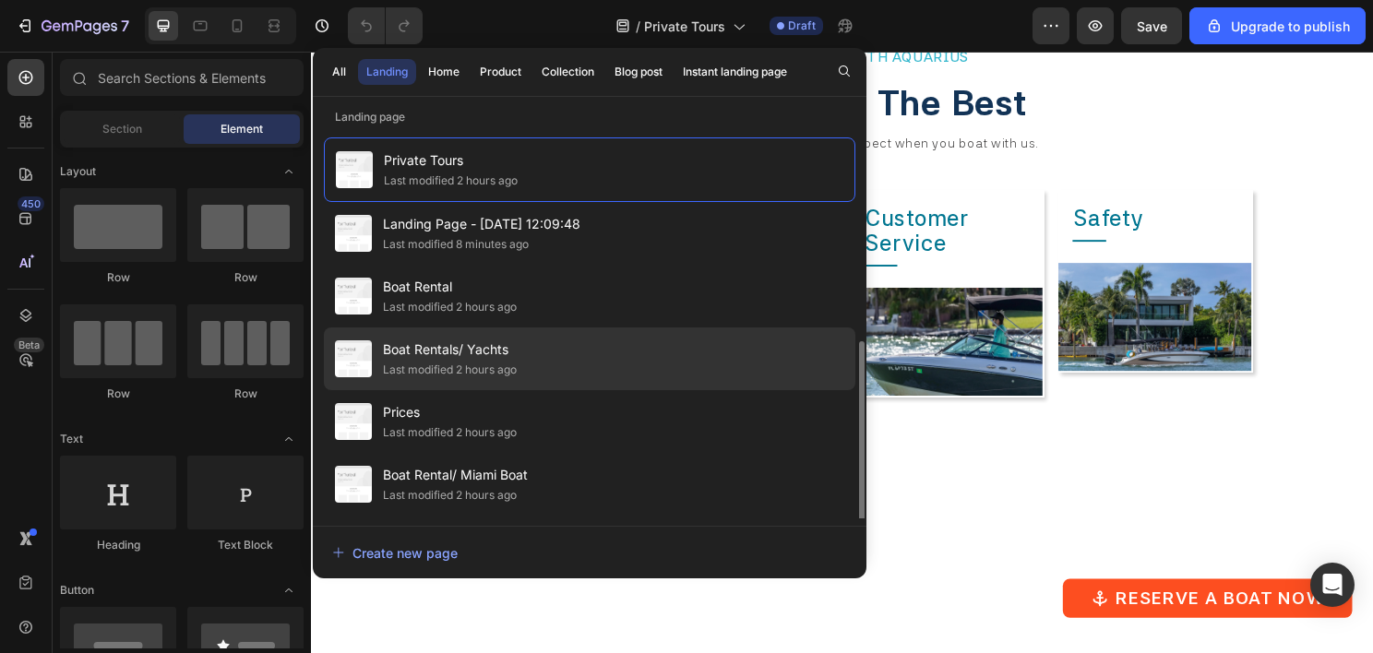
scroll to position [122, 0]
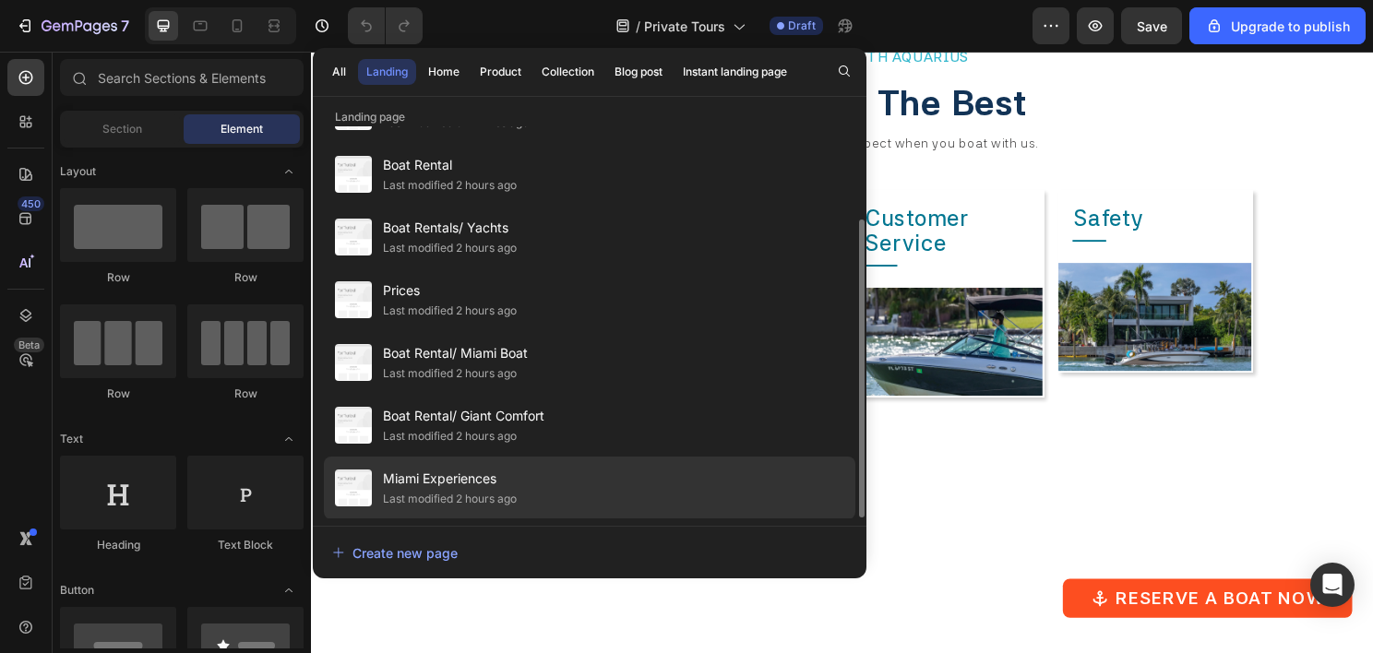
click at [478, 487] on span "Miami Experiences" at bounding box center [450, 479] width 134 height 22
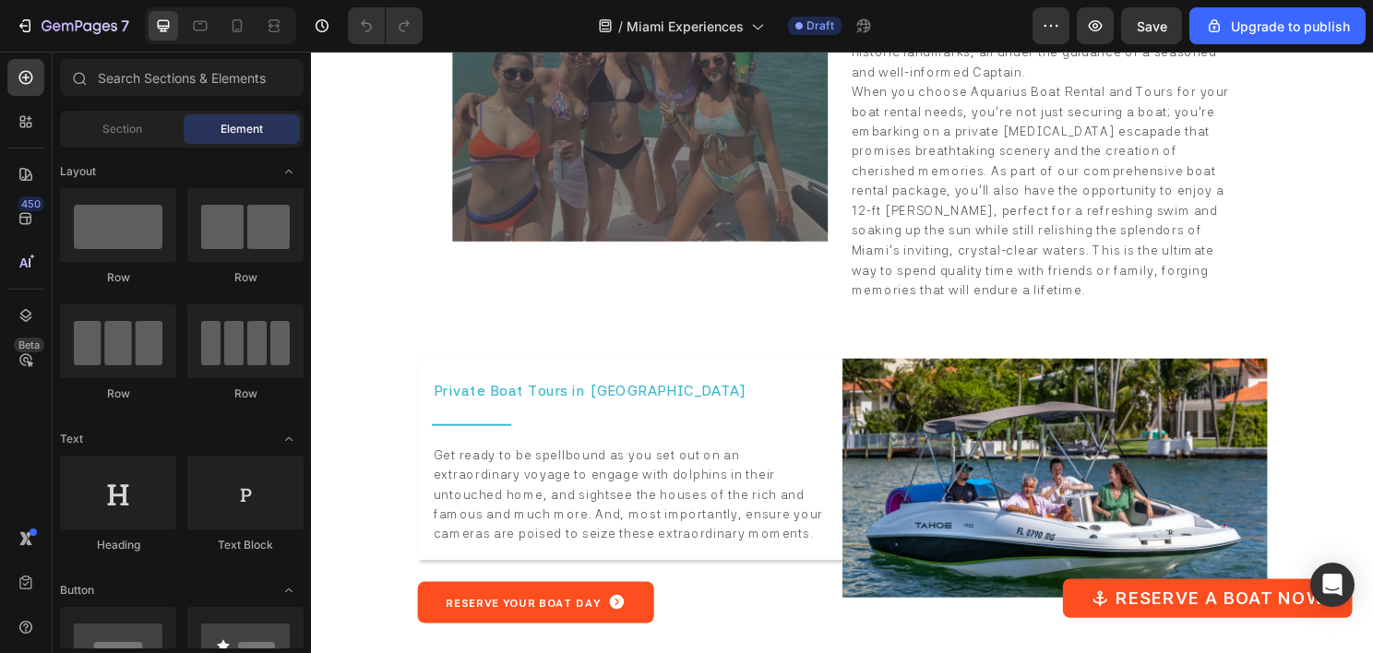
scroll to position [5897, 0]
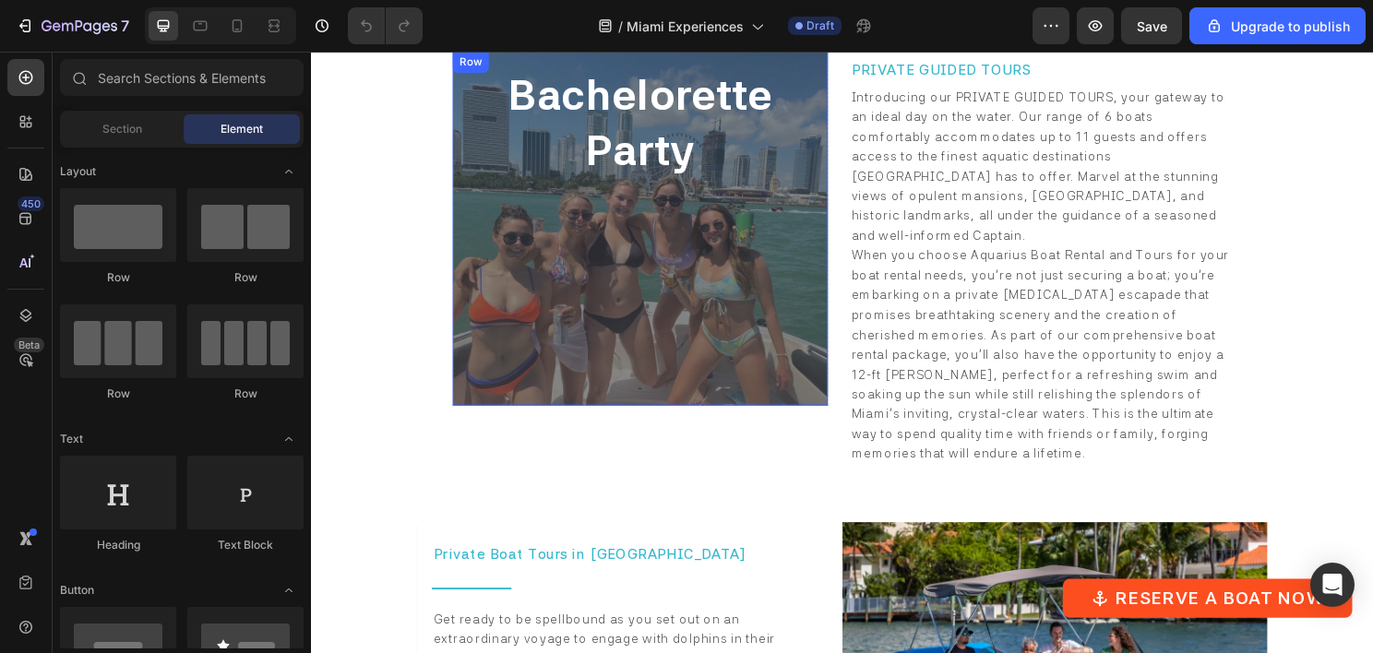
click at [648, 268] on div "Bachelorette Party Heading" at bounding box center [654, 236] width 281 height 340
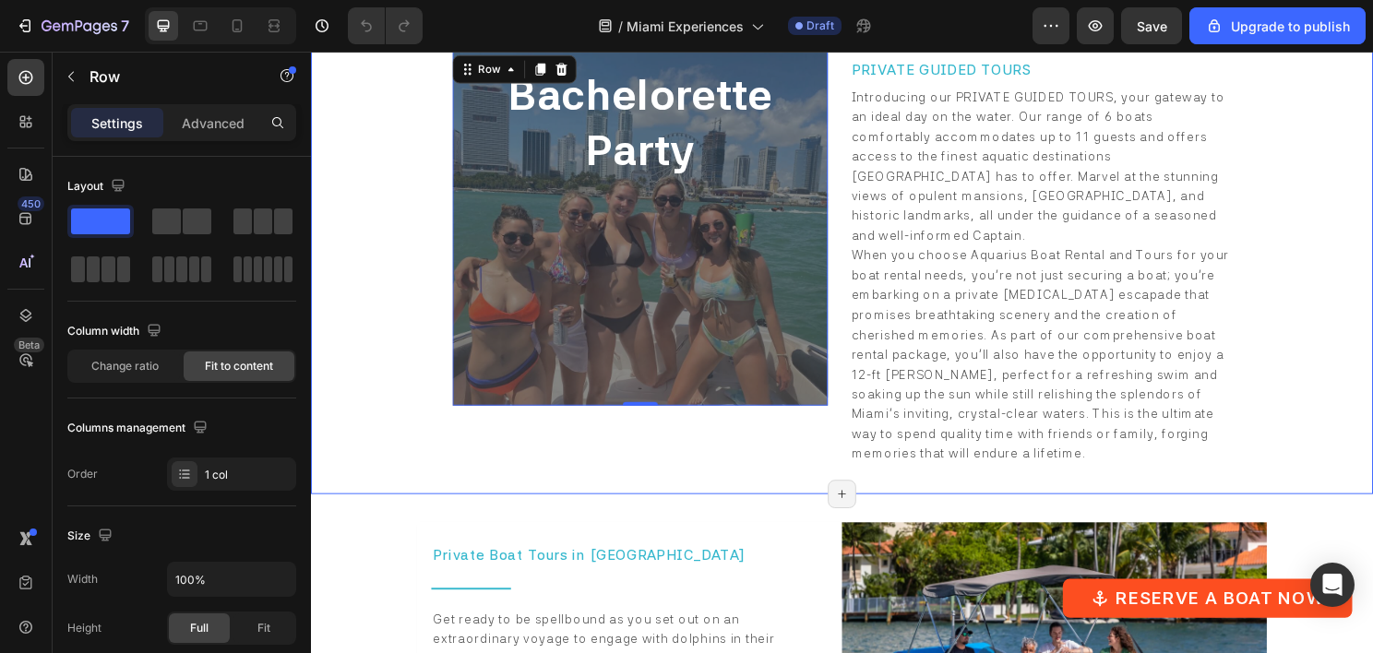
scroll to position [5713, 0]
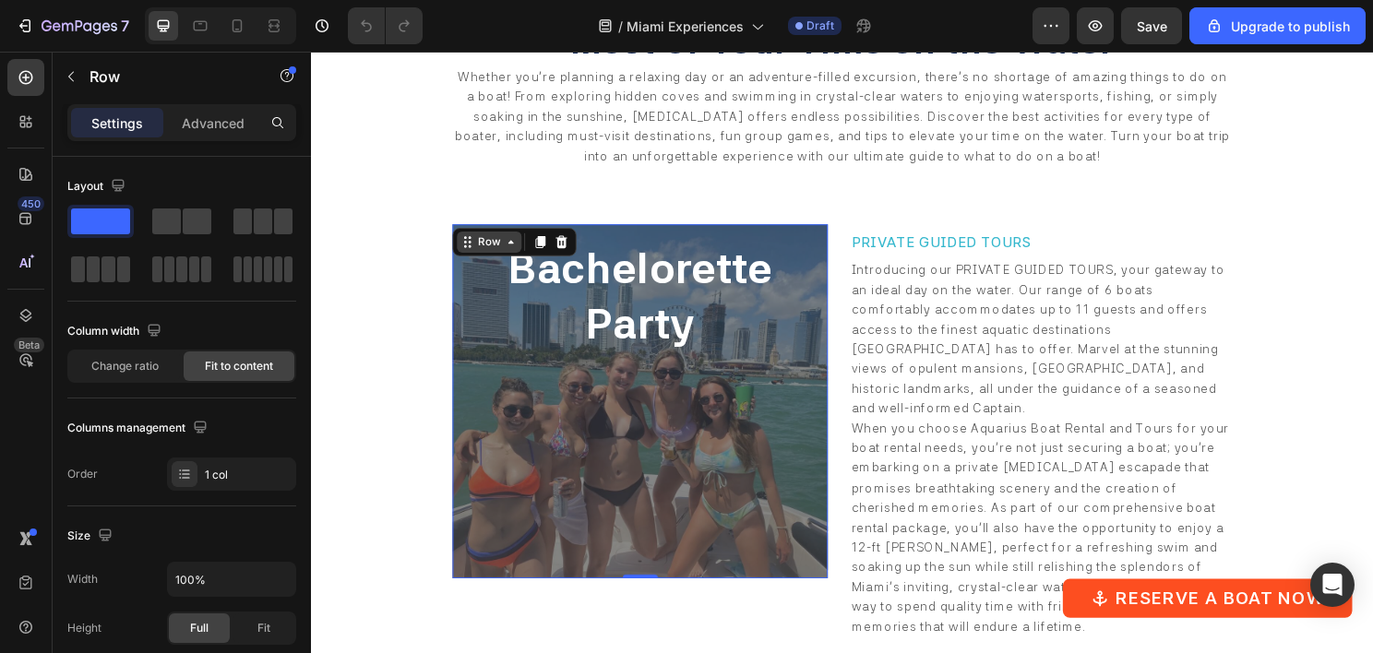
click at [503, 258] on div "Row" at bounding box center [497, 250] width 30 height 17
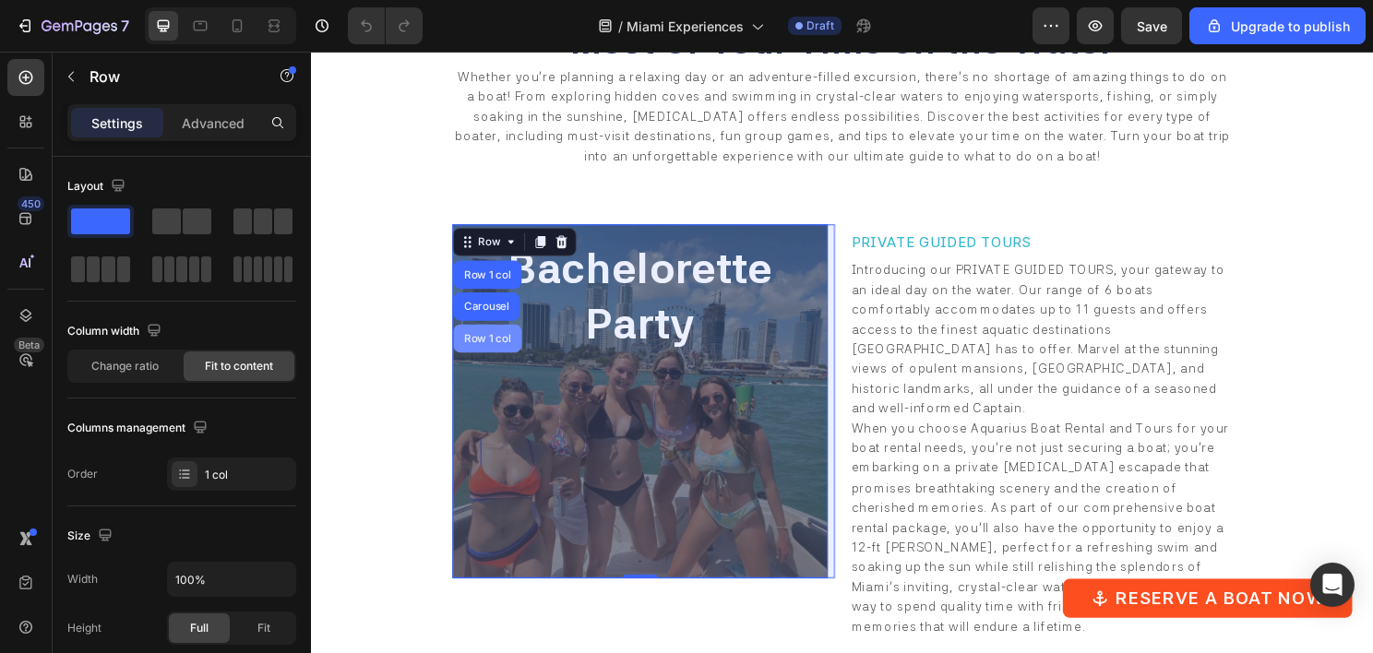
click at [494, 352] on div "Row 1 col" at bounding box center [495, 350] width 56 height 11
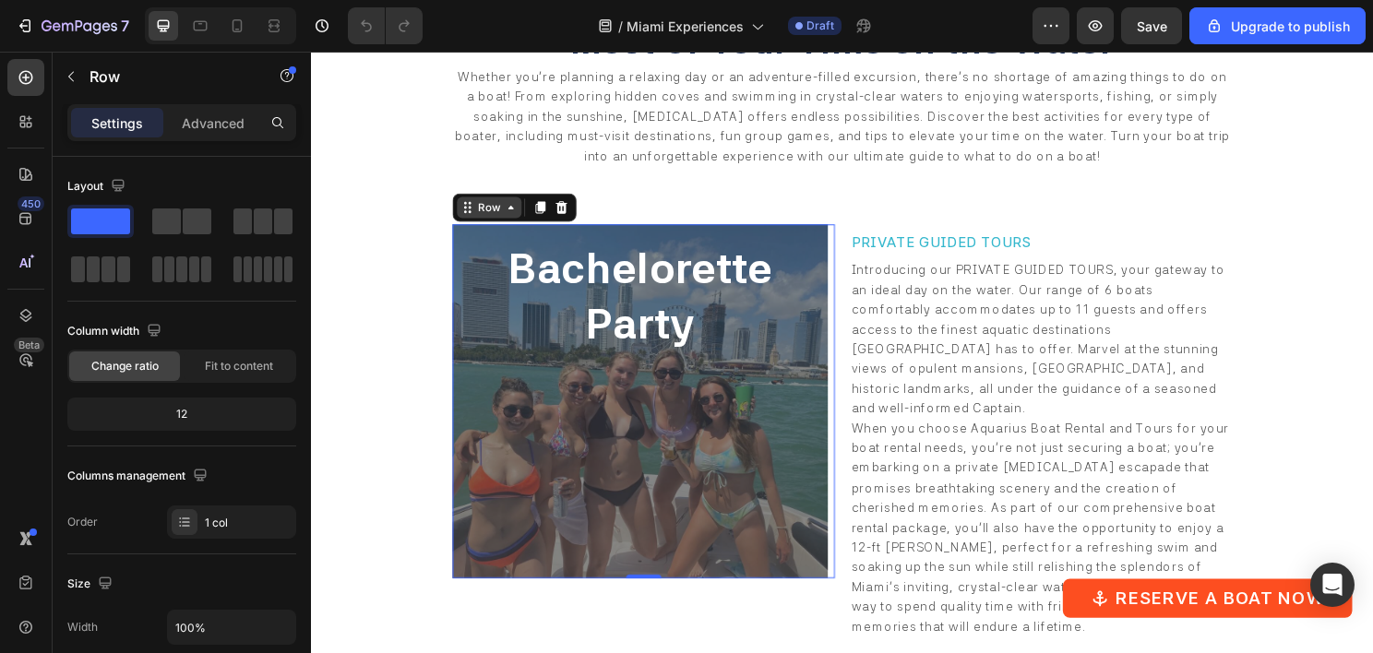
click at [515, 221] on icon at bounding box center [519, 214] width 15 height 15
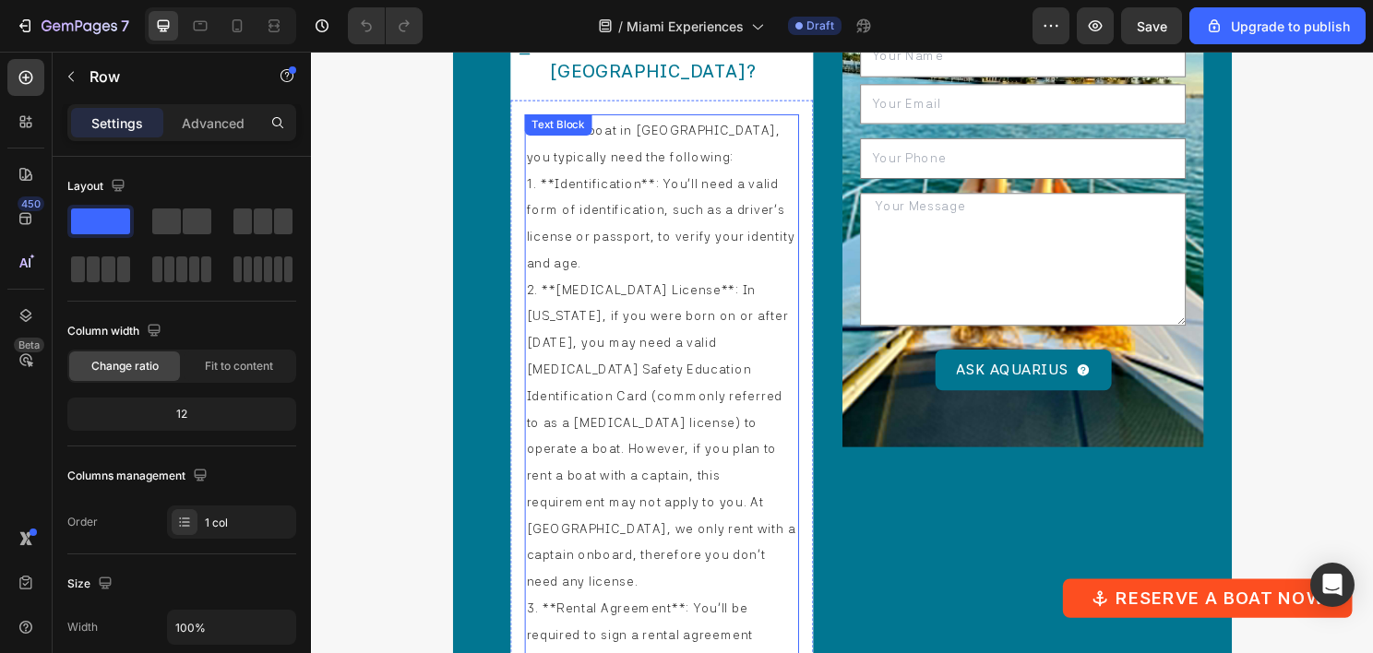
scroll to position [8481, 0]
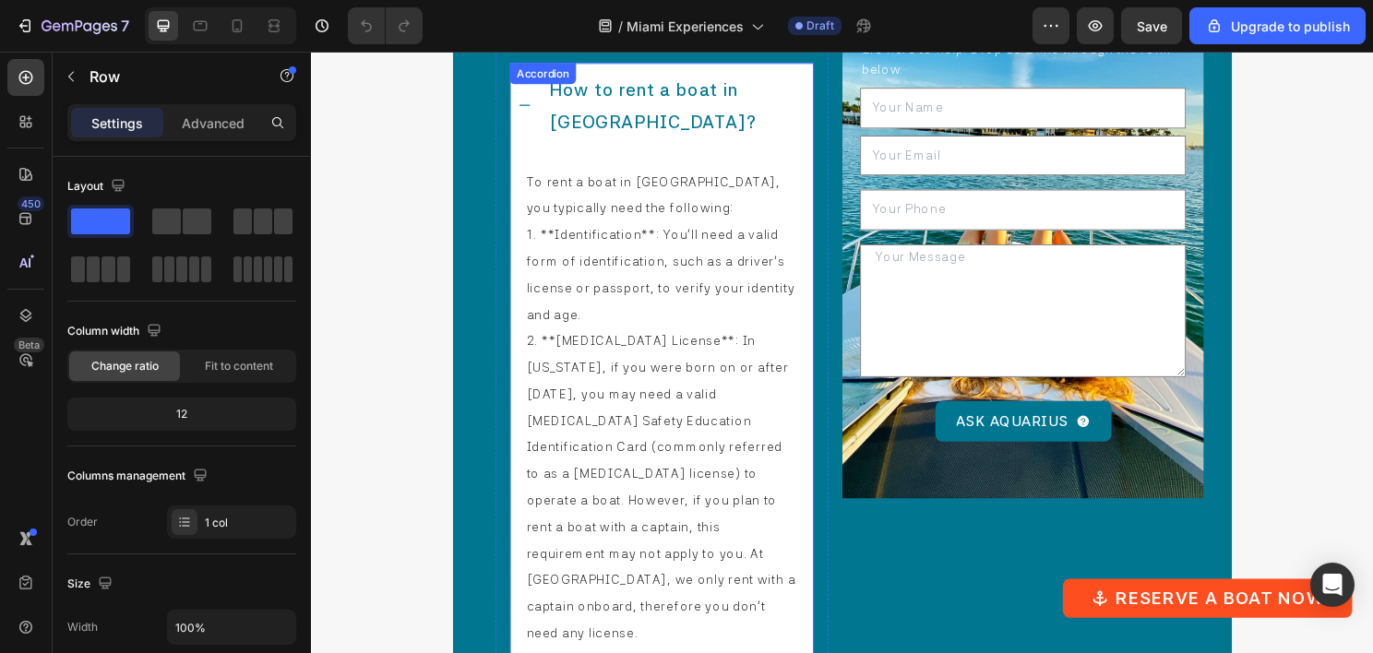
click at [536, 117] on div "How to rent a boat in Miami?" at bounding box center [677, 108] width 316 height 89
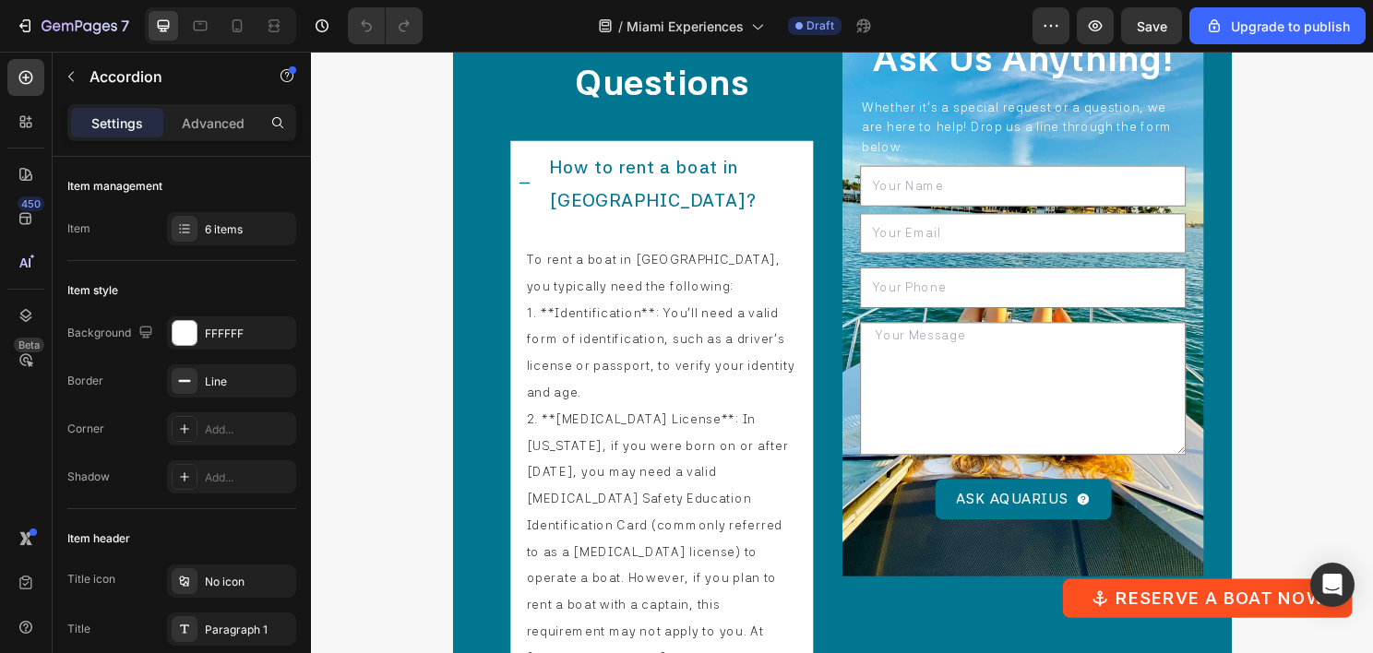
scroll to position [8338, 0]
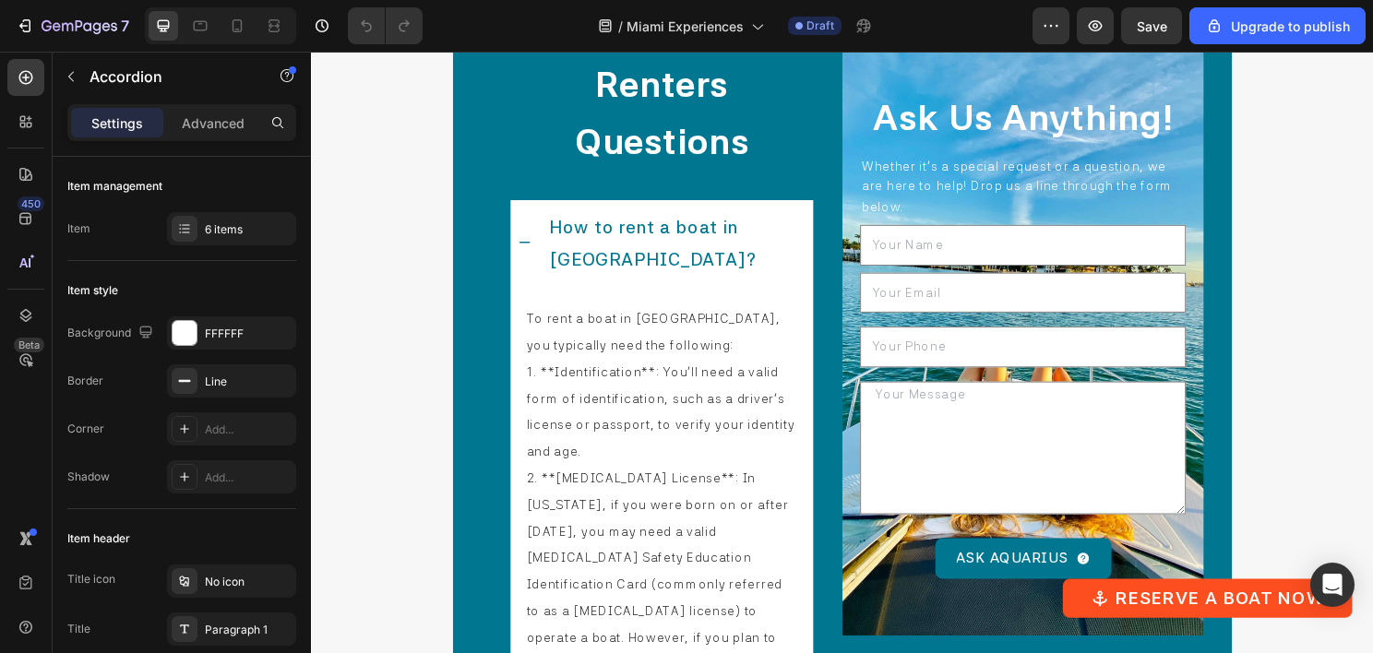
click at [535, 257] on div "How to rent a boat in Miami?" at bounding box center [677, 251] width 316 height 89
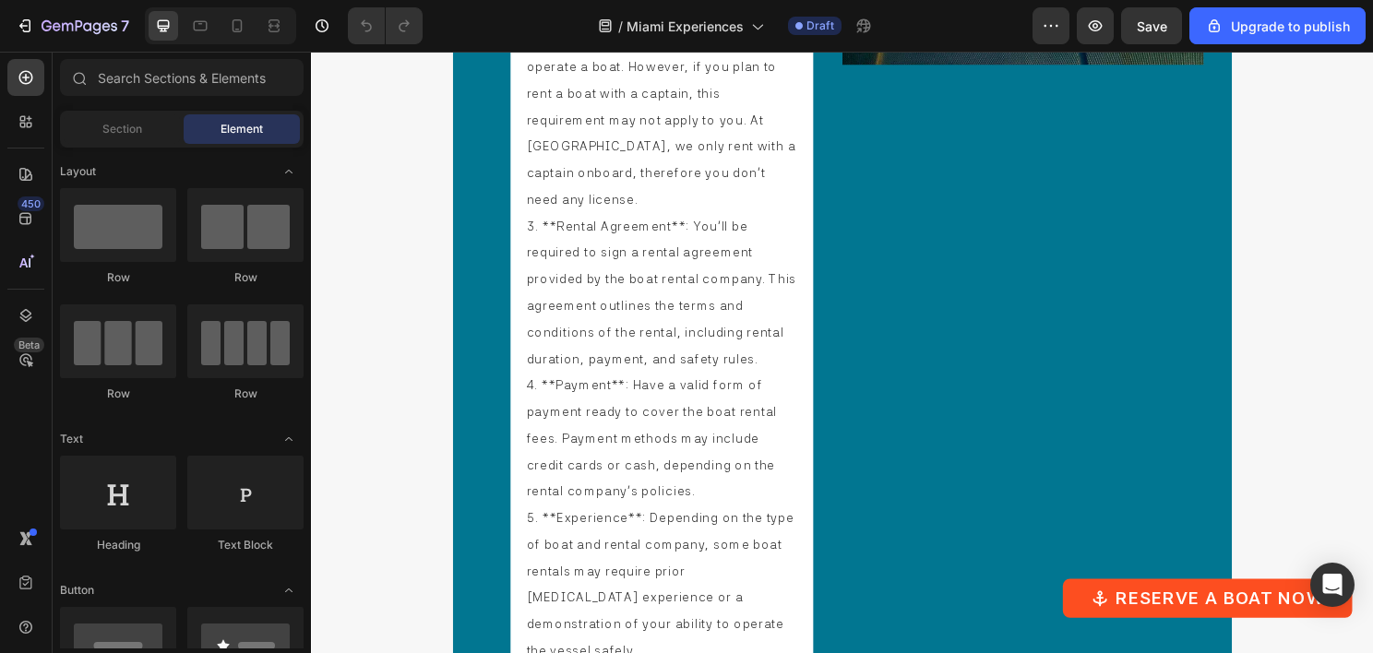
scroll to position [8109, 0]
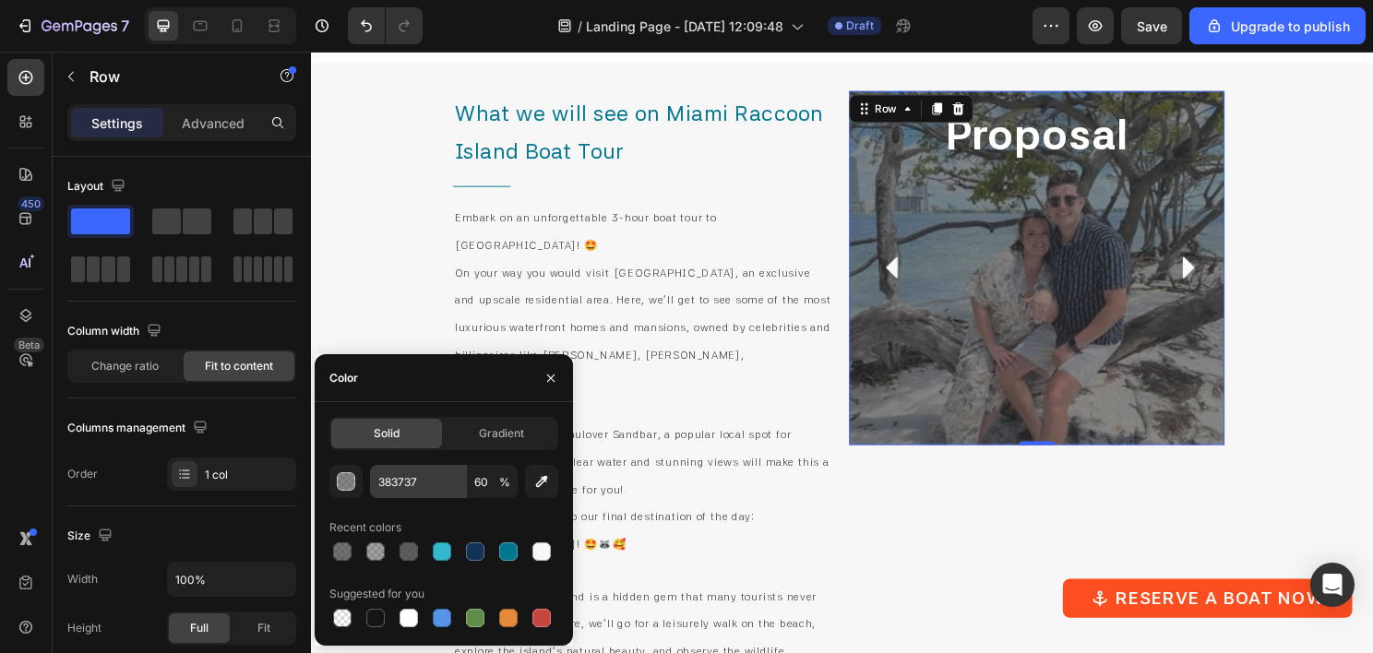
scroll to position [369, 0]
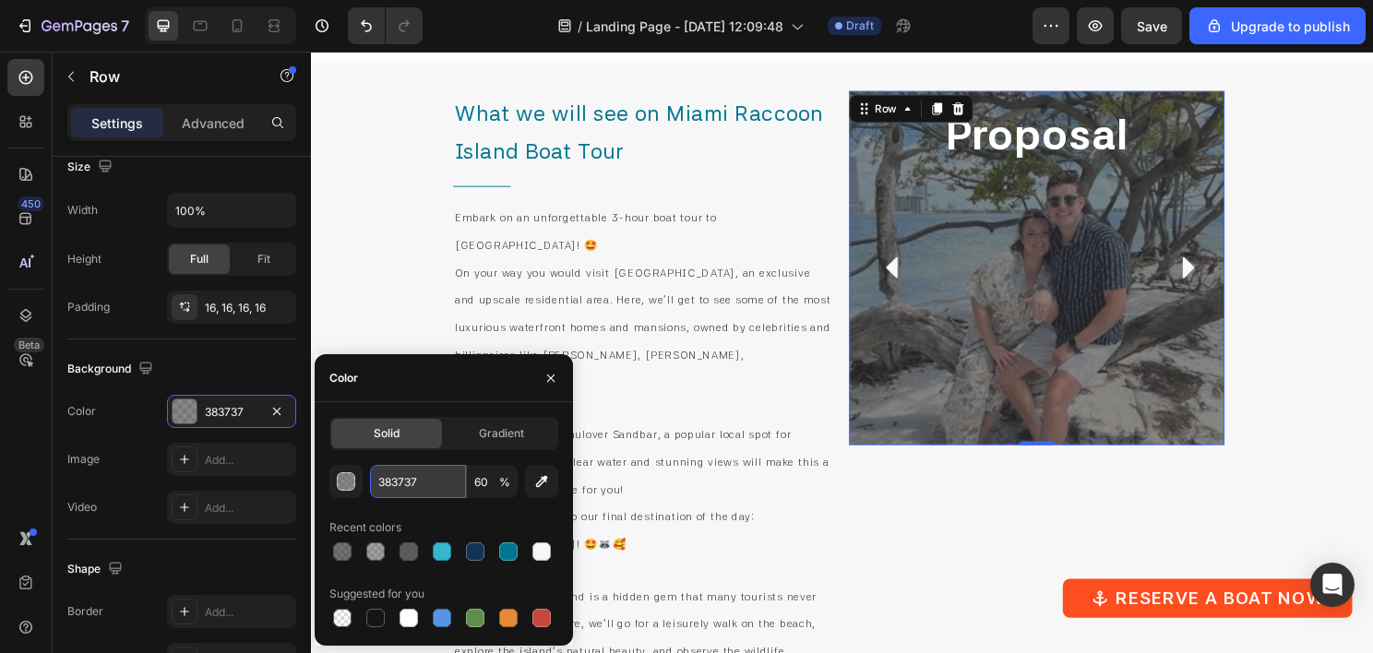
click at [409, 485] on input "383737" at bounding box center [418, 481] width 96 height 33
type input "151"
type input "100"
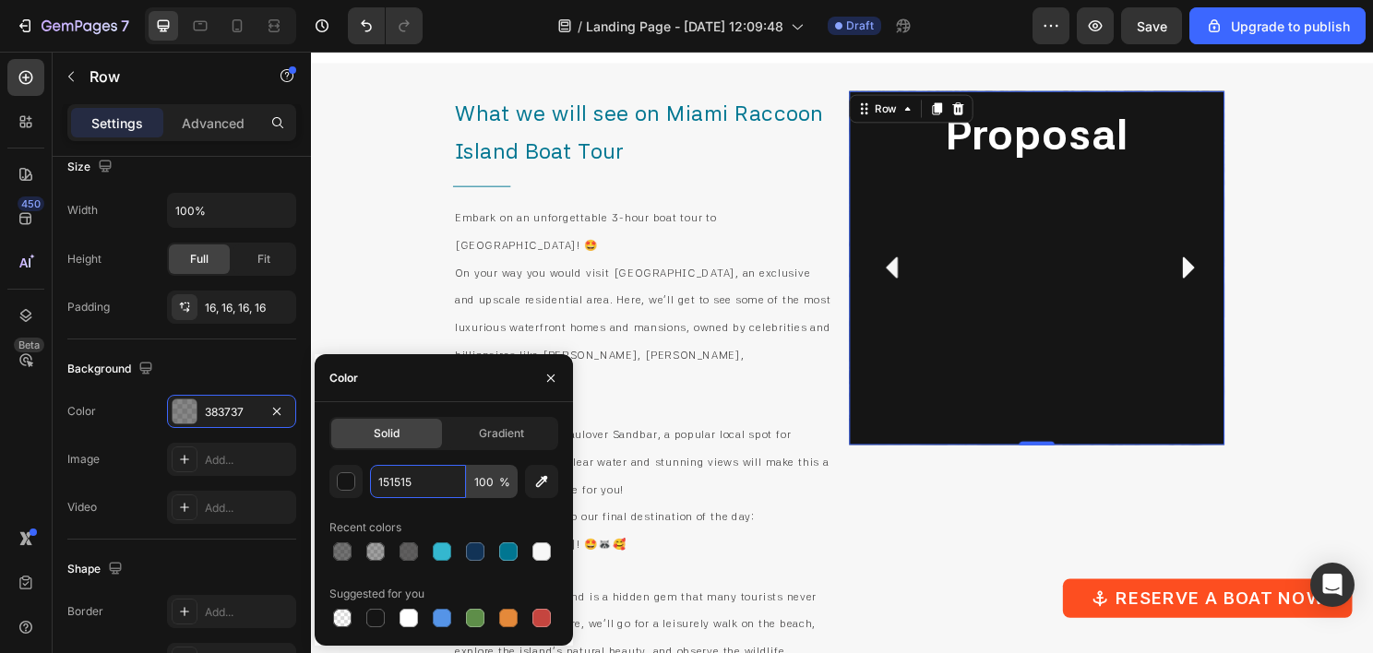
type input "151515"
click at [491, 477] on input "100" at bounding box center [492, 481] width 51 height 33
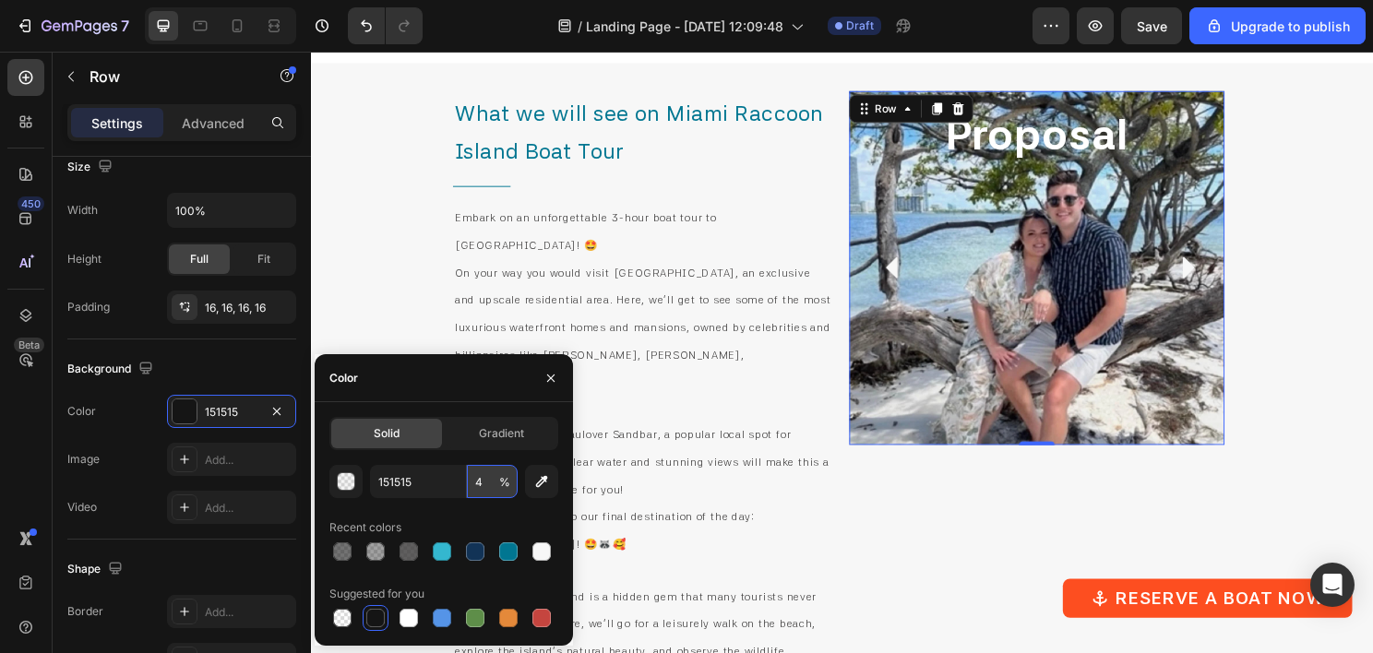
type input "40"
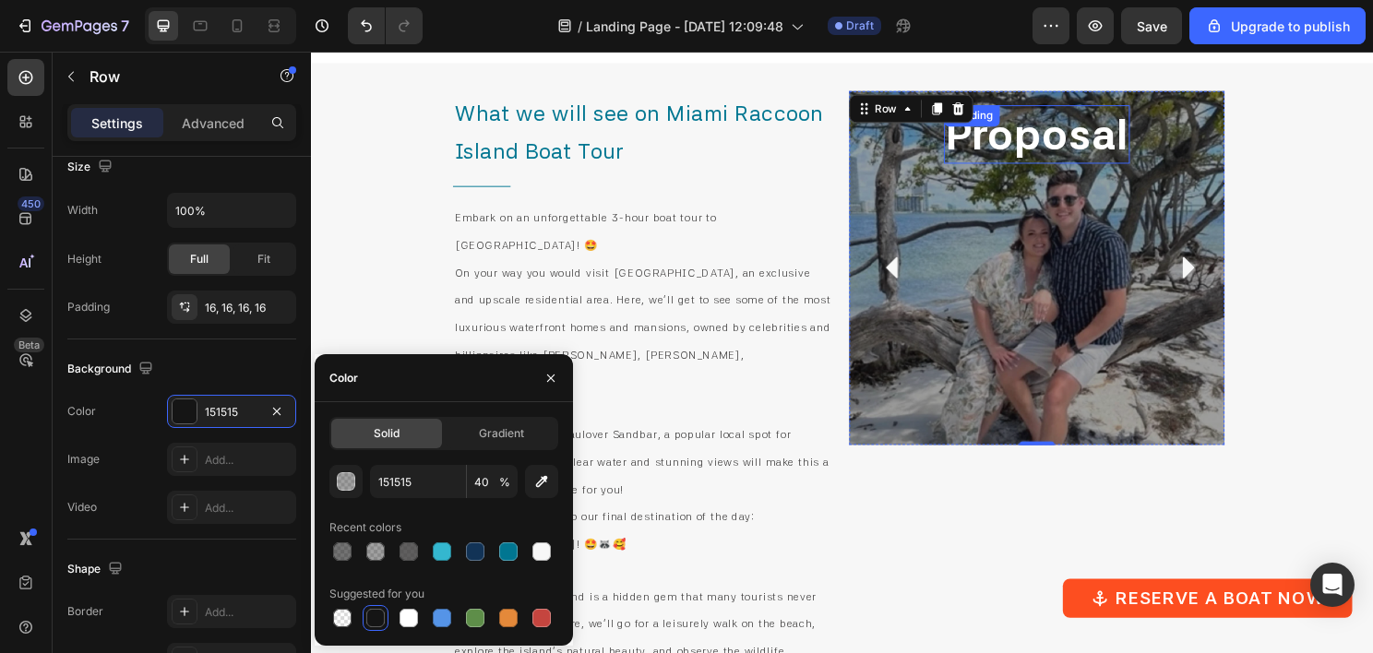
click at [1081, 142] on h2 "Proposal" at bounding box center [1068, 138] width 195 height 61
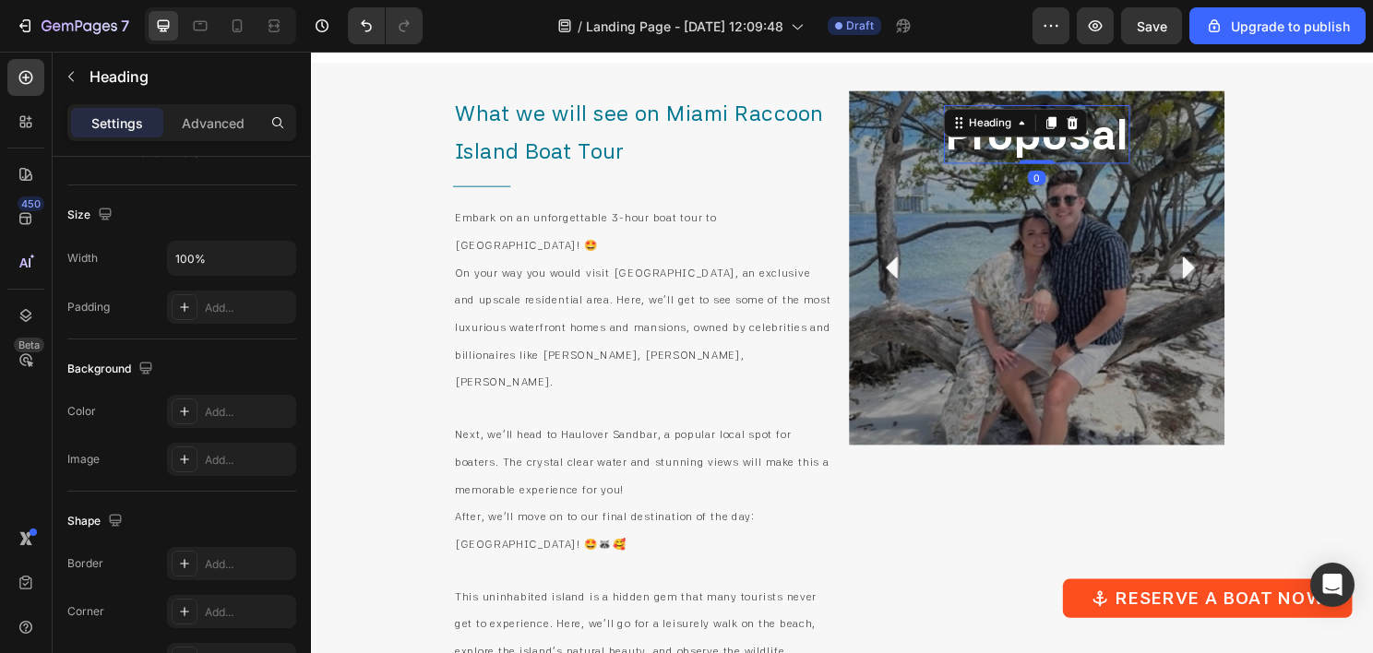
scroll to position [0, 0]
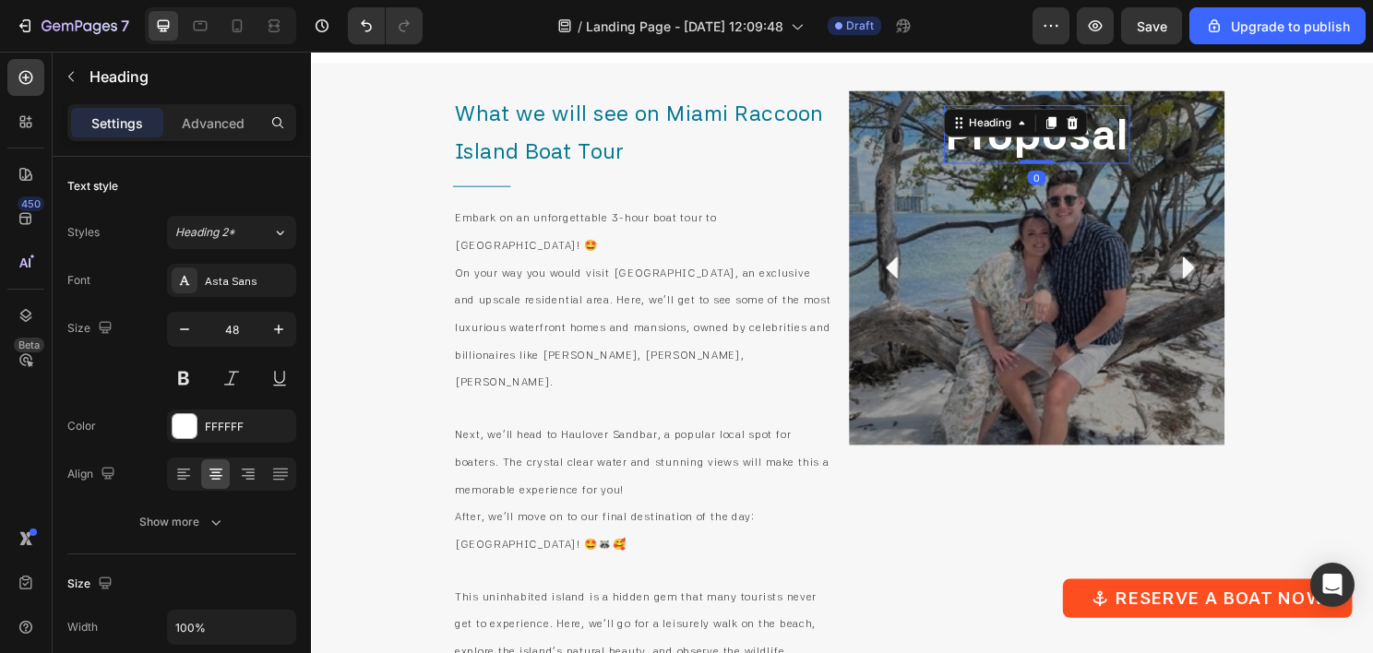
click at [1082, 149] on h2 "Proposal" at bounding box center [1068, 138] width 195 height 61
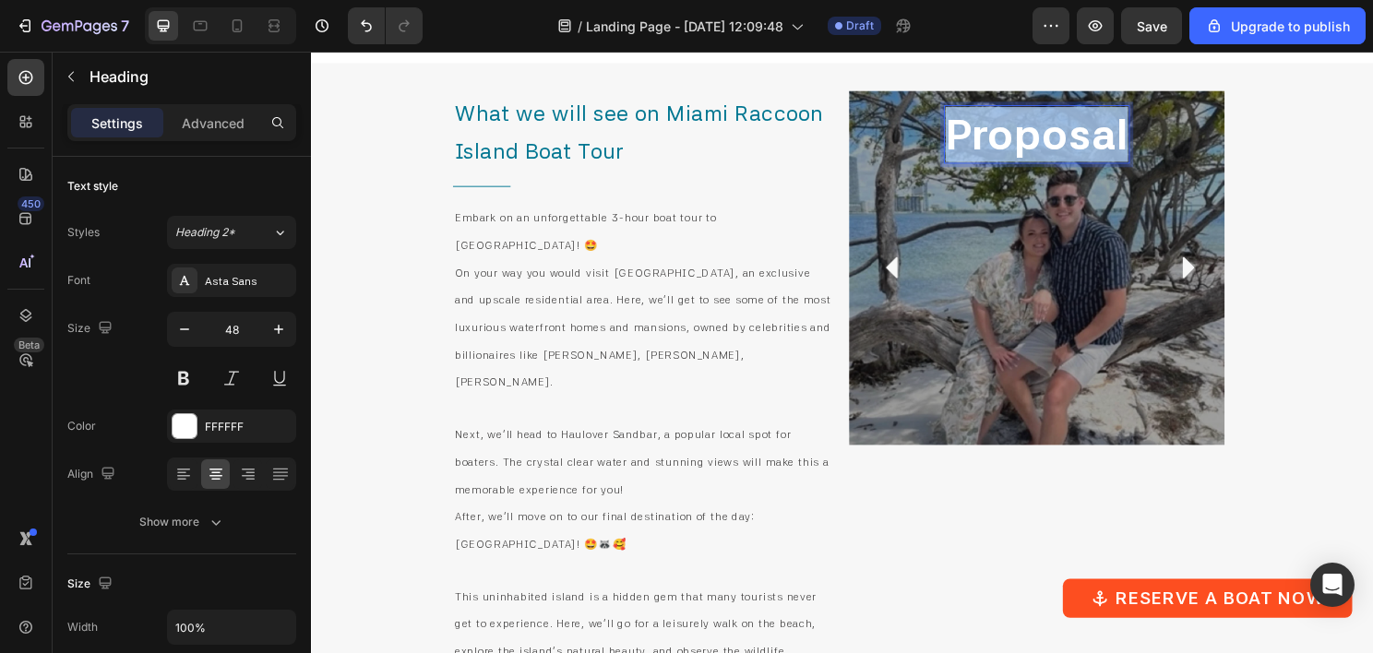
click at [1082, 149] on p "Proposal" at bounding box center [1068, 138] width 191 height 57
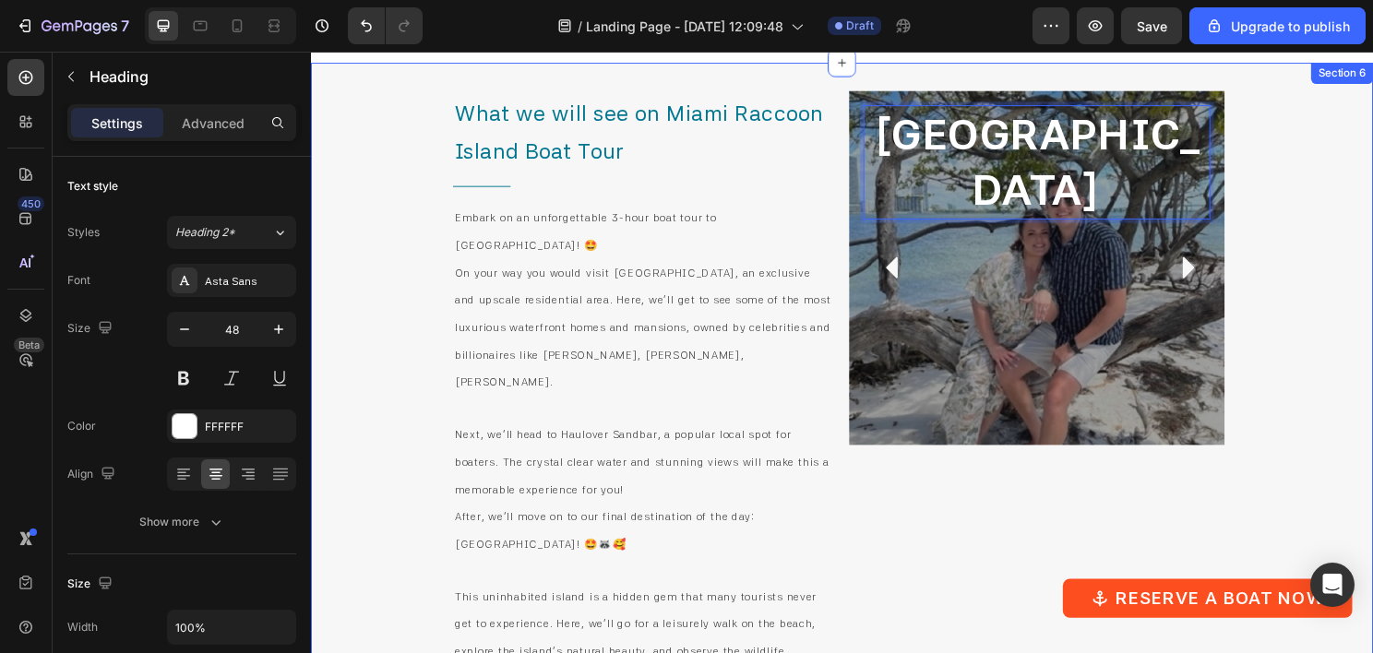
click at [1334, 323] on div "What we will see on Miami Raccoon Island Boat Tour Heading Title Line Embark on…" at bounding box center [864, 534] width 1107 height 941
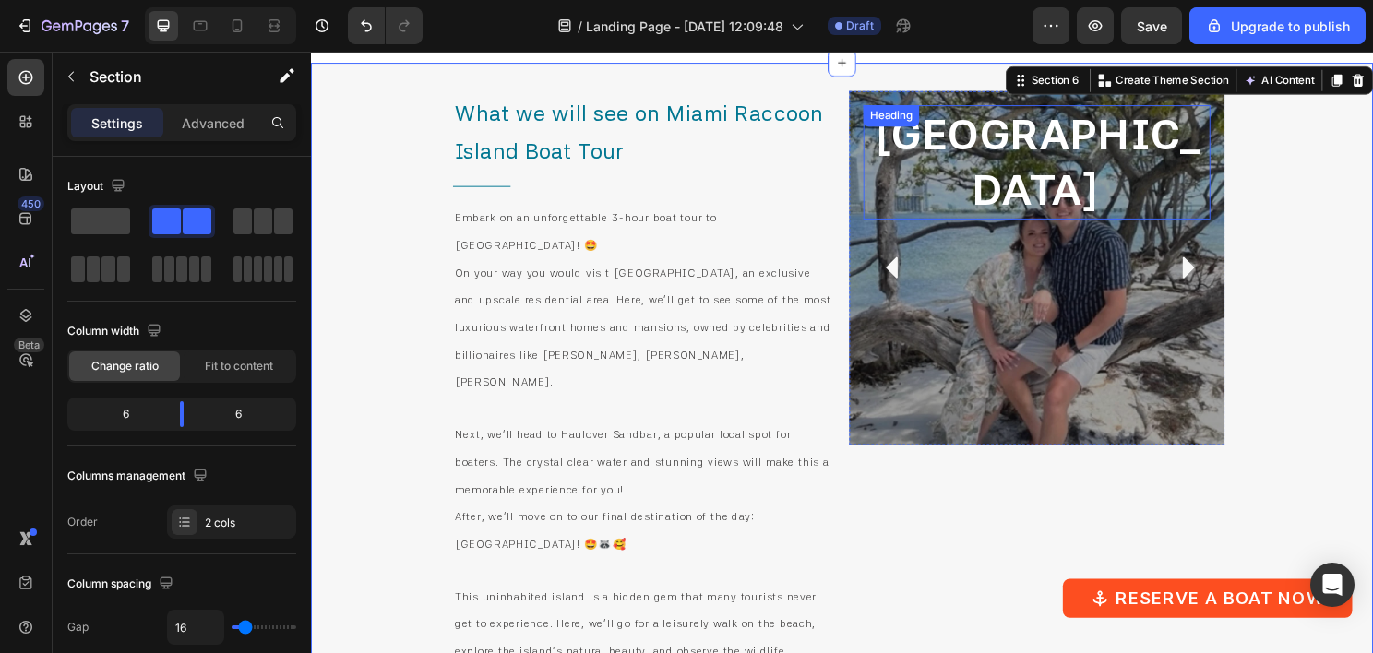
click at [993, 162] on p "[GEOGRAPHIC_DATA]" at bounding box center [1068, 167] width 358 height 115
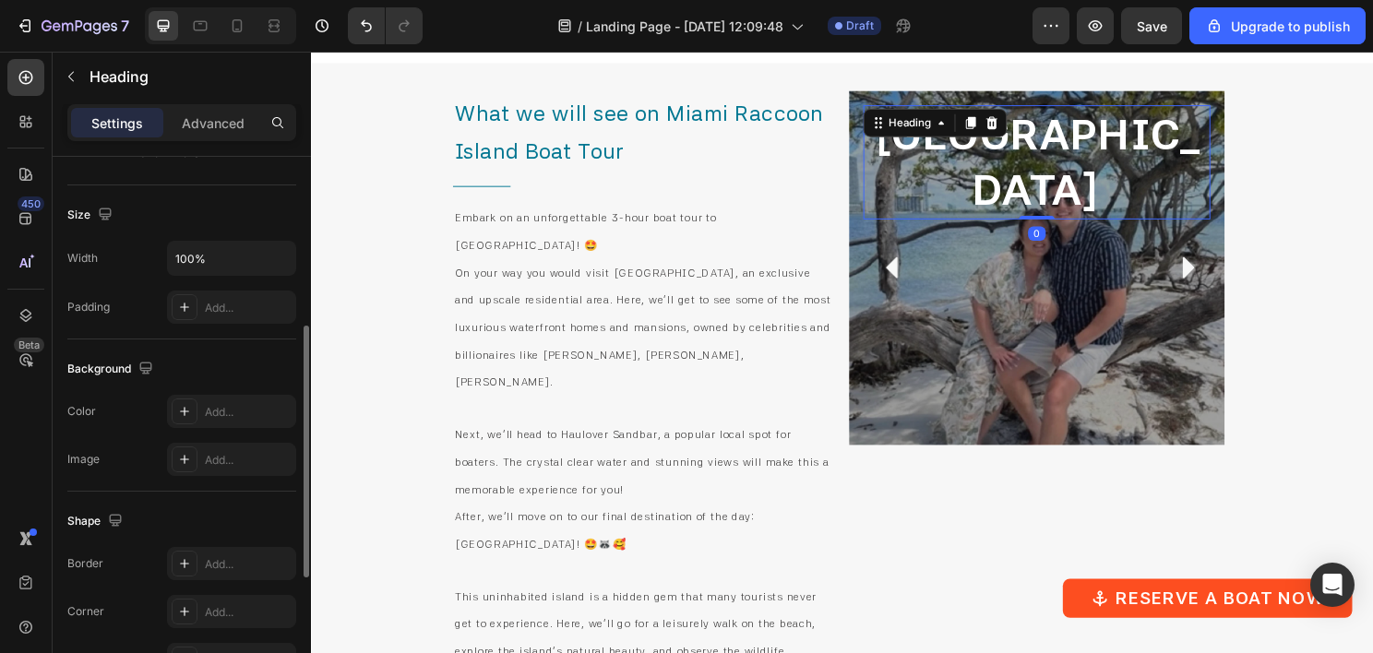
scroll to position [646, 0]
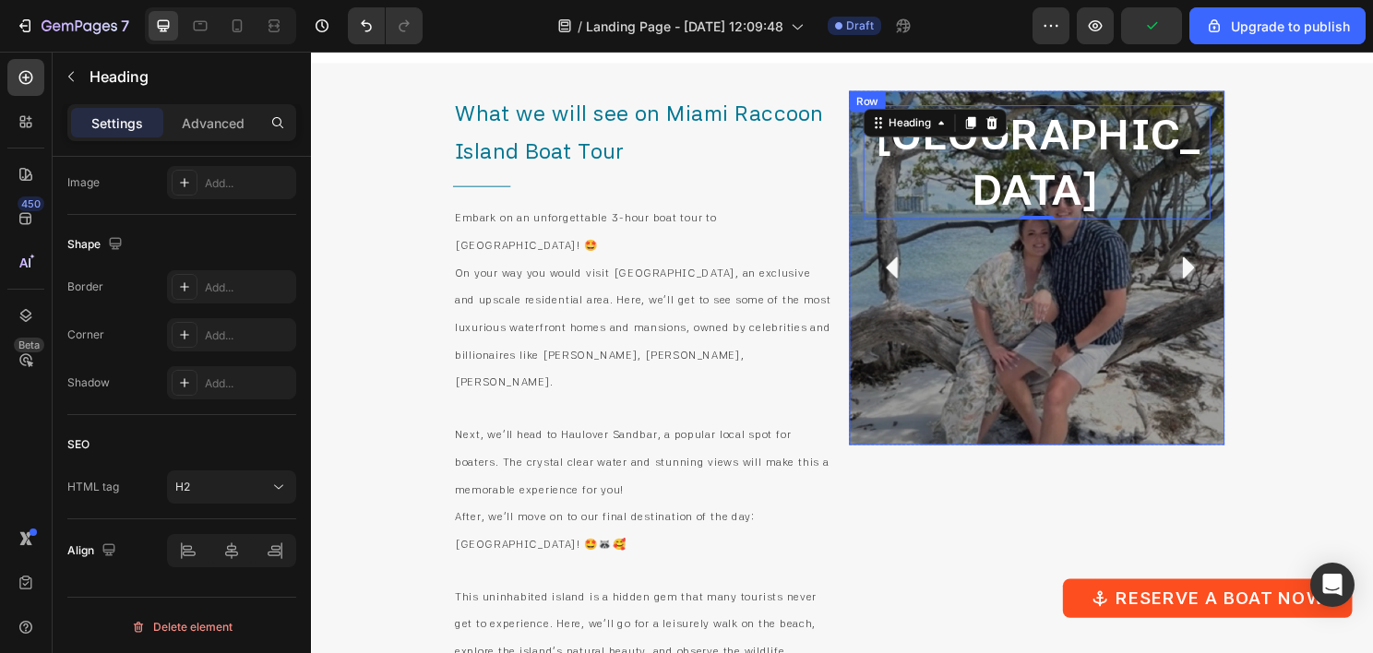
click at [1035, 311] on div "[GEOGRAPHIC_DATA] Heading 0" at bounding box center [1068, 278] width 362 height 340
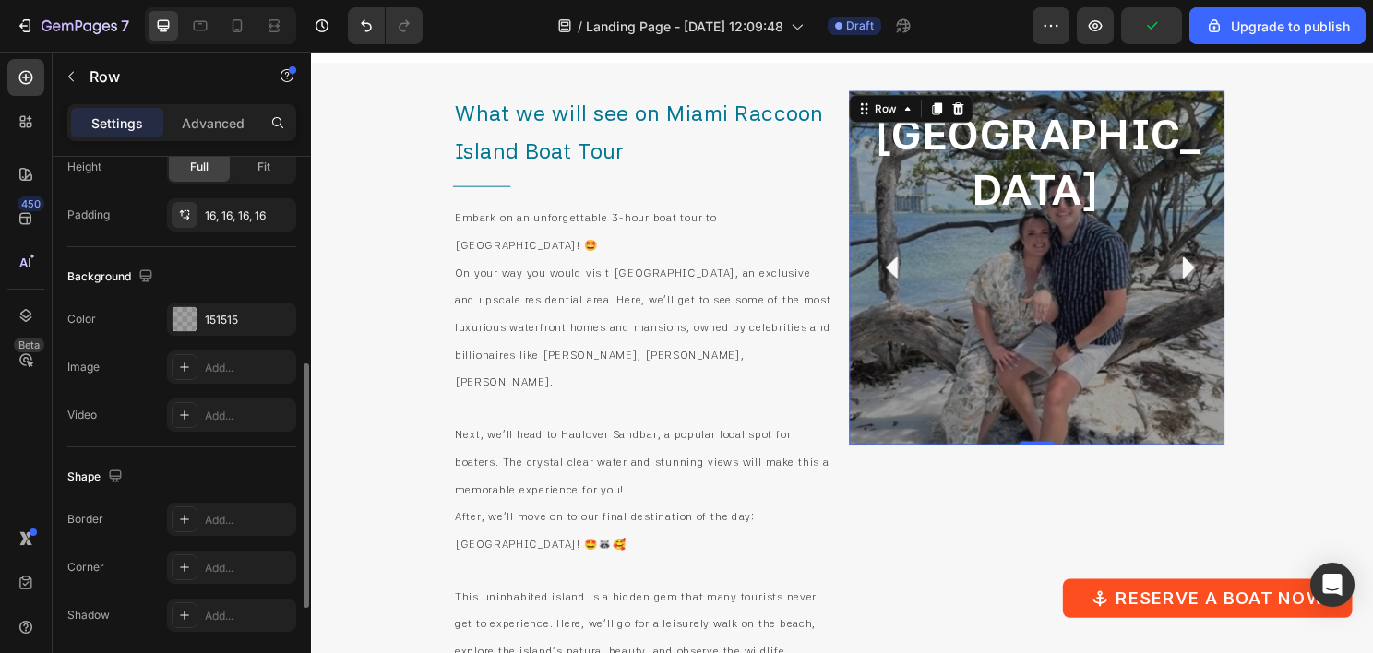
scroll to position [679, 0]
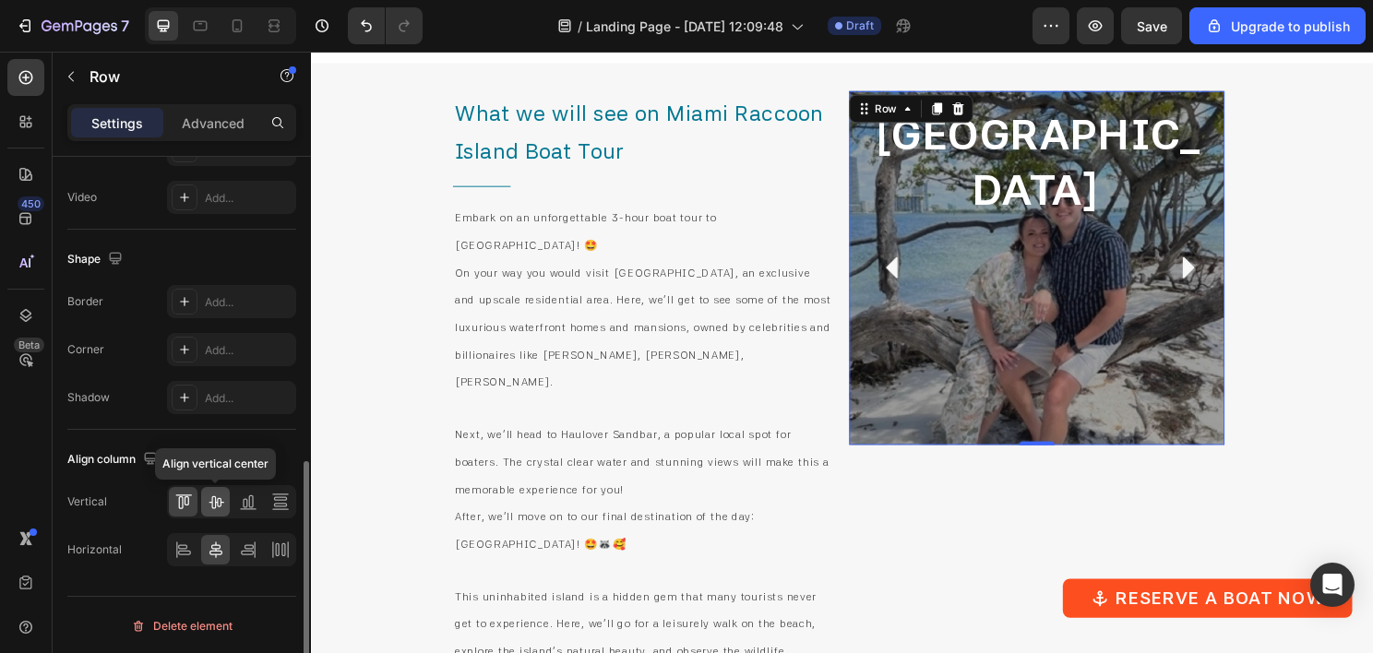
click at [213, 497] on icon at bounding box center [216, 502] width 18 height 18
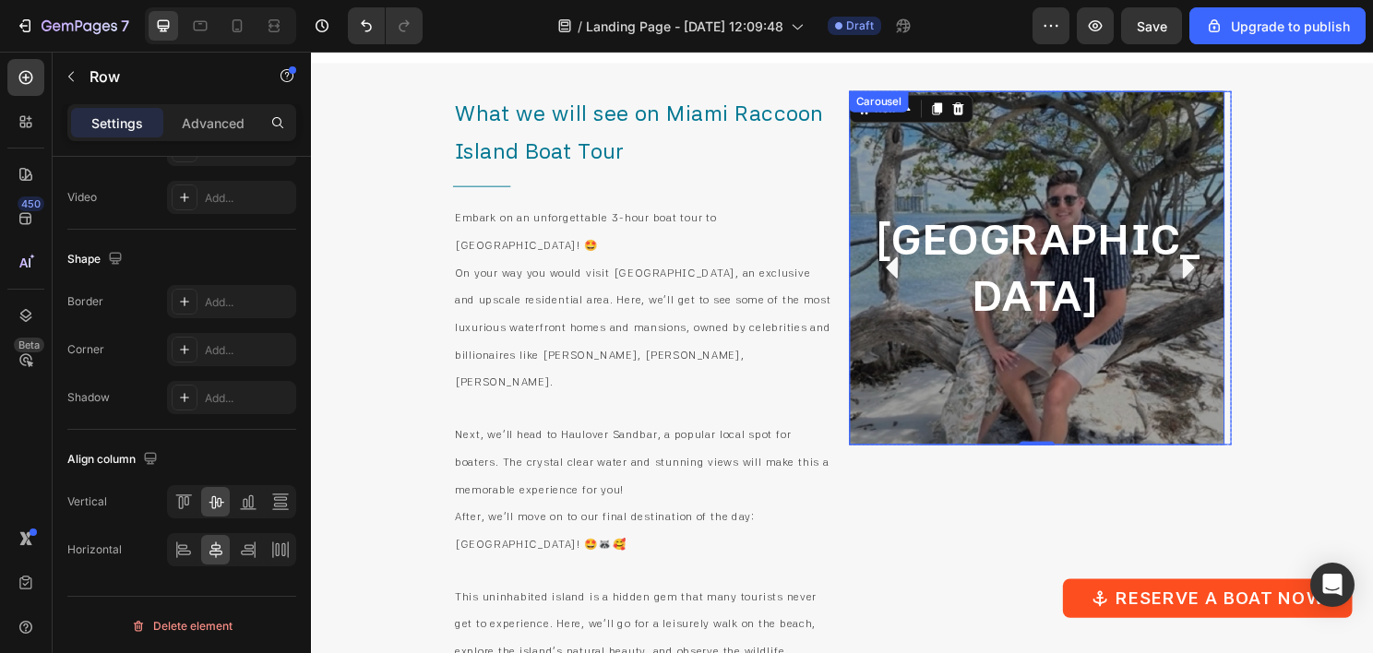
click at [915, 276] on icon "Carousel Back Arrow" at bounding box center [917, 278] width 12 height 22
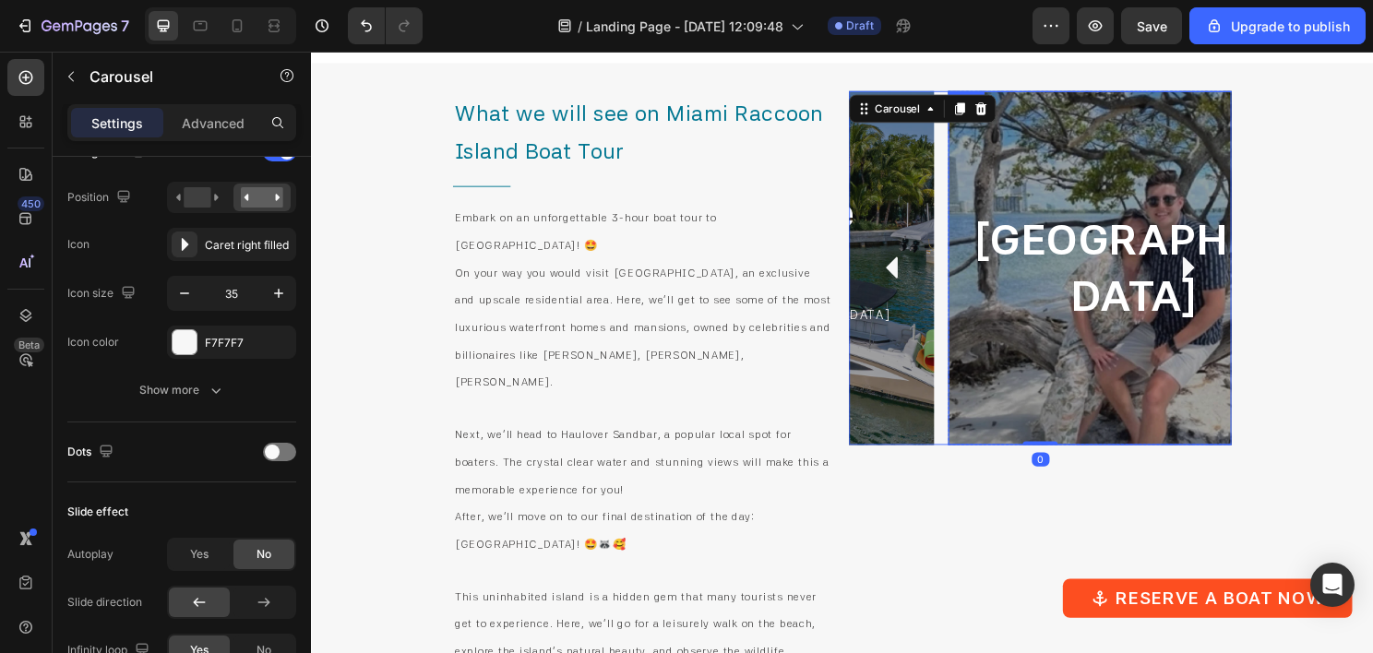
scroll to position [0, 0]
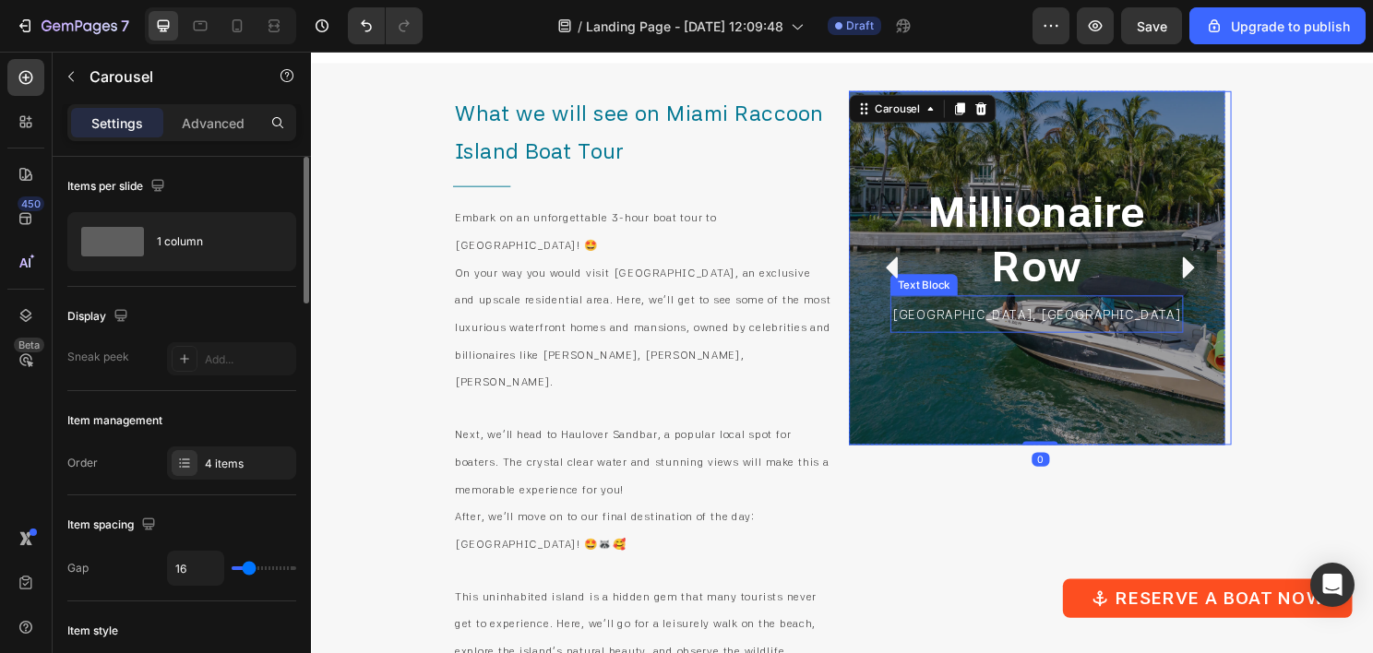
click at [1049, 325] on span "[GEOGRAPHIC_DATA], [GEOGRAPHIC_DATA]" at bounding box center [1068, 326] width 302 height 15
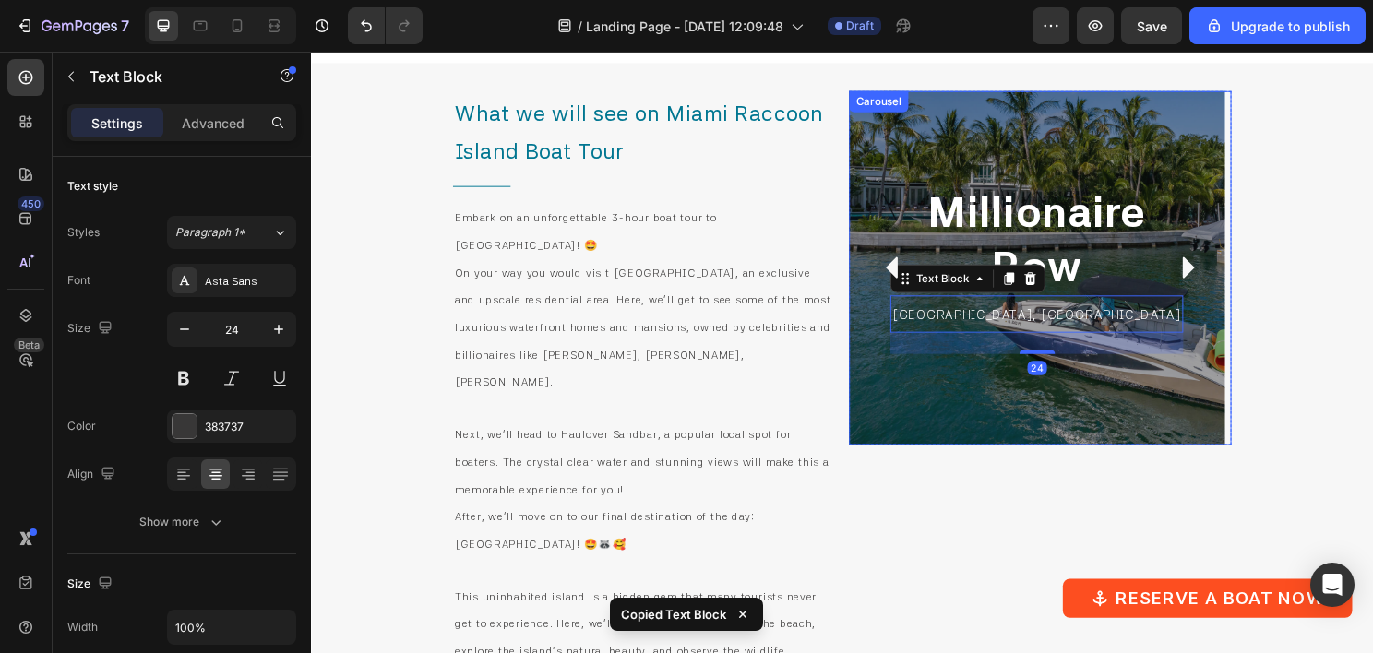
click at [1220, 274] on icon "Carousel Next Arrow" at bounding box center [1226, 278] width 12 height 22
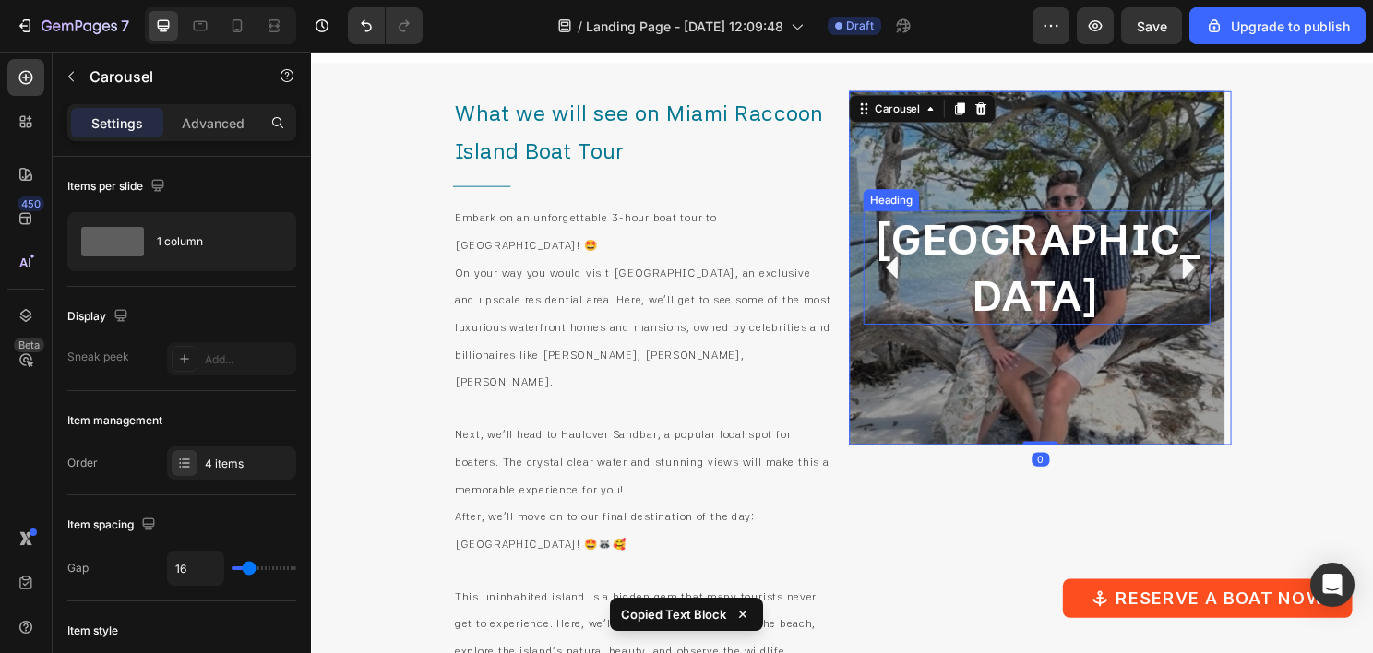
click at [1047, 277] on p "[GEOGRAPHIC_DATA]" at bounding box center [1068, 277] width 358 height 115
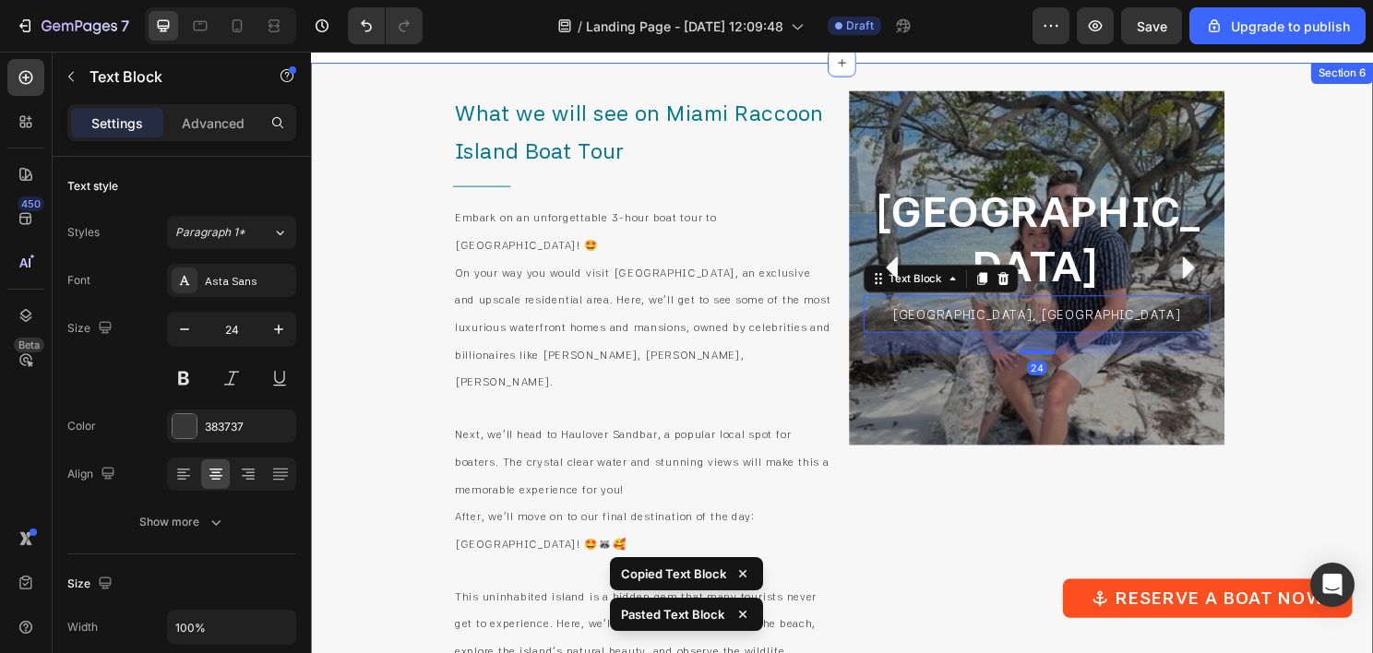
click at [1372, 285] on div "What we will see on Miami Raccoon Island Boat Tour Heading Title Line Embark on…" at bounding box center [864, 534] width 1107 height 941
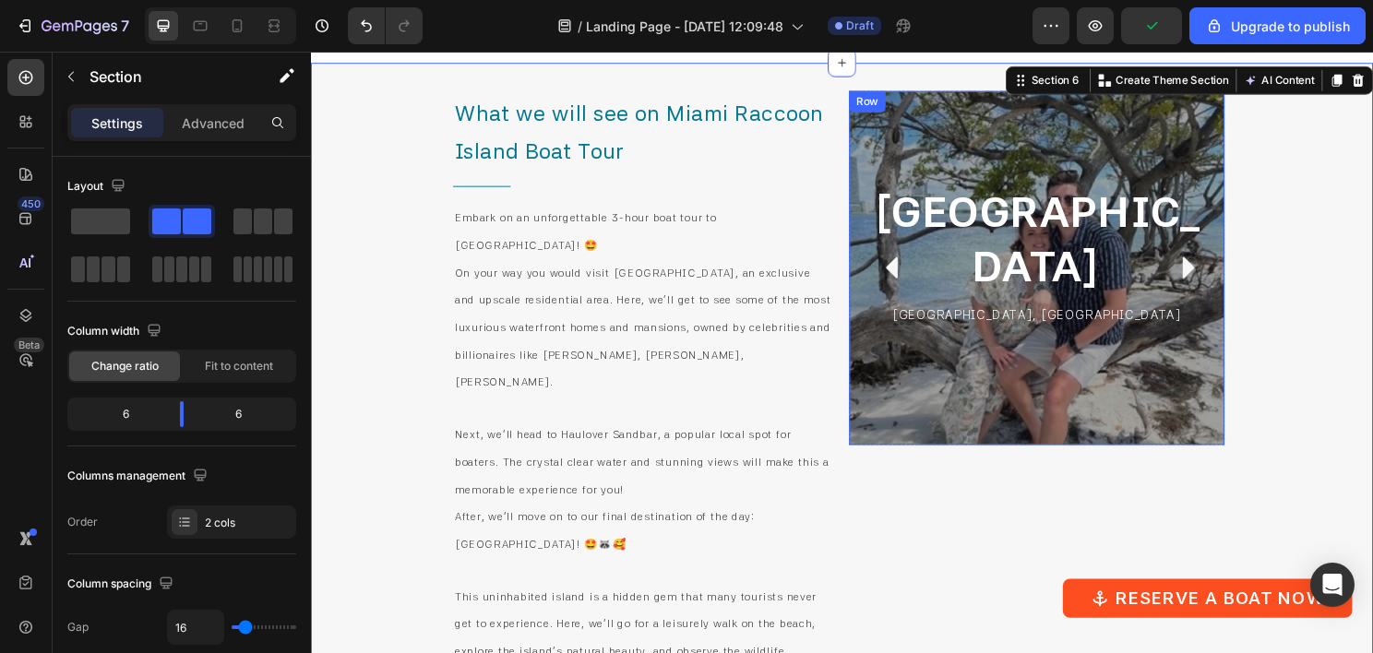
click at [899, 358] on div "[GEOGRAPHIC_DATA] Heading [GEOGRAPHIC_DATA], [GEOGRAPHIC_DATA] Text Block" at bounding box center [1068, 278] width 362 height 340
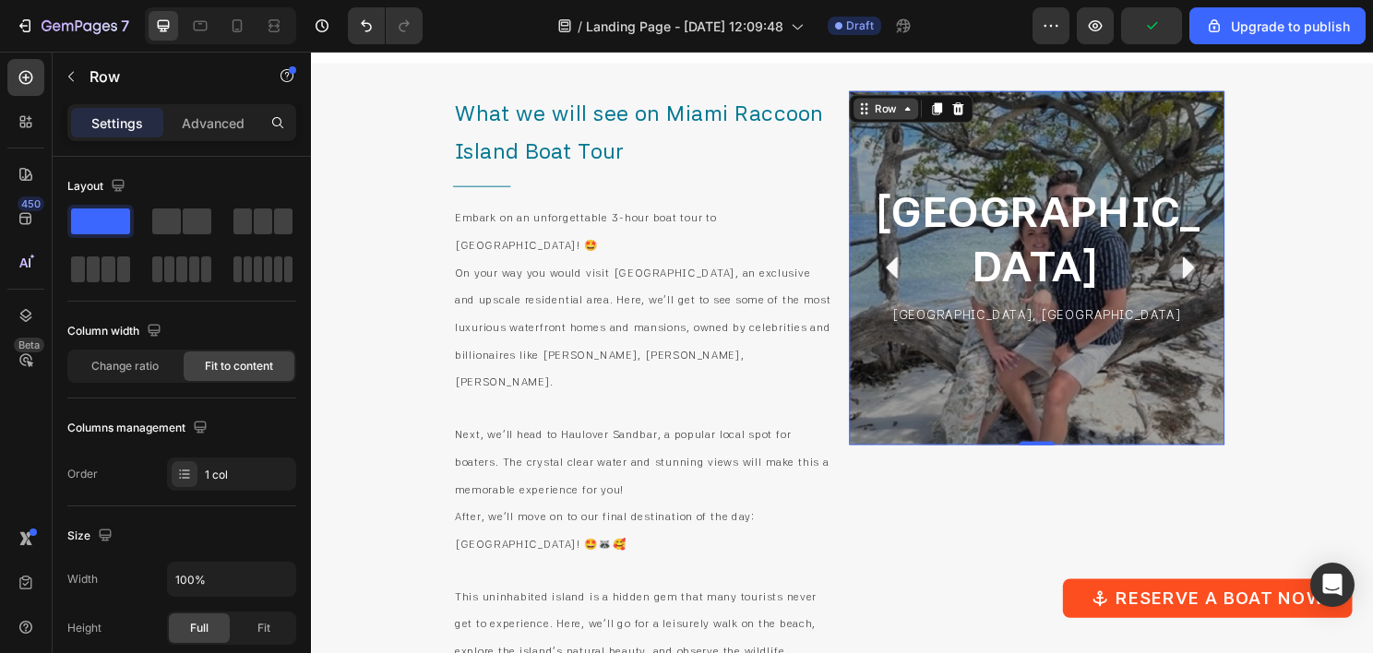
click at [902, 118] on div "Row" at bounding box center [910, 111] width 30 height 17
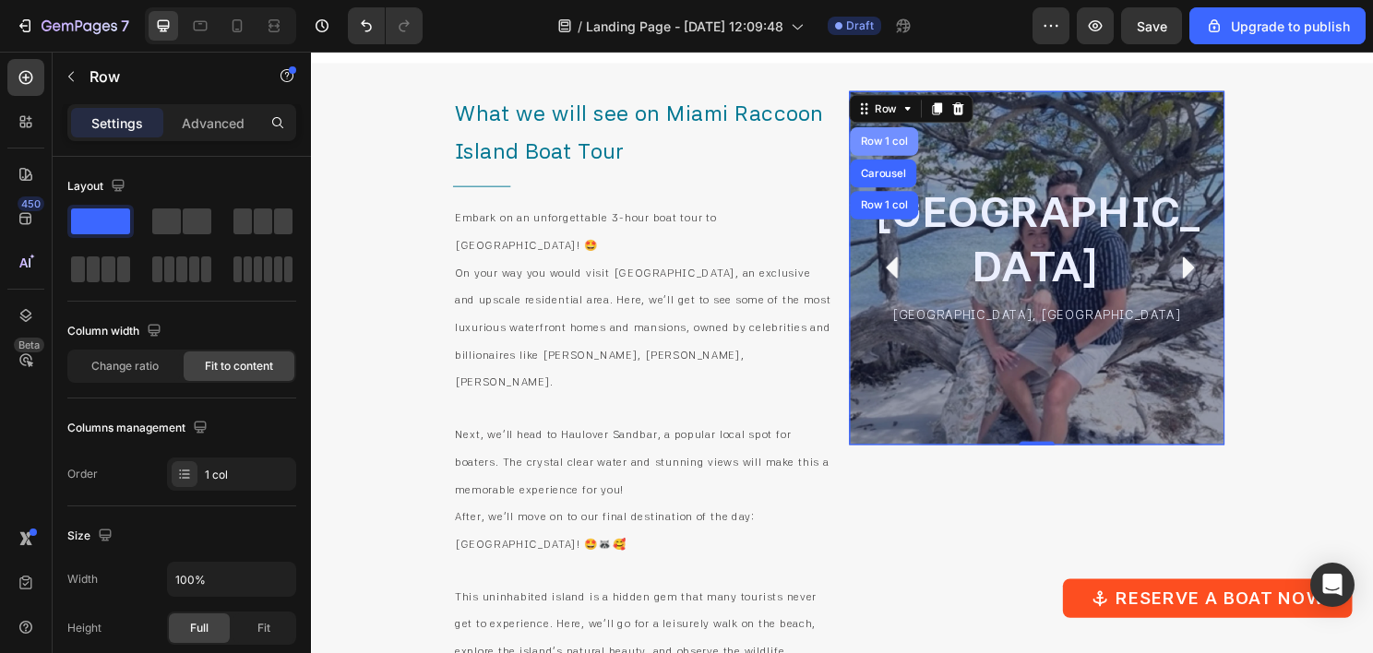
click at [906, 138] on div "Row 1 col" at bounding box center [908, 146] width 71 height 30
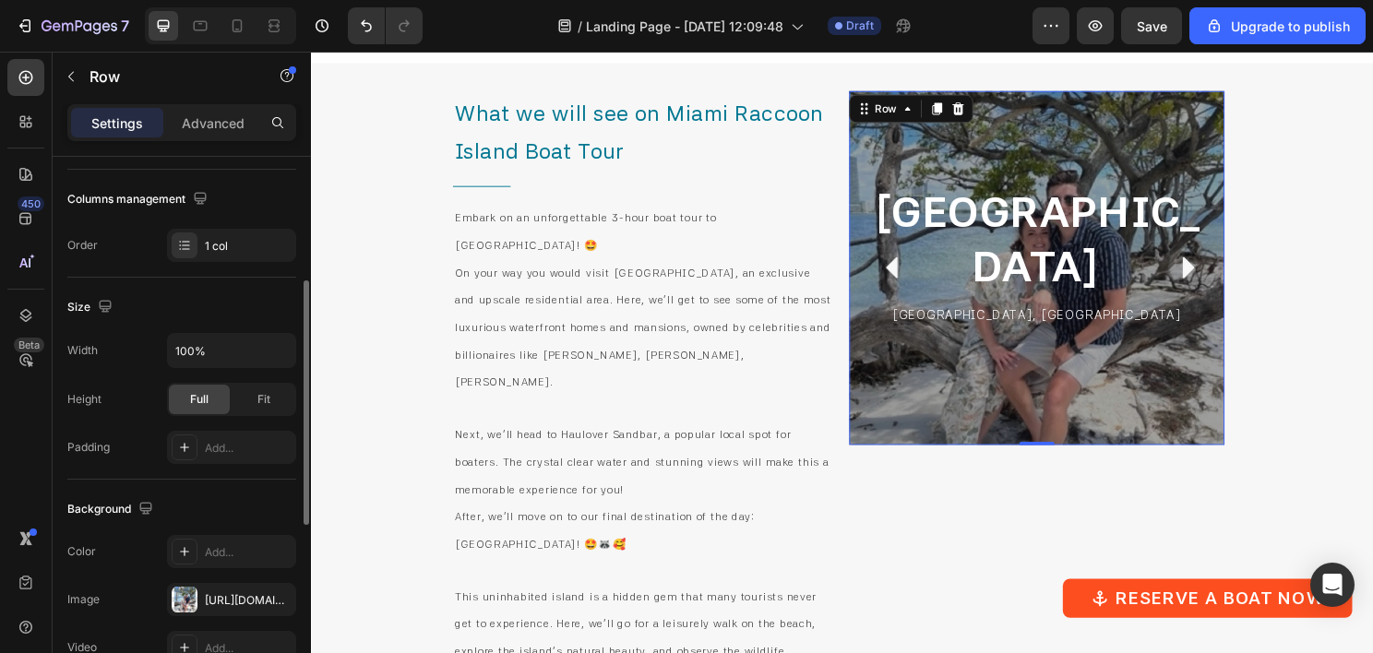
scroll to position [554, 0]
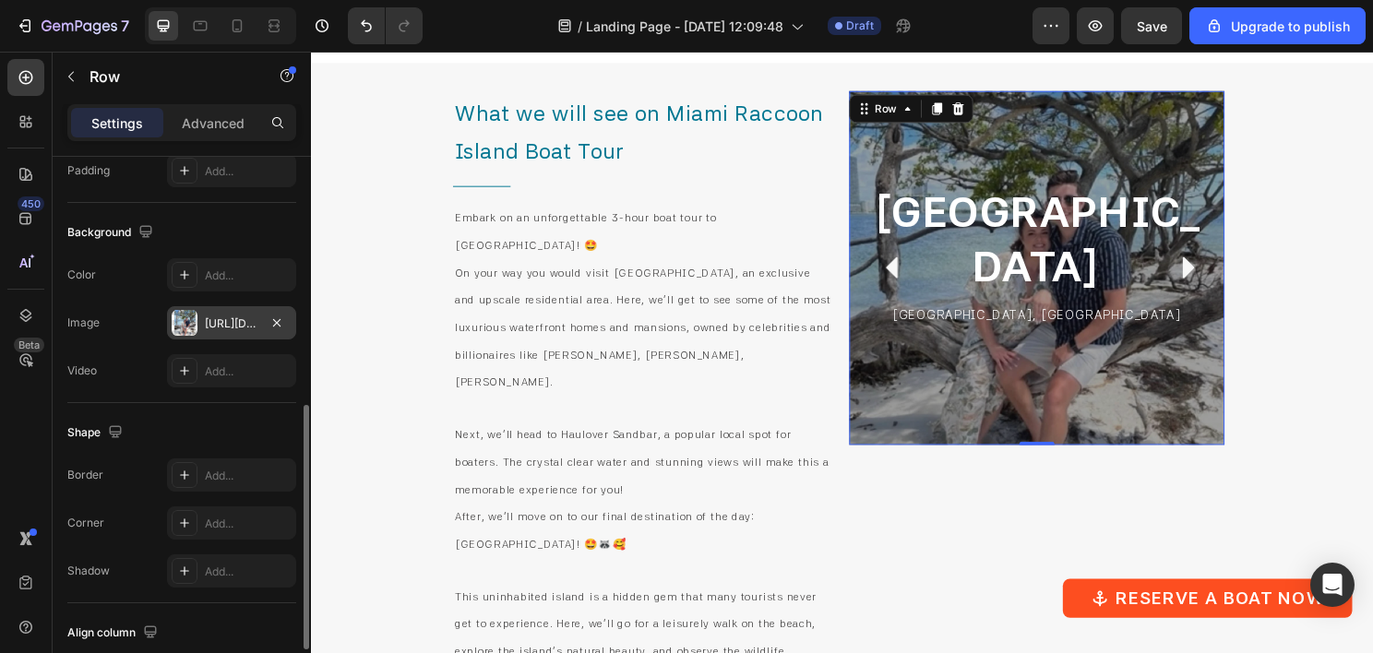
click at [221, 316] on div "[URL][DOMAIN_NAME]" at bounding box center [232, 324] width 54 height 17
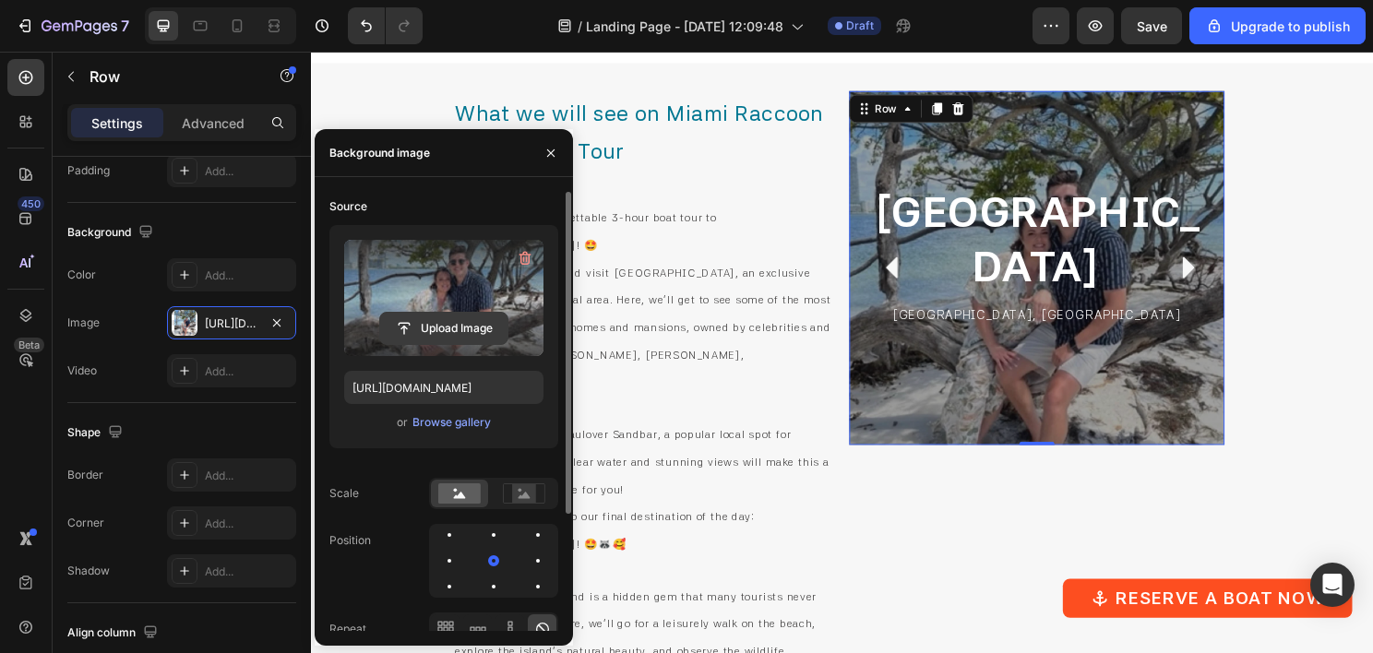
click at [460, 324] on input "file" at bounding box center [443, 328] width 127 height 31
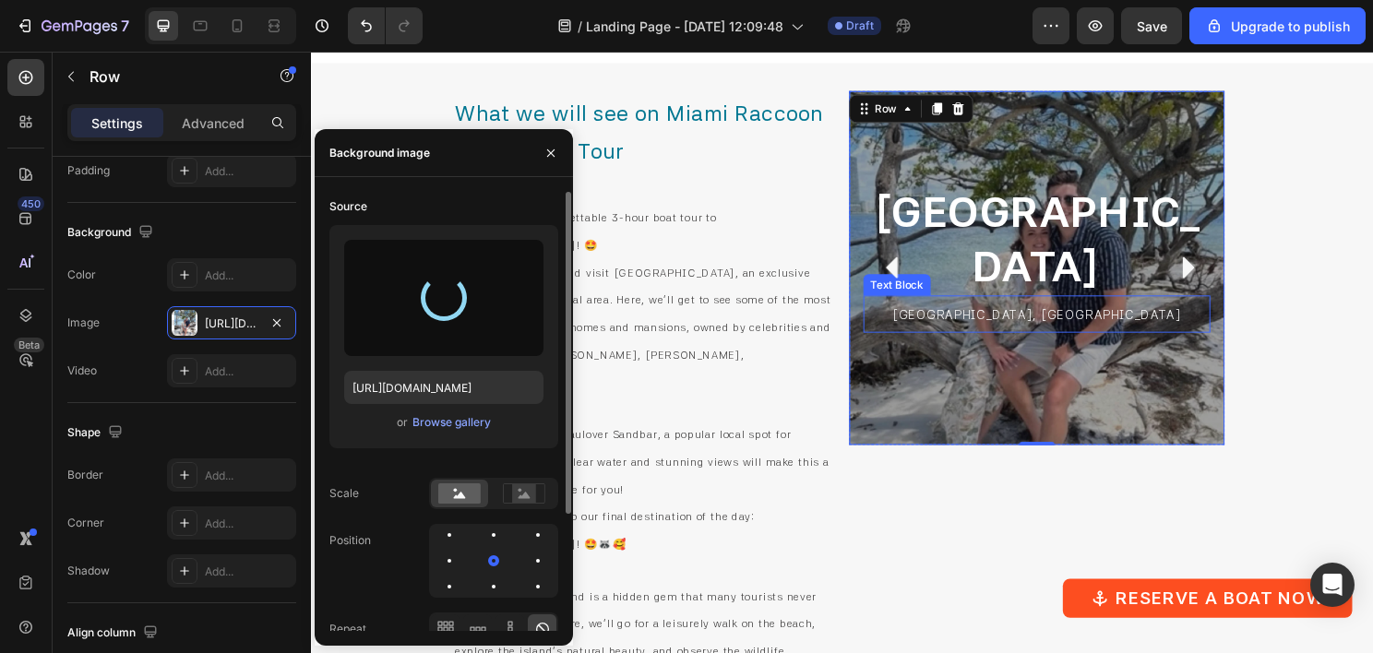
type input "[URL][DOMAIN_NAME]"
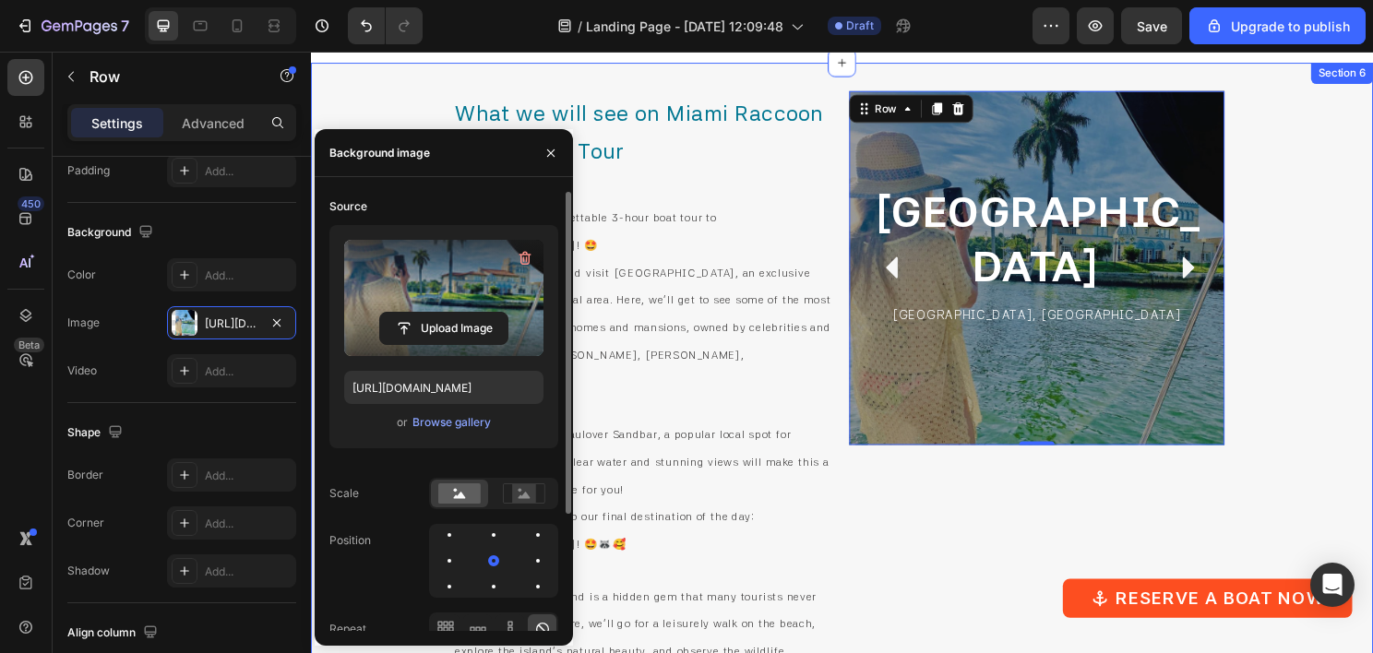
click at [1307, 271] on div "What we will see on Miami Raccoon Island Boat Tour Heading Title Line Embark on…" at bounding box center [864, 534] width 1107 height 941
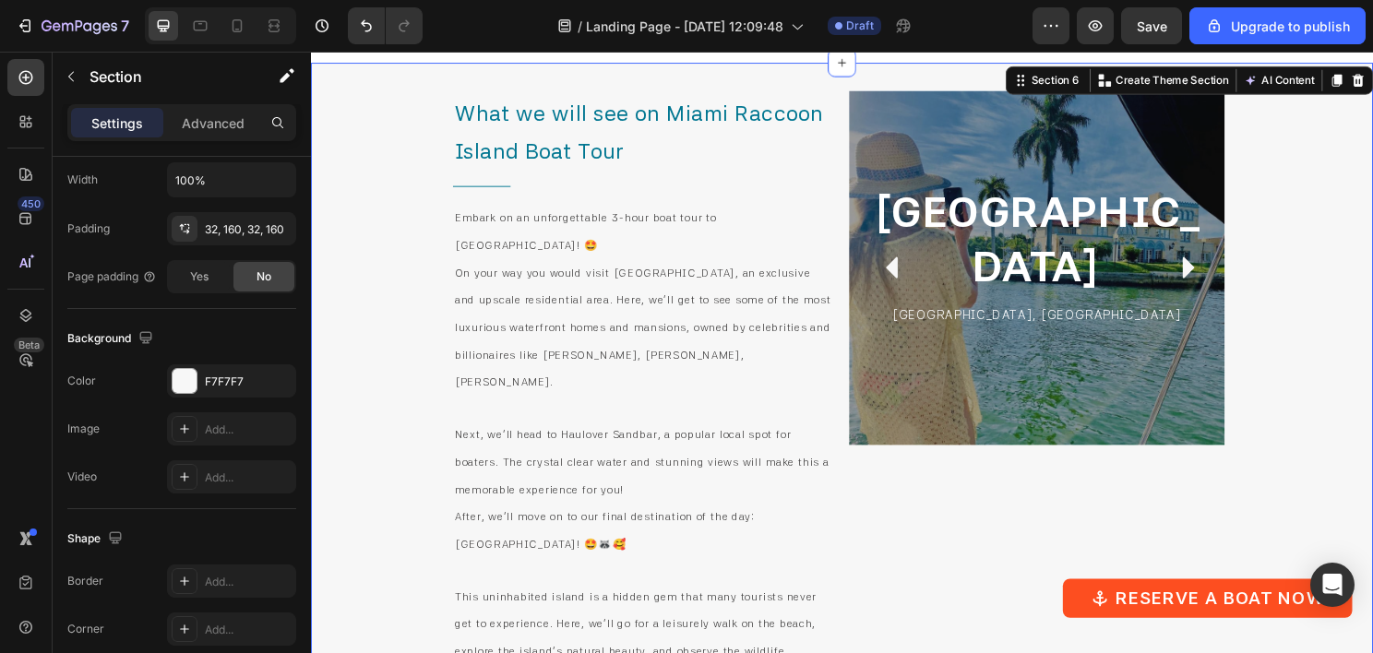
scroll to position [0, 0]
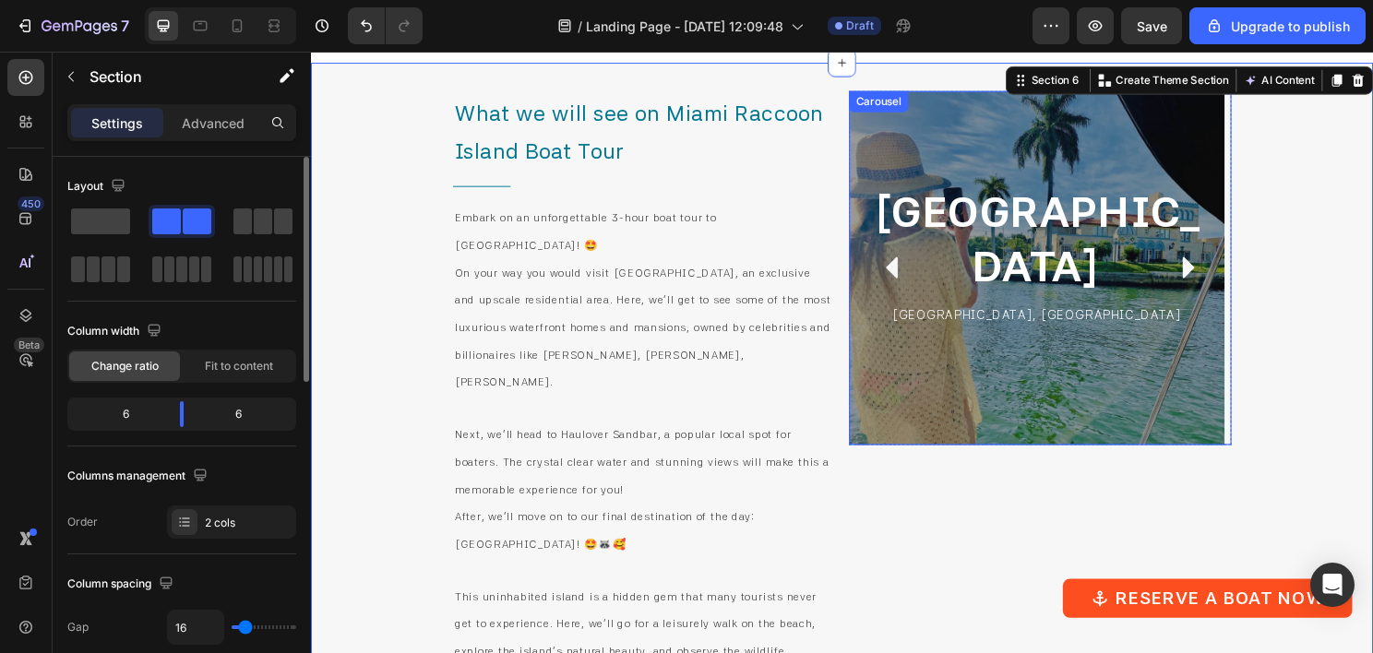
click at [1220, 279] on icon "Carousel Next Arrow" at bounding box center [1226, 278] width 12 height 22
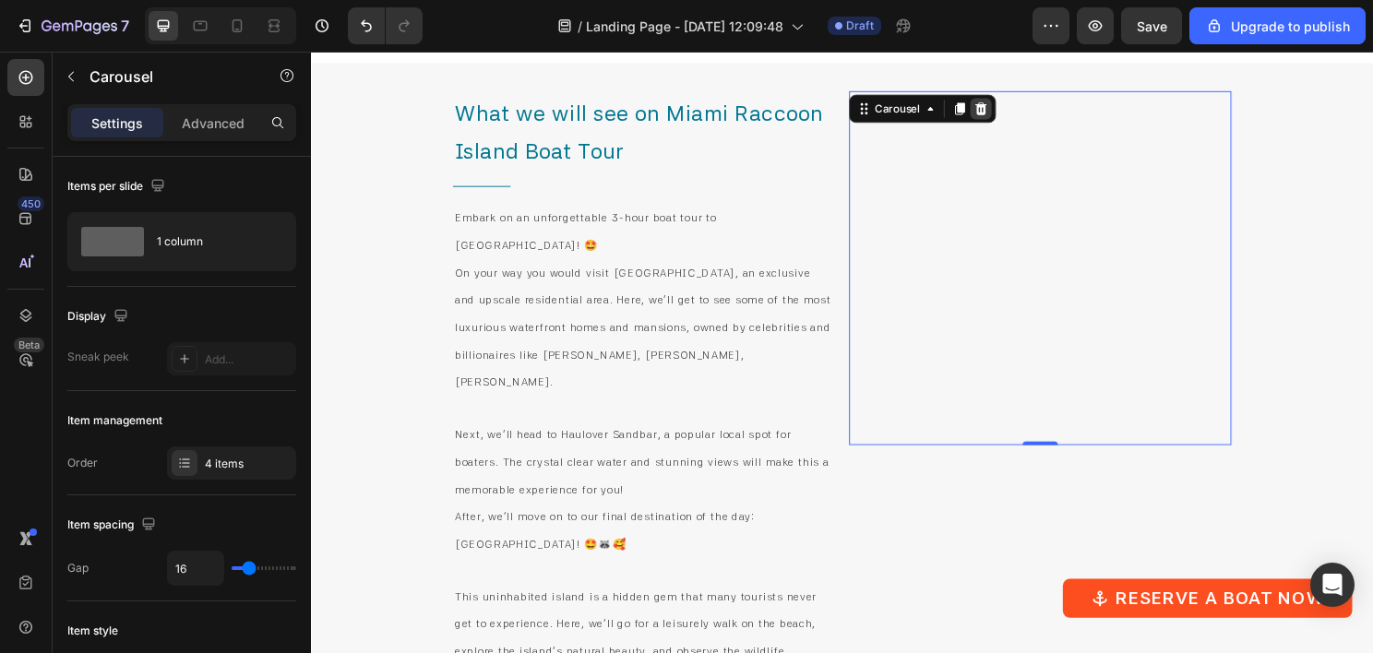
click at [1004, 112] on icon at bounding box center [1010, 111] width 12 height 13
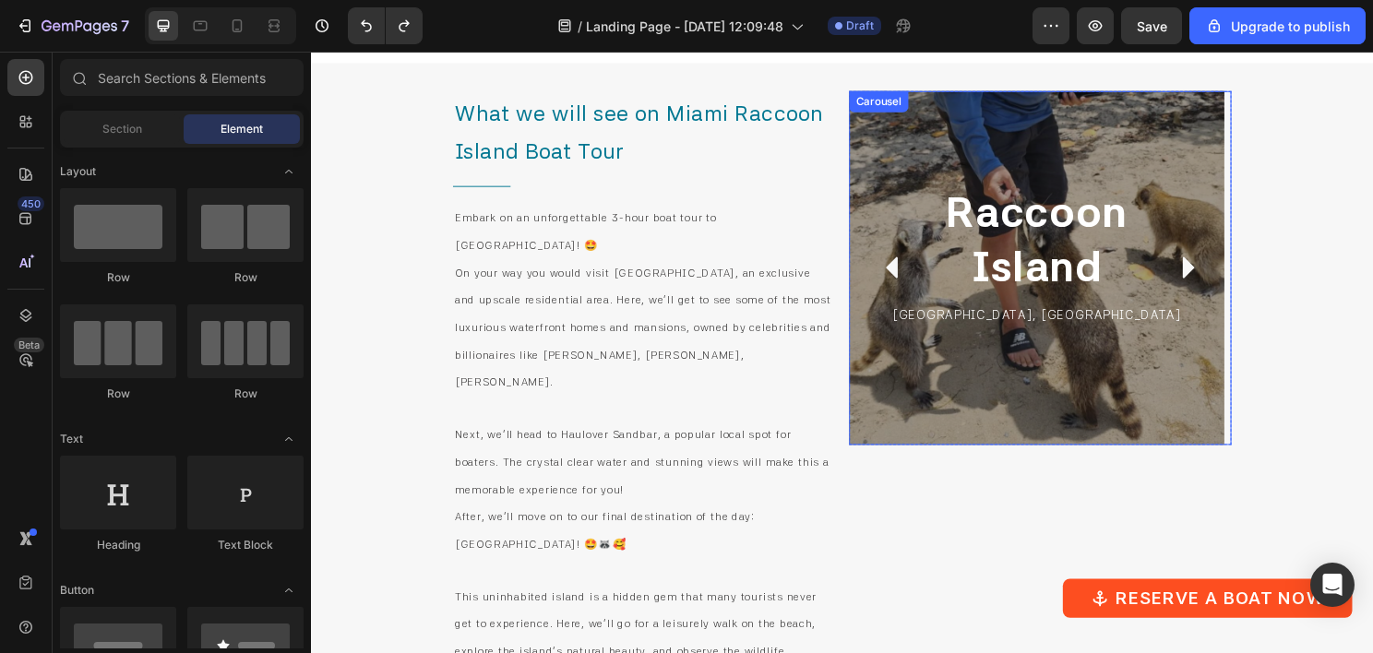
click at [1220, 273] on icon "Carousel Next Arrow" at bounding box center [1226, 278] width 12 height 22
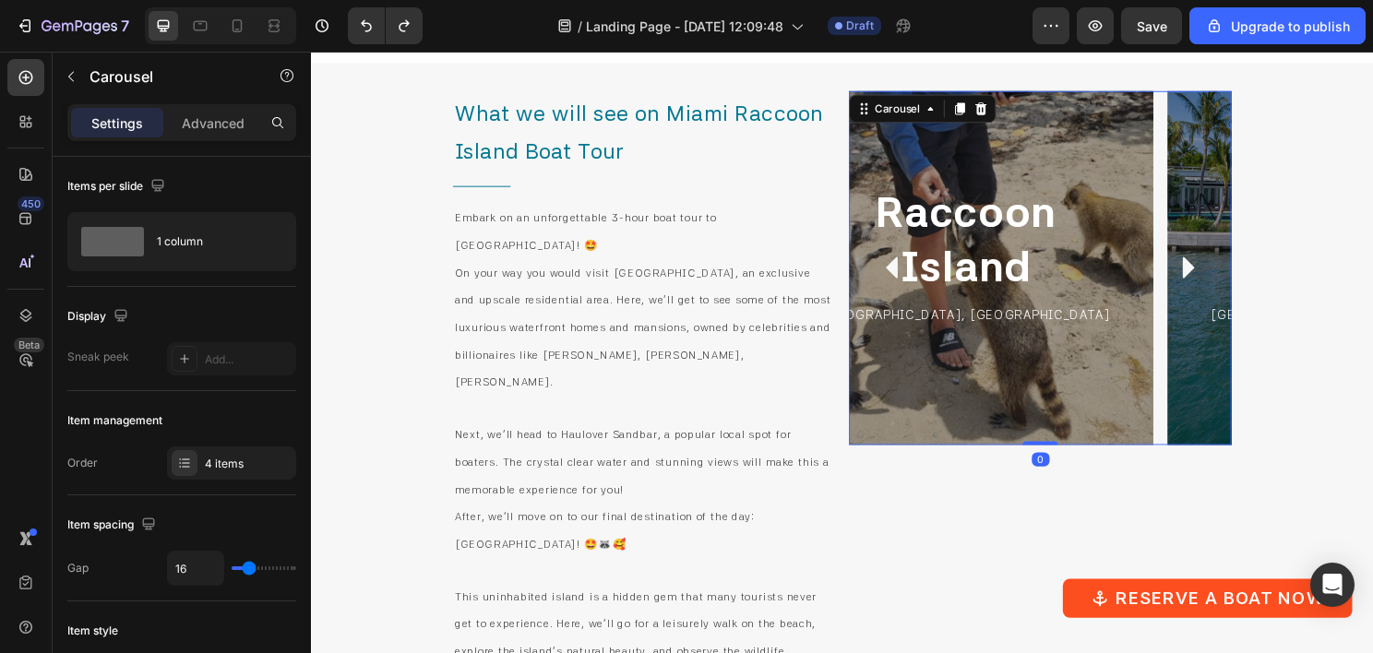
click at [1220, 273] on icon "Carousel Next Arrow" at bounding box center [1226, 278] width 12 height 22
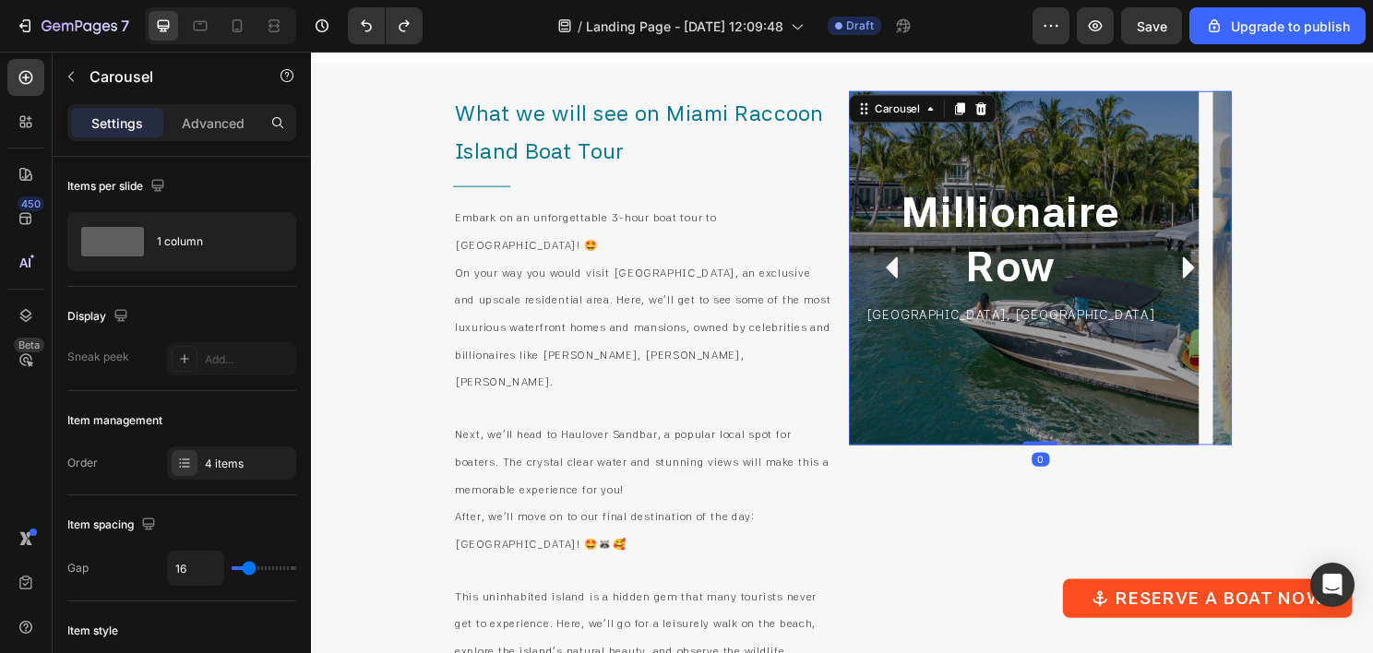
click at [1220, 273] on icon "Carousel Next Arrow" at bounding box center [1226, 278] width 12 height 22
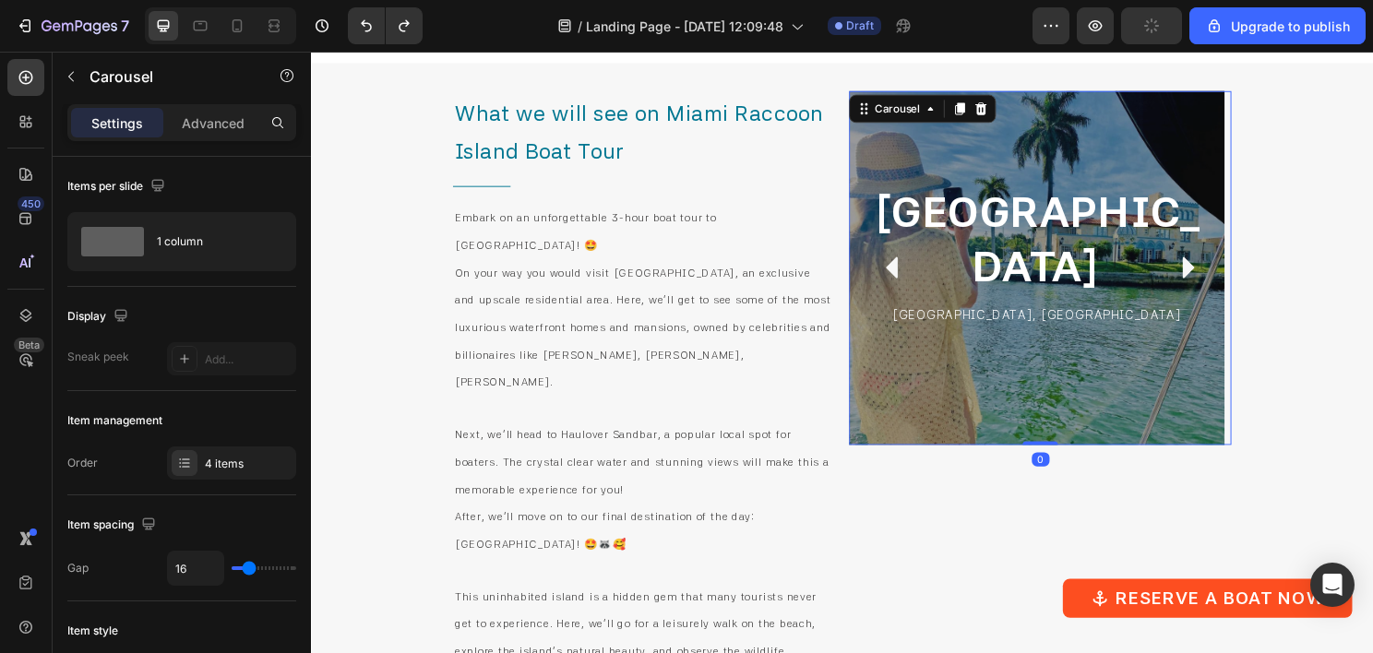
click at [1220, 273] on icon "Carousel Next Arrow" at bounding box center [1226, 278] width 12 height 22
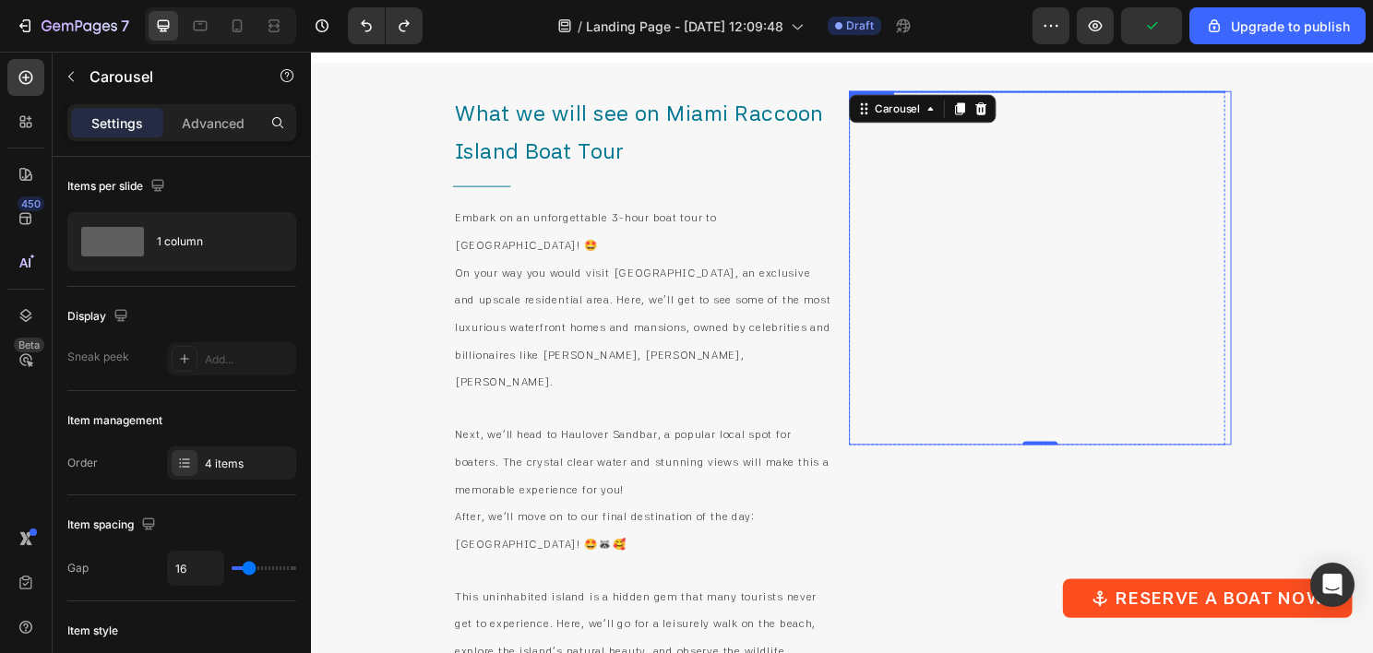
click at [1106, 93] on img at bounding box center [1067, 93] width 391 height 0
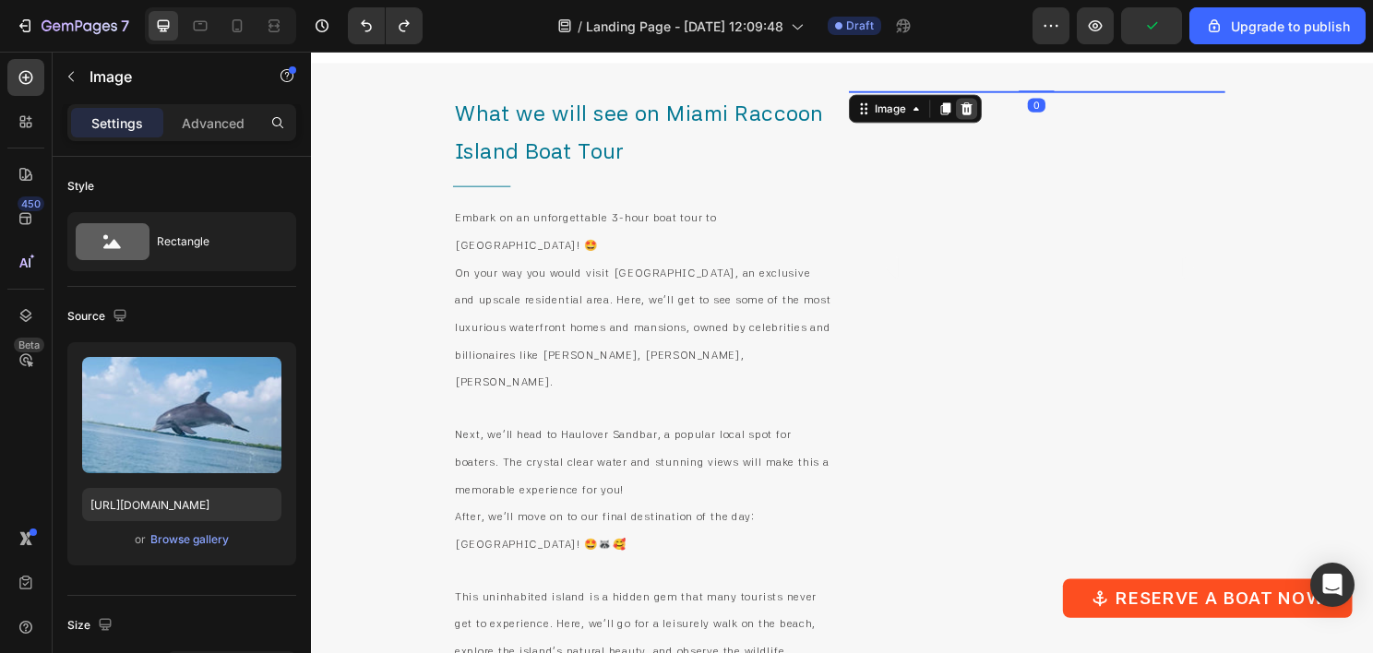
click at [996, 116] on div at bounding box center [995, 112] width 22 height 22
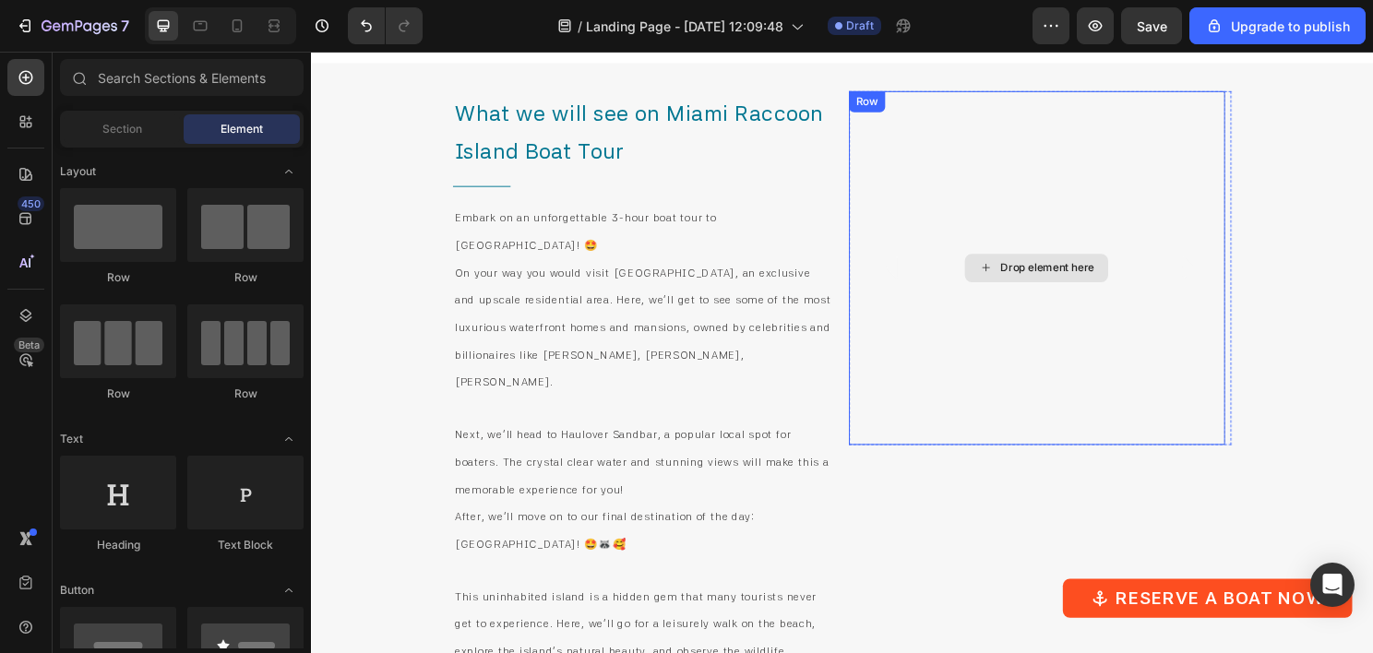
click at [994, 235] on div "Drop element here" at bounding box center [1067, 277] width 391 height 369
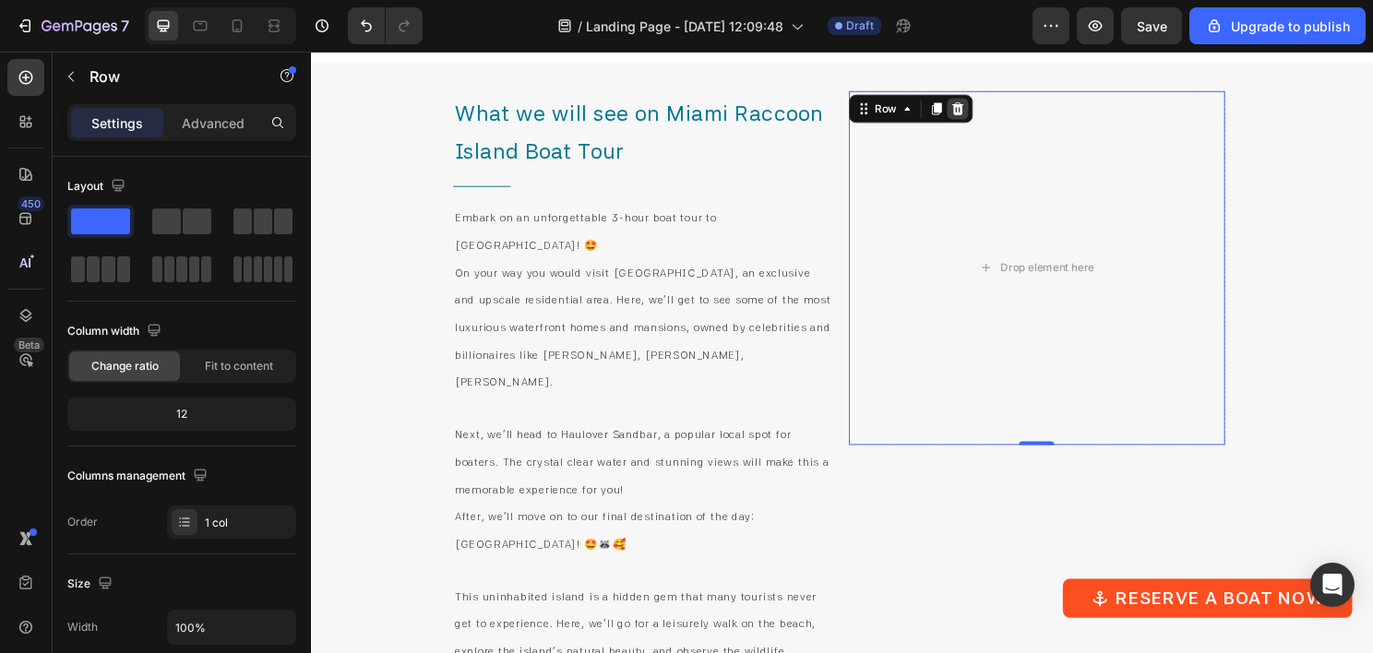
click at [979, 112] on icon at bounding box center [985, 111] width 15 height 15
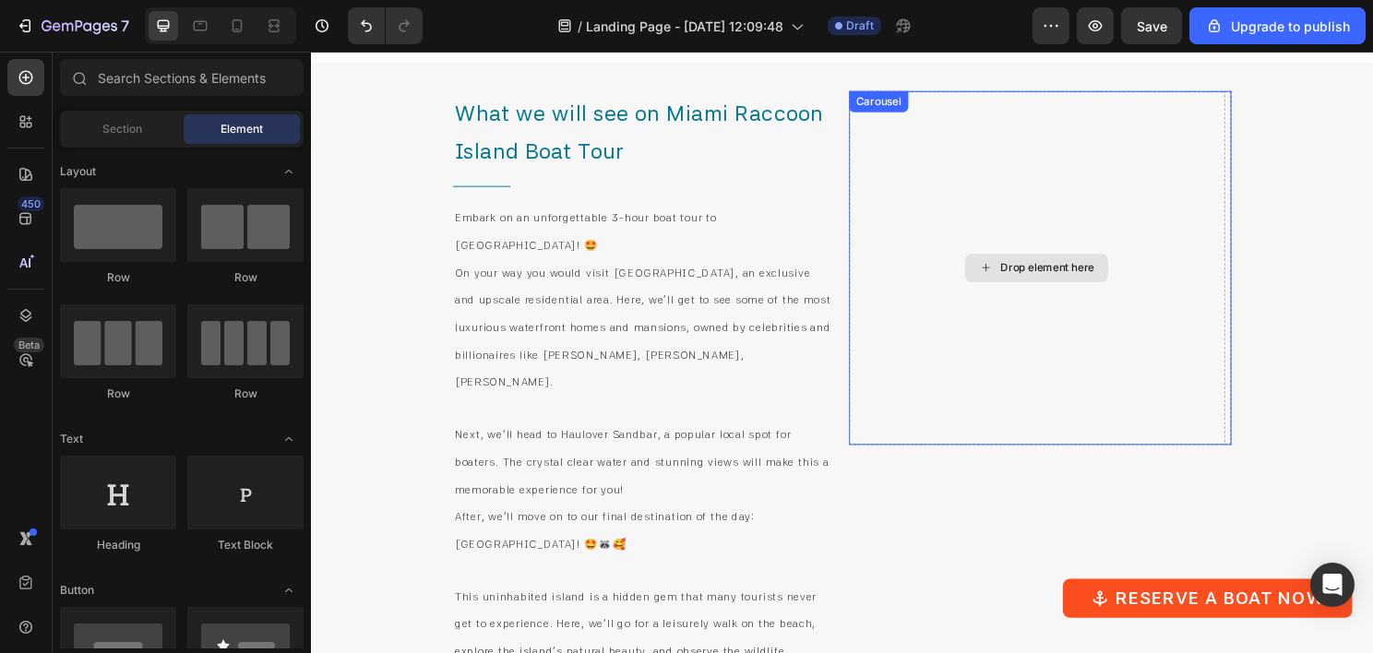
click at [976, 172] on div "Drop element here" at bounding box center [1067, 277] width 391 height 369
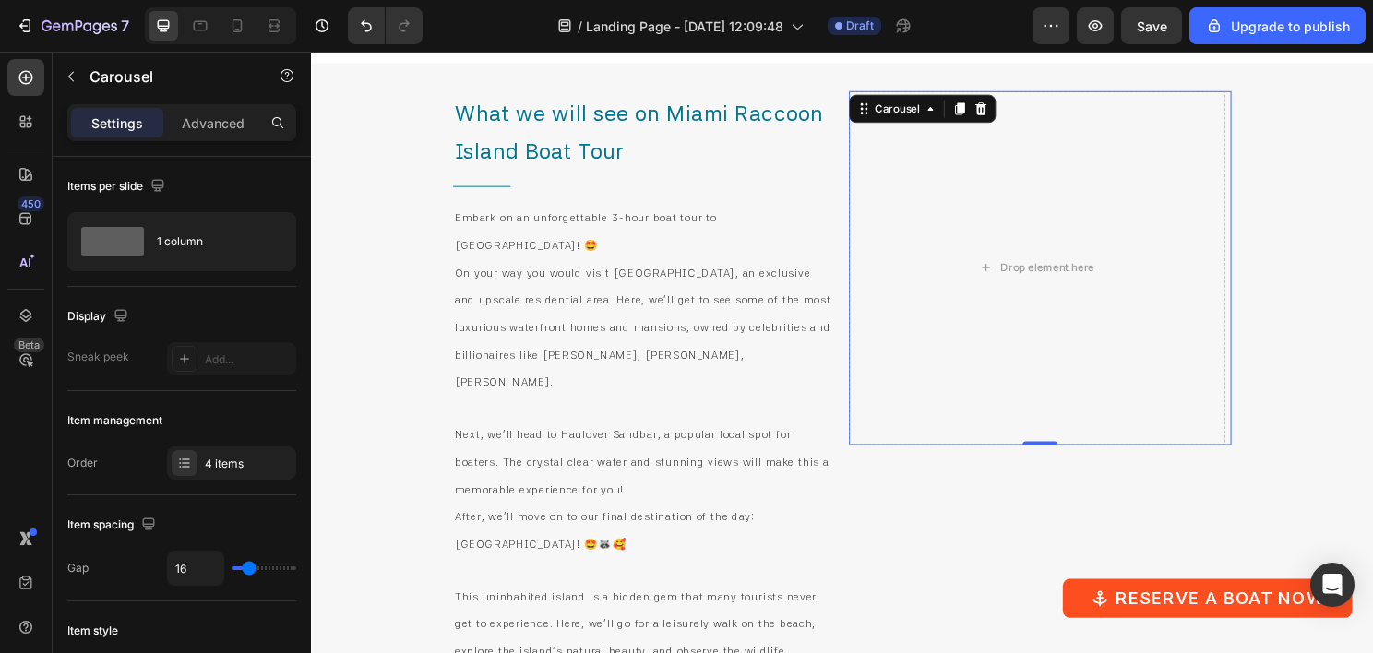
click at [902, 265] on icon "Carousel Back Arrow" at bounding box center [918, 277] width 32 height 32
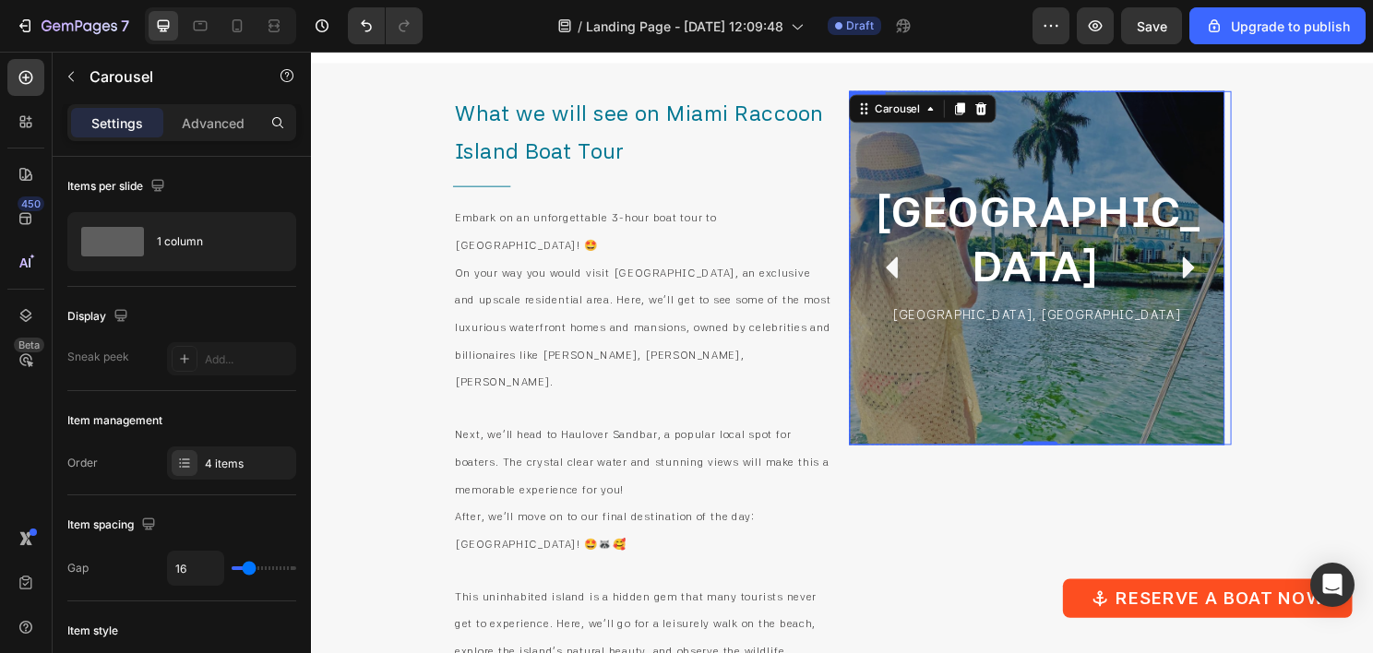
click at [926, 362] on div "[GEOGRAPHIC_DATA] Heading [GEOGRAPHIC_DATA], [GEOGRAPHIC_DATA] Text Block" at bounding box center [1068, 278] width 362 height 340
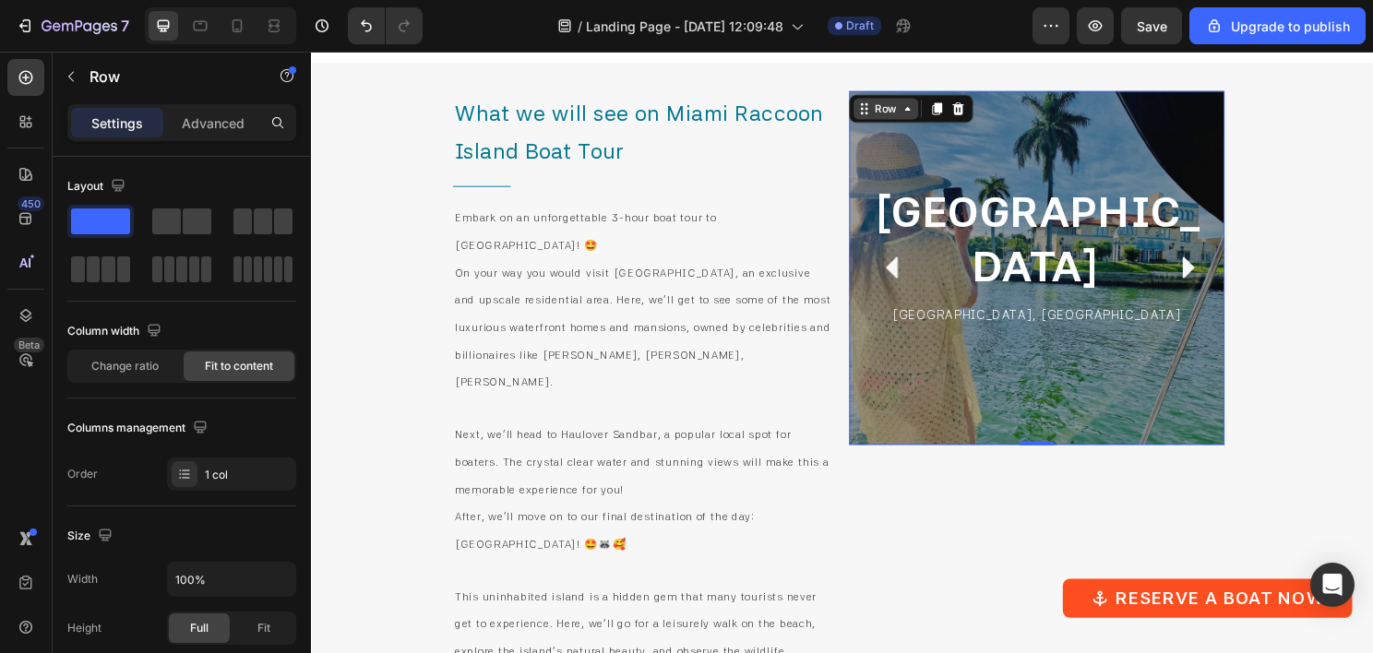
click at [911, 111] on div "Row" at bounding box center [910, 111] width 30 height 17
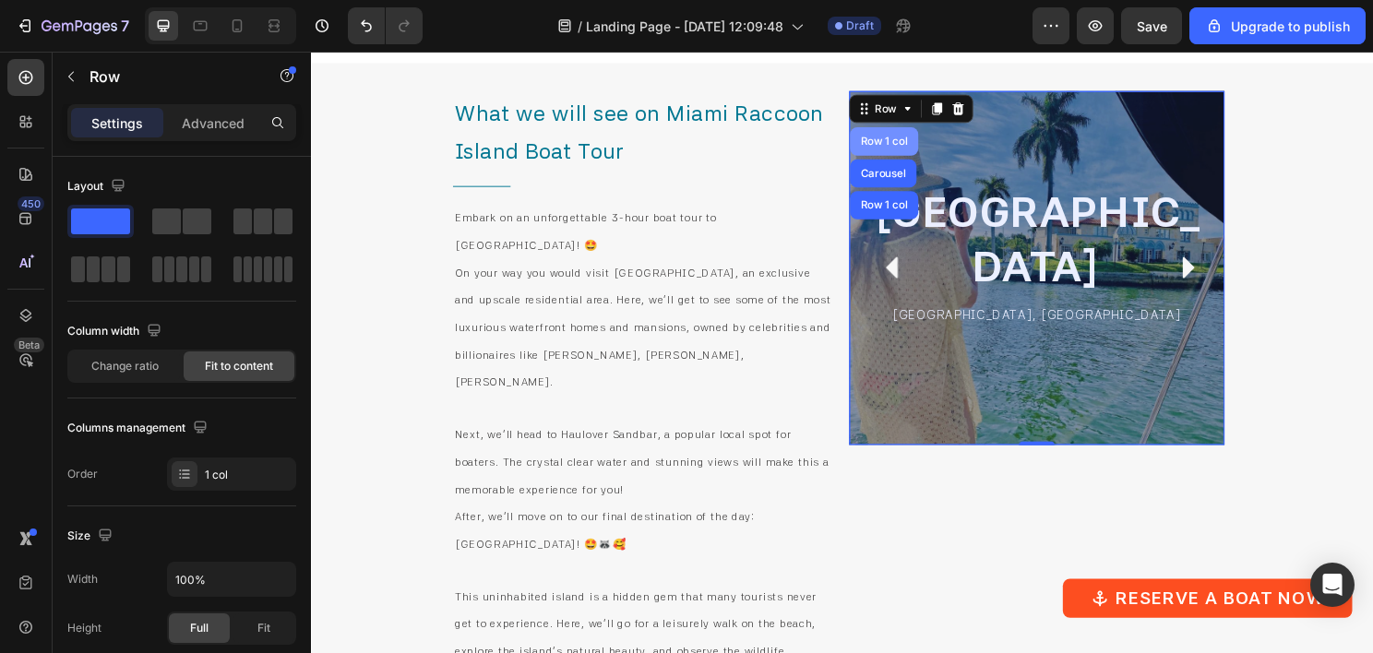
click at [914, 144] on div "Row 1 col" at bounding box center [908, 145] width 56 height 11
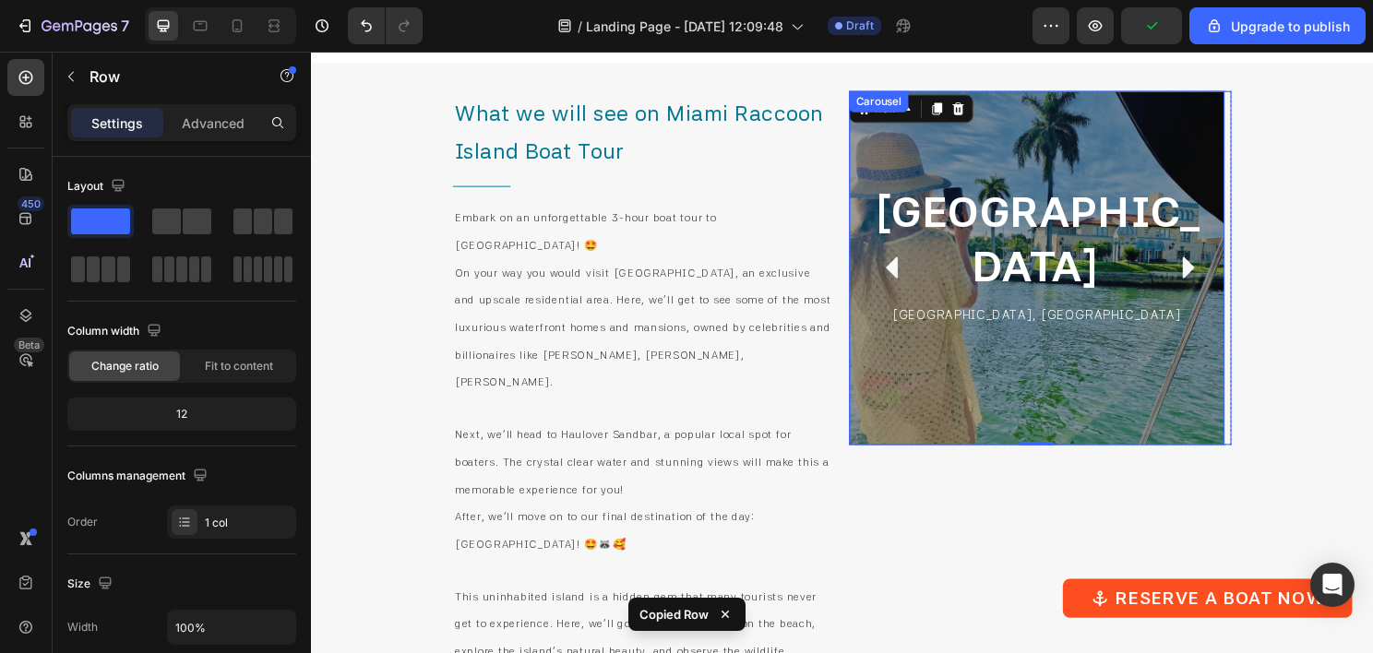
click at [1209, 282] on icon "Carousel Next Arrow" at bounding box center [1225, 277] width 32 height 32
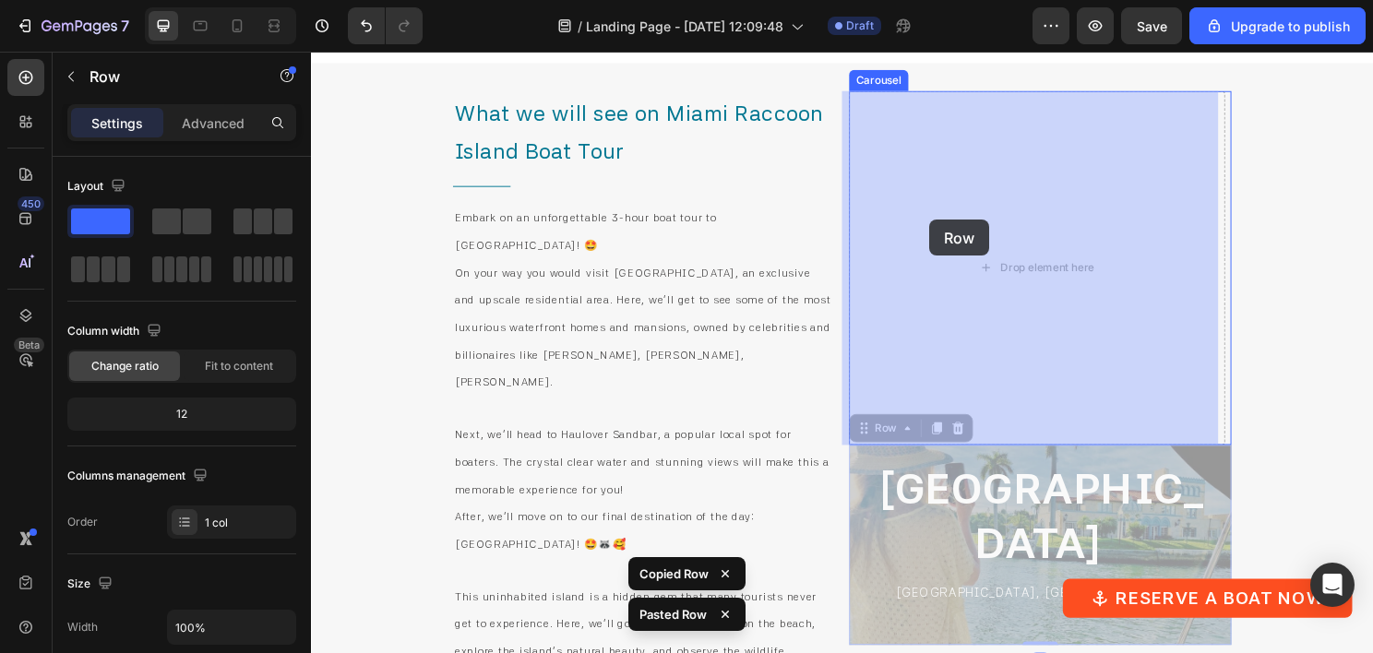
drag, startPoint x: 903, startPoint y: 450, endPoint x: 956, endPoint y: 227, distance: 229.4
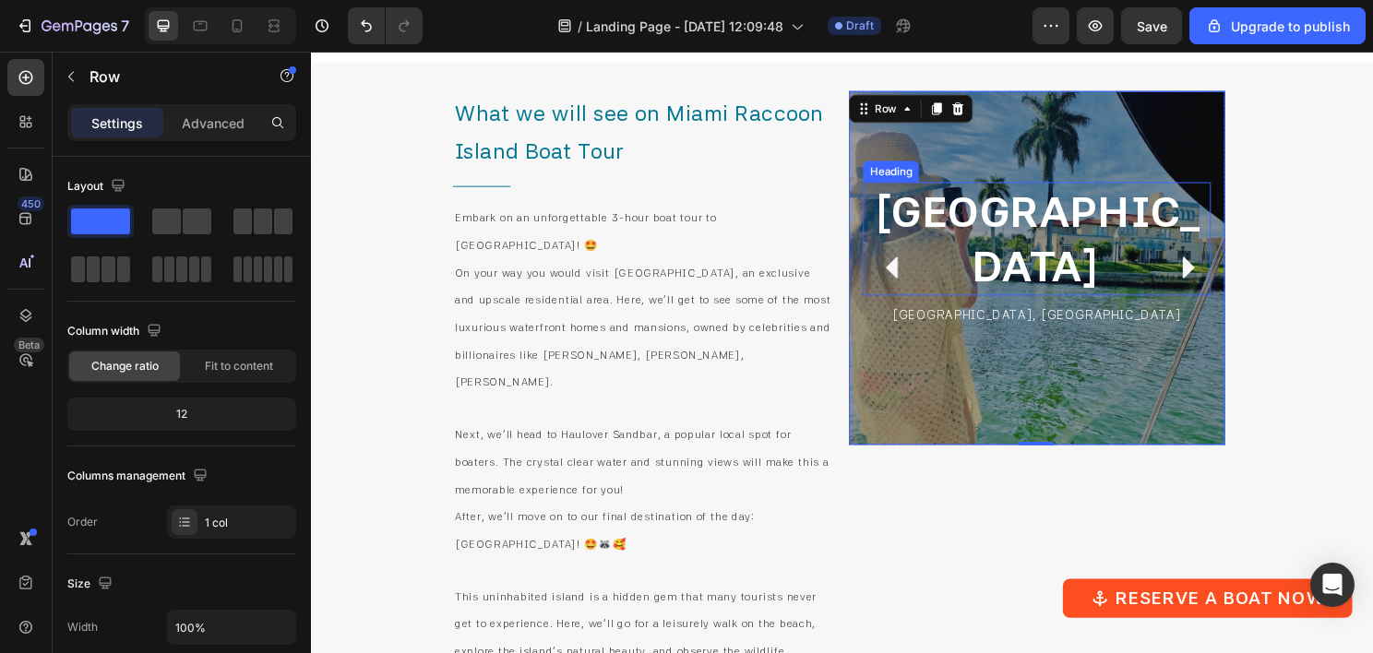
click at [1020, 230] on h2 "[GEOGRAPHIC_DATA]" at bounding box center [1068, 247] width 362 height 119
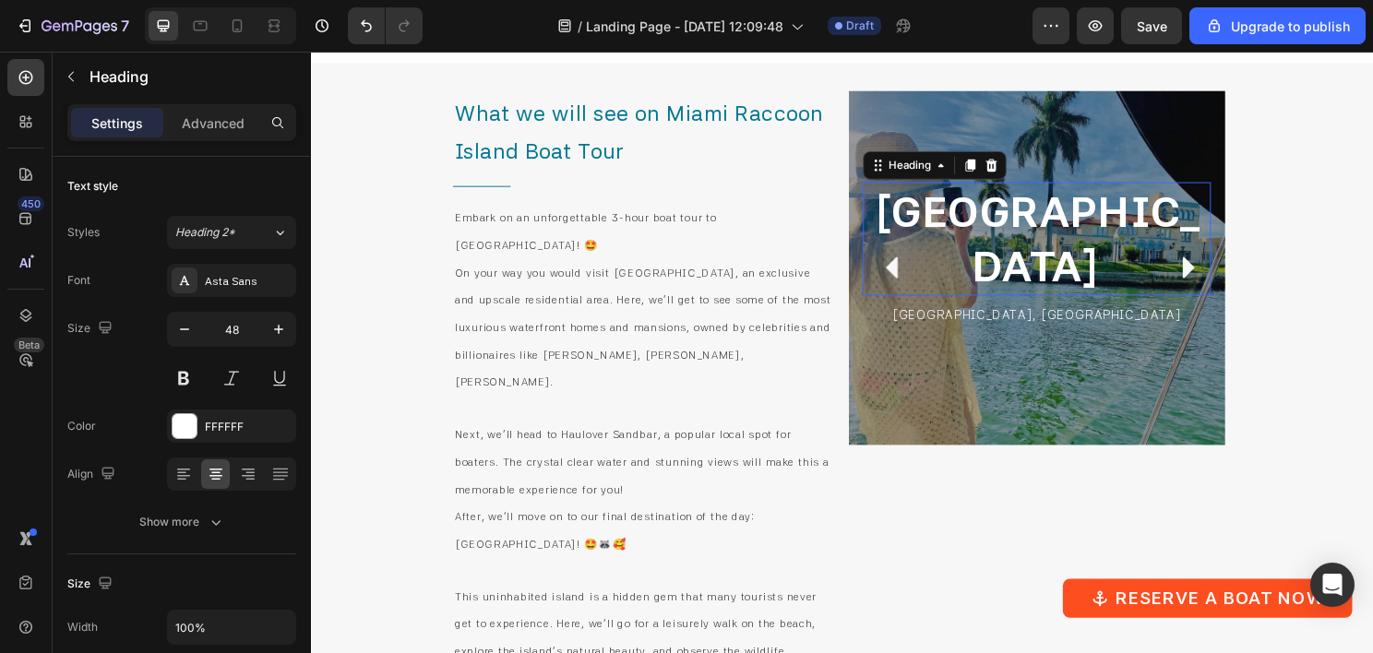
click at [1020, 230] on h2 "[GEOGRAPHIC_DATA]" at bounding box center [1068, 247] width 362 height 119
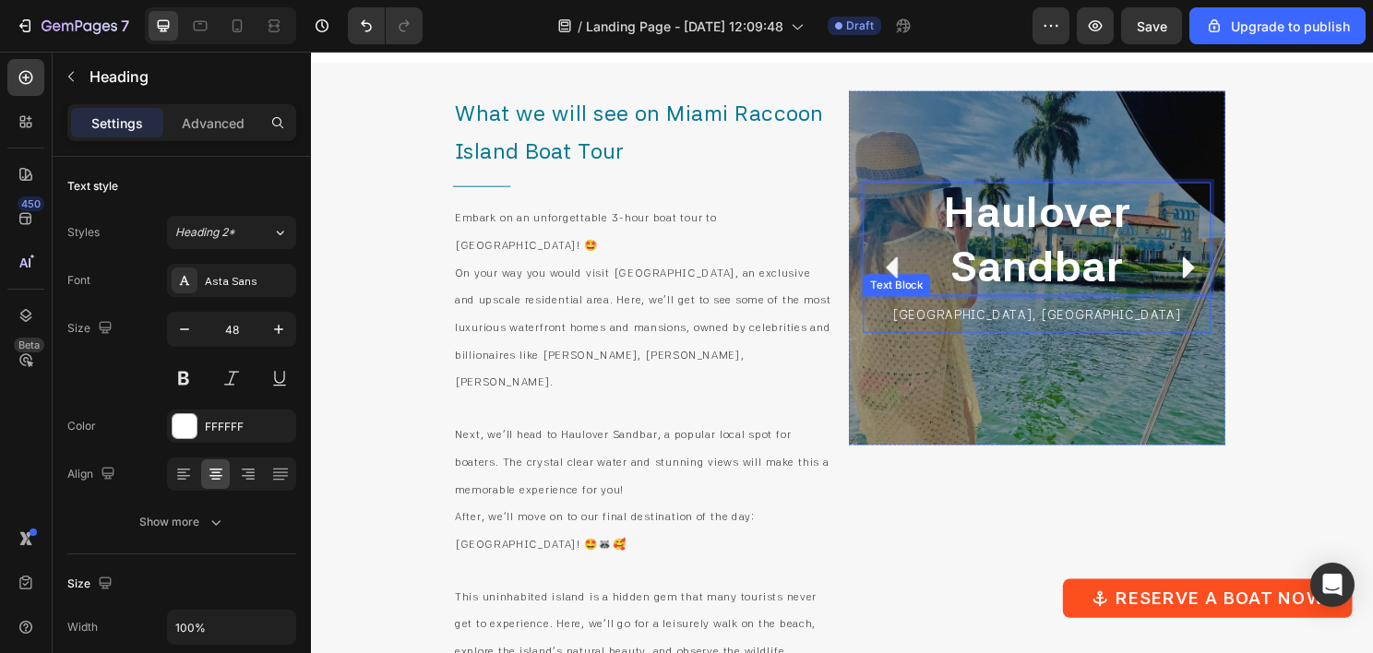
click at [1078, 331] on span "[GEOGRAPHIC_DATA], [GEOGRAPHIC_DATA]" at bounding box center [1068, 326] width 302 height 15
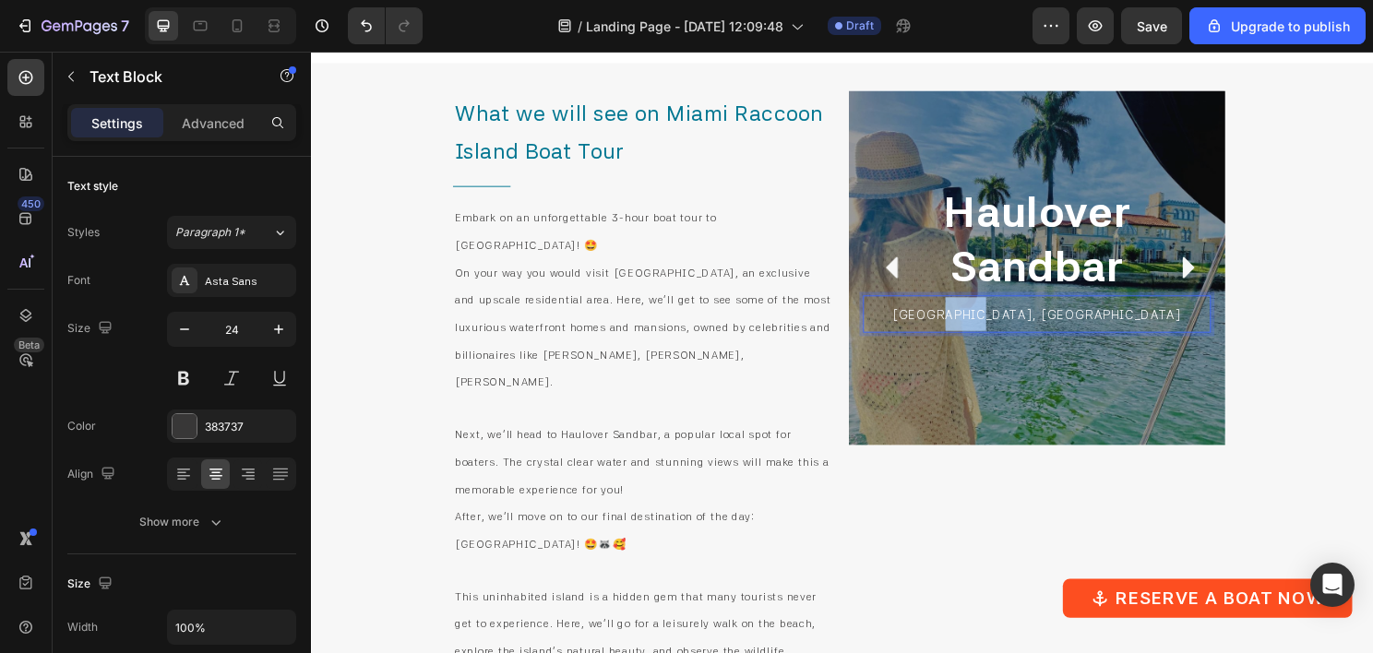
click at [1078, 331] on span "[GEOGRAPHIC_DATA], [GEOGRAPHIC_DATA]" at bounding box center [1068, 326] width 302 height 15
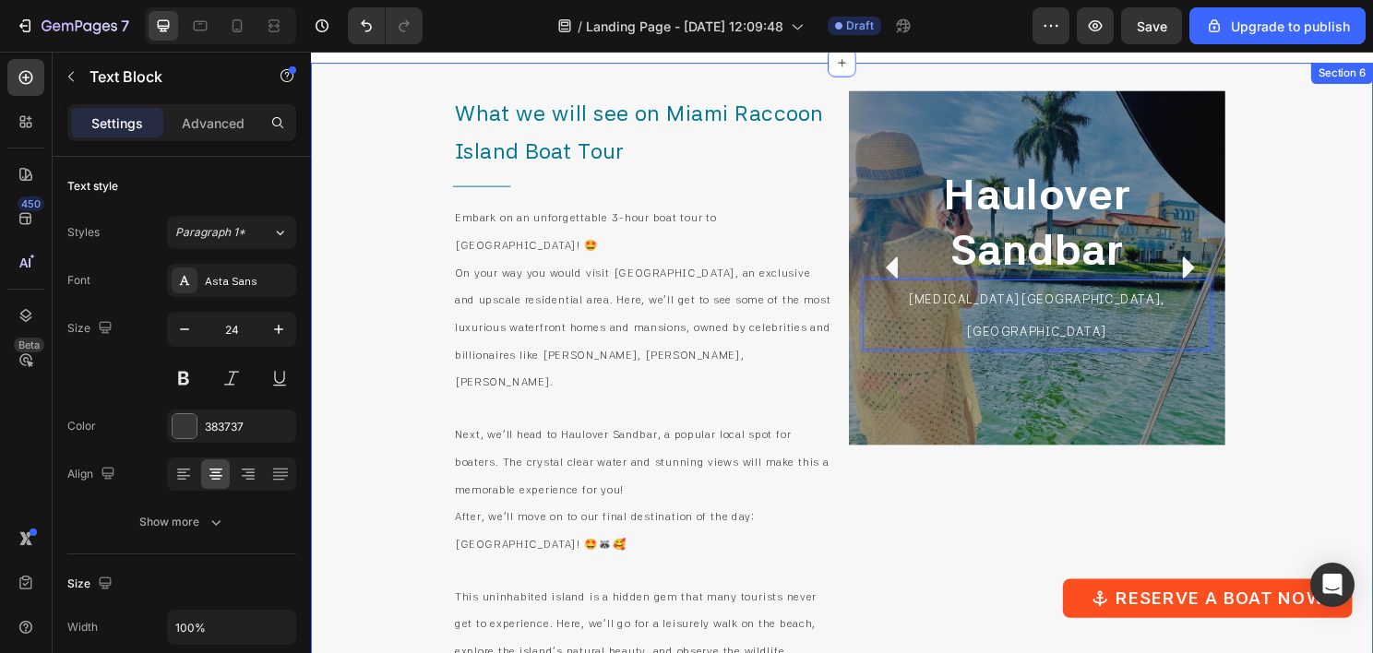
click at [1293, 253] on div "What we will see on Miami Raccoon Island Boat Tour Heading Title Line Embark on…" at bounding box center [864, 534] width 1107 height 941
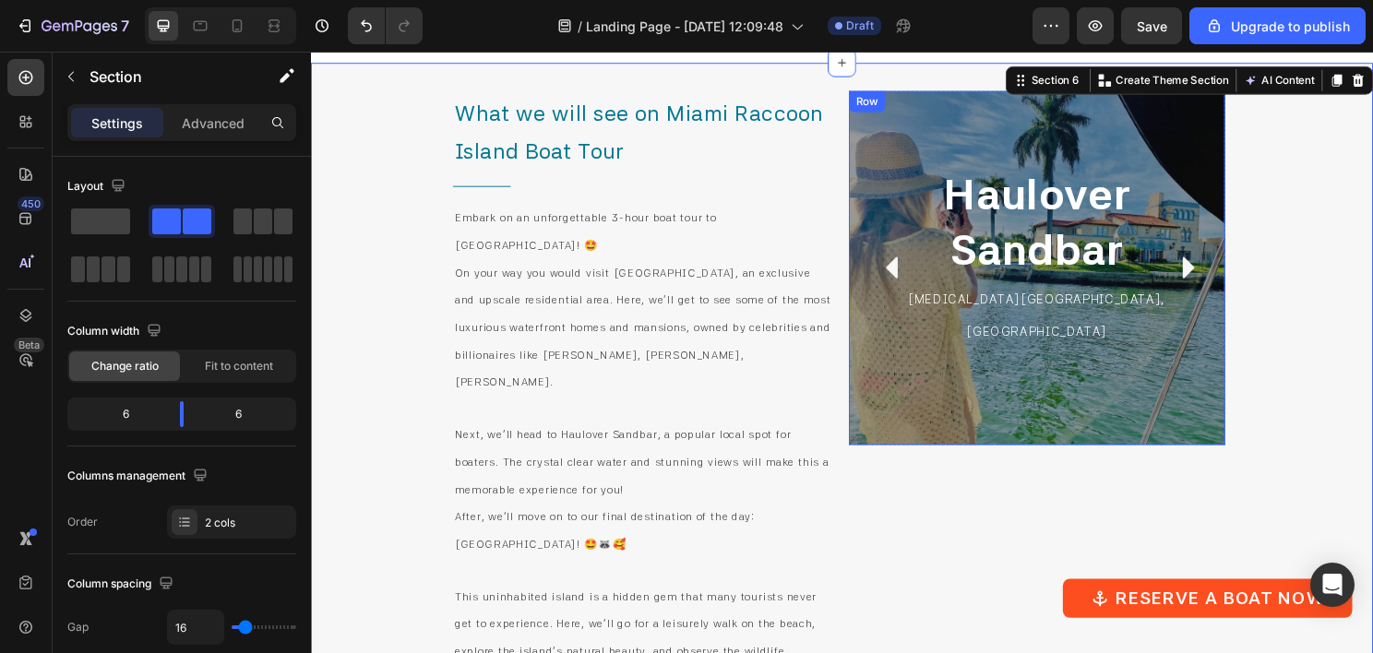
click at [894, 413] on div "Haulover Sandbar Heading [MEDICAL_DATA][GEOGRAPHIC_DATA], [GEOGRAPHIC_DATA] Tex…" at bounding box center [1068, 278] width 362 height 340
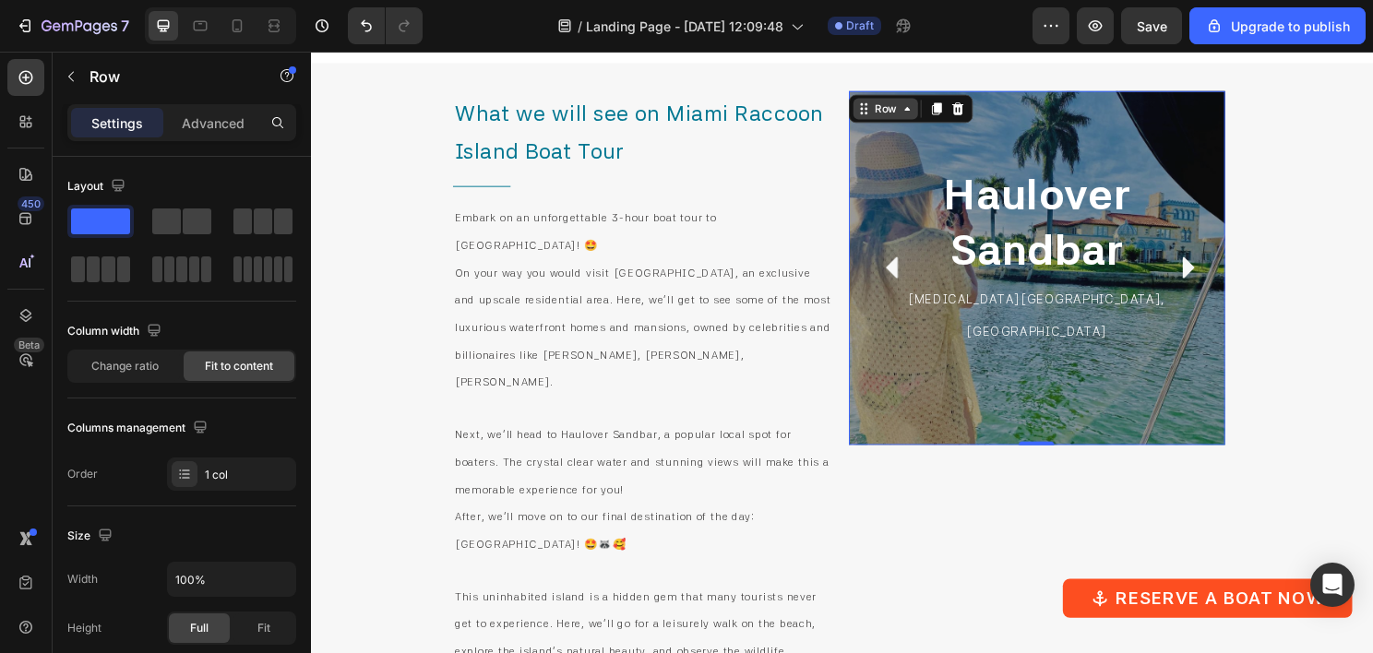
click at [913, 120] on div "Row" at bounding box center [910, 112] width 67 height 22
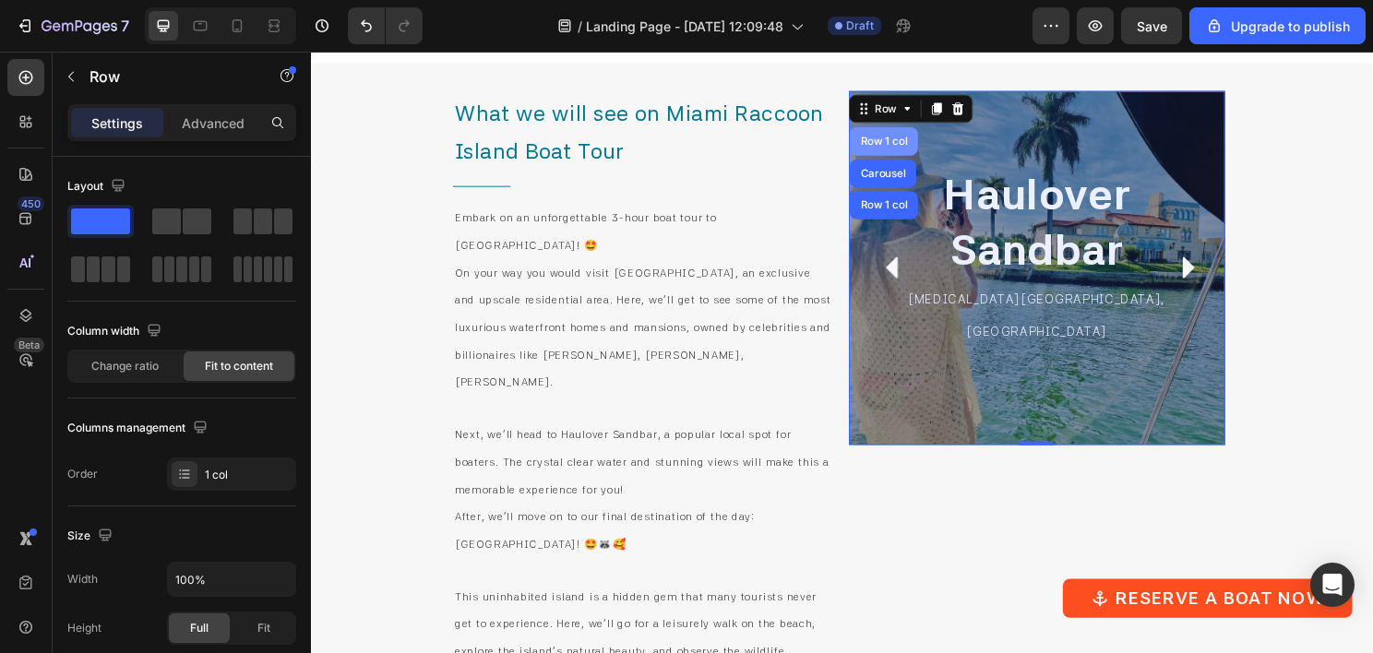
click at [912, 146] on div "Row 1 col" at bounding box center [908, 145] width 56 height 11
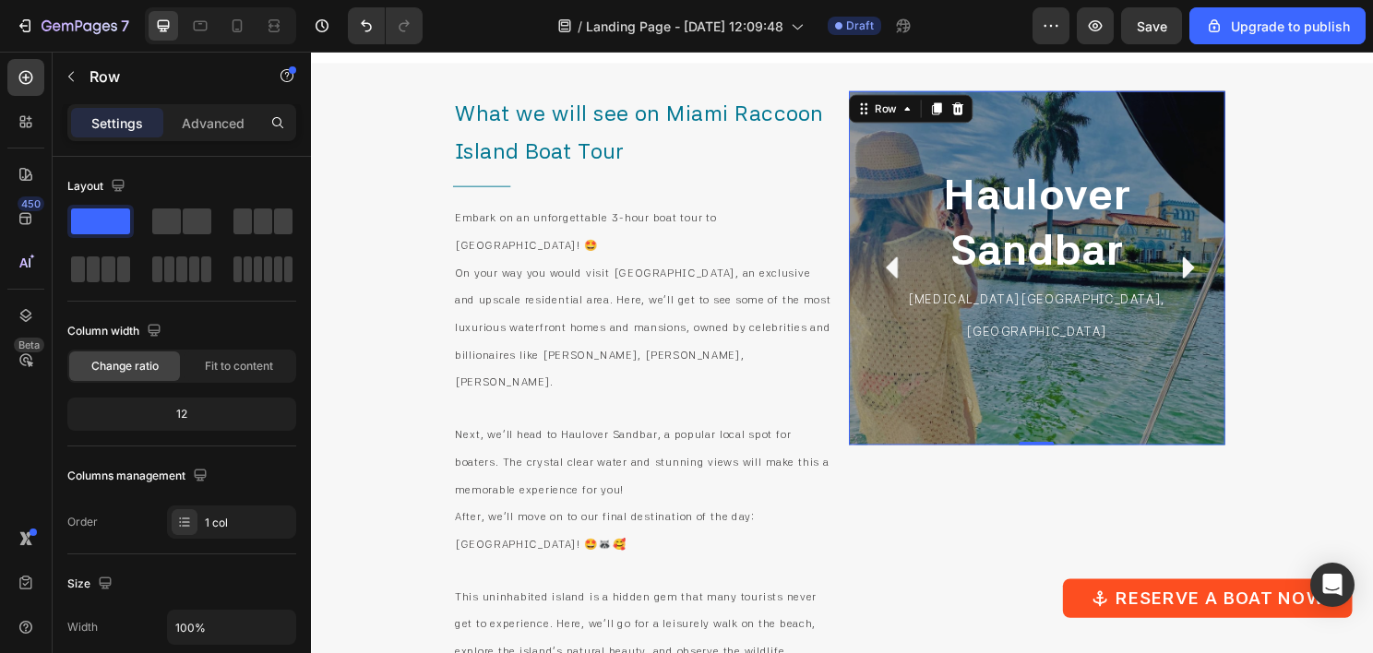
scroll to position [461, 0]
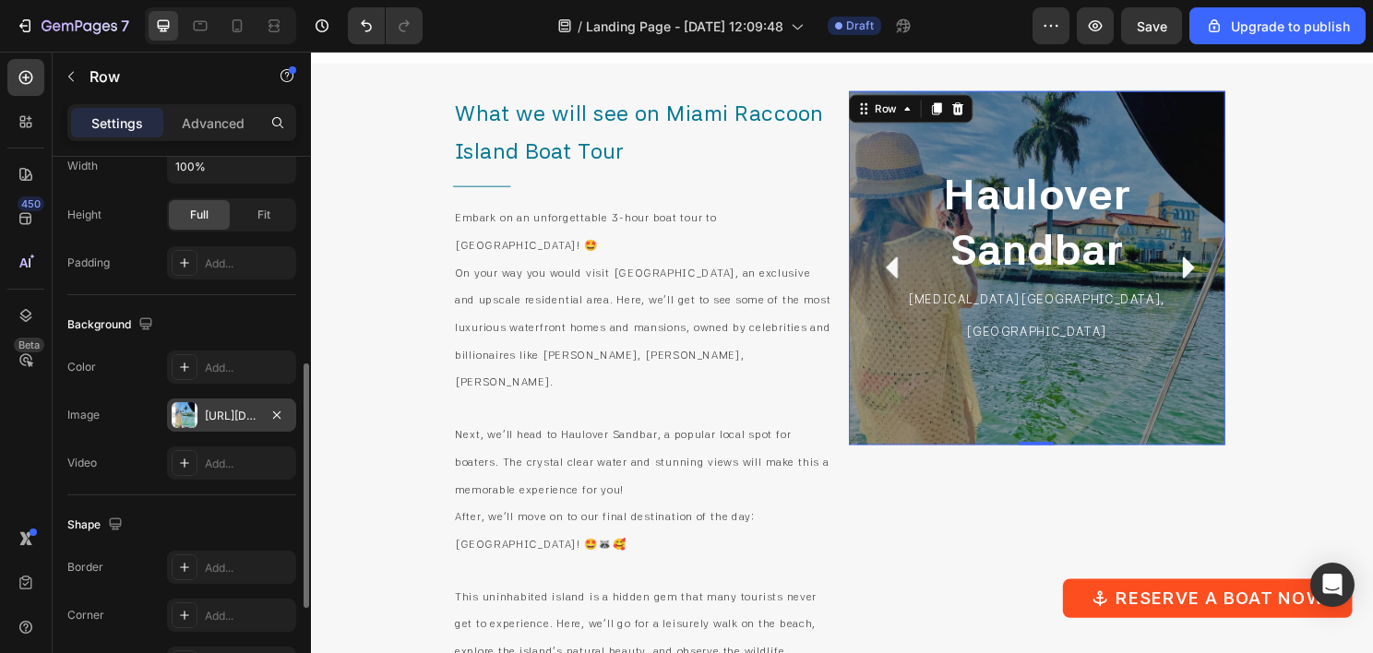
click at [219, 410] on div "[URL][DOMAIN_NAME]" at bounding box center [232, 416] width 54 height 17
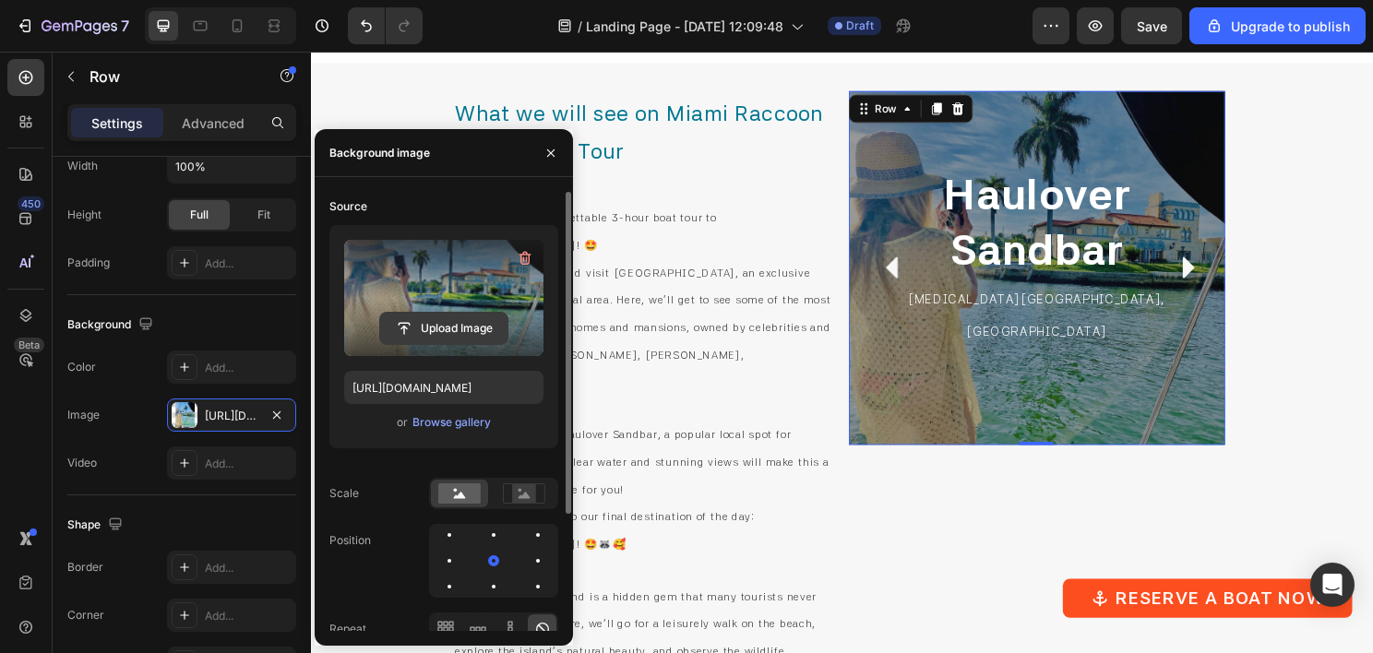
click at [440, 325] on input "file" at bounding box center [443, 328] width 127 height 31
click at [447, 309] on label at bounding box center [443, 298] width 199 height 116
click at [447, 313] on input "file" at bounding box center [443, 328] width 127 height 31
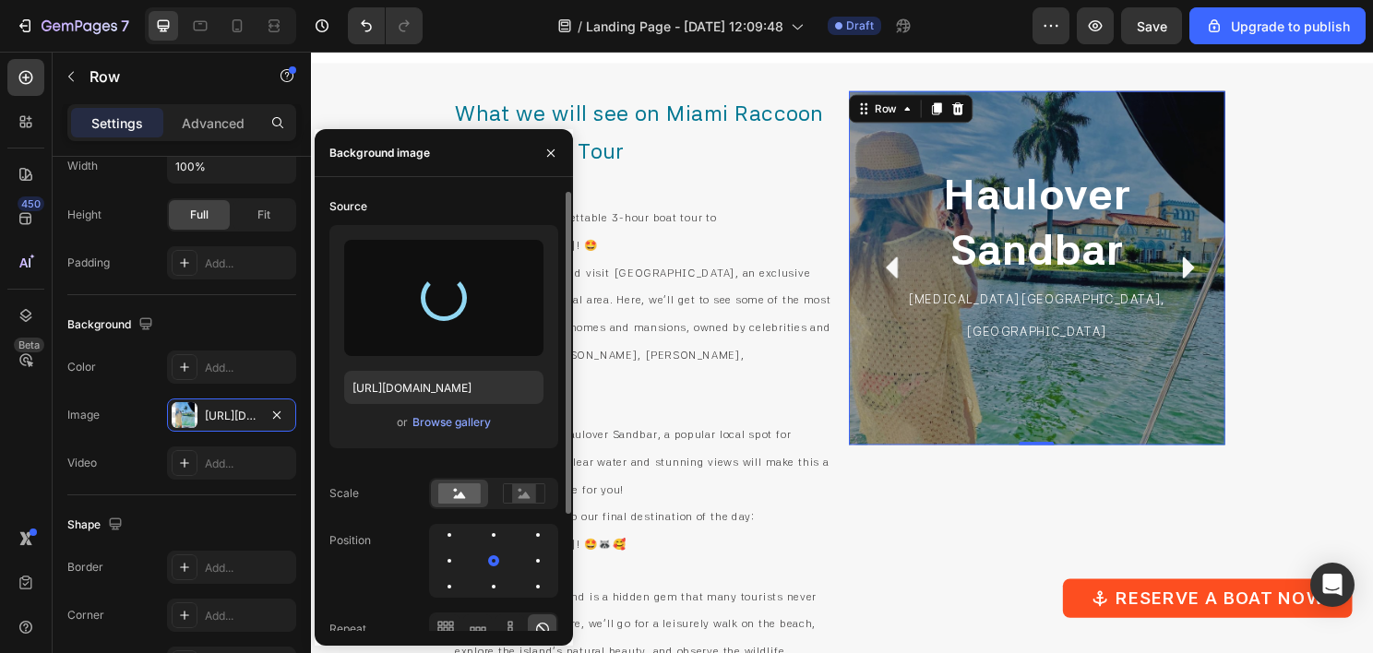
type input "[URL][DOMAIN_NAME]"
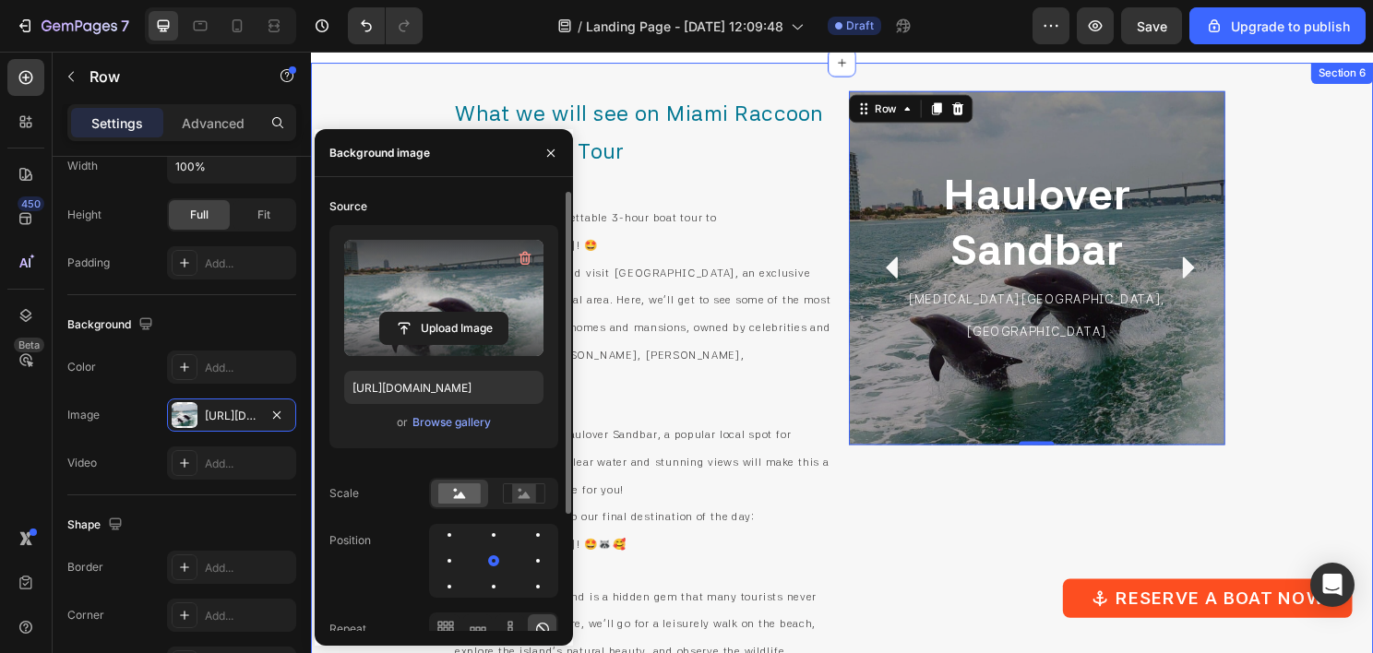
click at [1315, 289] on div "What we will see on Miami Raccoon Island Boat Tour Heading Title Line Embark on…" at bounding box center [864, 534] width 1107 height 941
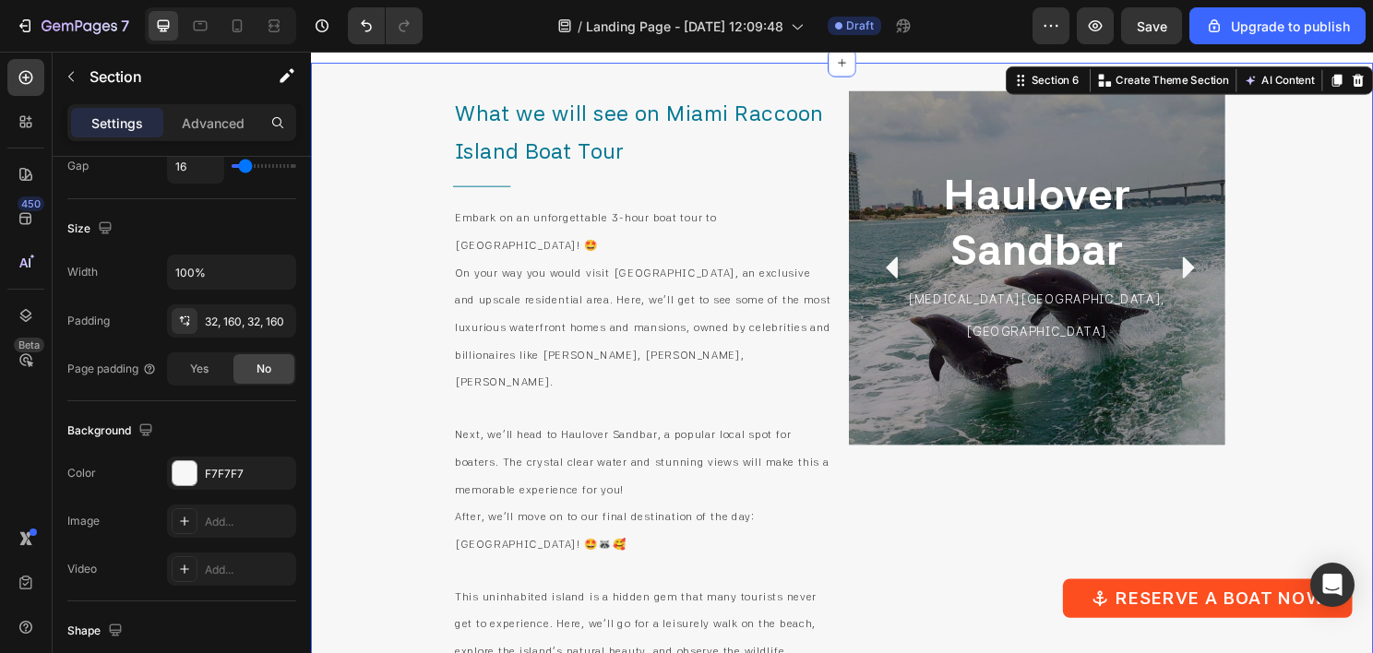
scroll to position [0, 0]
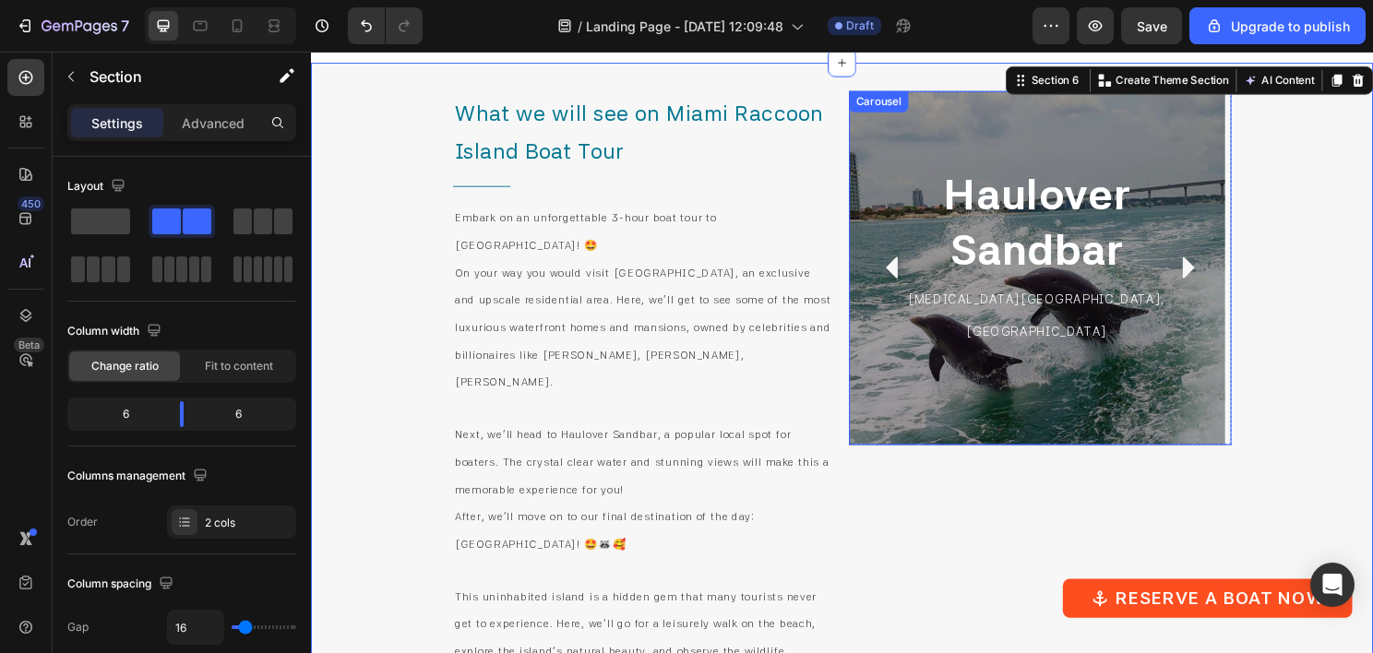
click at [1220, 281] on icon "Carousel Next Arrow" at bounding box center [1226, 278] width 12 height 22
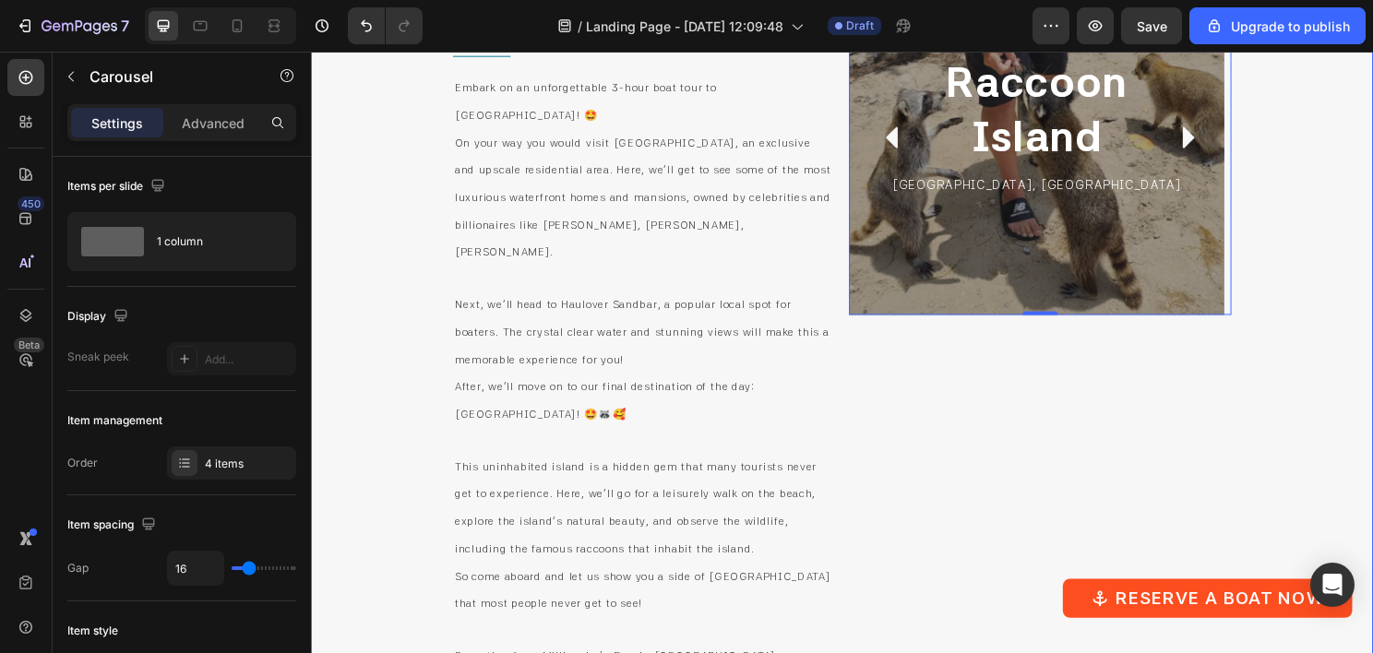
scroll to position [4325, 0]
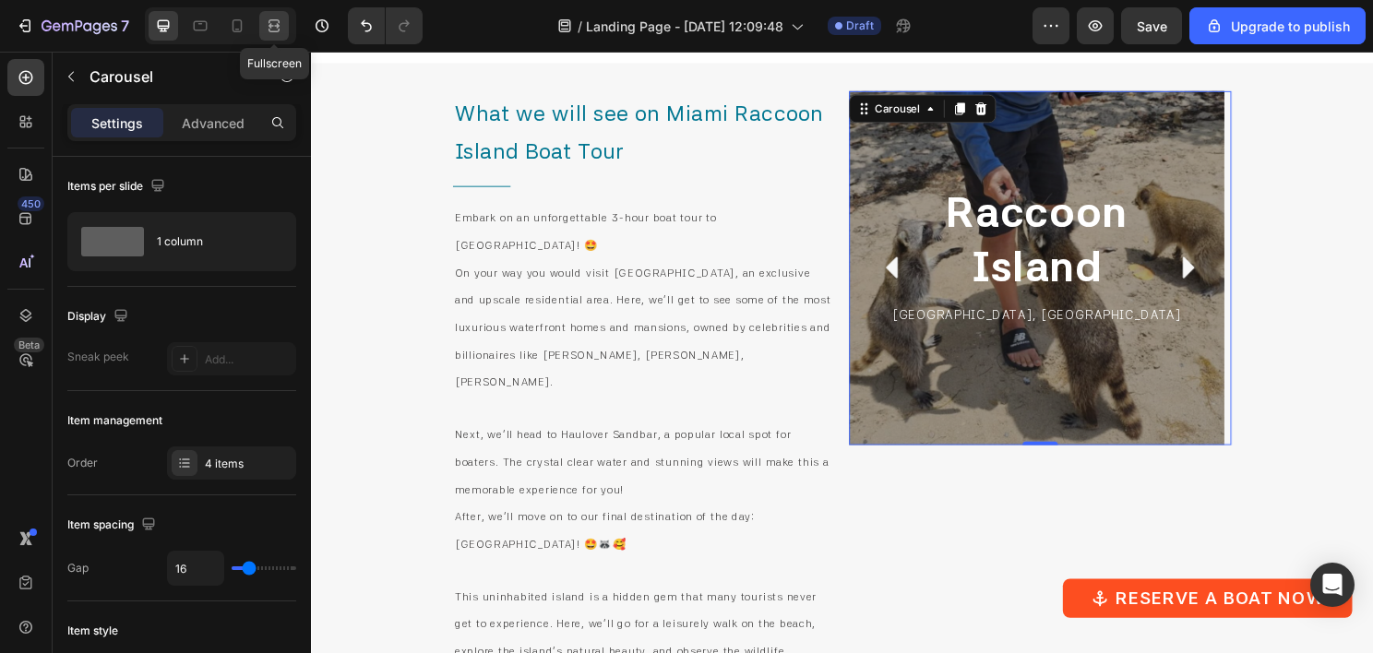
click at [278, 27] on icon at bounding box center [277, 25] width 6 height 5
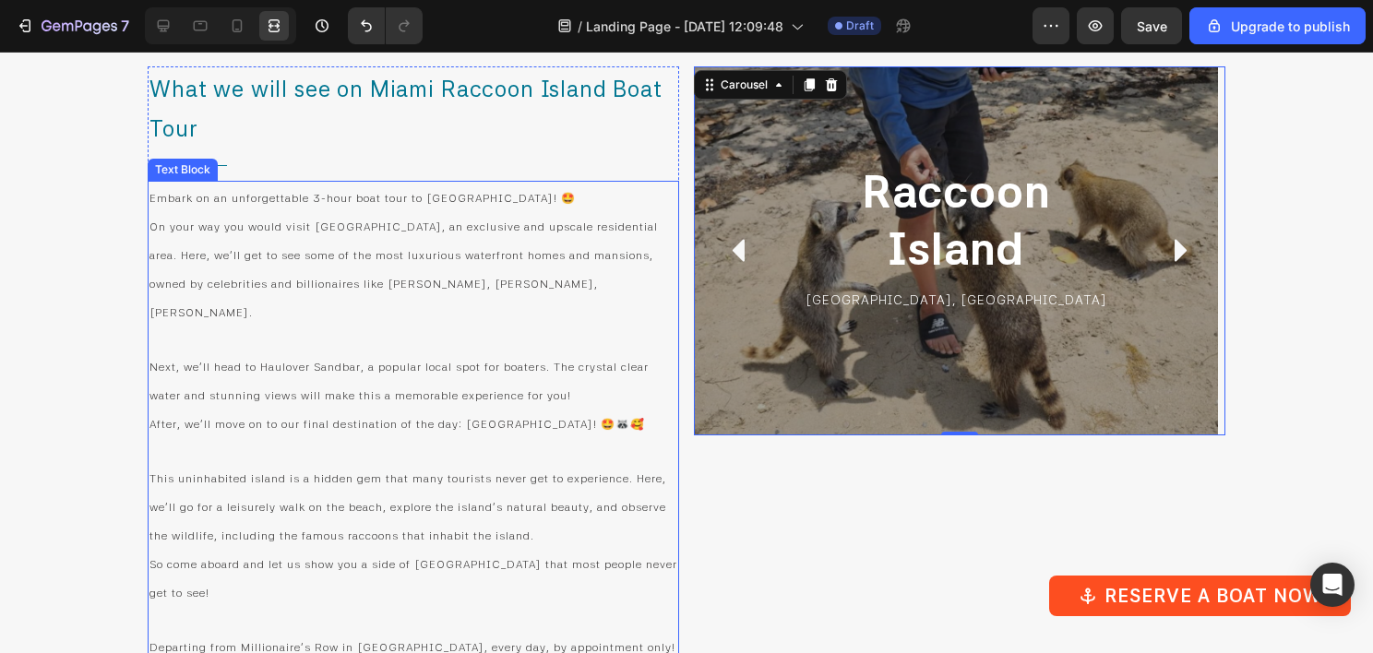
scroll to position [4381, 0]
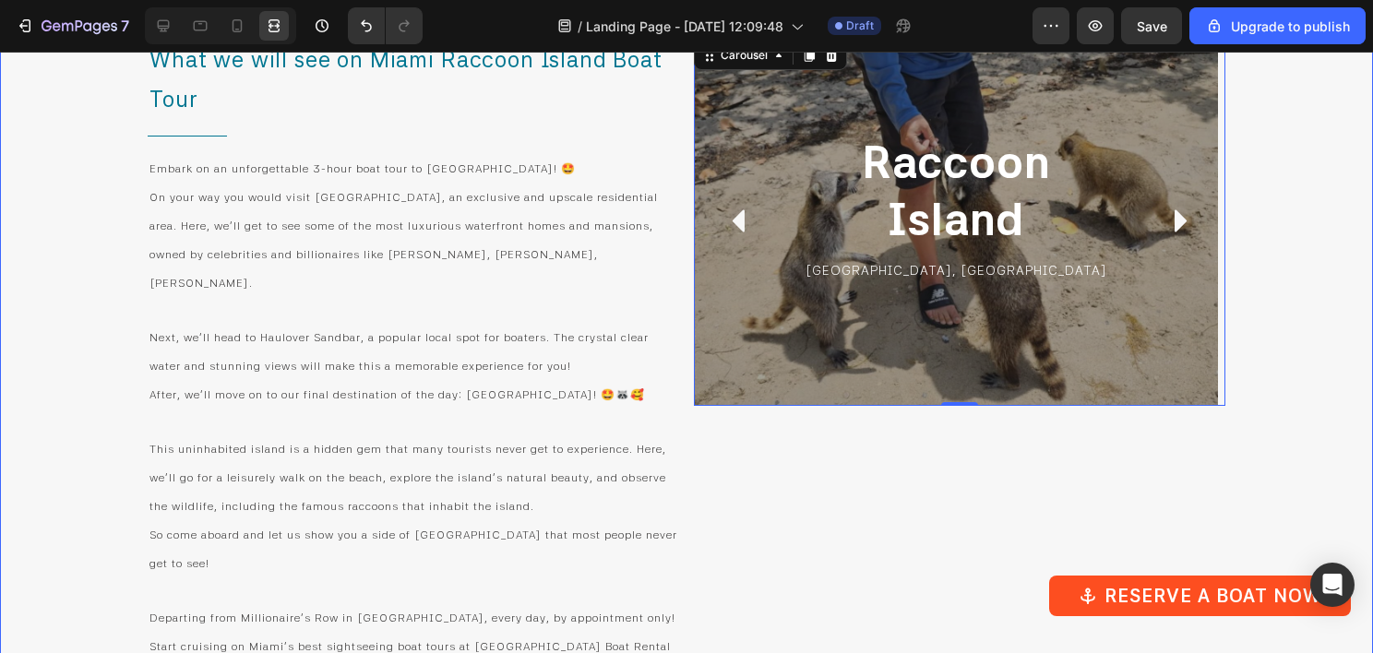
click at [811, 410] on div "[GEOGRAPHIC_DATA] Heading [GEOGRAPHIC_DATA], [GEOGRAPHIC_DATA] Text Block Row R…" at bounding box center [960, 378] width 532 height 682
click at [811, 393] on div "[GEOGRAPHIC_DATA] [GEOGRAPHIC_DATA], [GEOGRAPHIC_DATA] Text [GEOGRAPHIC_DATA]" at bounding box center [956, 221] width 524 height 369
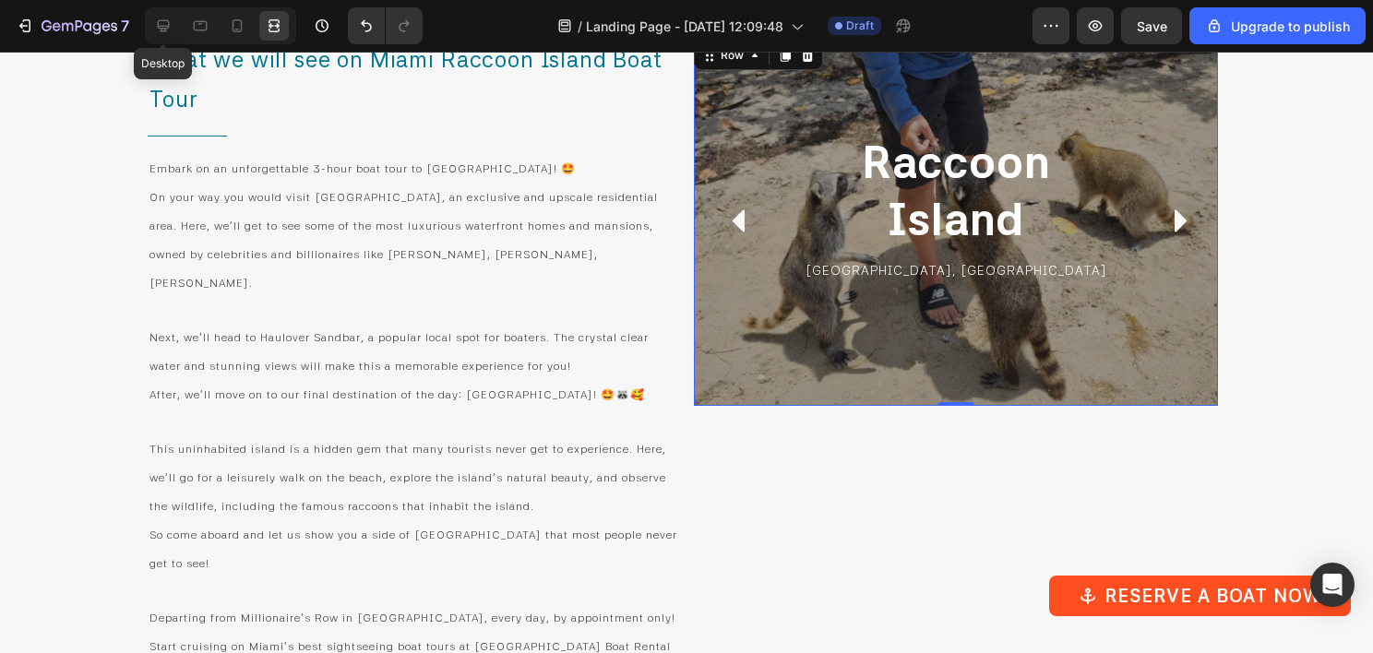
drag, startPoint x: 177, startPoint y: 23, endPoint x: 181, endPoint y: 37, distance: 14.3
click at [176, 23] on div at bounding box center [164, 26] width 30 height 30
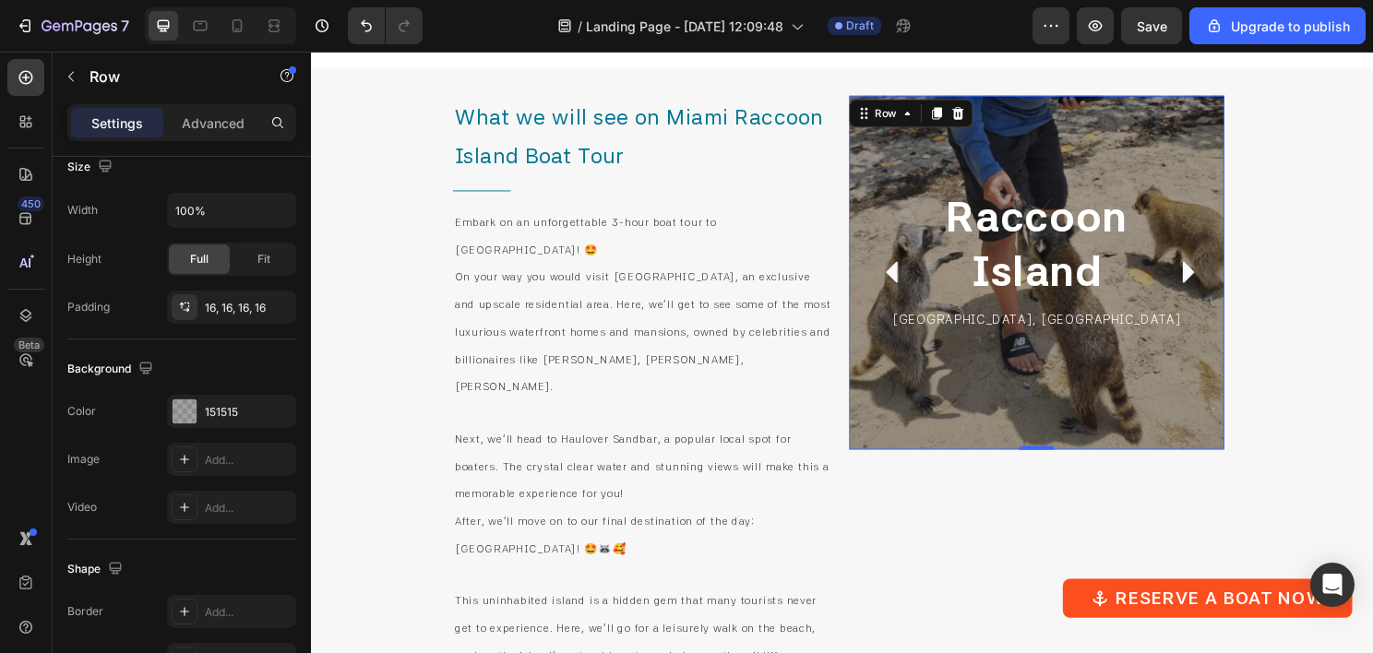
scroll to position [4289, 0]
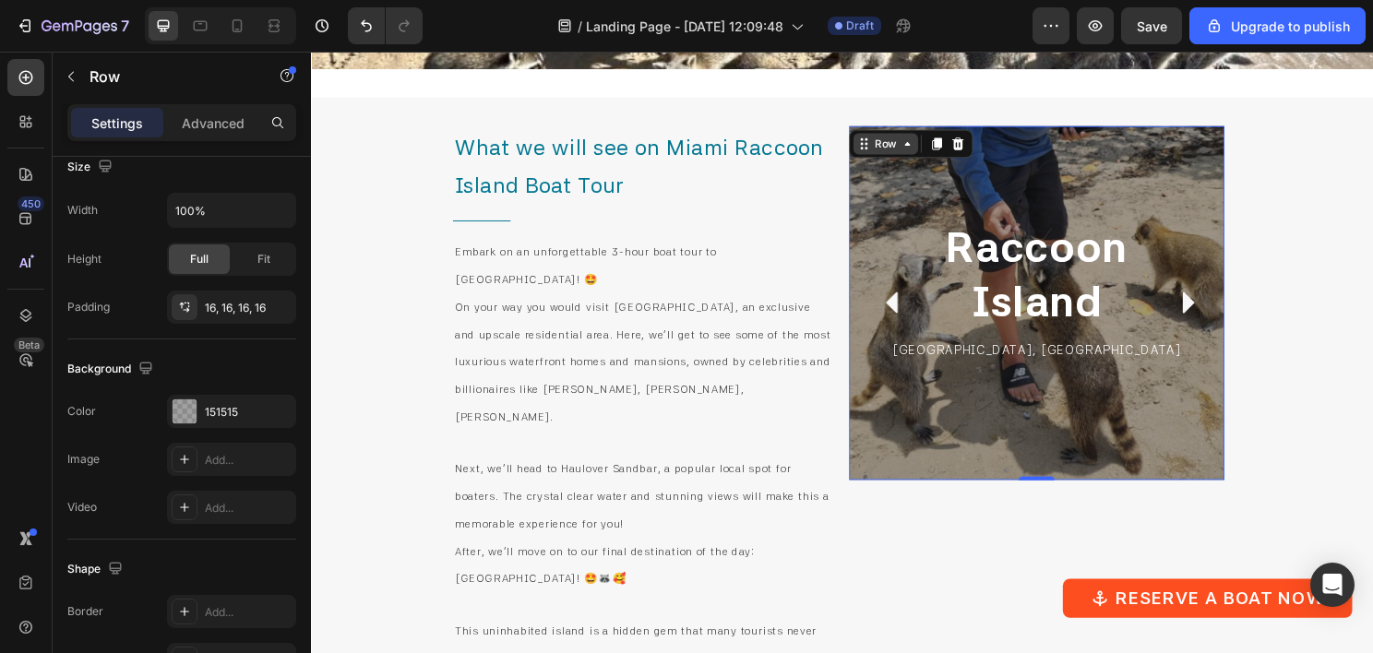
click at [895, 147] on div "Row" at bounding box center [910, 147] width 30 height 17
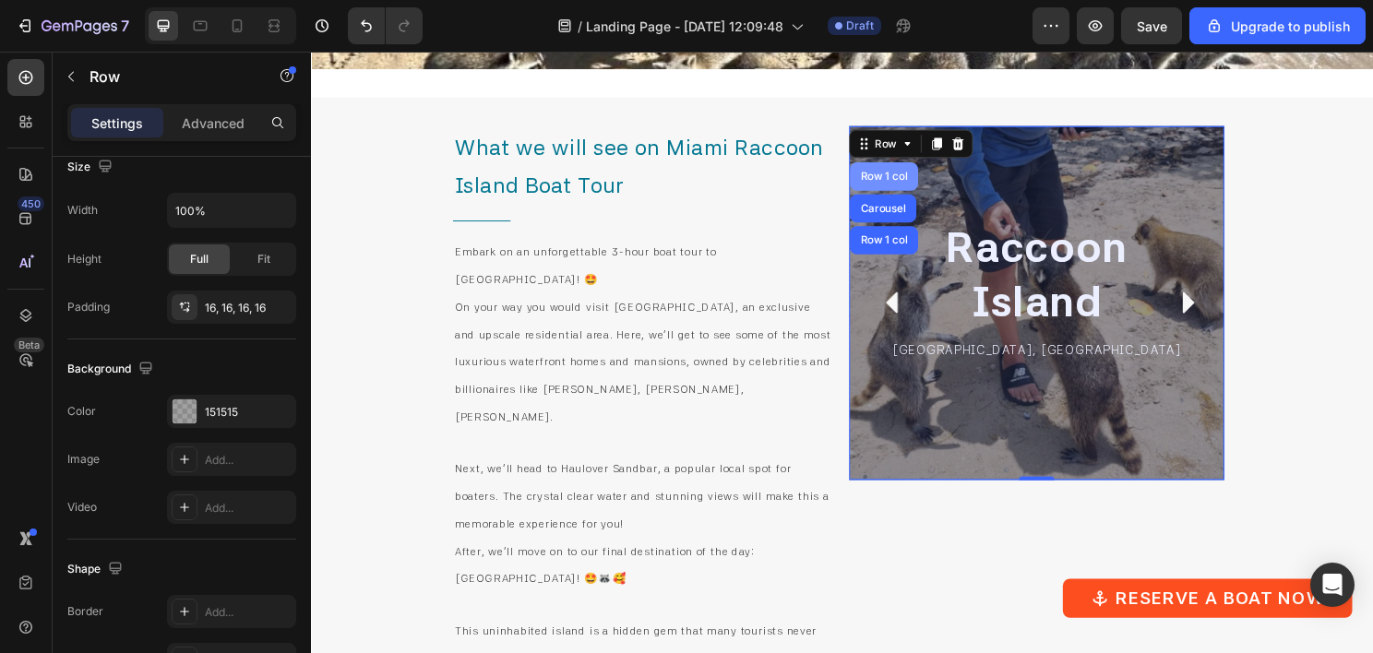
click at [886, 176] on div "Row 1 col" at bounding box center [908, 181] width 56 height 11
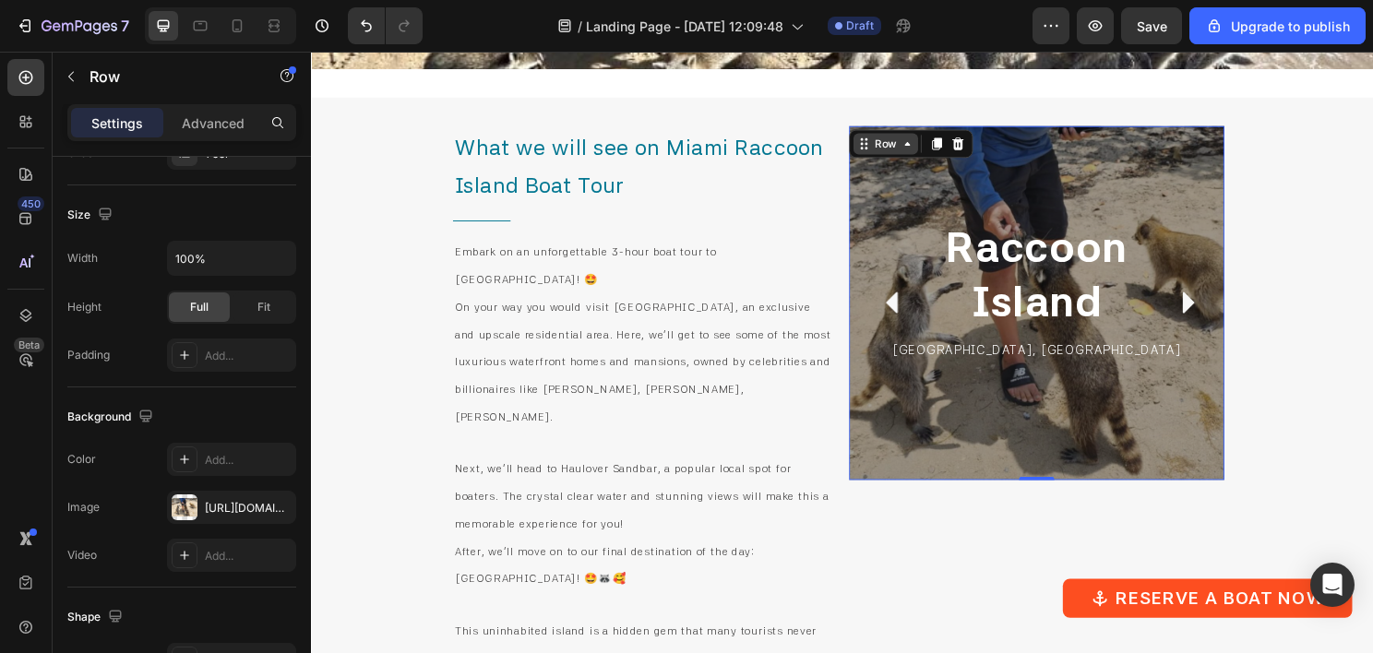
click at [898, 139] on div "Row" at bounding box center [910, 147] width 30 height 17
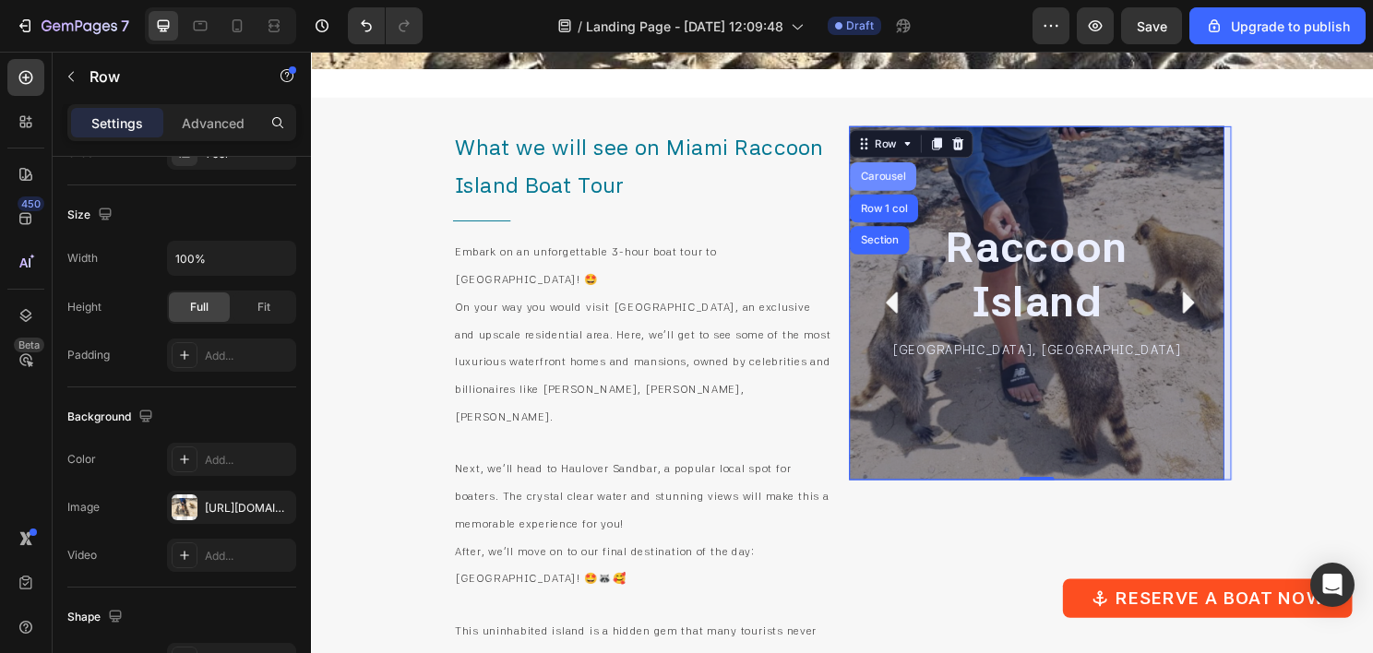
click at [899, 179] on div "Carousel" at bounding box center [907, 181] width 54 height 11
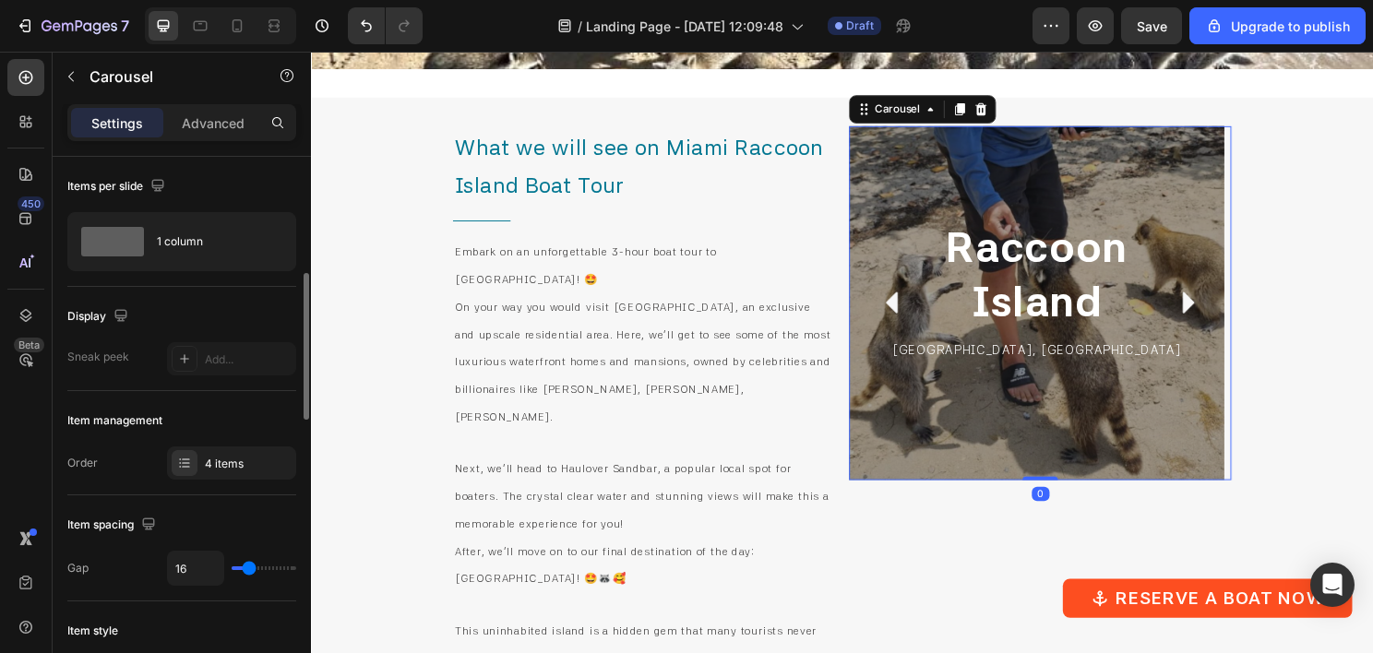
scroll to position [185, 0]
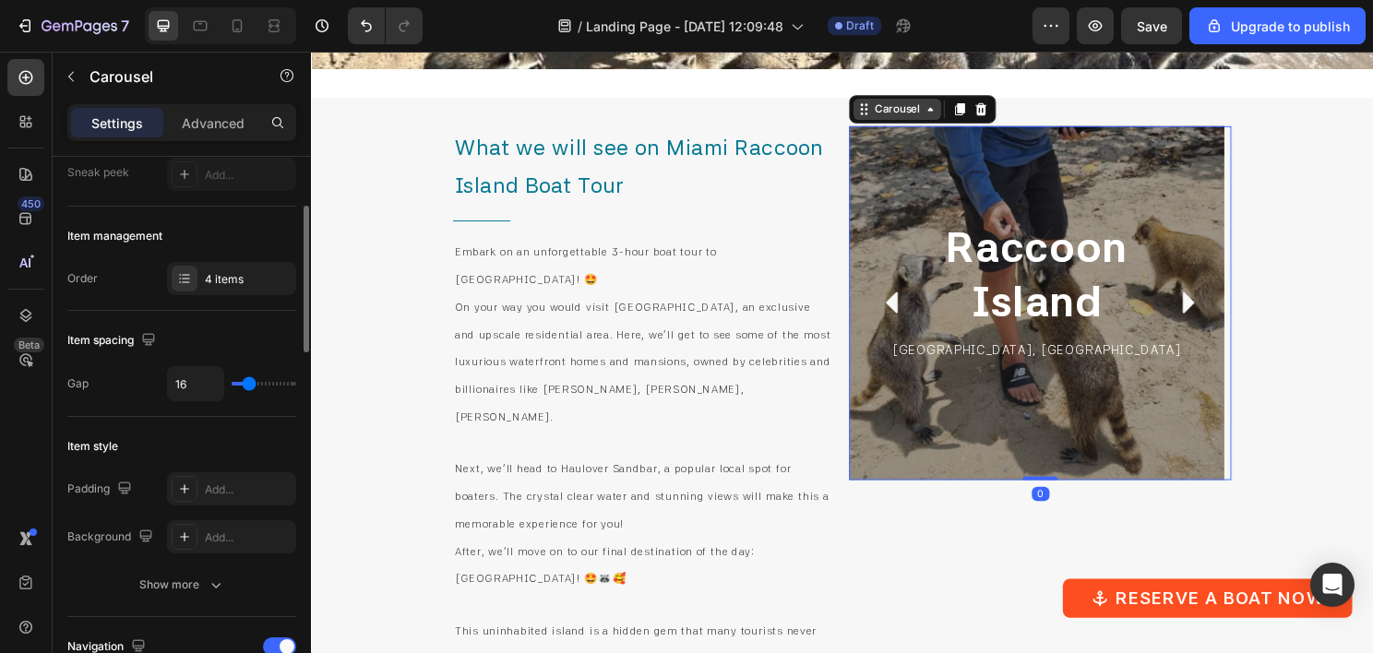
click at [922, 115] on div "Carousel" at bounding box center [922, 111] width 54 height 17
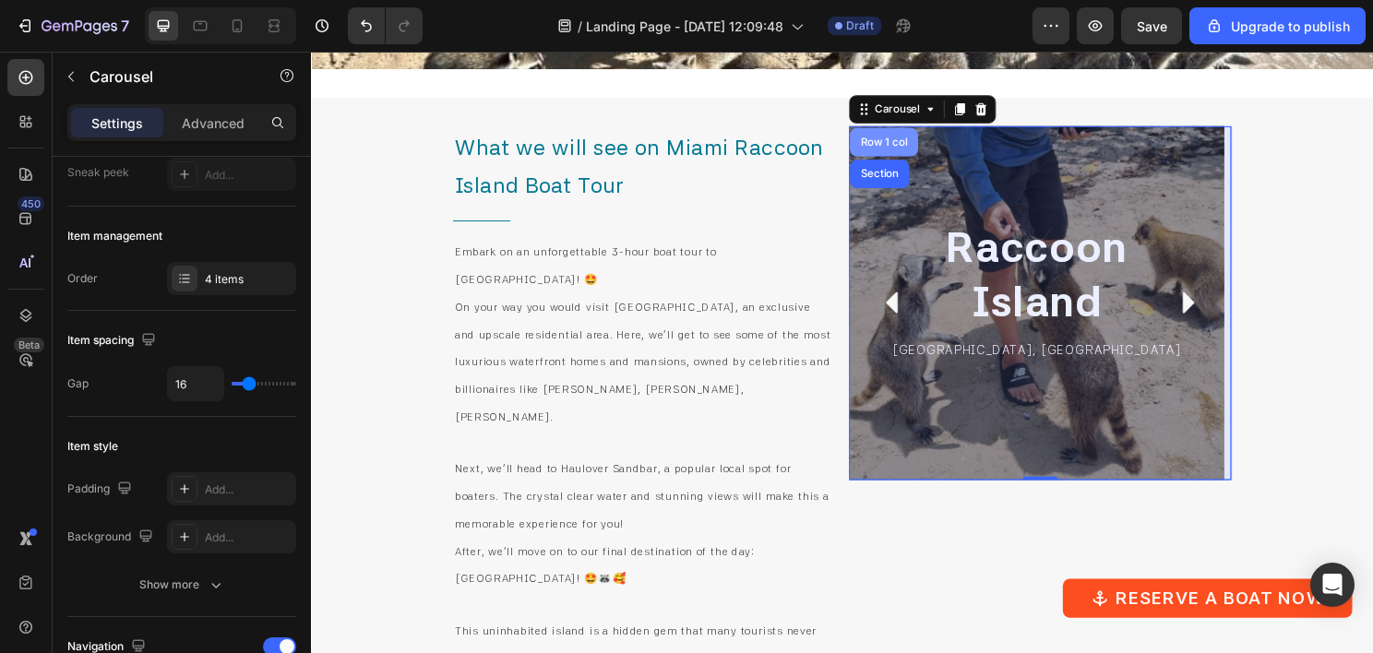
click at [901, 147] on div "Row 1 col" at bounding box center [908, 145] width 56 height 11
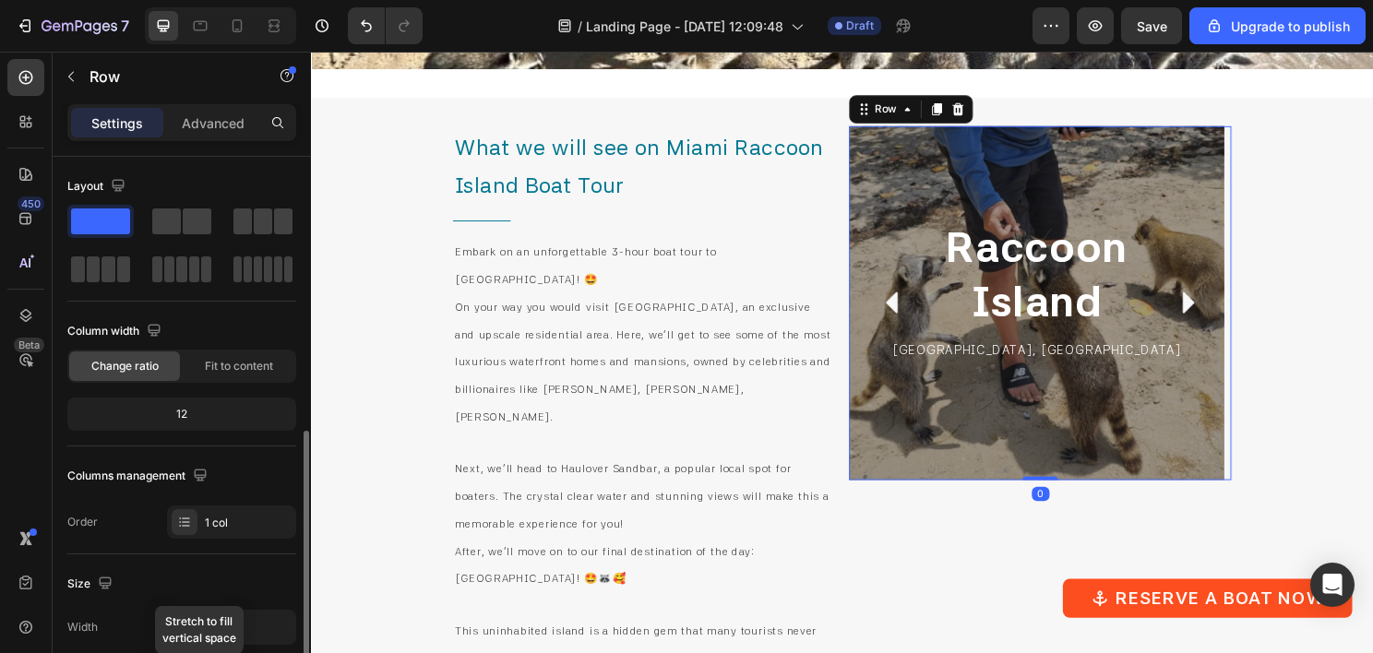
scroll to position [277, 0]
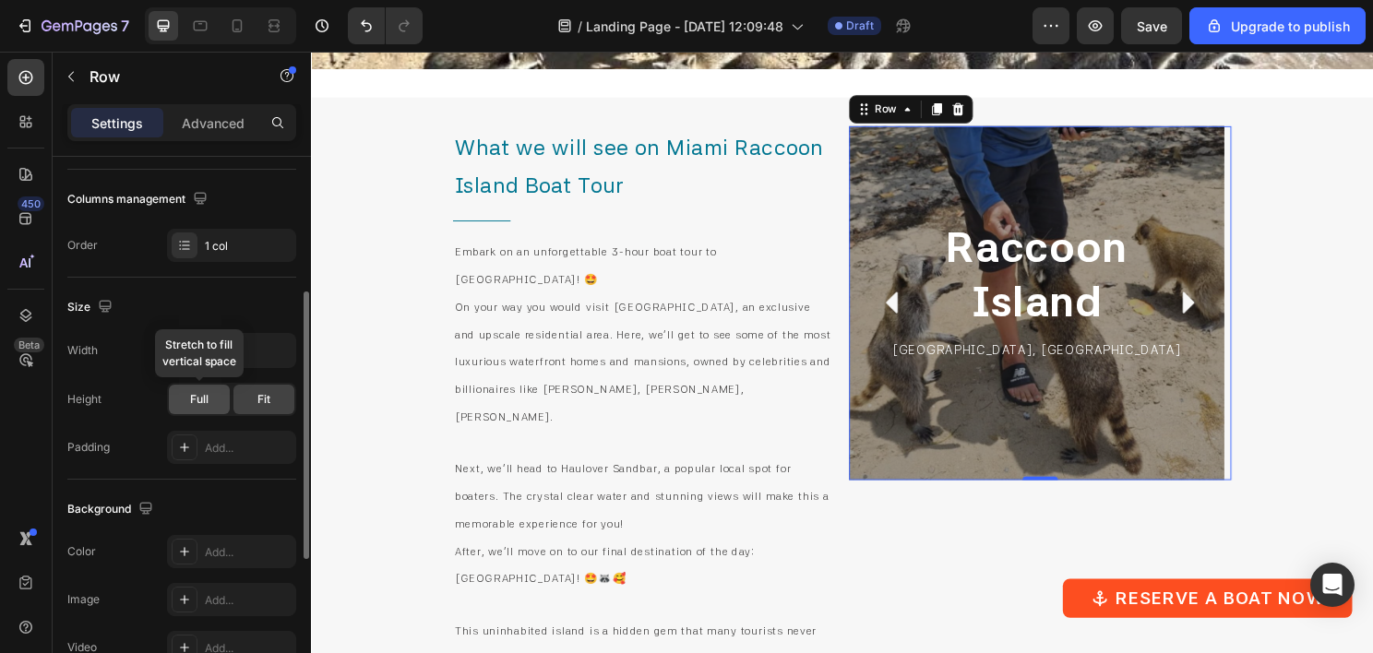
click at [206, 402] on span "Full" at bounding box center [199, 399] width 18 height 17
click at [279, 402] on div "Fit" at bounding box center [263, 400] width 61 height 30
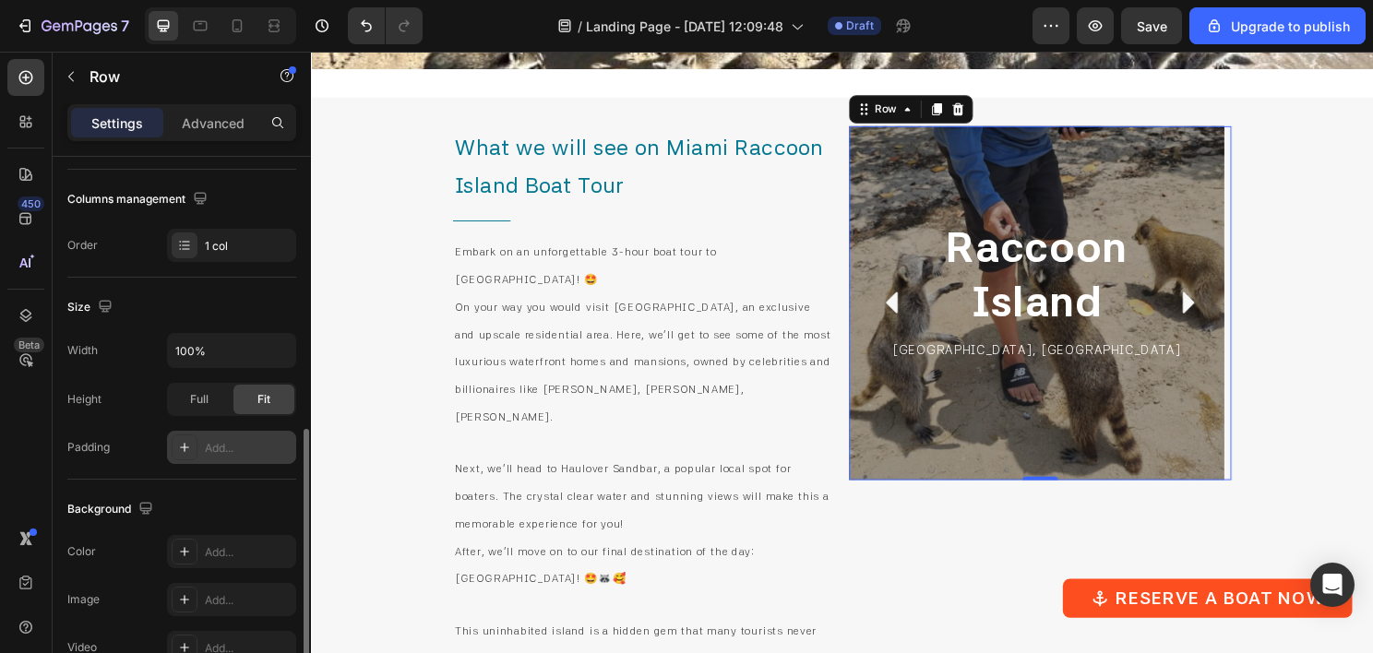
scroll to position [461, 0]
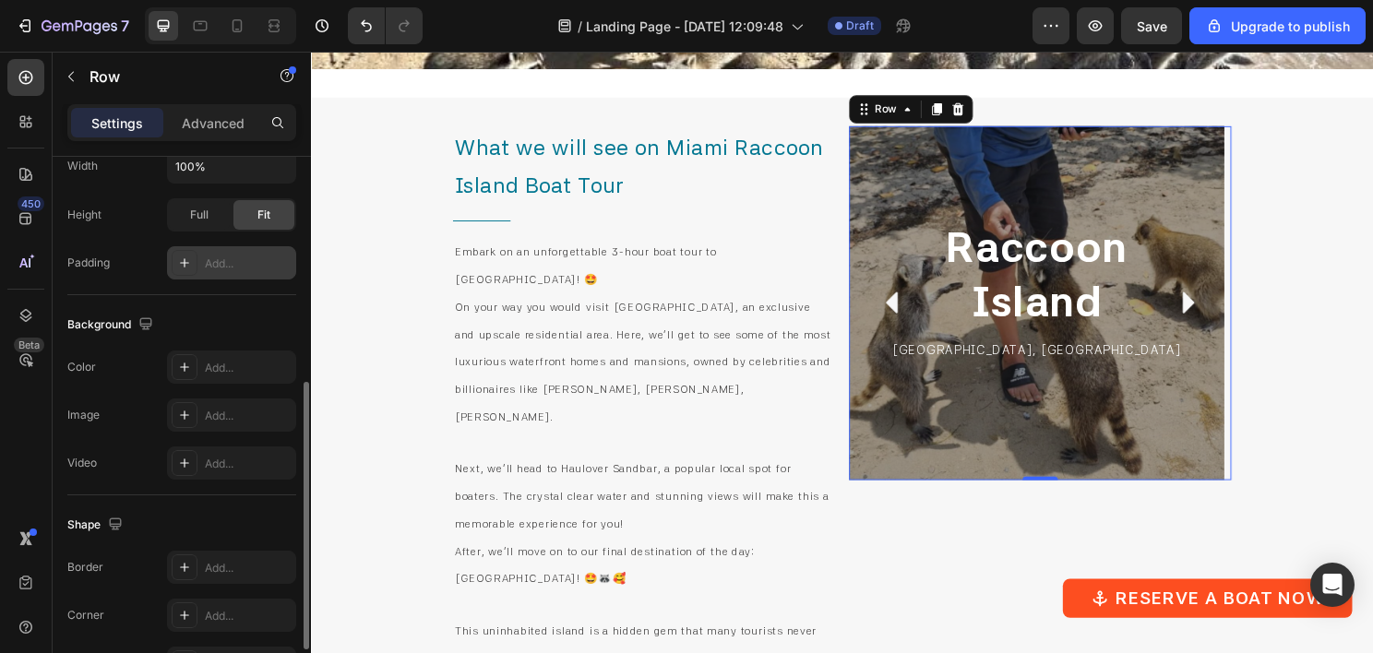
click at [225, 251] on div "Add..." at bounding box center [231, 262] width 129 height 33
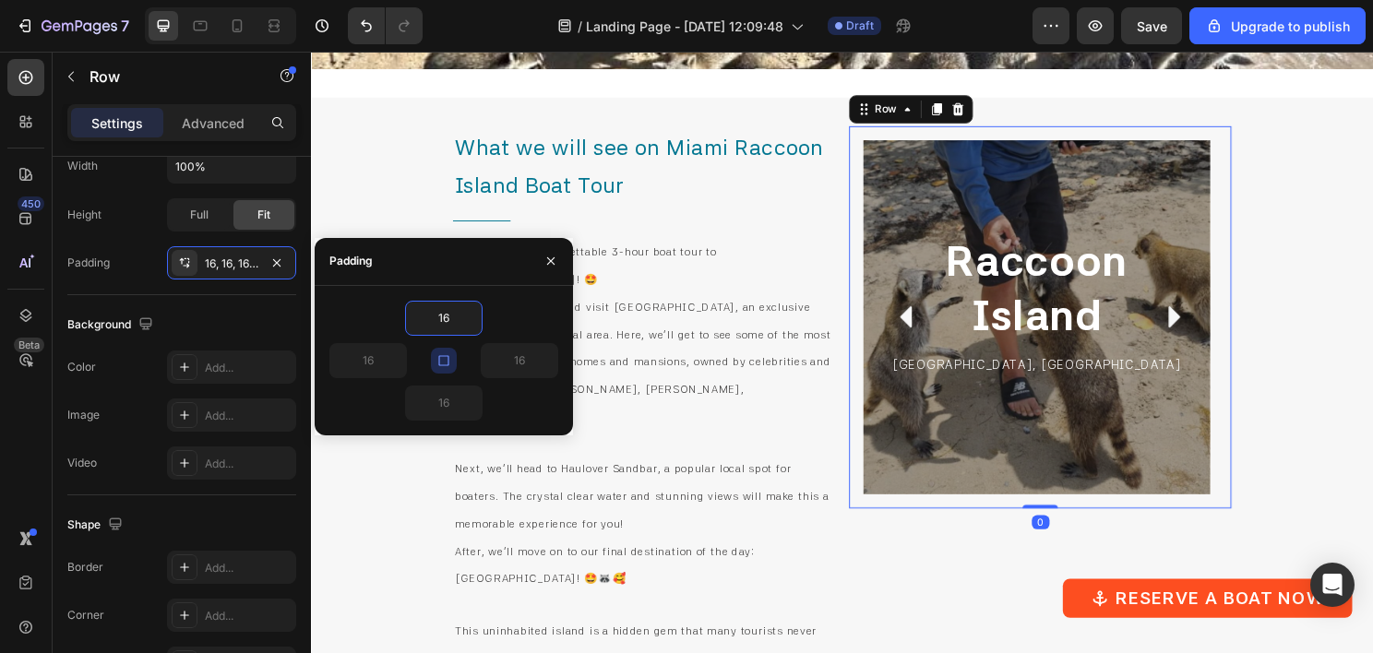
type input "0"
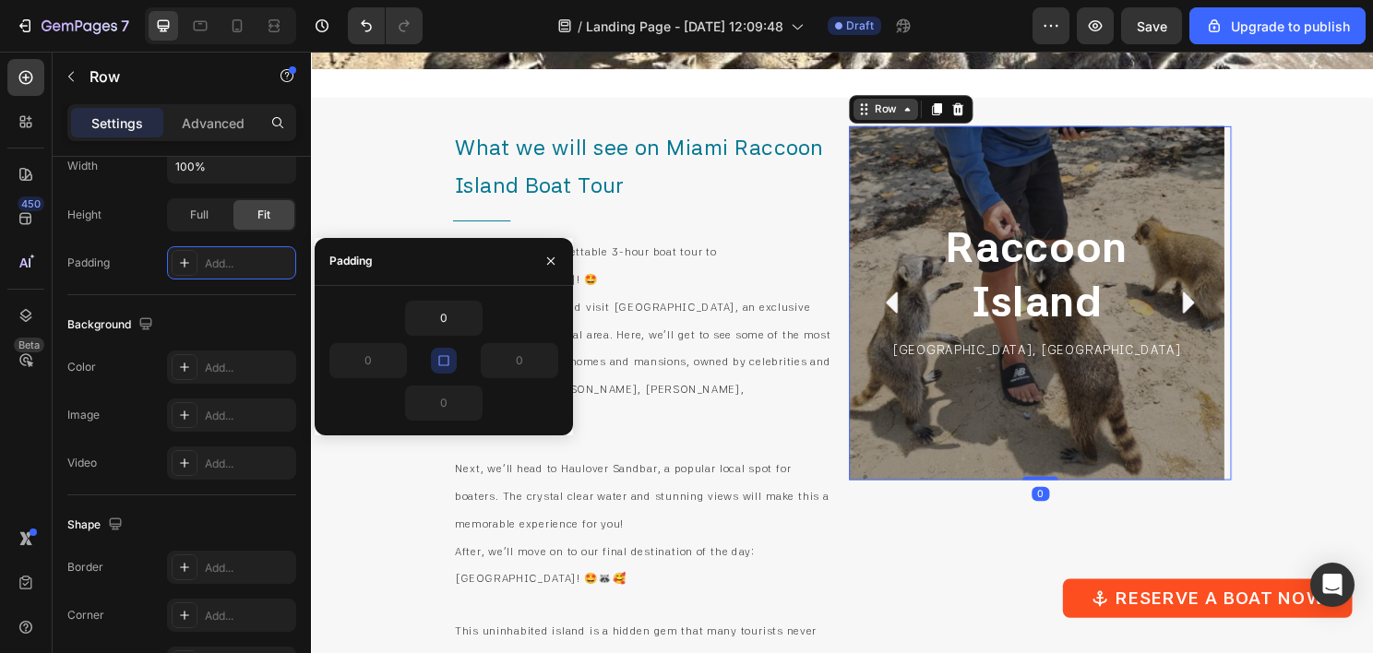
click at [914, 119] on div "Row" at bounding box center [910, 112] width 67 height 22
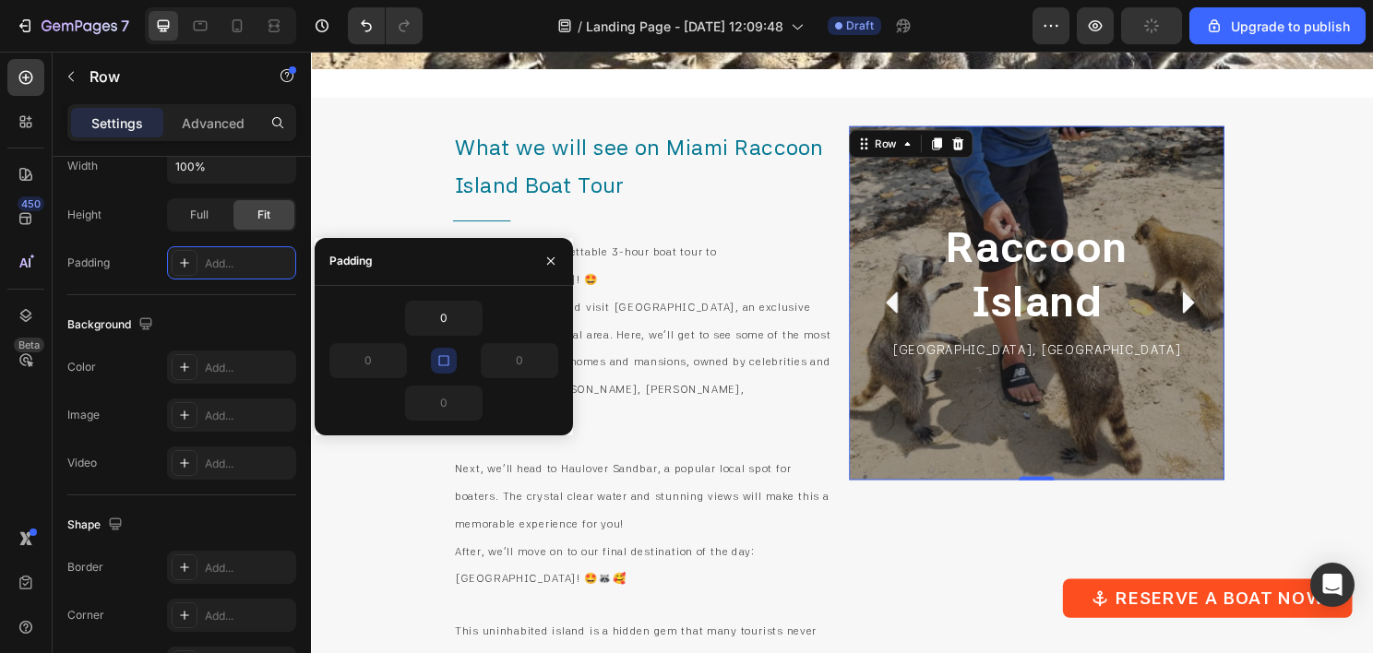
click at [906, 168] on div "[GEOGRAPHIC_DATA] Heading [GEOGRAPHIC_DATA], [GEOGRAPHIC_DATA] Text Block Row 0" at bounding box center [1067, 313] width 391 height 369
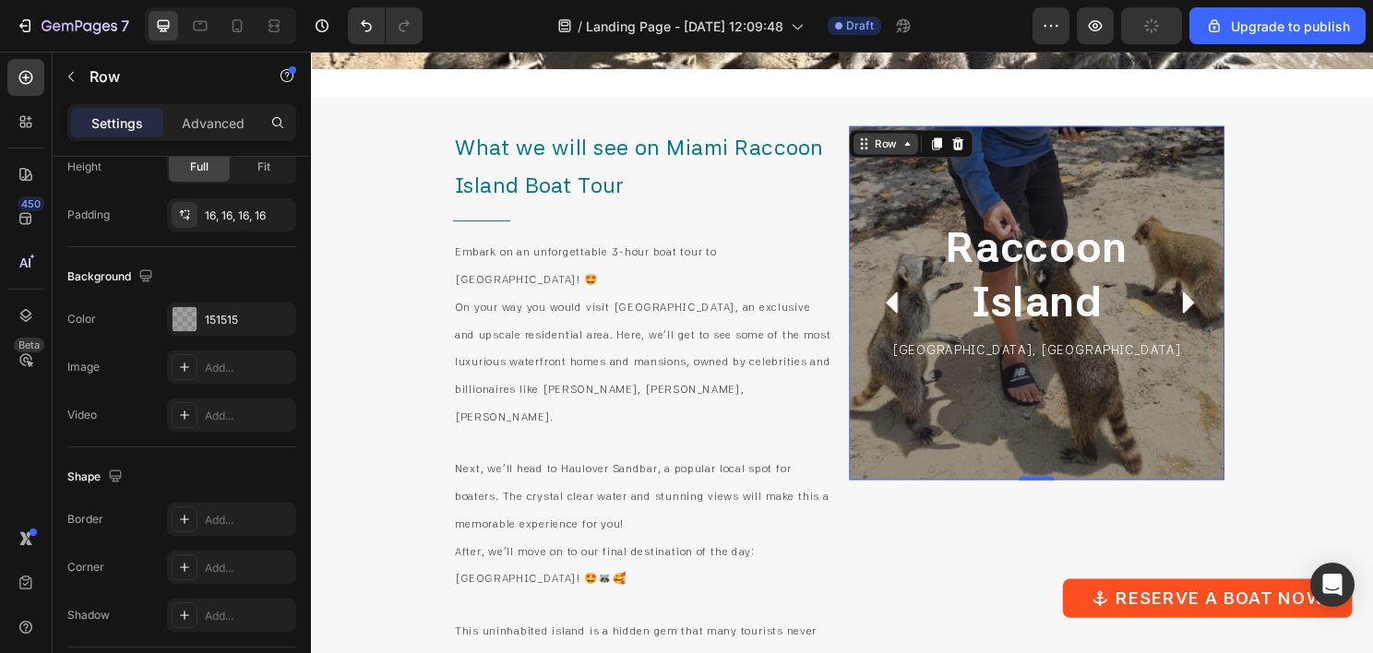
click at [922, 137] on div "Row" at bounding box center [910, 148] width 67 height 22
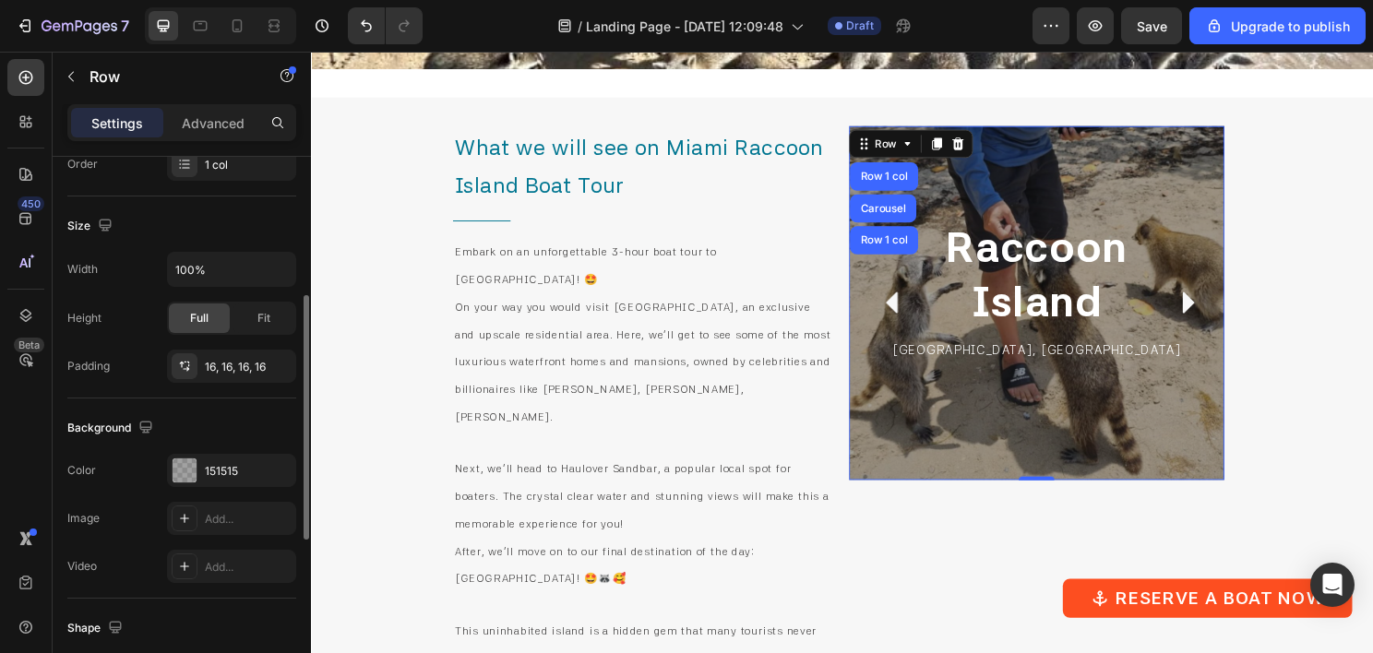
scroll to position [218, 0]
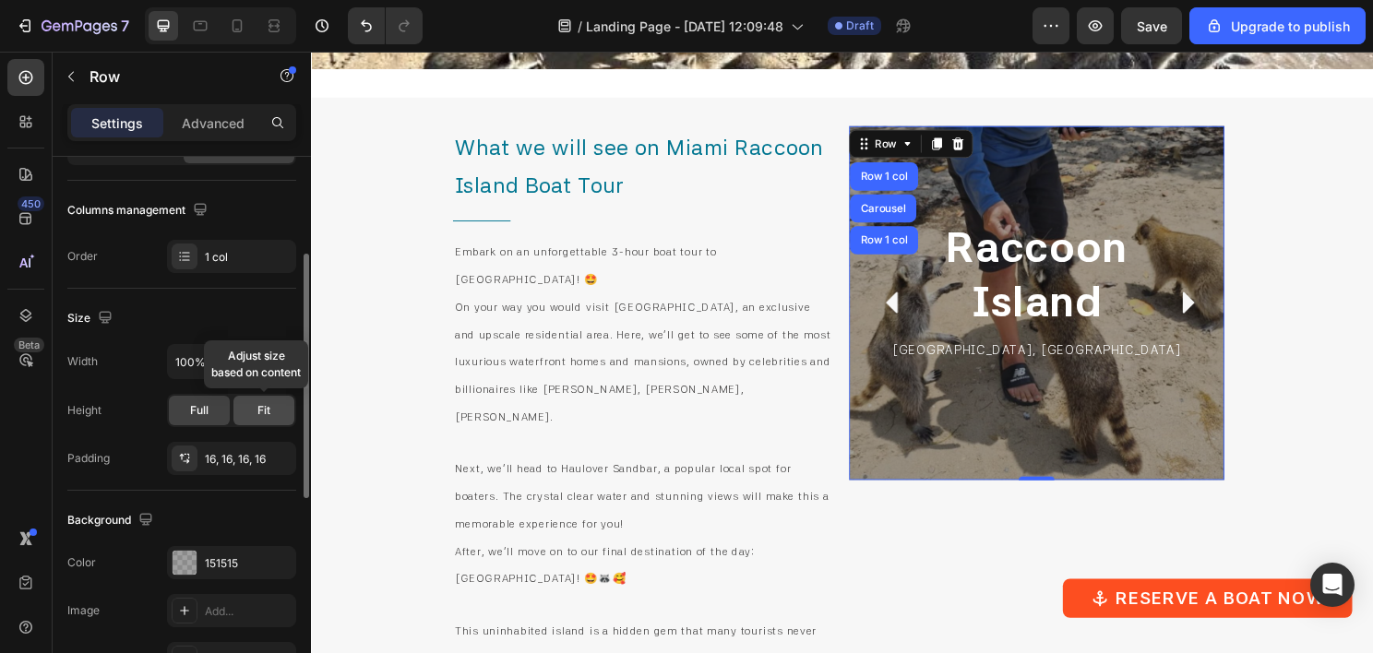
click at [233, 400] on div "Fit" at bounding box center [263, 411] width 61 height 30
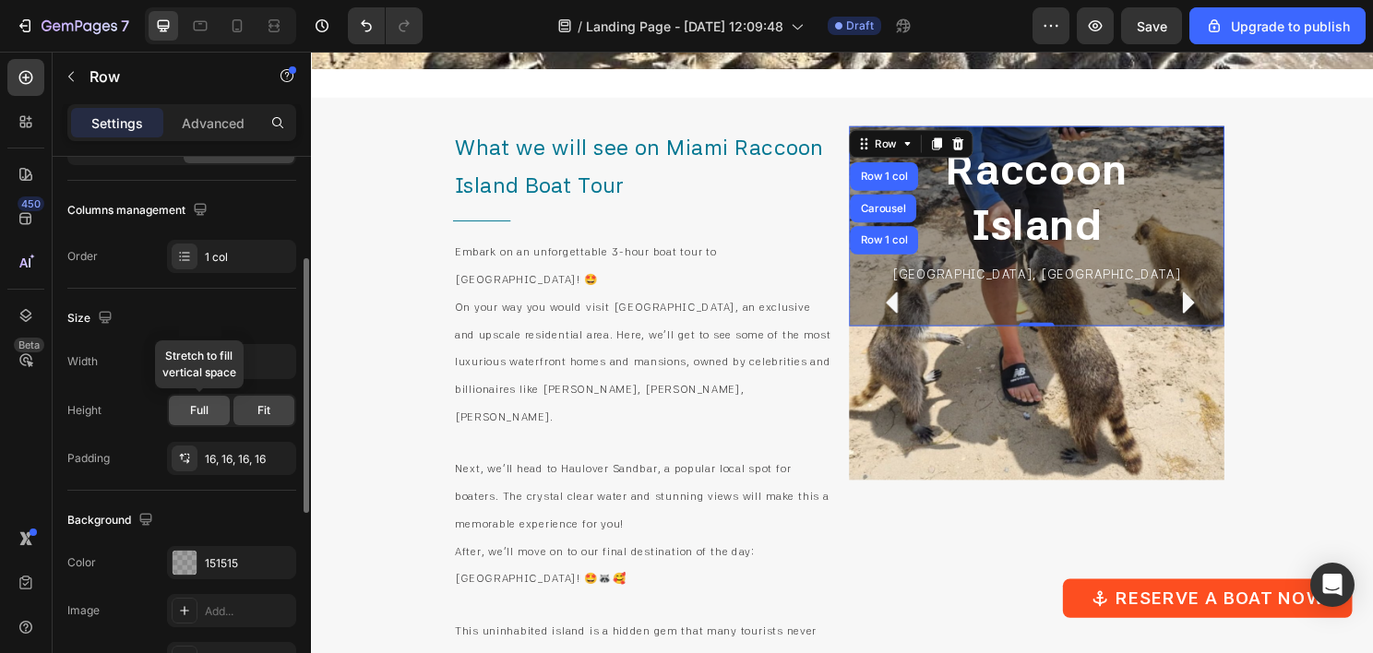
click at [186, 402] on div "Full" at bounding box center [199, 411] width 61 height 30
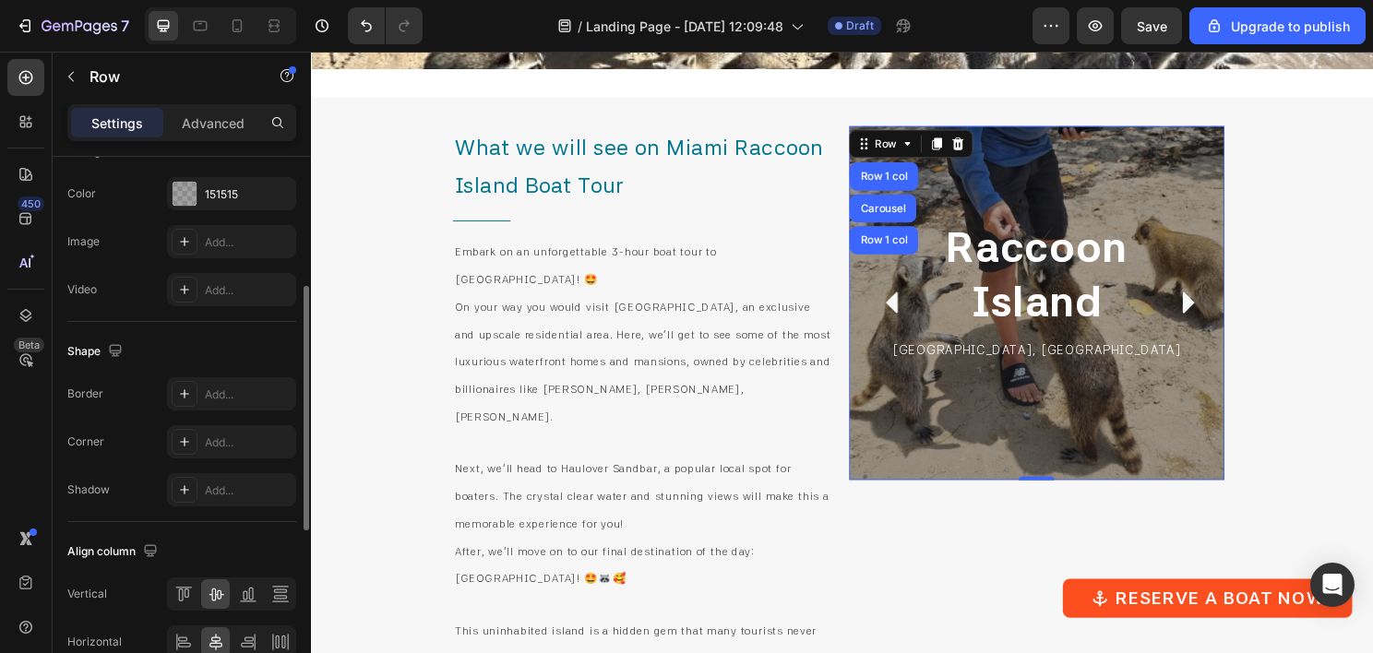
scroll to position [402, 0]
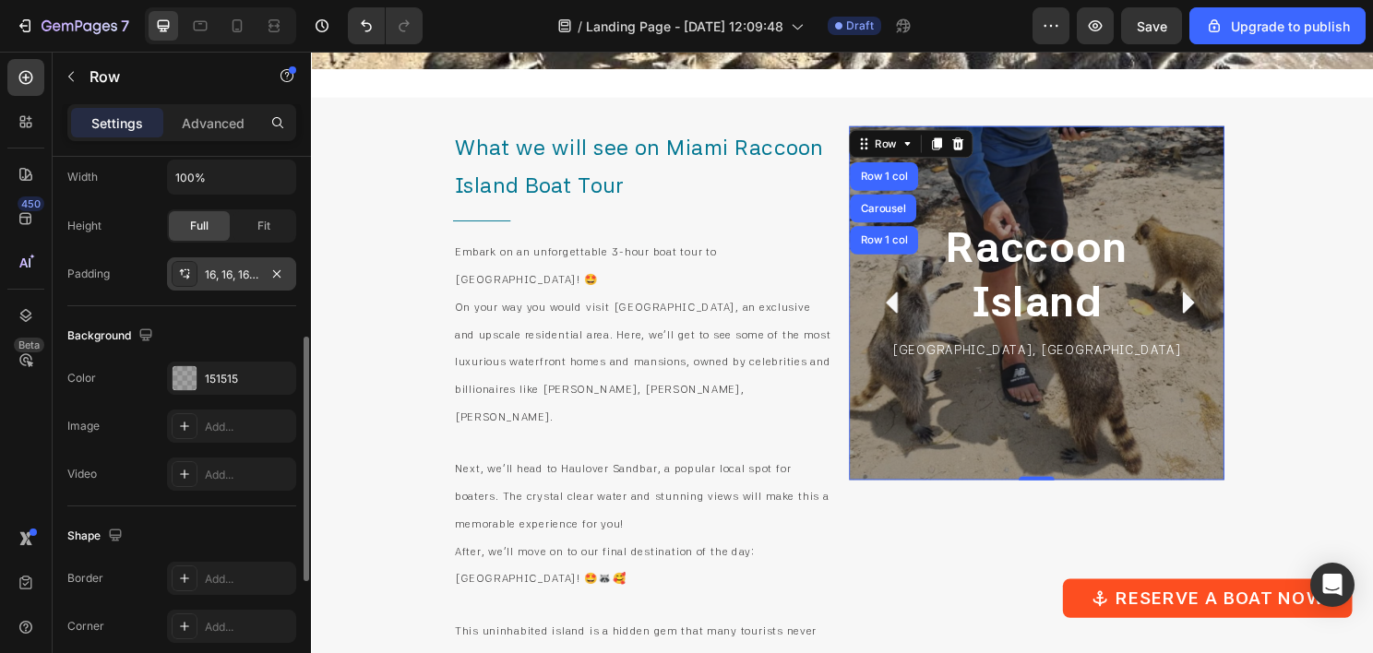
click at [244, 262] on div "16, 16, 16, 16" at bounding box center [231, 273] width 129 height 33
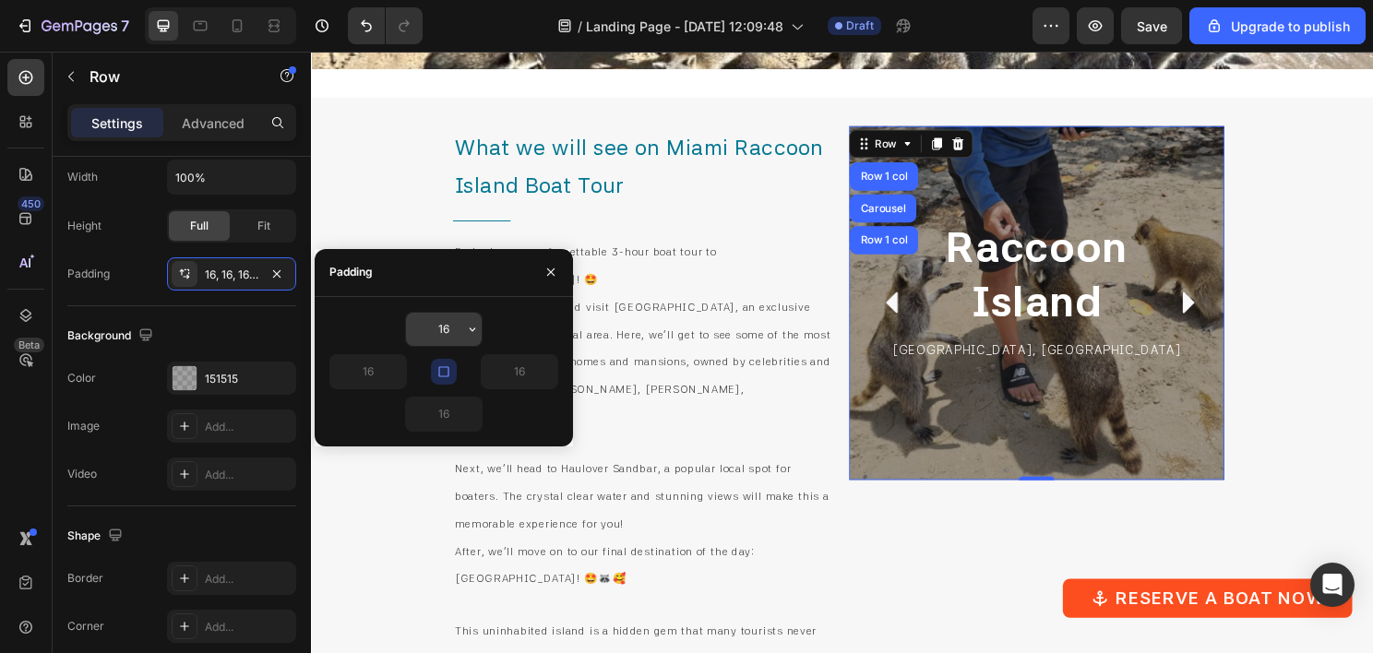
click at [447, 331] on input "16" at bounding box center [444, 329] width 76 height 33
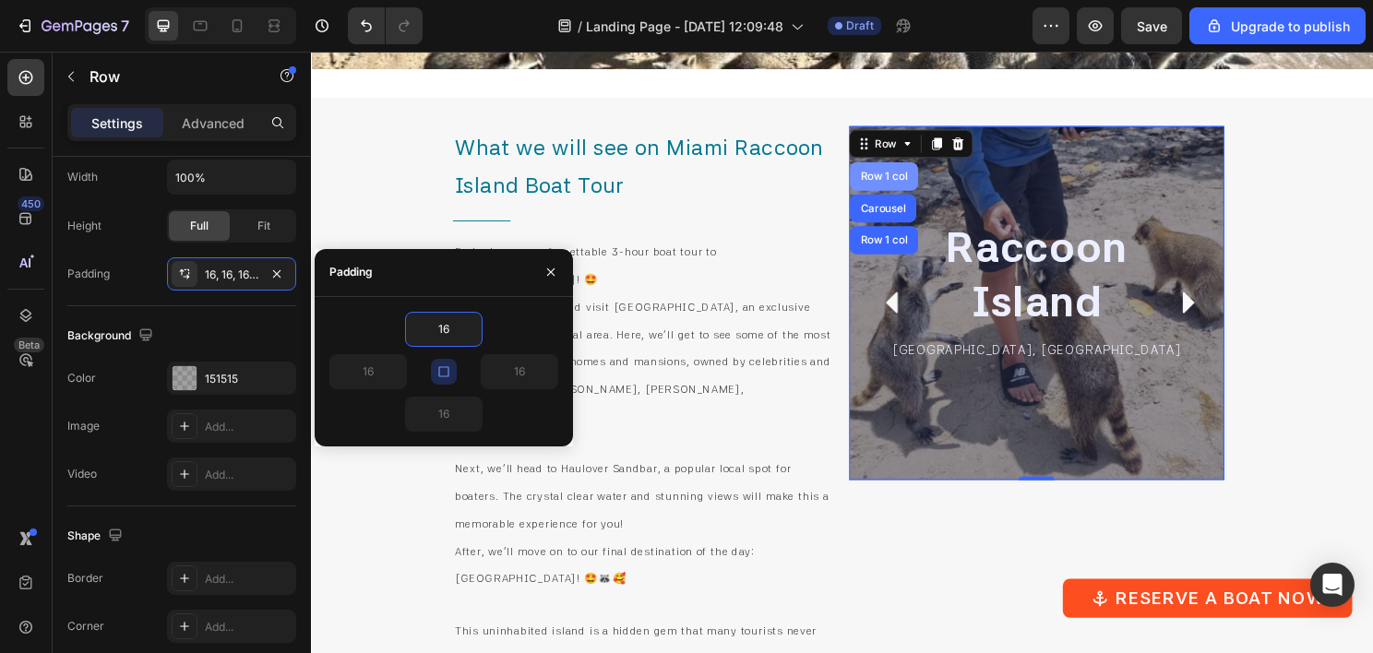
type input "16"
click at [912, 181] on div "Row 1 col" at bounding box center [908, 181] width 56 height 11
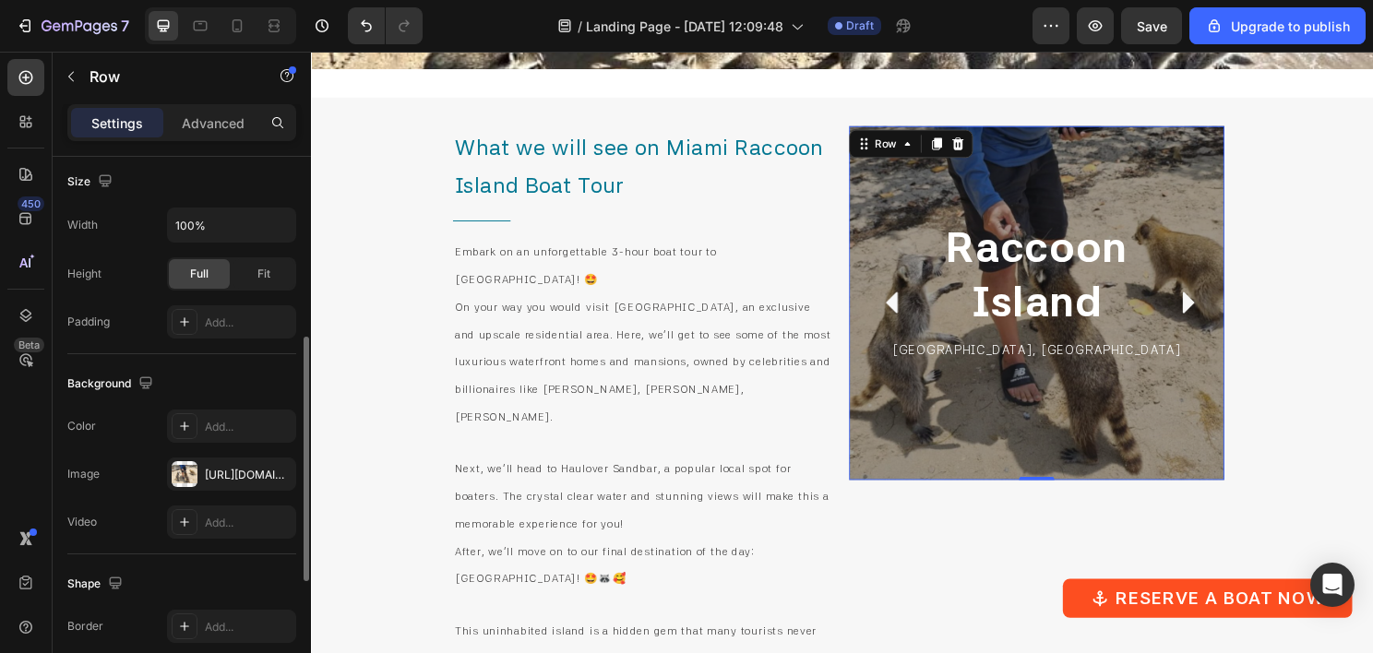
scroll to position [679, 0]
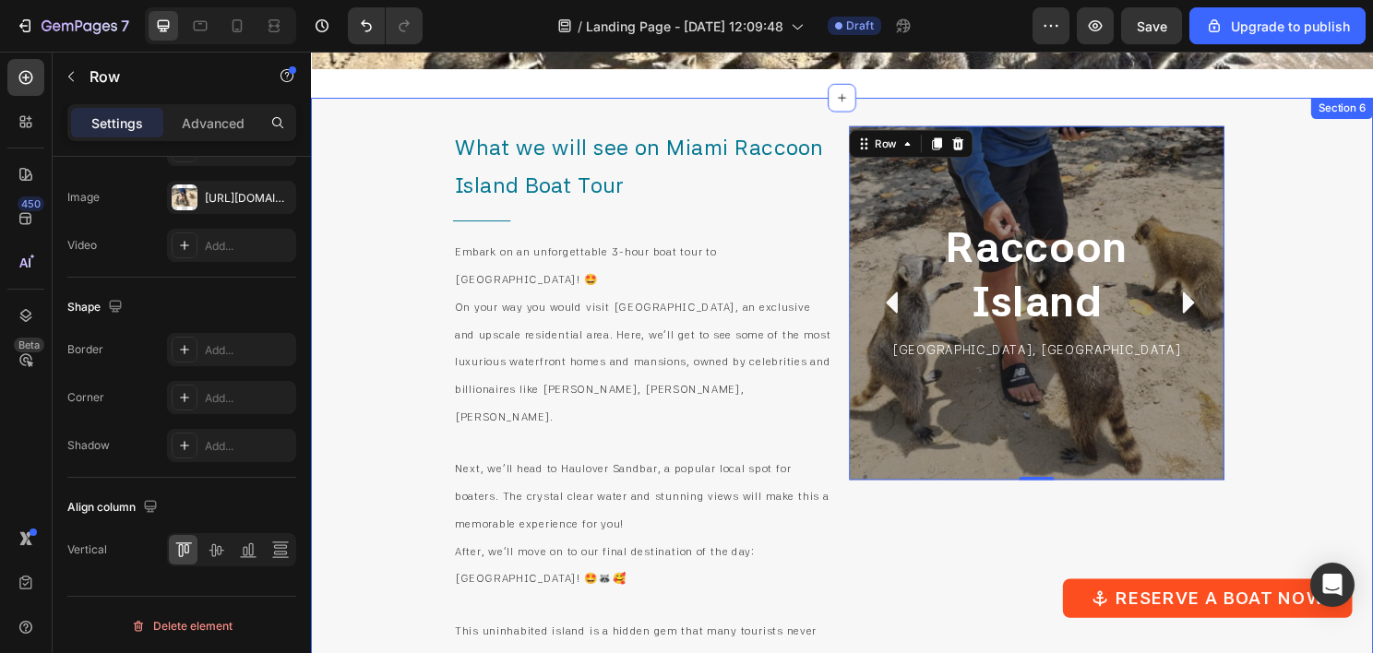
click at [856, 468] on div "What we will see on Miami Raccoon Island Boat Tour Heading Title Line Embark on…" at bounding box center [864, 570] width 1107 height 941
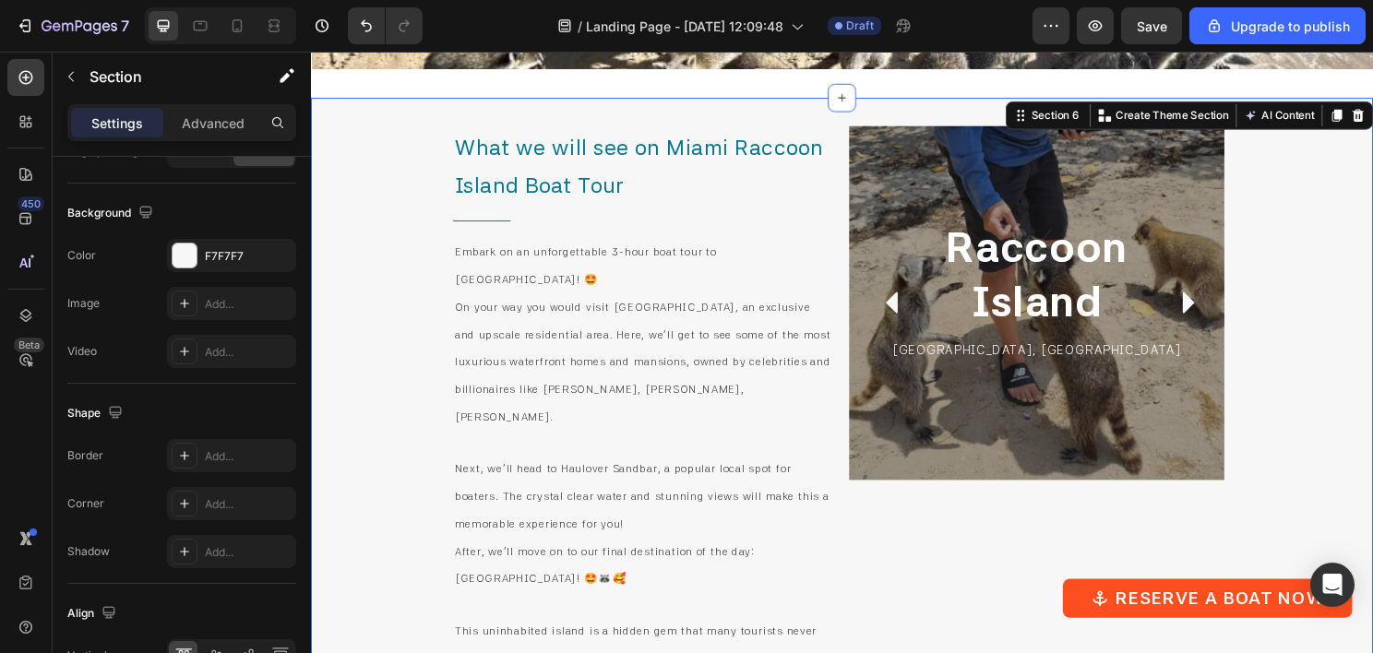
scroll to position [0, 0]
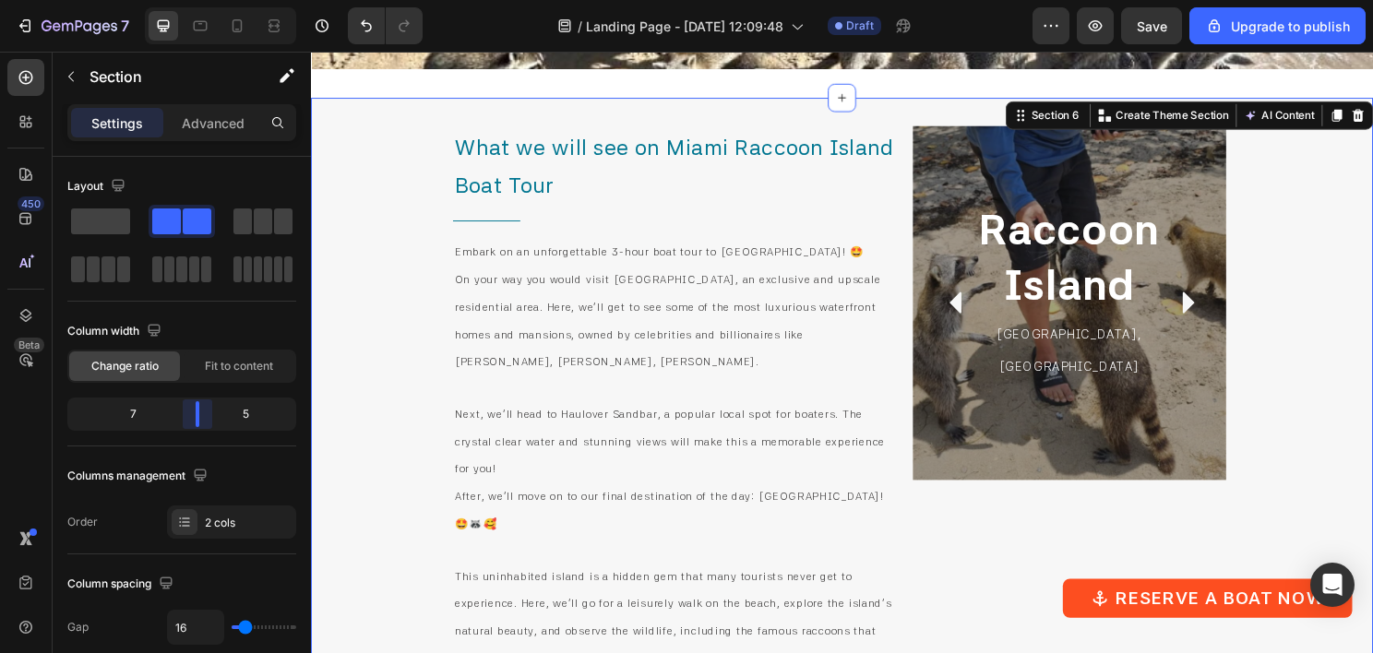
drag, startPoint x: 169, startPoint y: 401, endPoint x: 199, endPoint y: 399, distance: 30.6
click at [199, 0] on body "7 / Landing Page - [DATE] 12:09:48 Draft Preview Save Upgrade to publish 450 Be…" at bounding box center [686, 0] width 1373 height 0
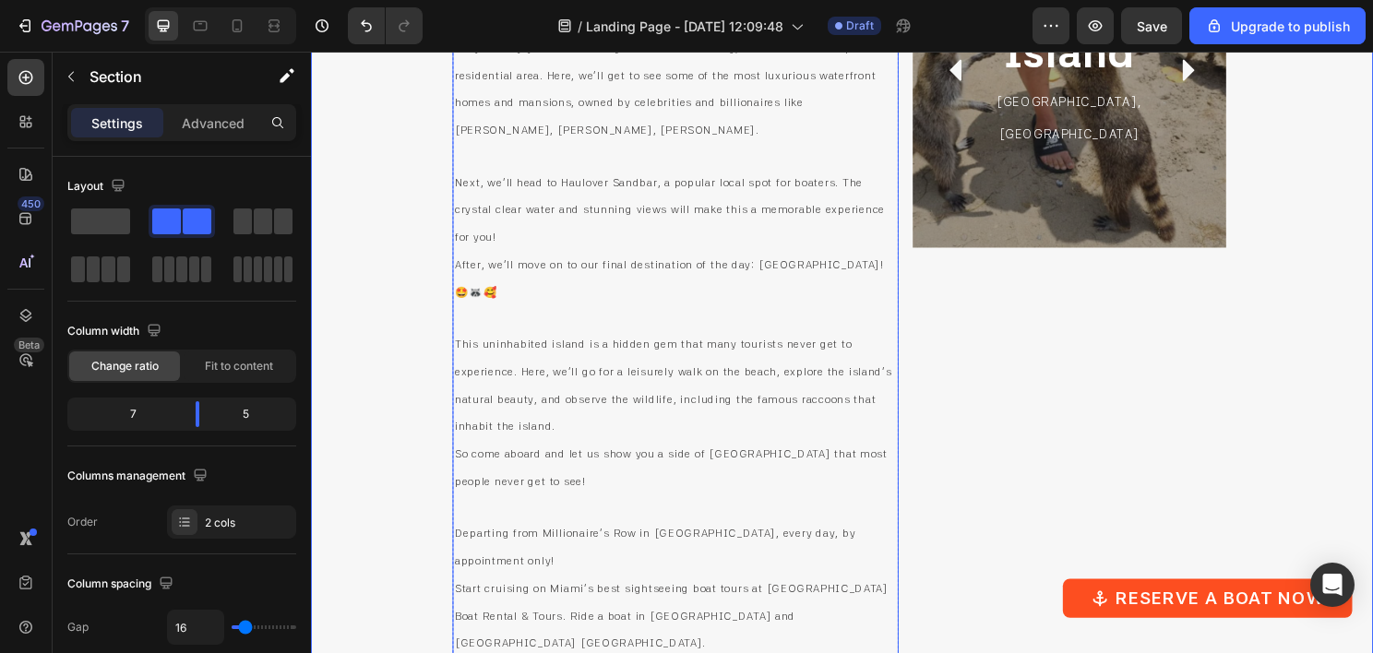
scroll to position [4658, 0]
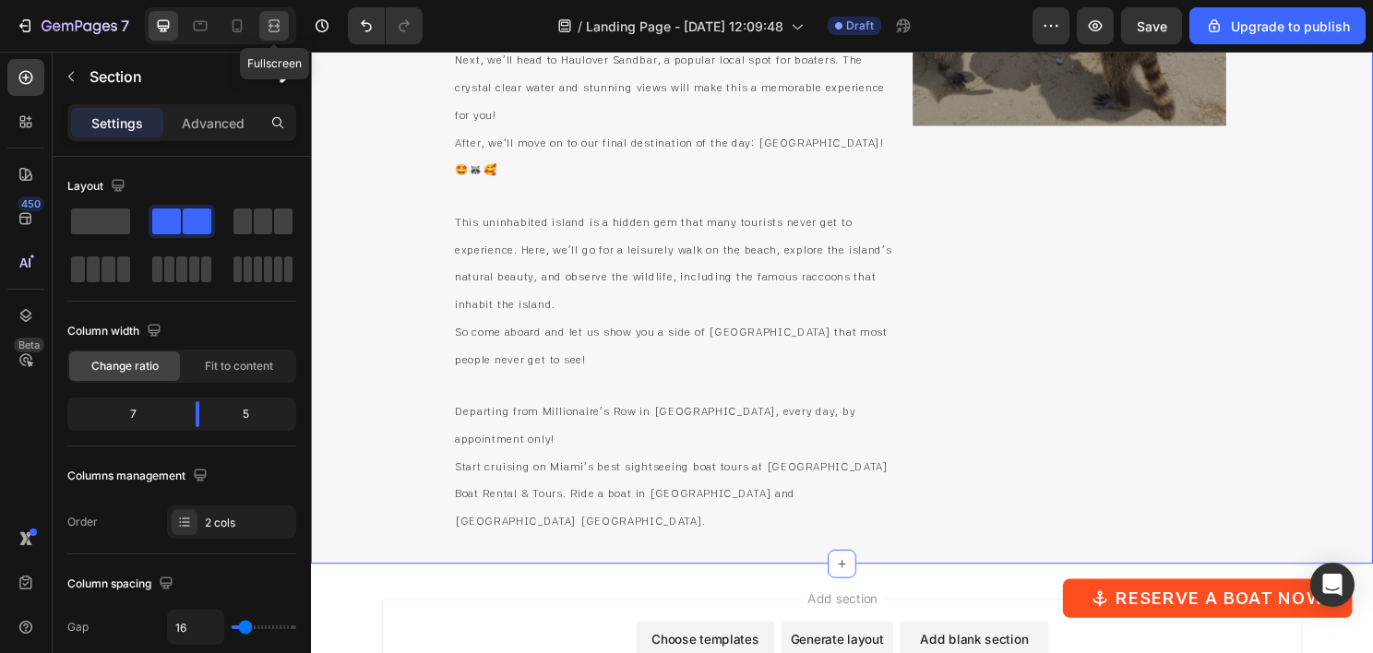
click at [270, 30] on icon at bounding box center [274, 26] width 18 height 18
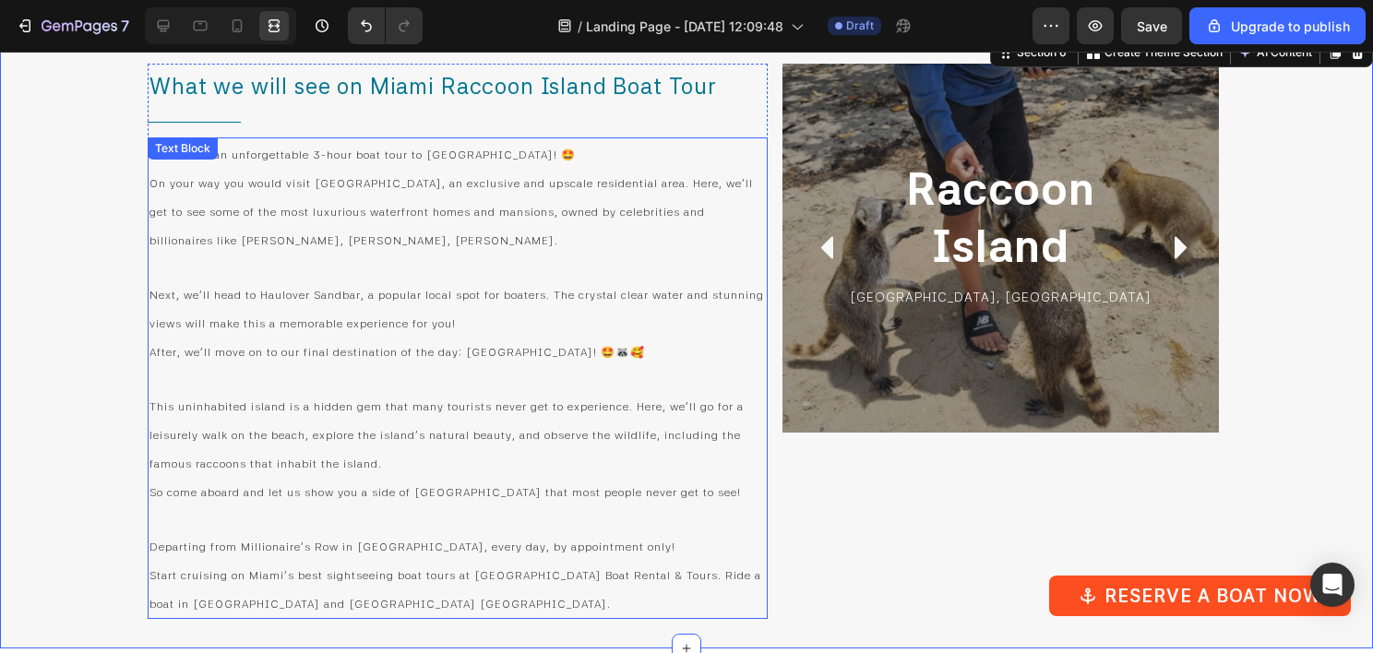
scroll to position [4404, 0]
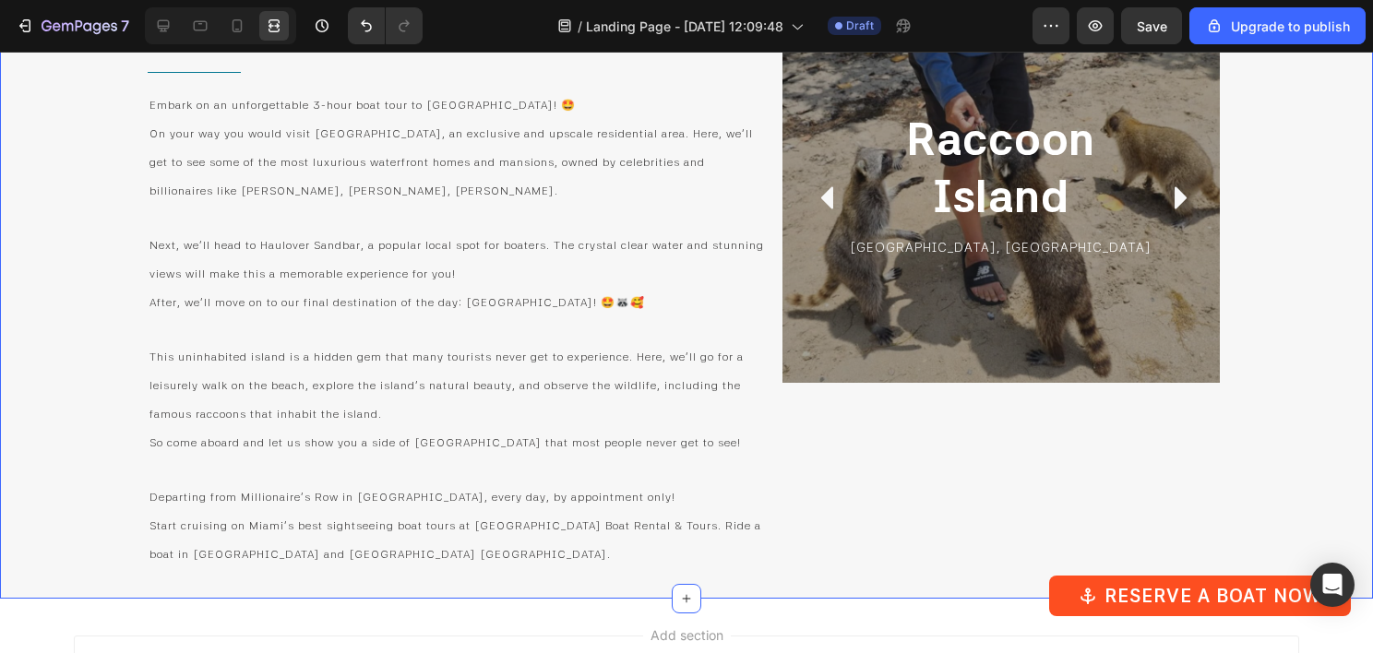
click at [860, 466] on div "[GEOGRAPHIC_DATA] Heading [GEOGRAPHIC_DATA], [GEOGRAPHIC_DATA] Text Block Row R…" at bounding box center [1003, 292] width 443 height 556
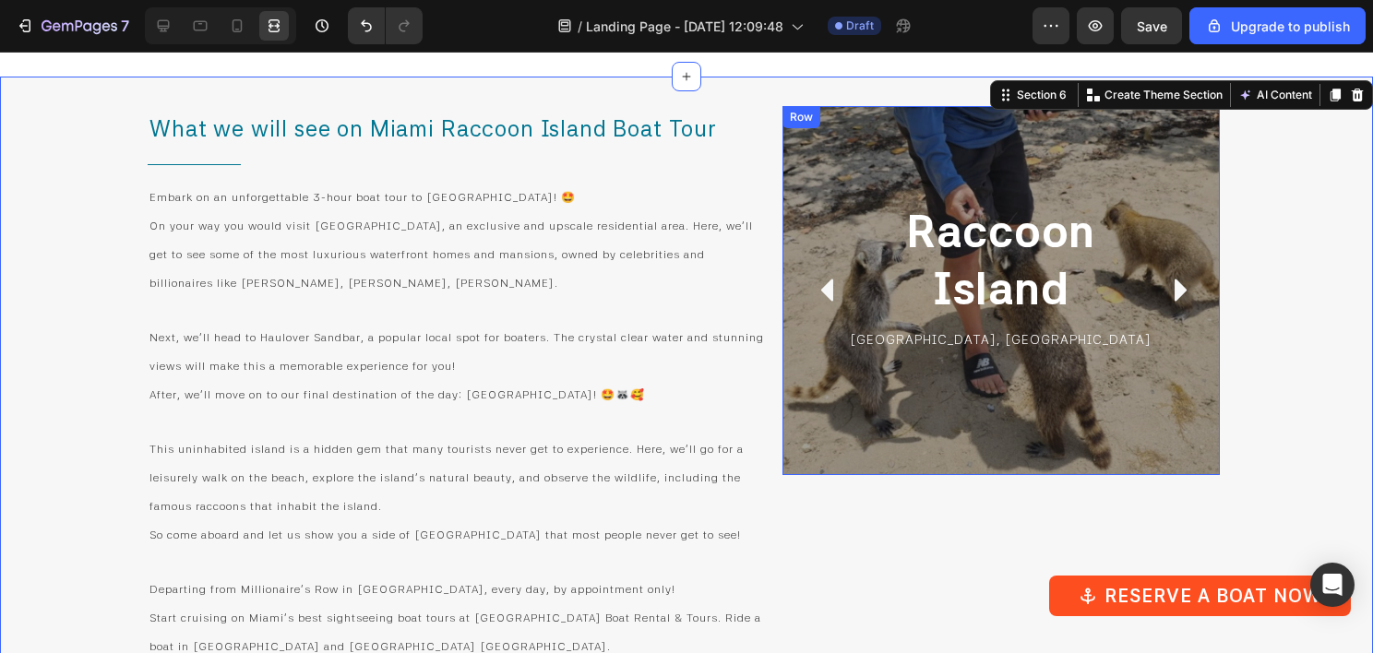
click at [801, 382] on div "[GEOGRAPHIC_DATA] [GEOGRAPHIC_DATA], [GEOGRAPHIC_DATA] Text [GEOGRAPHIC_DATA]" at bounding box center [1000, 290] width 437 height 369
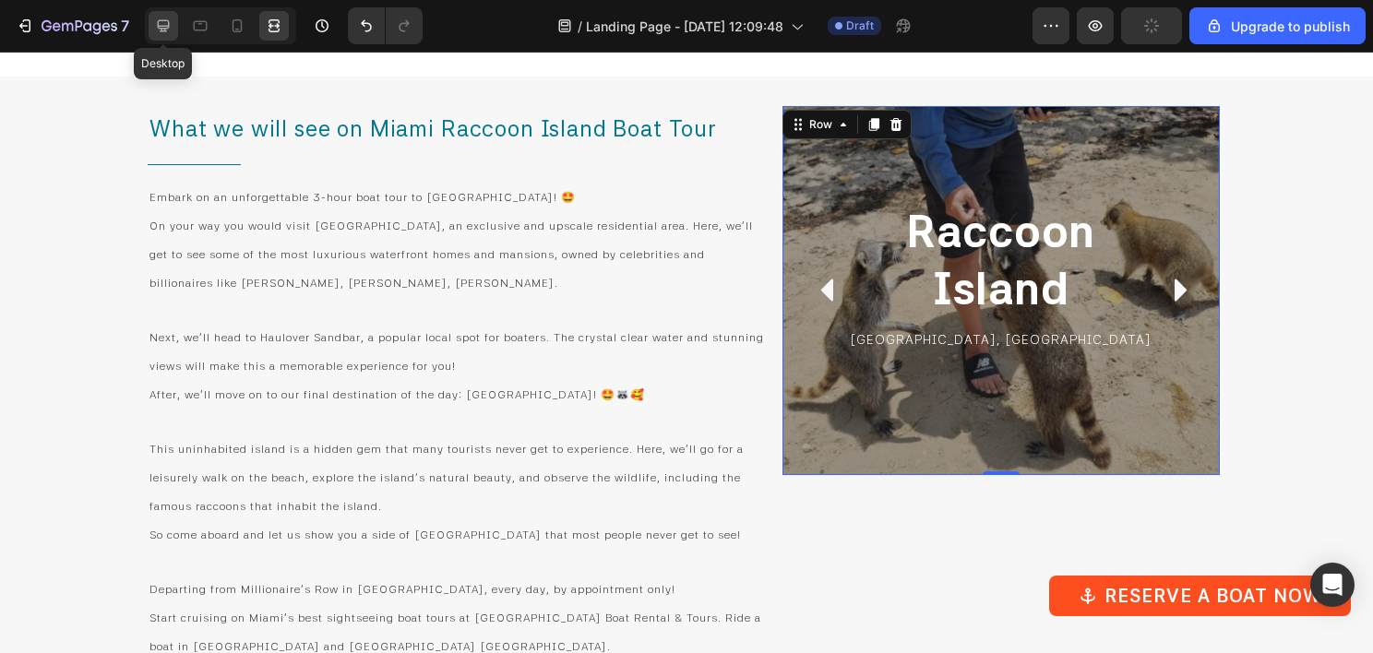
click at [152, 33] on div at bounding box center [164, 26] width 30 height 30
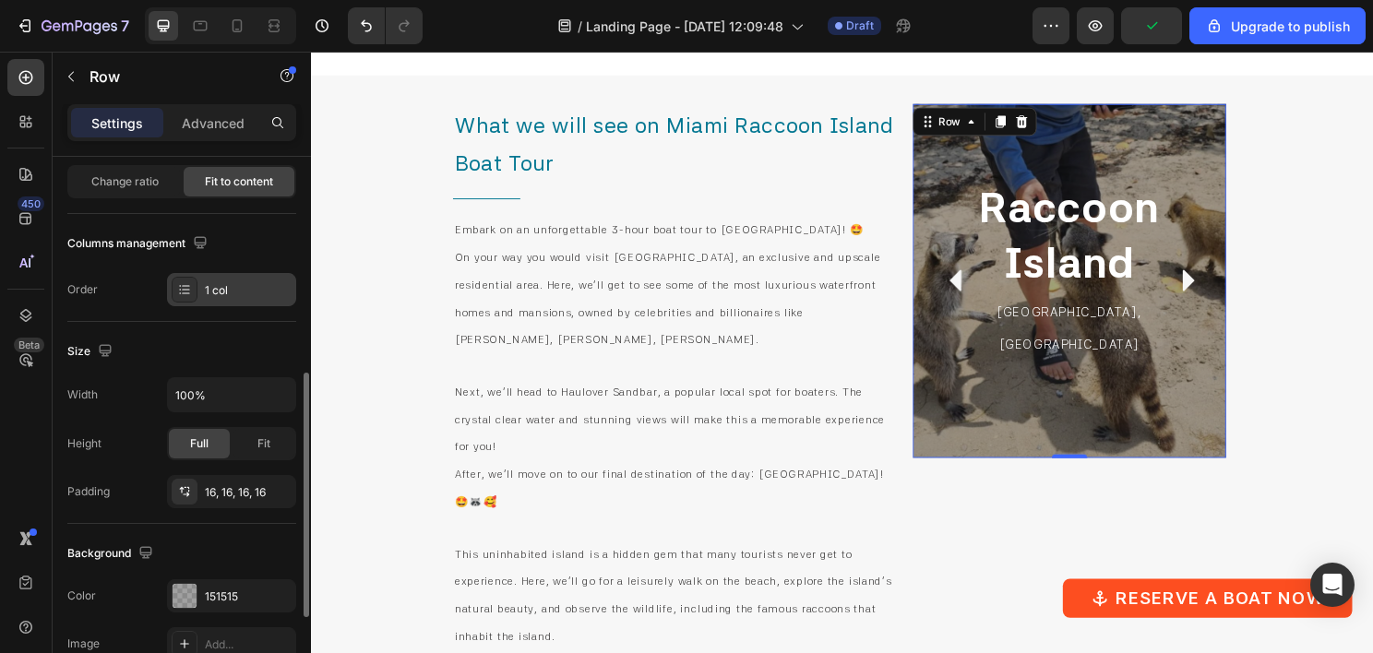
scroll to position [92, 0]
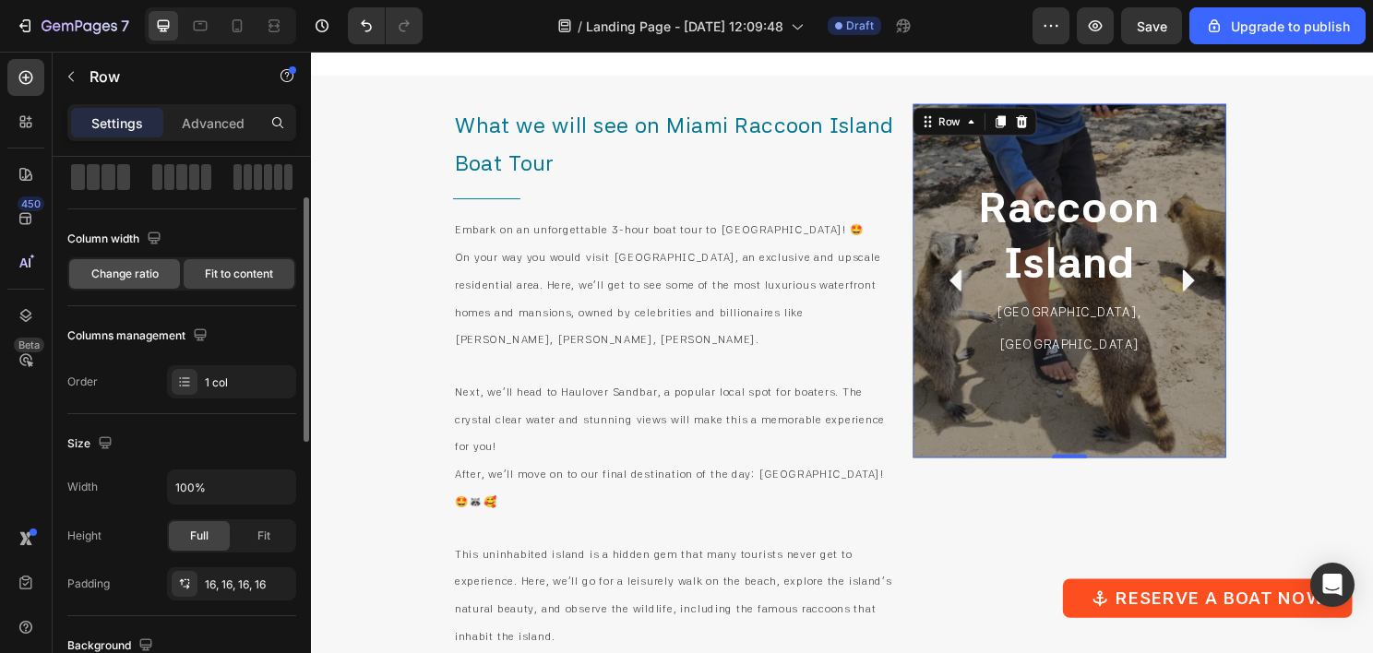
click at [129, 273] on span "Change ratio" at bounding box center [124, 274] width 67 height 17
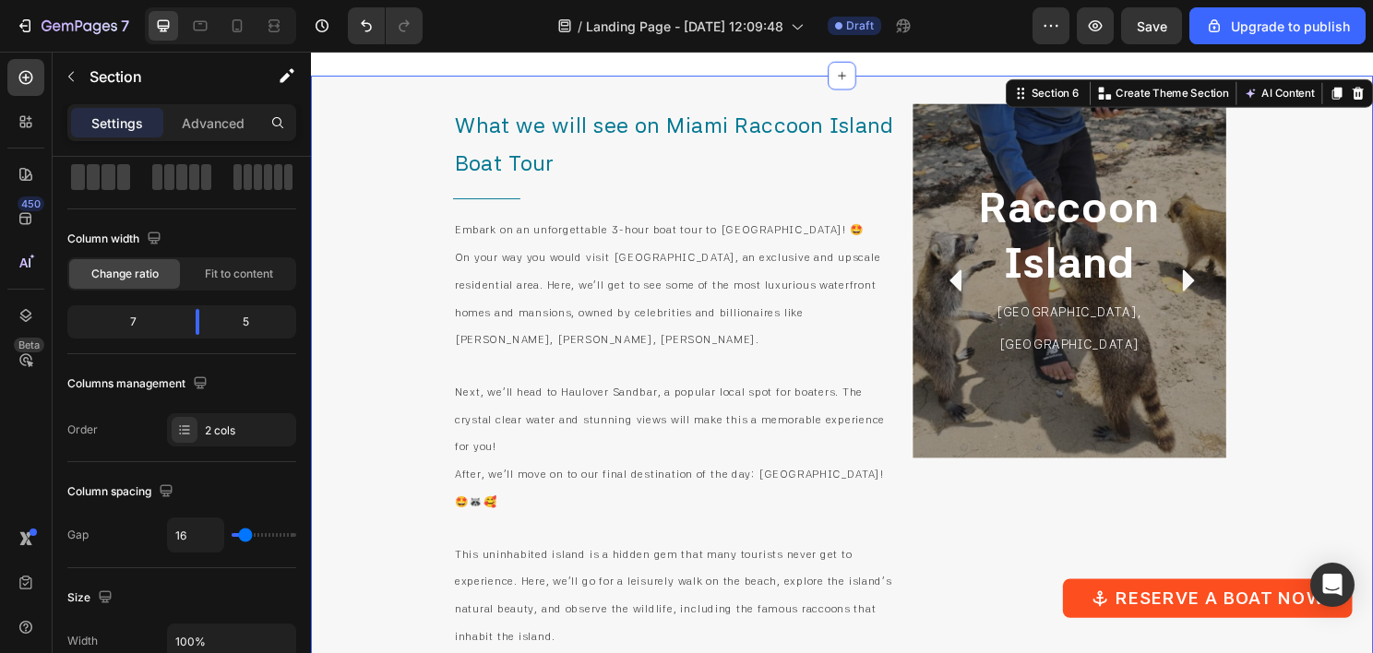
click at [922, 214] on div "What we will see on Miami Raccoon Island Boat Tour Heading Title Line Embark on…" at bounding box center [864, 504] width 1107 height 855
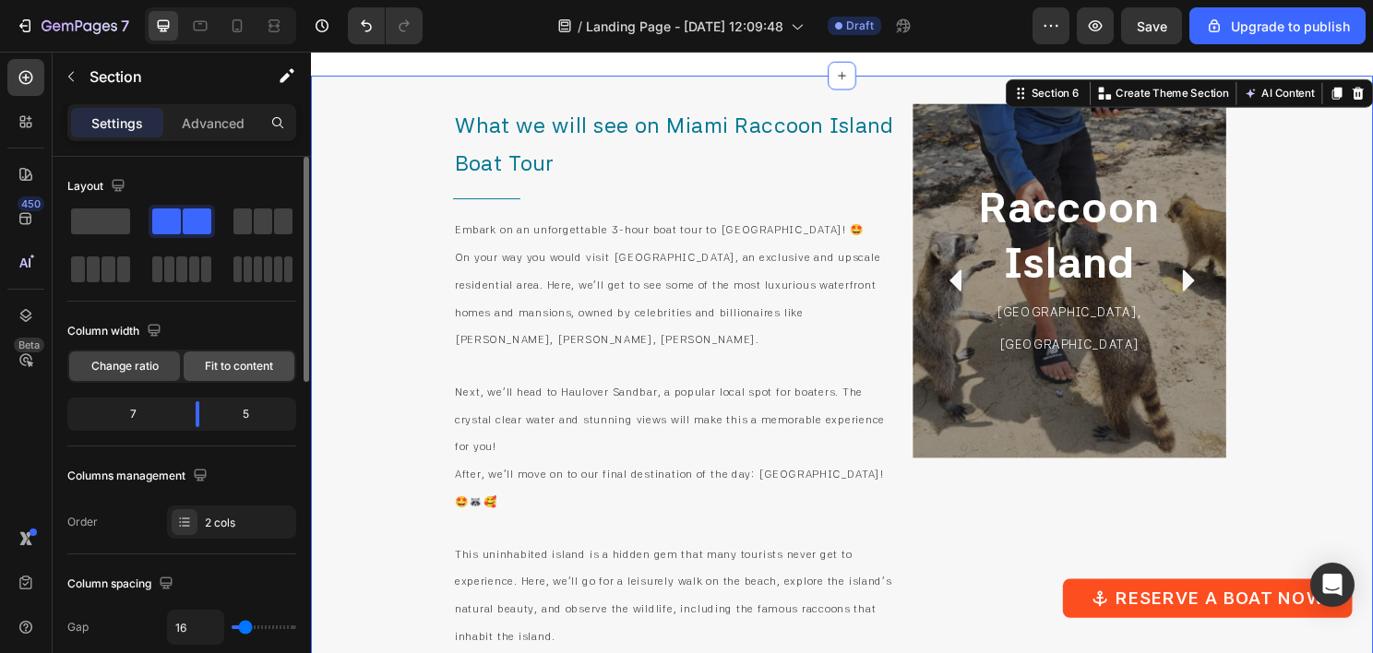
click at [221, 372] on span "Fit to content" at bounding box center [239, 366] width 68 height 17
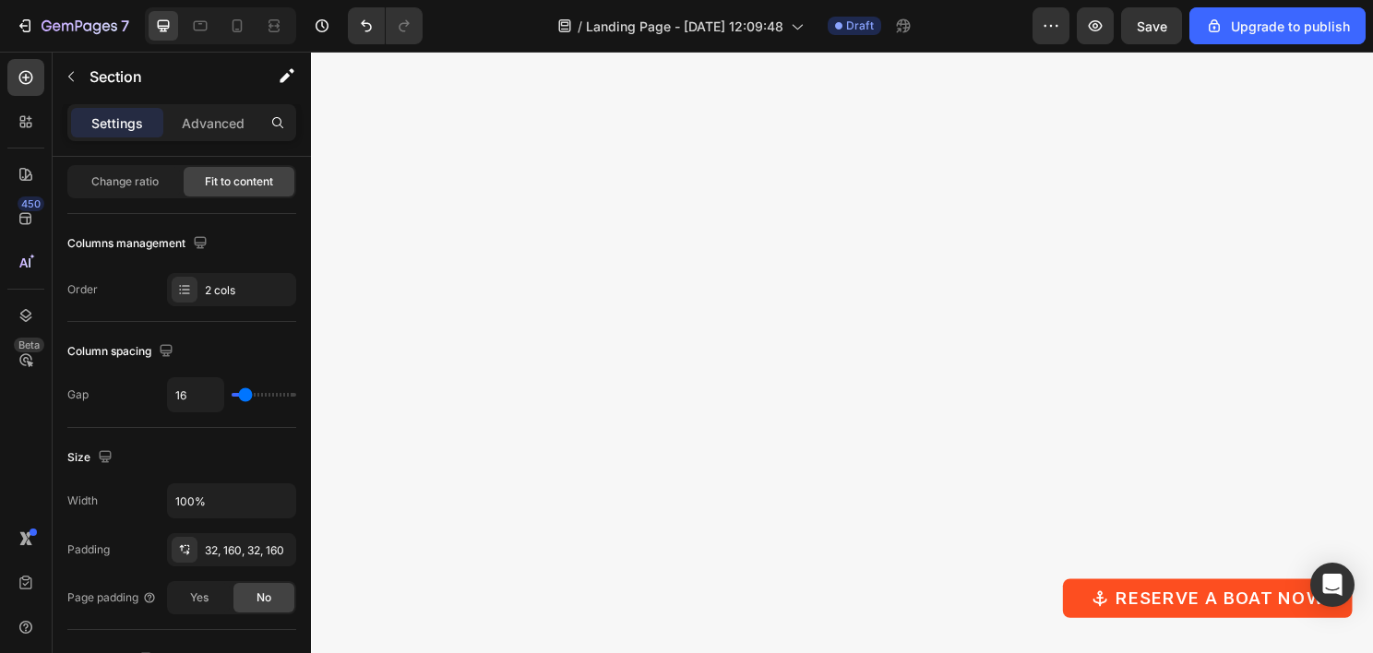
scroll to position [3389, 0]
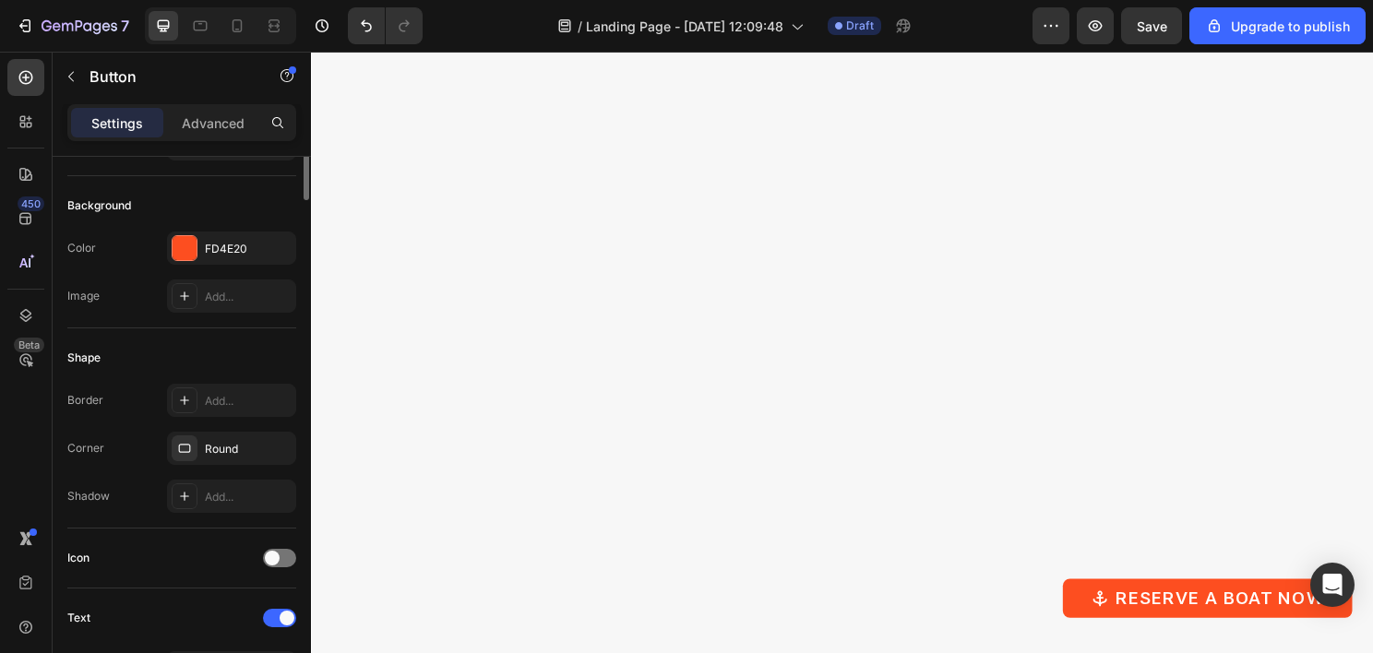
scroll to position [0, 0]
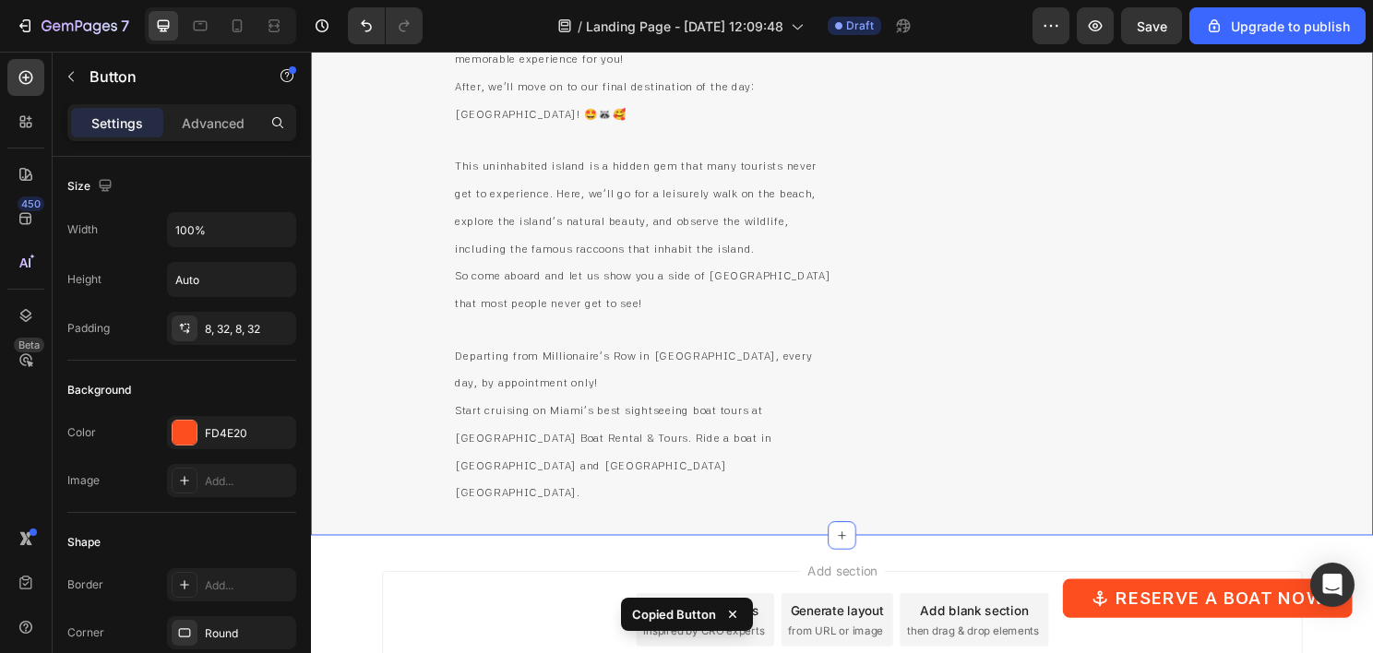
click at [1004, 273] on div "[GEOGRAPHIC_DATA] Heading [GEOGRAPHIC_DATA], [GEOGRAPHIC_DATA] Text Block Row R…" at bounding box center [1071, 86] width 399 height 882
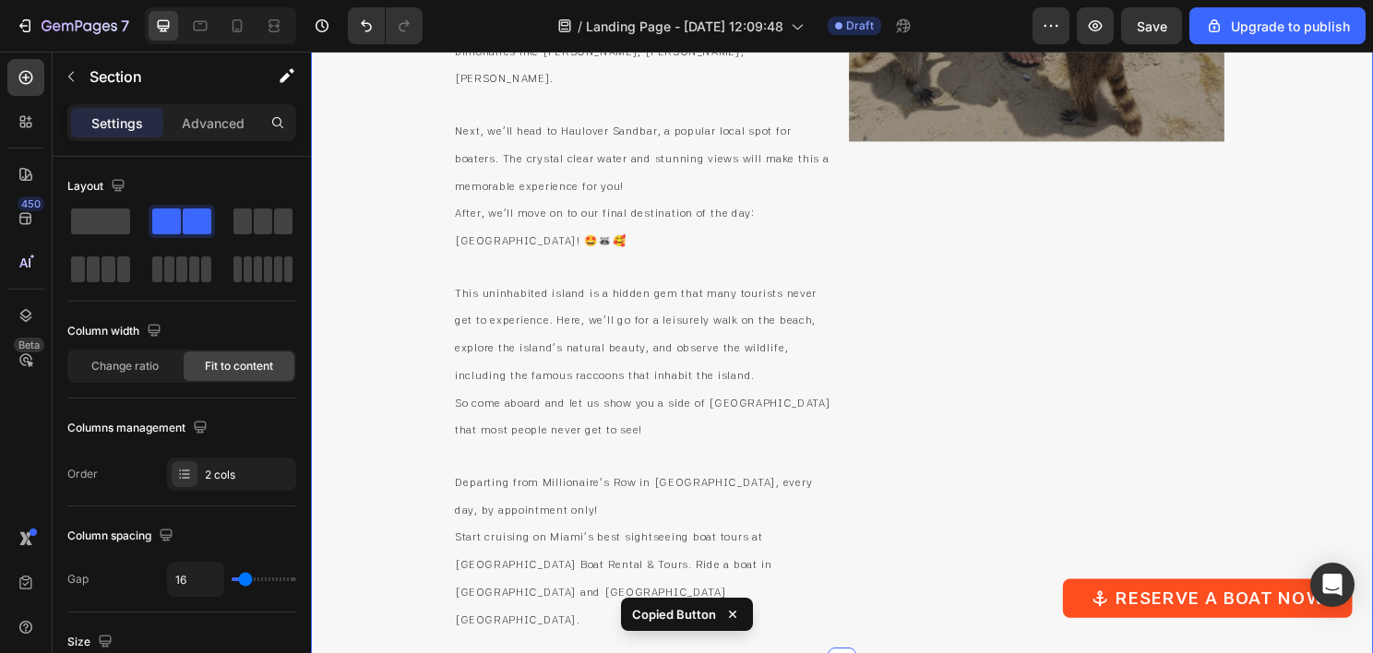
scroll to position [4589, 0]
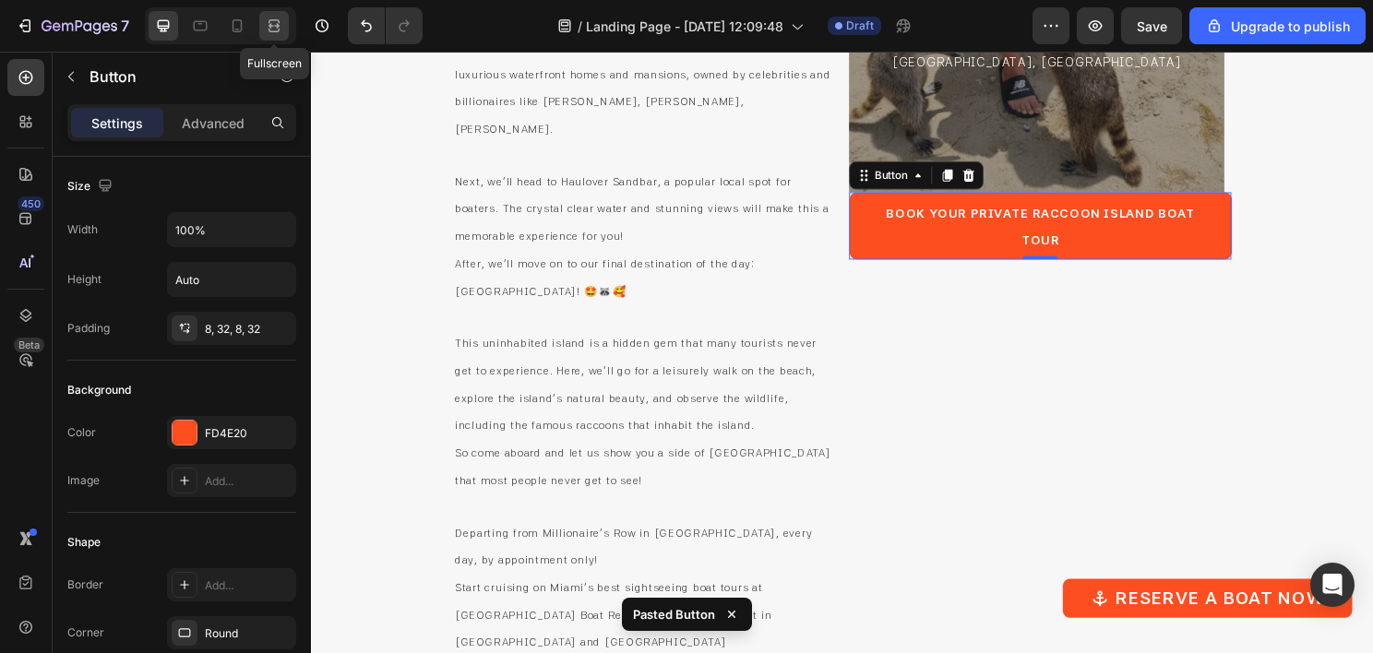
click at [277, 25] on icon at bounding box center [274, 26] width 18 height 18
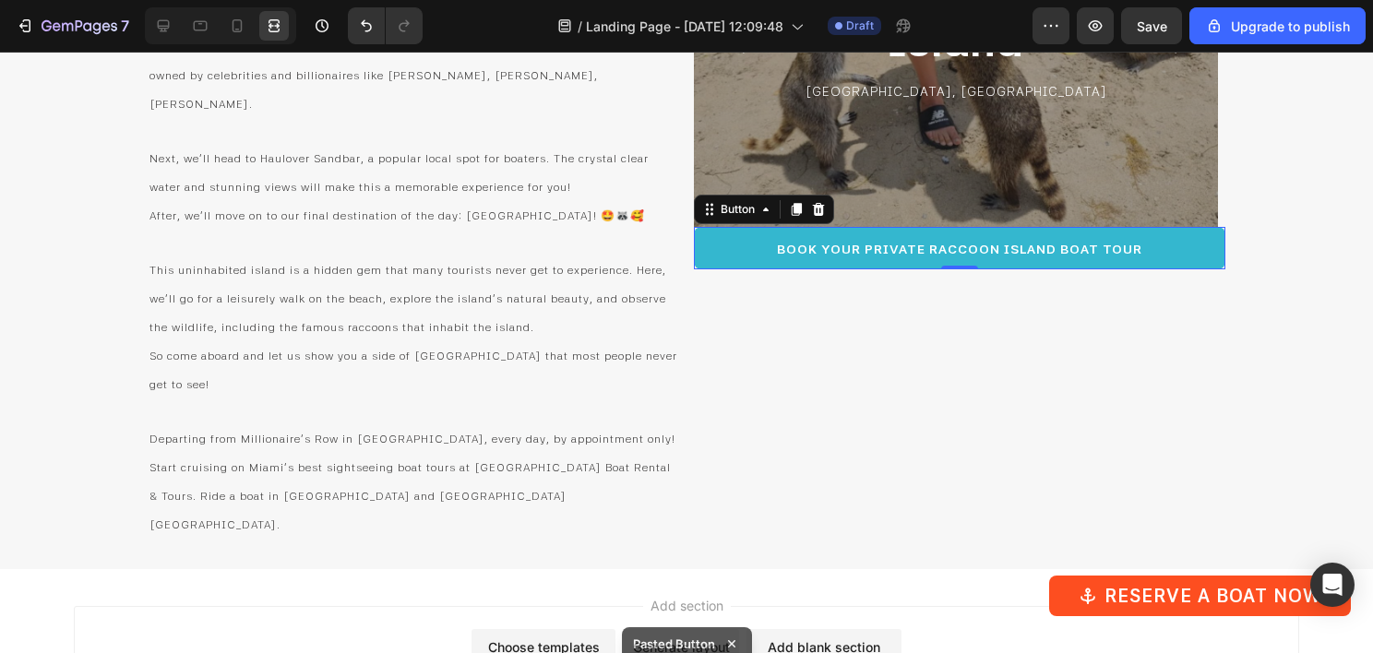
click at [1169, 252] on button "Book Your Private Raccoon Island Boat Tour" at bounding box center [960, 248] width 532 height 42
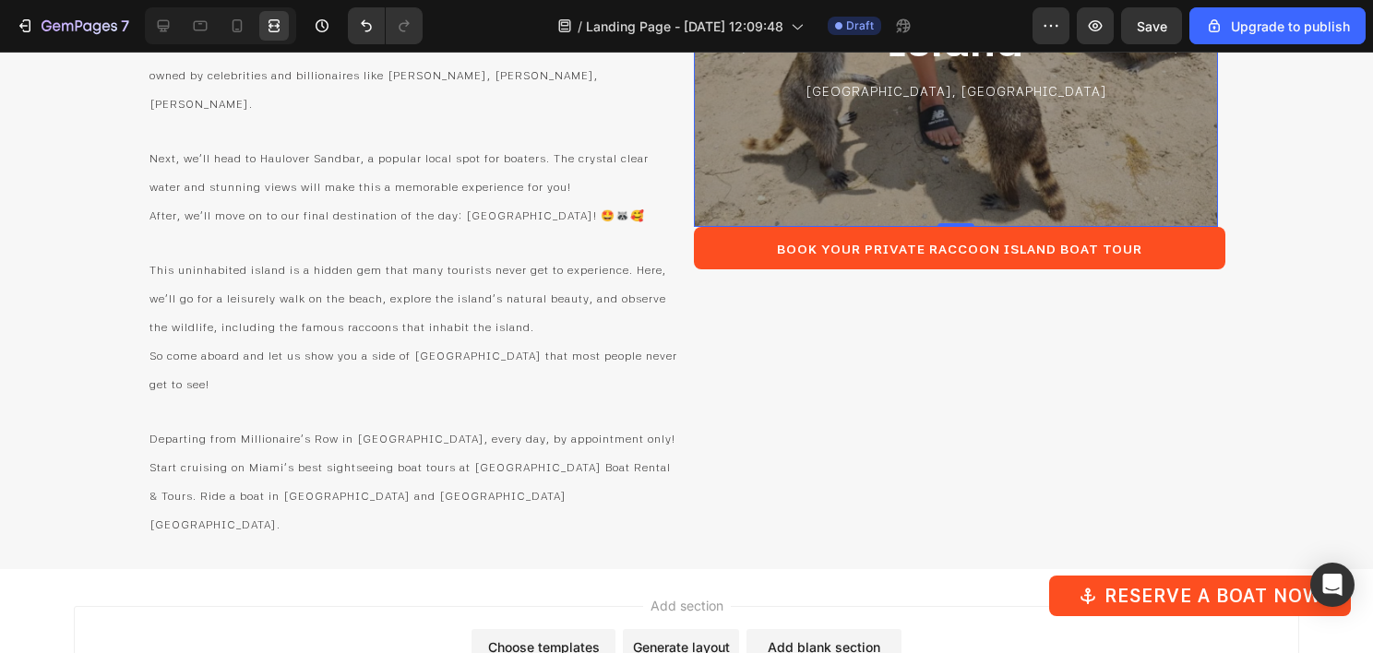
click at [1024, 190] on div "[GEOGRAPHIC_DATA] [GEOGRAPHIC_DATA], [GEOGRAPHIC_DATA] Text Block" at bounding box center [956, 43] width 495 height 340
drag, startPoint x: 961, startPoint y: 221, endPoint x: 972, endPoint y: 172, distance: 50.1
click at [972, 172] on div "[GEOGRAPHIC_DATA] Heading [GEOGRAPHIC_DATA], [GEOGRAPHIC_DATA] Text Block Row 0" at bounding box center [956, 42] width 524 height 369
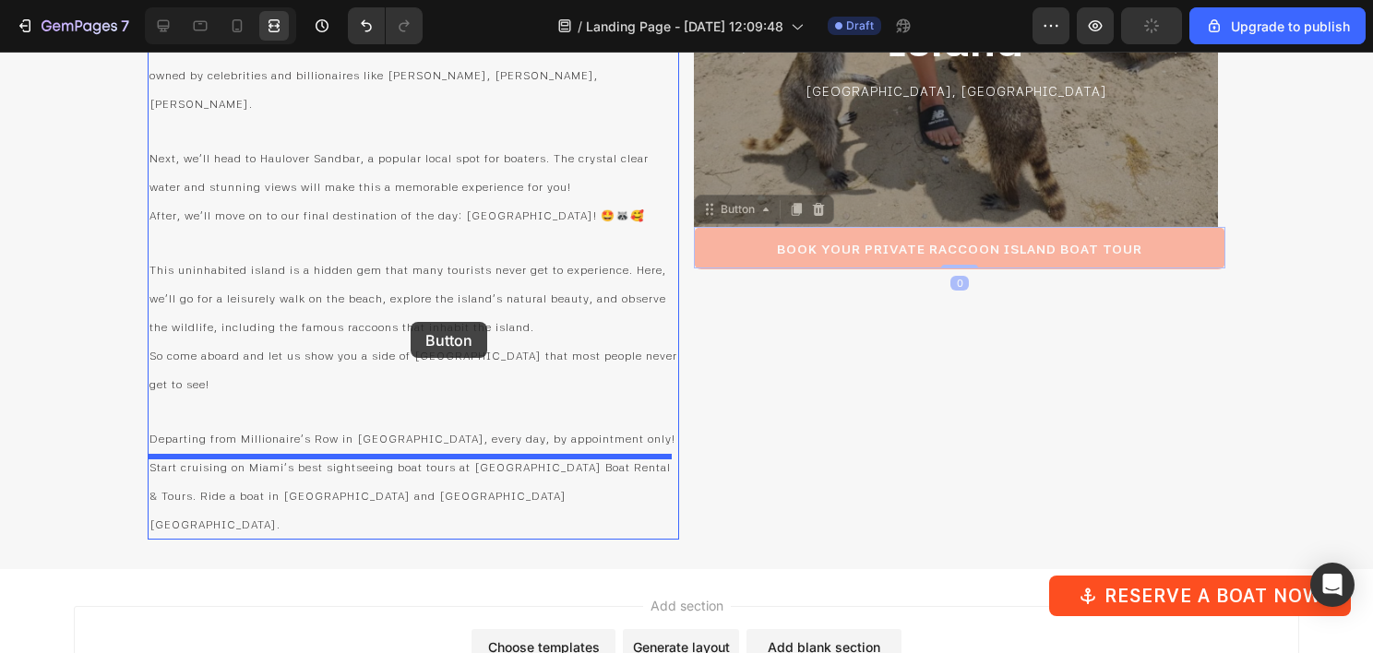
drag, startPoint x: 717, startPoint y: 246, endPoint x: 411, endPoint y: 322, distance: 315.6
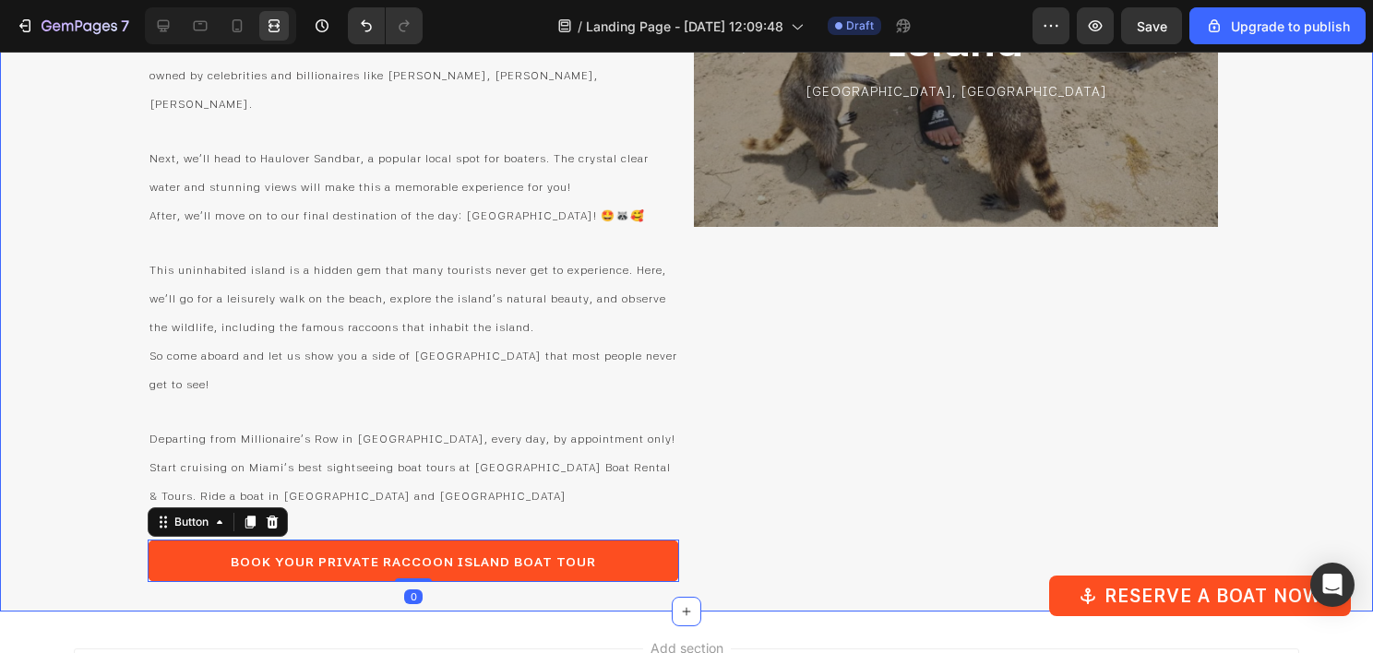
click at [839, 266] on div "[GEOGRAPHIC_DATA] Heading [GEOGRAPHIC_DATA], [GEOGRAPHIC_DATA] Text Block Row R…" at bounding box center [960, 220] width 532 height 724
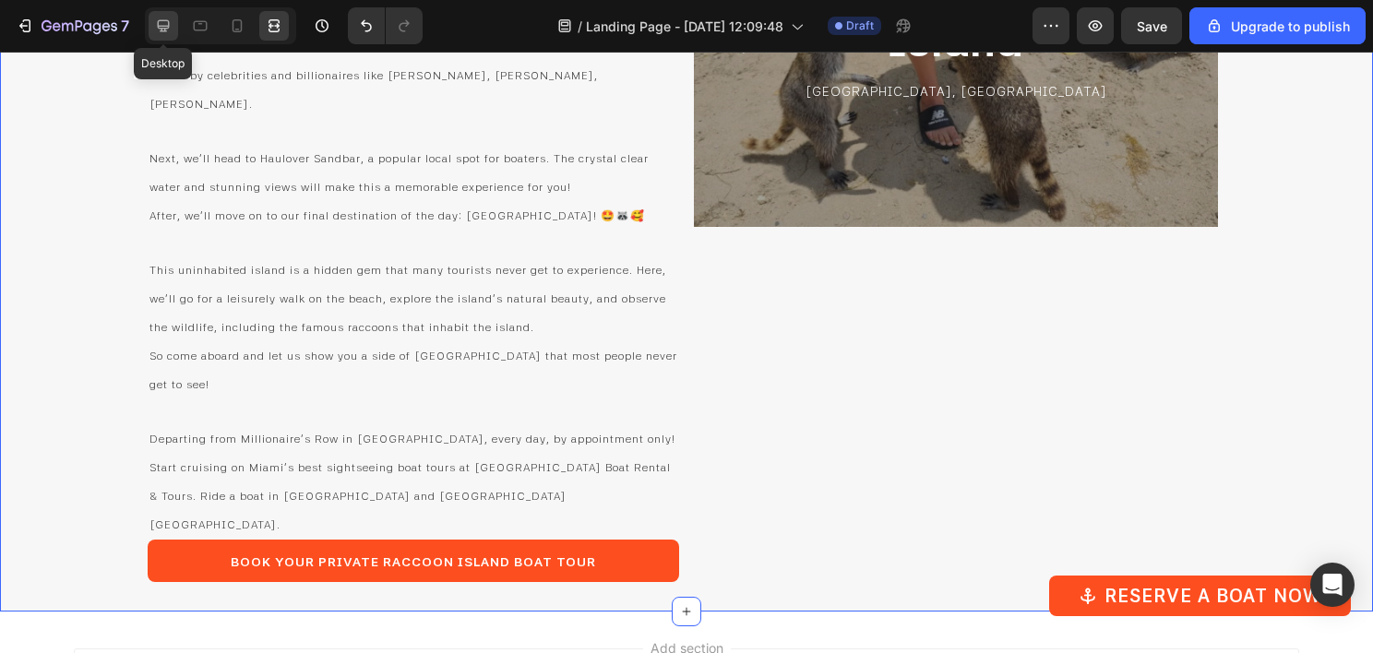
click at [173, 28] on div at bounding box center [164, 26] width 30 height 30
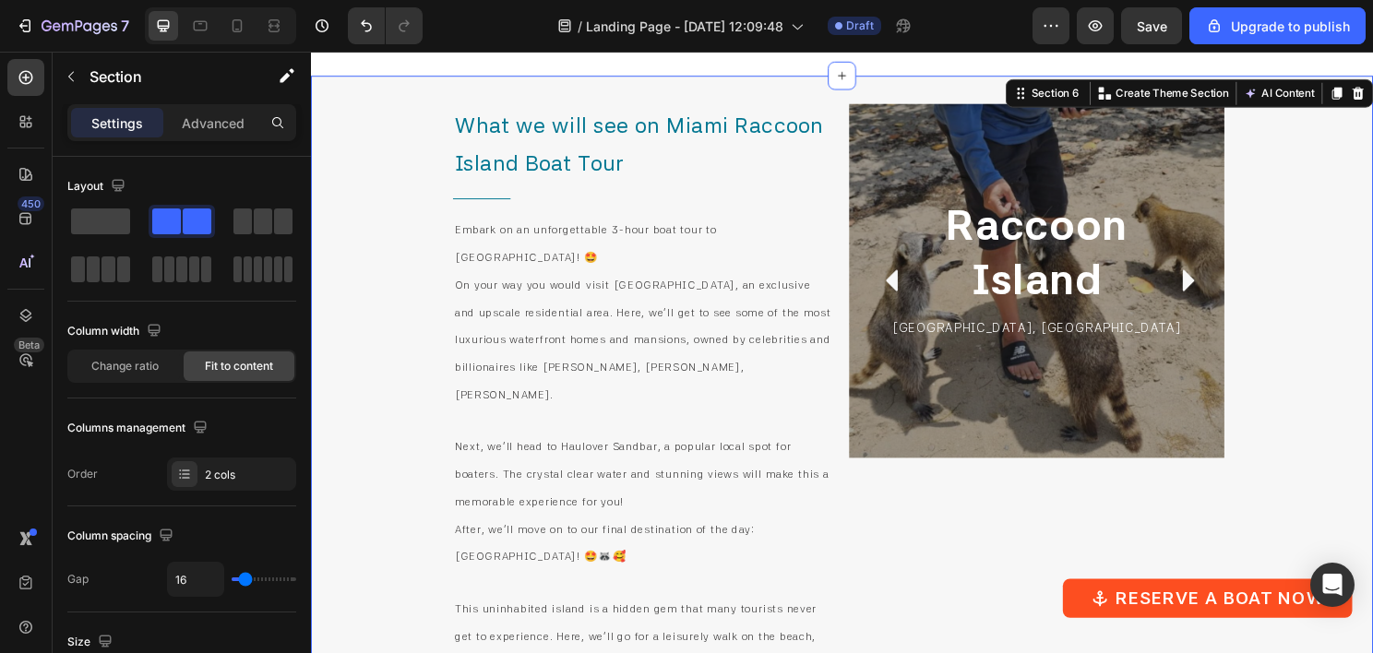
scroll to position [4035, 0]
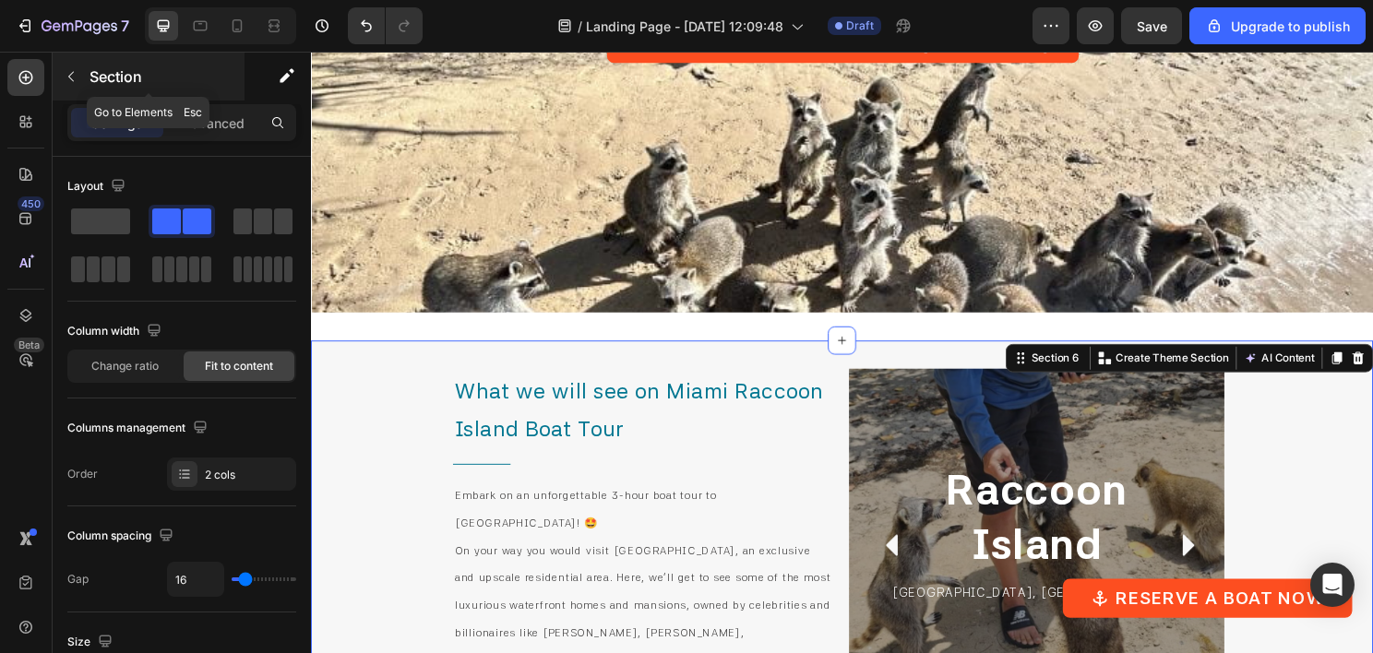
click at [81, 85] on button "button" at bounding box center [71, 77] width 30 height 30
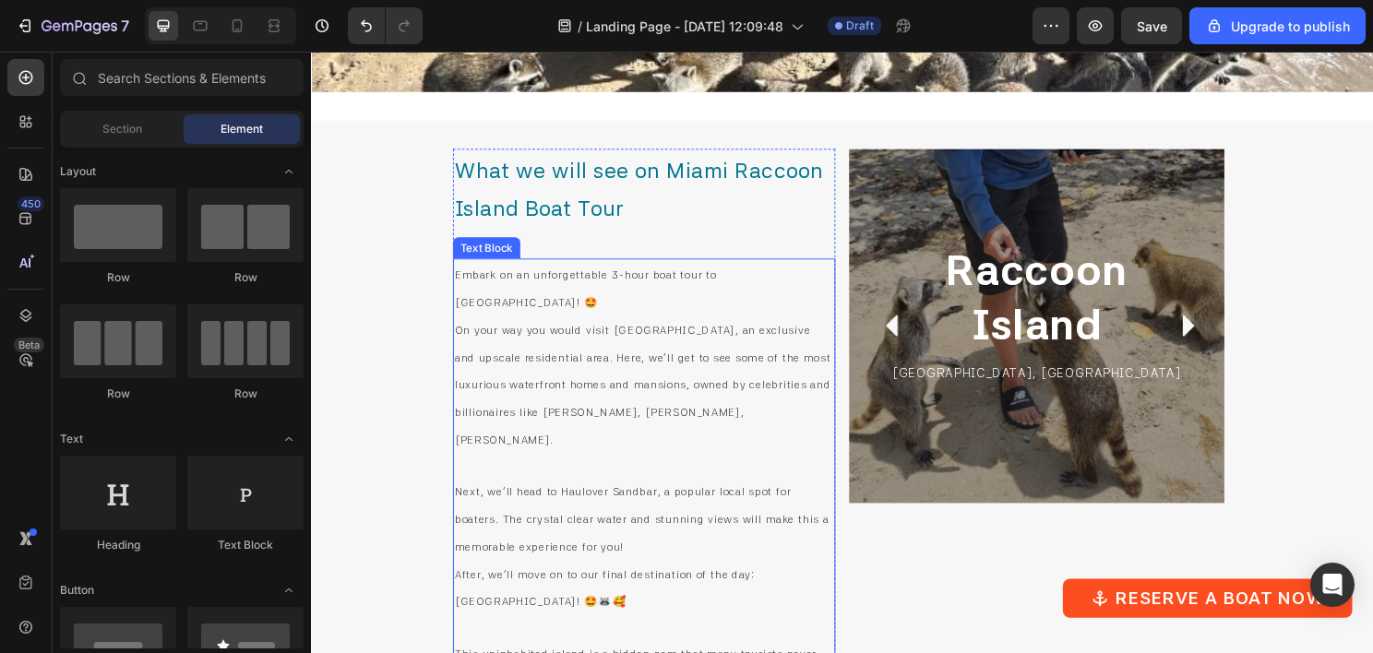
scroll to position [4220, 0]
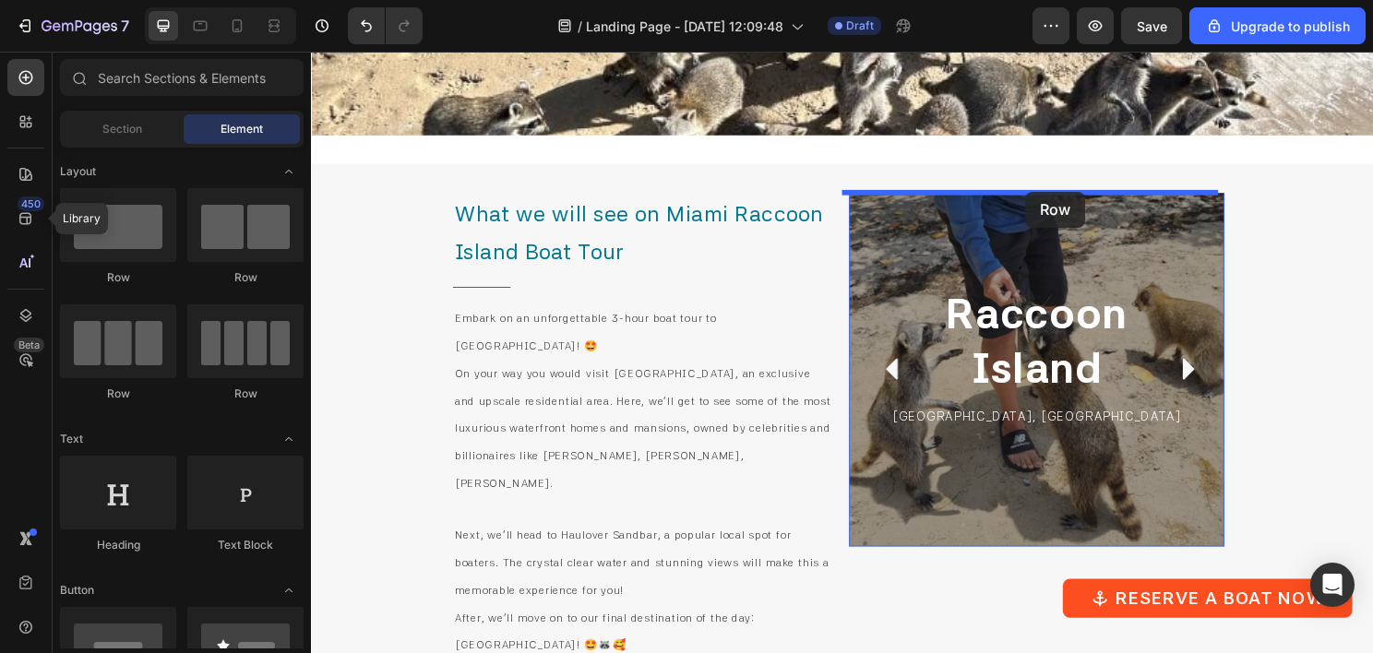
drag, startPoint x: 422, startPoint y: 295, endPoint x: 1056, endPoint y: 197, distance: 641.4
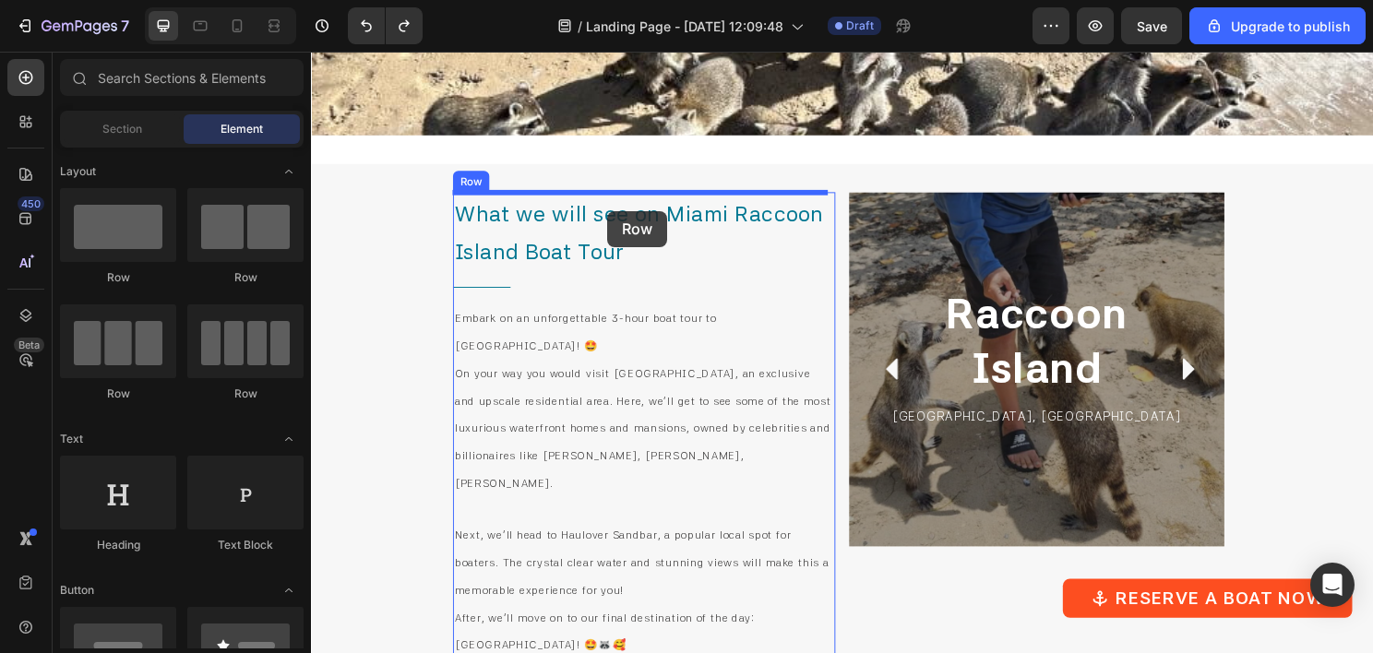
drag, startPoint x: 421, startPoint y: 281, endPoint x: 620, endPoint y: 218, distance: 209.2
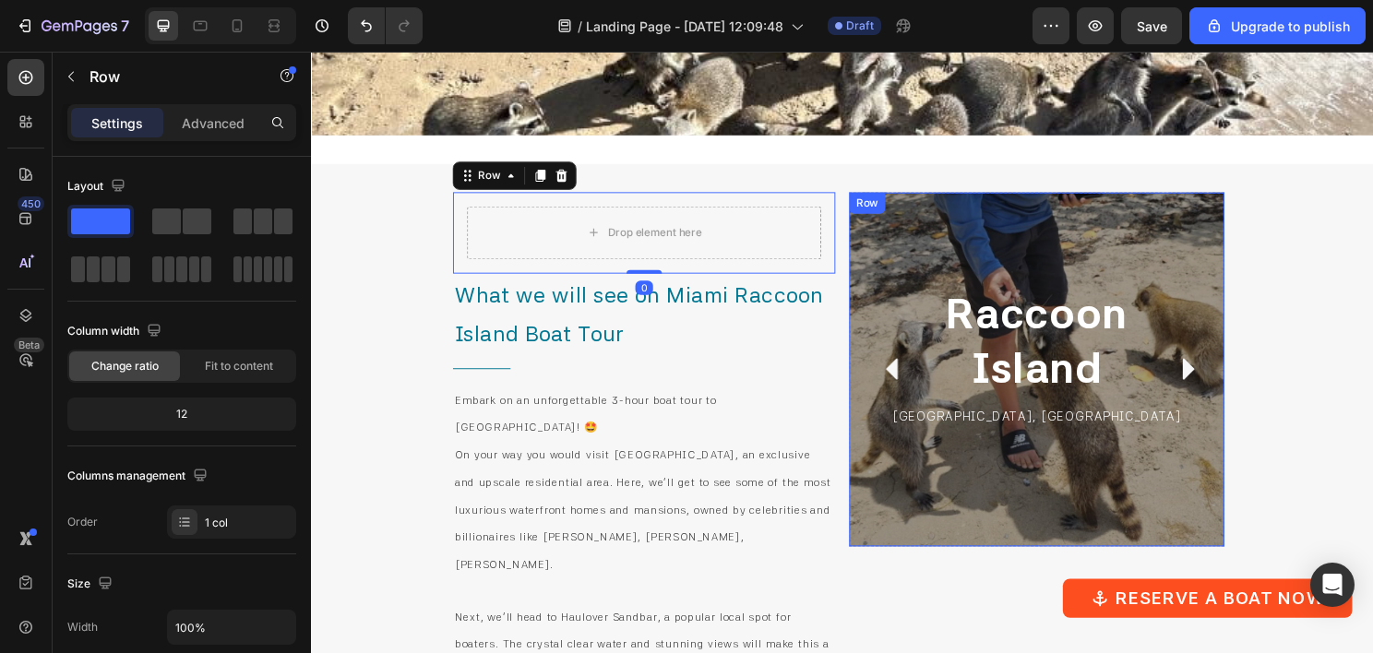
click at [977, 245] on div "[GEOGRAPHIC_DATA] [GEOGRAPHIC_DATA], [GEOGRAPHIC_DATA] Text Block" at bounding box center [1068, 383] width 362 height 340
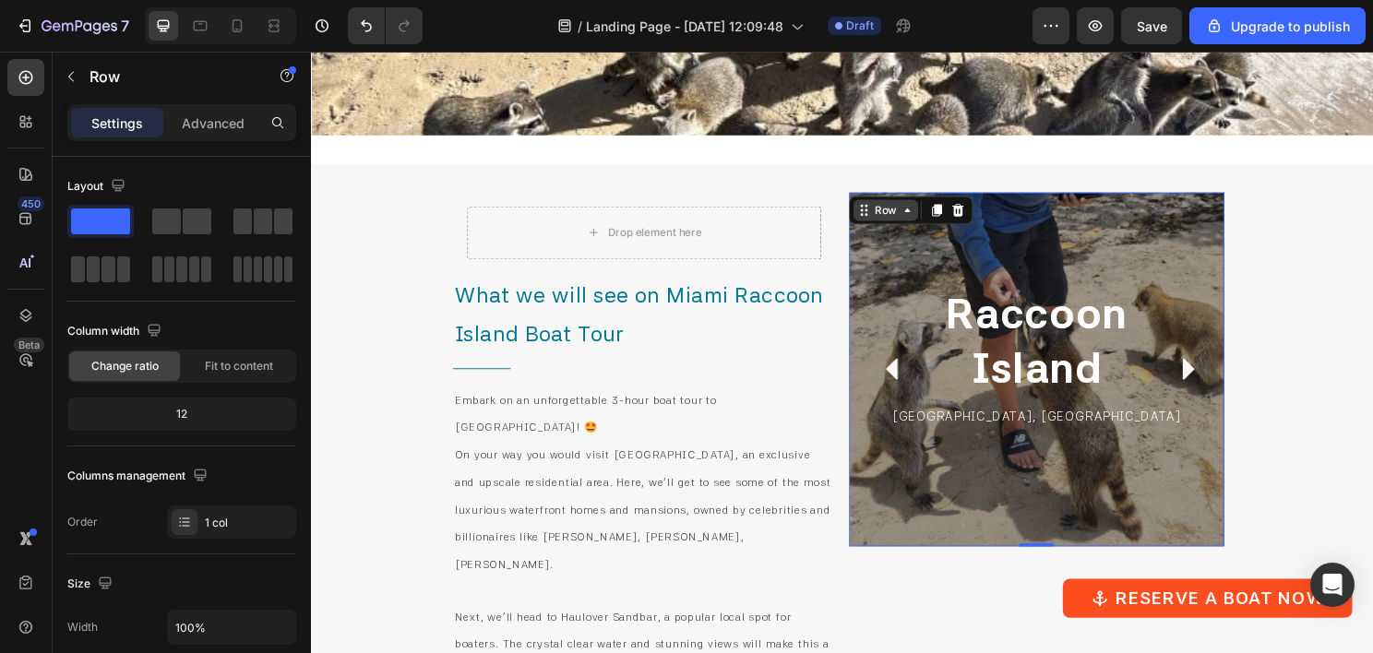
click at [912, 213] on div "Row" at bounding box center [910, 217] width 30 height 17
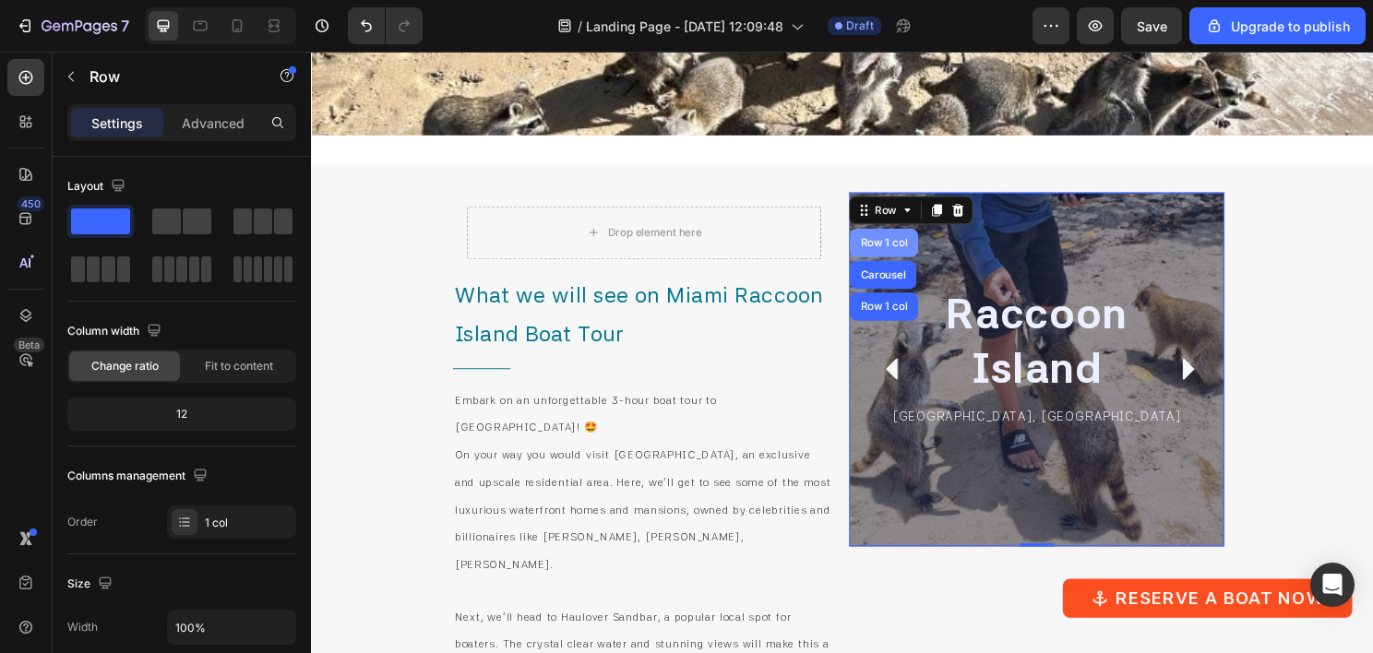
click at [902, 246] on div "Row 1 col" at bounding box center [908, 250] width 56 height 11
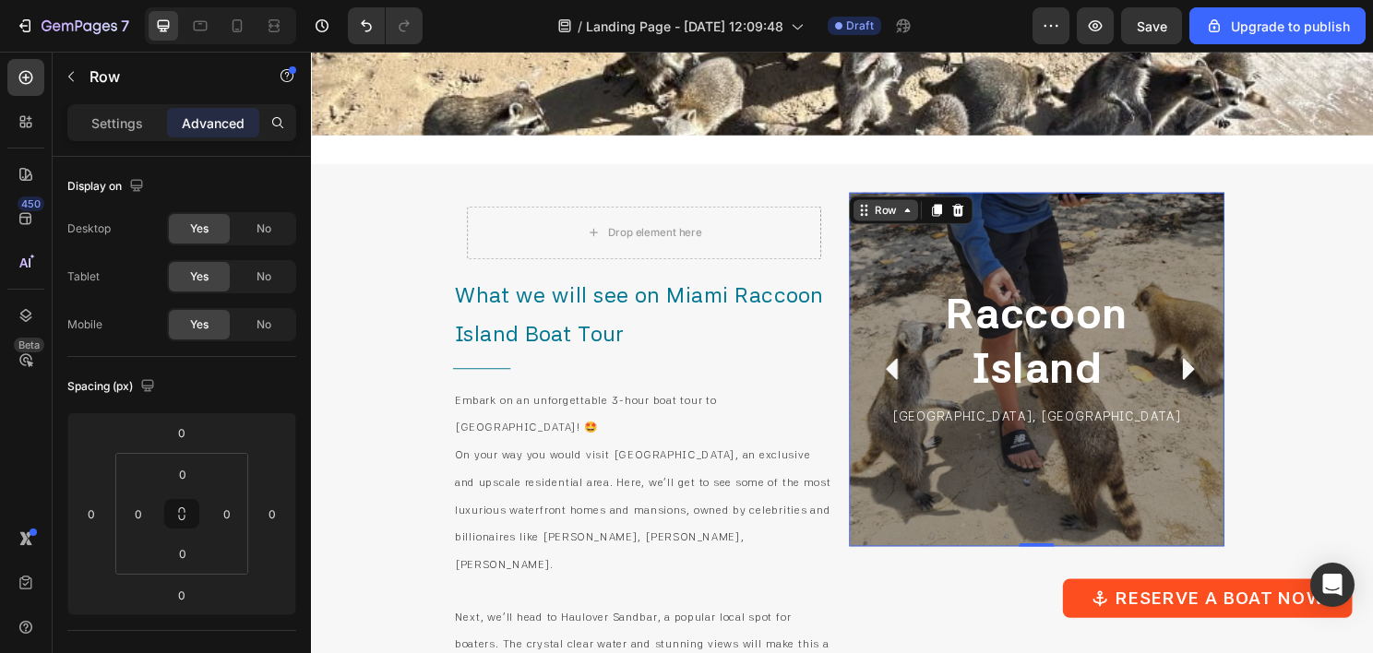
click at [903, 218] on div "Row" at bounding box center [910, 217] width 30 height 17
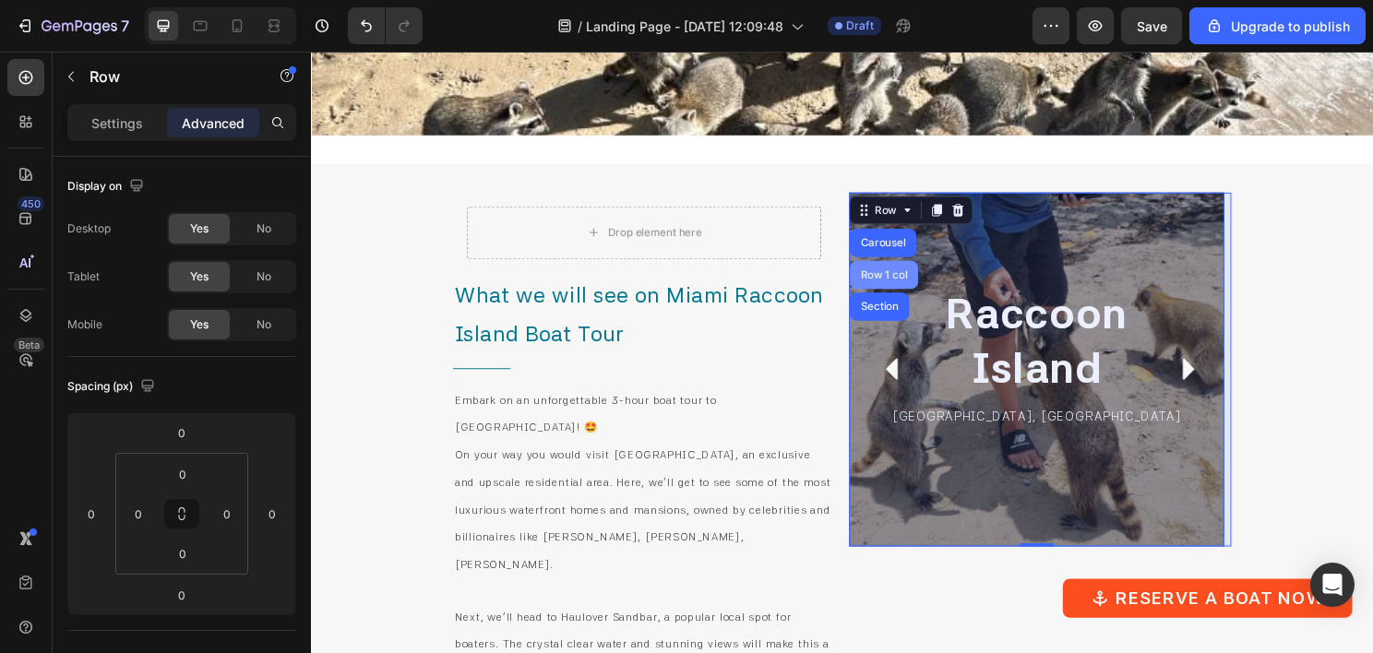
click at [903, 295] on div "Row 1 col" at bounding box center [908, 284] width 71 height 30
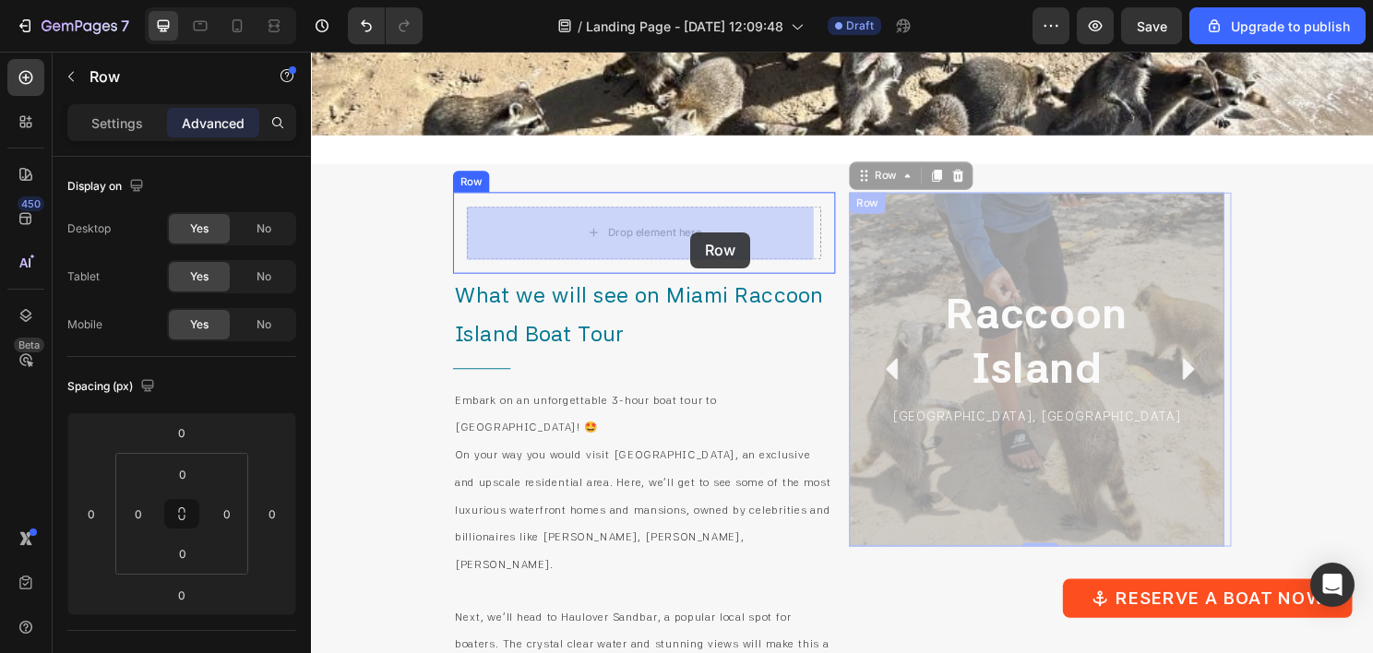
drag, startPoint x: 895, startPoint y: 184, endPoint x: 707, endPoint y: 238, distance: 196.0
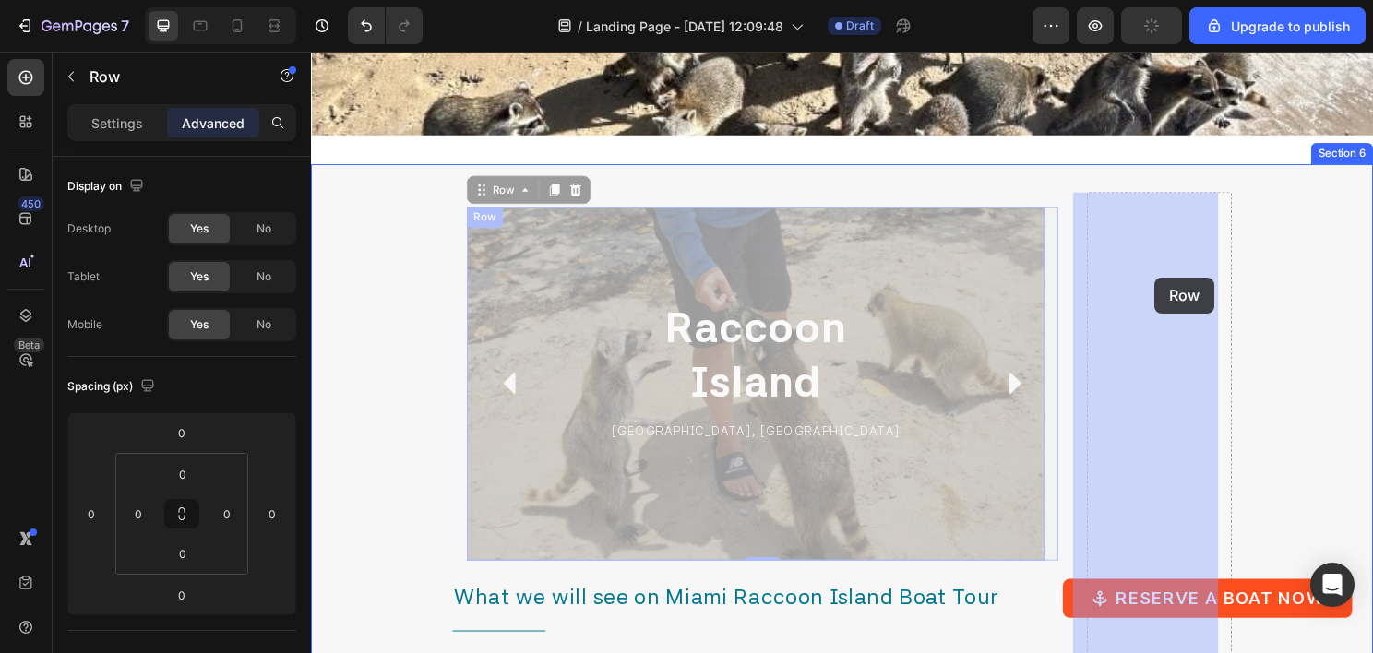
drag, startPoint x: 519, startPoint y: 199, endPoint x: 1190, endPoint y: 287, distance: 677.5
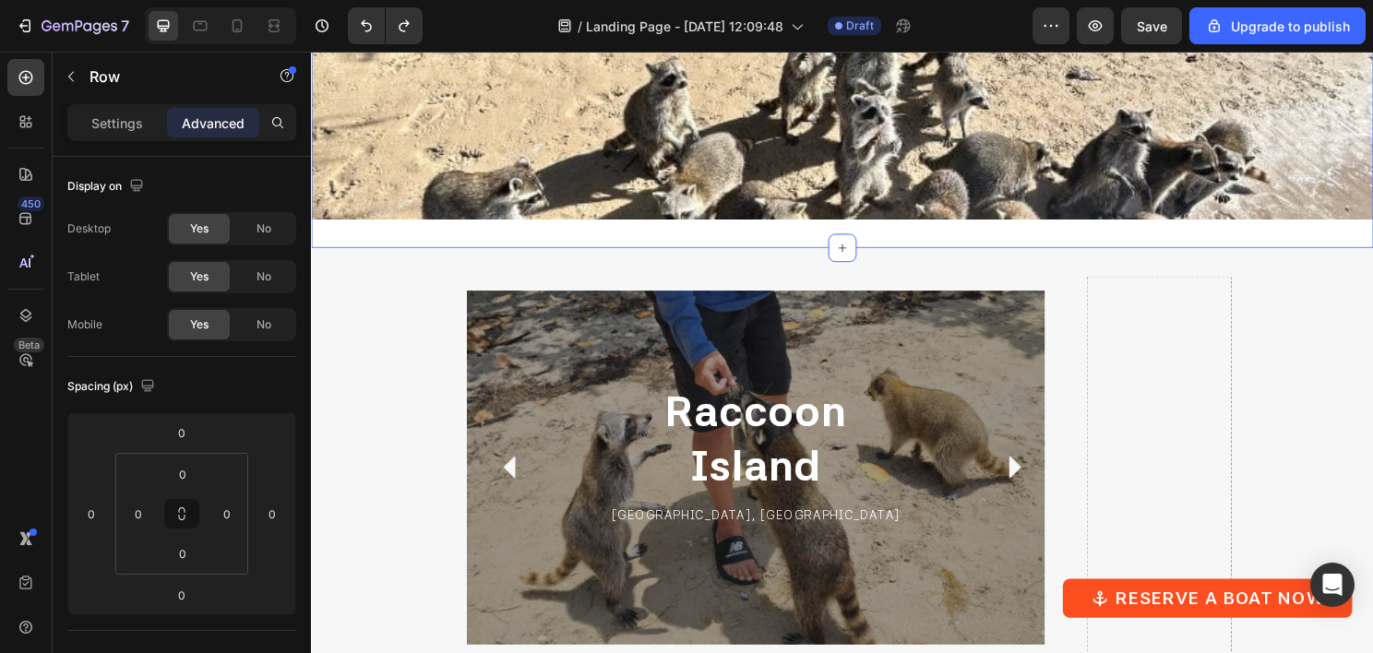
scroll to position [4127, 0]
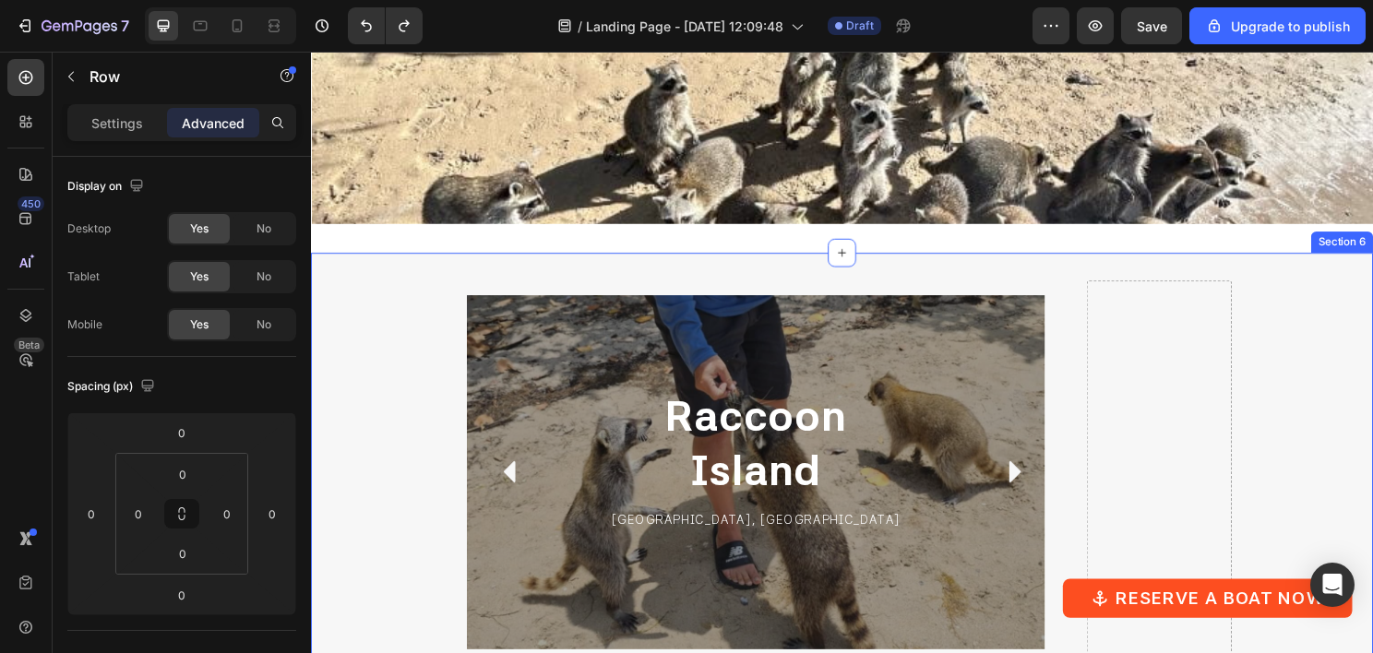
click at [467, 312] on div "[GEOGRAPHIC_DATA] Heading [GEOGRAPHIC_DATA], [GEOGRAPHIC_DATA] Text Block Row R…" at bounding box center [782, 490] width 646 height 399
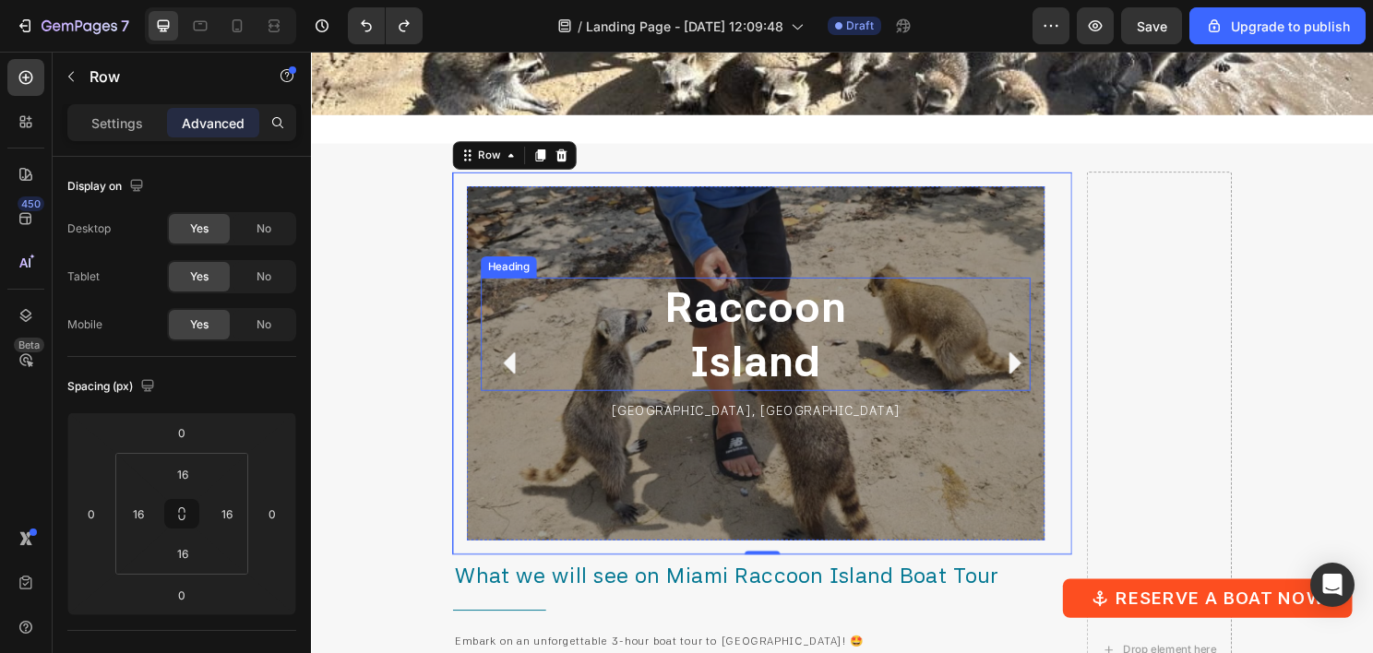
scroll to position [4220, 0]
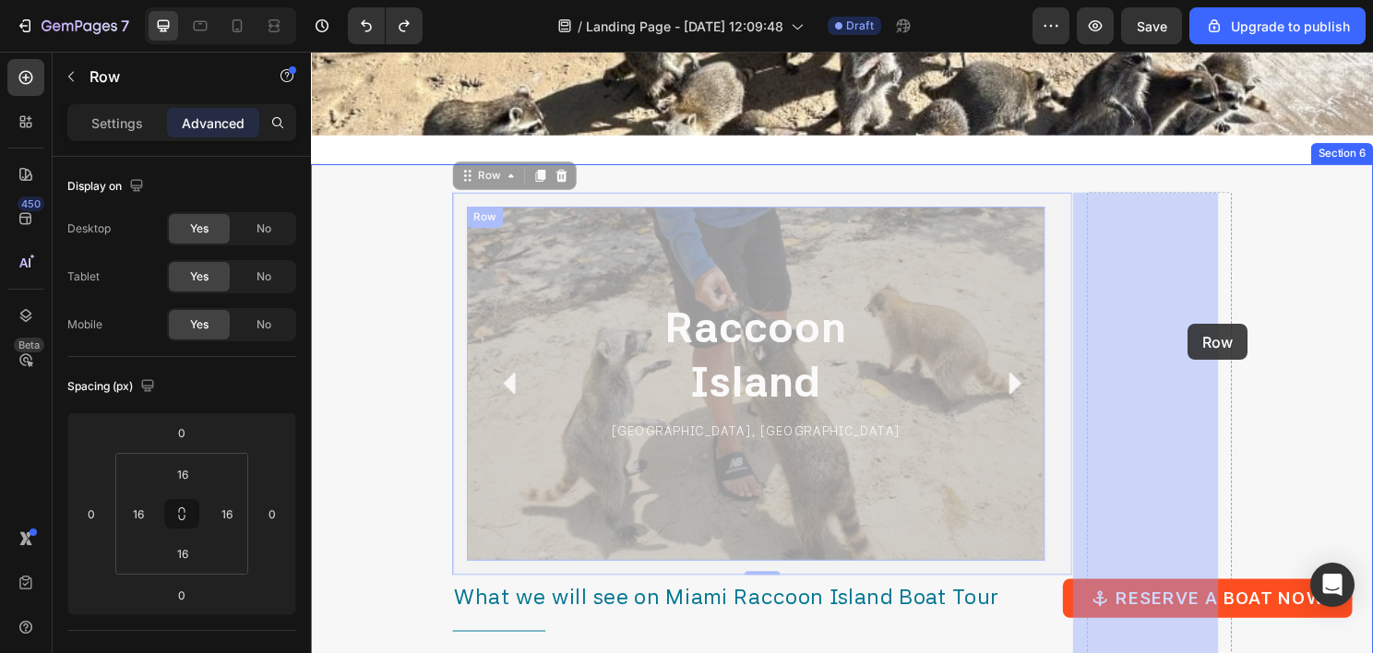
drag, startPoint x: 495, startPoint y: 182, endPoint x: 1113, endPoint y: 338, distance: 637.6
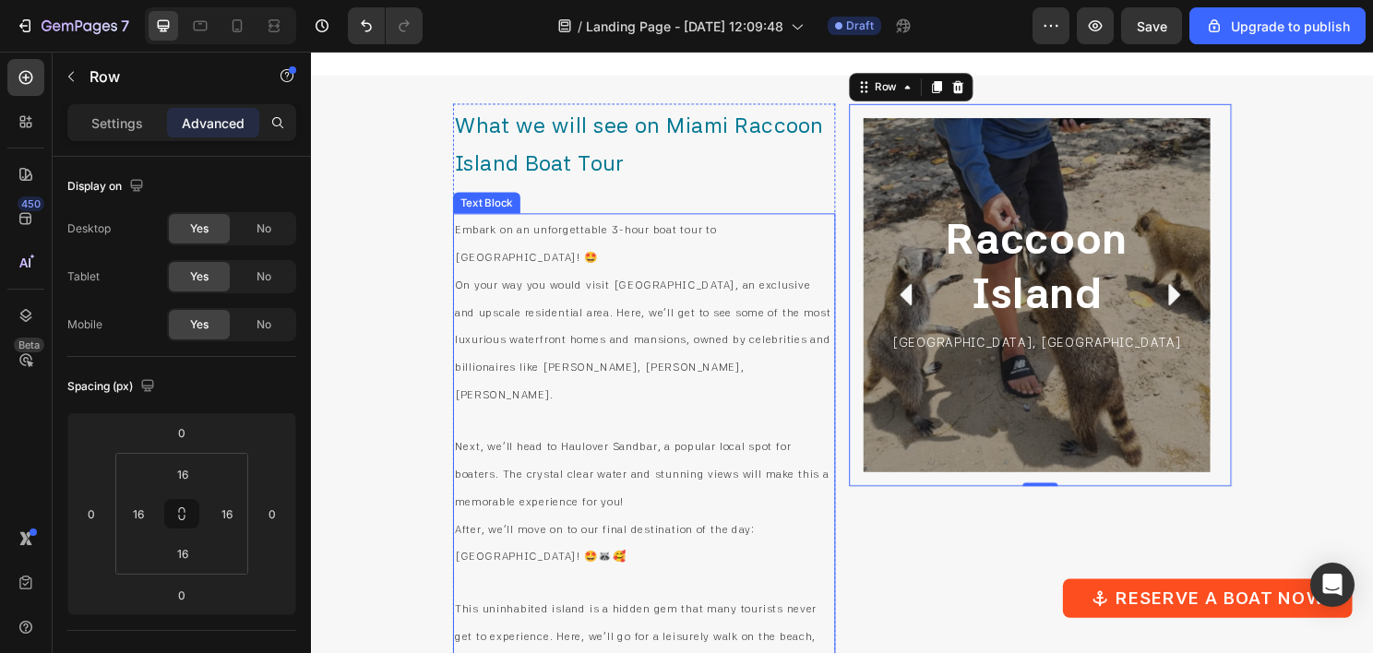
scroll to position [4681, 0]
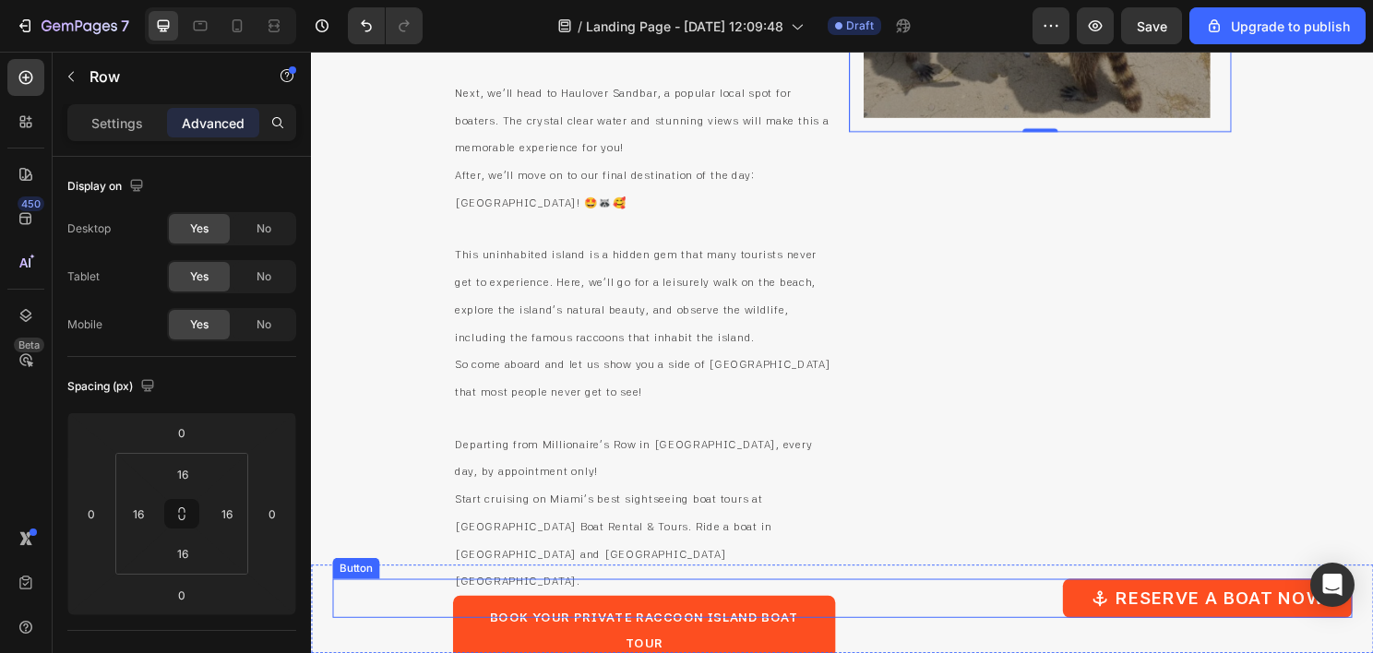
click at [846, 605] on div "Reserve a Boat Now Button" at bounding box center [864, 622] width 1063 height 41
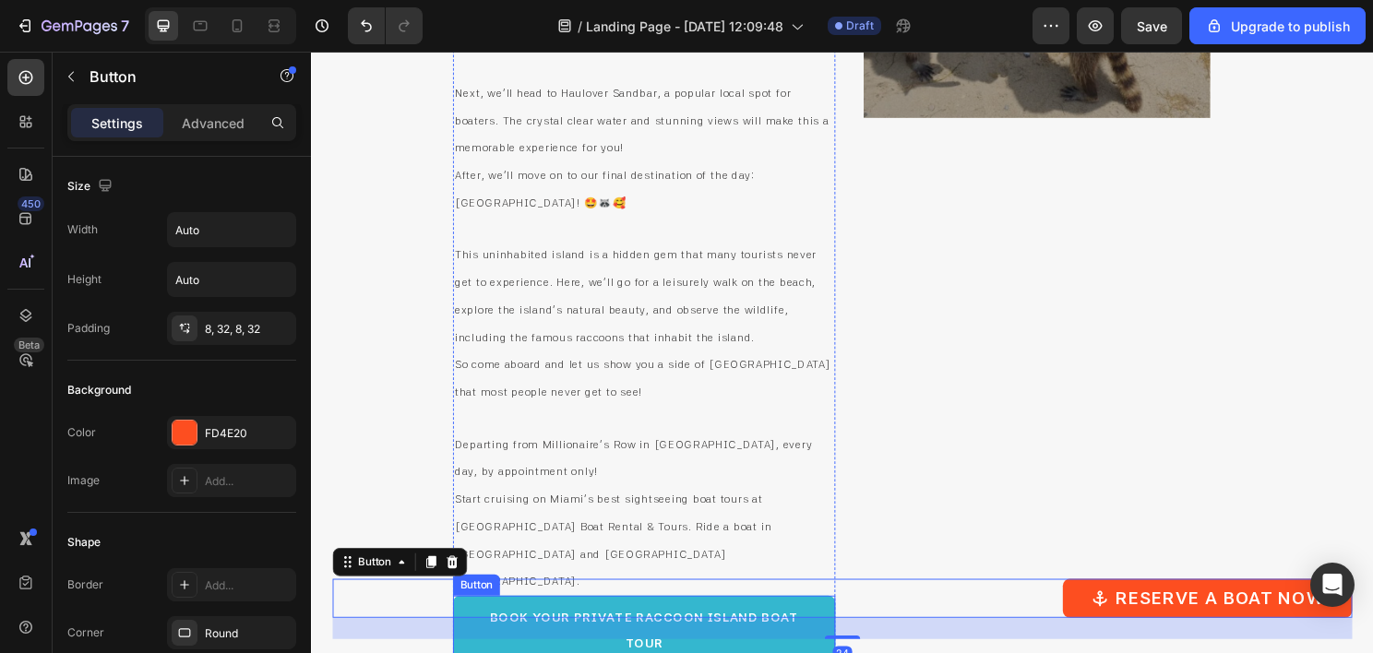
click at [848, 619] on button "Book Your Private Raccoon Island Boat Tour" at bounding box center [658, 654] width 399 height 70
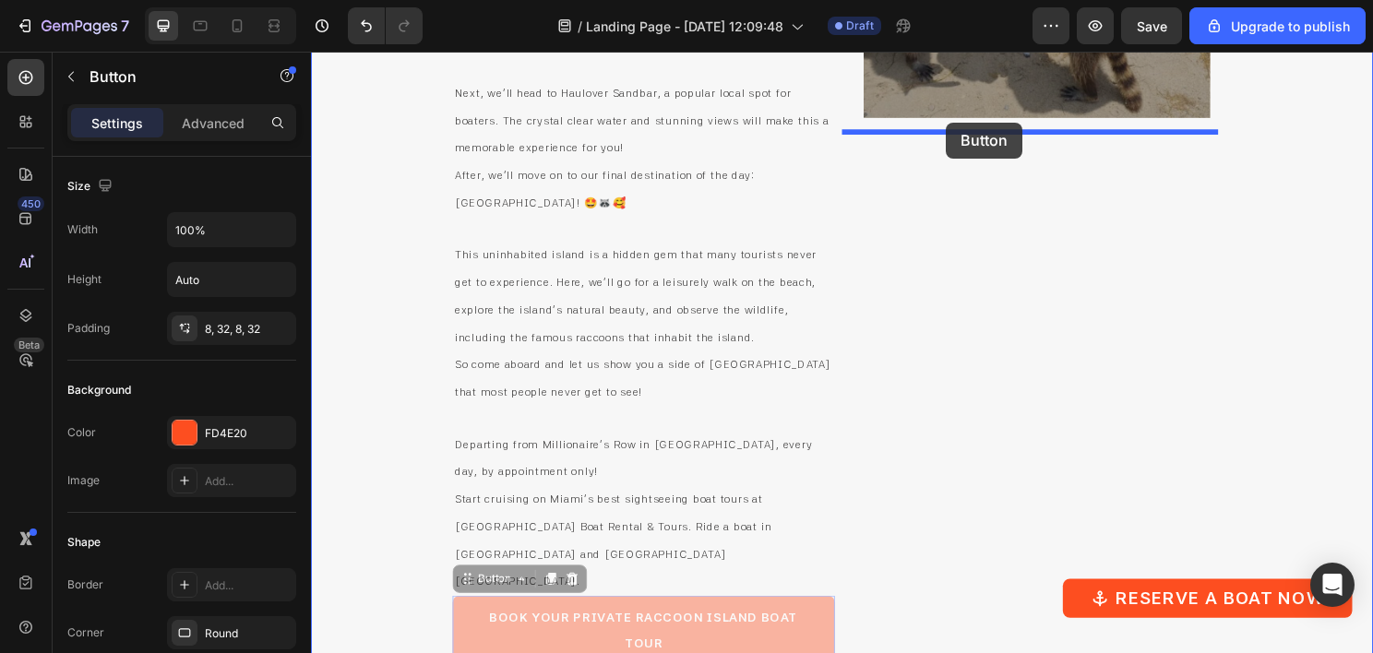
drag, startPoint x: 588, startPoint y: 526, endPoint x: 973, endPoint y: 125, distance: 555.4
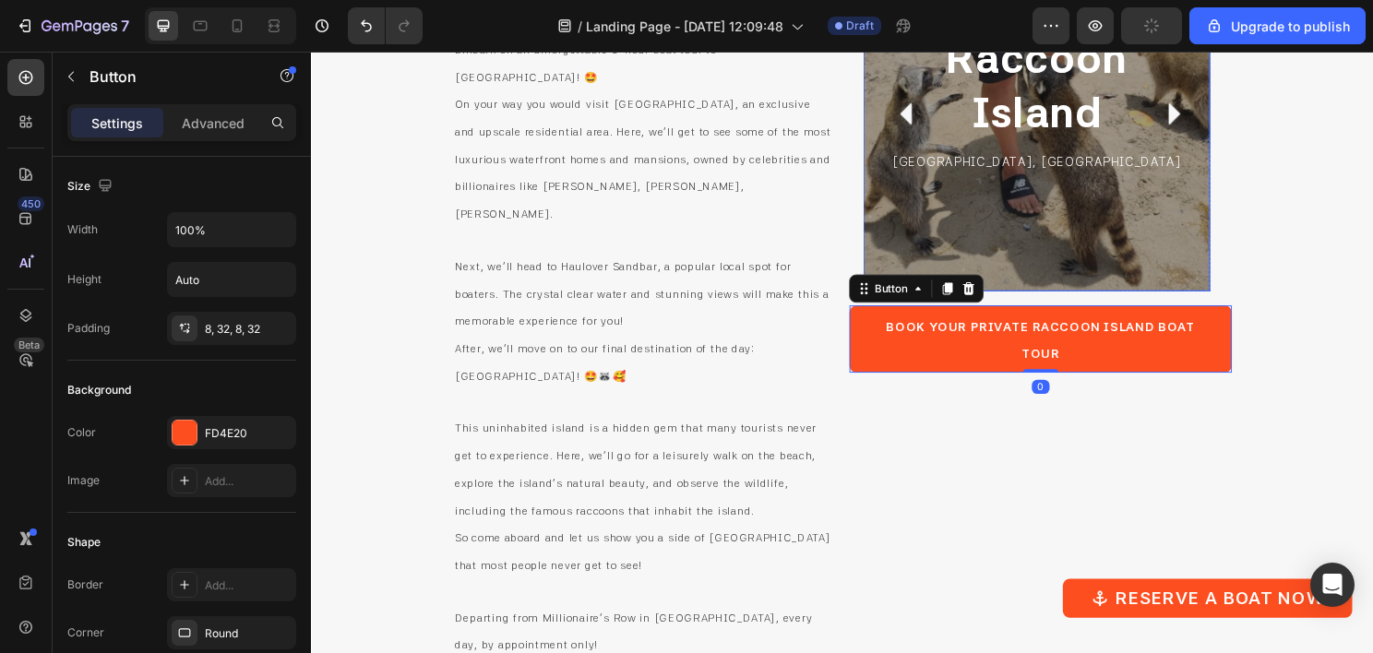
scroll to position [4497, 0]
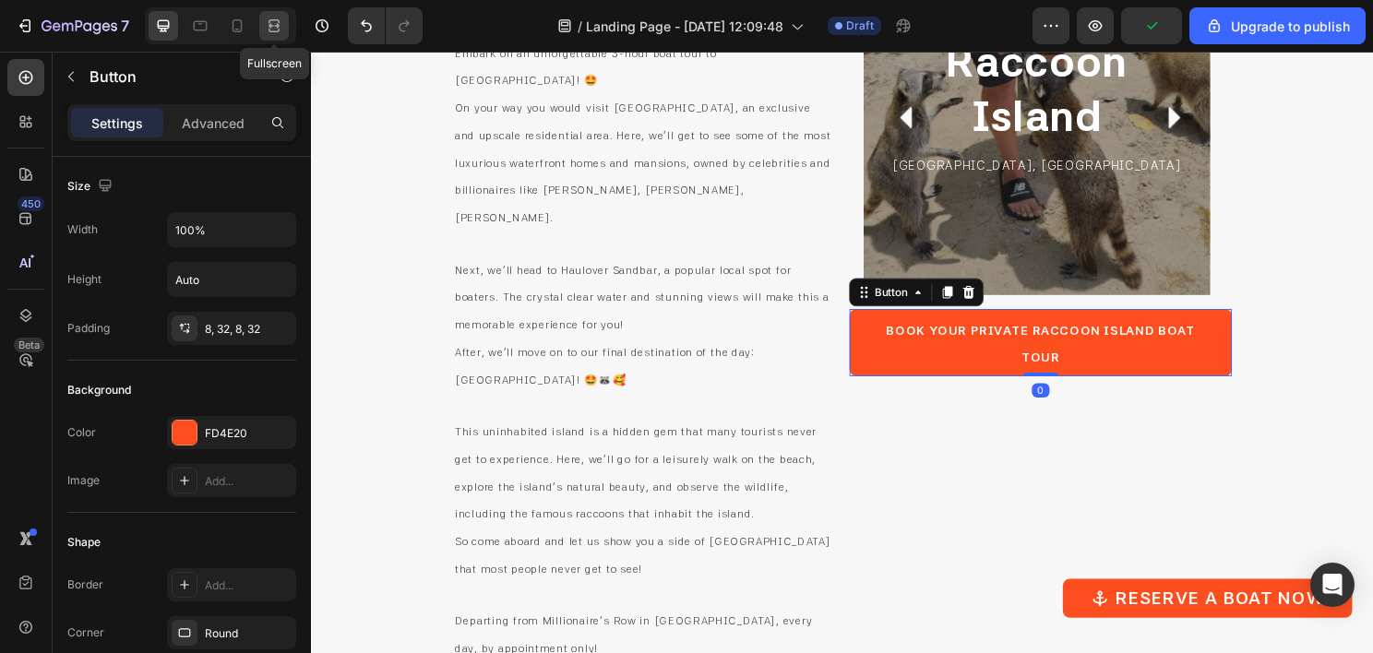
click at [274, 28] on icon at bounding box center [272, 25] width 6 height 5
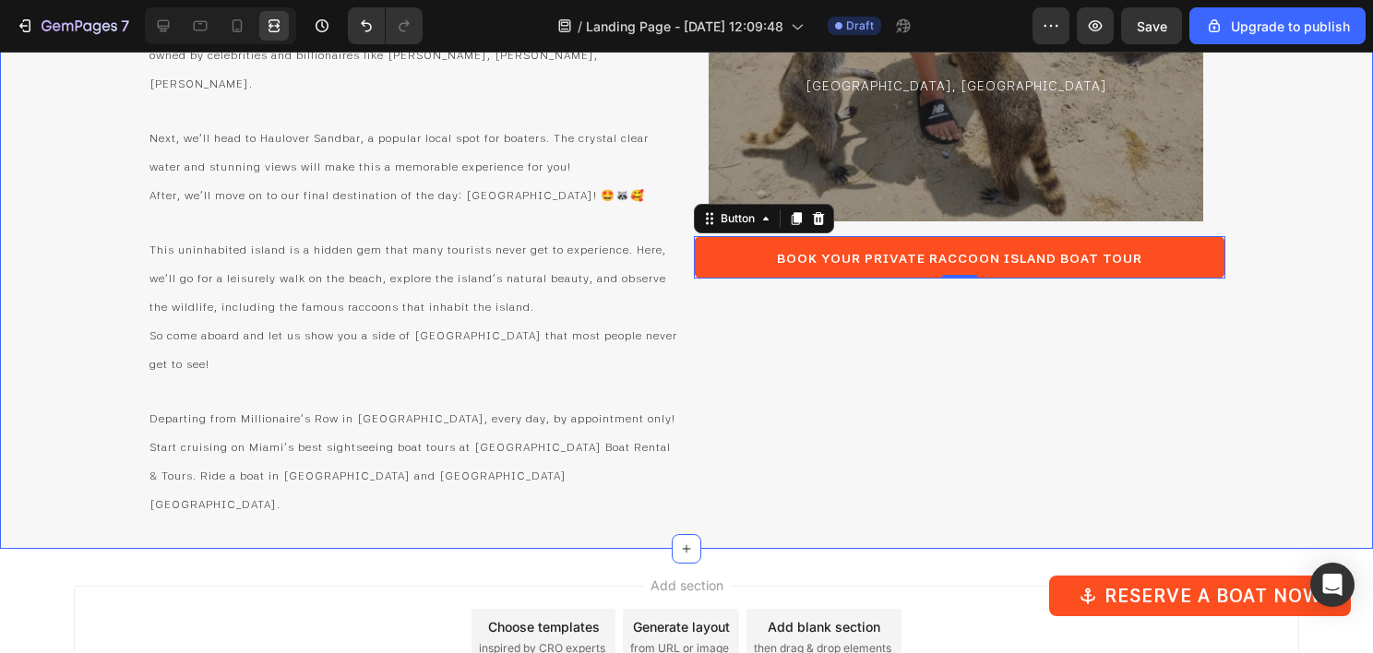
scroll to position [4658, 0]
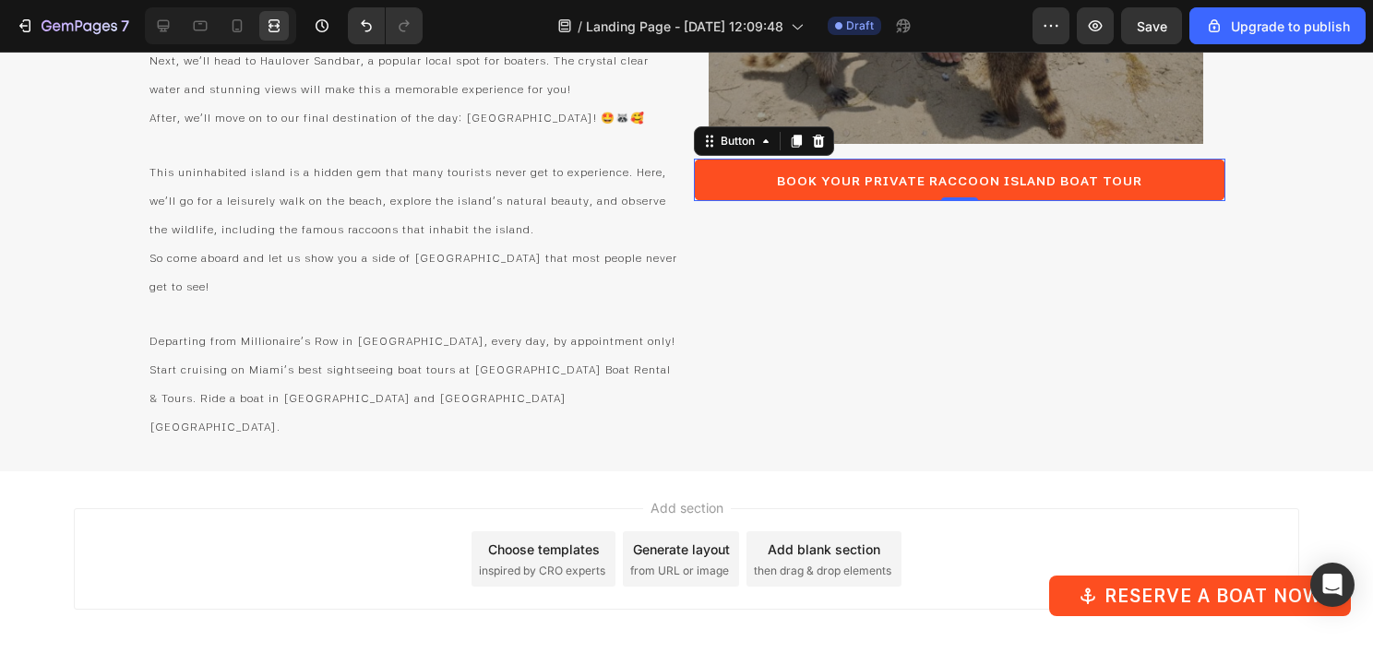
click at [591, 472] on div "Add section Choose templates inspired by CRO experts Generate layout from URL o…" at bounding box center [686, 585] width 1373 height 227
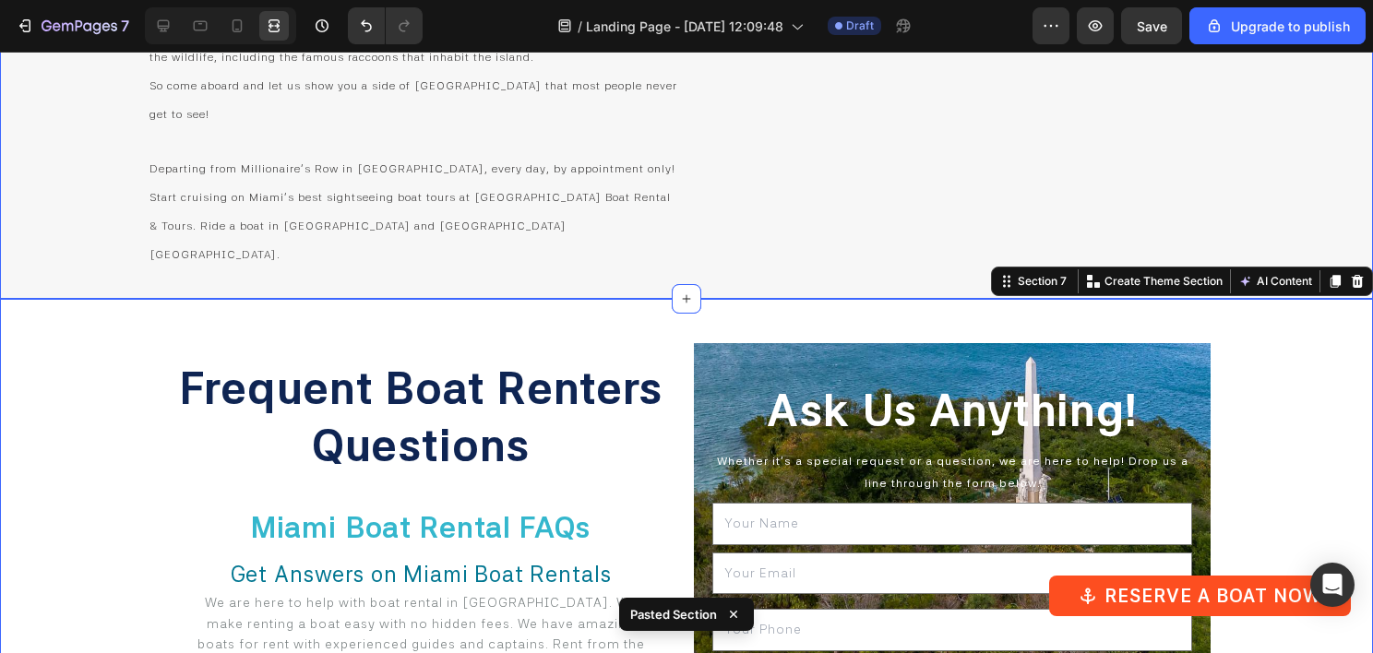
scroll to position [4945, 0]
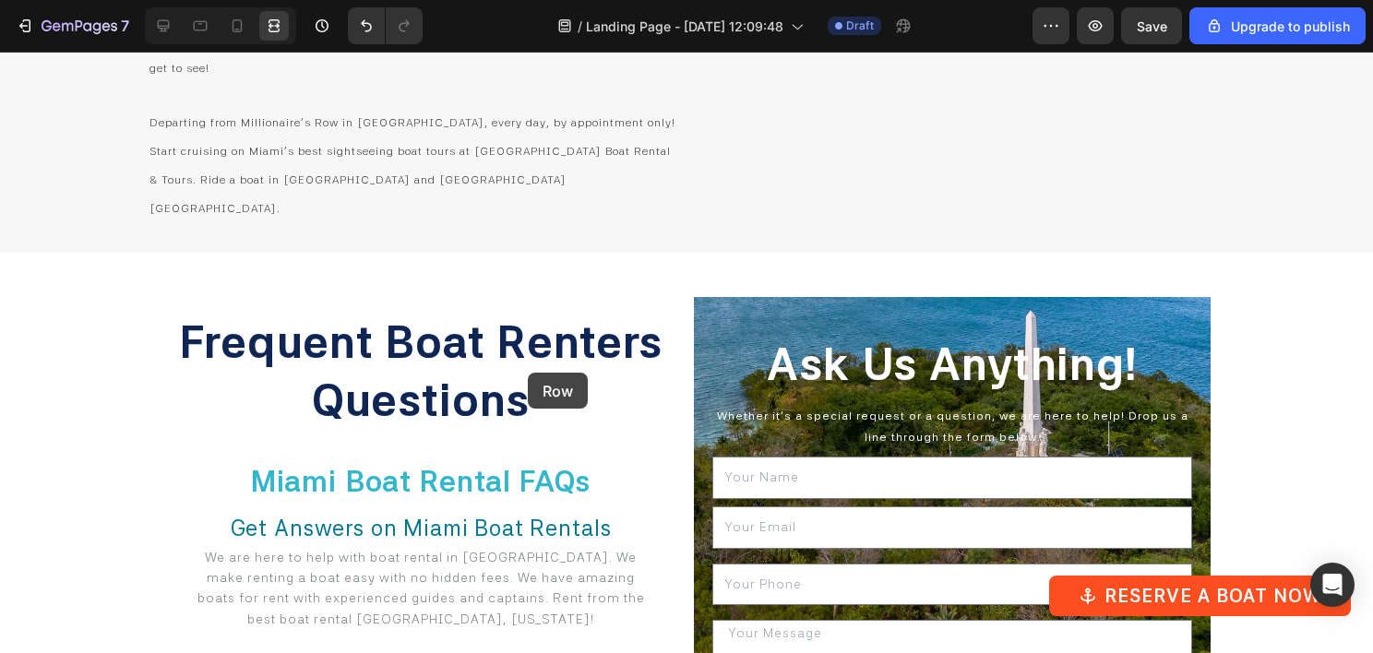
scroll to position [5194, 0]
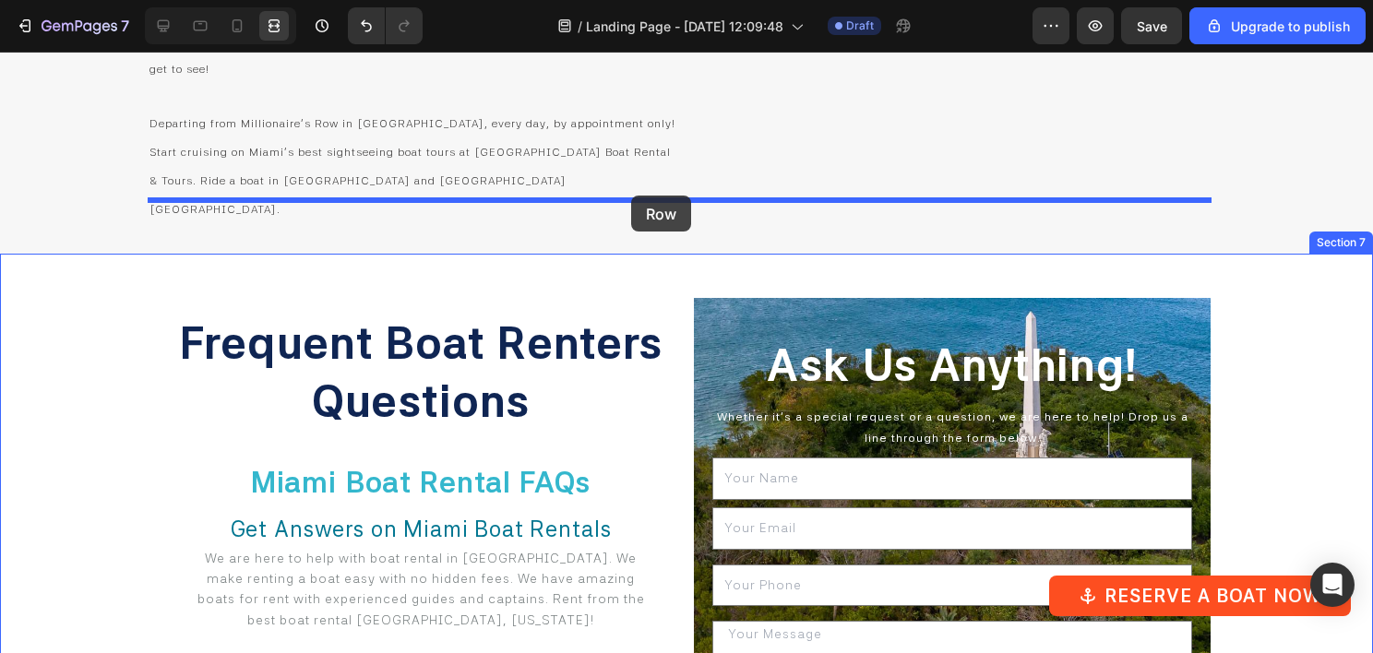
drag, startPoint x: 181, startPoint y: 230, endPoint x: 631, endPoint y: 196, distance: 451.6
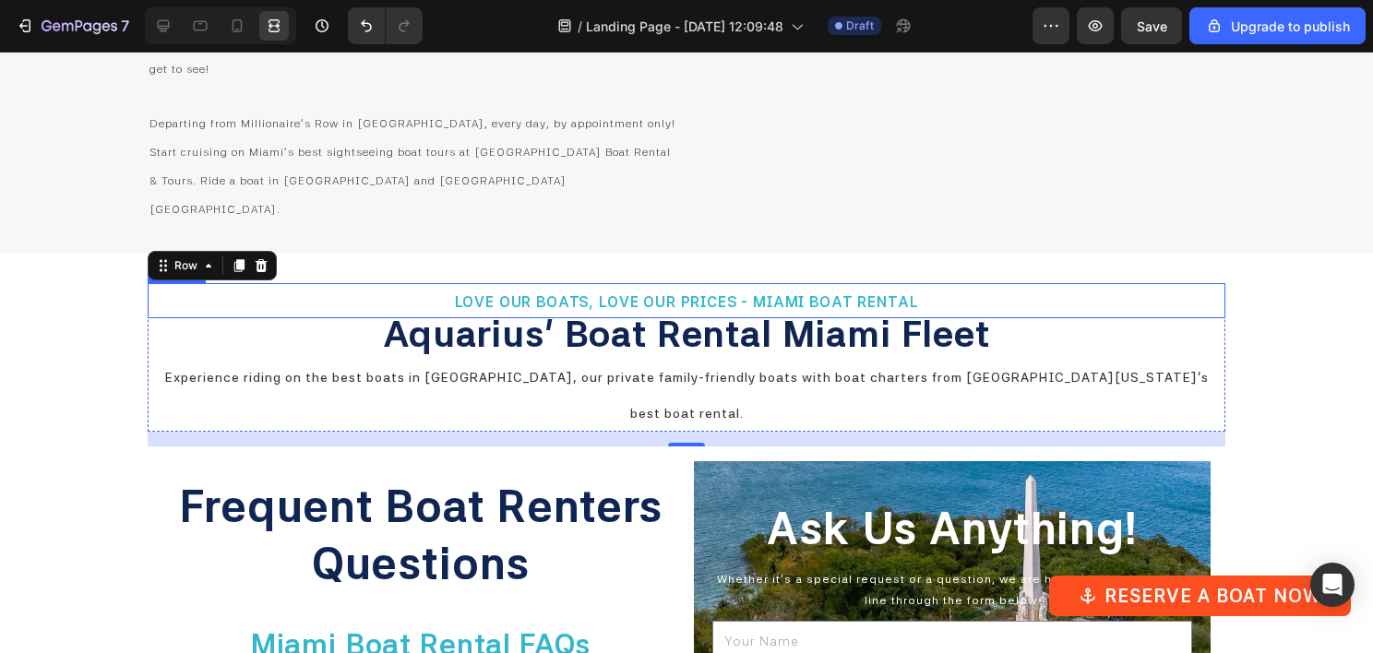
click at [651, 293] on strong "LOVE OUR BOATS, LOVE OUR PRICES - MIAMI BOAT RENTAL" at bounding box center [687, 302] width 464 height 18
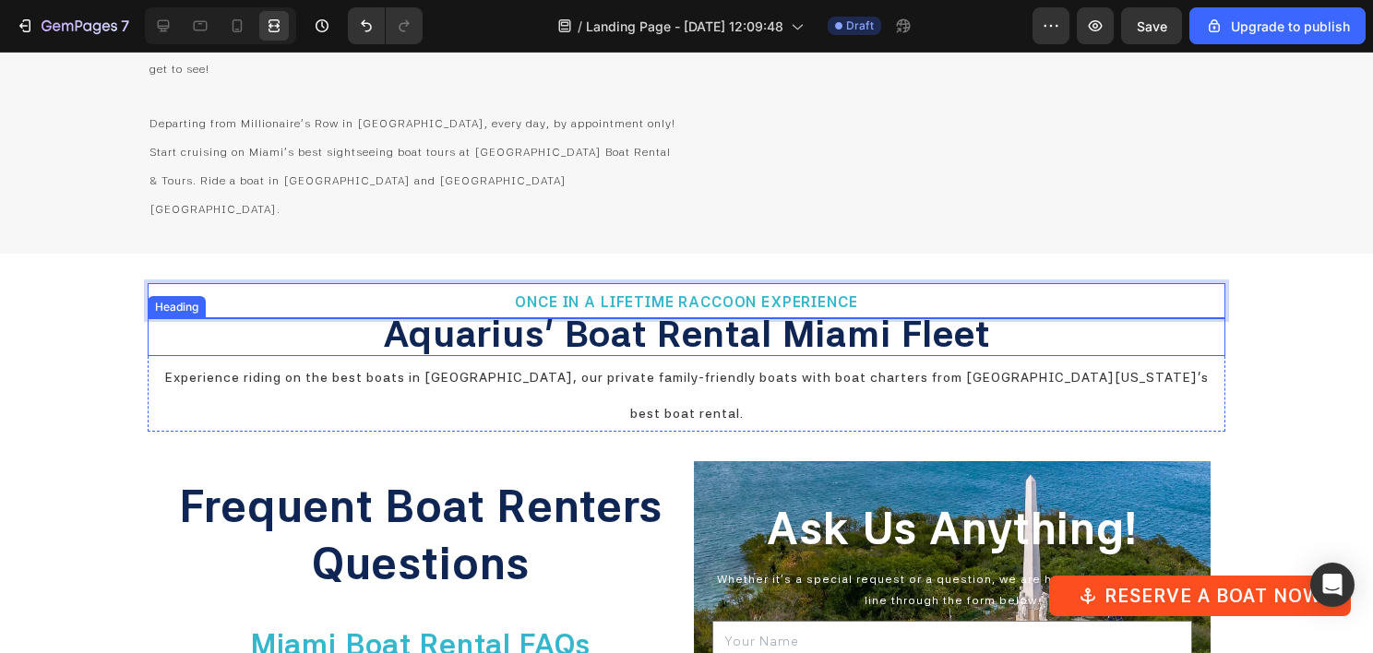
click at [543, 312] on span "Aquarius' Boat Rental Miami Fleet" at bounding box center [686, 334] width 607 height 44
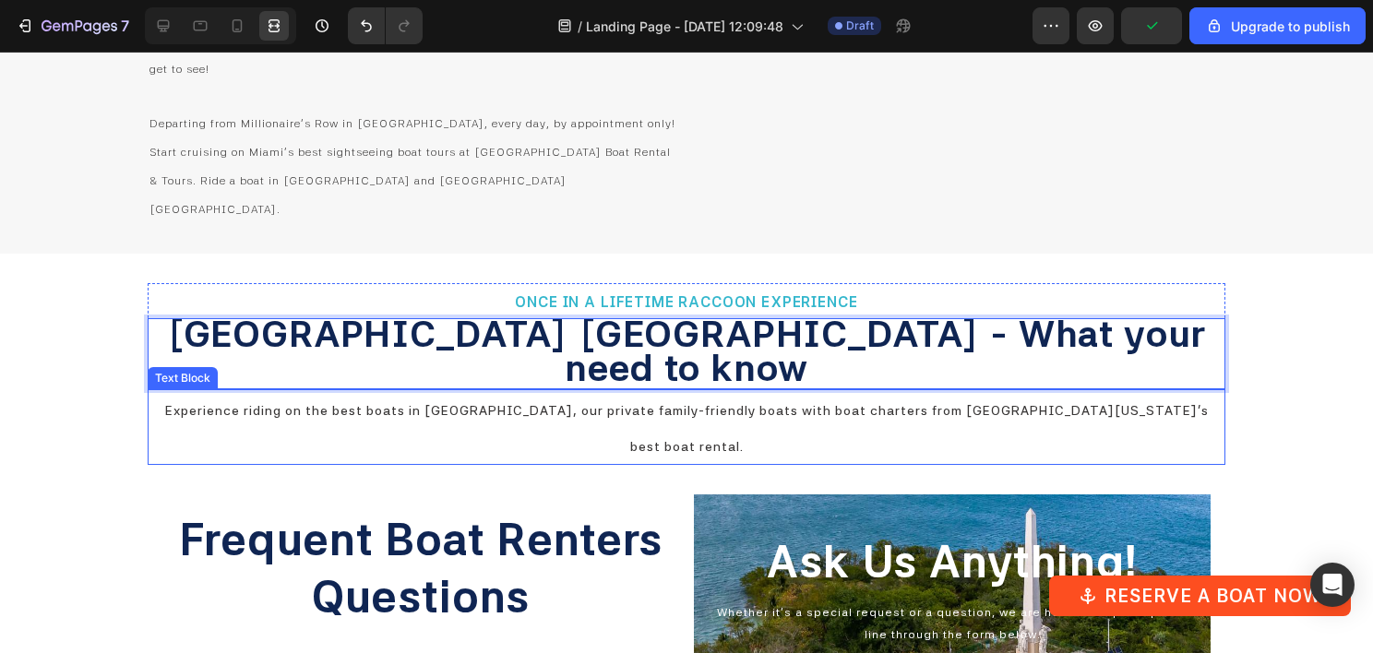
click at [629, 403] on span "Experience riding on the best boats in [GEOGRAPHIC_DATA], our private family-fr…" at bounding box center [687, 428] width 1044 height 51
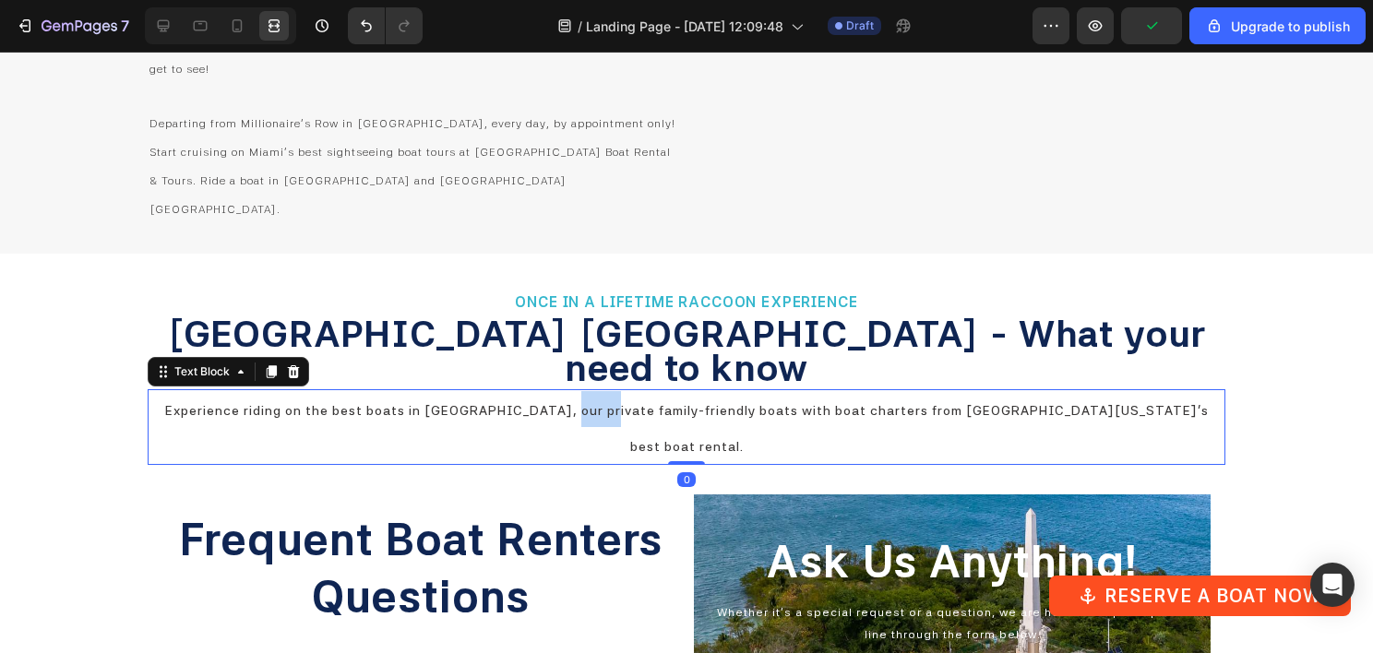
click at [629, 403] on span "Experience riding on the best boats in [GEOGRAPHIC_DATA], our private family-fr…" at bounding box center [687, 428] width 1044 height 51
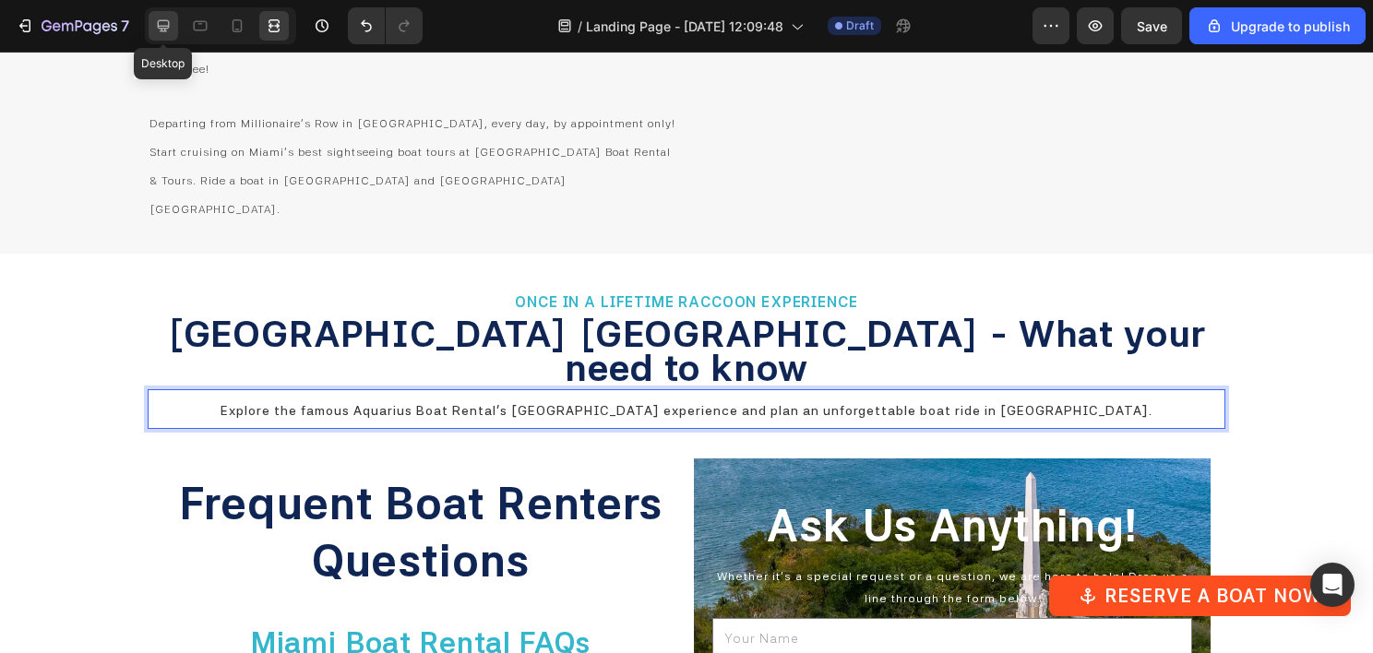
click at [167, 30] on icon at bounding box center [163, 26] width 18 height 18
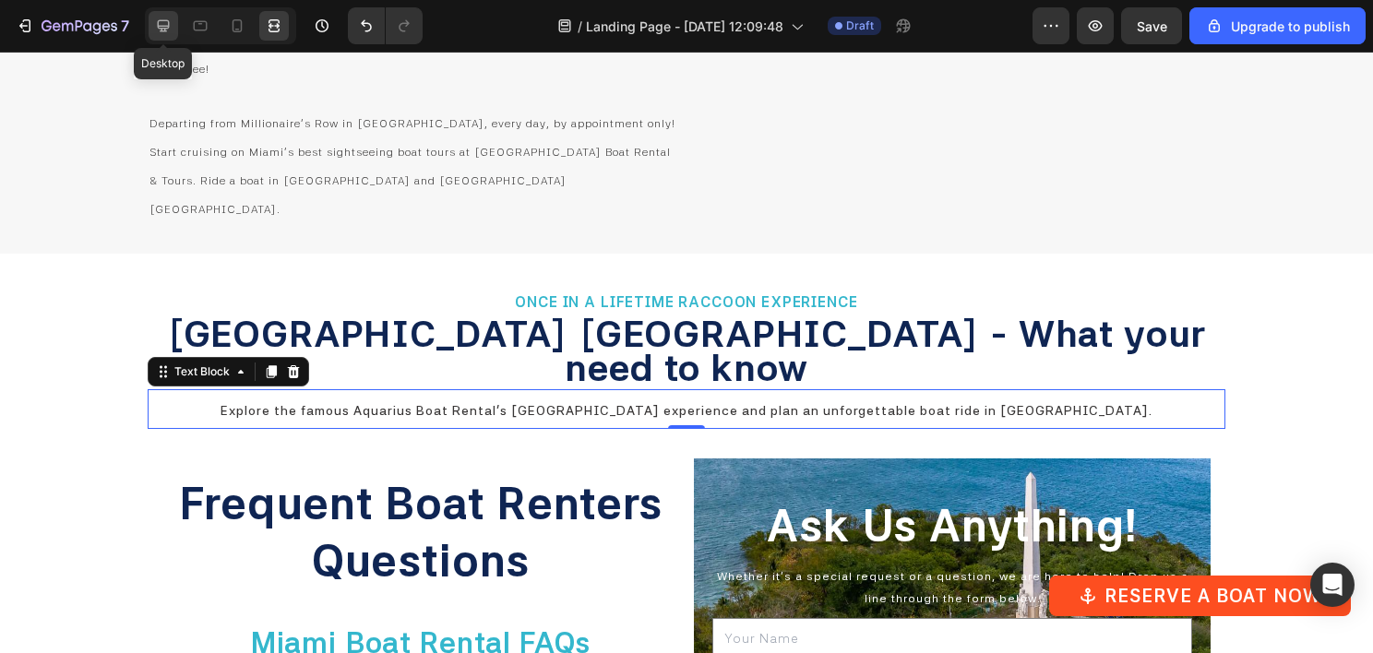
scroll to position [5367, 0]
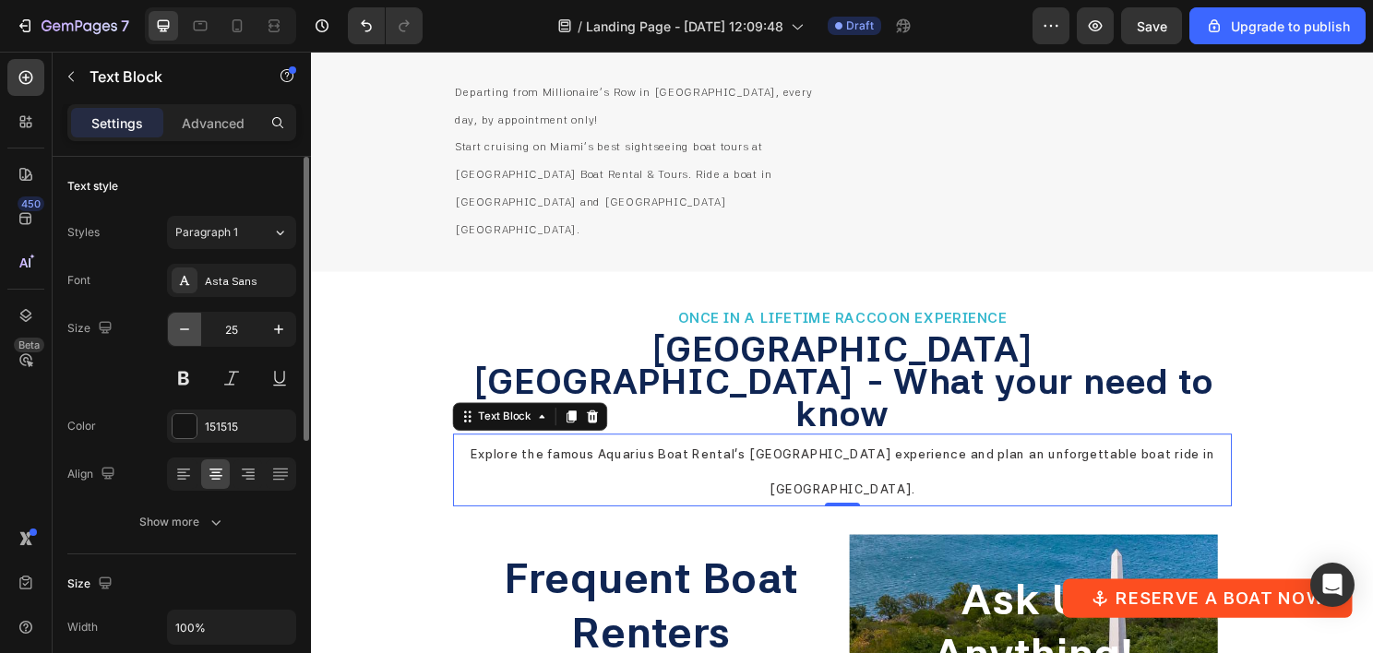
click at [183, 335] on icon "button" at bounding box center [184, 329] width 18 height 18
type input "24"
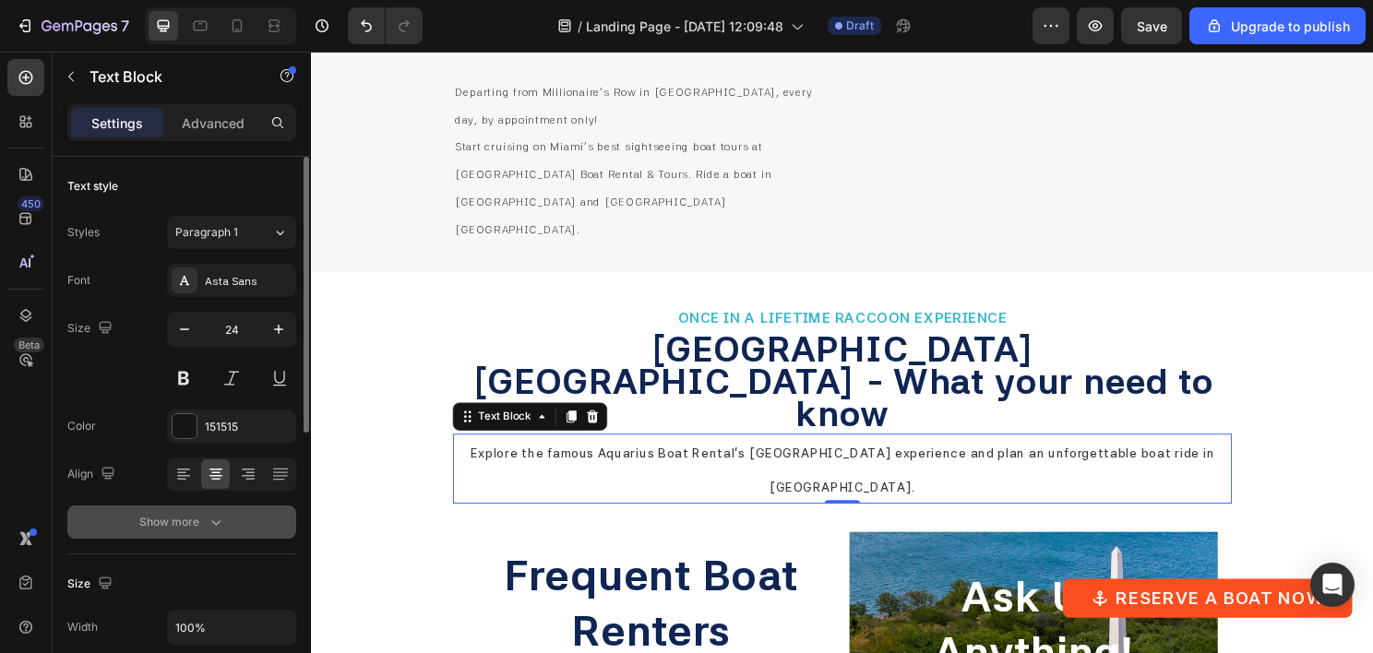
click at [209, 524] on icon "button" at bounding box center [216, 522] width 18 height 18
click at [210, 522] on span "Medium" at bounding box center [196, 522] width 42 height 14
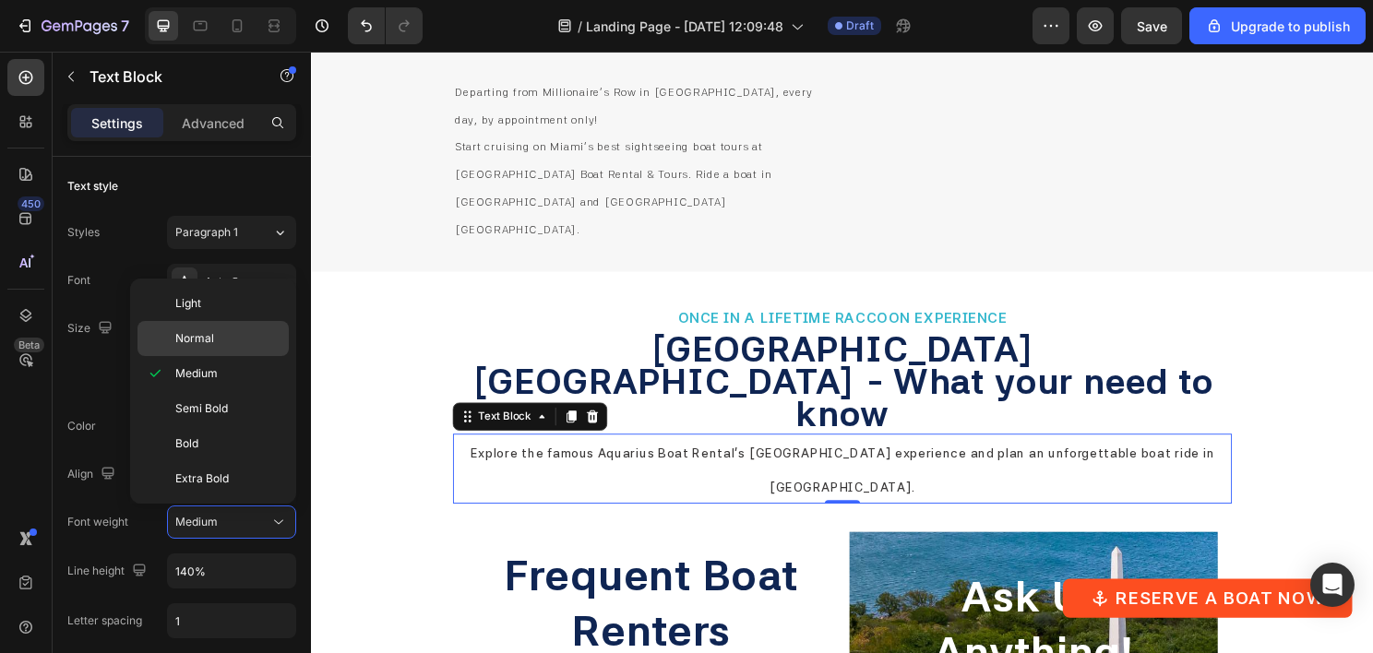
click at [208, 327] on div "Normal" at bounding box center [212, 338] width 151 height 35
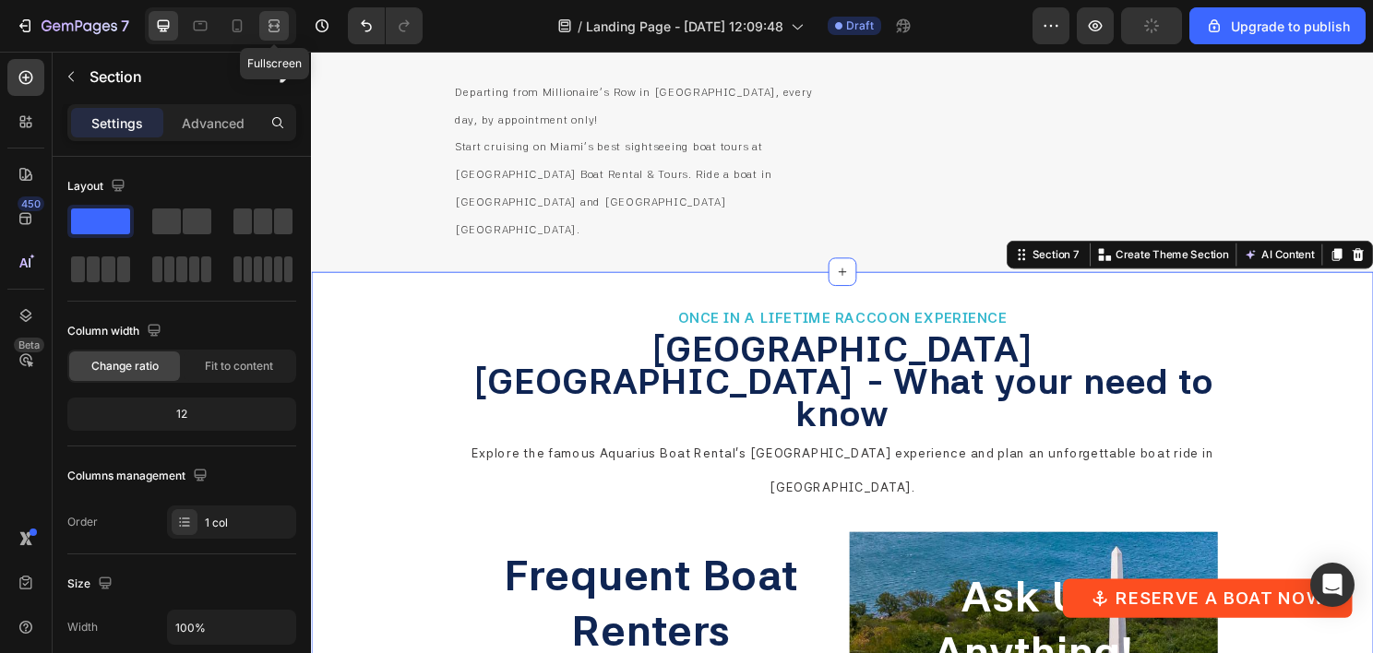
click at [283, 26] on div at bounding box center [274, 26] width 30 height 30
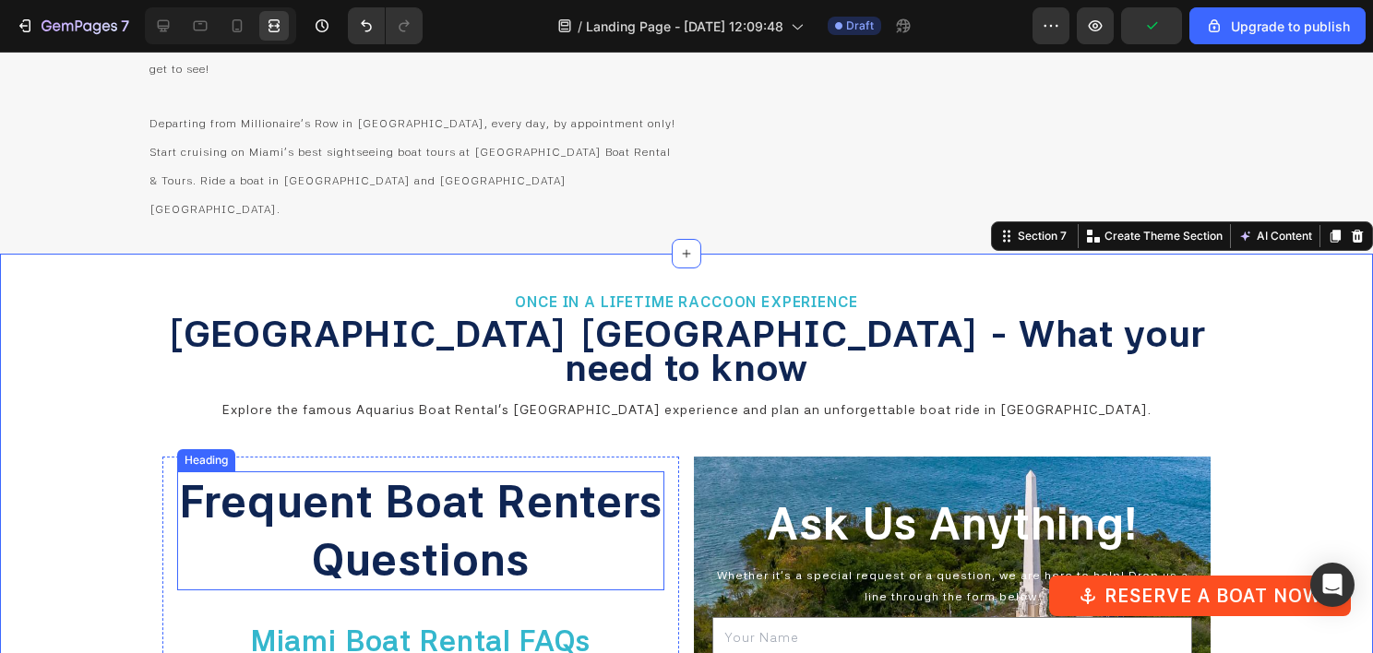
scroll to position [5563, 0]
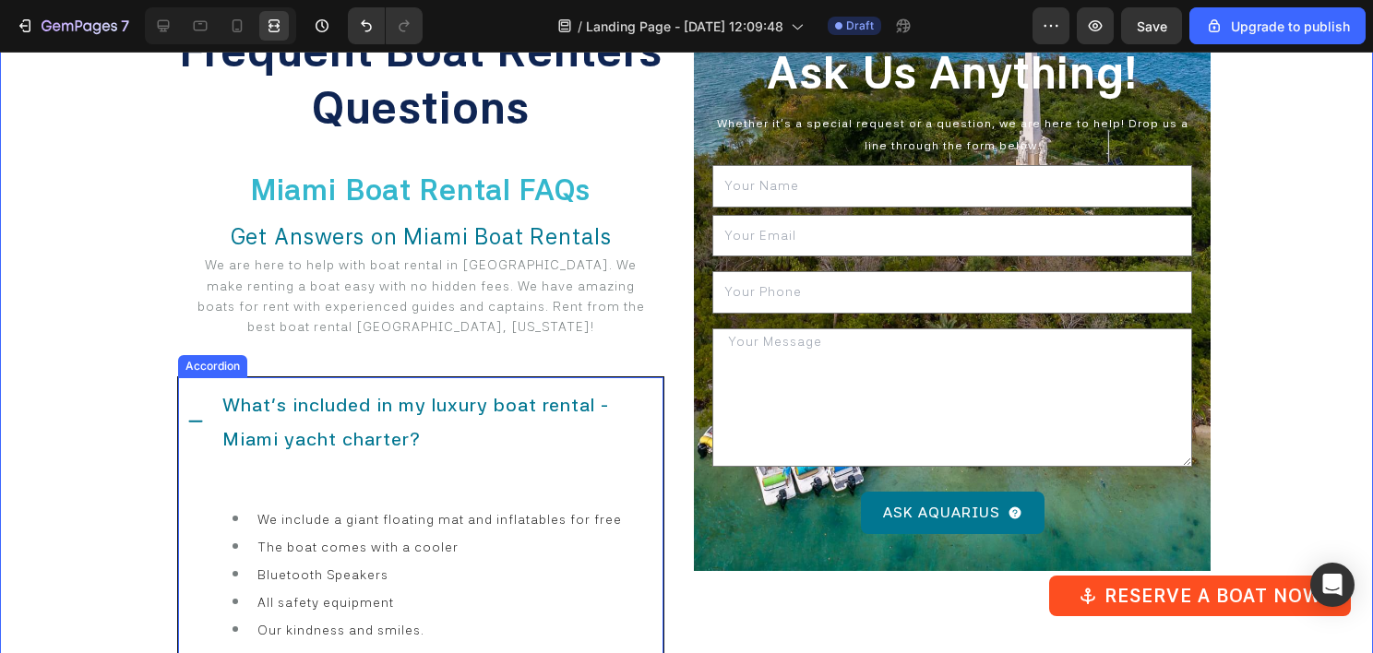
click at [203, 412] on icon at bounding box center [195, 421] width 18 height 18
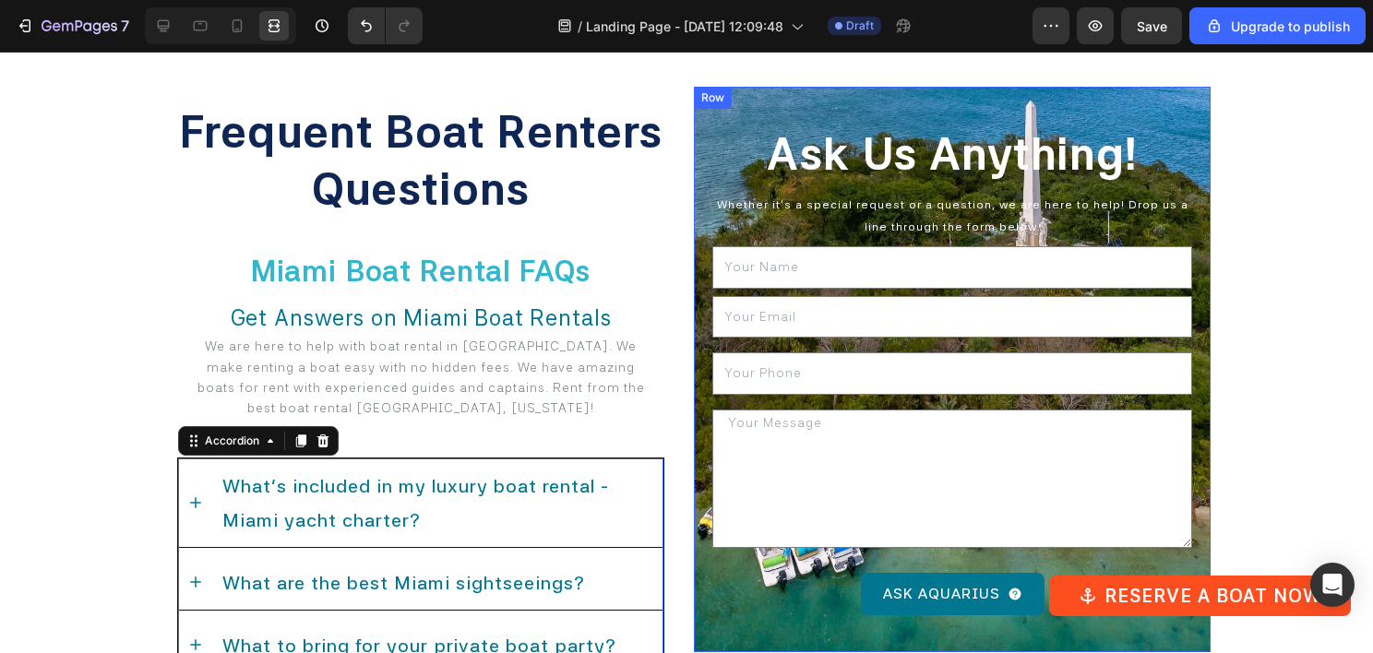
scroll to position [5286, 0]
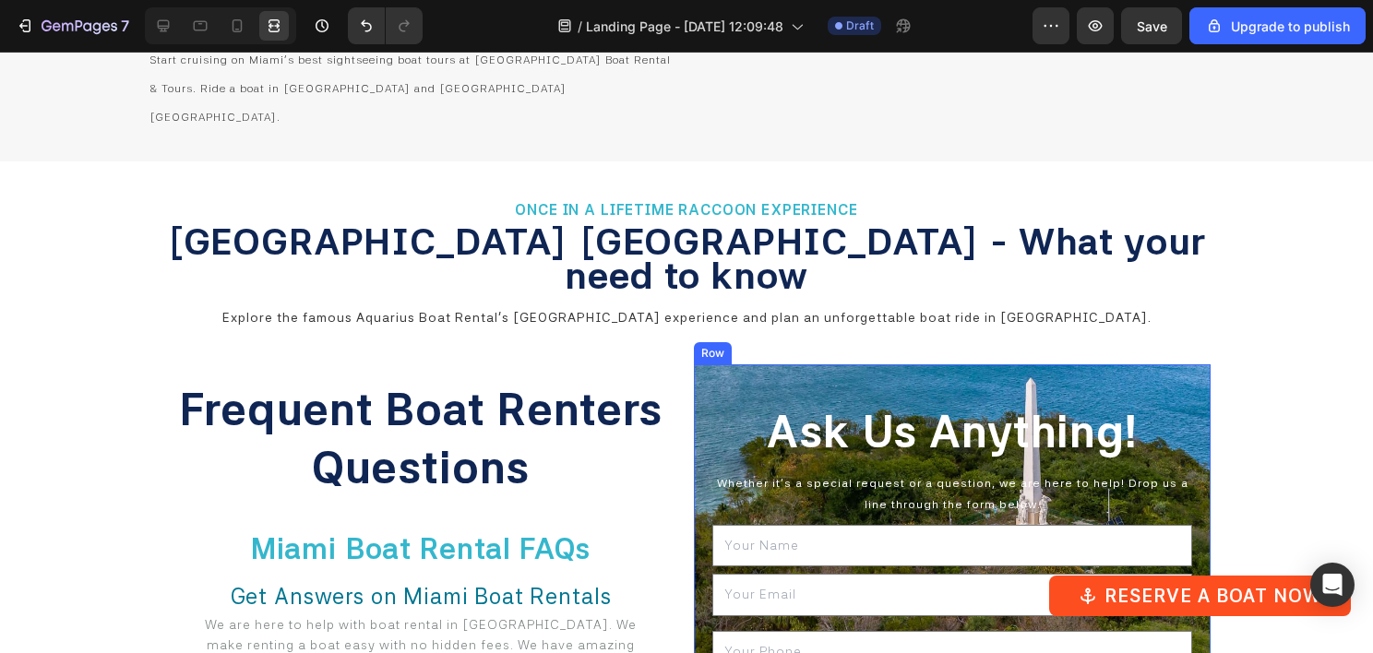
click at [711, 364] on div "Ask Us Anything! Heading Whether it's a special request or a question, we are h…" at bounding box center [952, 647] width 517 height 566
click at [723, 339] on div "Row" at bounding box center [732, 347] width 30 height 17
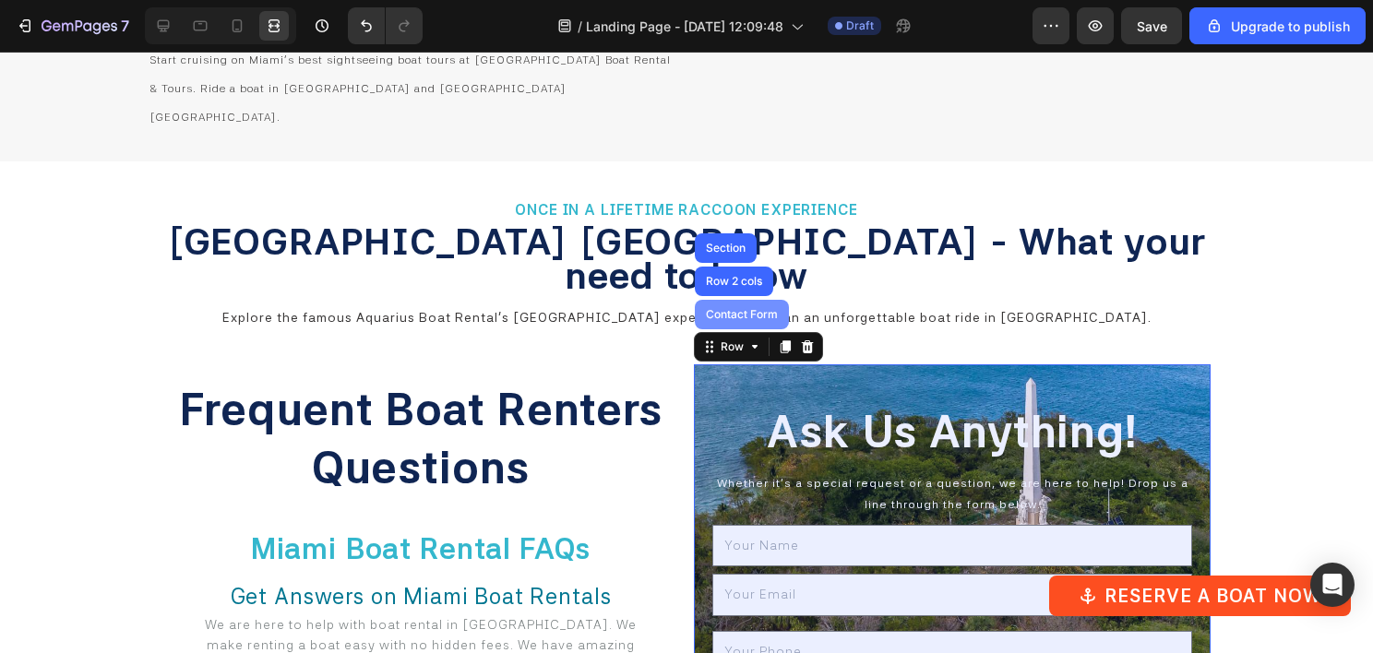
click at [738, 309] on div "Contact Form" at bounding box center [741, 314] width 79 height 11
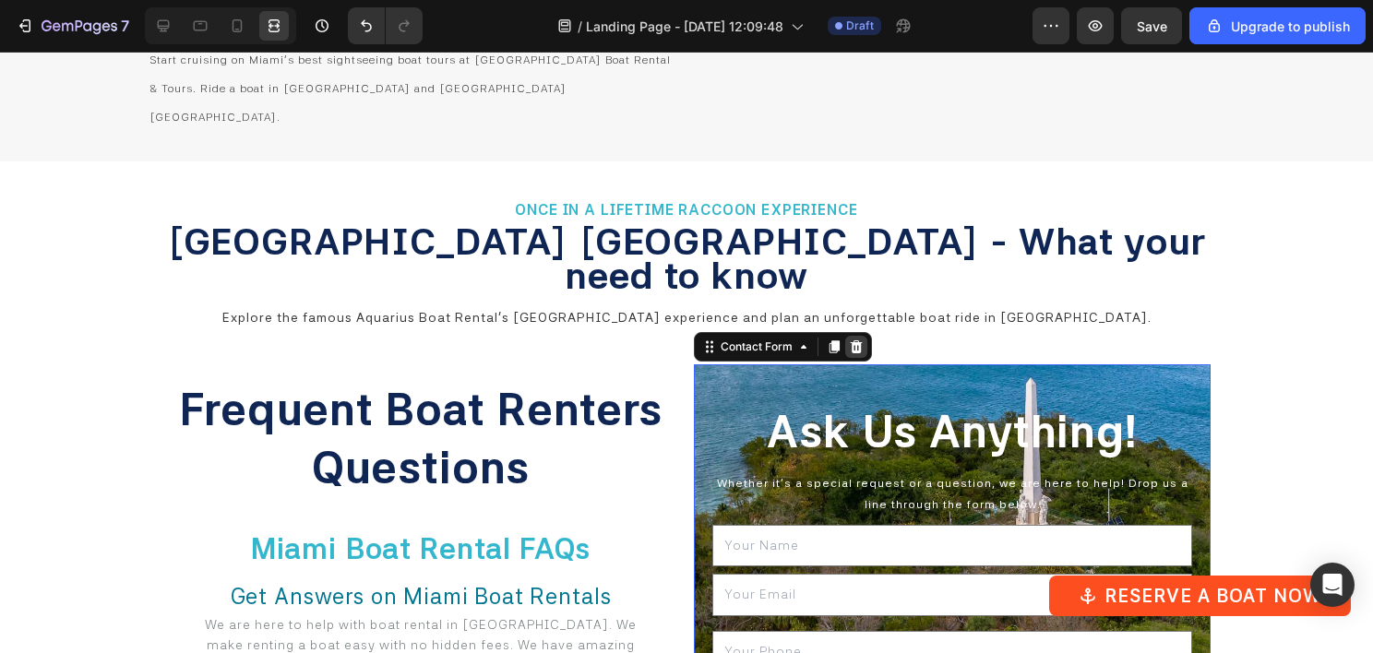
click at [849, 340] on icon at bounding box center [856, 347] width 15 height 15
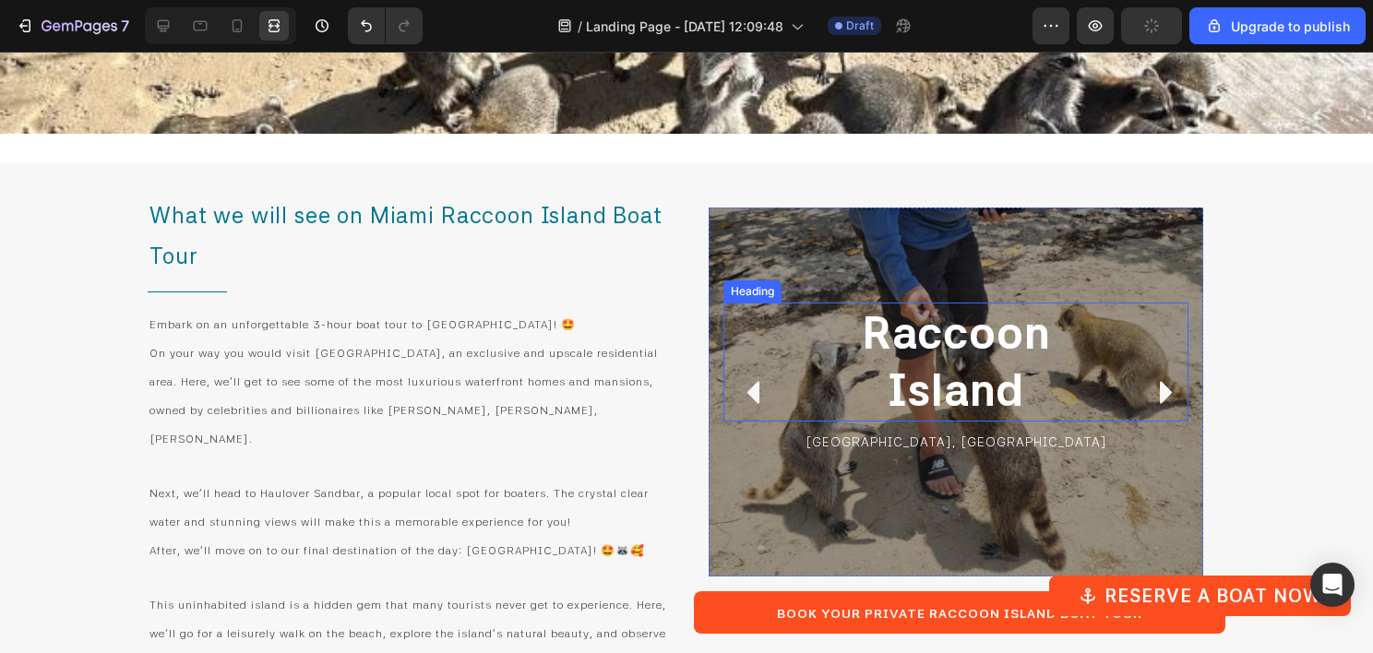
scroll to position [4641, 0]
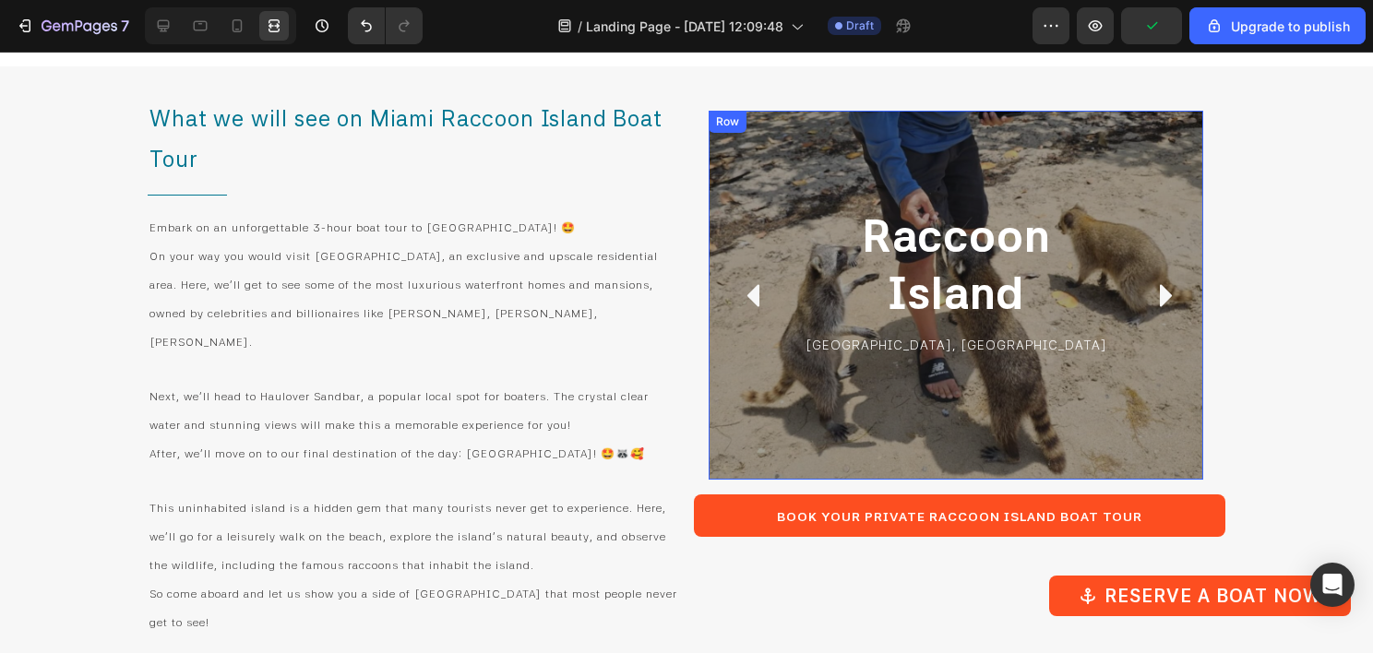
click at [775, 196] on div "[GEOGRAPHIC_DATA] [GEOGRAPHIC_DATA], [GEOGRAPHIC_DATA] Text Block" at bounding box center [955, 295] width 465 height 340
click at [762, 134] on icon at bounding box center [769, 129] width 15 height 15
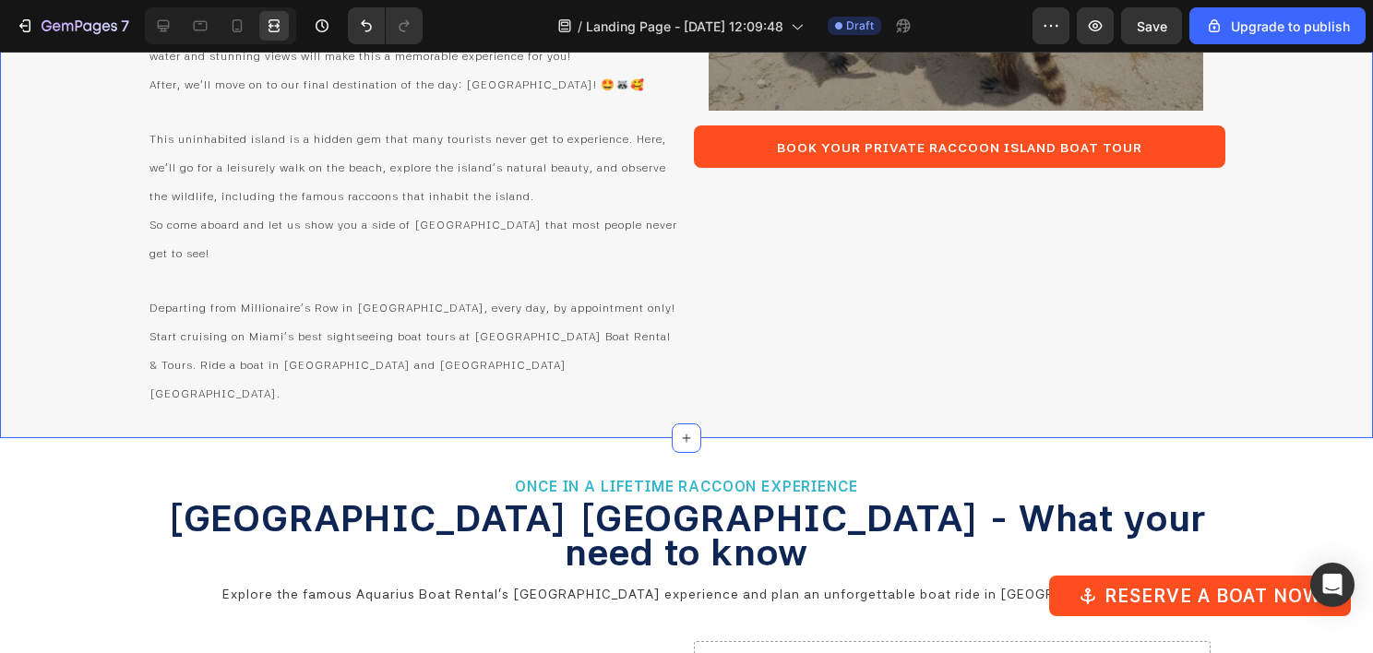
scroll to position [5471, 0]
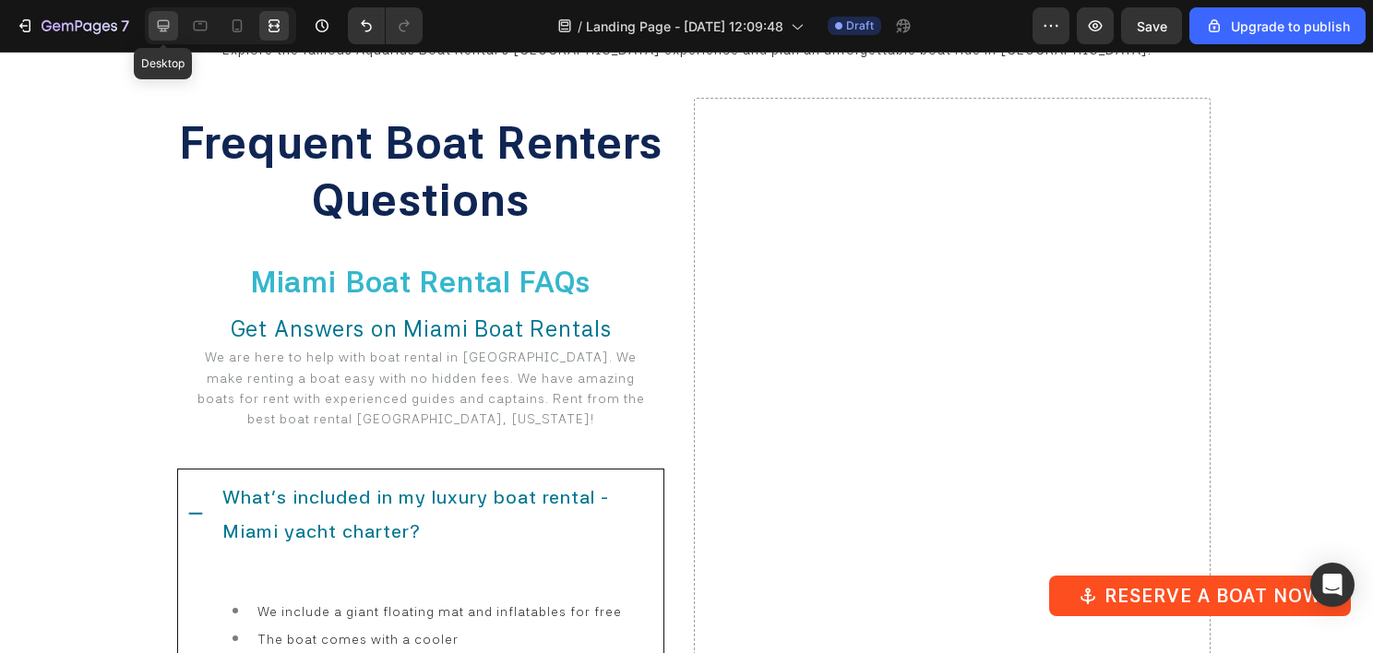
click at [155, 21] on icon at bounding box center [163, 26] width 18 height 18
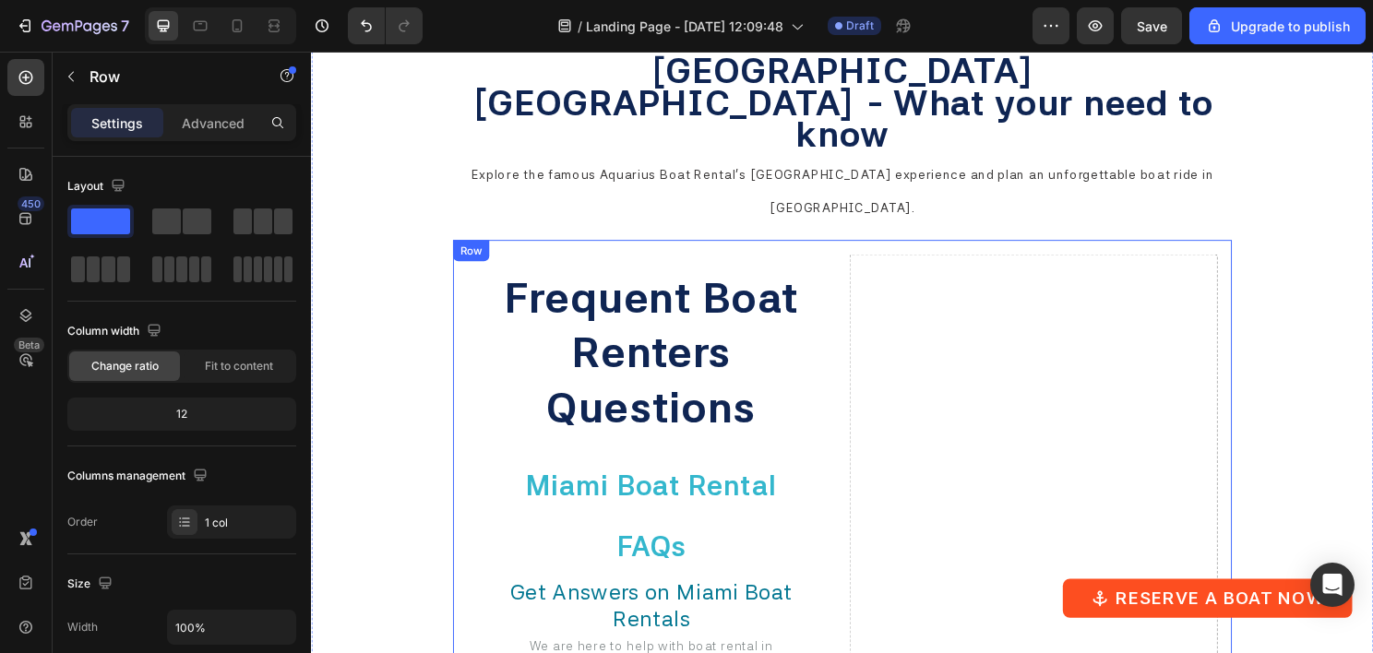
scroll to position [5413, 0]
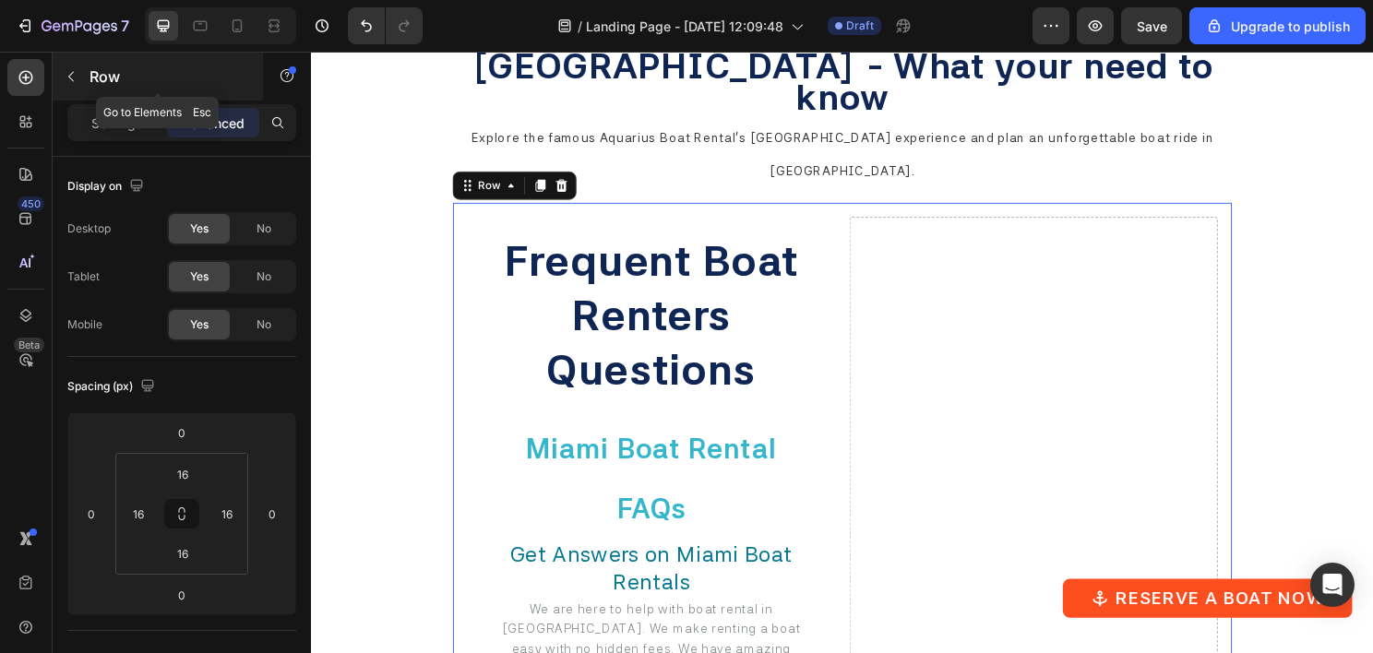
click at [69, 86] on button "button" at bounding box center [71, 77] width 30 height 30
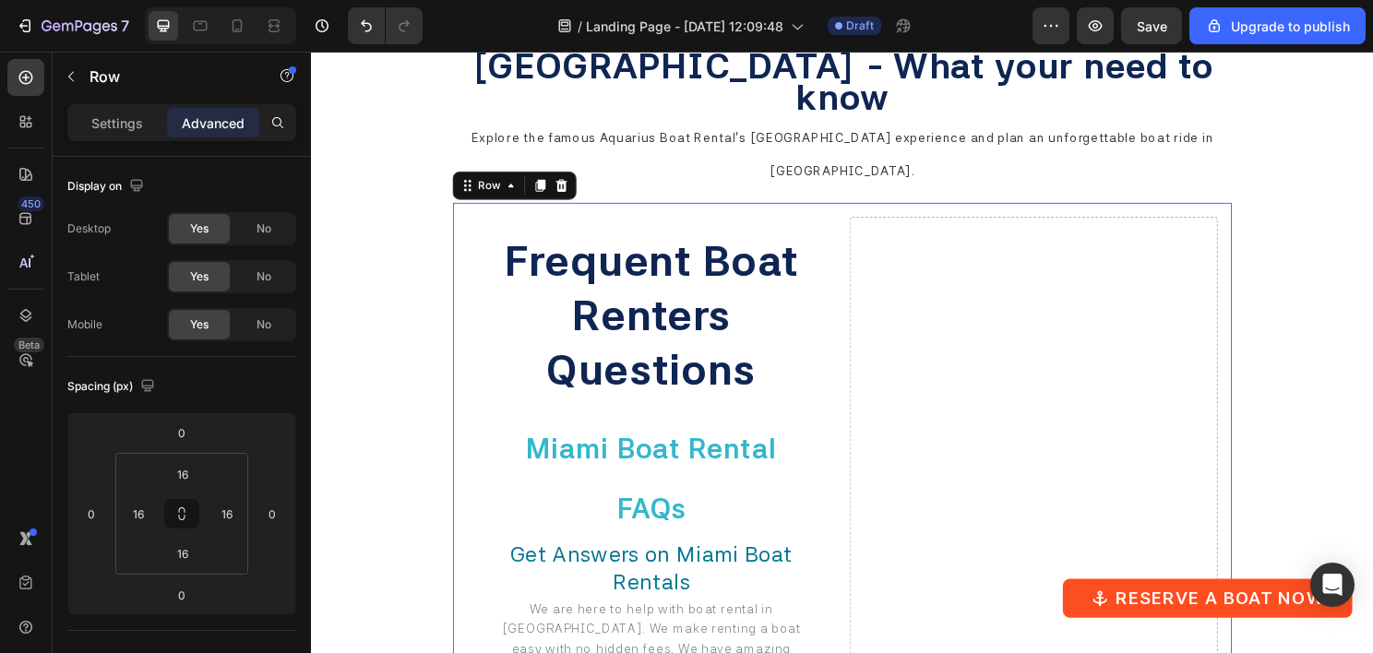
click at [104, 111] on div "Settings" at bounding box center [117, 123] width 92 height 30
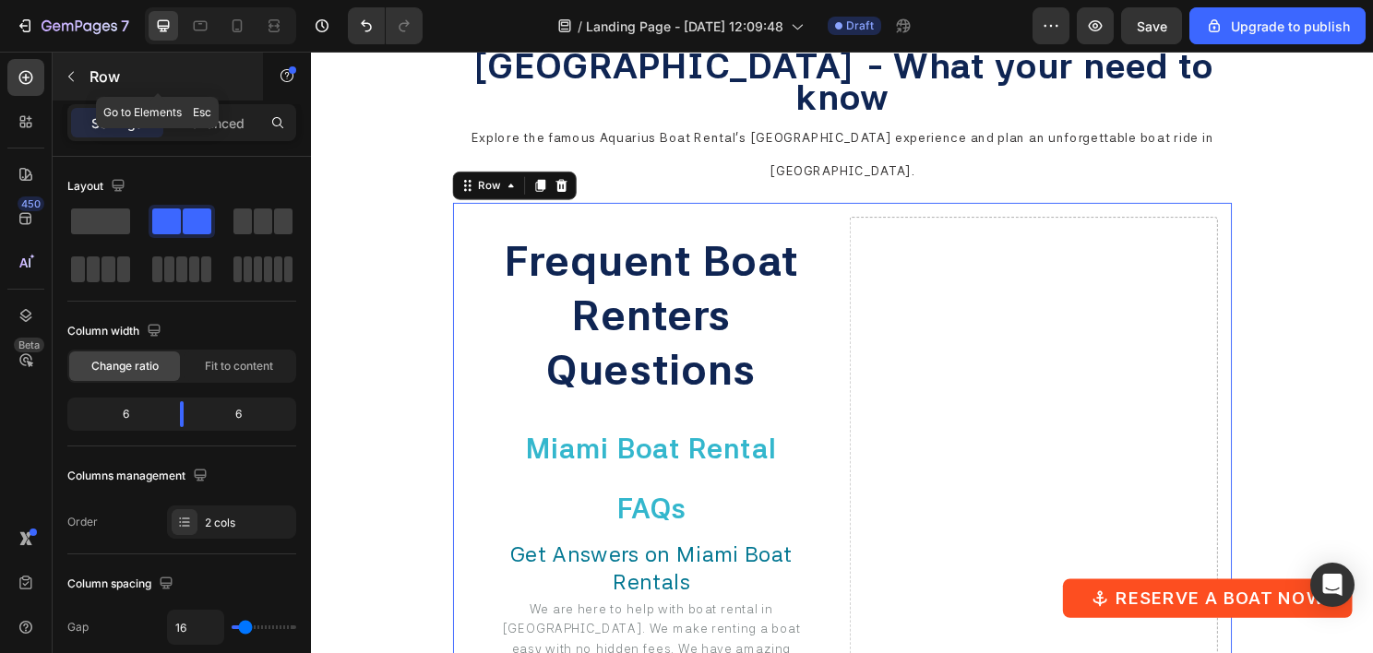
click at [79, 84] on button "button" at bounding box center [71, 77] width 30 height 30
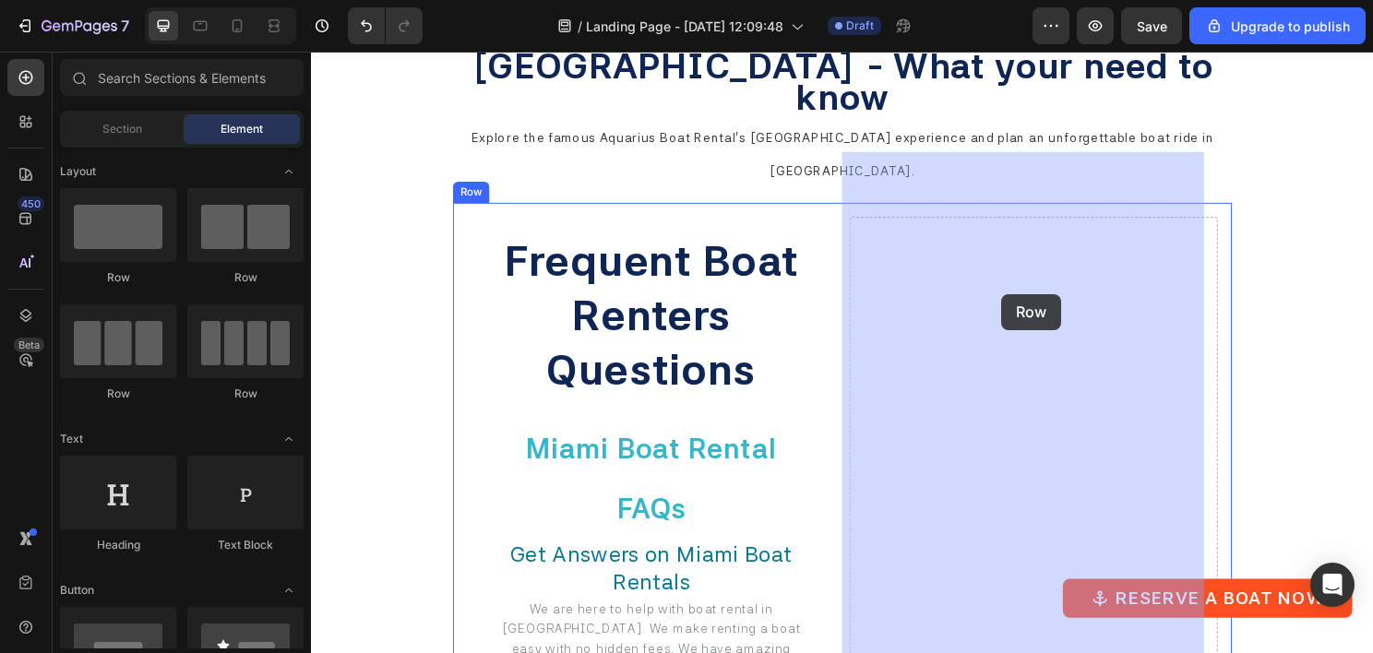
drag, startPoint x: 421, startPoint y: 269, endPoint x: 1031, endPoint y: 306, distance: 611.1
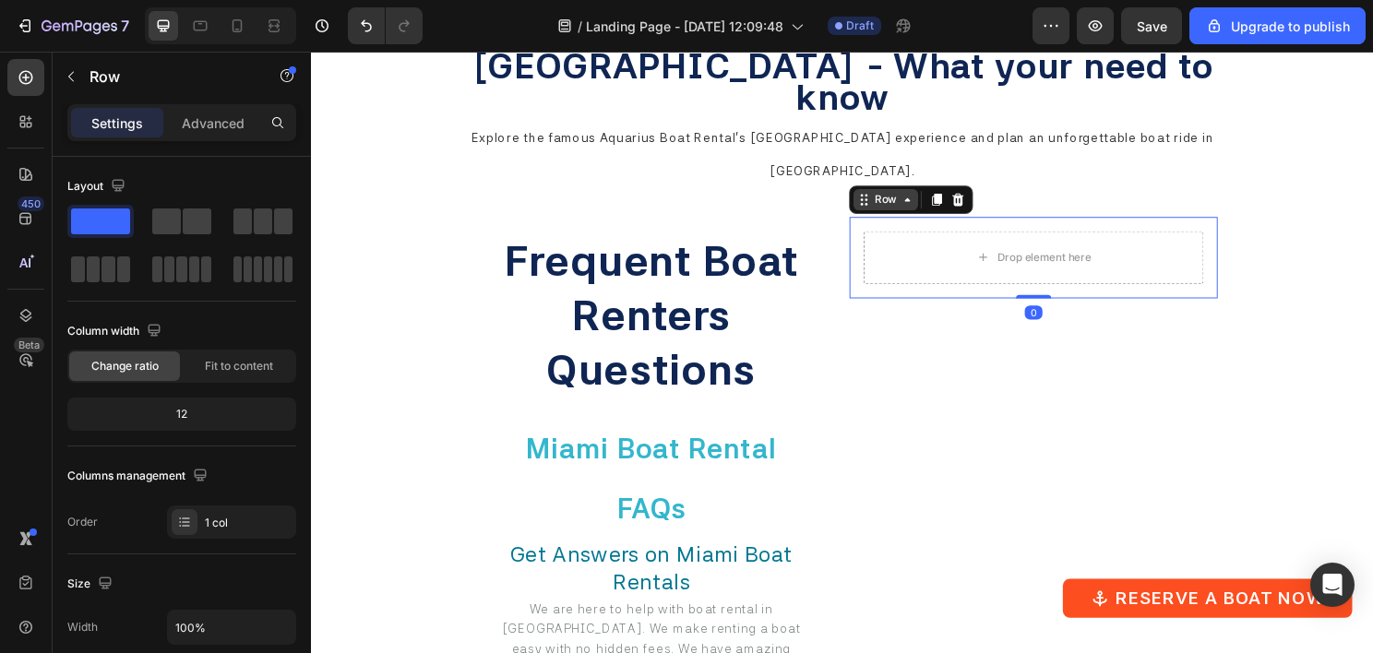
click at [927, 199] on icon at bounding box center [933, 206] width 15 height 15
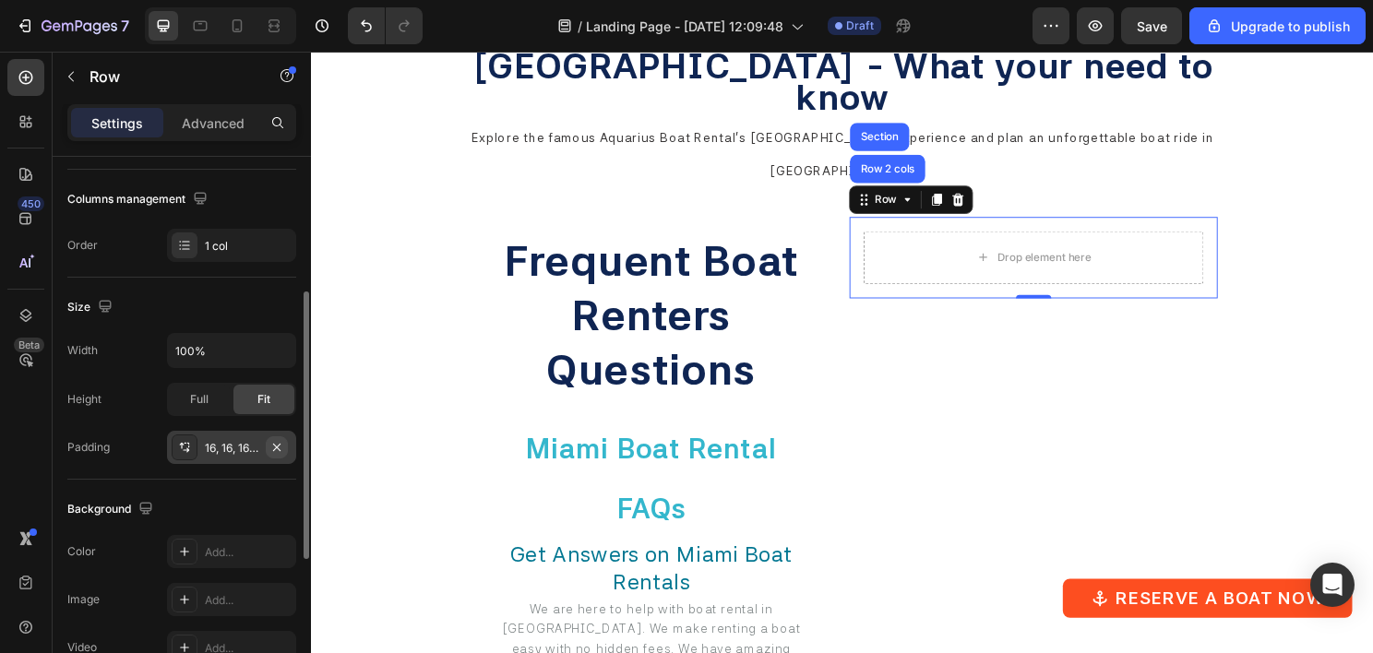
click at [284, 447] on button "button" at bounding box center [277, 447] width 22 height 22
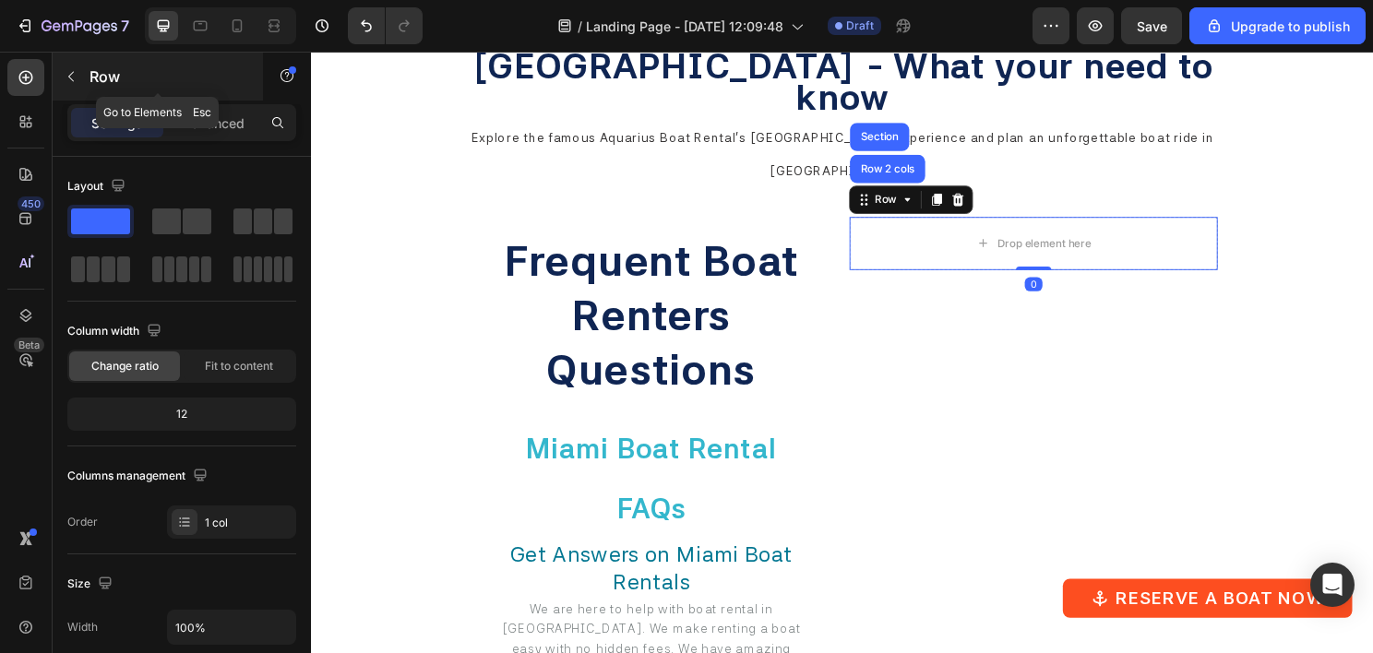
click at [78, 90] on button "button" at bounding box center [71, 77] width 30 height 30
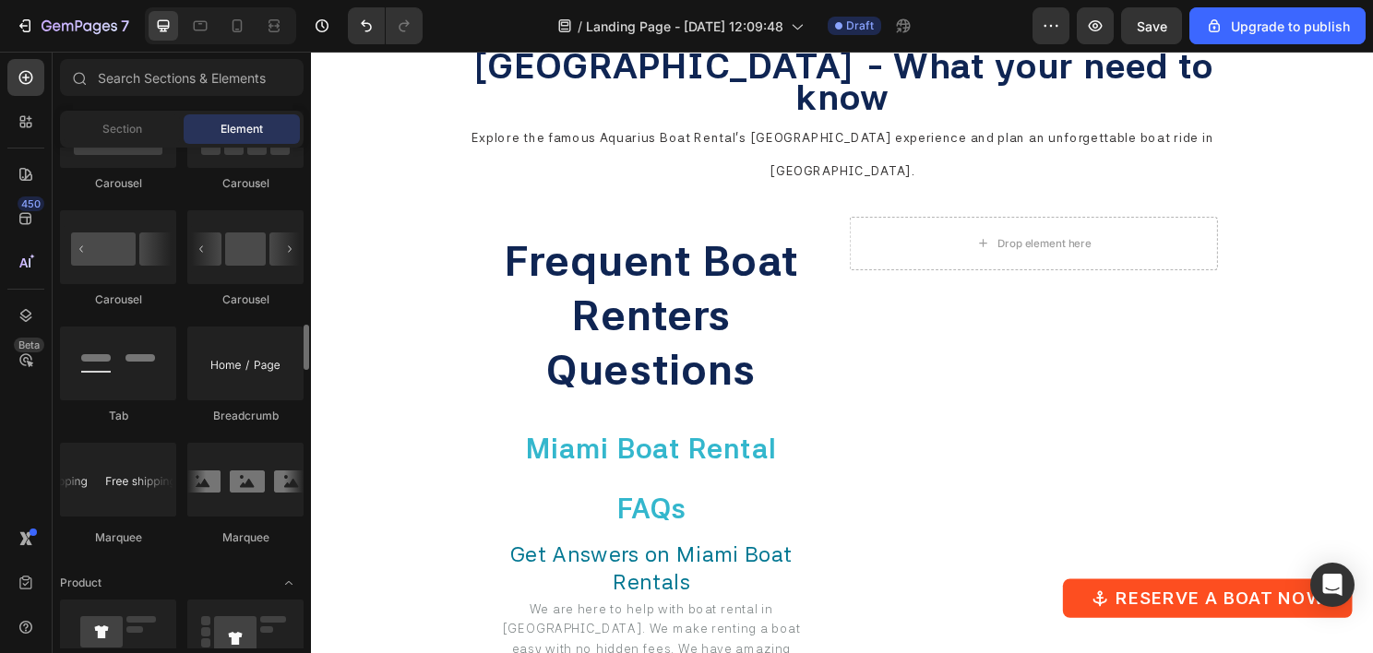
scroll to position [1753, 0]
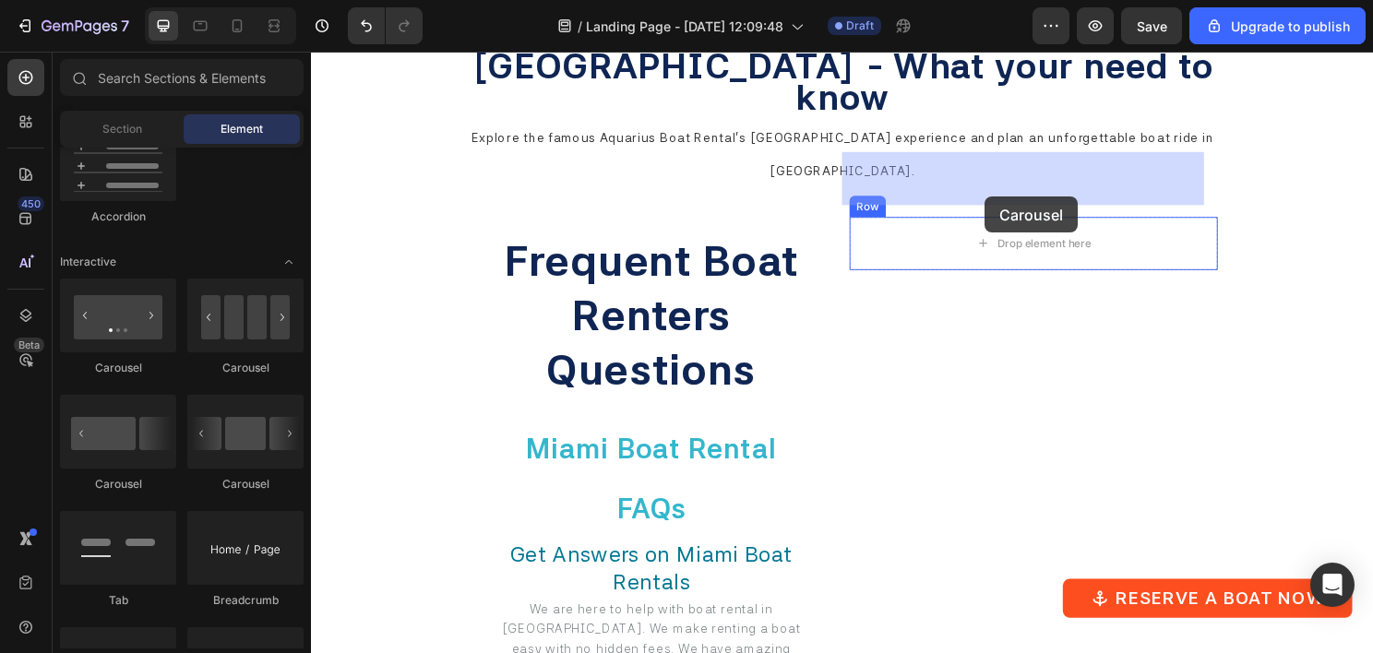
drag, startPoint x: 442, startPoint y: 374, endPoint x: 1013, endPoint y: 203, distance: 596.1
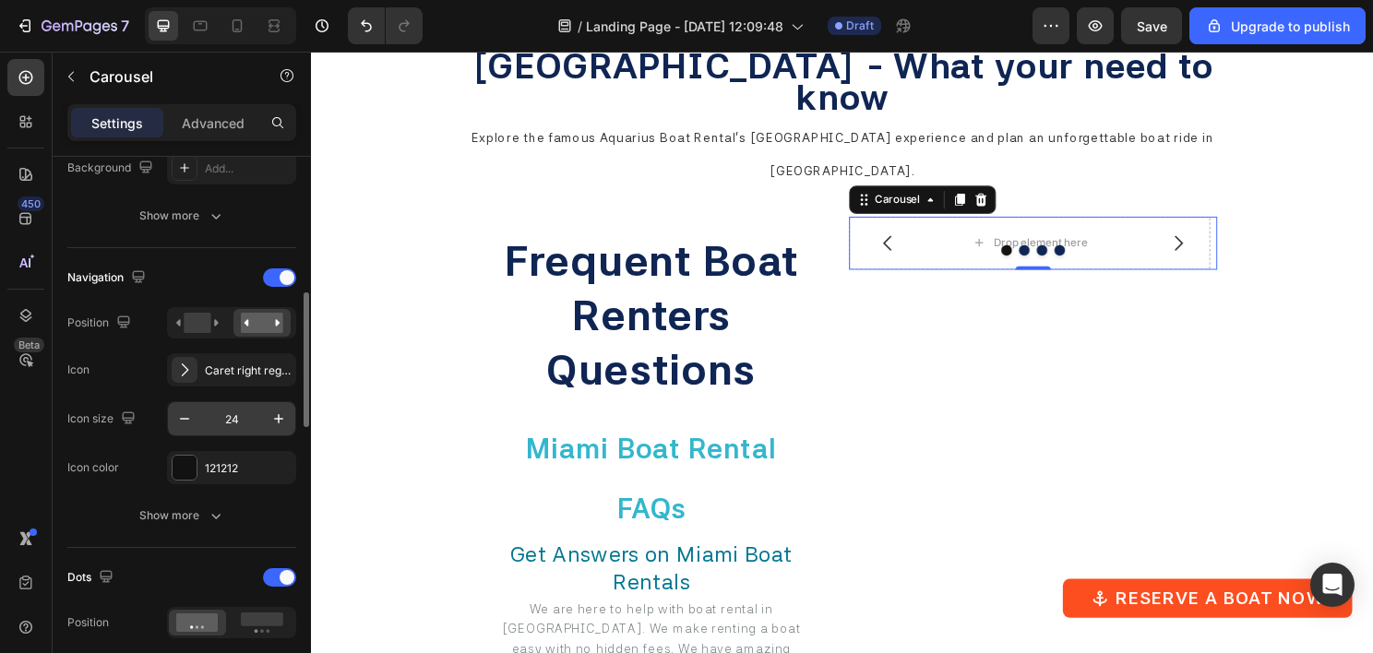
scroll to position [646, 0]
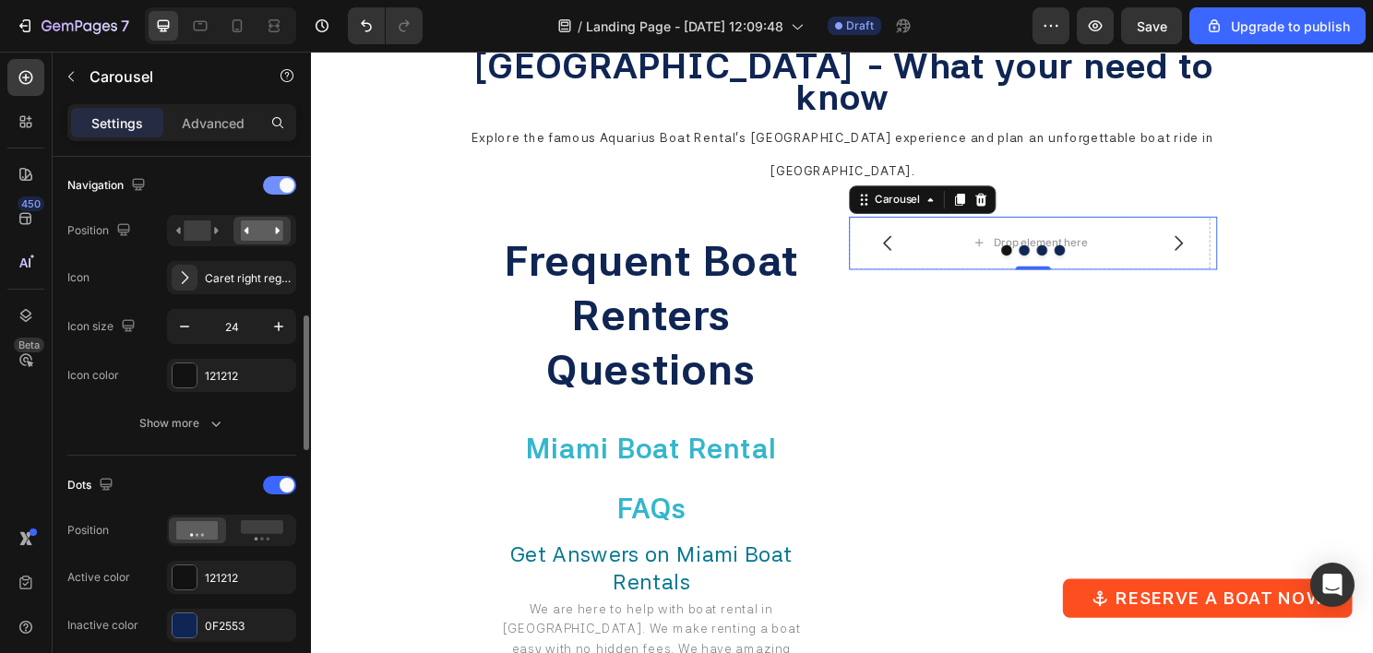
click at [273, 185] on div at bounding box center [279, 185] width 33 height 18
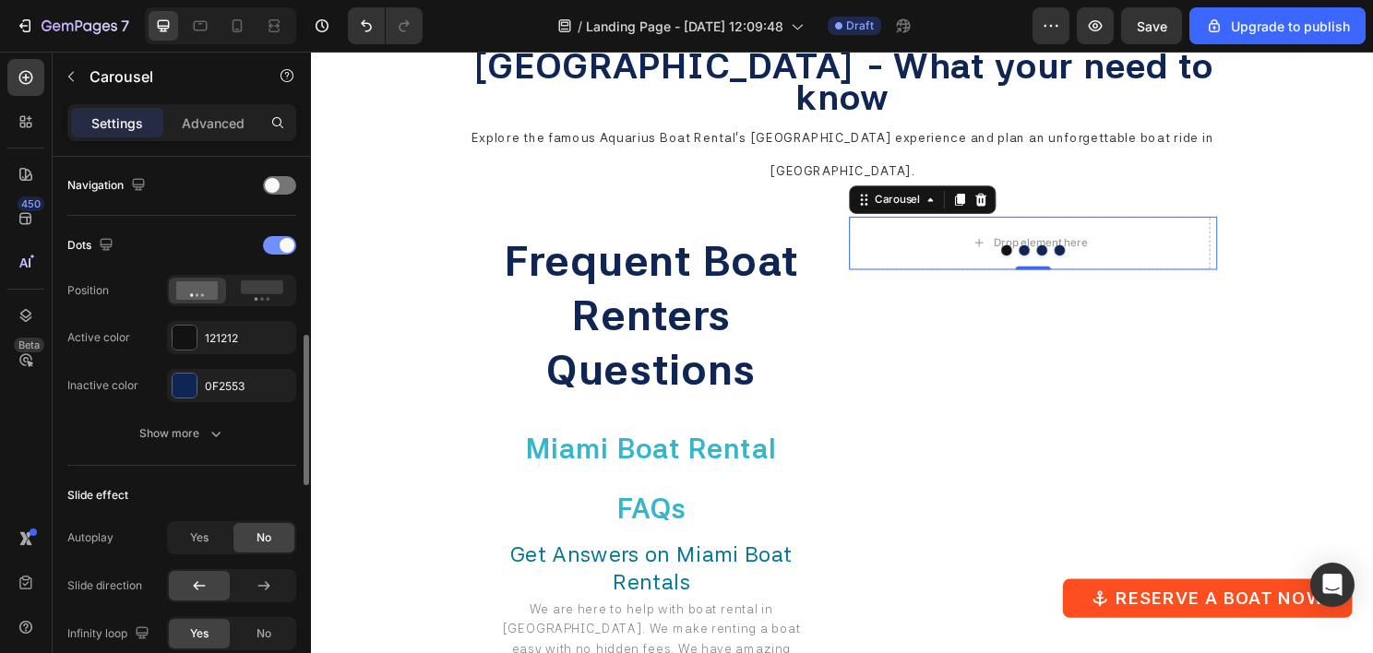
click at [276, 241] on div at bounding box center [279, 245] width 33 height 18
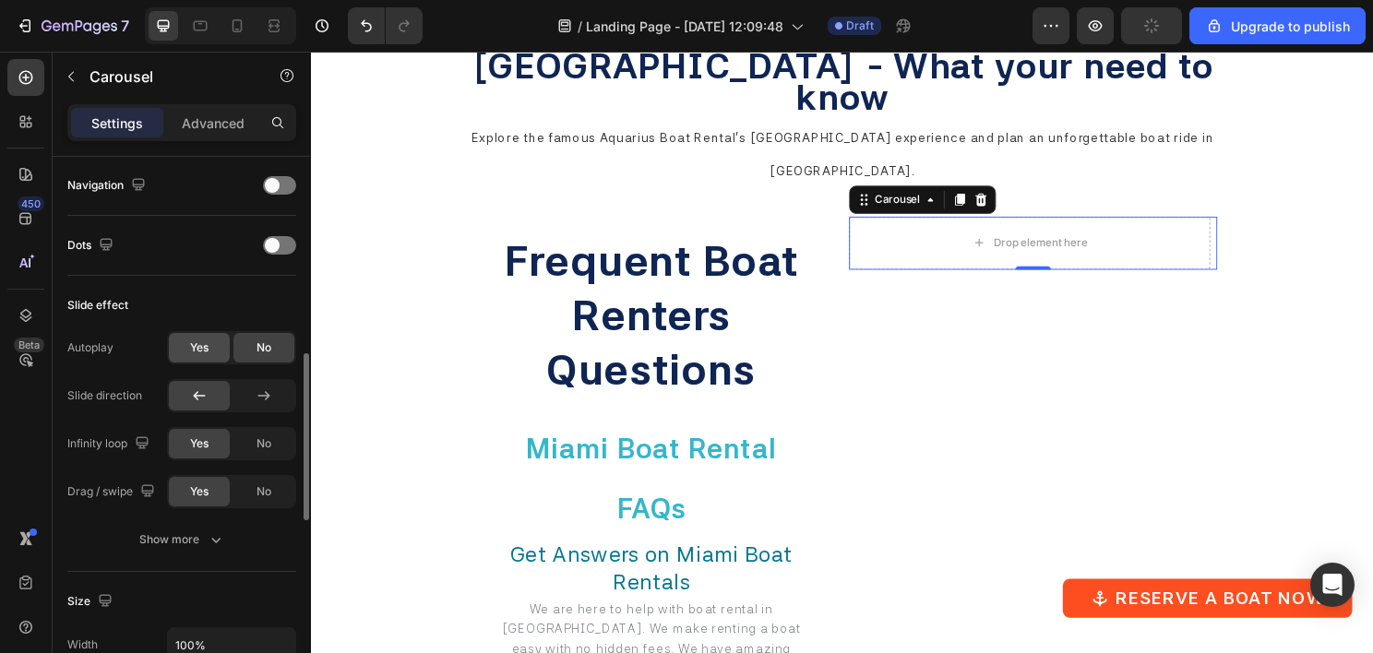
click at [190, 341] on span "Yes" at bounding box center [199, 348] width 18 height 17
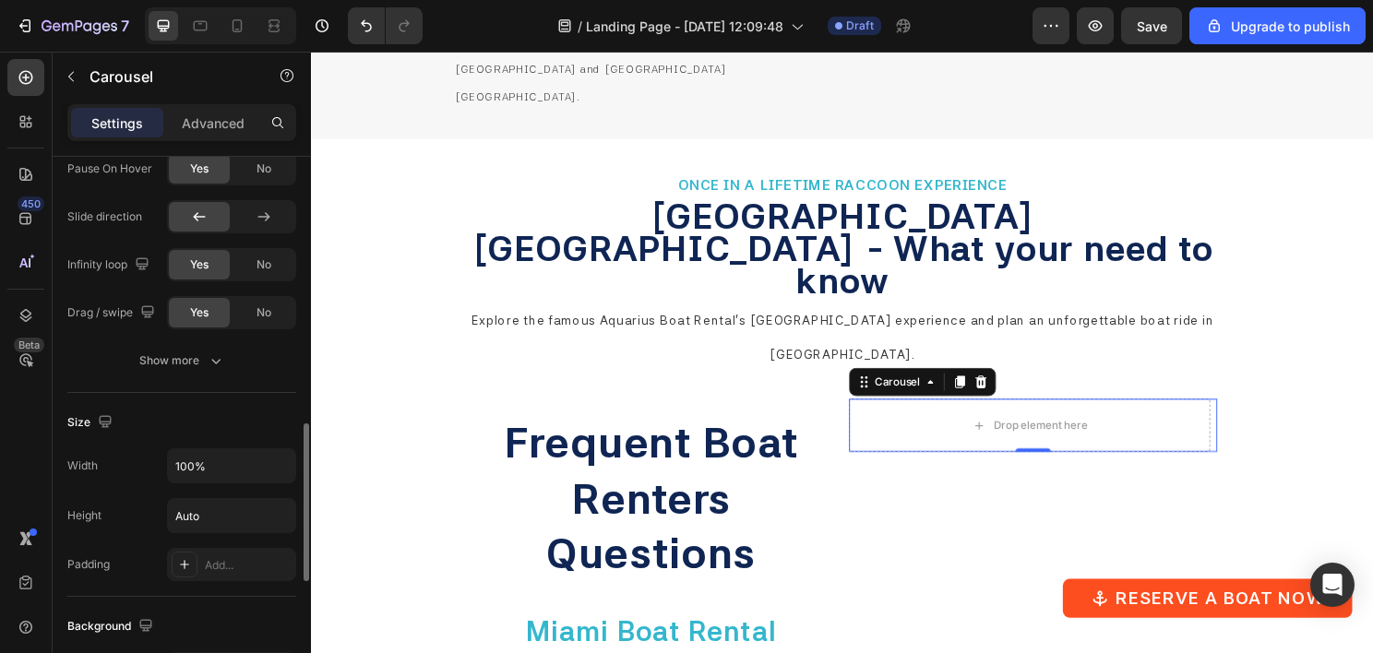
scroll to position [1107, 0]
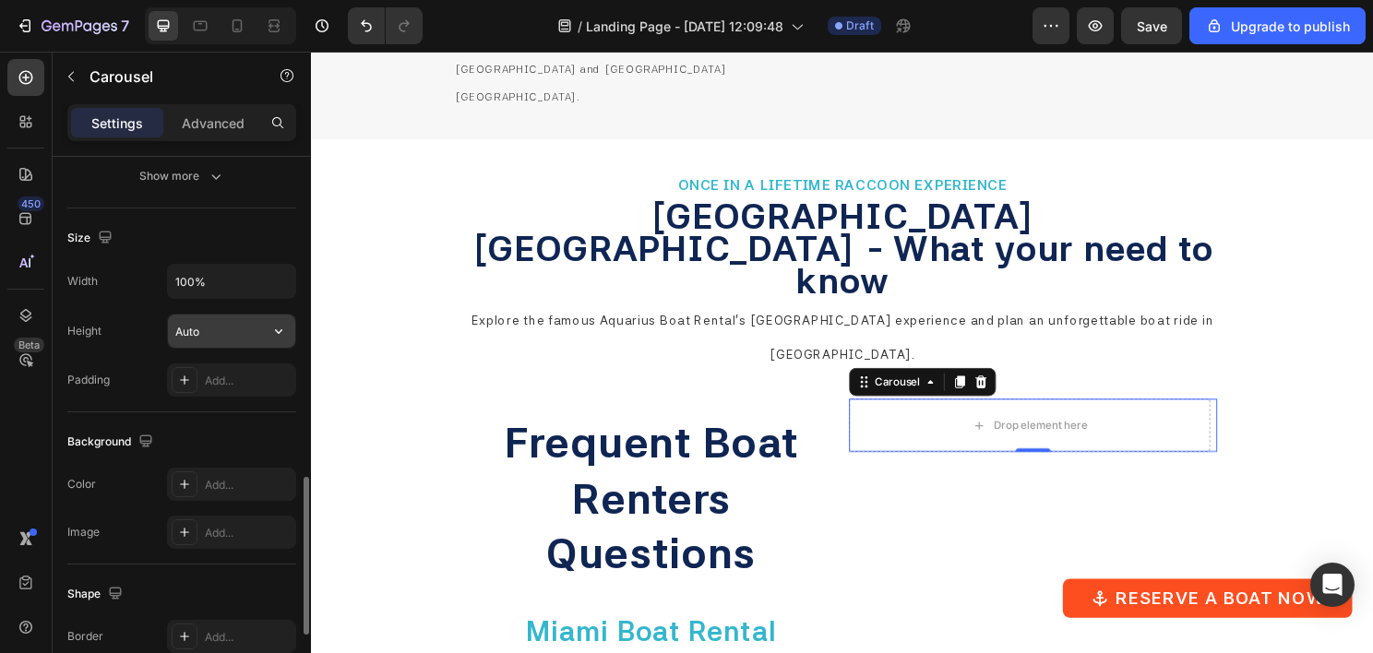
click at [205, 328] on input "Auto" at bounding box center [231, 331] width 127 height 33
click at [271, 328] on icon "button" at bounding box center [278, 331] width 18 height 18
click at [236, 340] on input "Auto" at bounding box center [231, 331] width 127 height 33
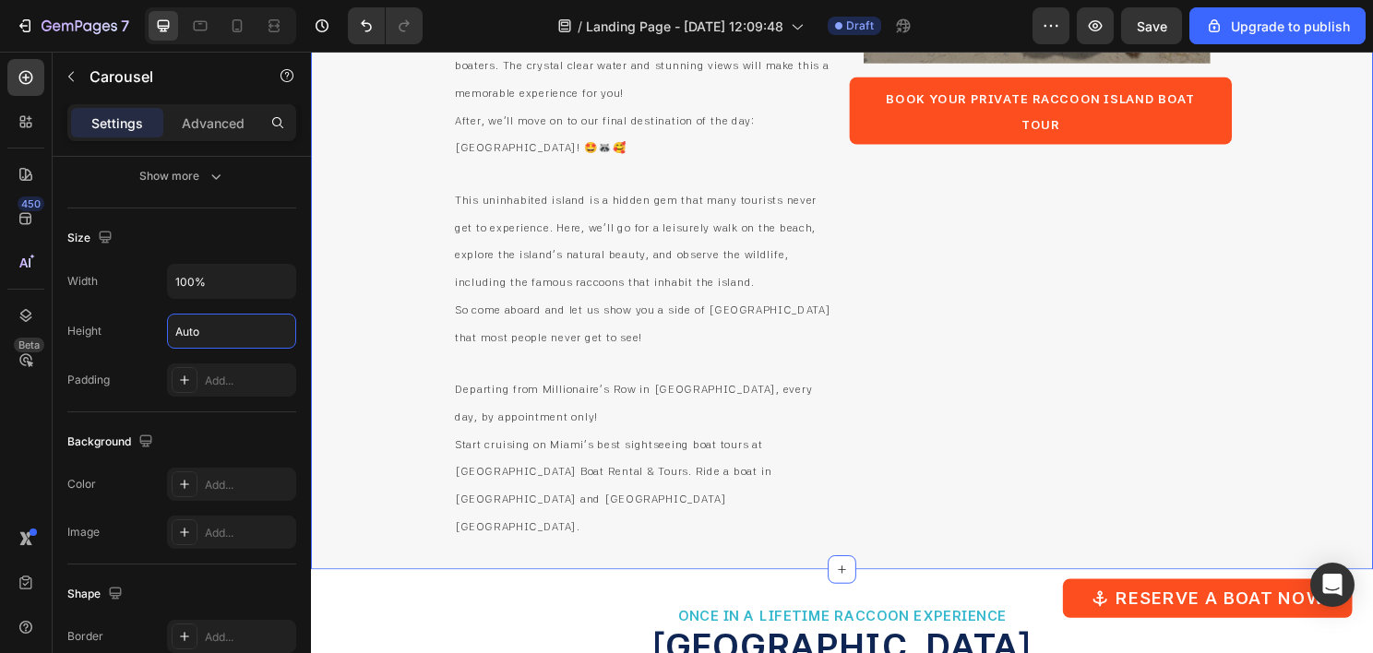
scroll to position [4859, 0]
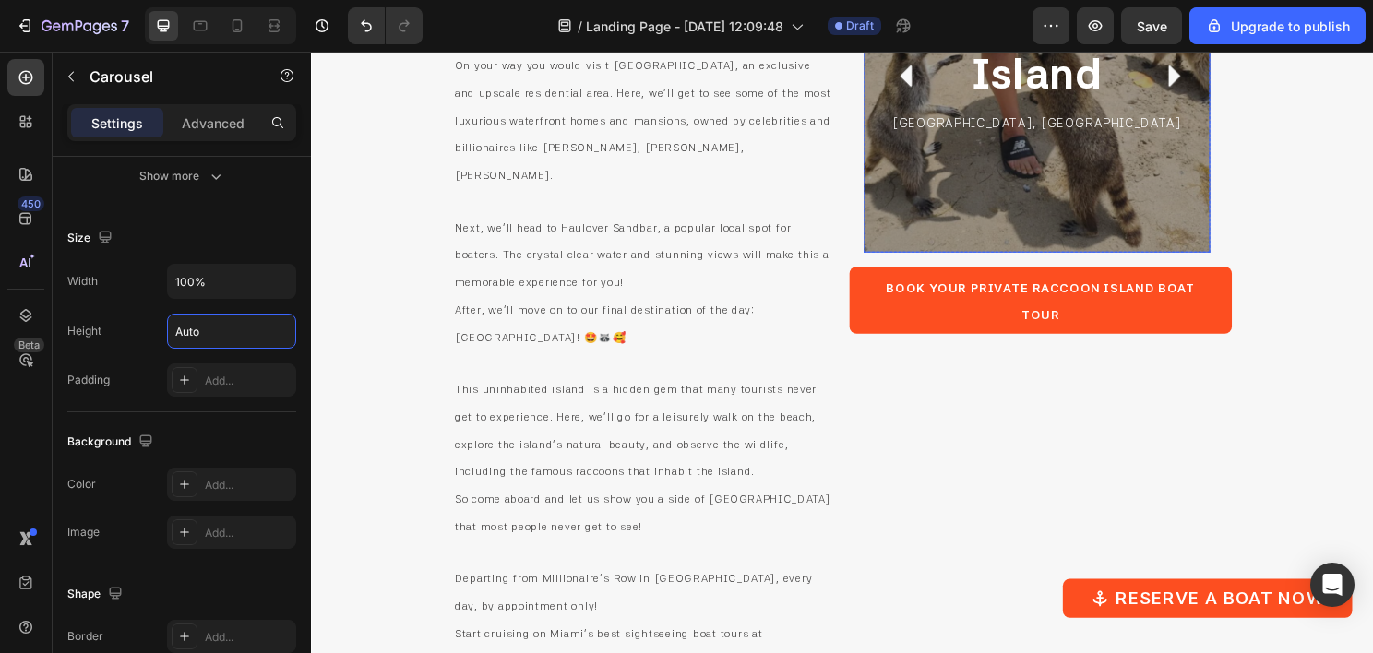
click at [1224, 192] on div "[GEOGRAPHIC_DATA] [GEOGRAPHIC_DATA], [GEOGRAPHIC_DATA] Text Block" at bounding box center [1068, 77] width 332 height 340
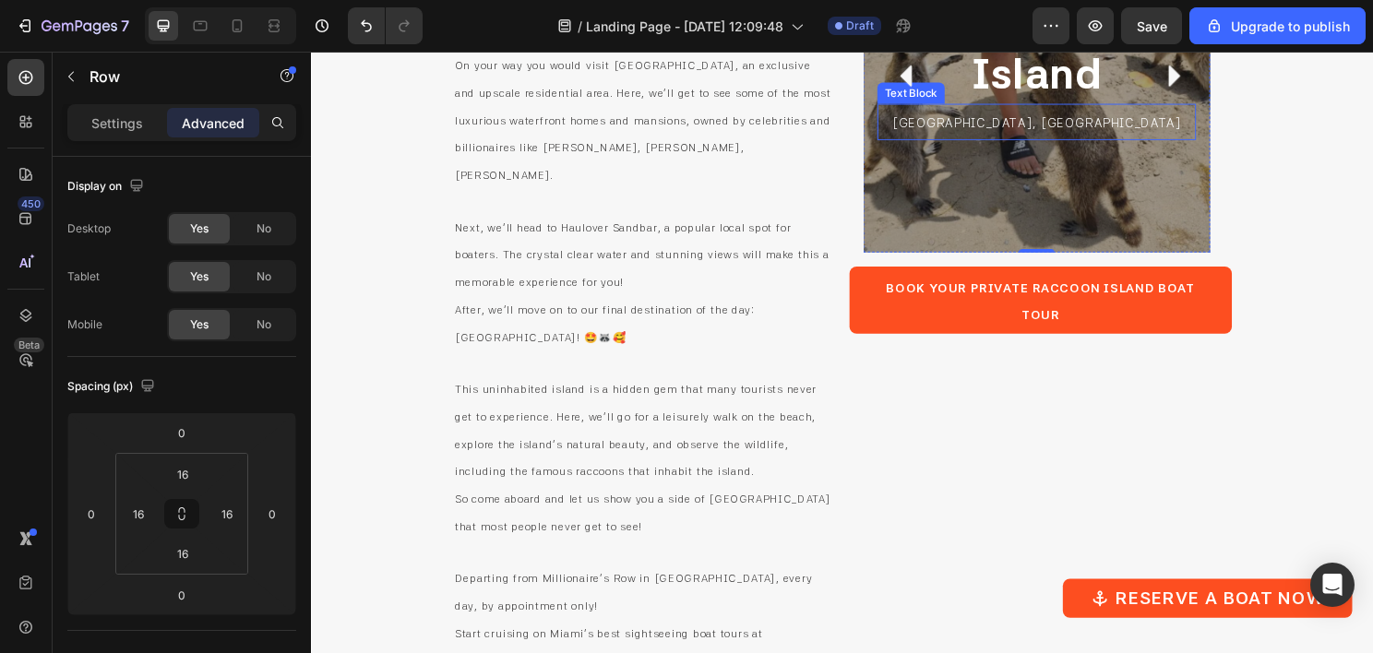
scroll to position [4675, 0]
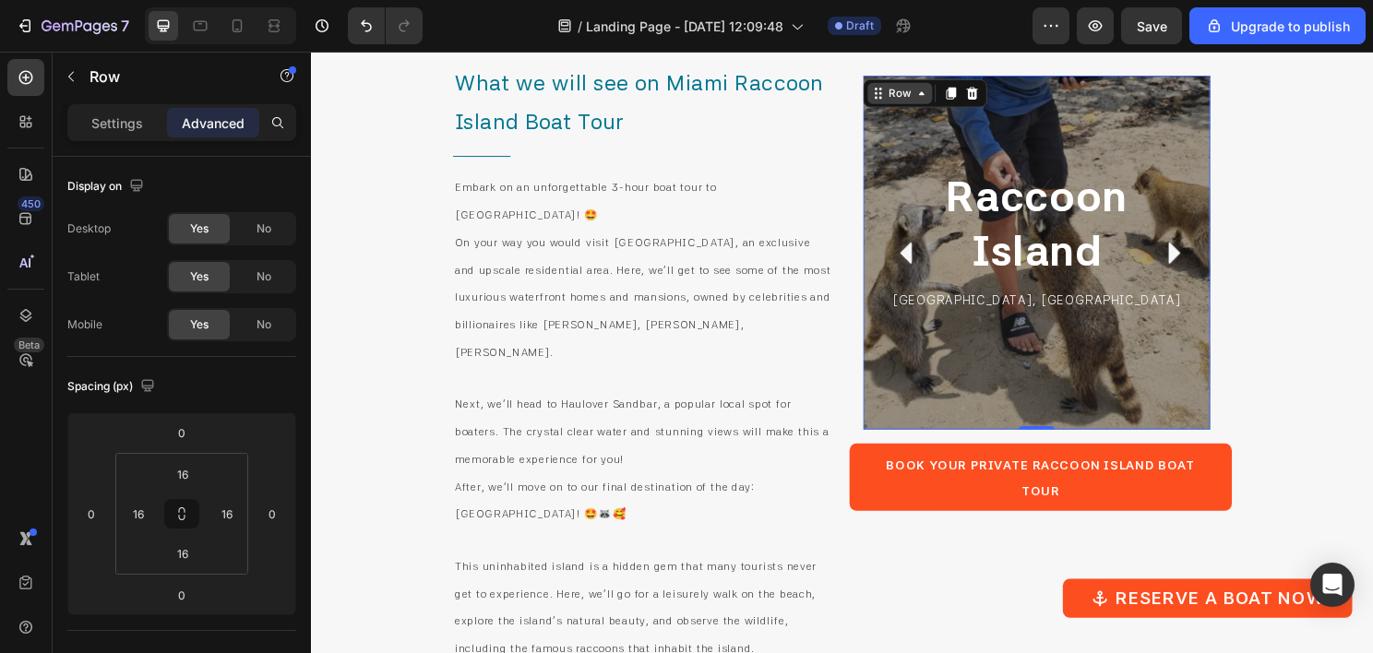
click at [922, 105] on div "Row" at bounding box center [924, 95] width 67 height 22
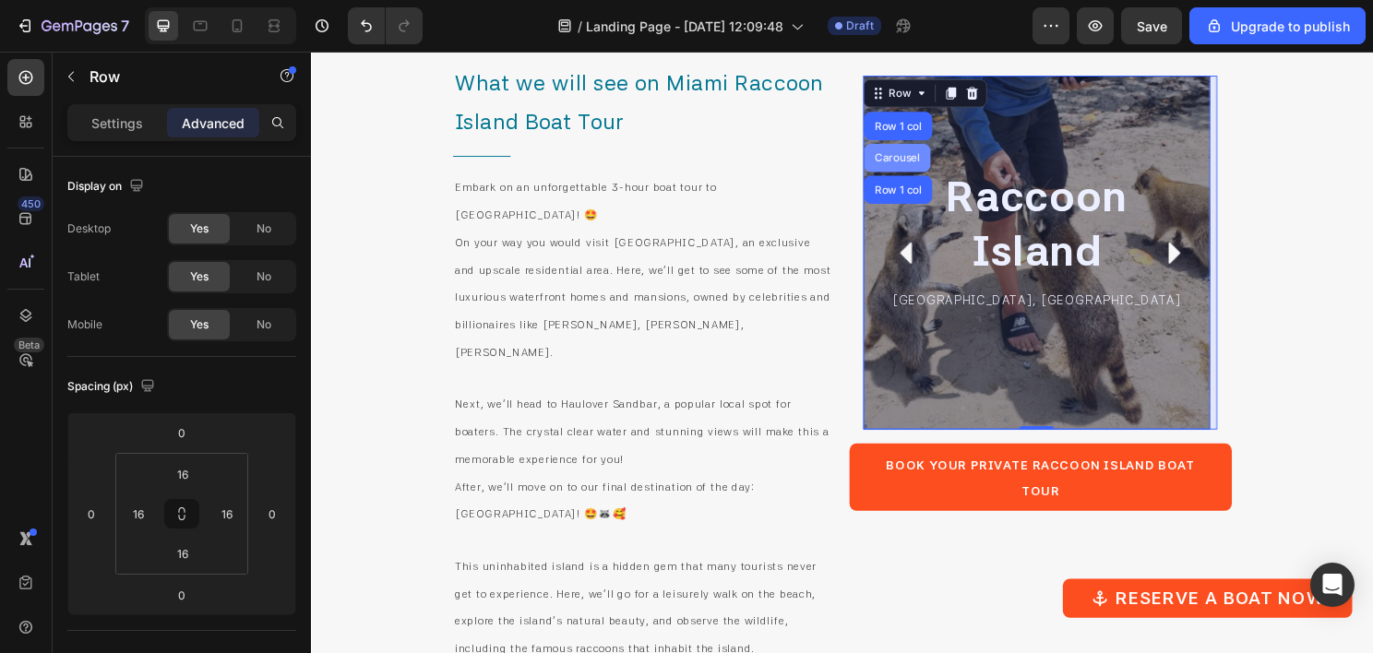
click at [914, 160] on div "Carousel" at bounding box center [922, 162] width 54 height 11
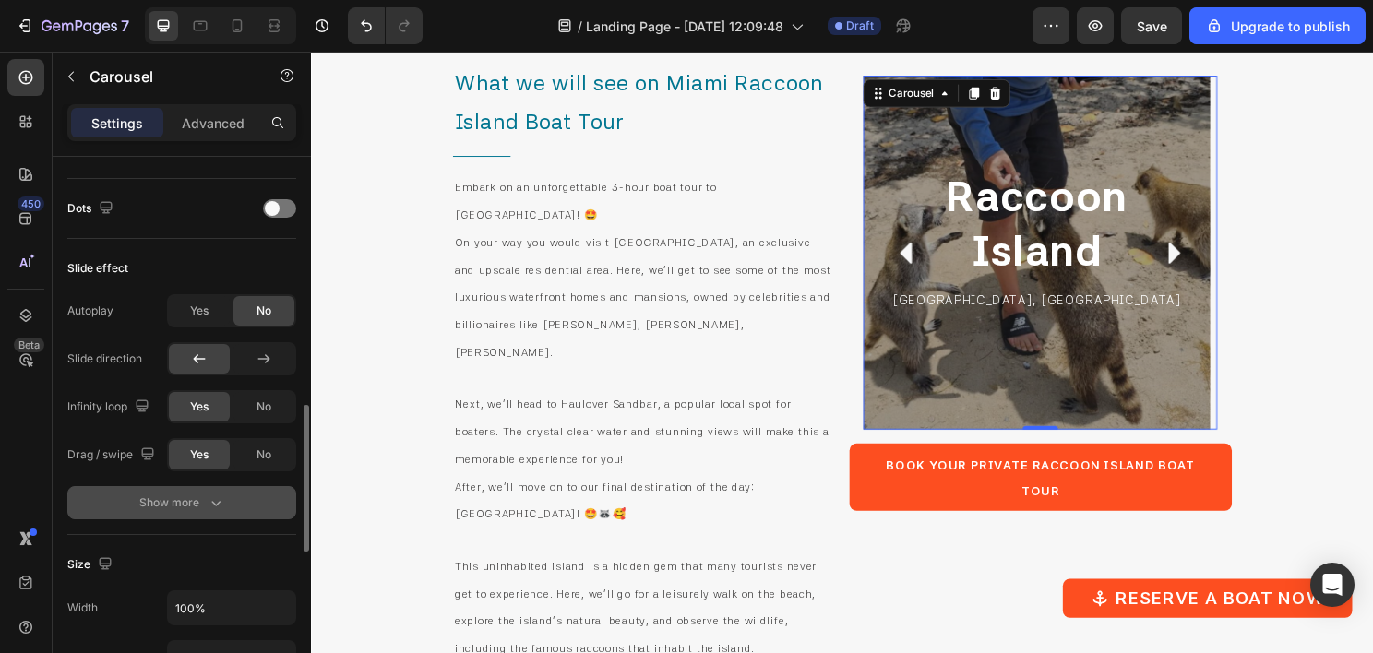
scroll to position [1107, 0]
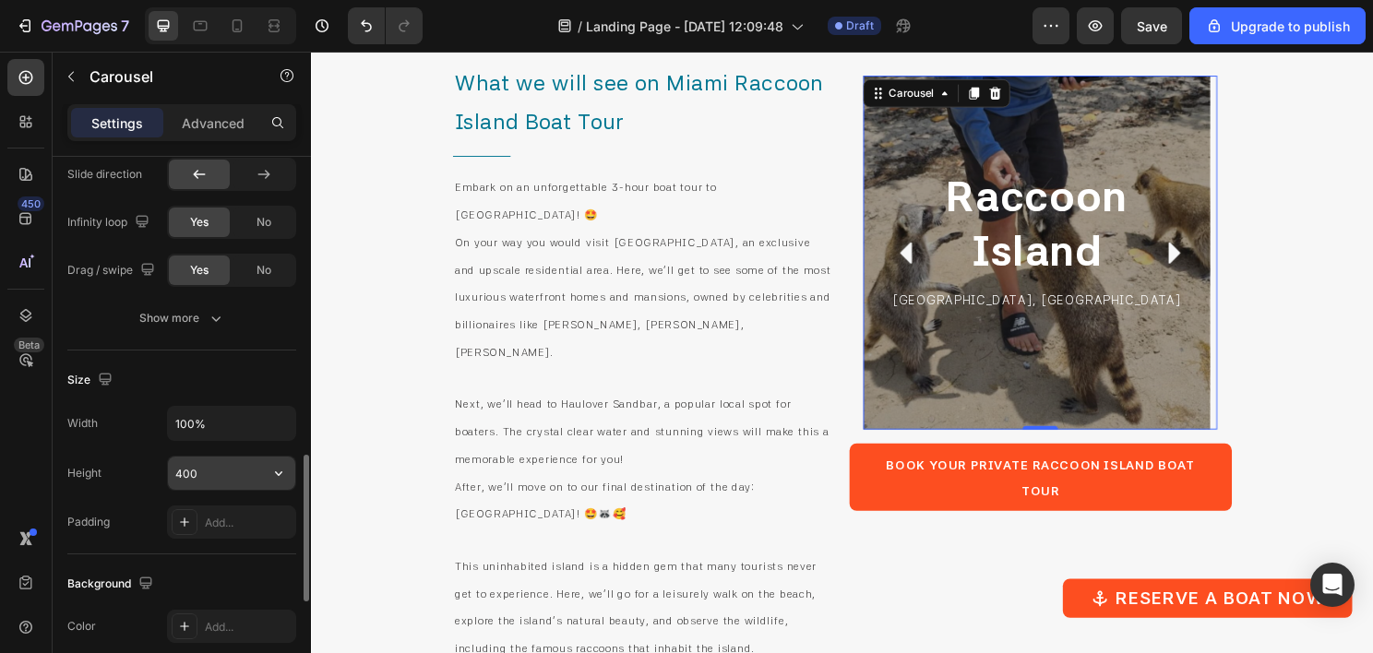
click at [207, 467] on input "400" at bounding box center [231, 473] width 127 height 33
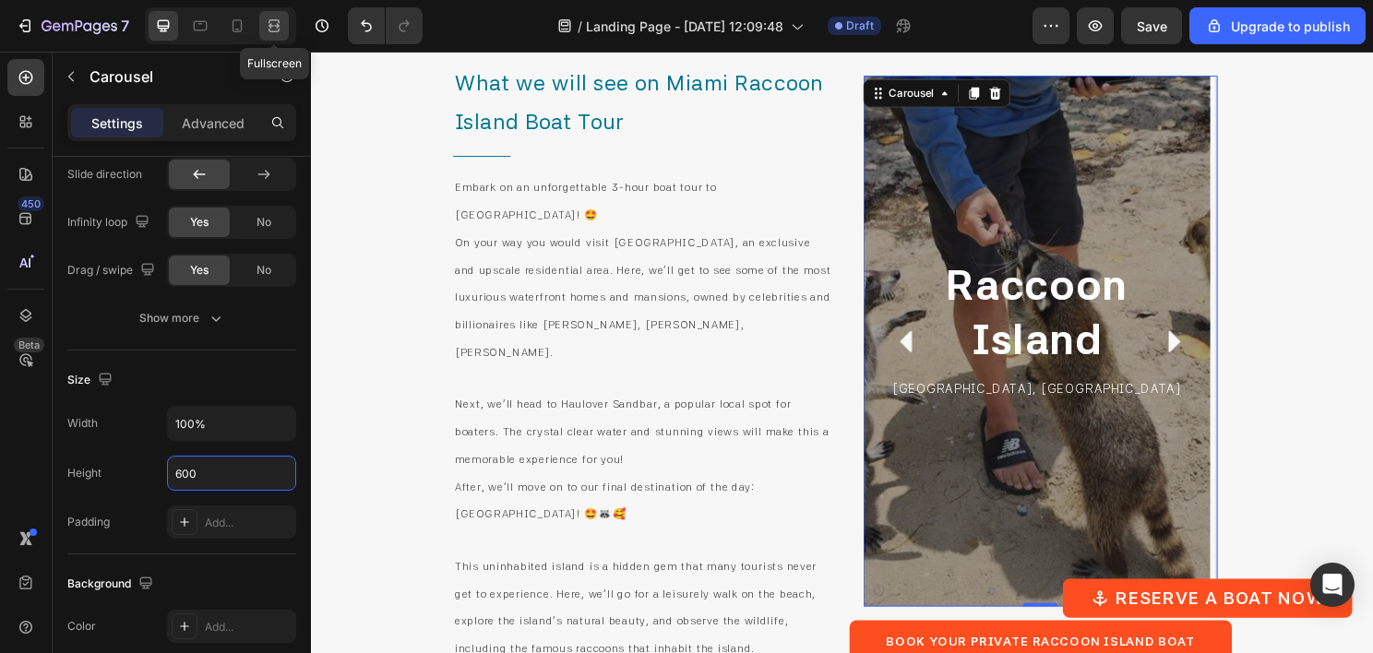
click at [274, 22] on icon at bounding box center [274, 26] width 18 height 18
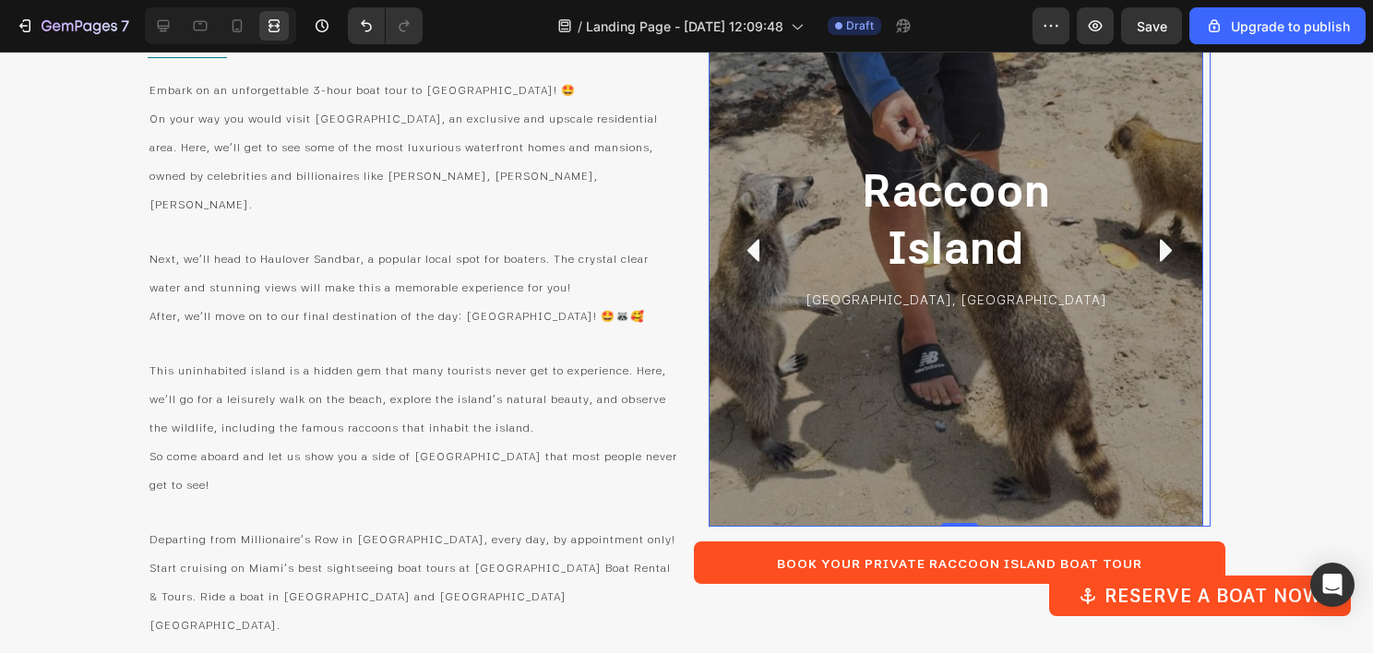
scroll to position [4767, 0]
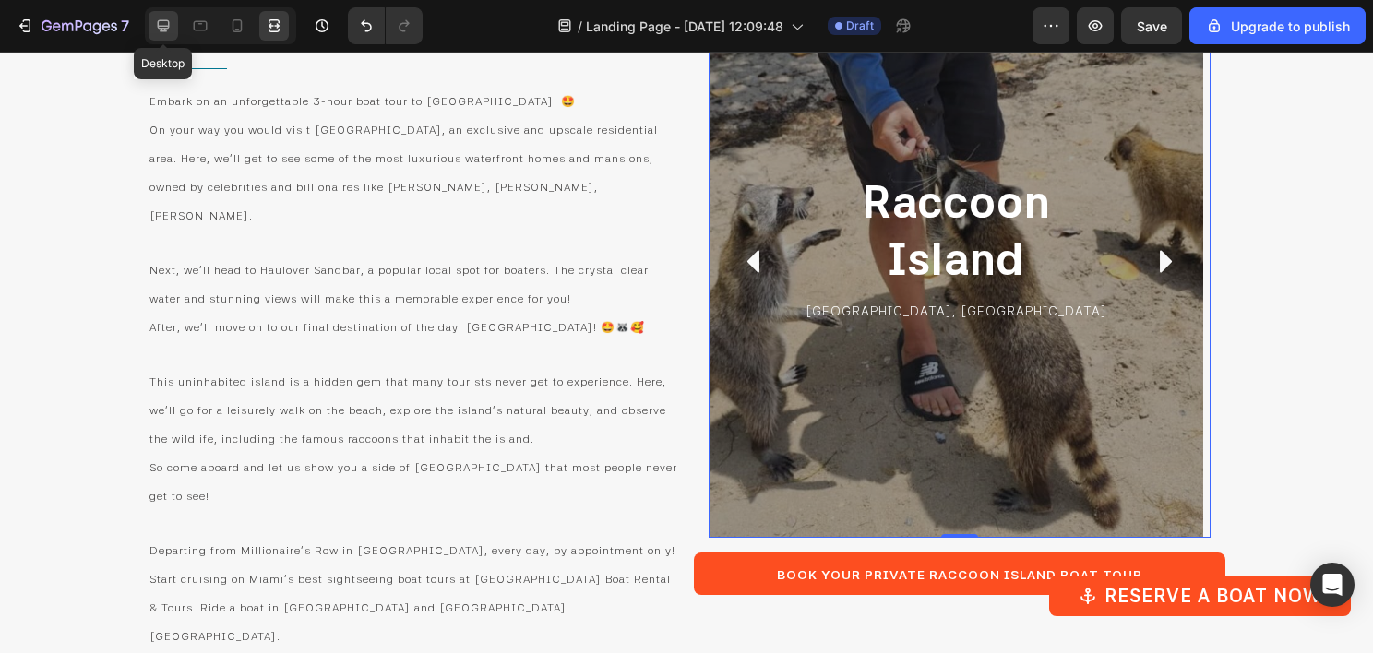
click at [156, 22] on icon at bounding box center [163, 26] width 18 height 18
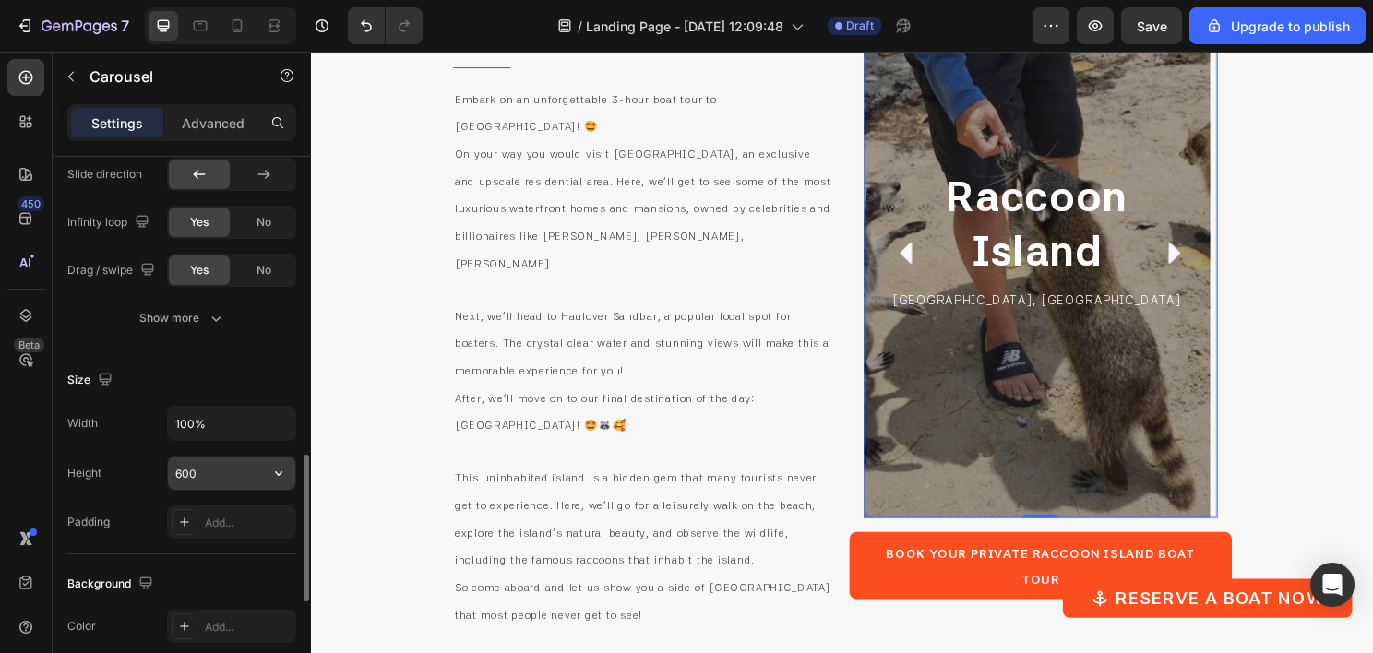
click at [210, 464] on input "600" at bounding box center [231, 473] width 127 height 33
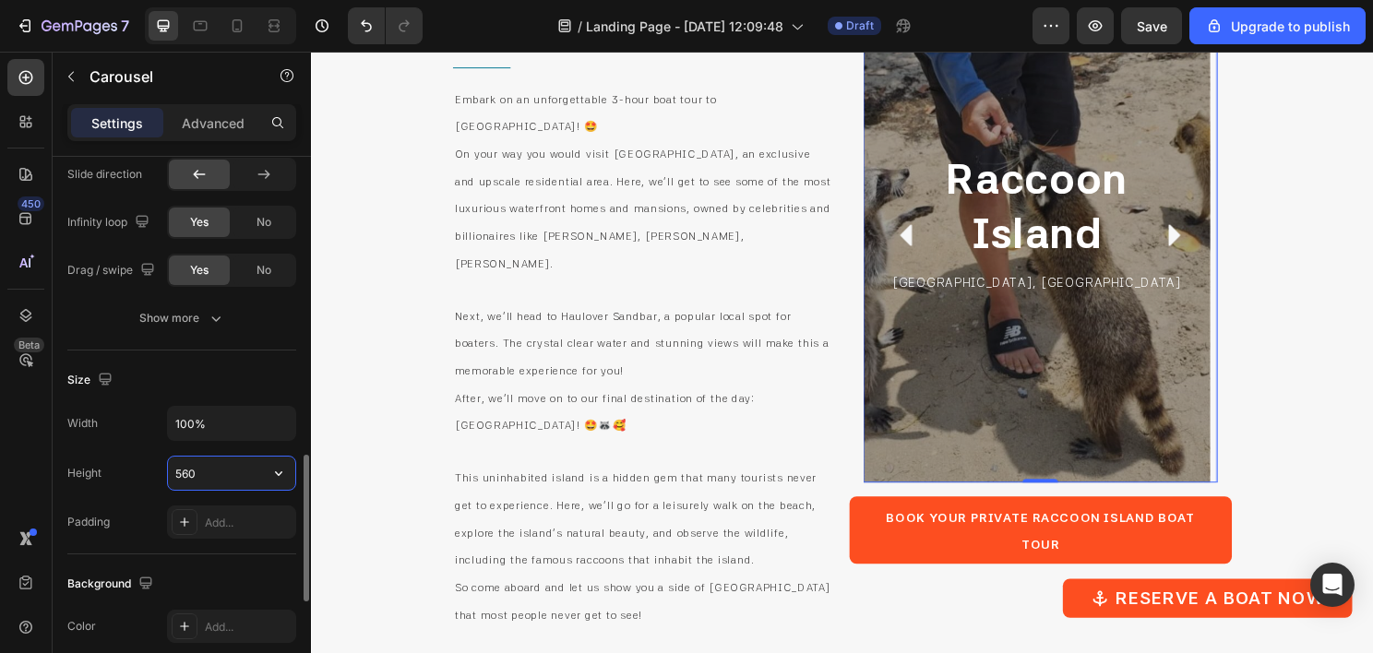
type input "560"
click at [273, 22] on icon at bounding box center [274, 26] width 18 height 18
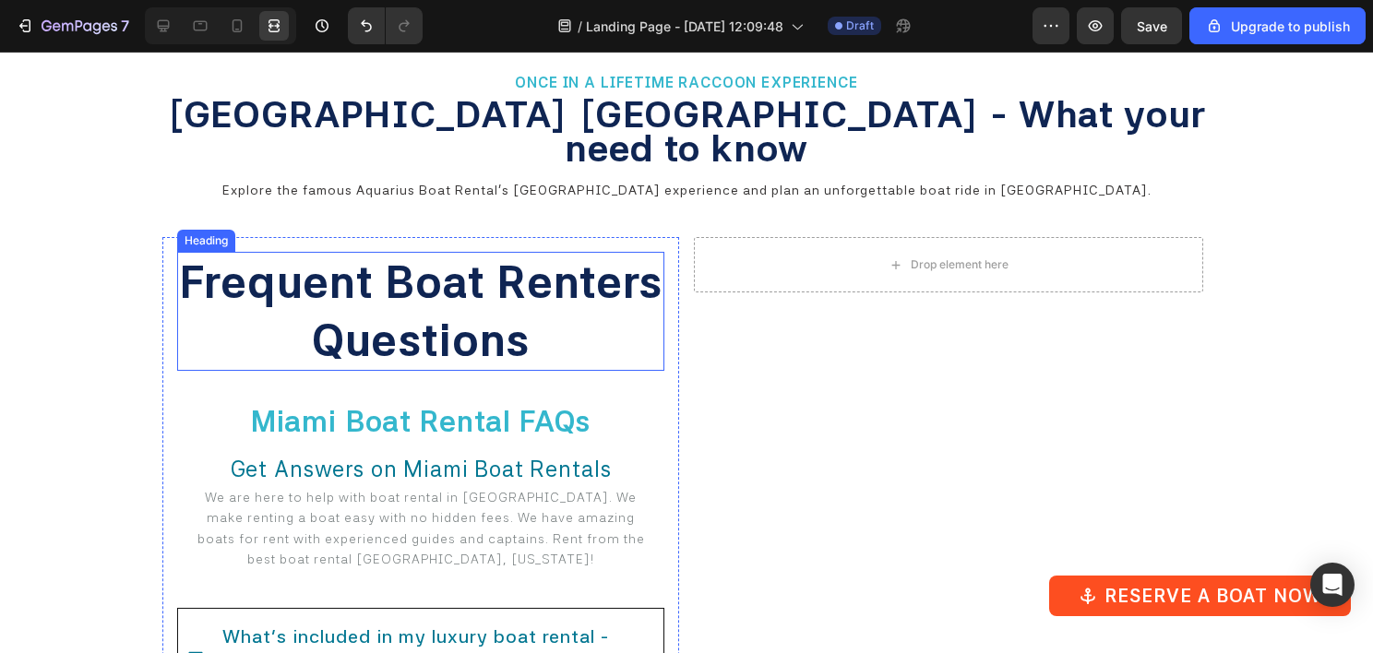
scroll to position [5565, 0]
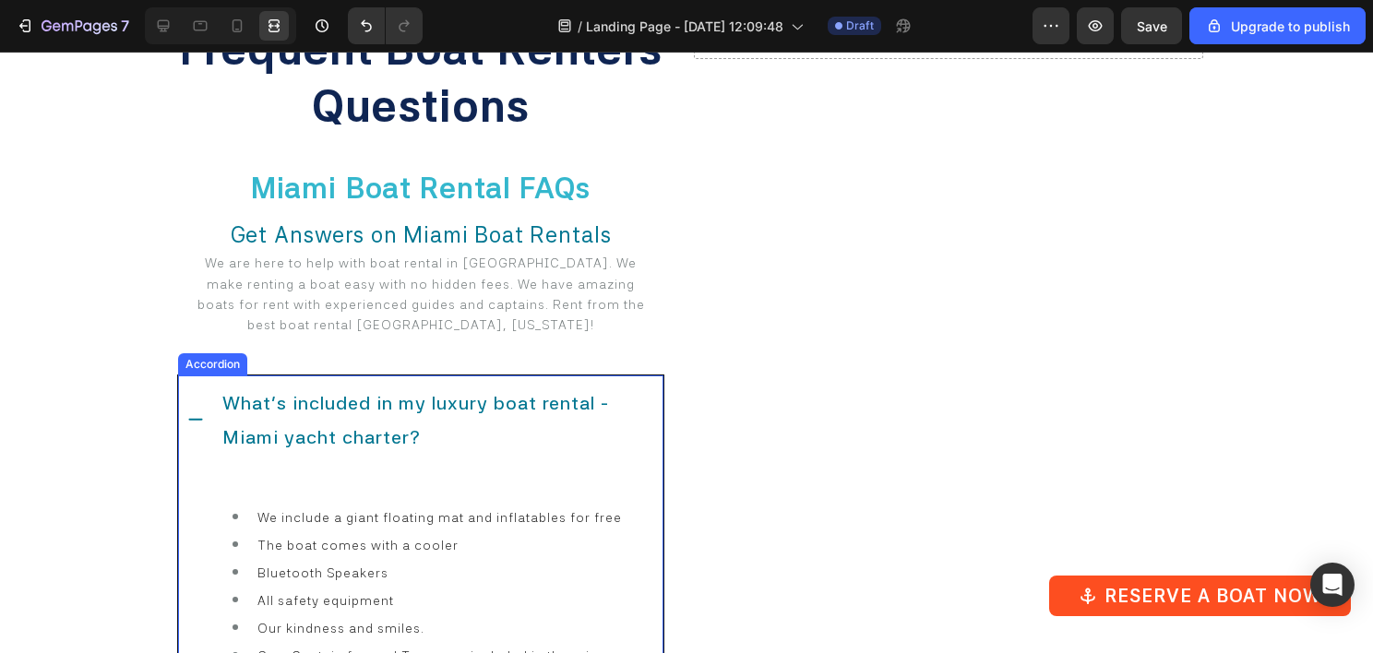
click at [186, 411] on icon at bounding box center [195, 420] width 18 height 18
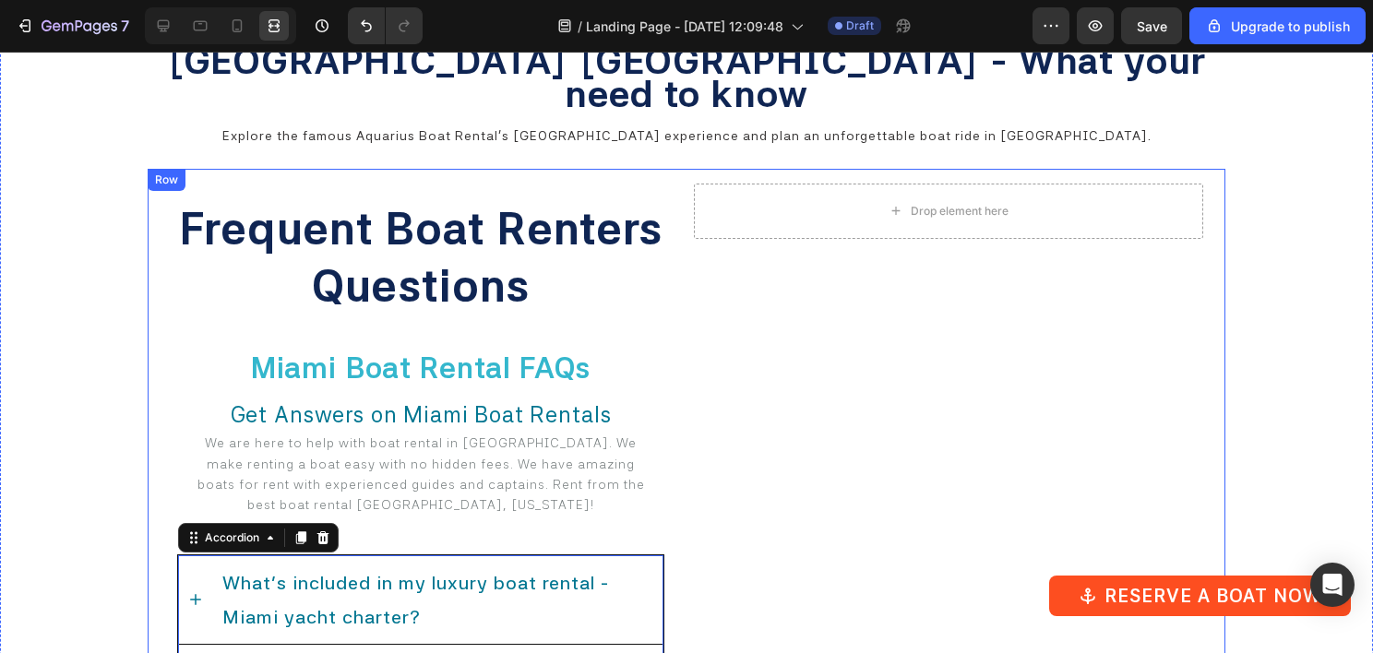
scroll to position [5381, 0]
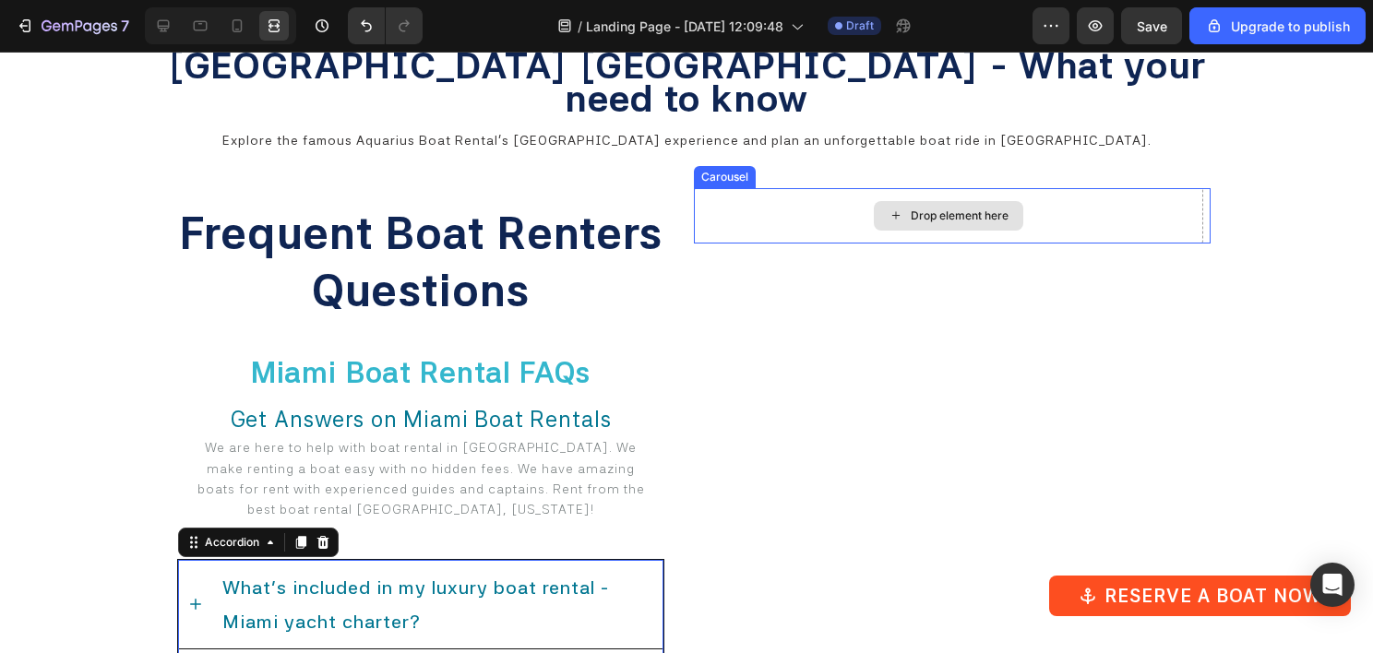
click at [918, 209] on div "Drop element here" at bounding box center [960, 216] width 98 height 15
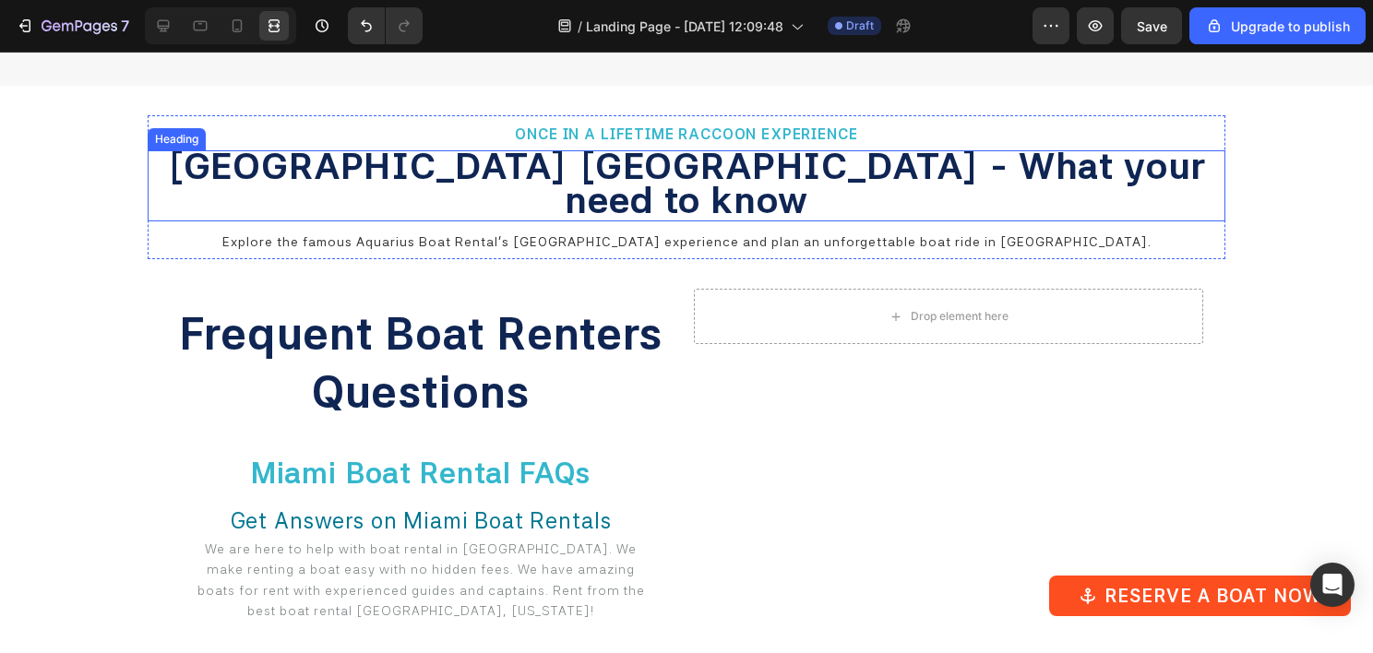
scroll to position [5196, 0]
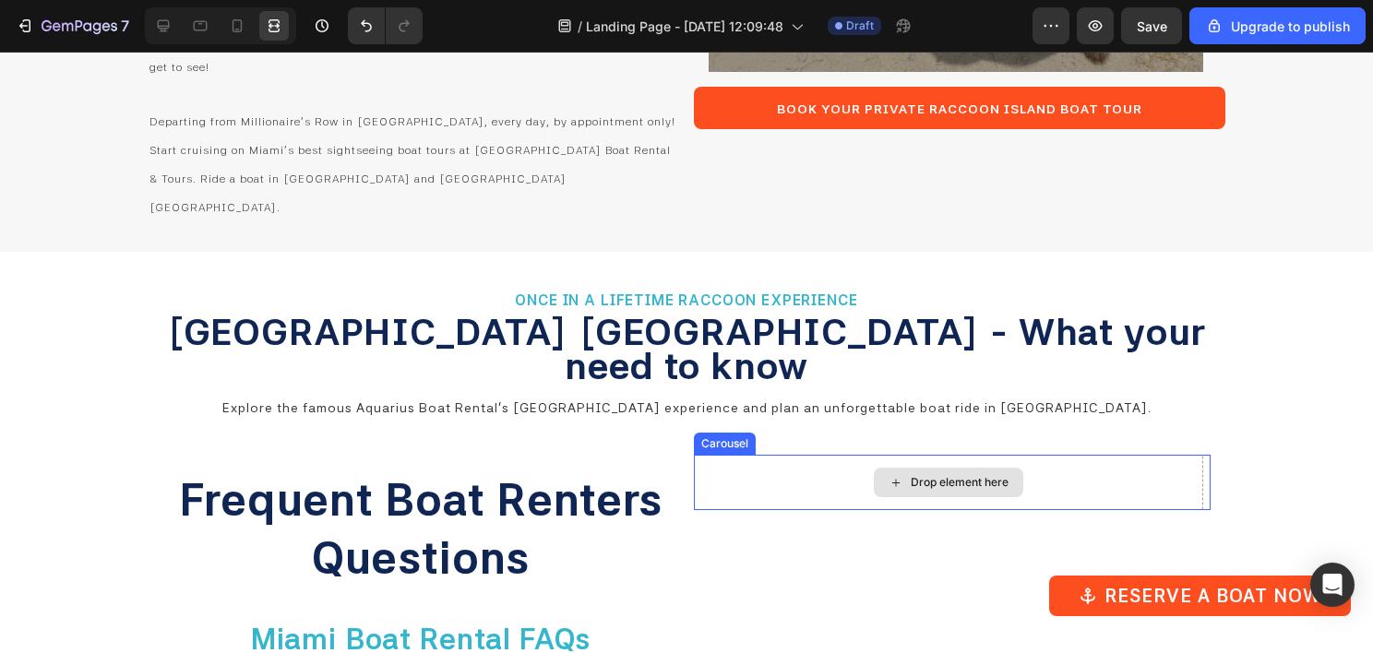
click at [791, 455] on div "Drop element here" at bounding box center [948, 482] width 509 height 55
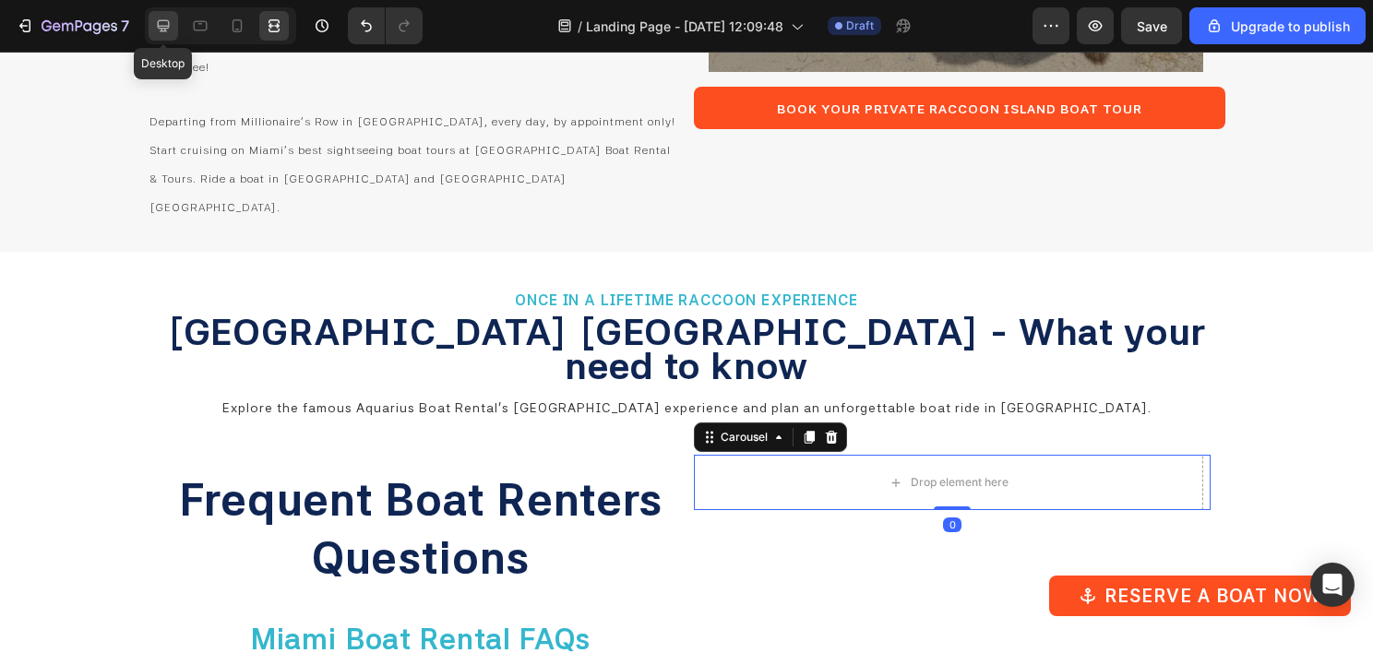
click at [168, 27] on icon at bounding box center [163, 26] width 18 height 18
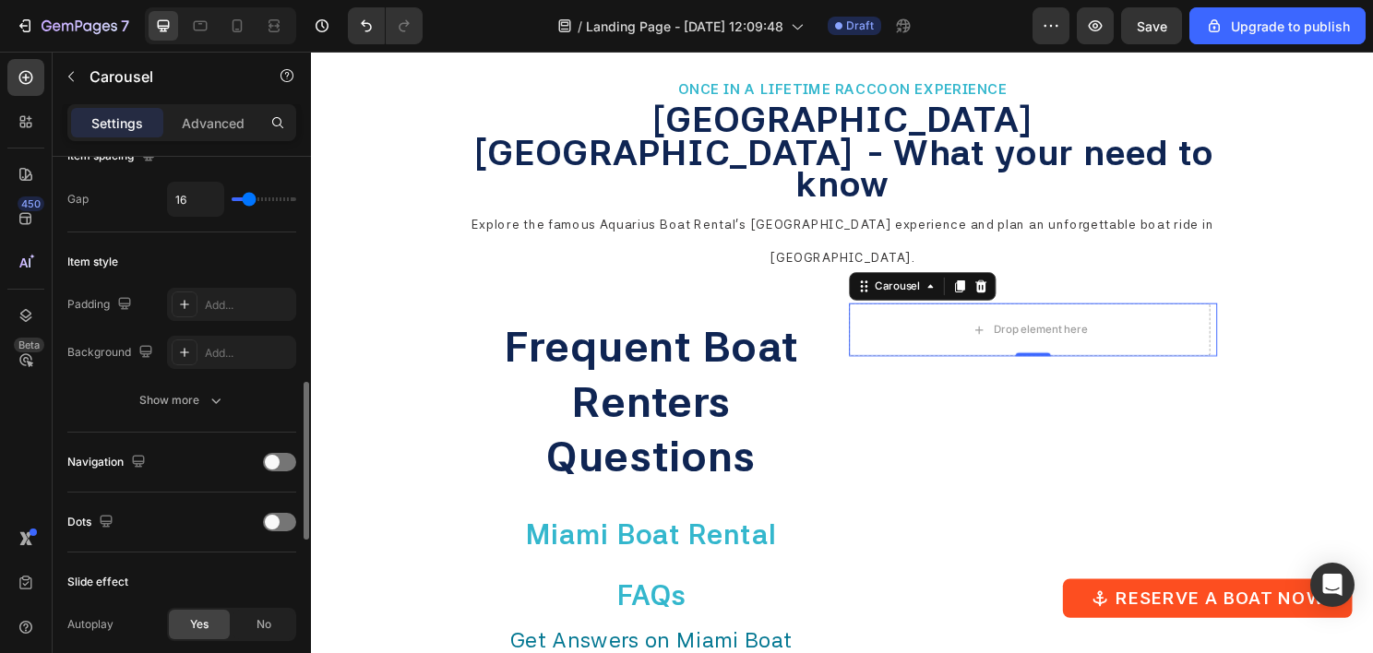
scroll to position [554, 0]
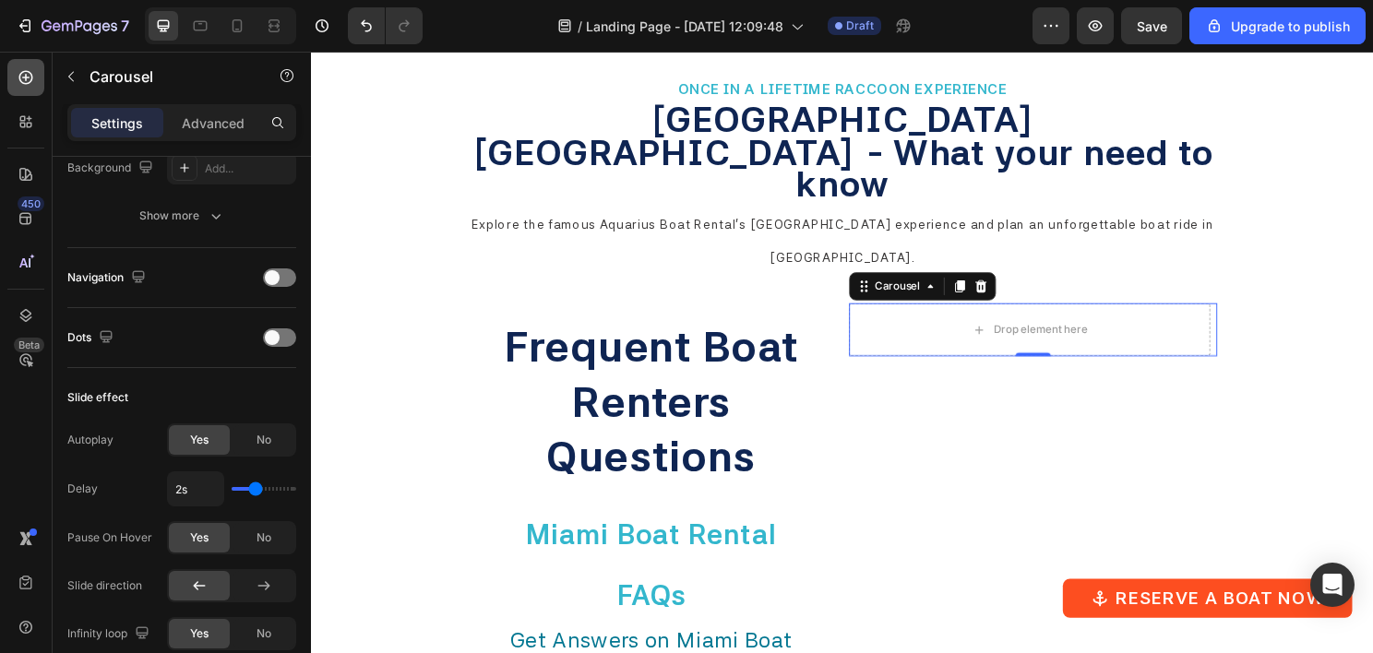
click at [18, 84] on icon at bounding box center [26, 77] width 18 height 18
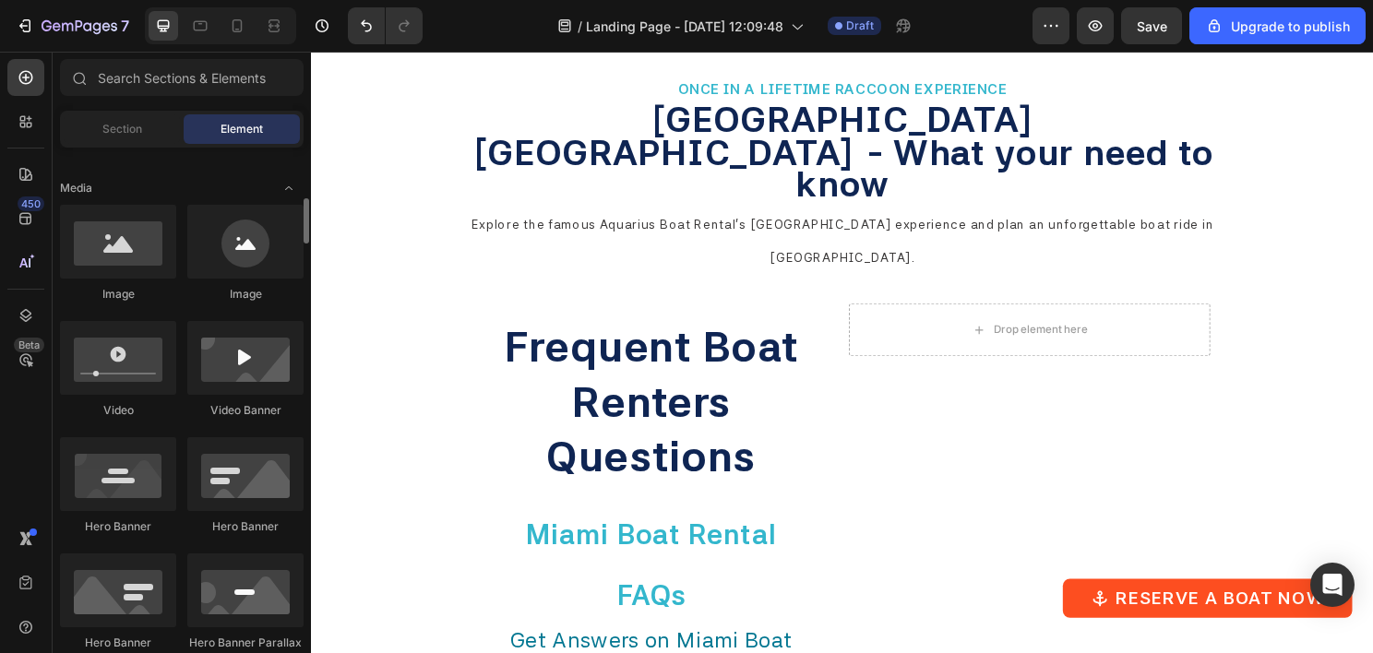
scroll to position [461, 0]
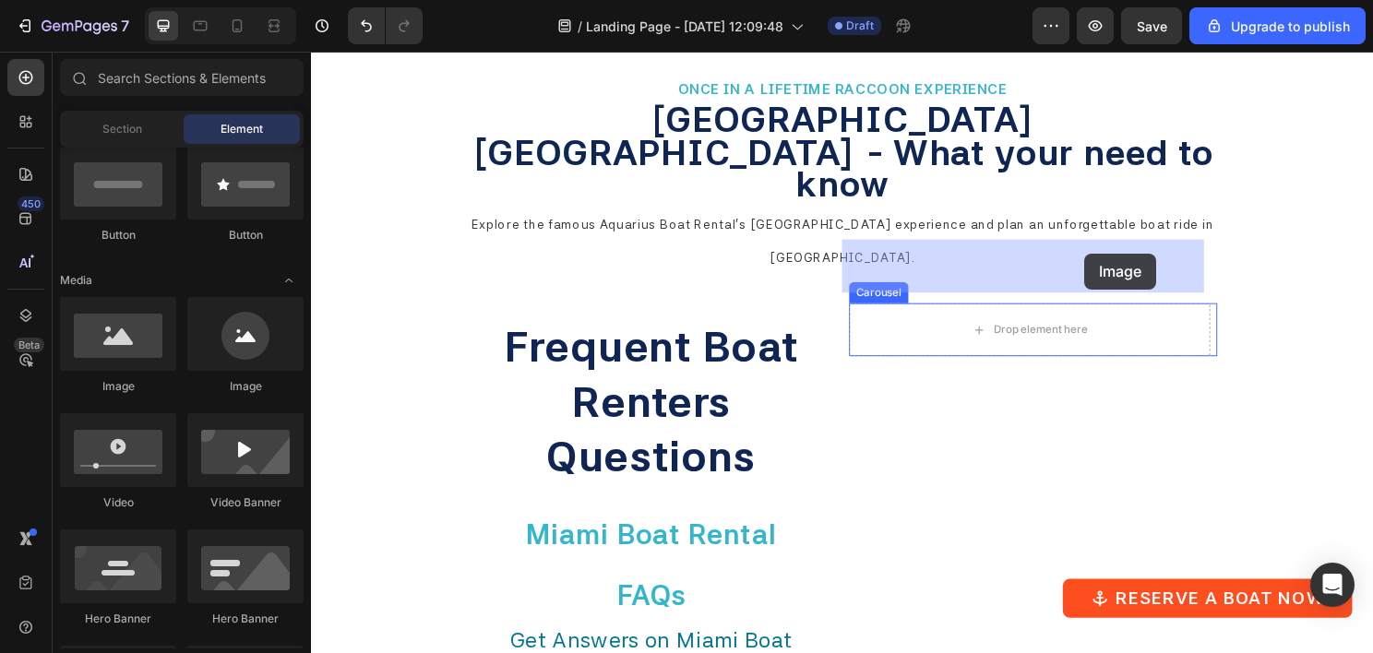
drag, startPoint x: 437, startPoint y: 405, endPoint x: 1117, endPoint y: 262, distance: 694.9
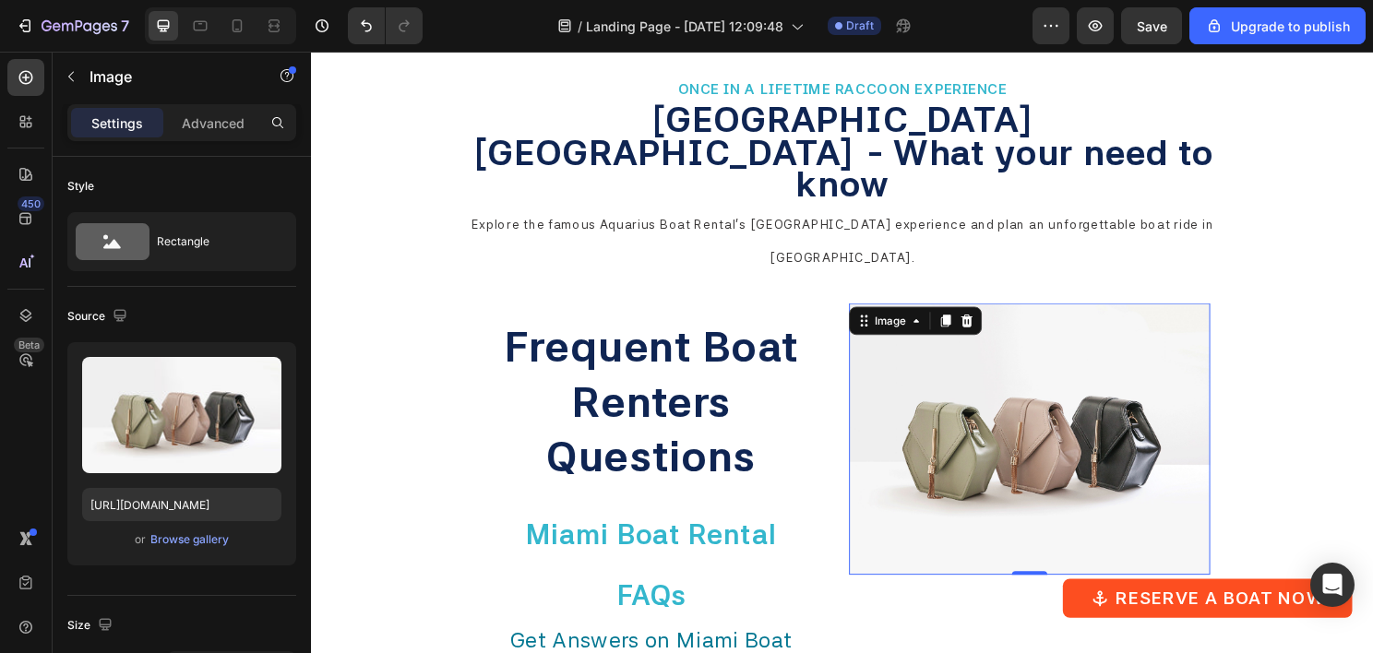
scroll to position [5738, 0]
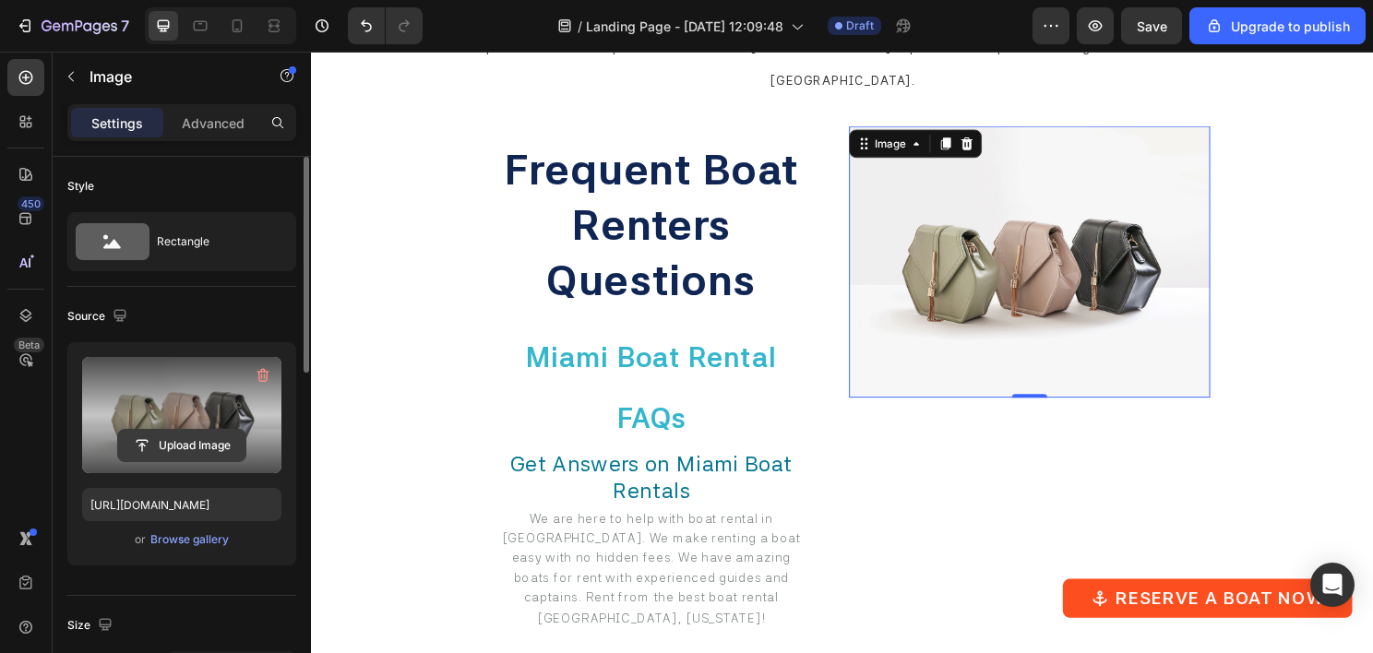
click at [187, 446] on input "file" at bounding box center [181, 445] width 127 height 31
click at [193, 432] on input "file" at bounding box center [181, 445] width 127 height 31
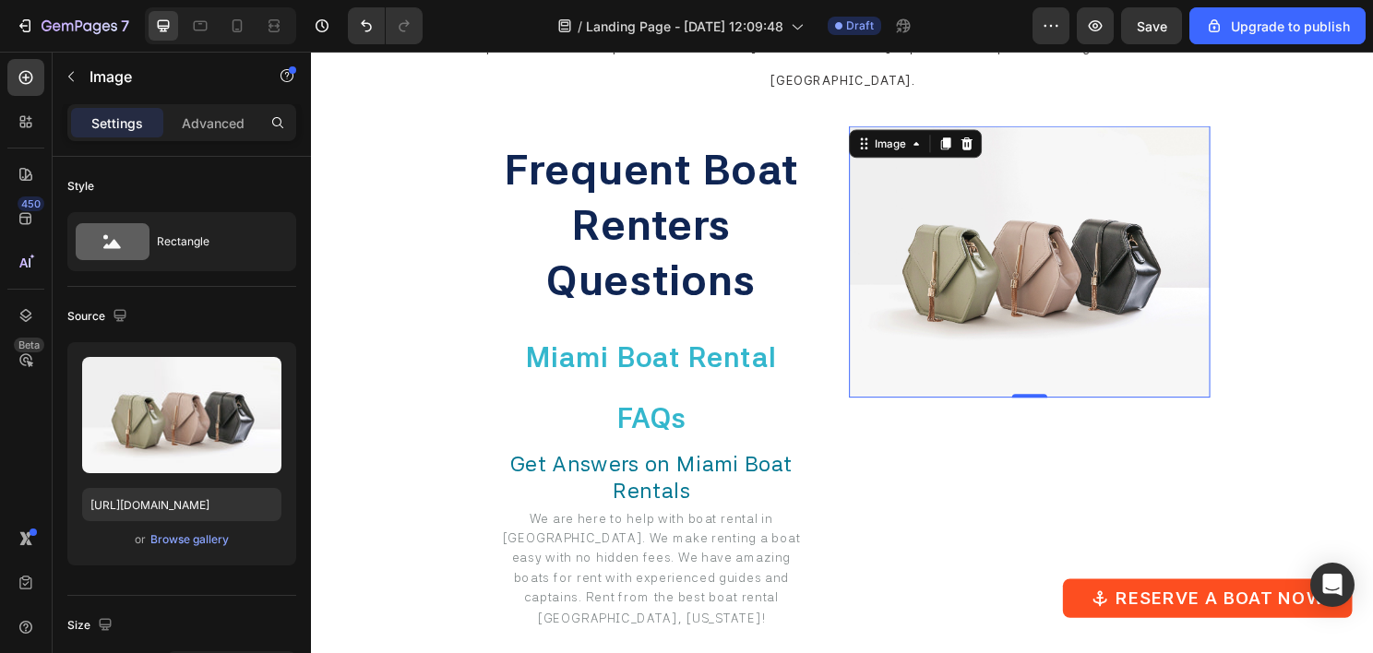
click at [1014, 217] on img at bounding box center [1060, 270] width 376 height 282
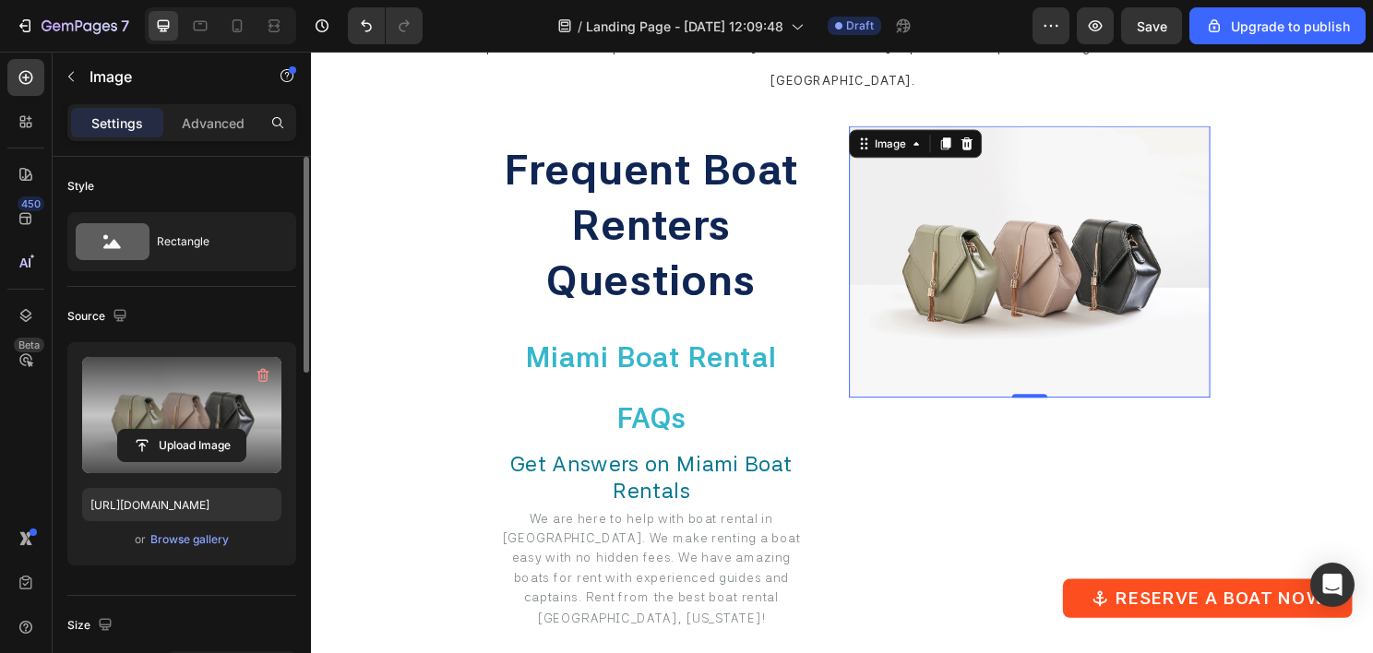
click at [207, 424] on label at bounding box center [181, 415] width 199 height 116
click at [207, 430] on input "file" at bounding box center [181, 445] width 127 height 31
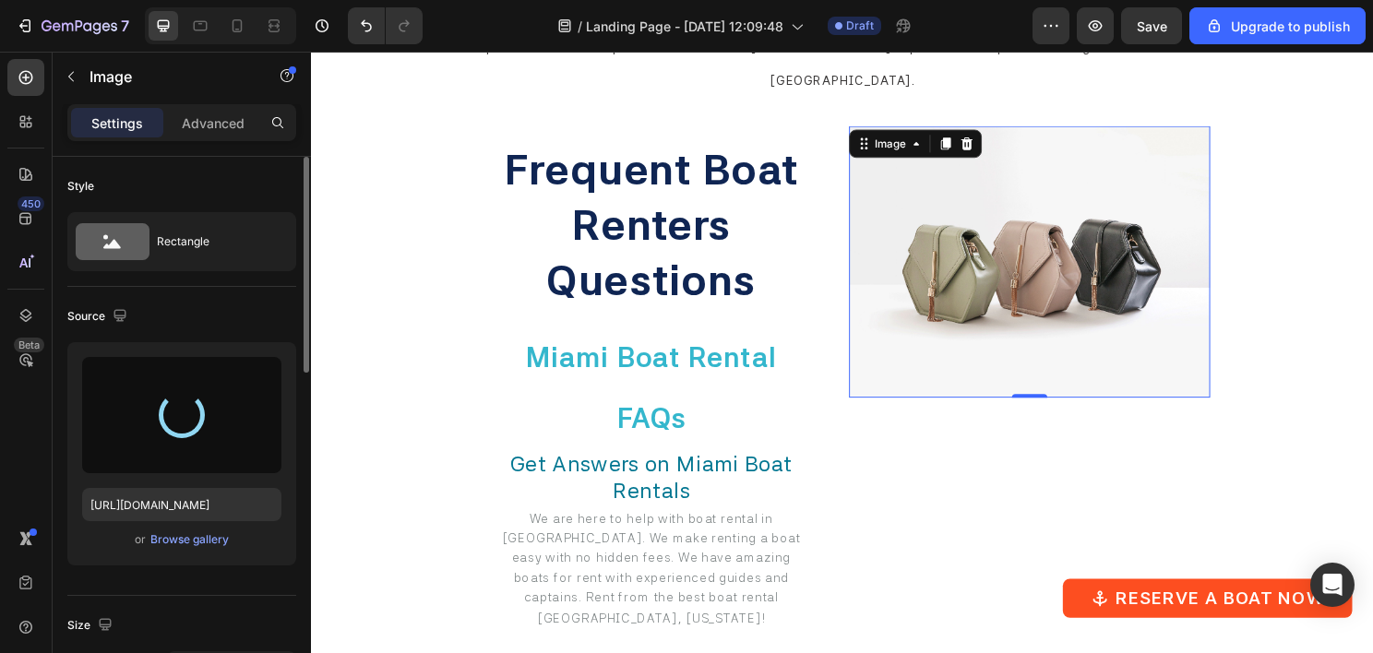
type input "[URL][DOMAIN_NAME]"
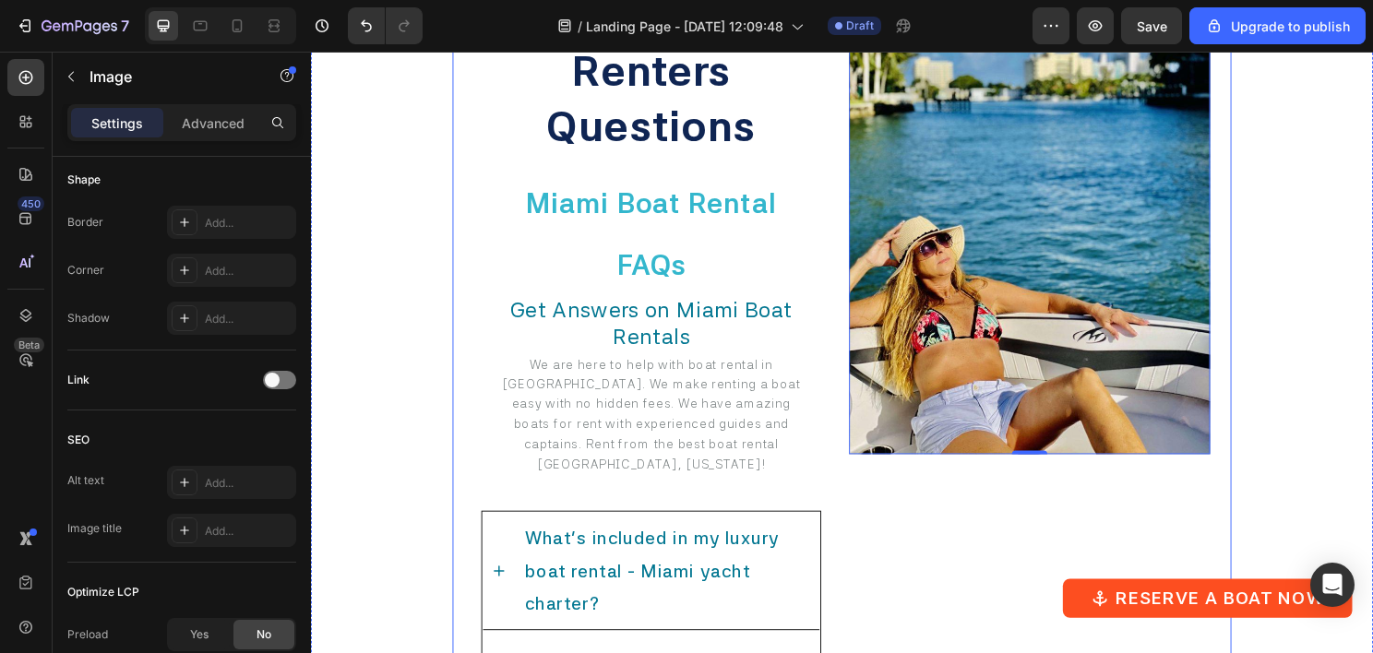
scroll to position [5922, 0]
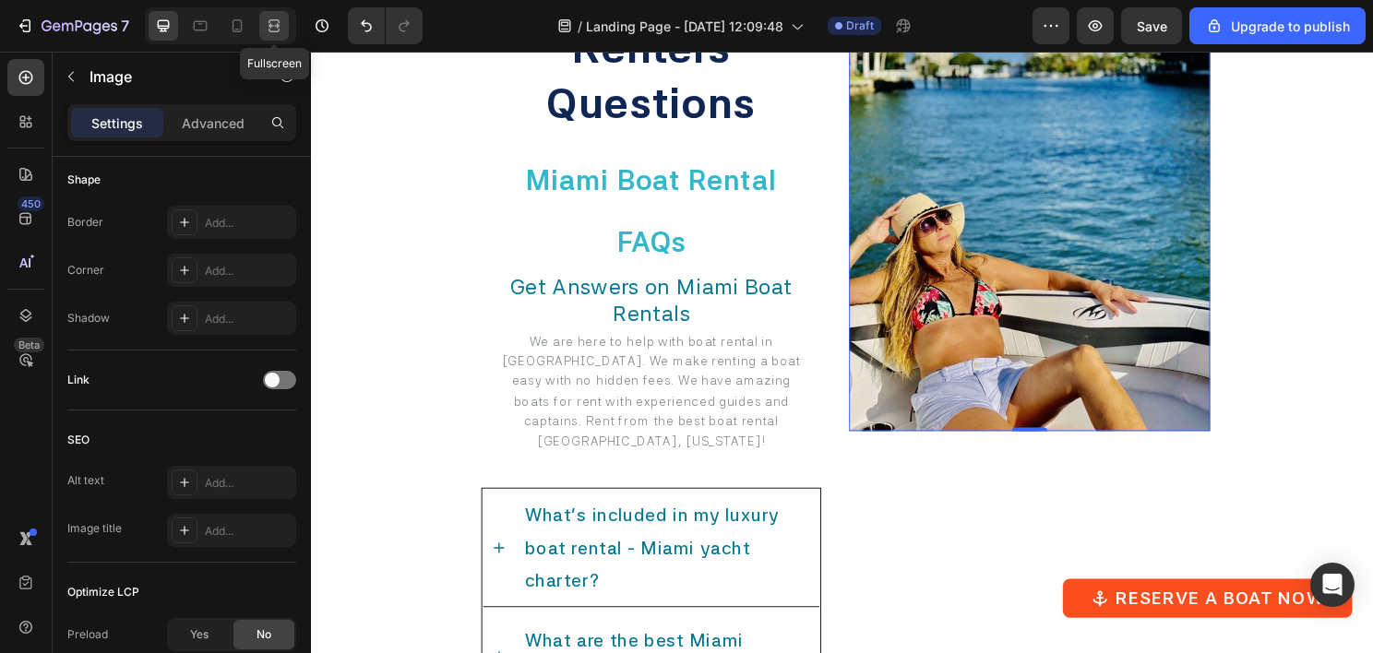
click at [275, 17] on icon at bounding box center [274, 26] width 18 height 18
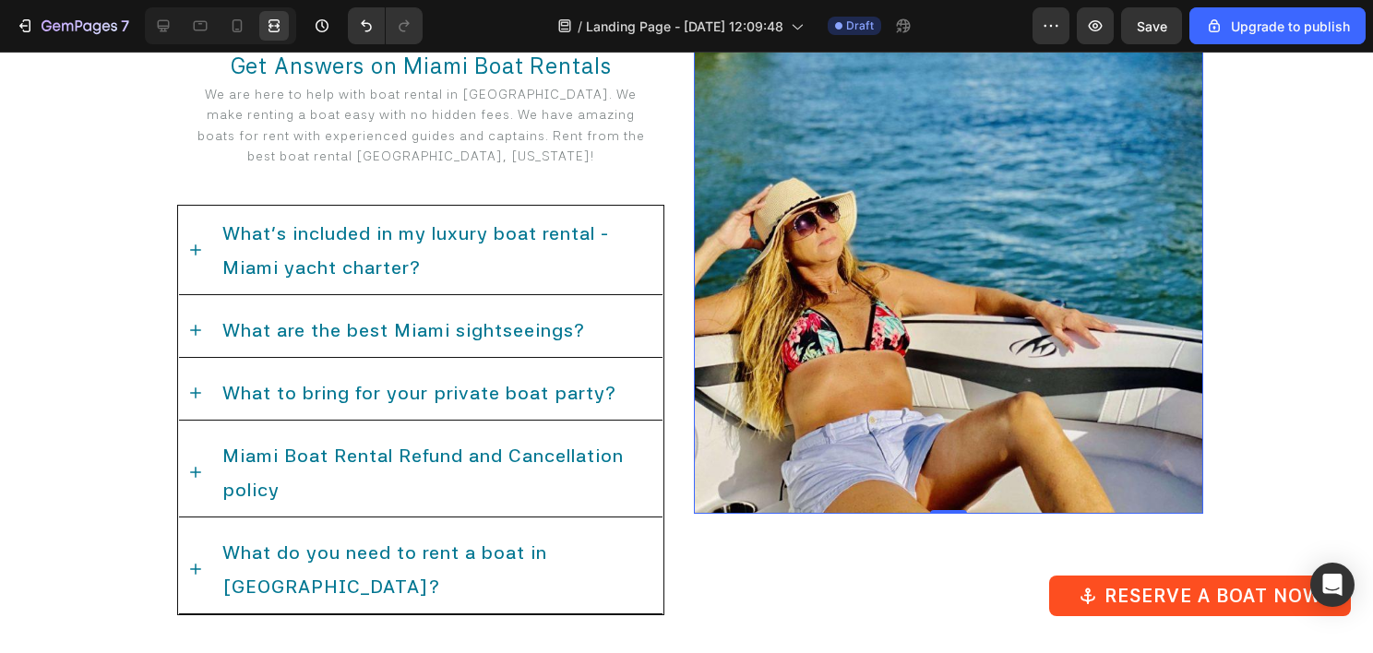
scroll to position [5980, 0]
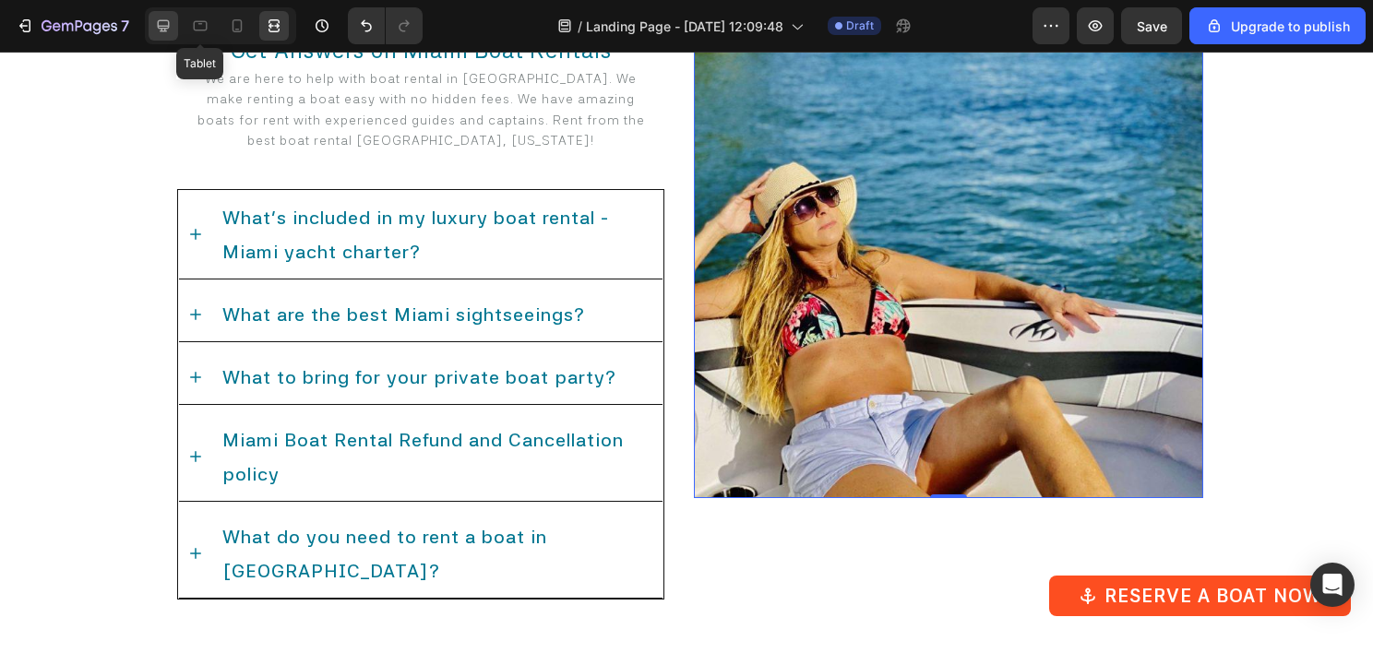
click at [172, 28] on icon at bounding box center [163, 26] width 18 height 18
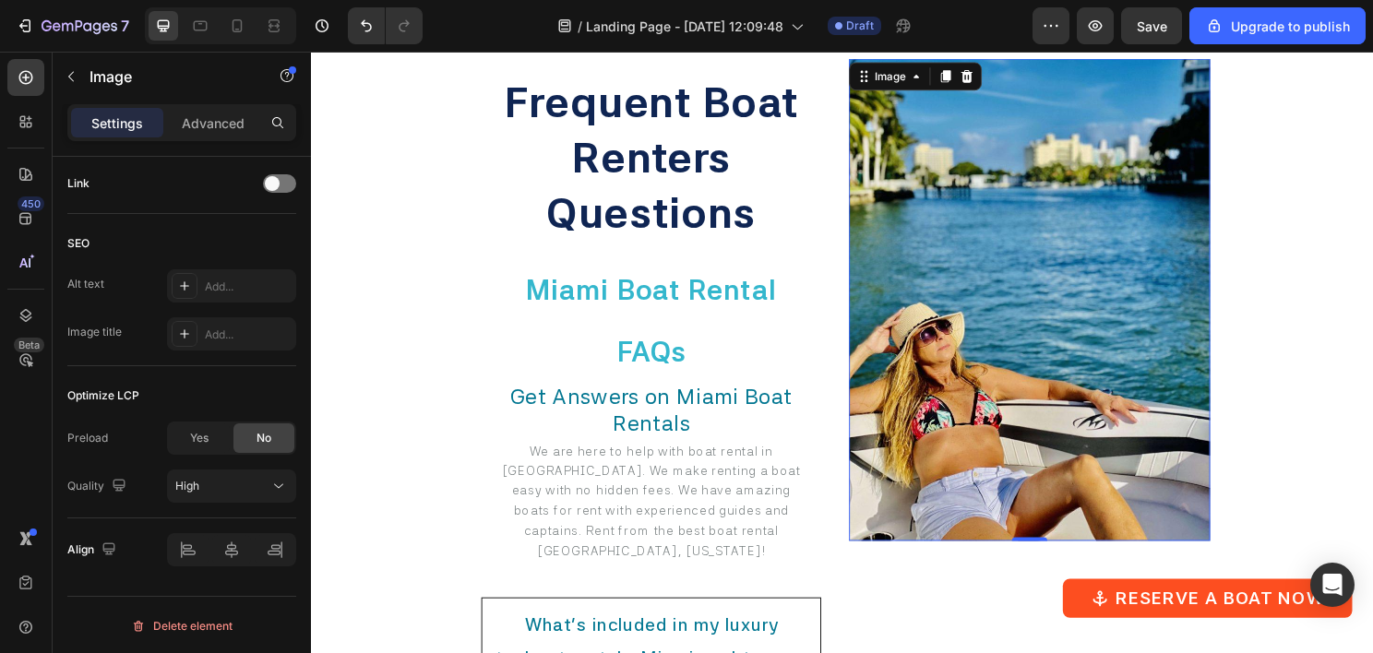
scroll to position [5703, 0]
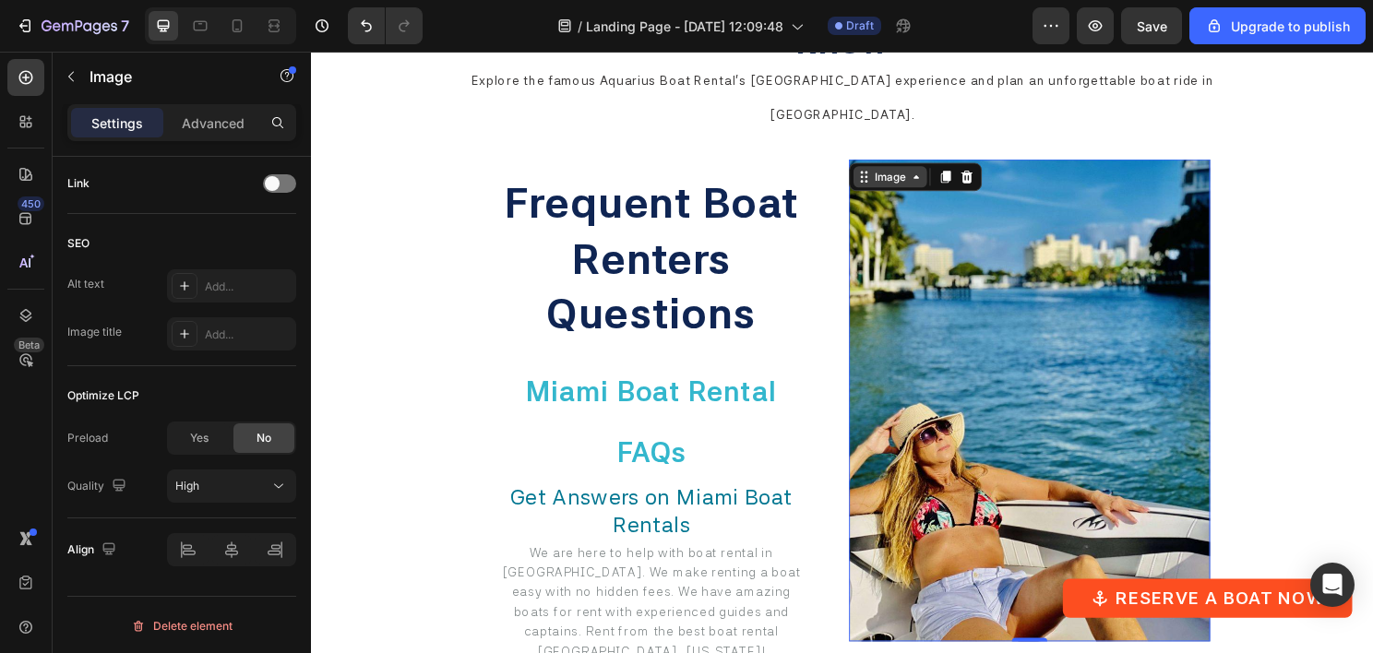
click at [903, 174] on div "Image" at bounding box center [915, 182] width 40 height 17
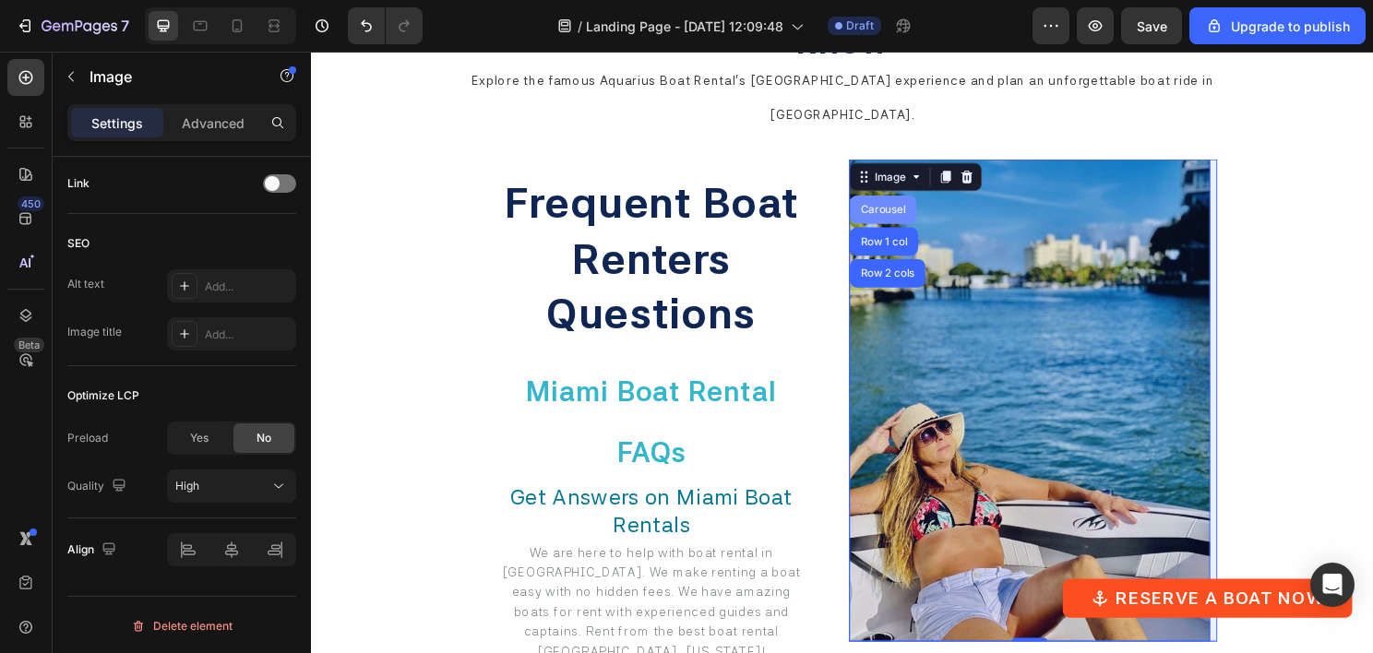
click at [896, 211] on div "Carousel" at bounding box center [907, 216] width 54 height 11
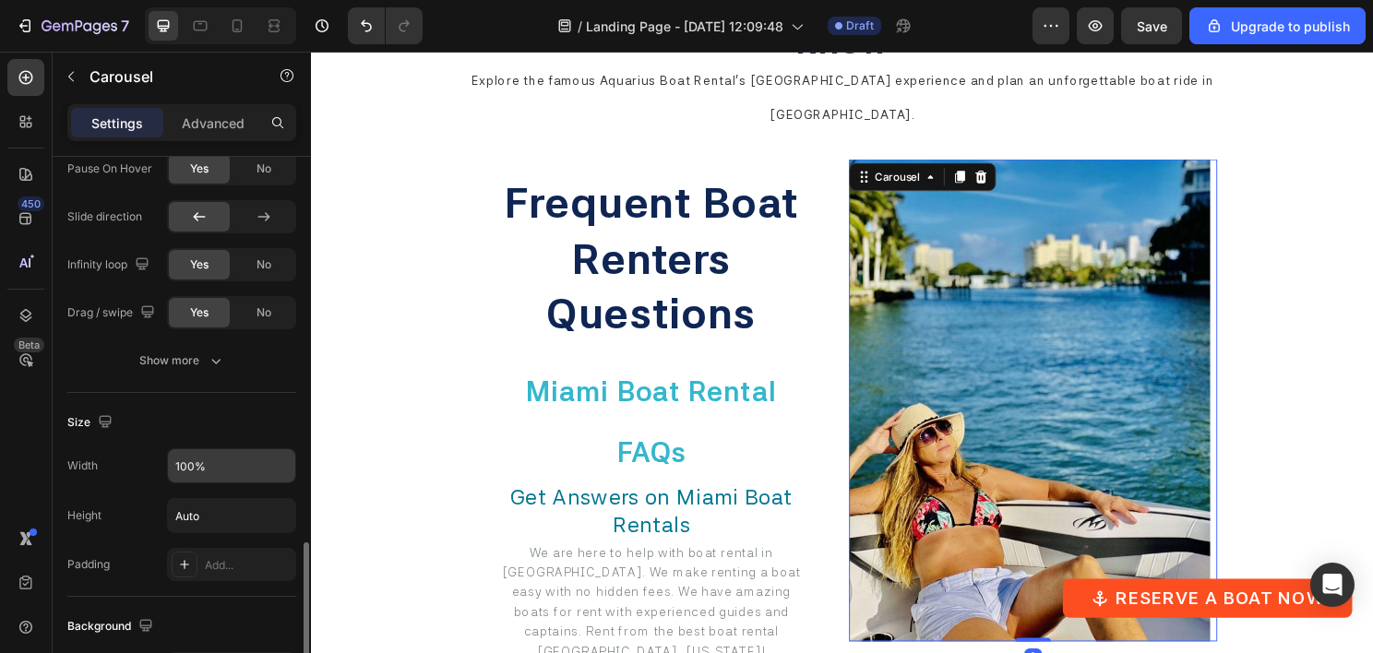
scroll to position [1200, 0]
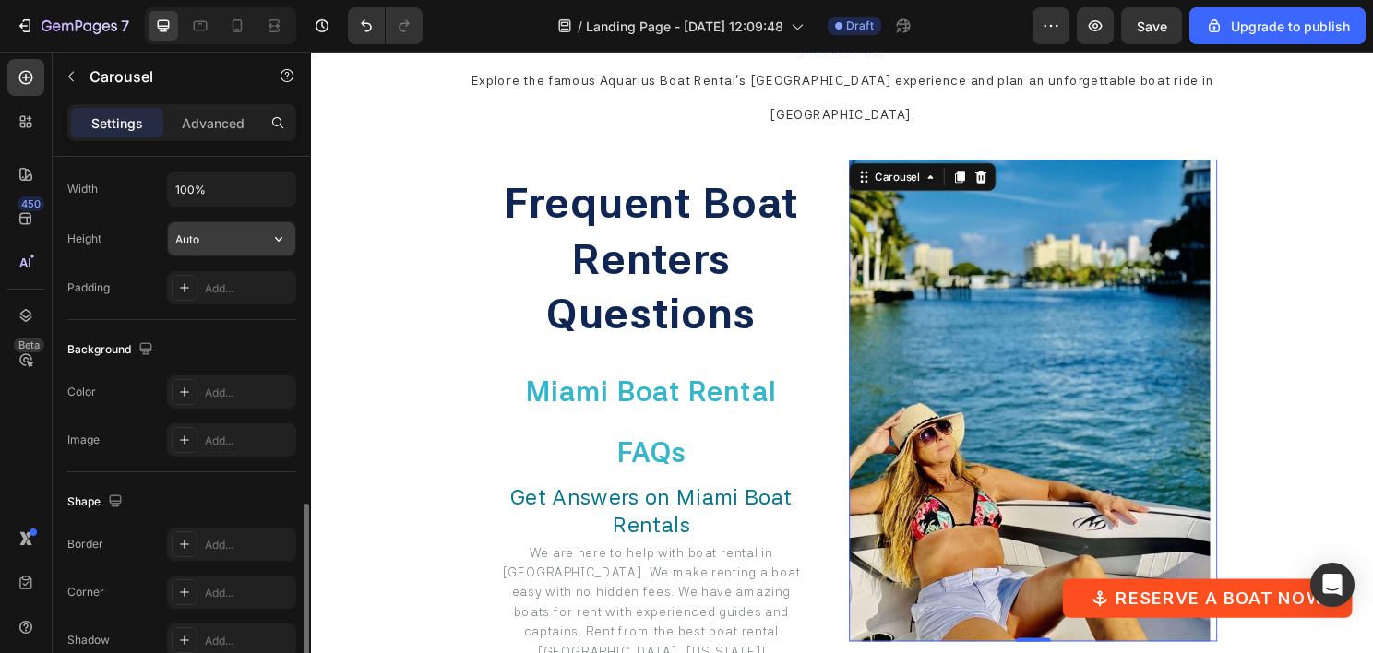
click at [214, 235] on input "Auto" at bounding box center [231, 238] width 127 height 33
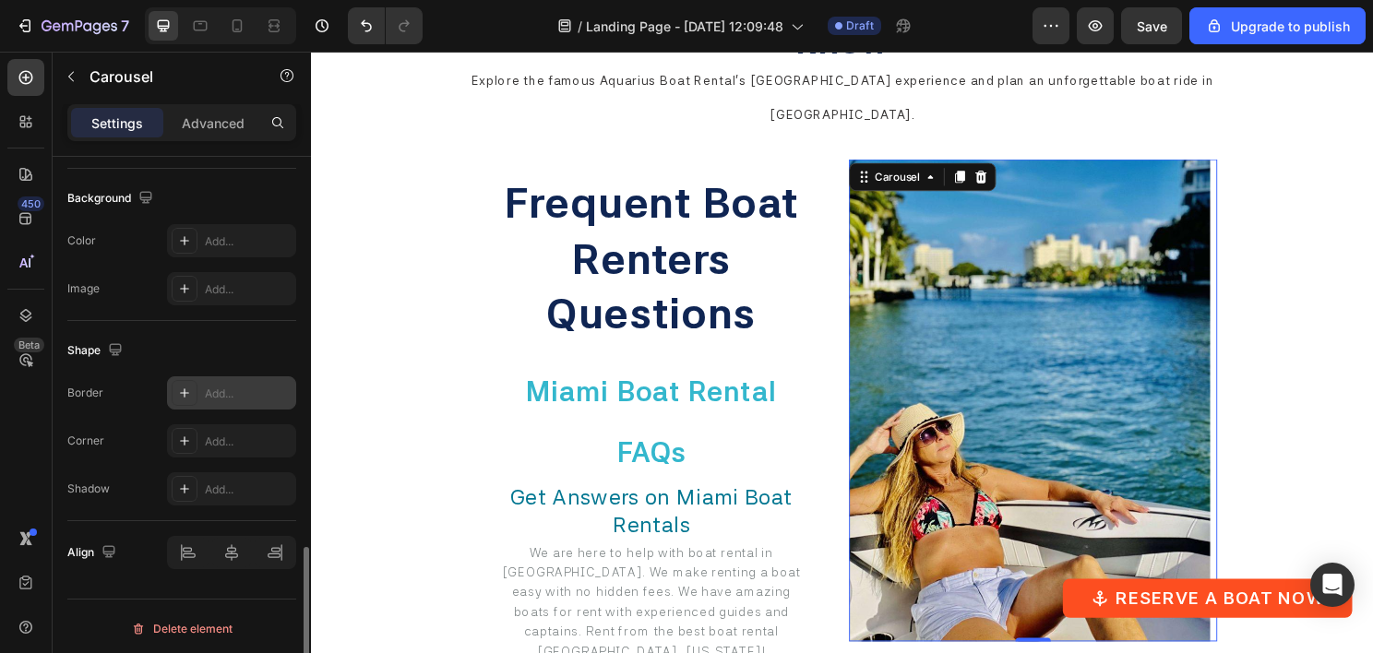
scroll to position [1074, 0]
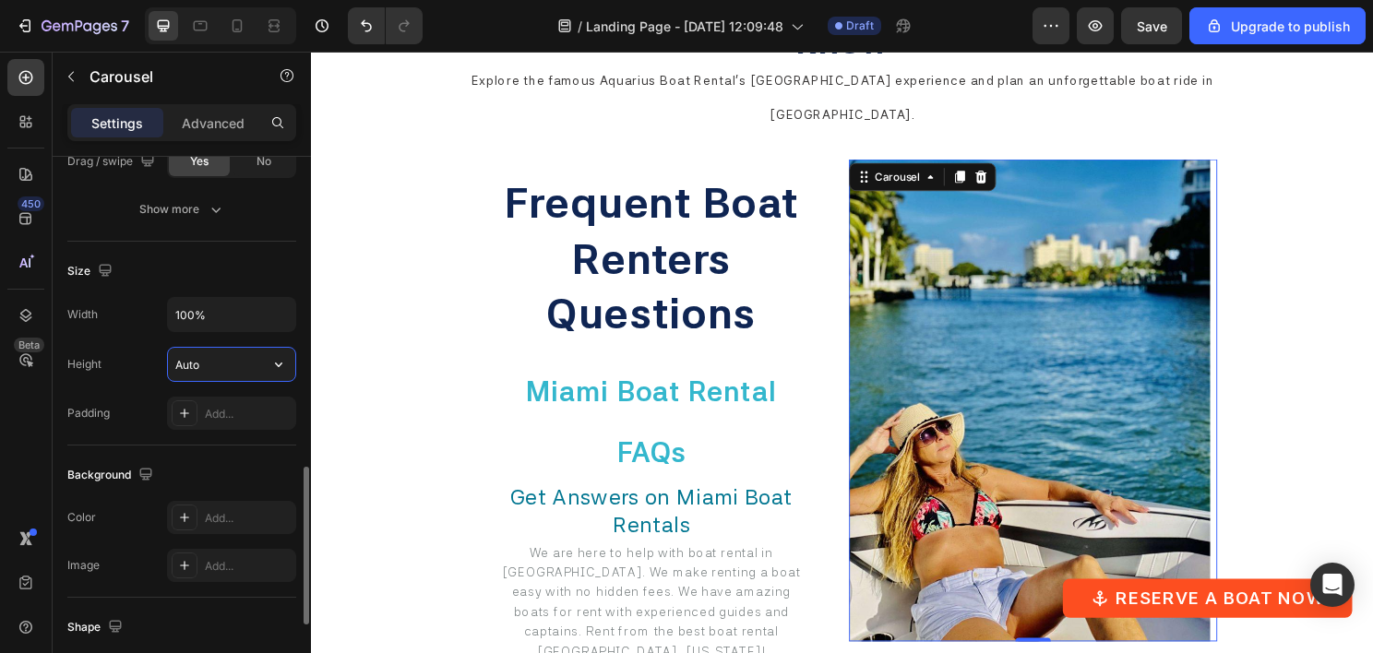
click at [216, 354] on input "Auto" at bounding box center [231, 364] width 127 height 33
type input "g"
type input "100%"
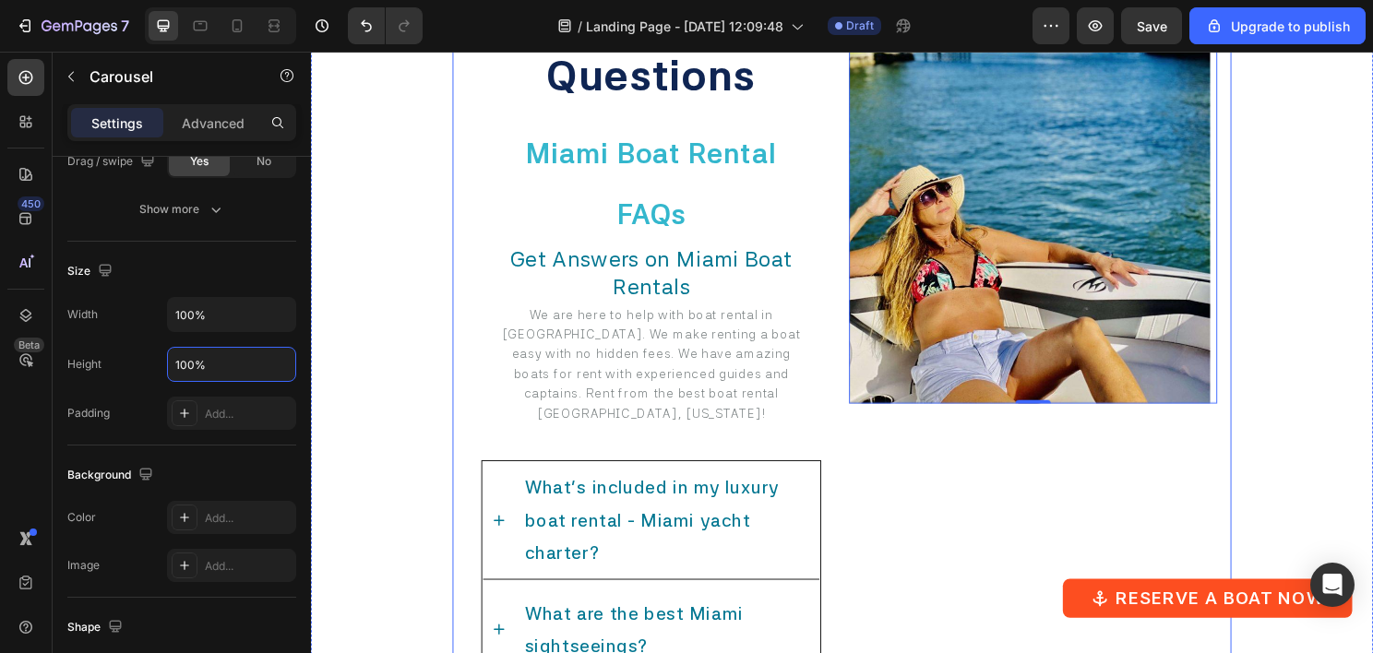
scroll to position [6072, 0]
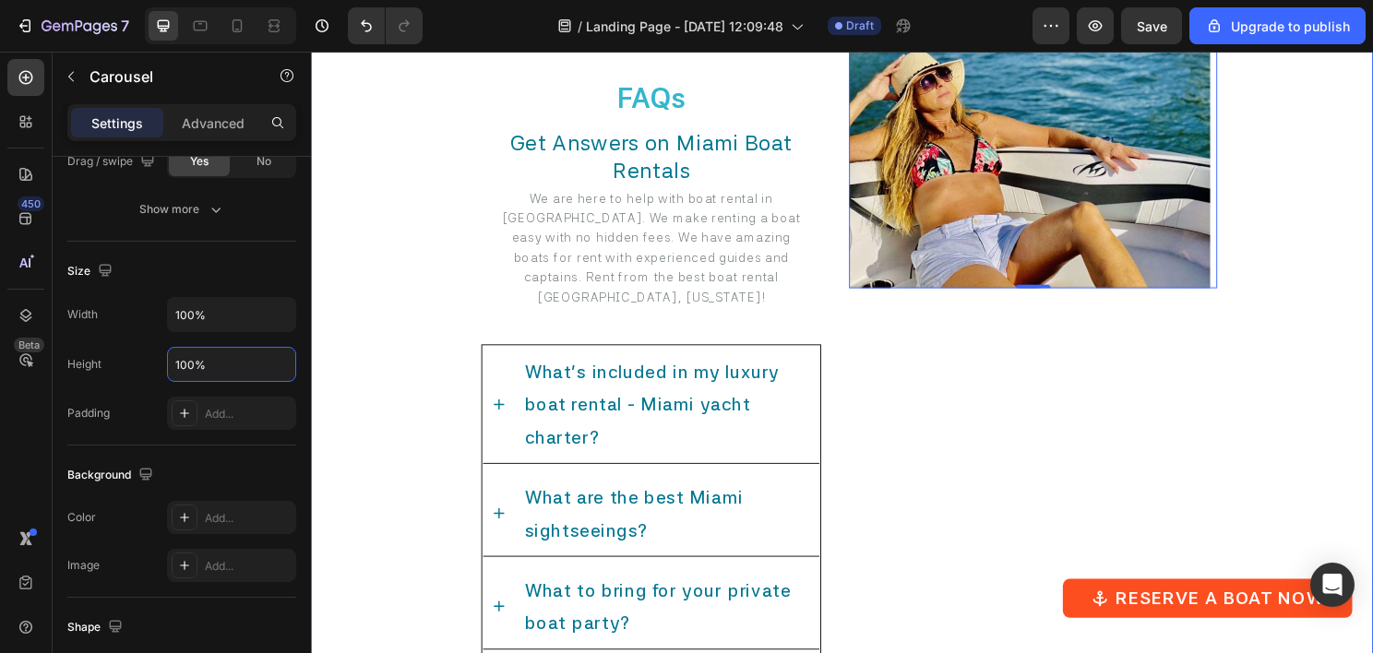
click at [1307, 284] on div "ONCE IN A LIFETIME RACCOON EXPERIENCE Heading [GEOGRAPHIC_DATA] [GEOGRAPHIC_DAT…" at bounding box center [864, 226] width 1107 height 1405
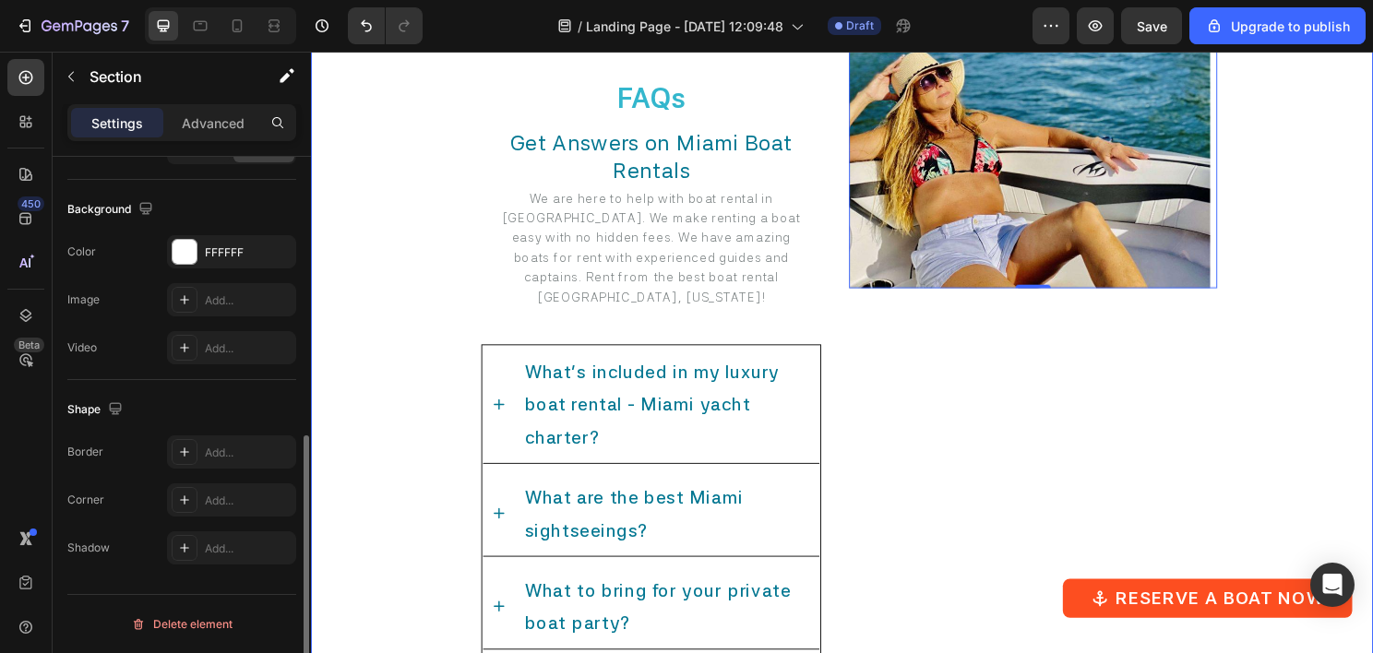
scroll to position [0, 0]
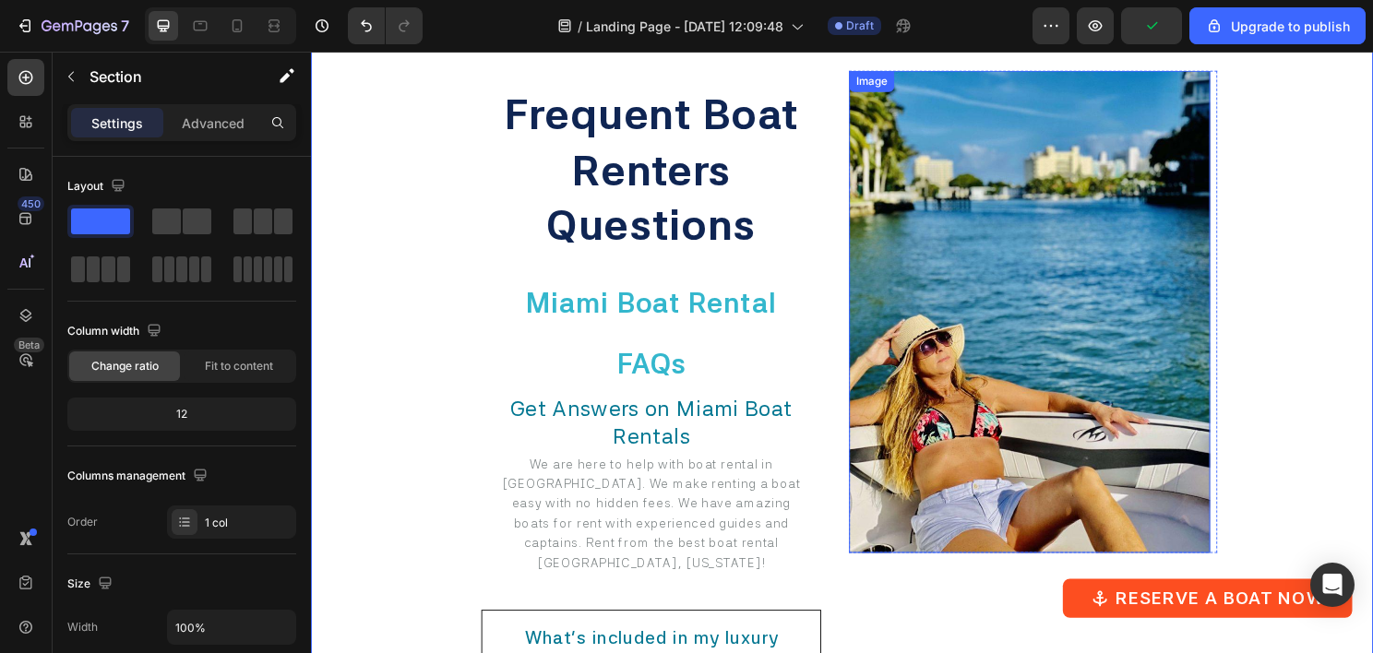
click at [1075, 306] on img at bounding box center [1060, 323] width 376 height 503
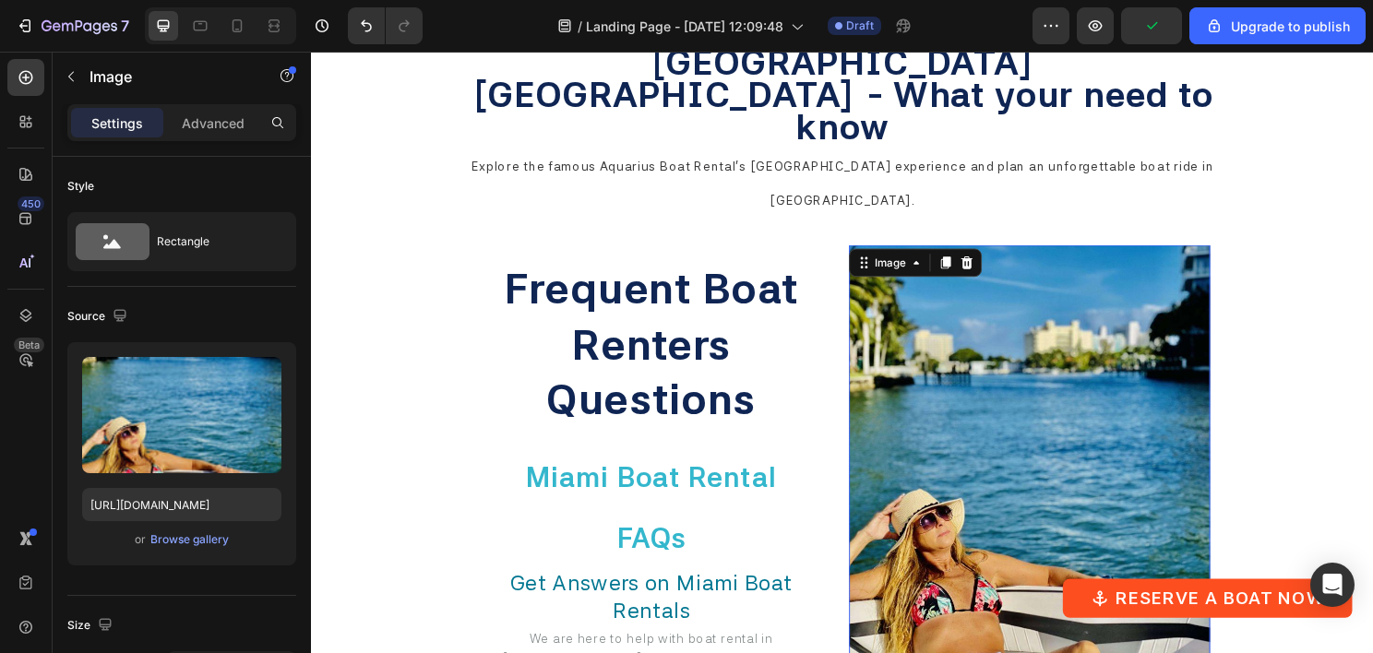
scroll to position [5610, 0]
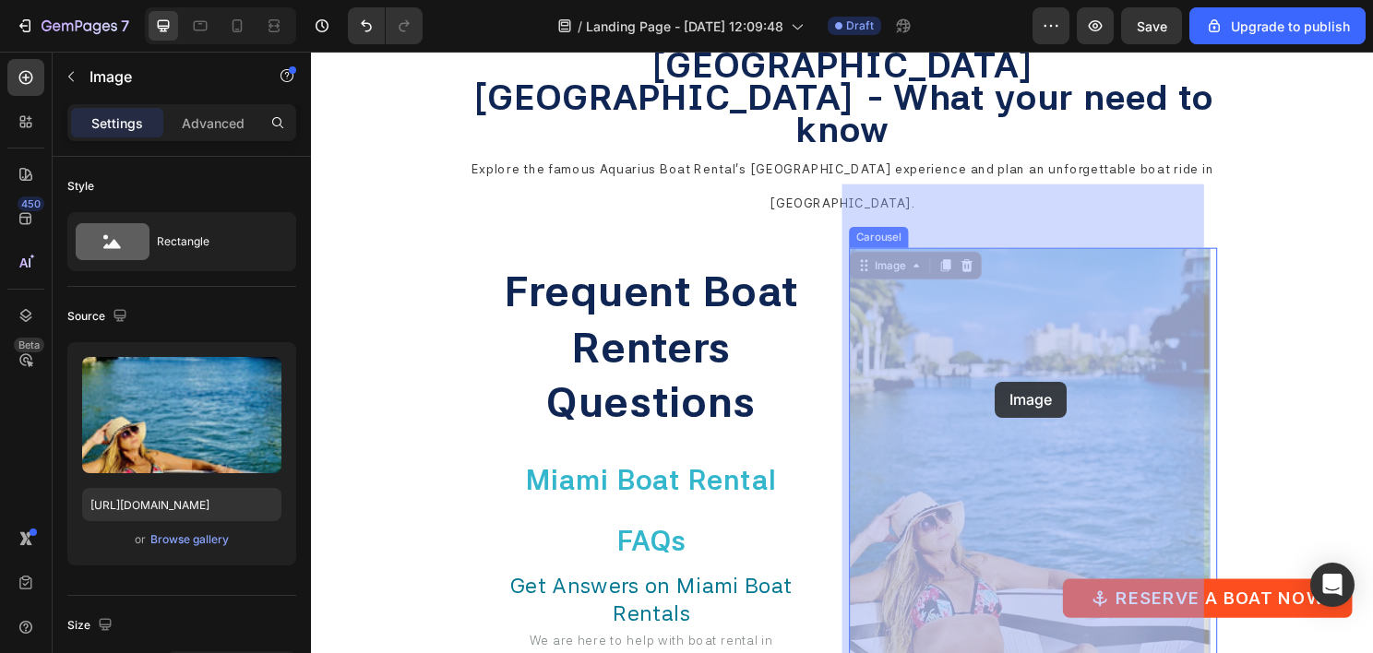
drag, startPoint x: 1089, startPoint y: 395, endPoint x: 1044, endPoint y: 390, distance: 45.4
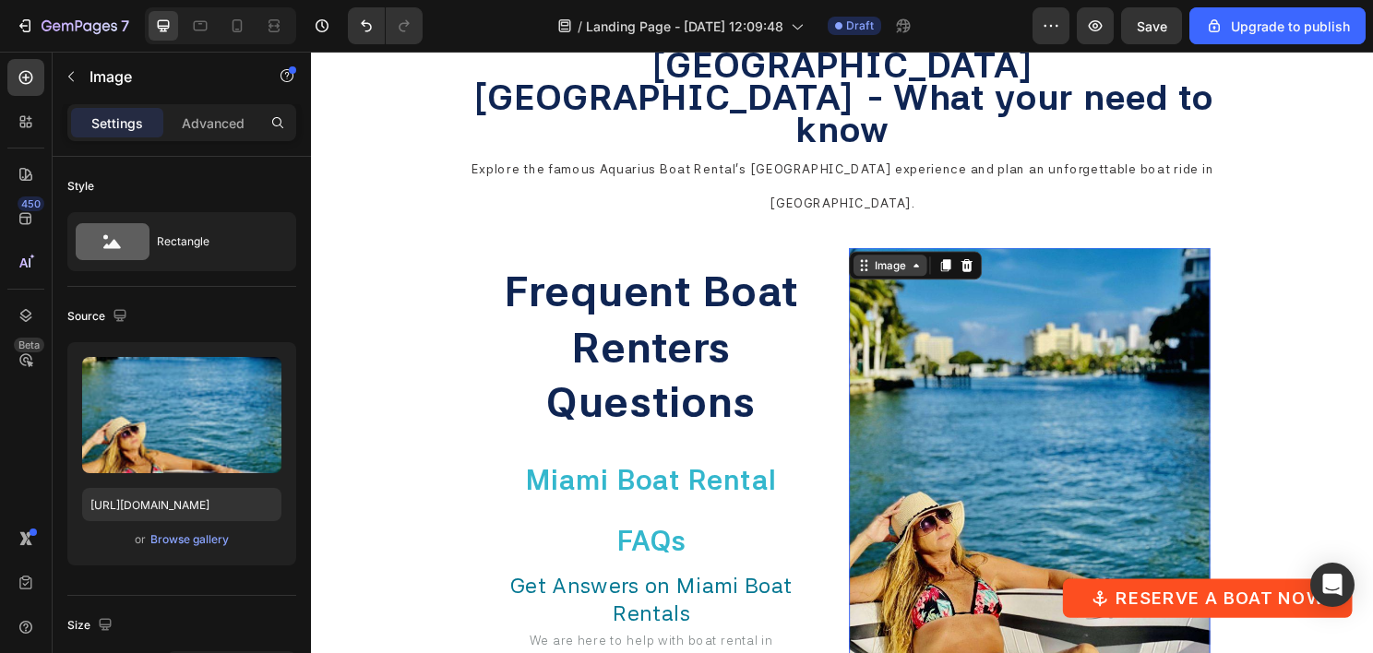
click at [935, 268] on icon at bounding box center [942, 275] width 15 height 15
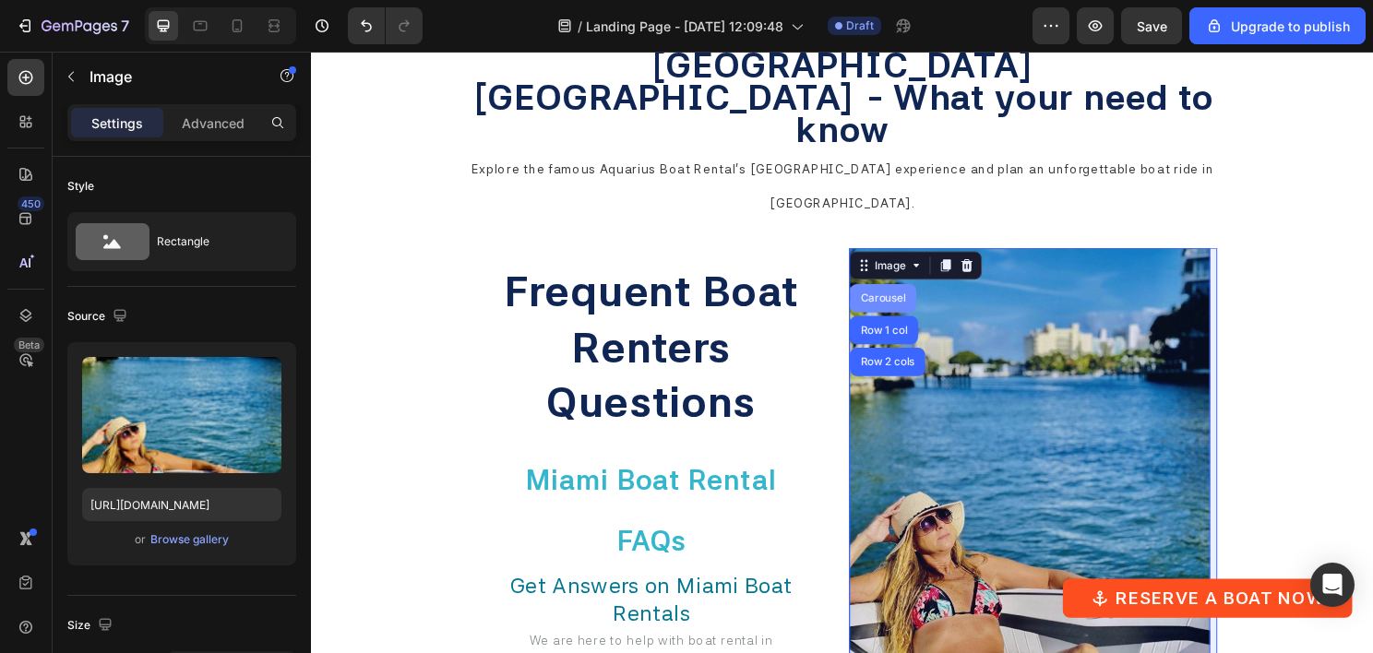
click at [922, 304] on div "Carousel" at bounding box center [907, 309] width 54 height 11
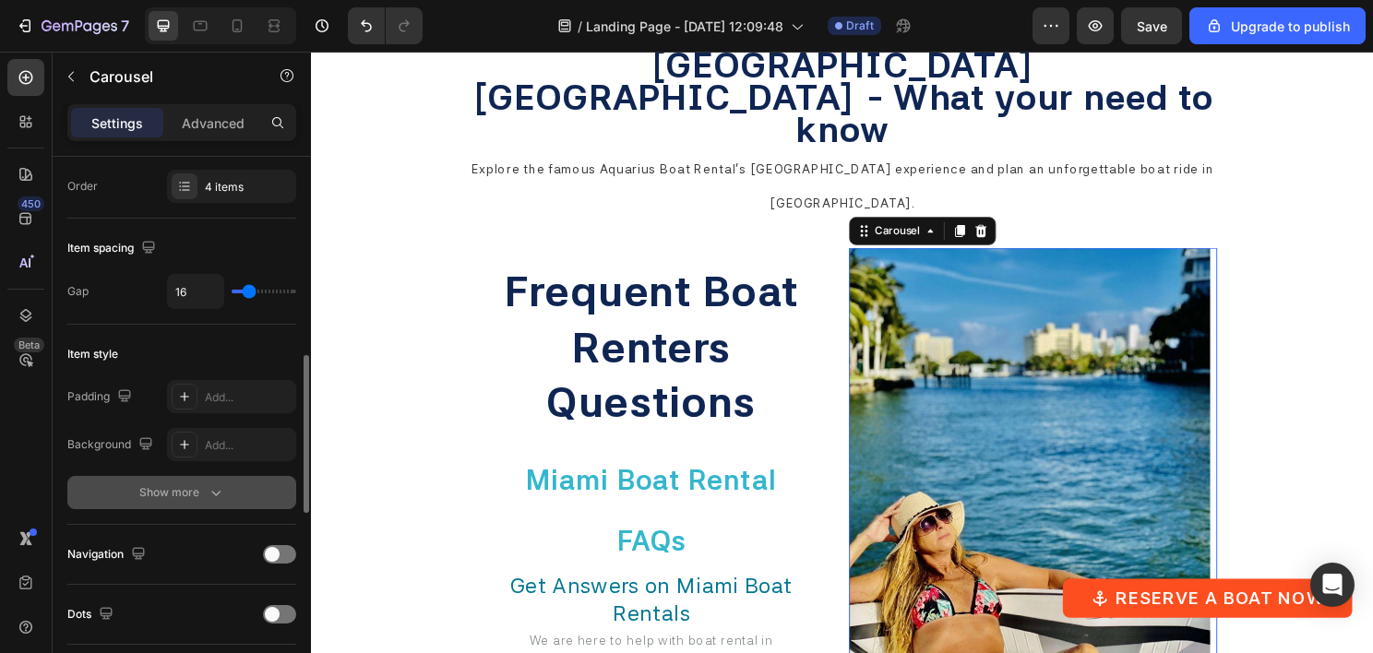
scroll to position [369, 0]
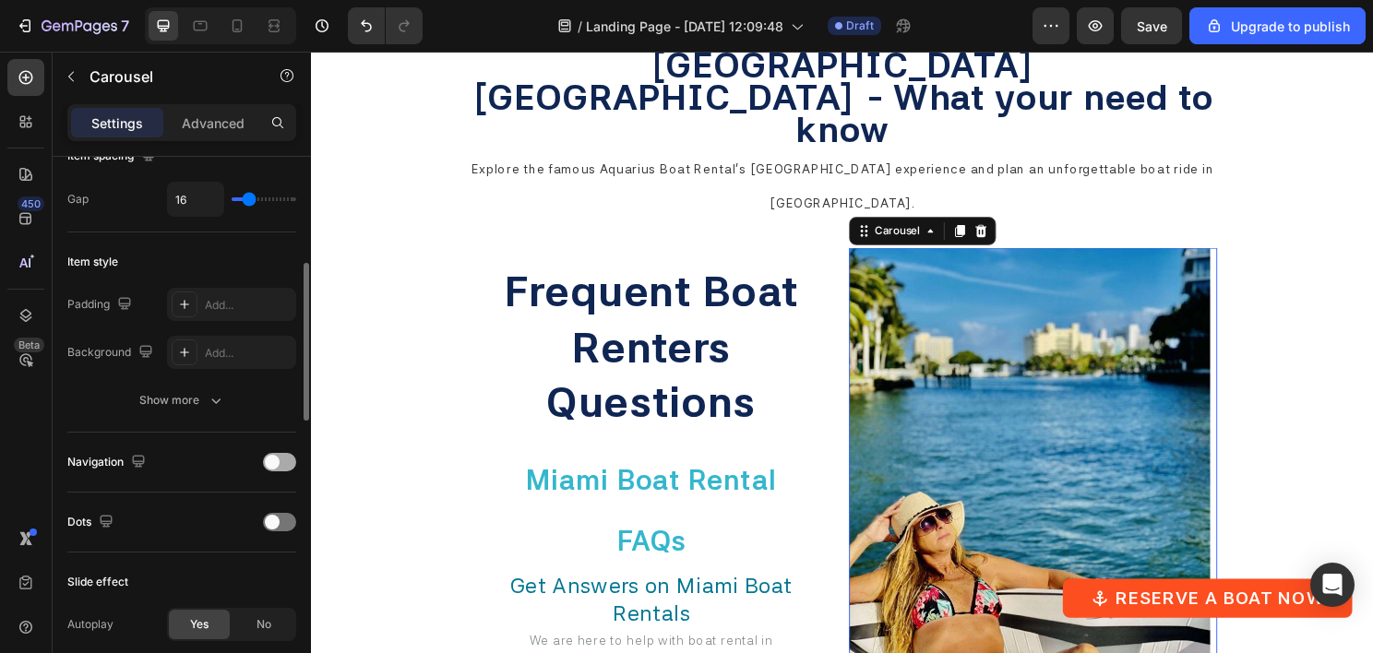
click at [279, 469] on div at bounding box center [279, 462] width 33 height 18
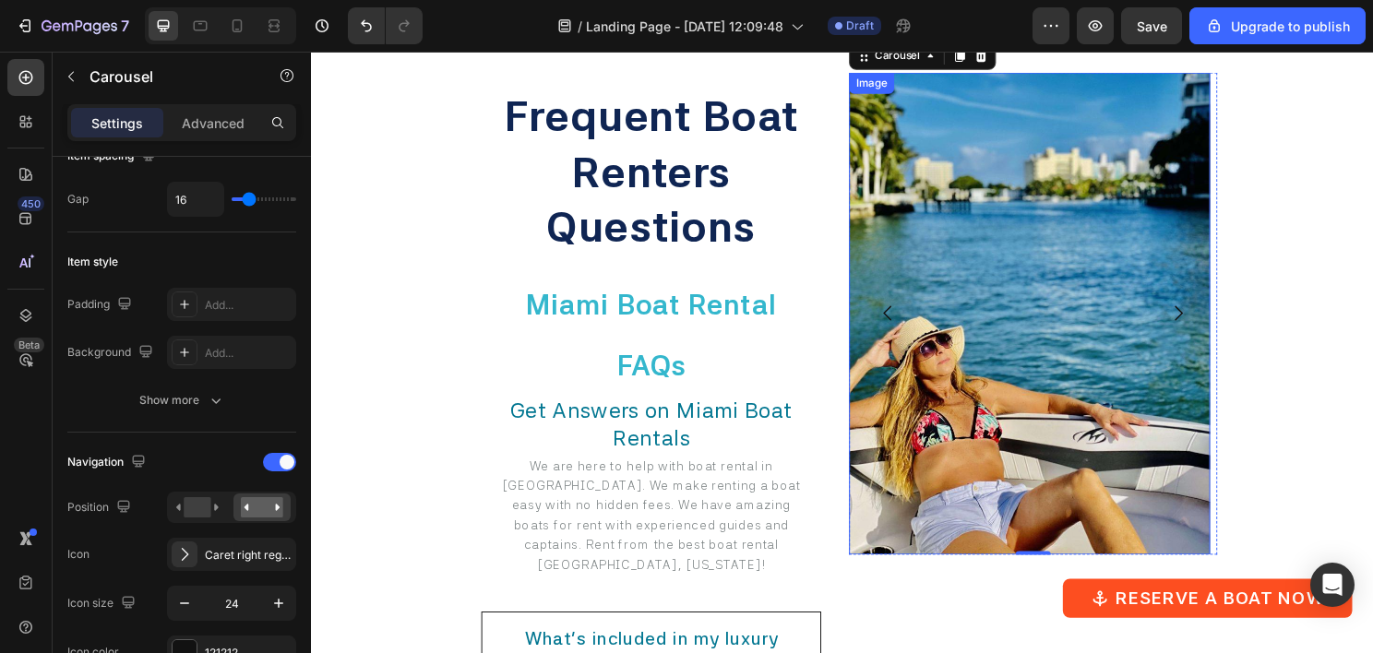
scroll to position [5795, 0]
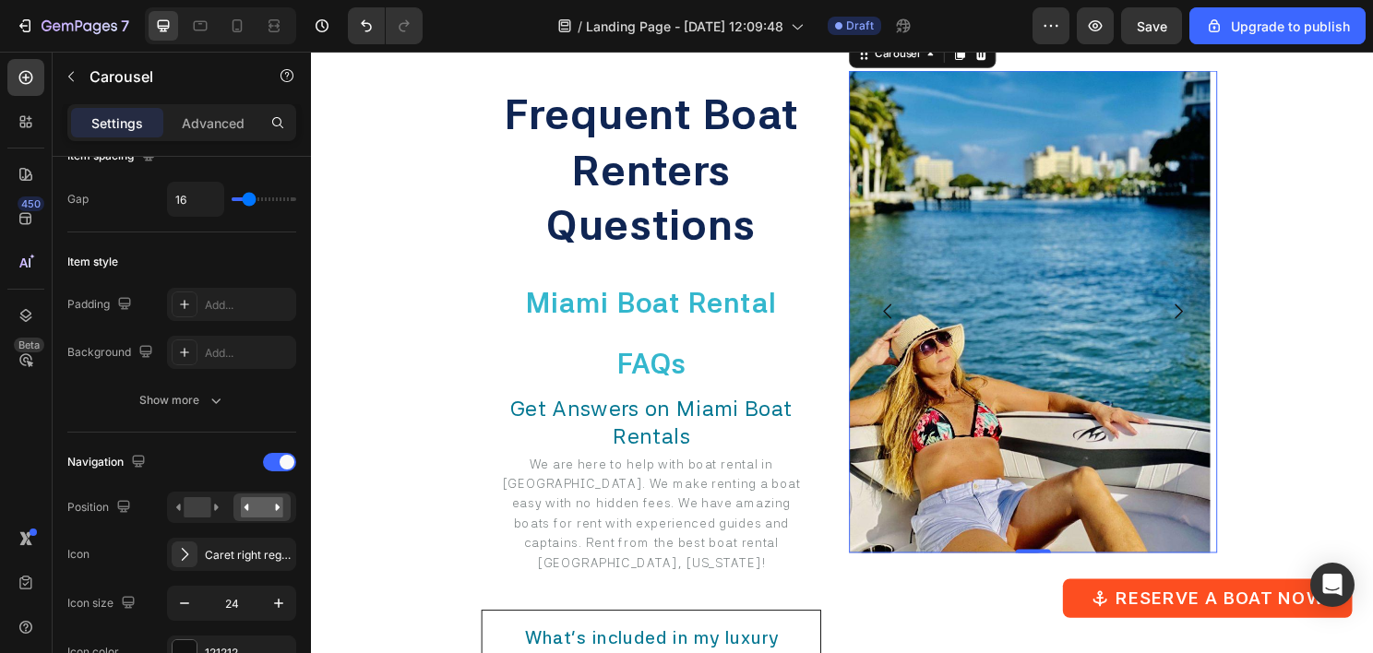
click at [1206, 312] on icon "Carousel Next Arrow" at bounding box center [1215, 323] width 22 height 22
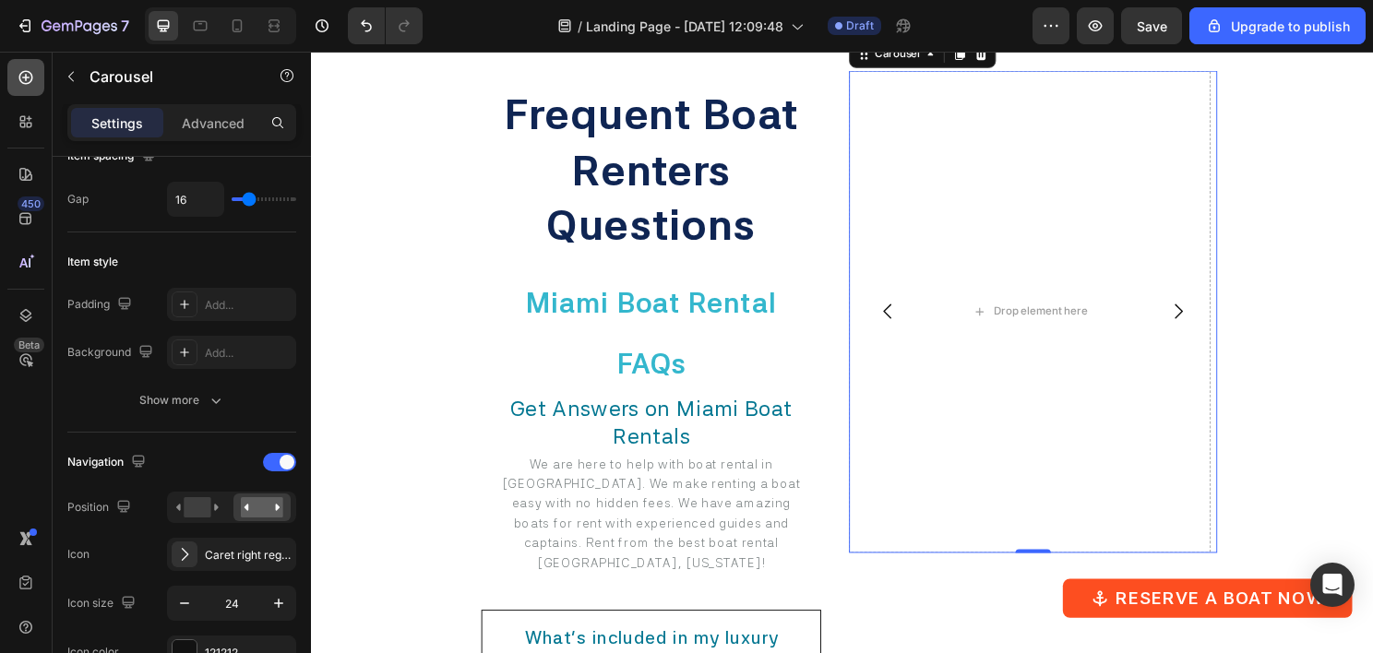
click at [31, 81] on icon at bounding box center [26, 77] width 18 height 18
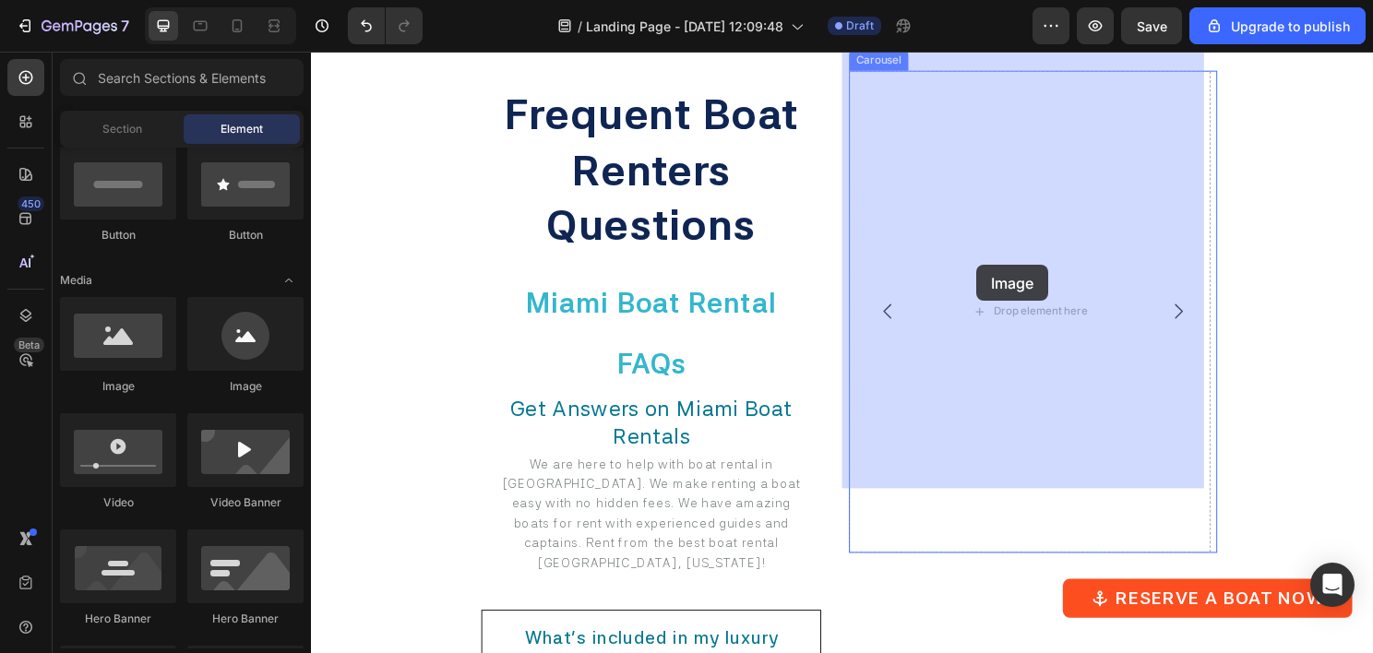
drag, startPoint x: 407, startPoint y: 371, endPoint x: 1020, endPoint y: 279, distance: 619.6
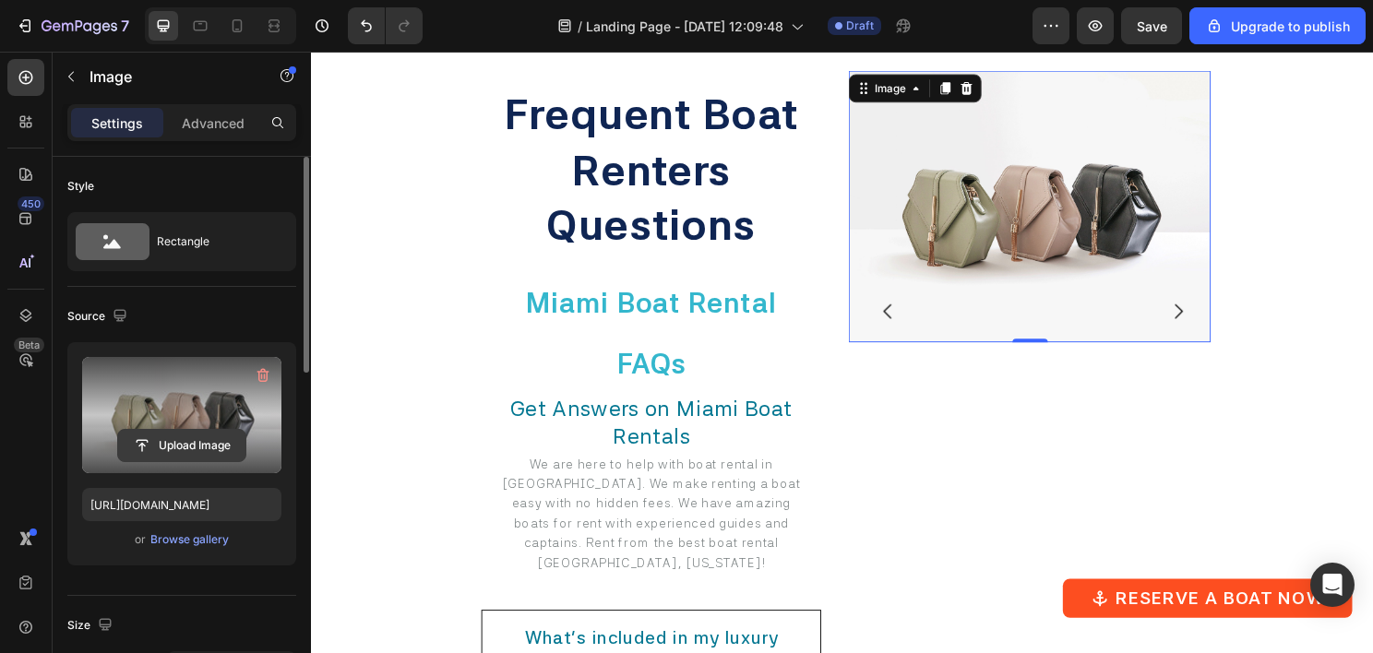
click at [201, 432] on input "file" at bounding box center [181, 445] width 127 height 31
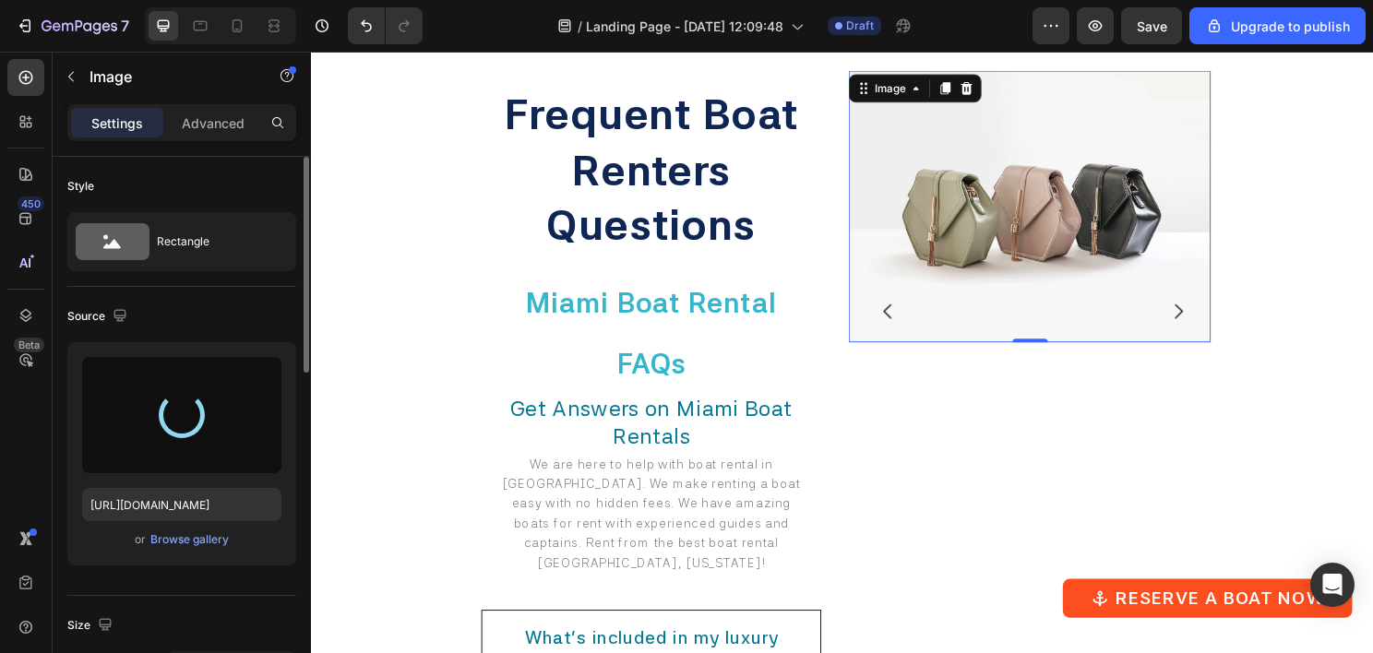
type input "[URL][DOMAIN_NAME]"
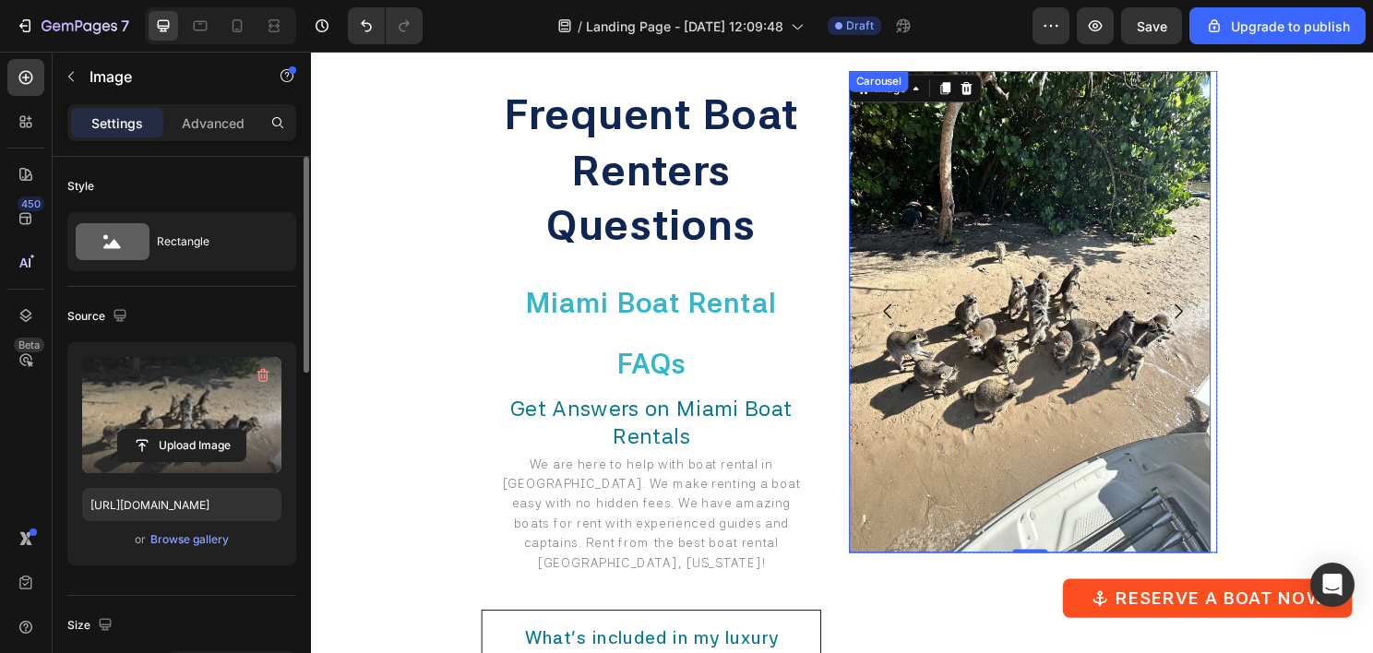
click at [1204, 312] on icon "Carousel Next Arrow" at bounding box center [1215, 323] width 22 height 22
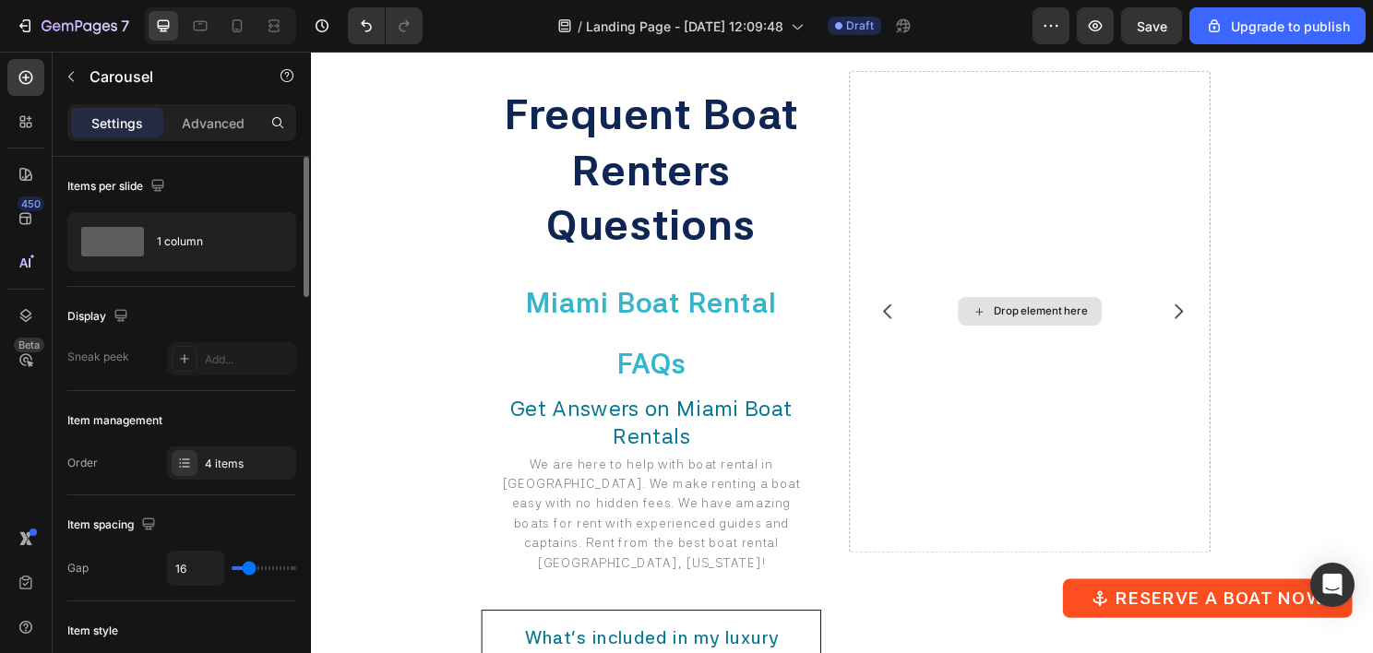
click at [1033, 316] on div "Drop element here" at bounding box center [1071, 323] width 98 height 15
